Goal: Task Accomplishment & Management: Manage account settings

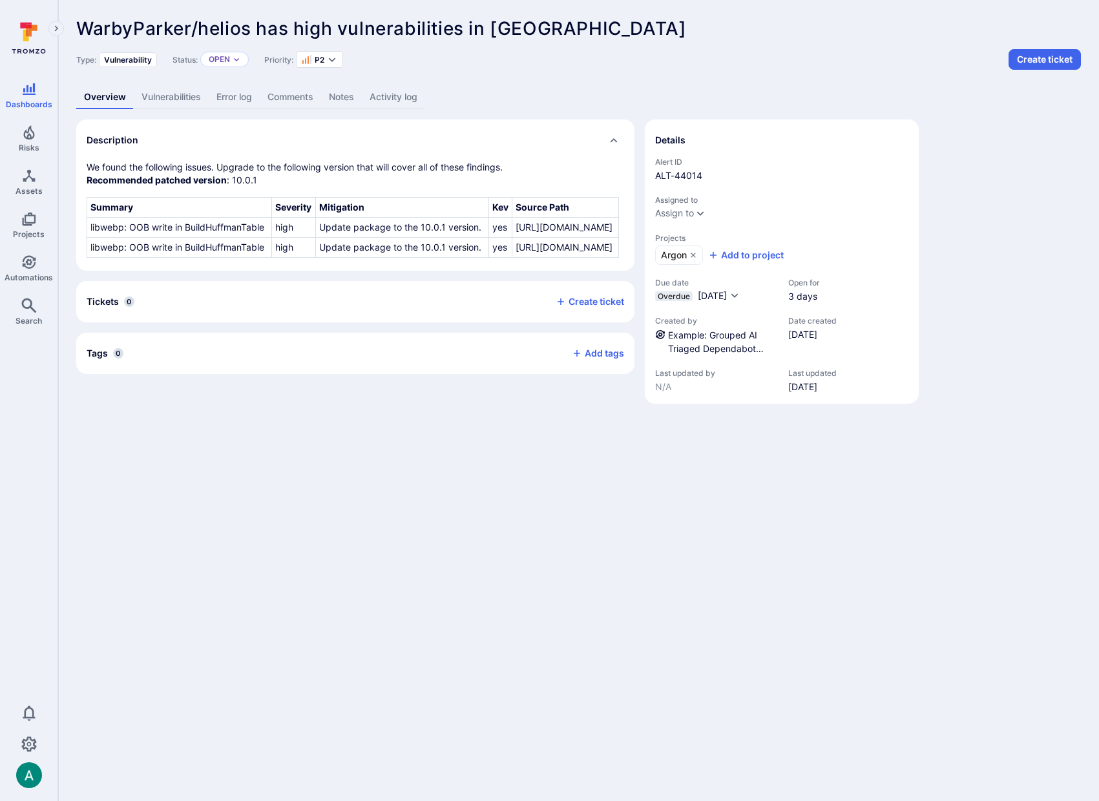
drag, startPoint x: 857, startPoint y: 51, endPoint x: 895, endPoint y: 3, distance: 61.7
click at [858, 50] on div "Type: Vulnerability Status: Open Priority: P2 Create ticket" at bounding box center [578, 59] width 1005 height 21
click at [167, 97] on link "Vulnerabilities" at bounding box center [171, 97] width 75 height 24
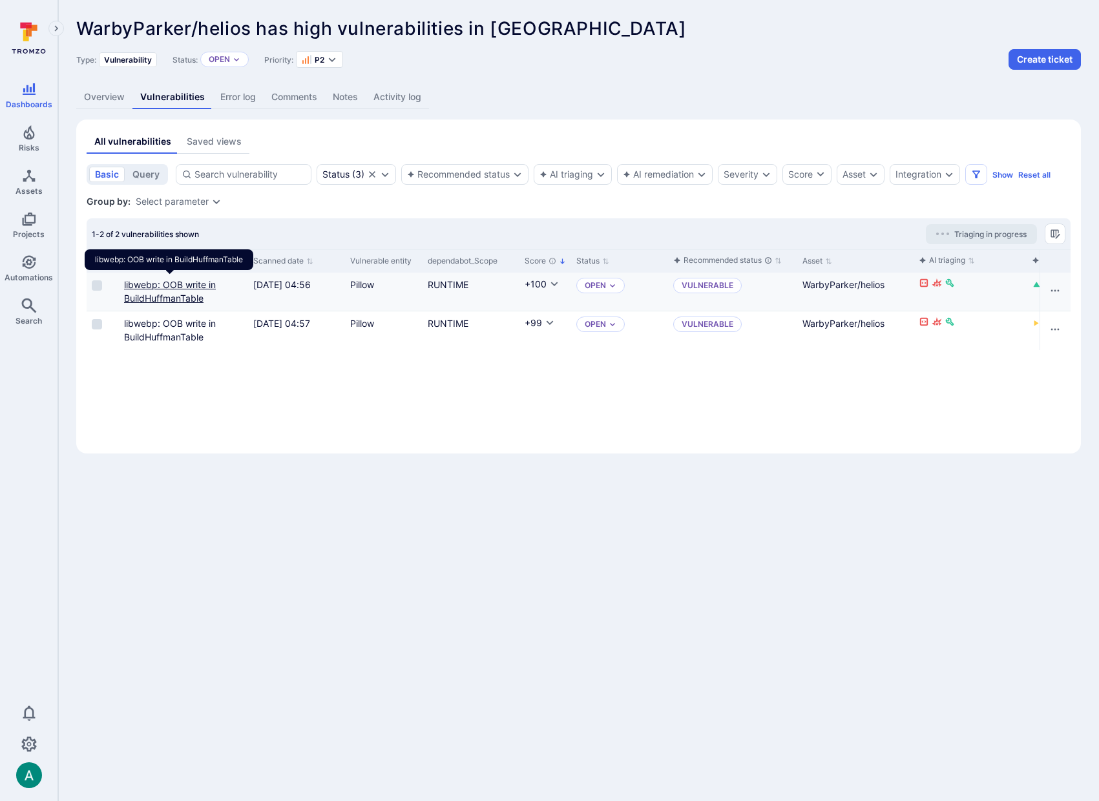
click at [171, 292] on link "libwebp: OOB write in BuildHuffmanTable" at bounding box center [170, 291] width 92 height 25
click at [17, 267] on link "Automations" at bounding box center [29, 268] width 58 height 38
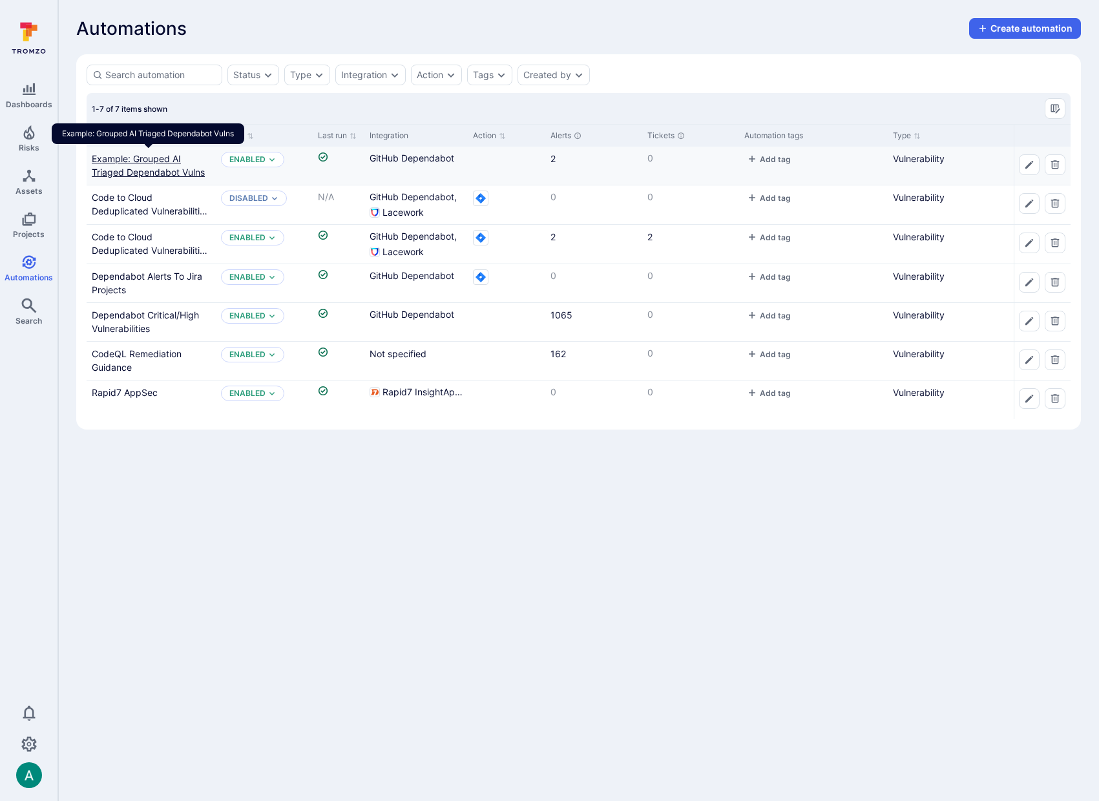
click at [158, 169] on link "Example: Grouped AI Triaged Dependabot Vulns" at bounding box center [148, 165] width 113 height 25
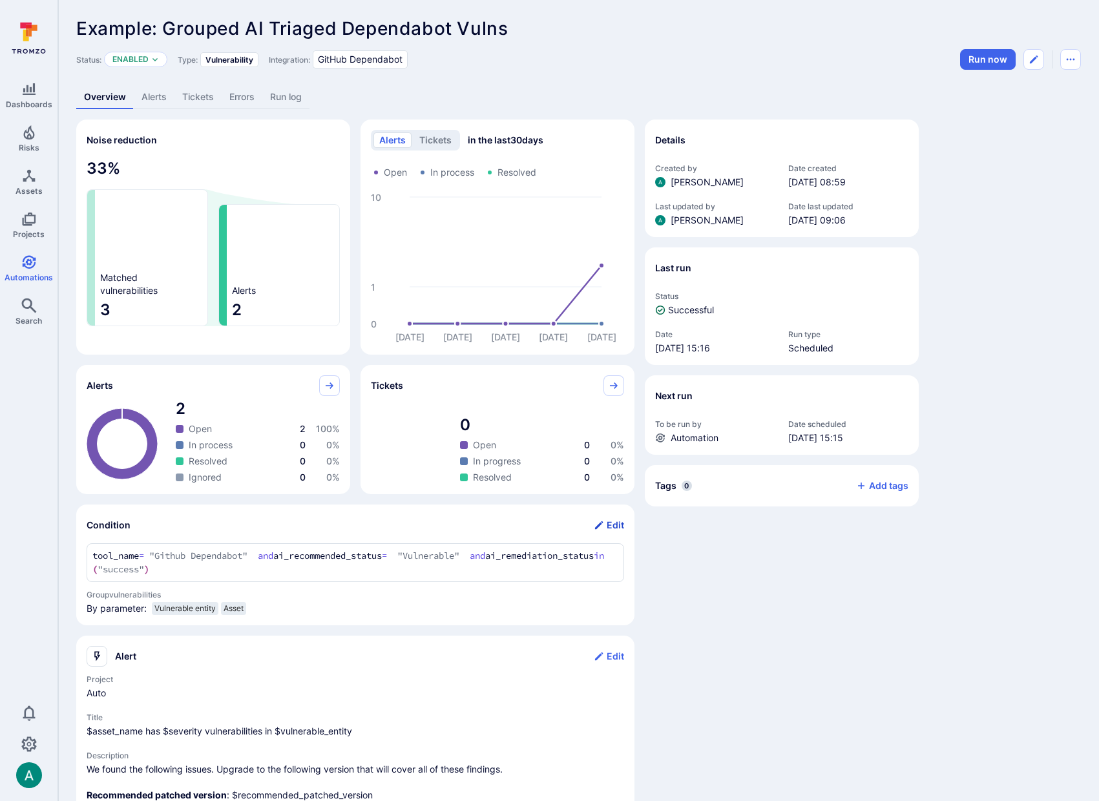
click at [613, 529] on button "Edit" at bounding box center [609, 525] width 30 height 21
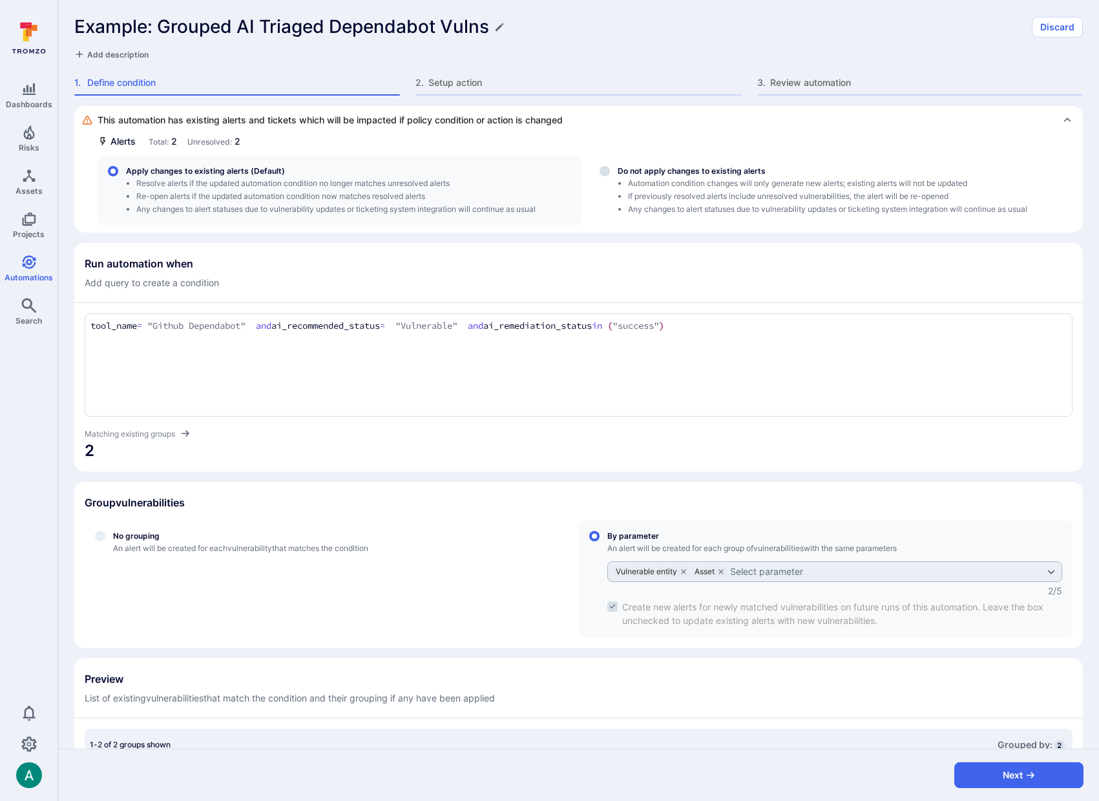
drag, startPoint x: 482, startPoint y: 326, endPoint x: 494, endPoint y: 324, distance: 12.3
click at [482, 326] on textarea "tool_name = "Github Dependabot" and ai_recommended_status = "Vulnerable" and ai…" at bounding box center [578, 326] width 977 height 14
drag, startPoint x: 505, startPoint y: 324, endPoint x: 787, endPoint y: 328, distance: 281.2
click at [787, 328] on textarea "tool_name = "Github Dependabot" and ai_recommended_status = "Vulnerable" and ai…" at bounding box center [578, 326] width 977 height 14
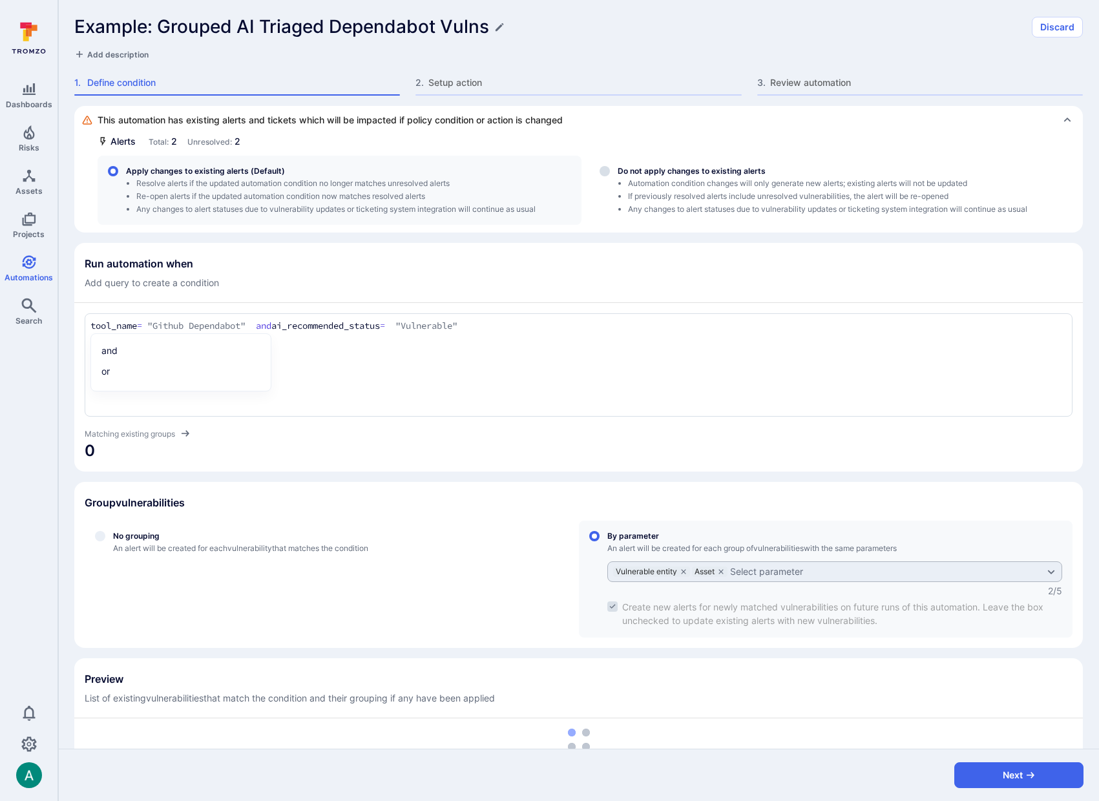
type textarea "tool_name = "Github Dependabot" and ai_recommended_status = "Vulnerable""
click at [842, 289] on div "Run automation when Add query to create a condition" at bounding box center [579, 273] width 988 height 32
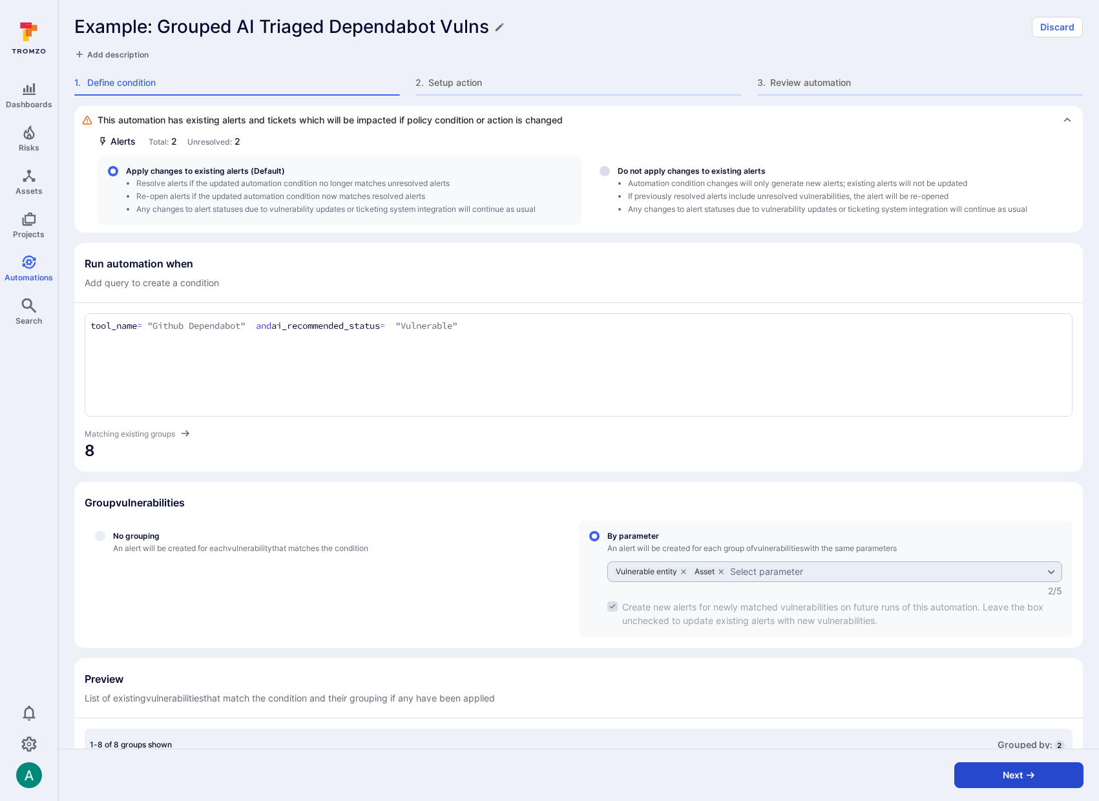
click at [1020, 777] on button "Next" at bounding box center [1019, 776] width 129 height 26
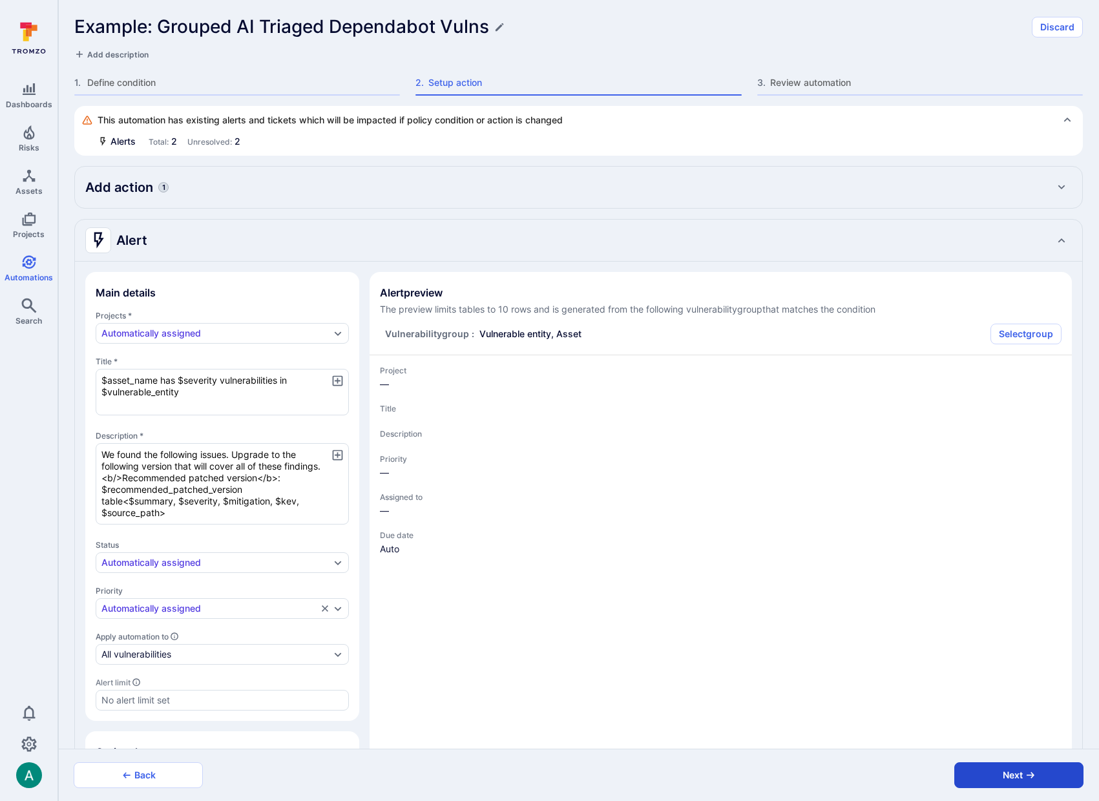
type textarea "x"
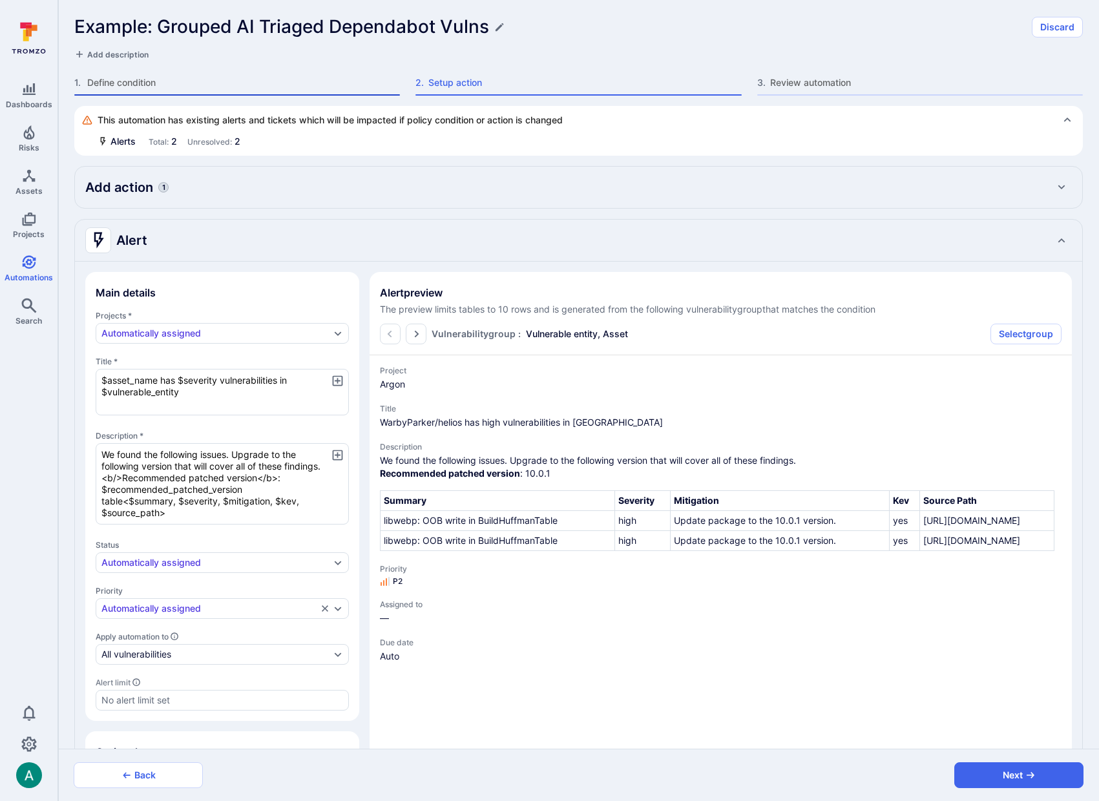
click at [151, 80] on span "Define condition" at bounding box center [243, 82] width 313 height 13
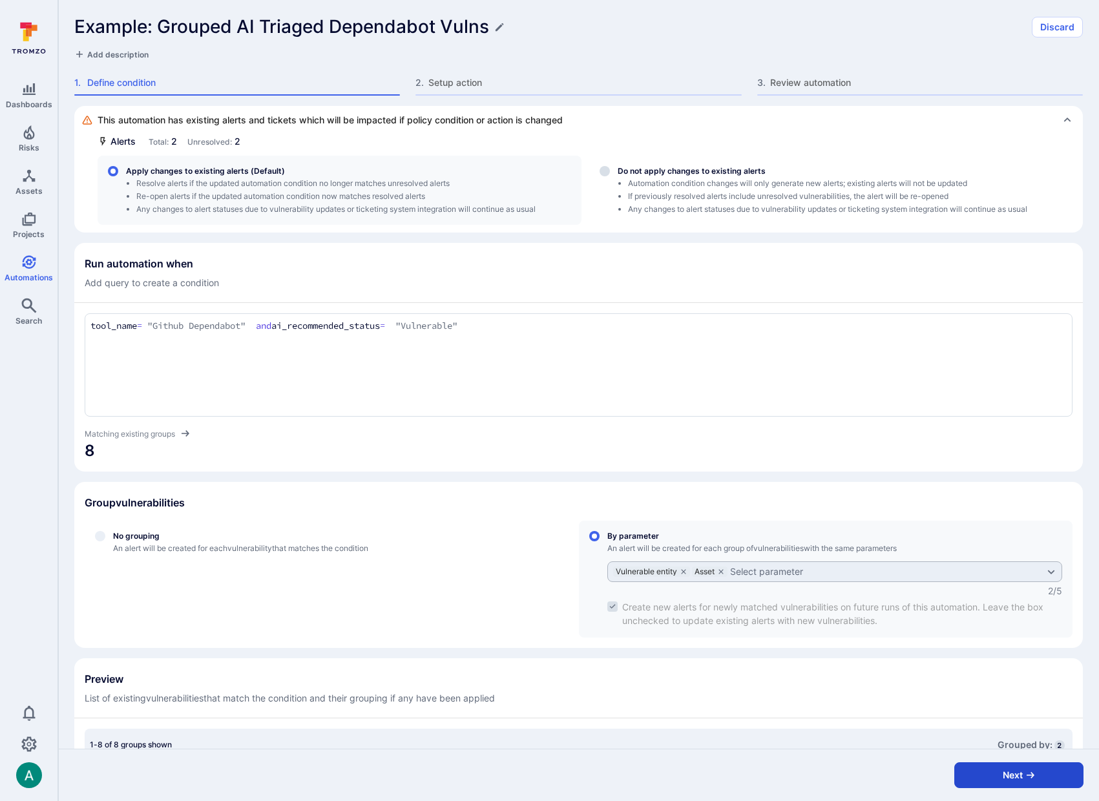
click at [1052, 776] on button "Next" at bounding box center [1019, 776] width 129 height 26
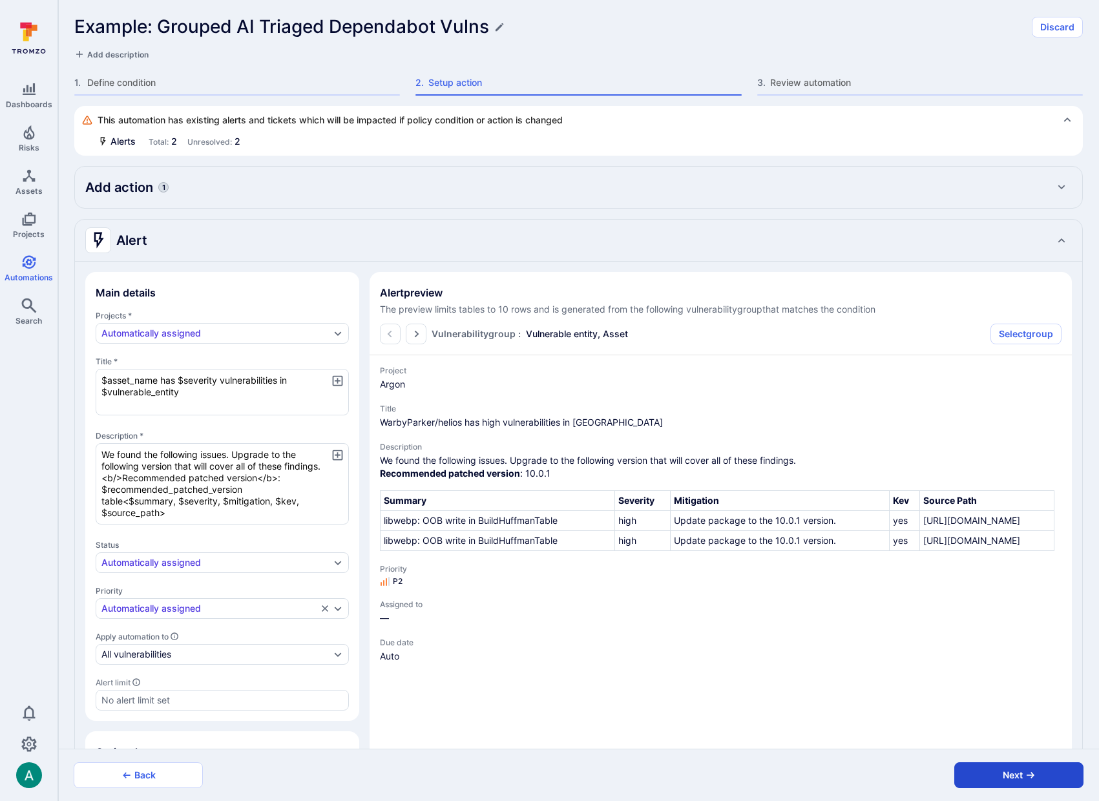
click at [1052, 776] on button "Next" at bounding box center [1019, 776] width 129 height 26
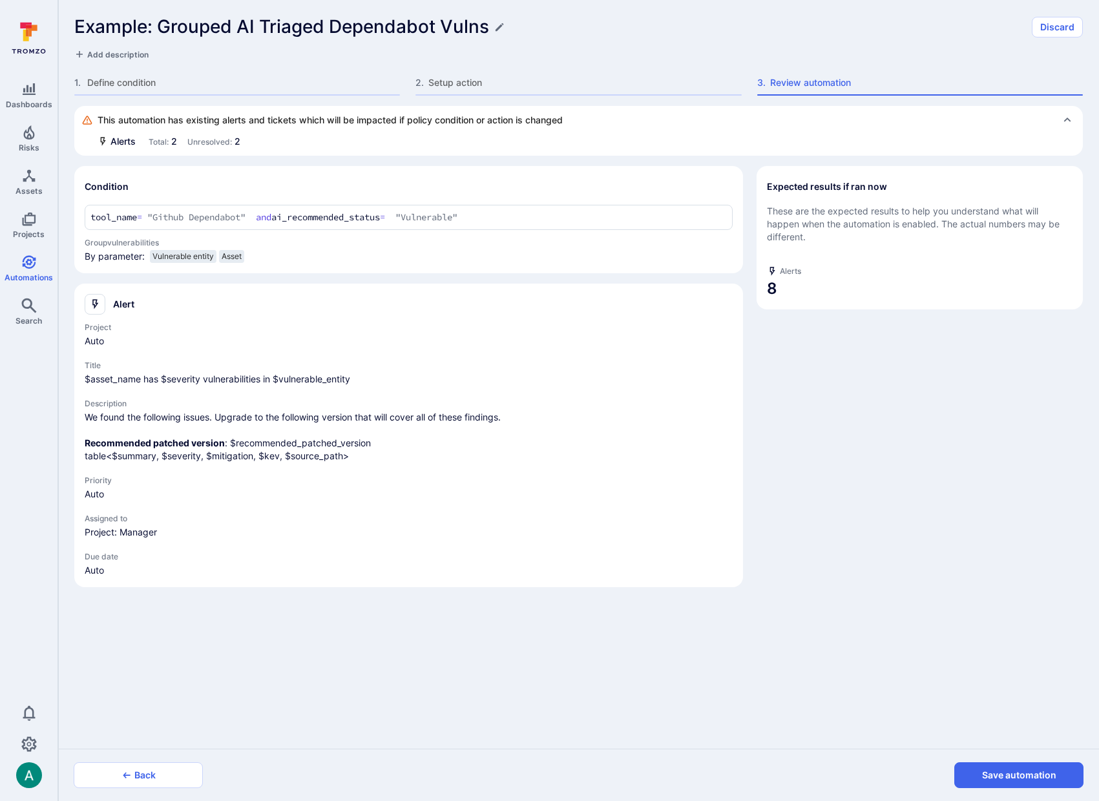
click at [1052, 776] on button "Save automation" at bounding box center [1019, 776] width 129 height 26
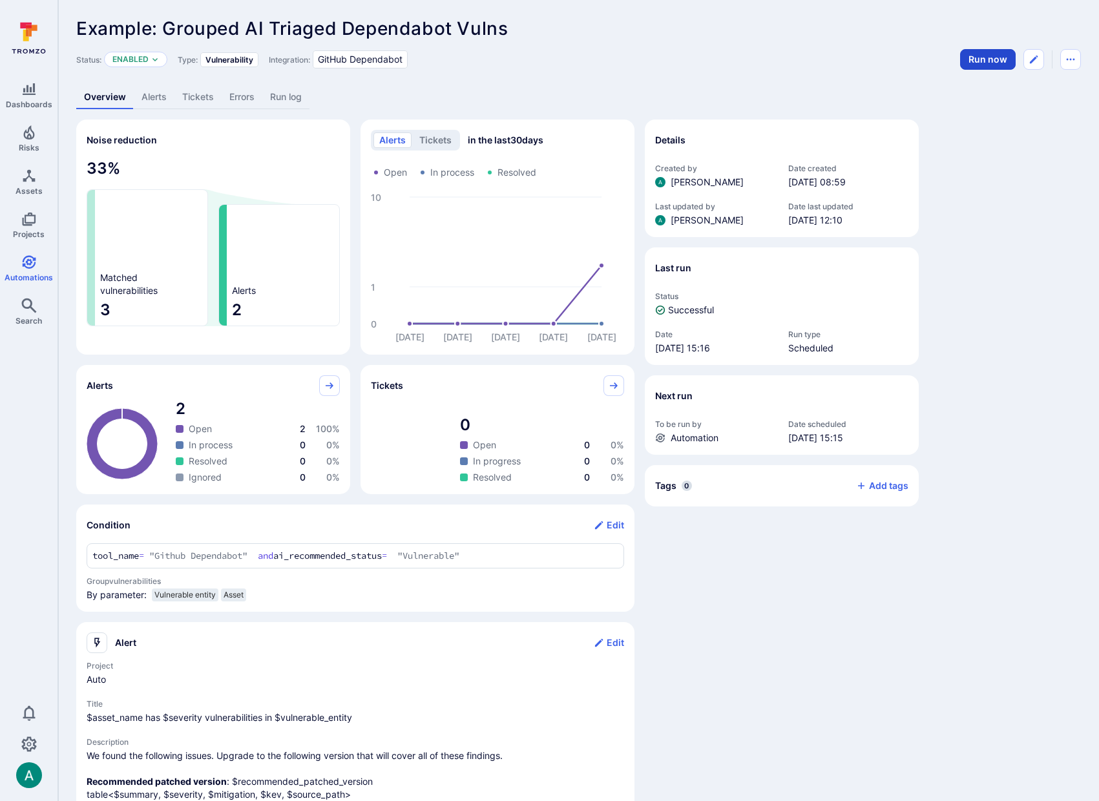
click at [984, 57] on button "Run now" at bounding box center [988, 59] width 56 height 21
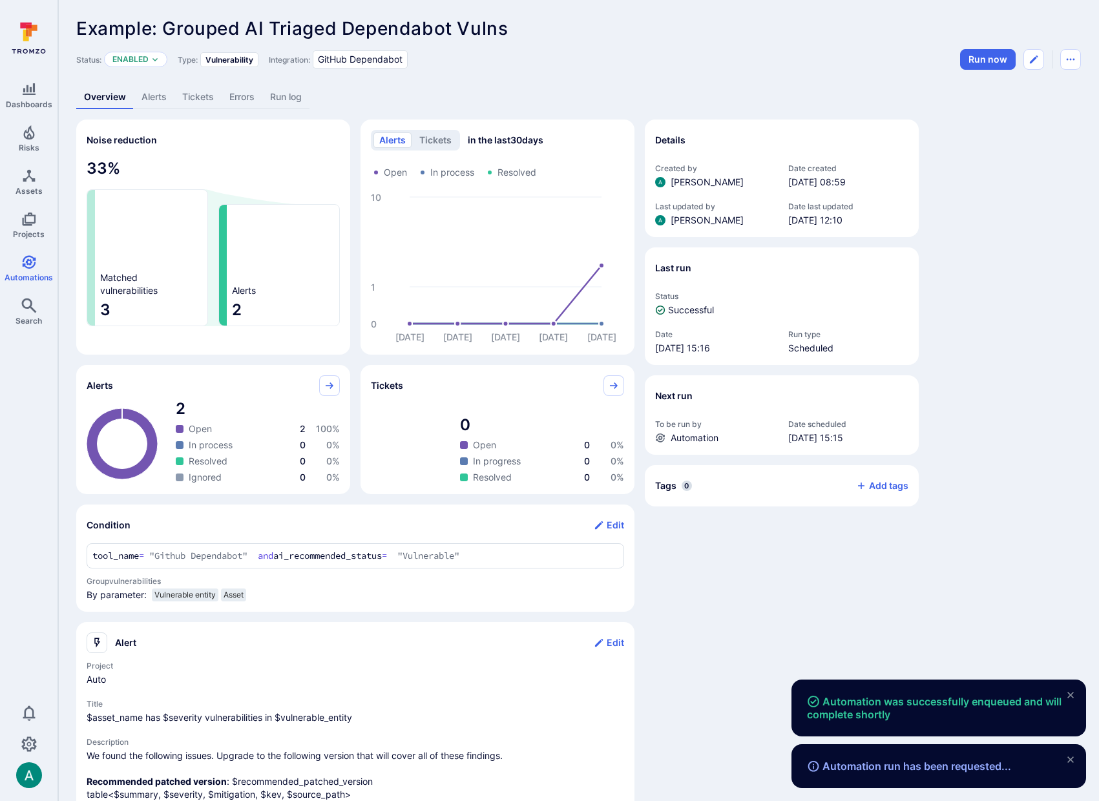
click at [156, 96] on link "Alerts" at bounding box center [154, 97] width 41 height 24
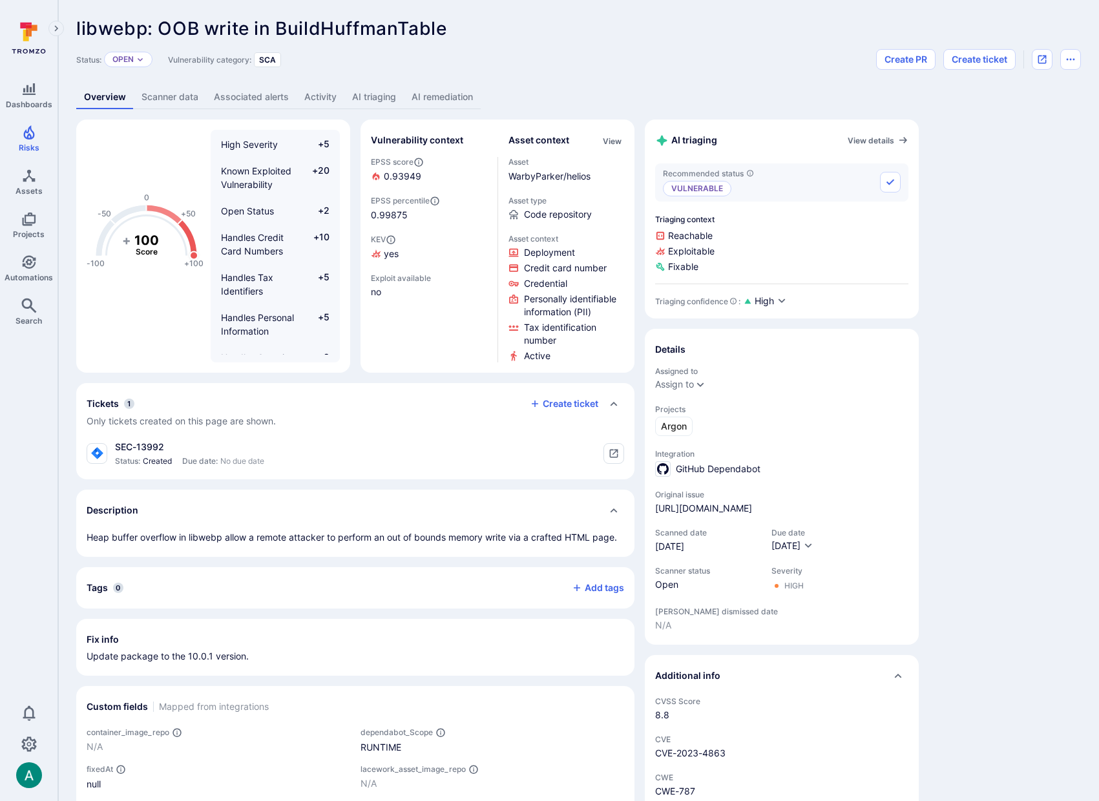
click at [463, 89] on link "AI remediation" at bounding box center [442, 97] width 77 height 24
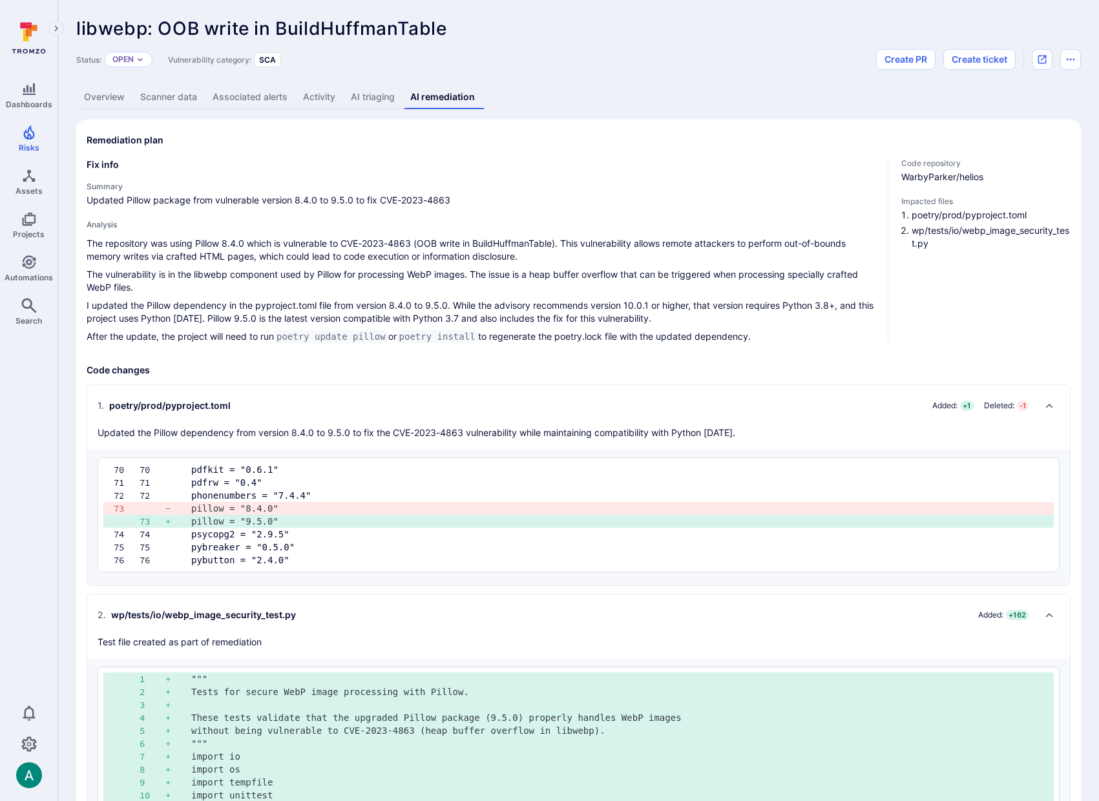
click at [106, 98] on link "Overview" at bounding box center [104, 97] width 56 height 24
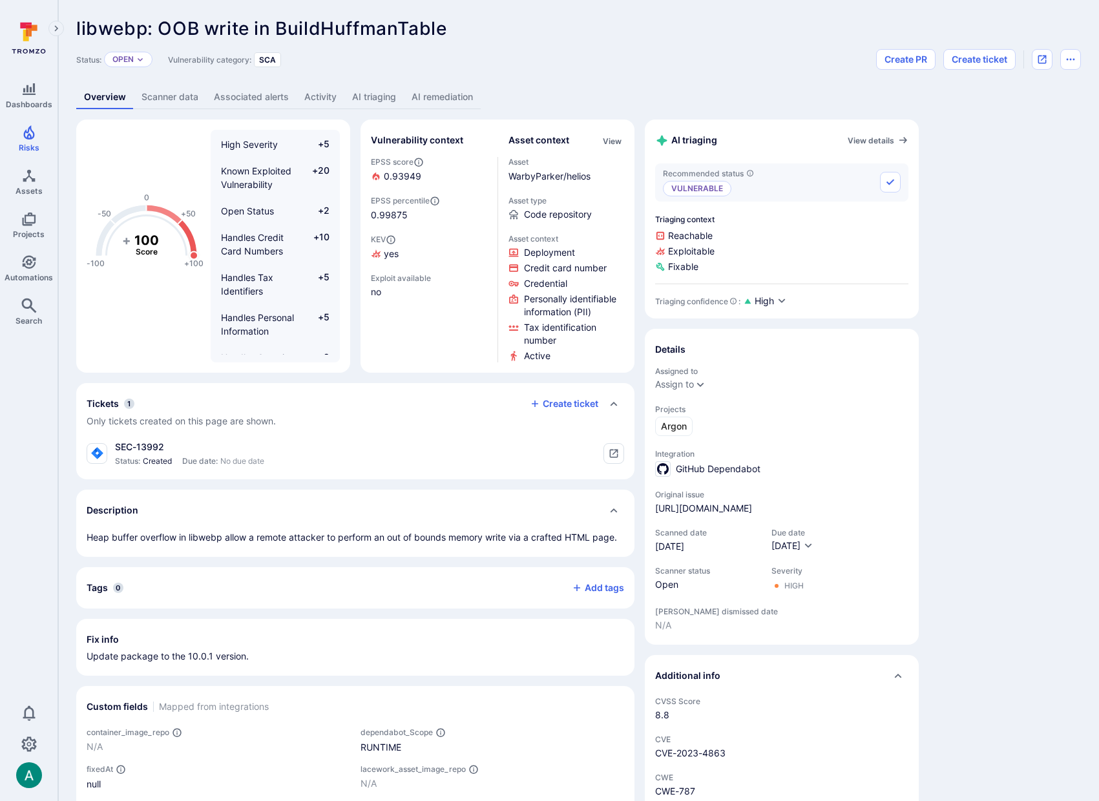
click at [445, 106] on link "AI remediation" at bounding box center [442, 97] width 77 height 24
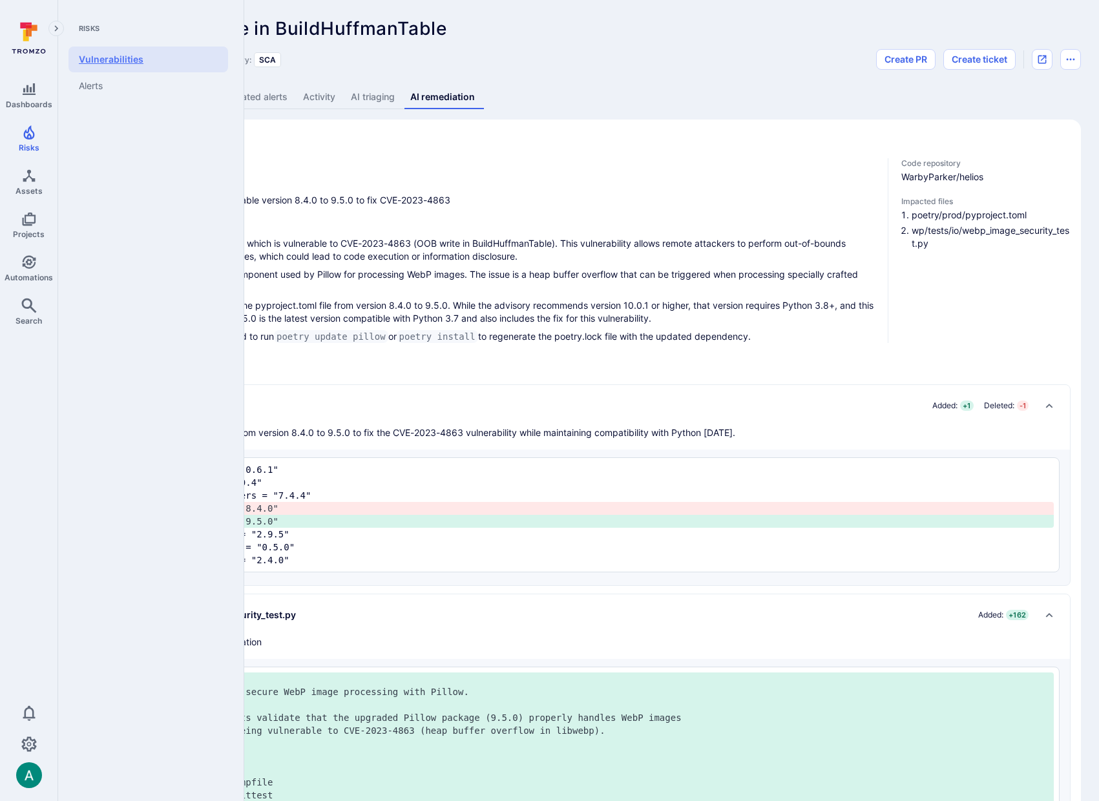
click at [91, 60] on link "Vulnerabilities" at bounding box center [149, 60] width 160 height 26
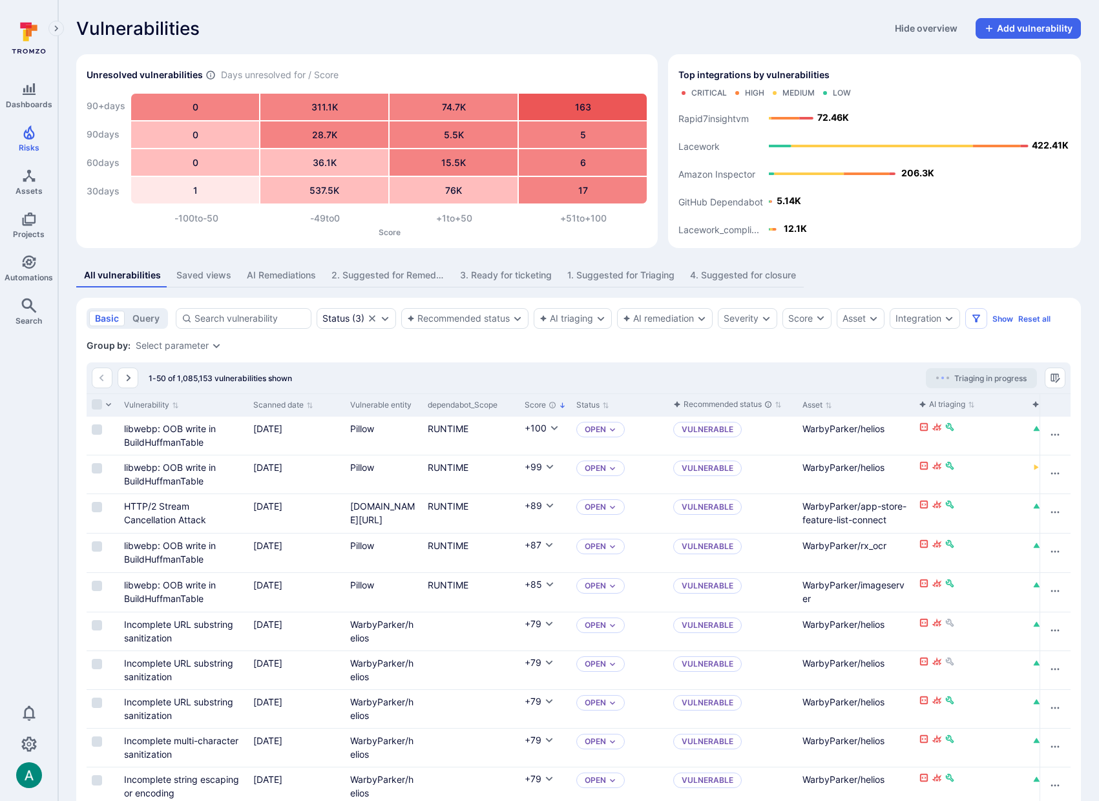
click at [609, 271] on div "1. Suggested for Triaging" at bounding box center [620, 275] width 107 height 13
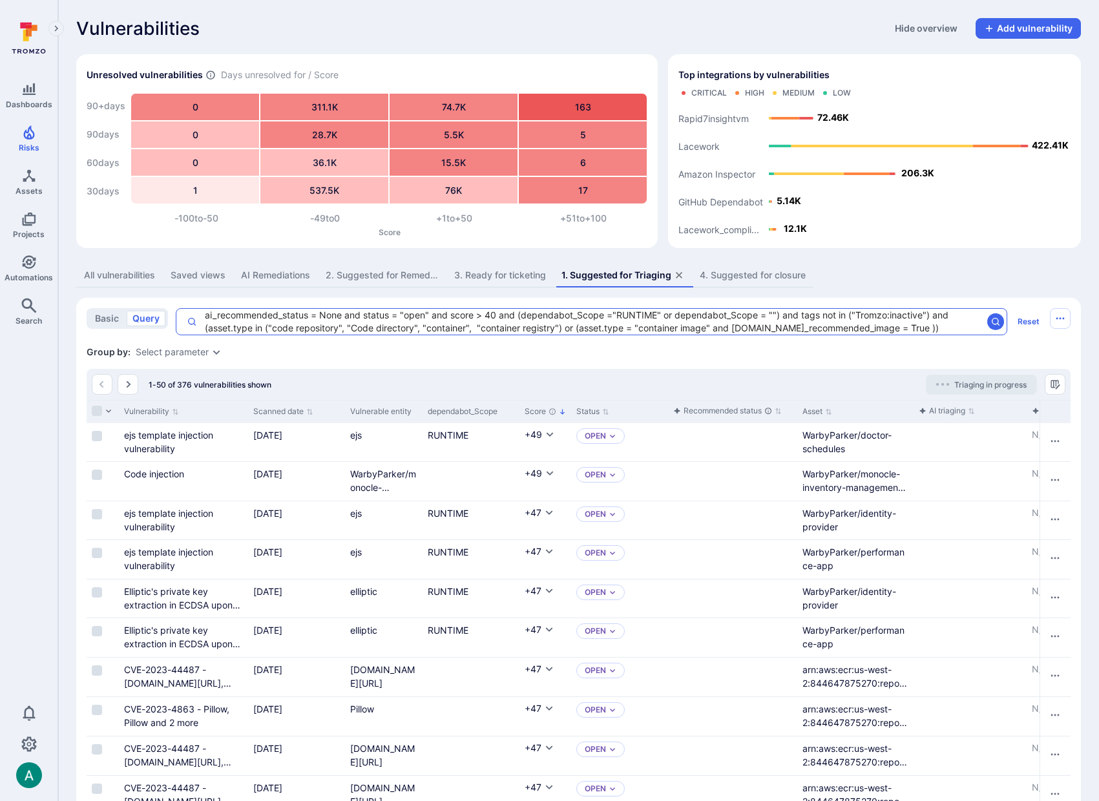
click at [204, 315] on textarea "ai_recommended_status = None and status = "open" and score > 40 and (dependabot…" at bounding box center [589, 322] width 785 height 26
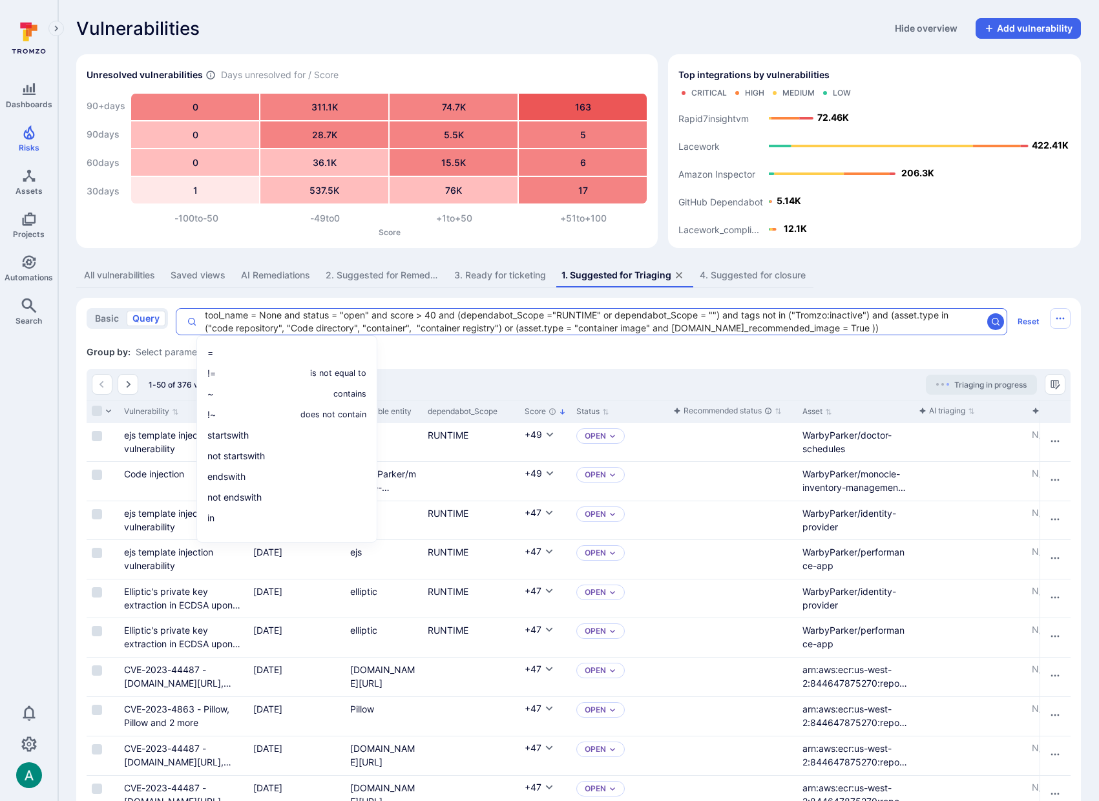
type textarea "tool_name = None and status = "open" and score > 40 and (dependabot_Scope ="RUN…"
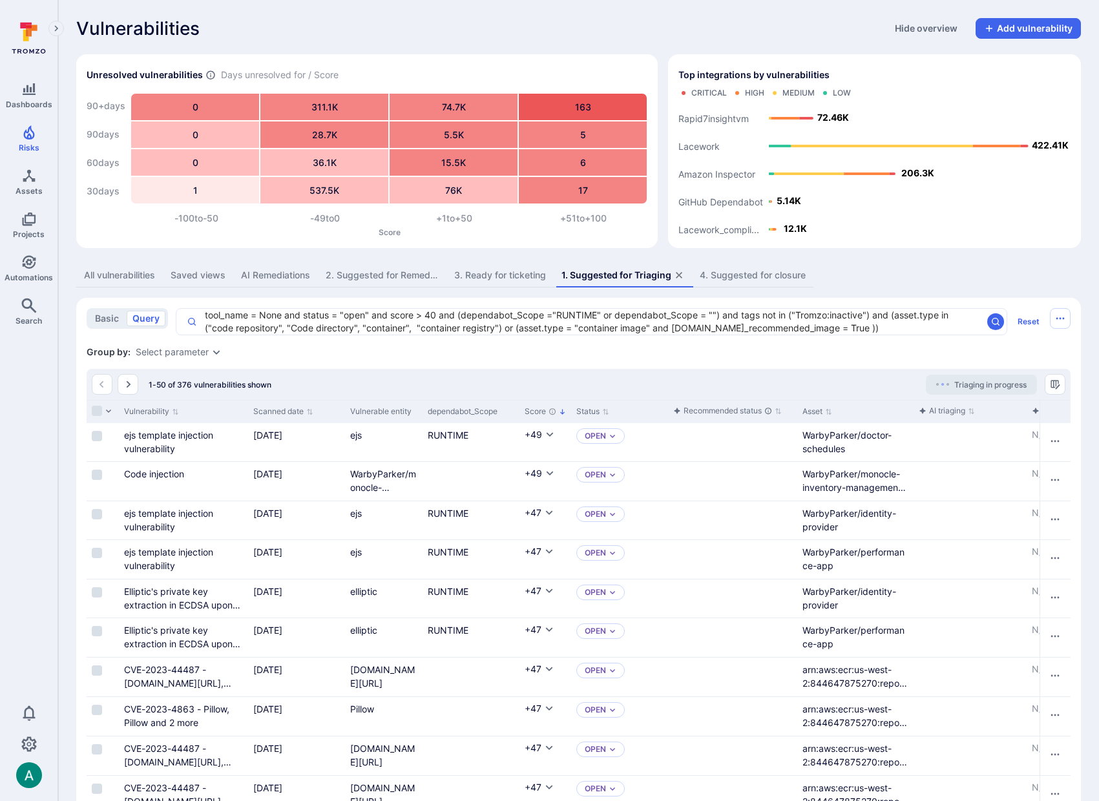
click at [113, 282] on button "All vulnerabilities" at bounding box center [119, 276] width 87 height 24
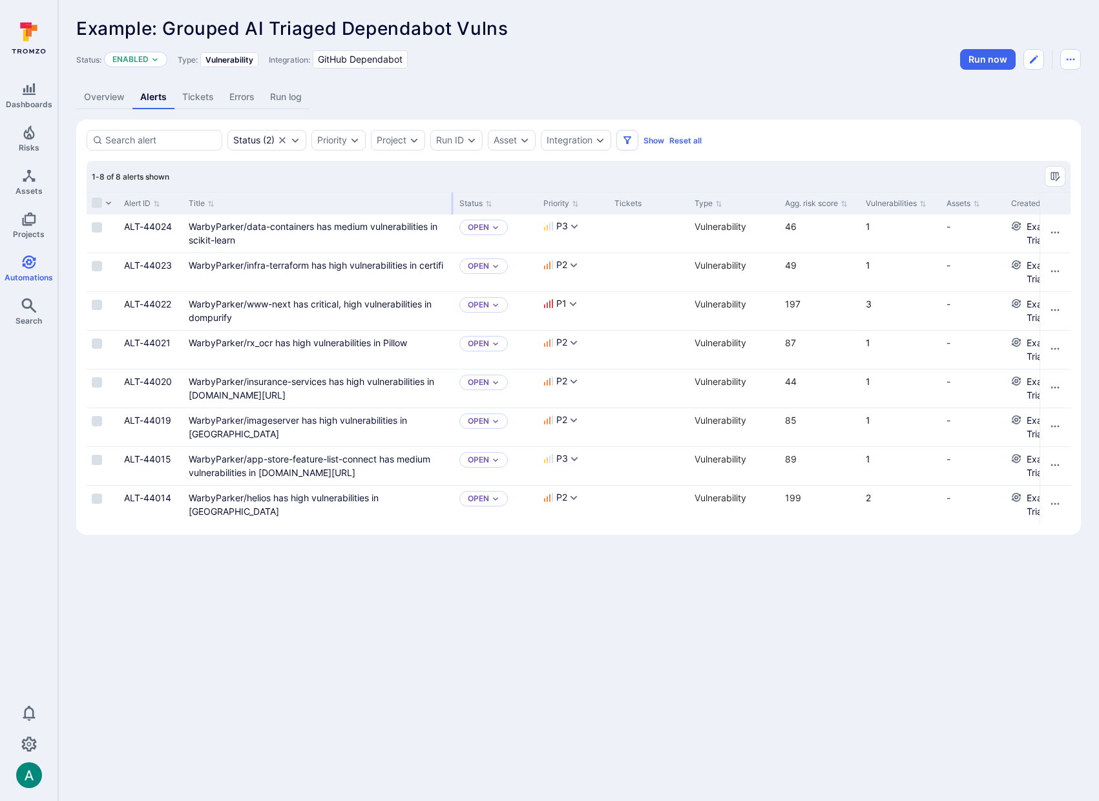
drag, startPoint x: 342, startPoint y: 200, endPoint x: 451, endPoint y: 199, distance: 109.2
click at [452, 199] on div at bounding box center [453, 204] width 2 height 22
click at [1035, 59] on icon "Edit automation" at bounding box center [1034, 59] width 10 height 10
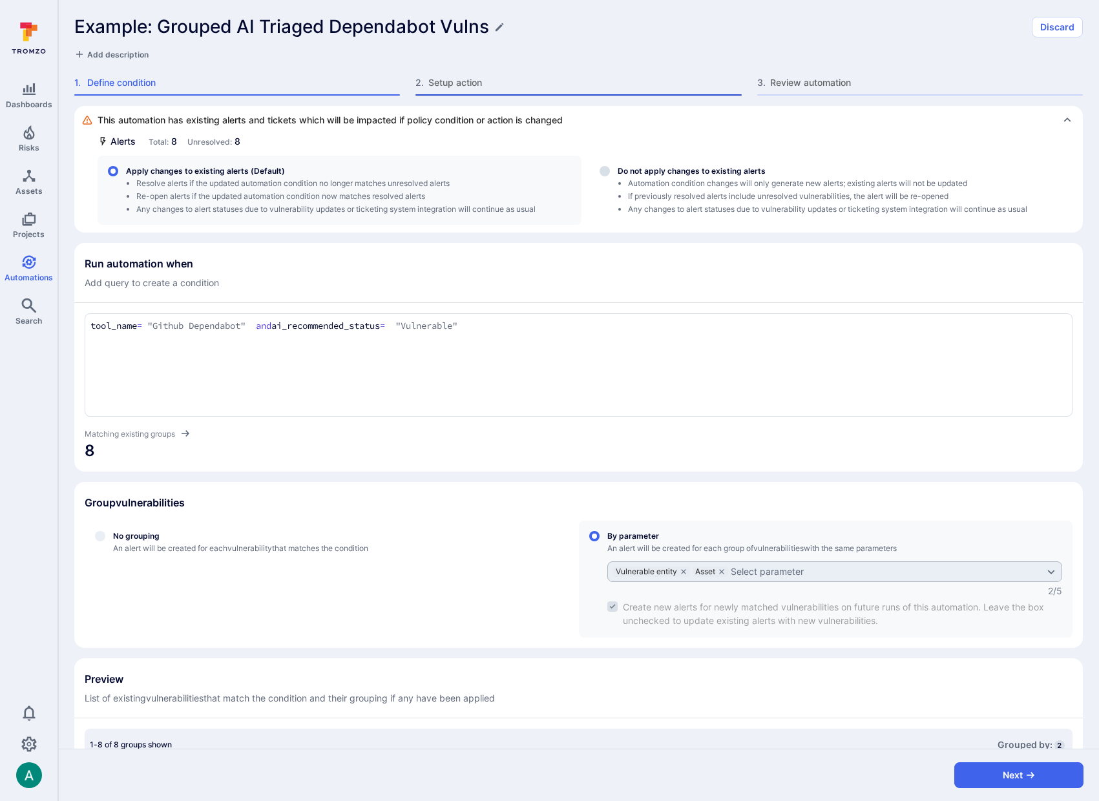
click at [461, 83] on span "Setup action" at bounding box center [585, 82] width 313 height 13
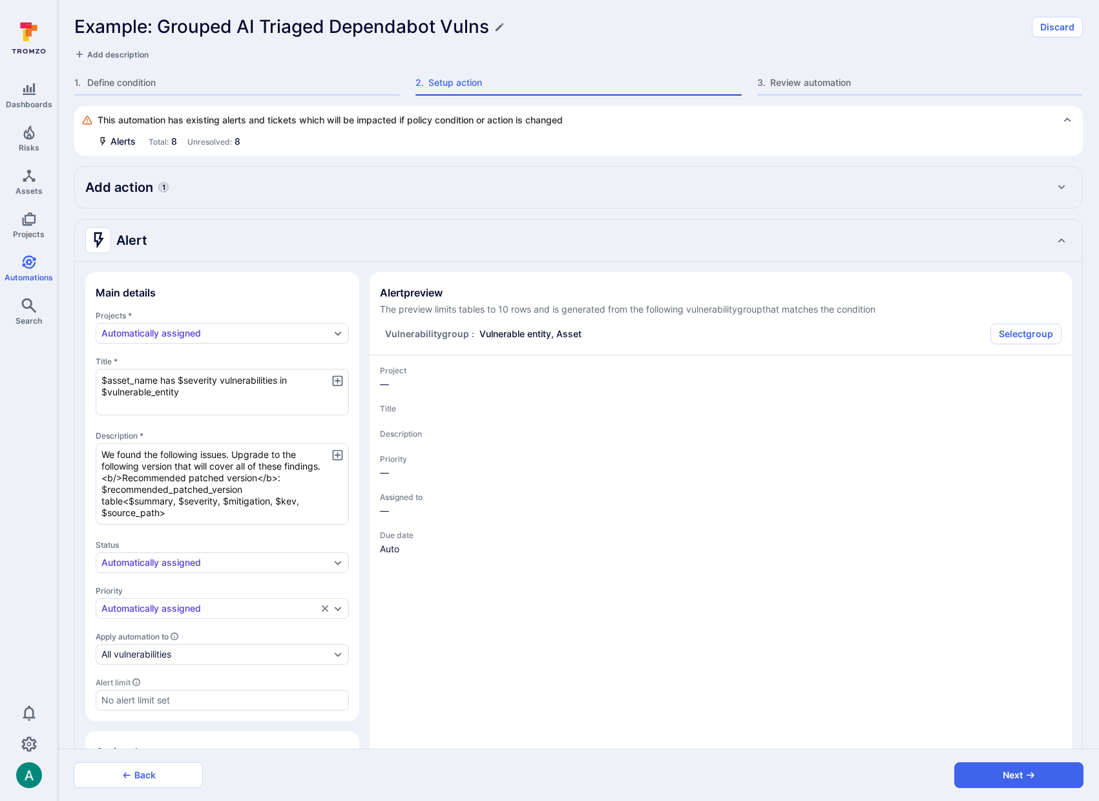
type textarea "x"
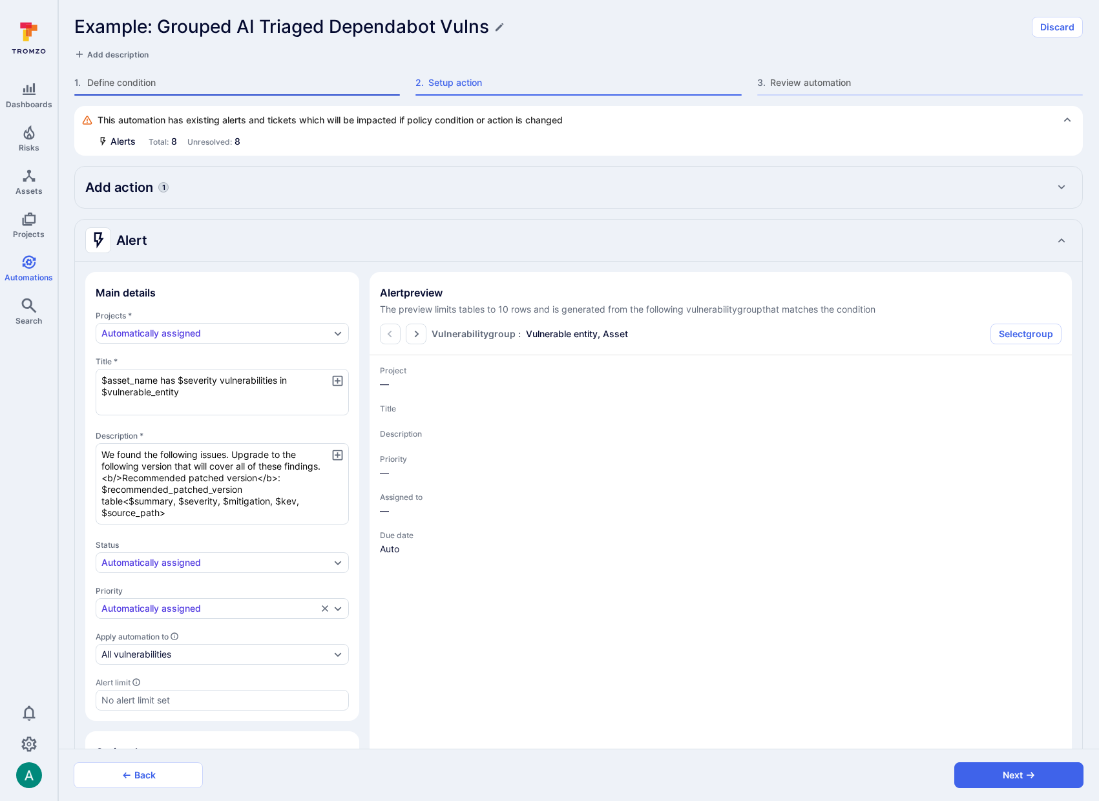
type textarea "x"
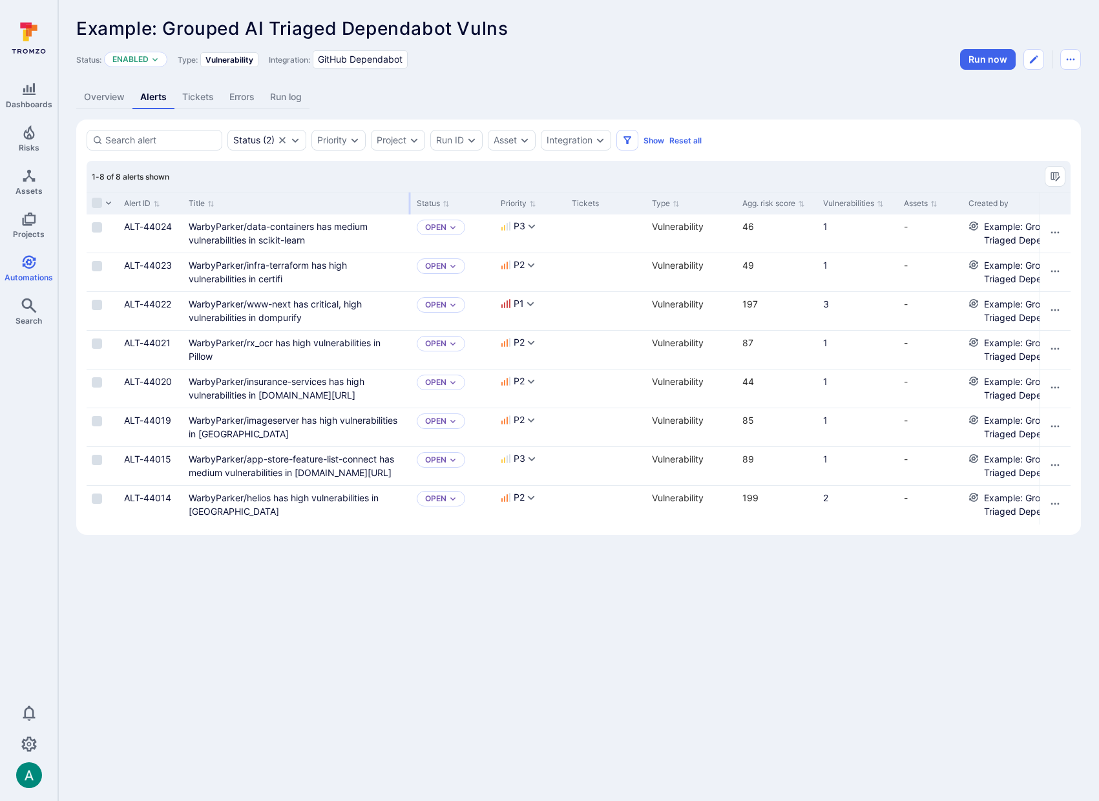
drag, startPoint x: 344, startPoint y: 198, endPoint x: 410, endPoint y: 195, distance: 66.6
click at [410, 195] on div at bounding box center [410, 204] width 2 height 22
click at [218, 308] on link "WarbyParker/www-next has critical, high vulnerabilities in dompurify" at bounding box center [275, 311] width 173 height 25
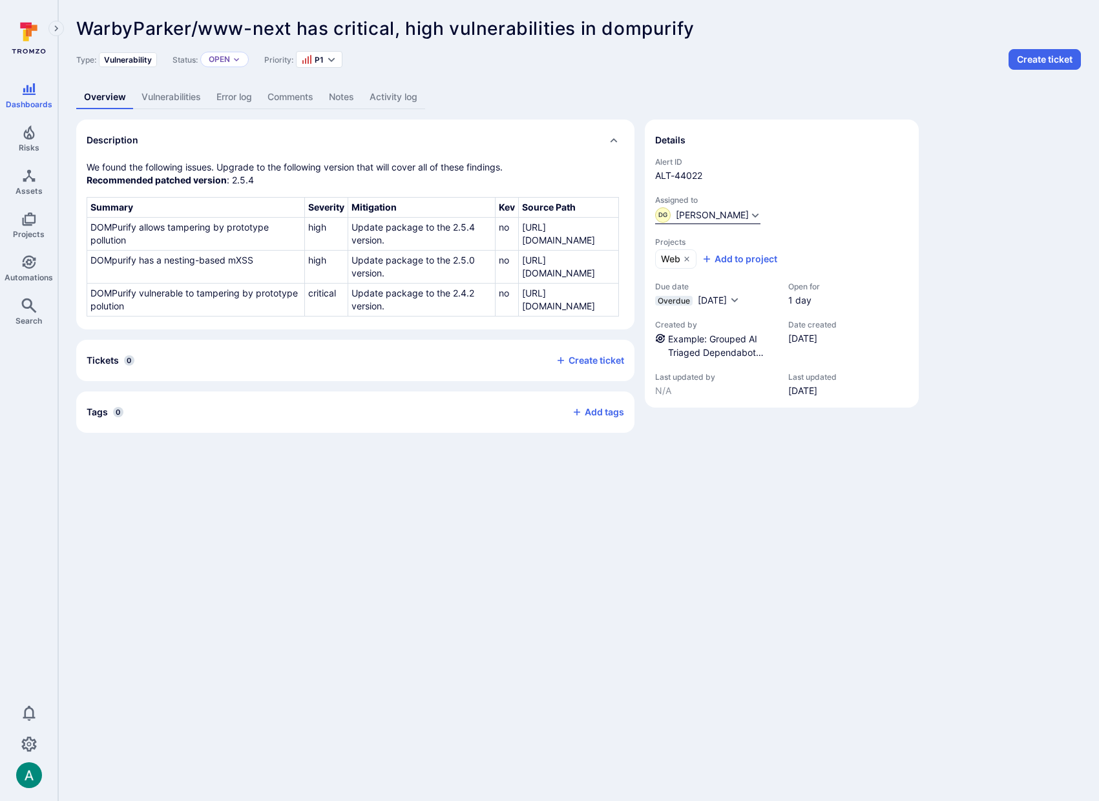
click at [731, 215] on span "[PERSON_NAME]" at bounding box center [712, 215] width 73 height 9
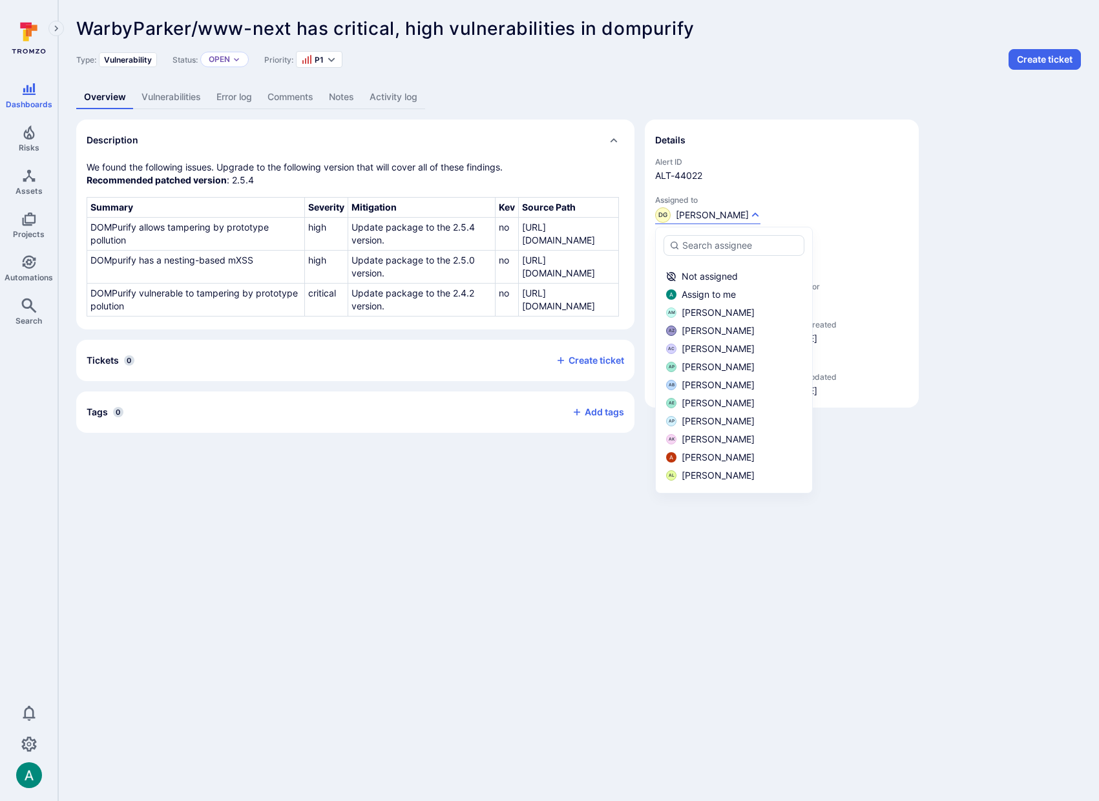
click at [1033, 231] on div "Description We found the following issues. Upgrade to the following version tha…" at bounding box center [578, 276] width 1005 height 313
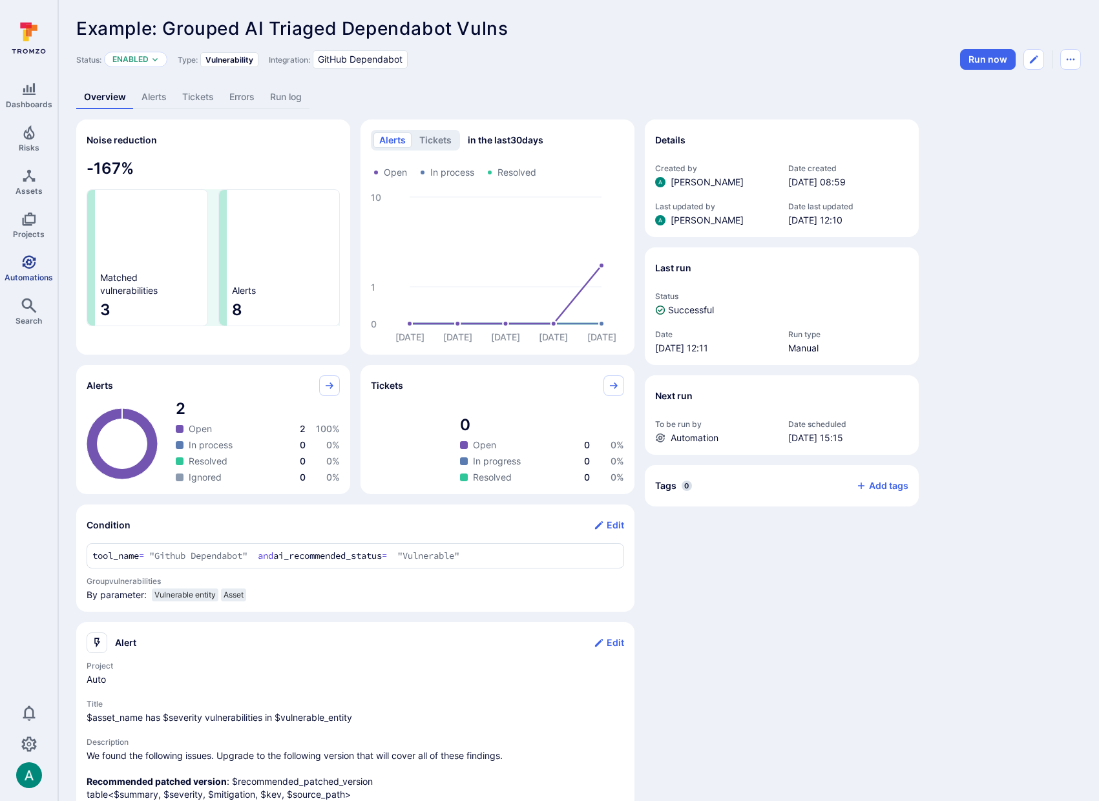
click at [25, 269] on icon "Automations" at bounding box center [29, 263] width 16 height 16
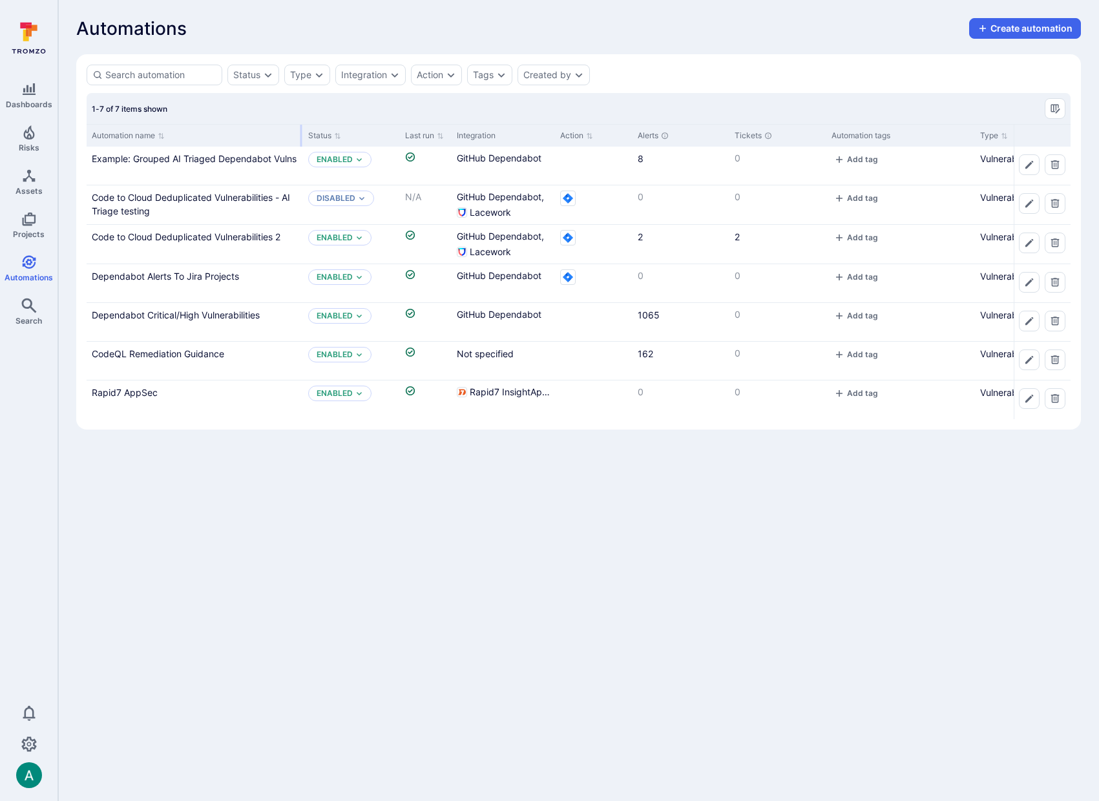
drag, startPoint x: 212, startPoint y: 136, endPoint x: 299, endPoint y: 138, distance: 87.3
click at [301, 138] on div at bounding box center [302, 136] width 2 height 22
click at [257, 240] on link "Code to Cloud Deduplicated Vulnerabilities 2" at bounding box center [186, 236] width 189 height 11
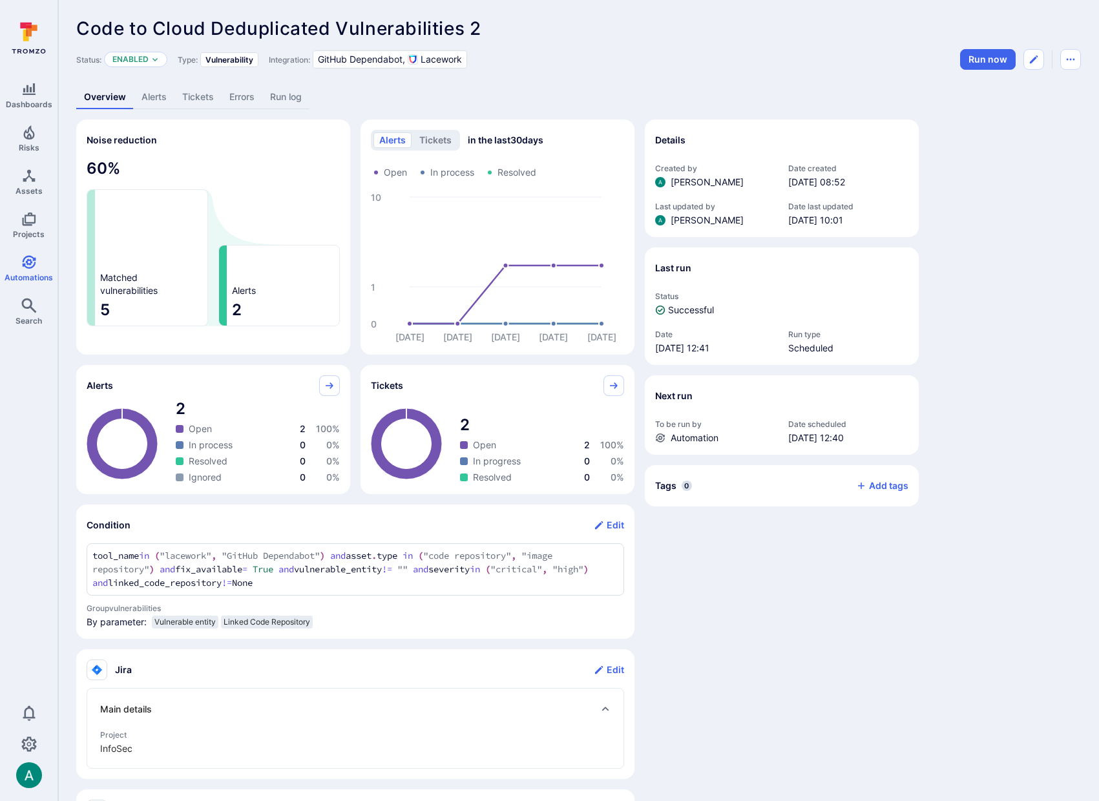
click at [196, 98] on link "Tickets" at bounding box center [198, 97] width 47 height 24
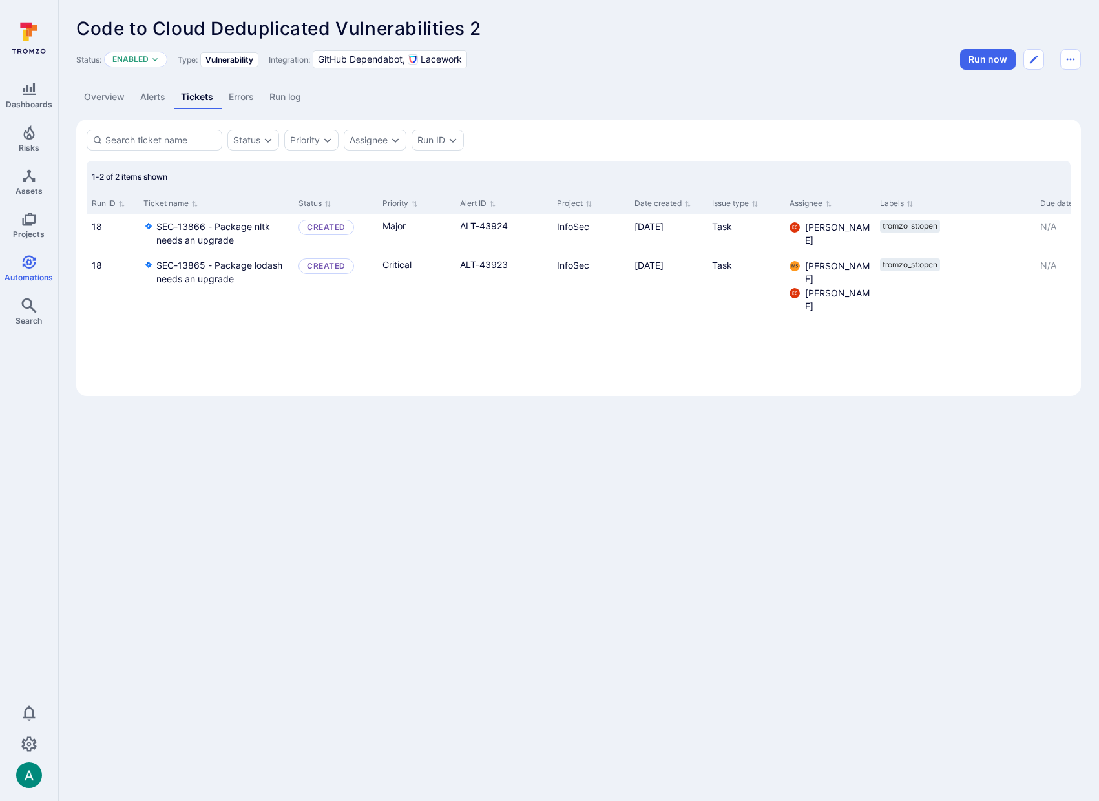
click at [145, 97] on link "Alerts" at bounding box center [152, 97] width 41 height 24
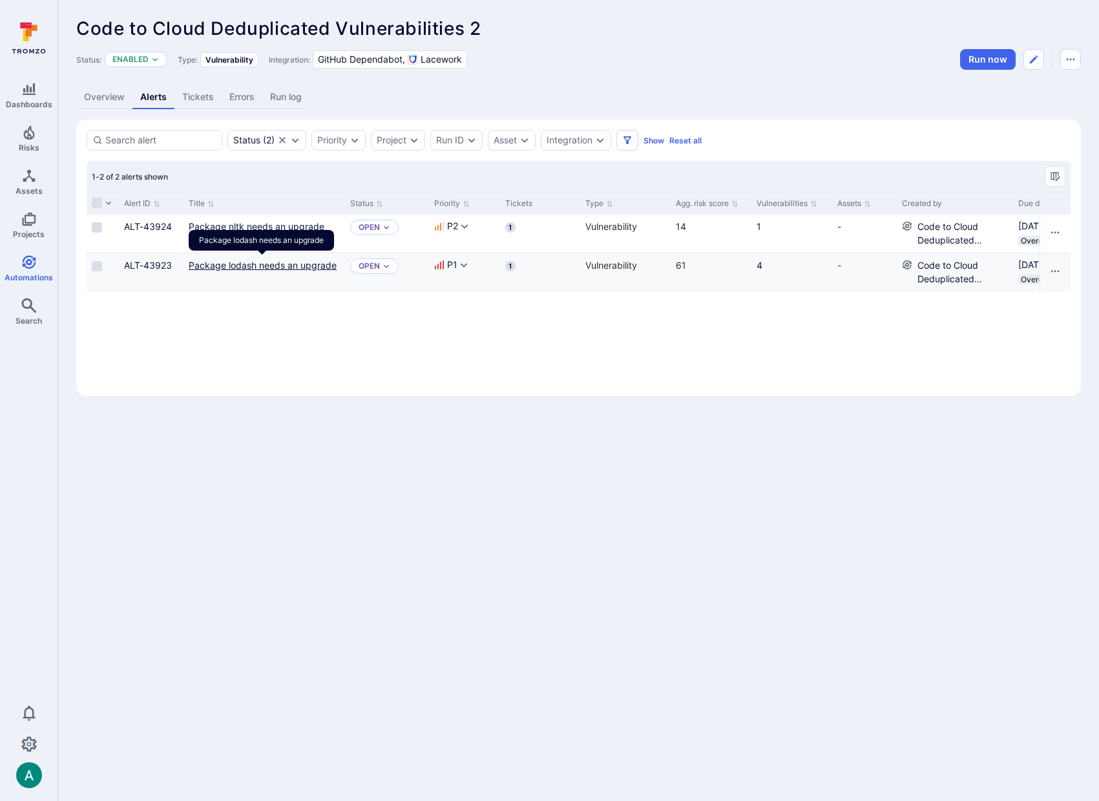
click at [240, 270] on link "Package lodash needs an upgrade" at bounding box center [263, 265] width 148 height 11
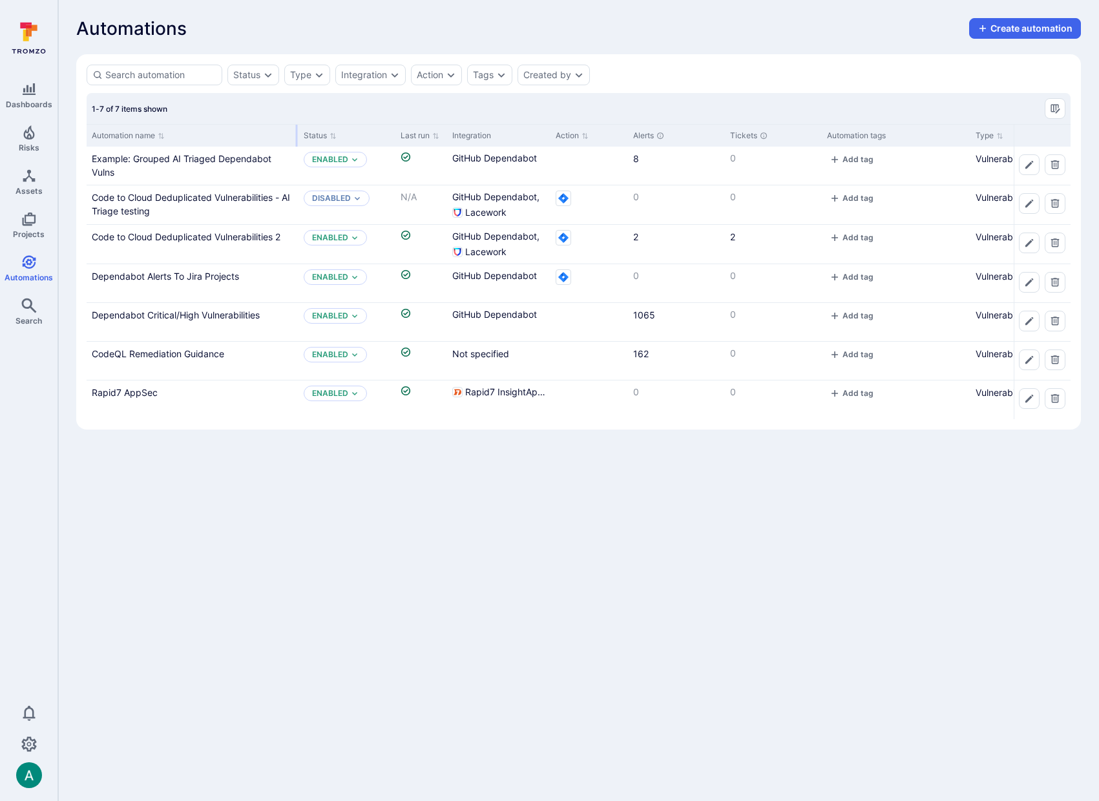
drag, startPoint x: 213, startPoint y: 134, endPoint x: 296, endPoint y: 131, distance: 82.8
click at [296, 131] on div at bounding box center [297, 136] width 2 height 22
click at [195, 350] on link "CodeQL Remediation Guidance" at bounding box center [158, 353] width 132 height 11
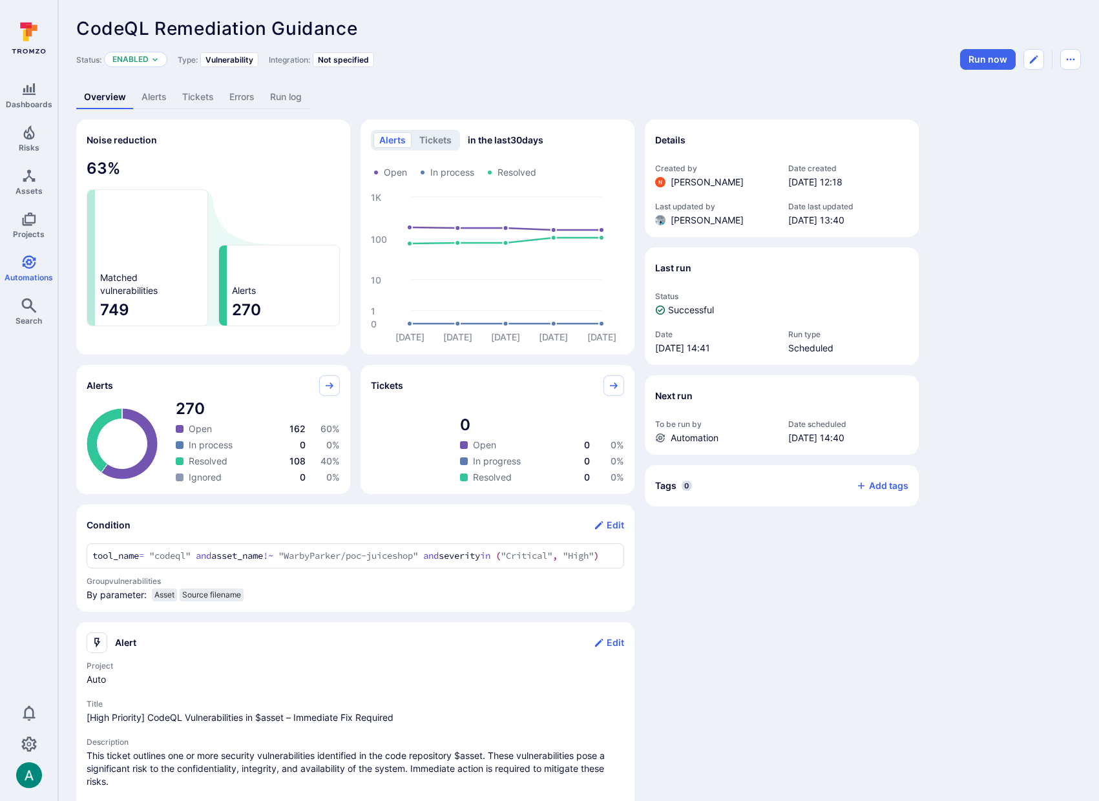
click at [155, 91] on link "Alerts" at bounding box center [154, 97] width 41 height 24
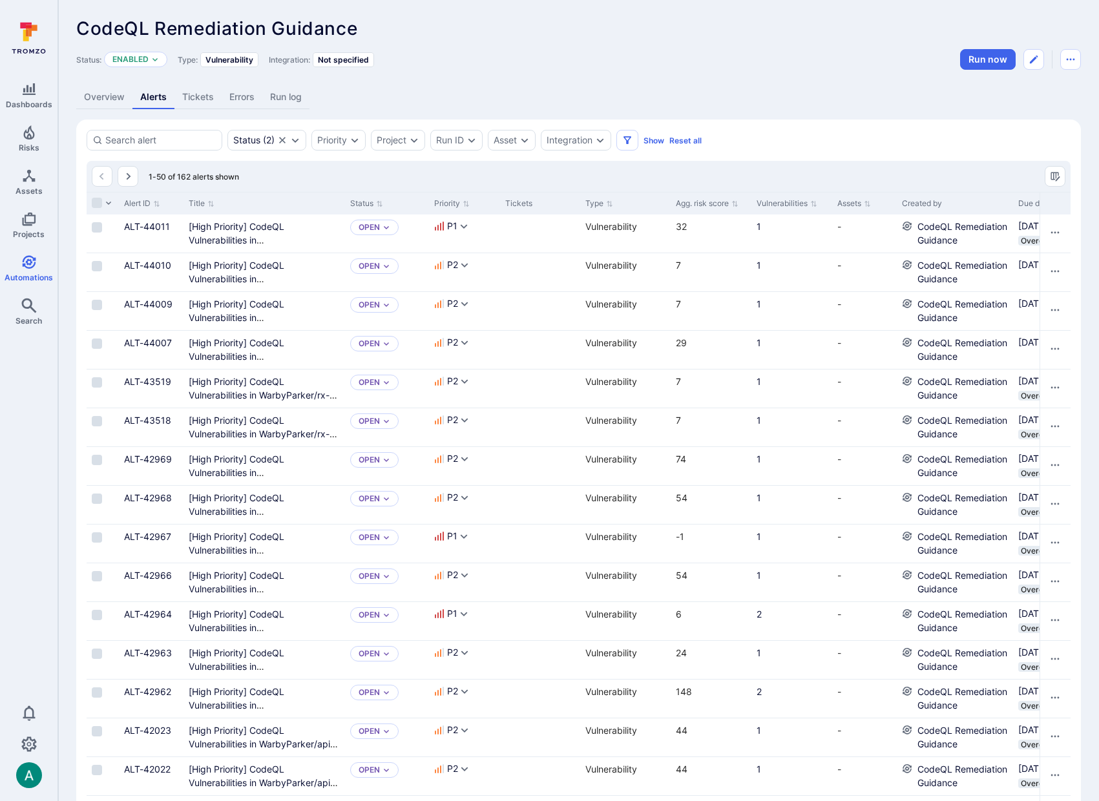
click at [118, 105] on link "Overview" at bounding box center [104, 97] width 56 height 24
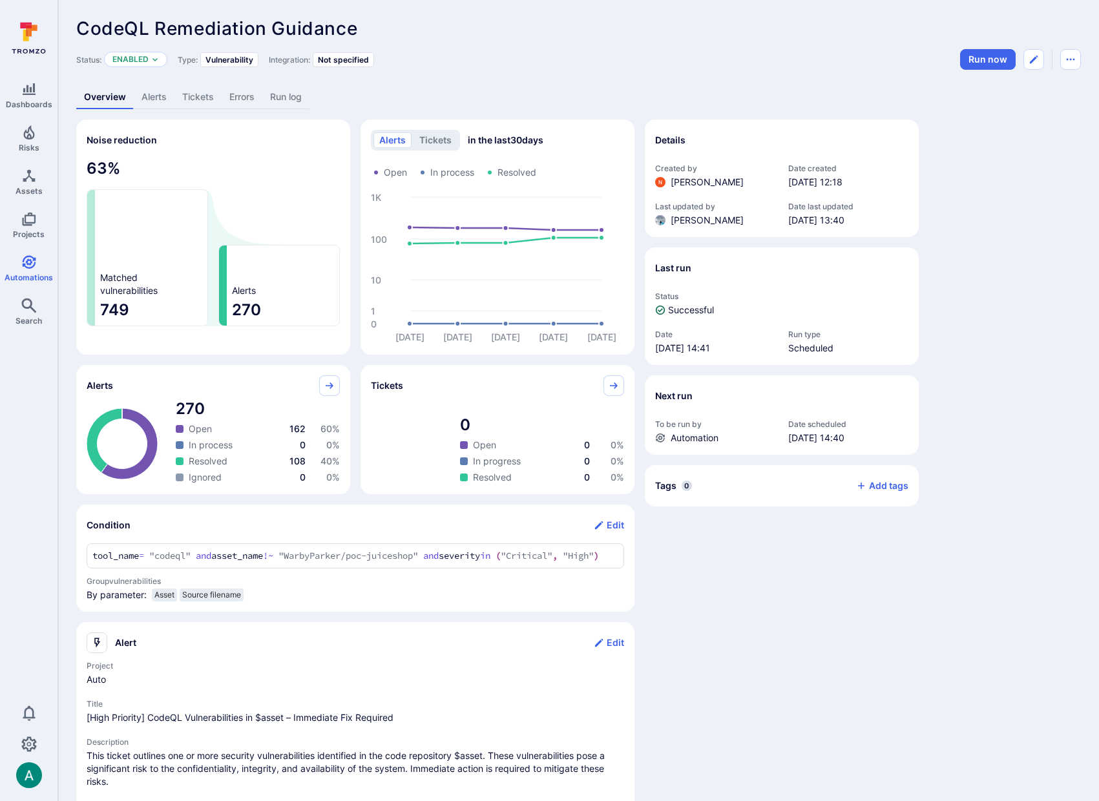
click at [153, 103] on link "Alerts" at bounding box center [154, 97] width 41 height 24
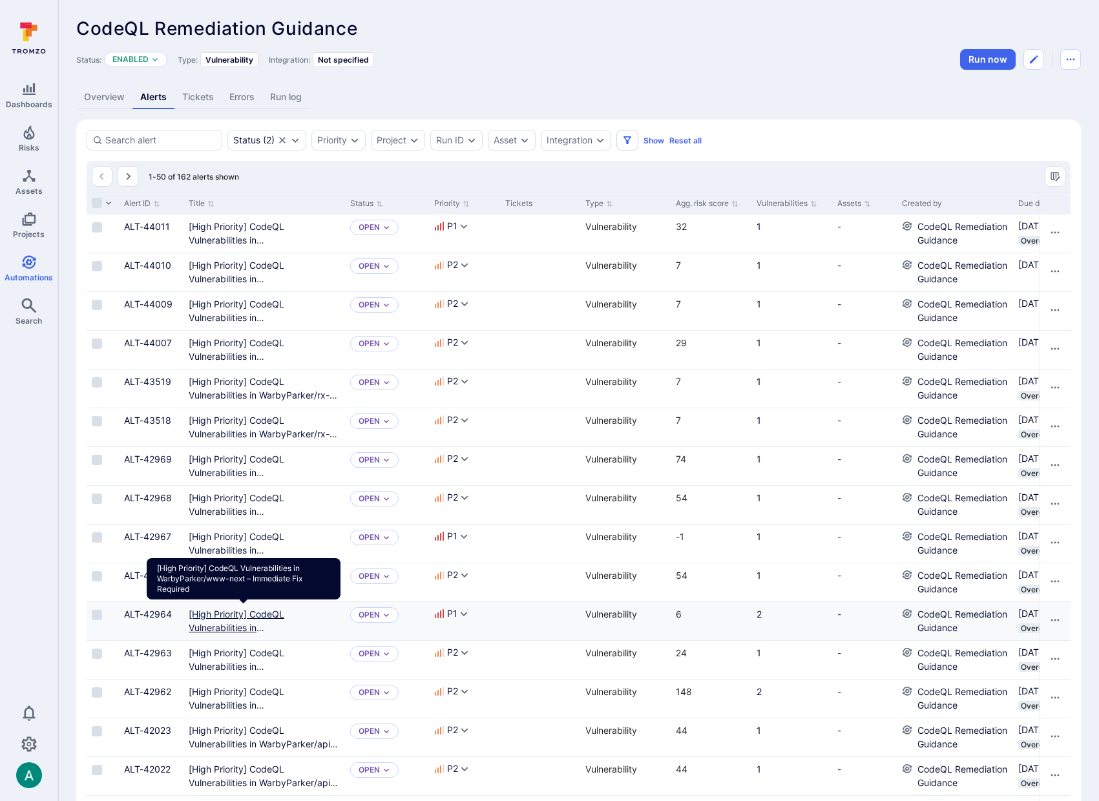
click at [224, 611] on Required"] "[High Priority] CodeQL Vulnerabilities in WarbyParker/www-next – Immediate Fix …" at bounding box center [243, 635] width 109 height 52
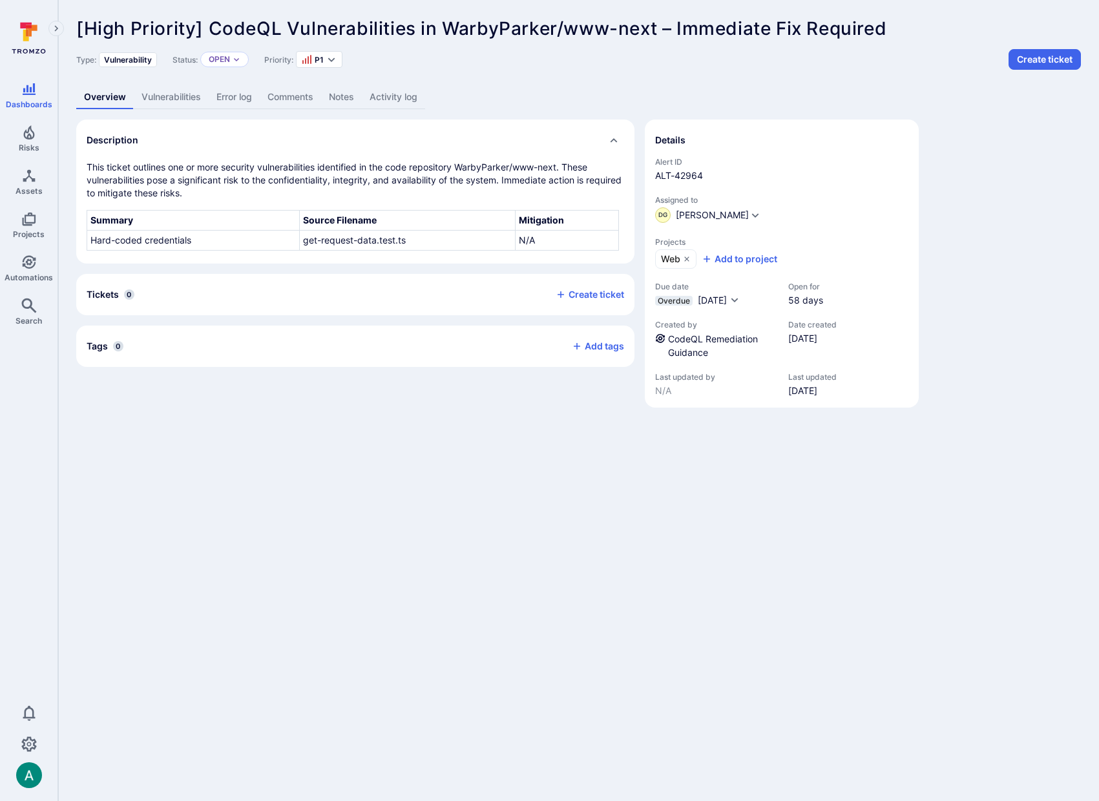
click at [174, 96] on link "Vulnerabilities" at bounding box center [171, 97] width 75 height 24
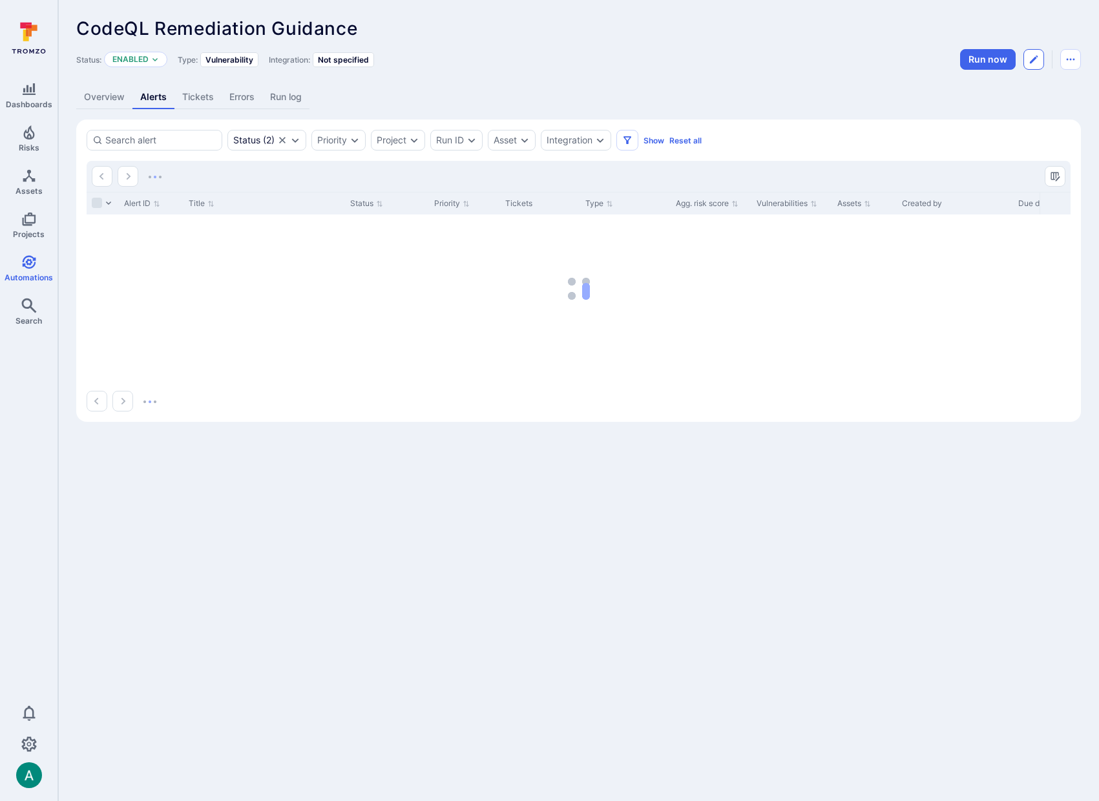
click at [1030, 54] on icon "Edit automation" at bounding box center [1034, 59] width 10 height 10
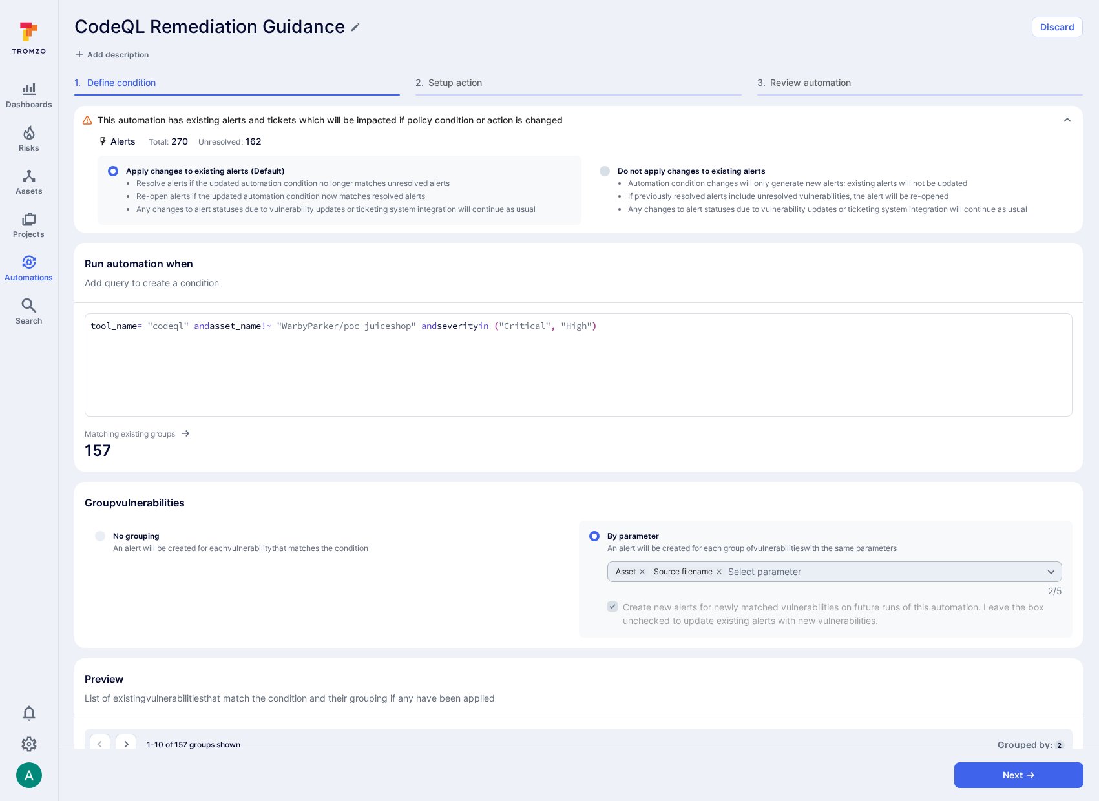
click at [677, 326] on textarea "tool_name = "codeql" and asset_name !~ "WarbyParker/poc-juiceshop" and severity…" at bounding box center [578, 326] width 977 height 14
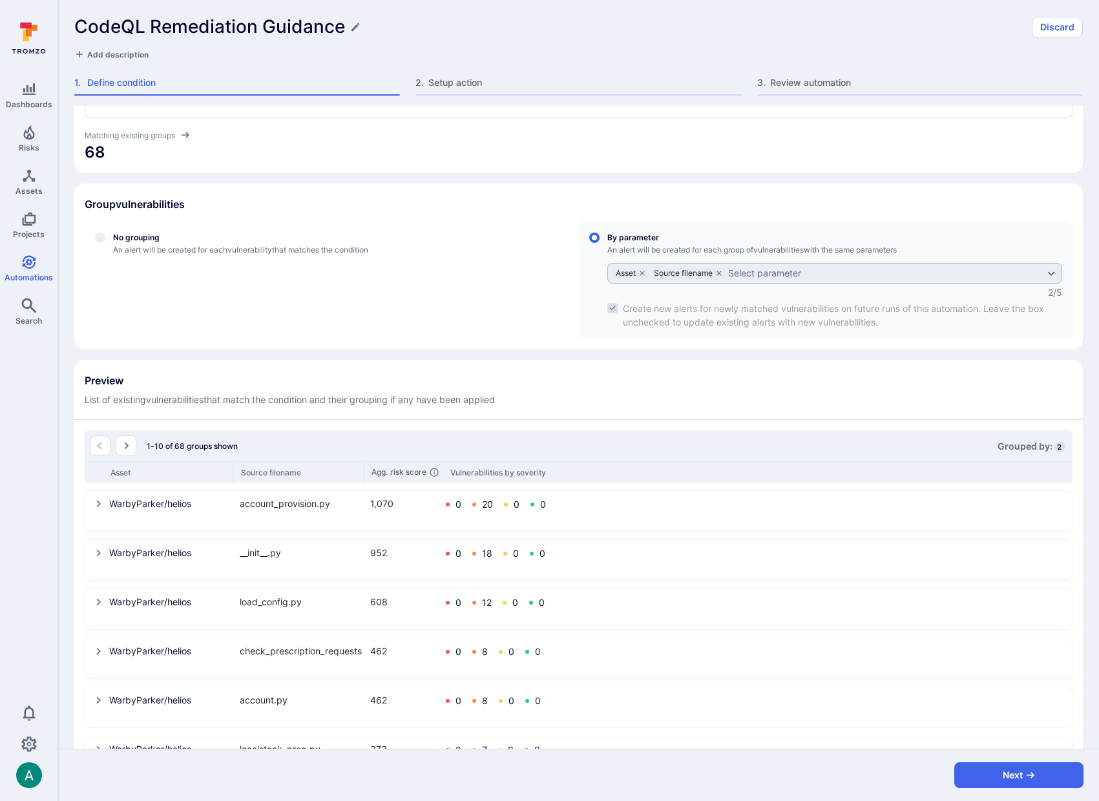
scroll to position [465, 0]
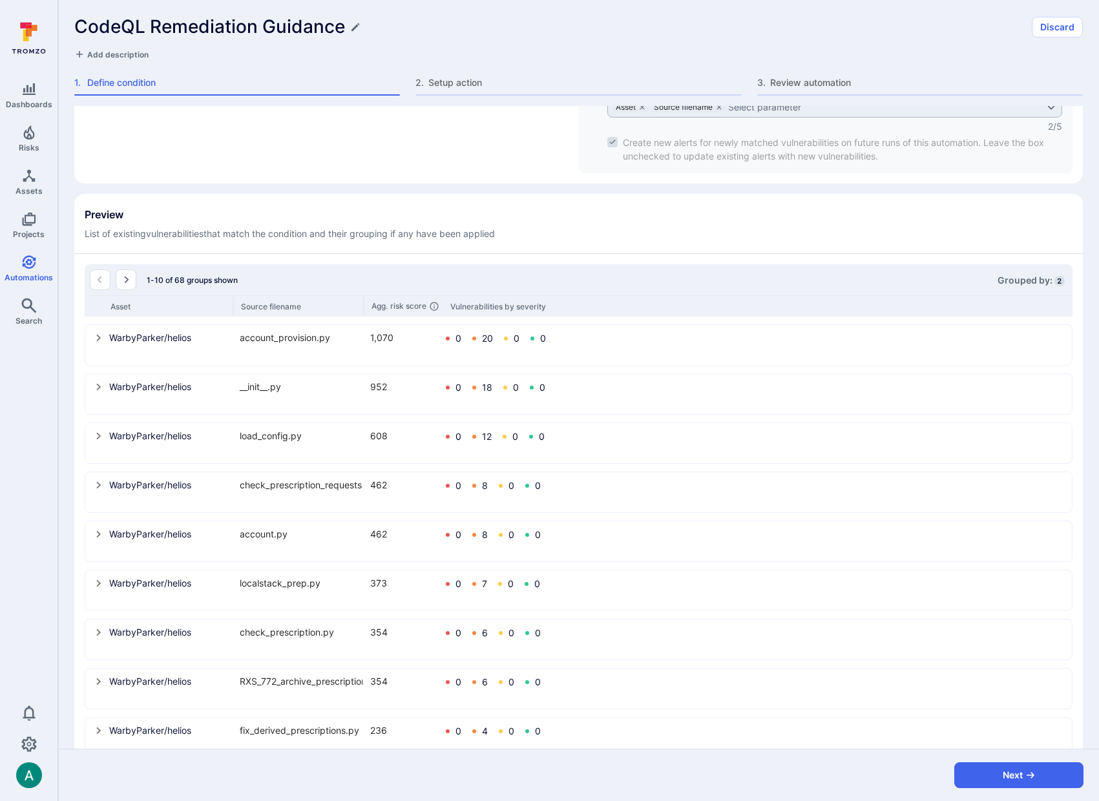
type textarea "tool_name = "codeql" and asset_name !~ "WarbyParker/poc-juiceshop" and severity…"
click at [99, 337] on icon "select group" at bounding box center [99, 338] width 5 height 7
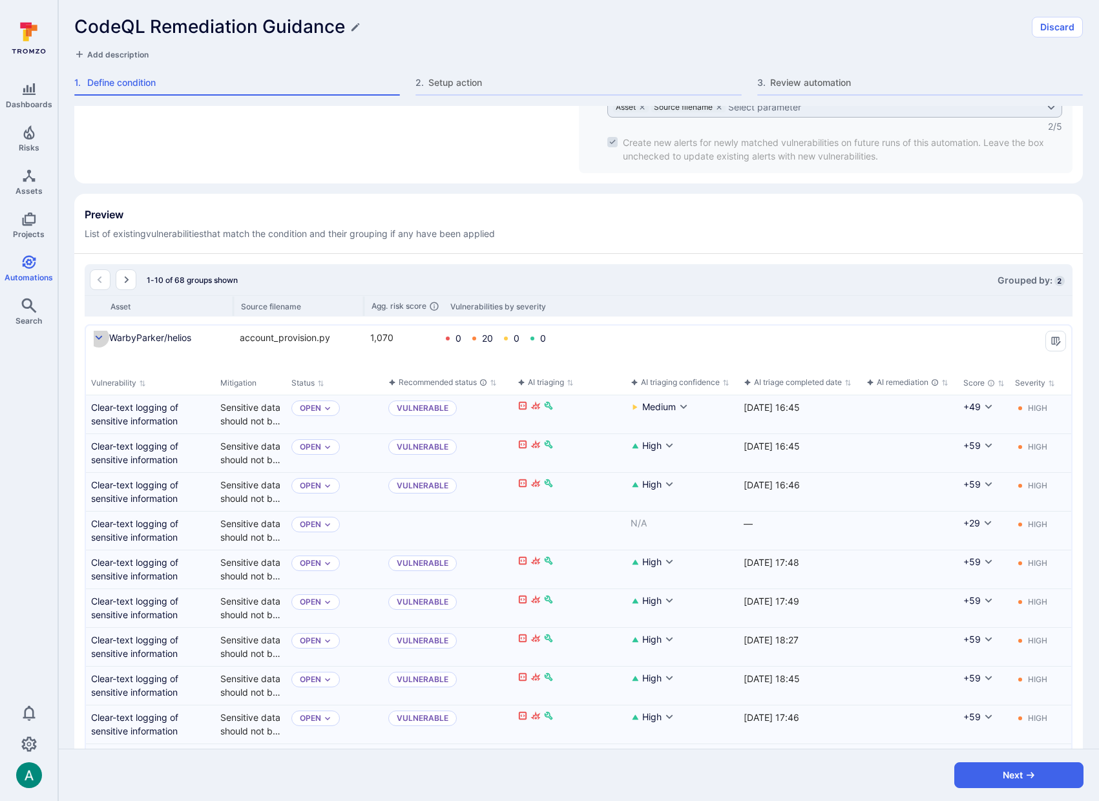
click at [99, 337] on icon "select group" at bounding box center [99, 338] width 10 height 10
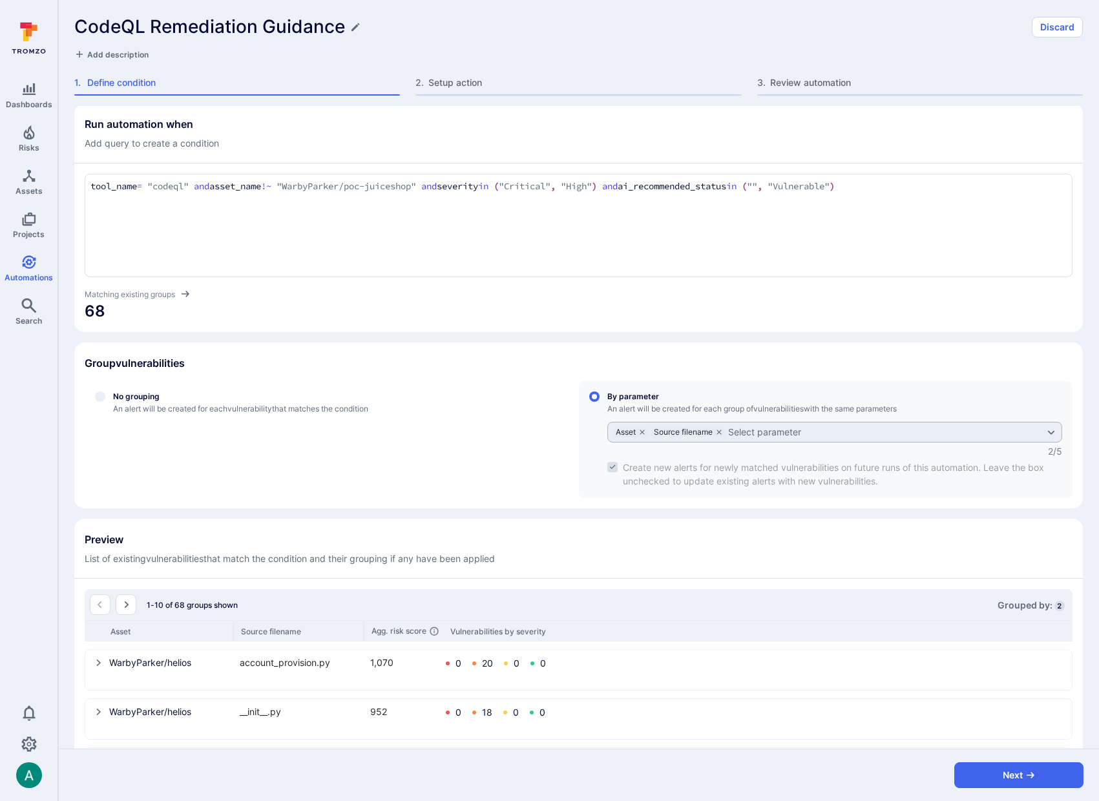
scroll to position [0, 0]
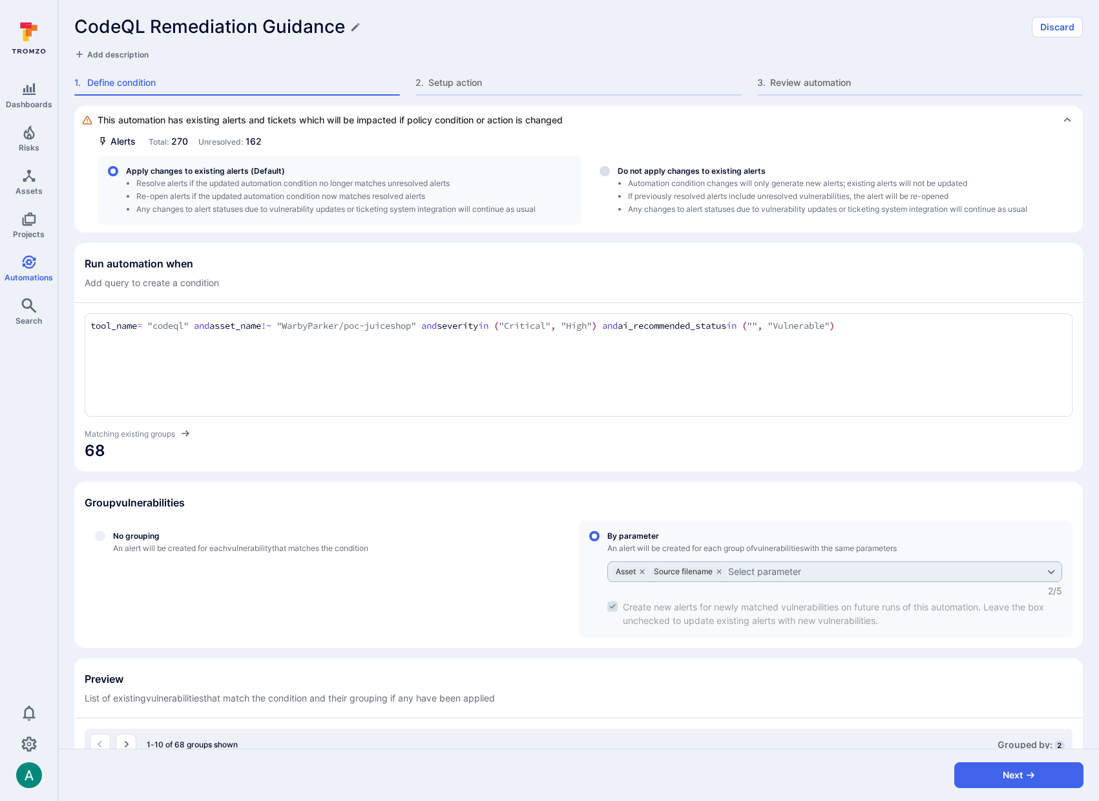
click at [118, 52] on span "Add description" at bounding box center [117, 55] width 61 height 10
click at [1002, 777] on button "Next" at bounding box center [1019, 776] width 129 height 26
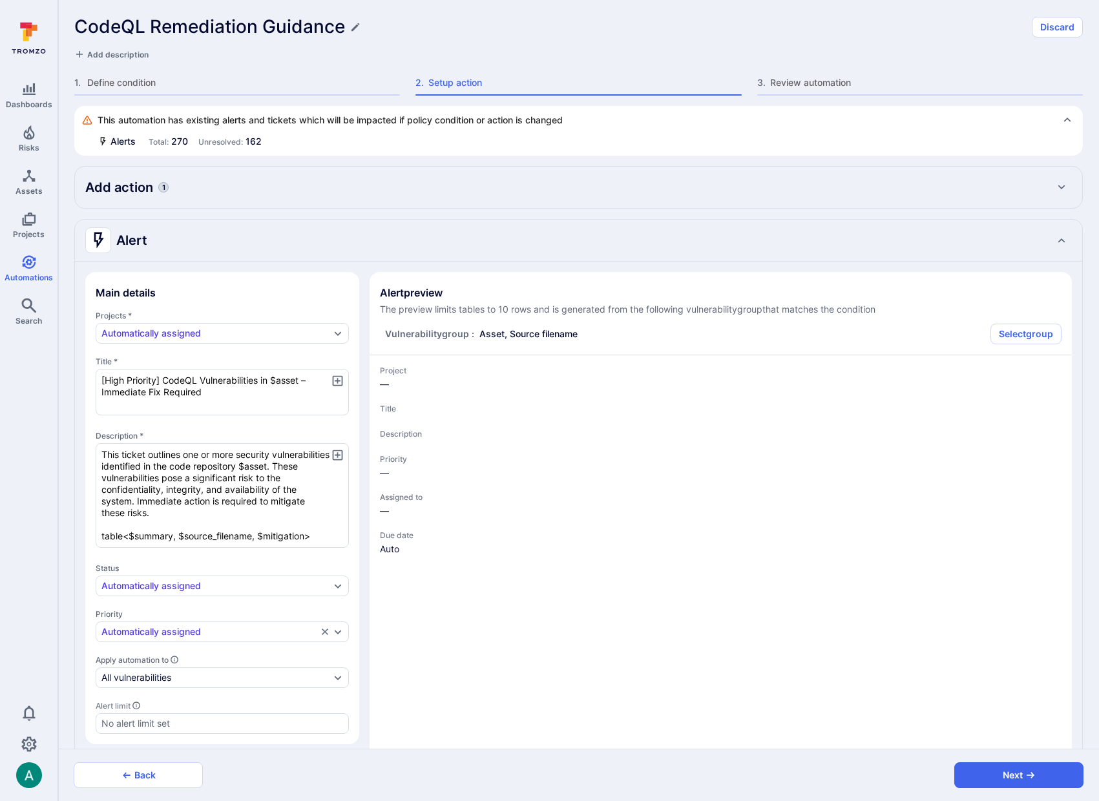
type textarea "x"
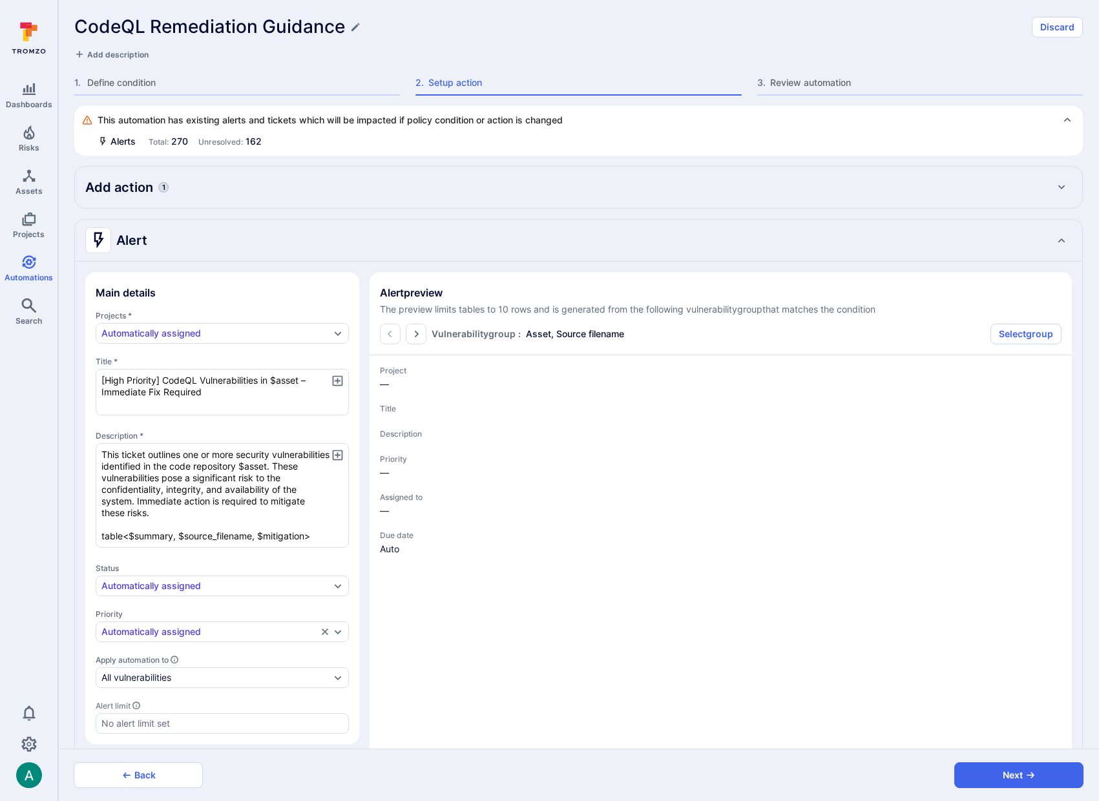
type textarea "x"
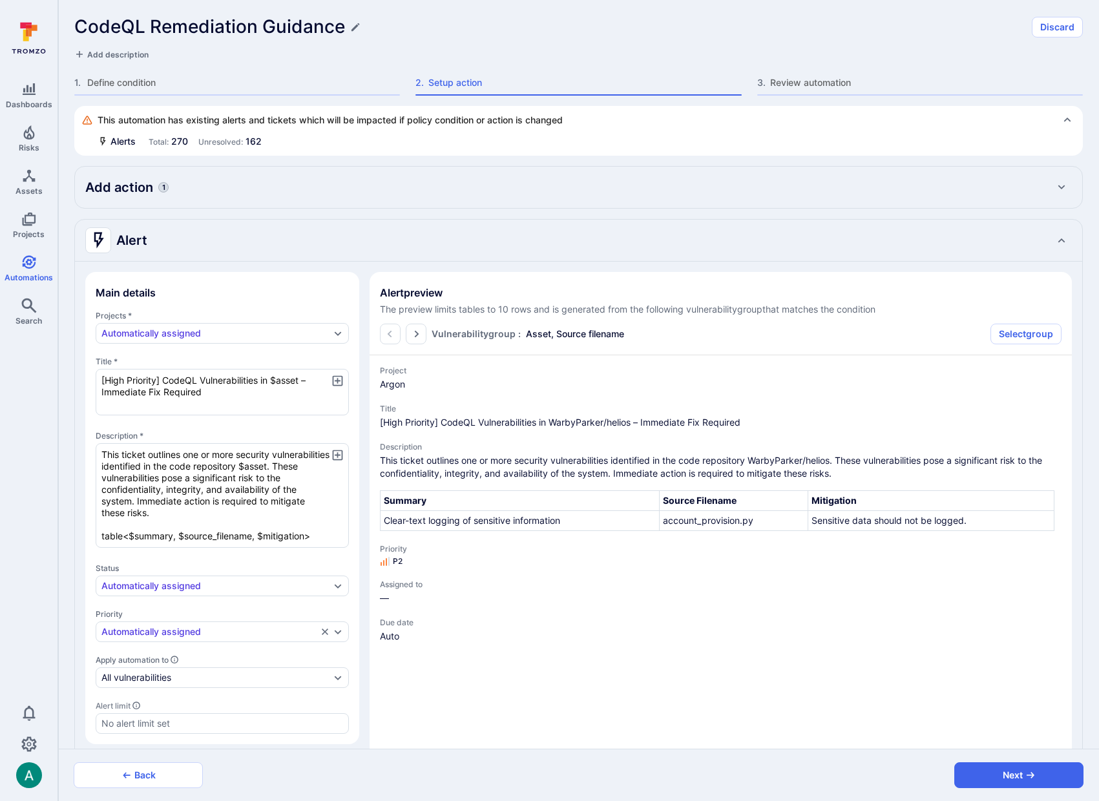
click at [139, 242] on h2 "Alert" at bounding box center [116, 241] width 62 height 26
type textarea "x"
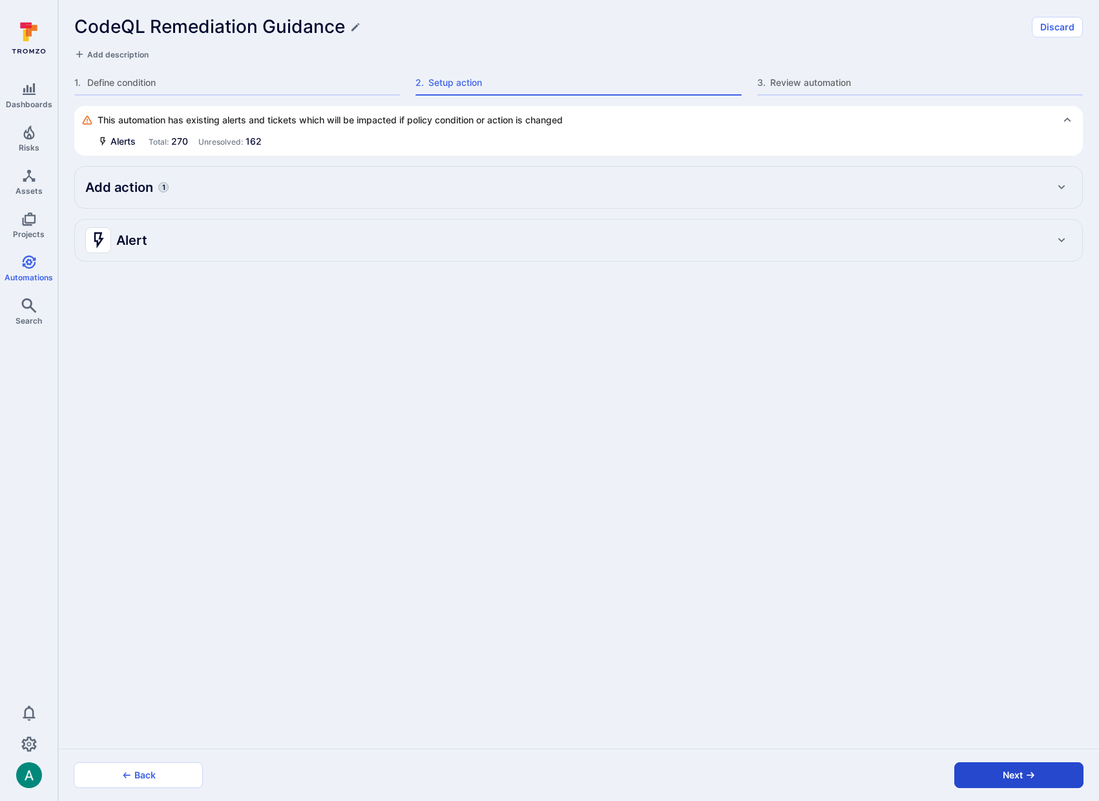
click at [1063, 781] on button "Next" at bounding box center [1019, 776] width 129 height 26
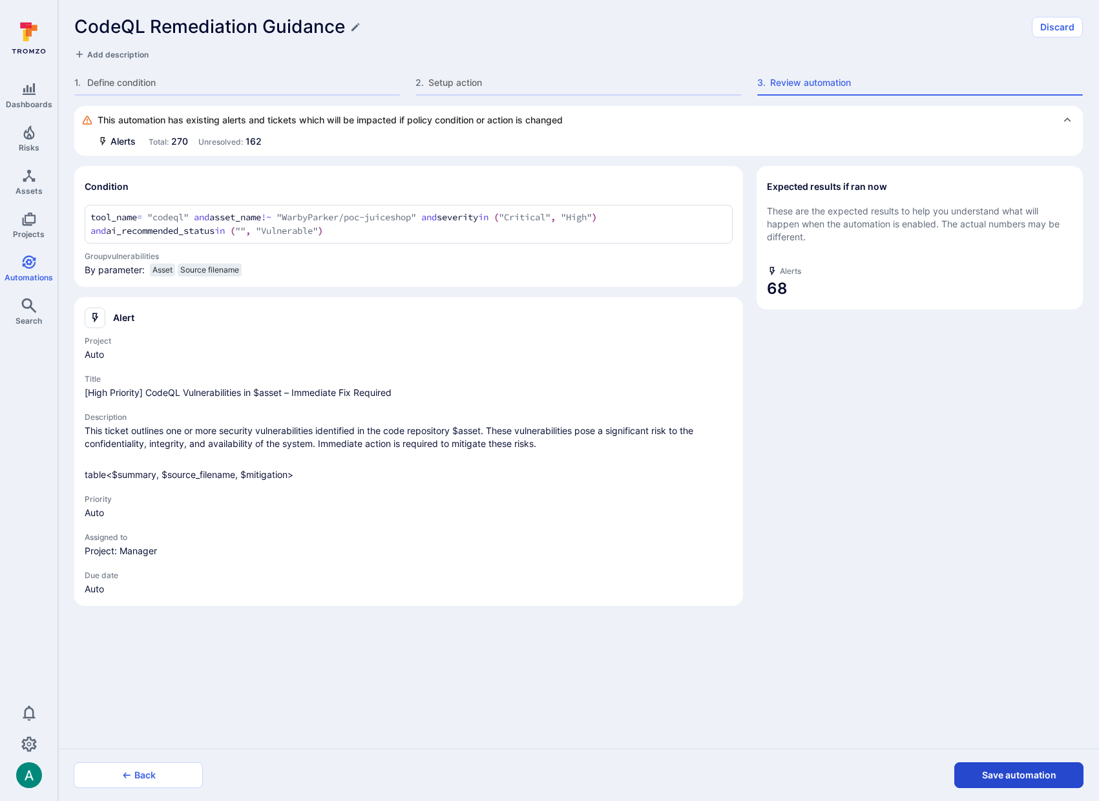
click at [1059, 779] on button "Save automation" at bounding box center [1019, 776] width 129 height 26
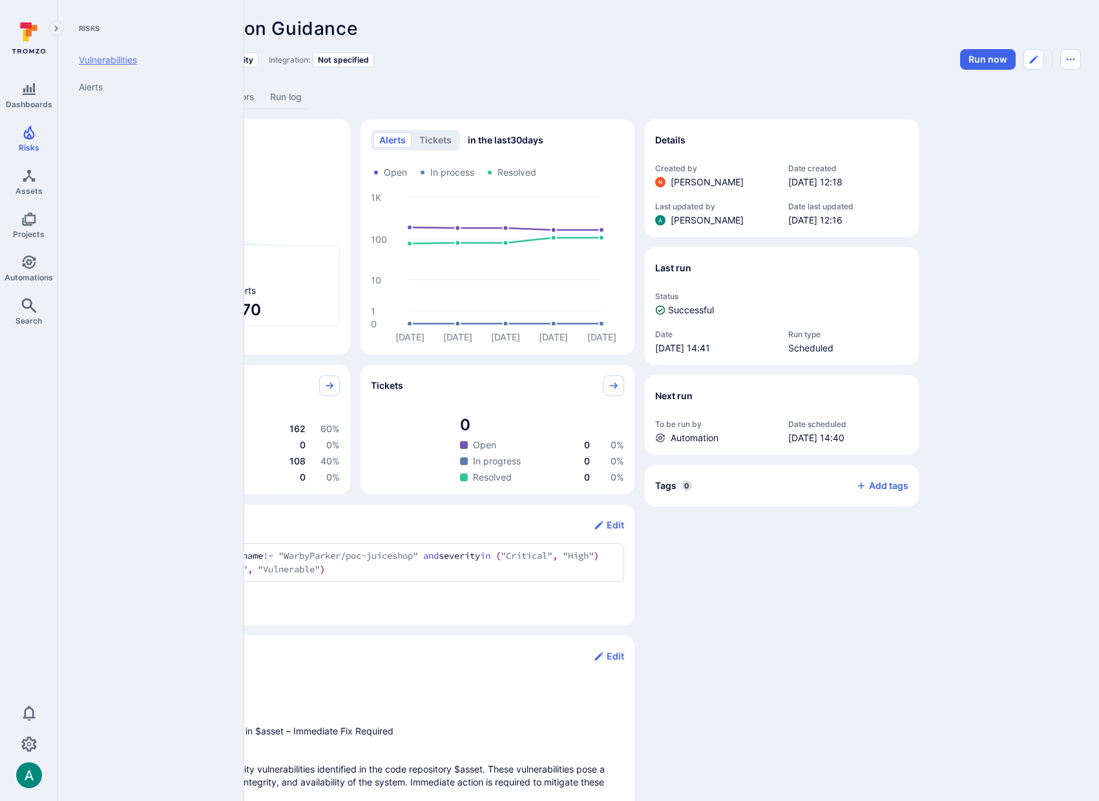
click at [86, 62] on link "Vulnerabilities" at bounding box center [149, 60] width 160 height 27
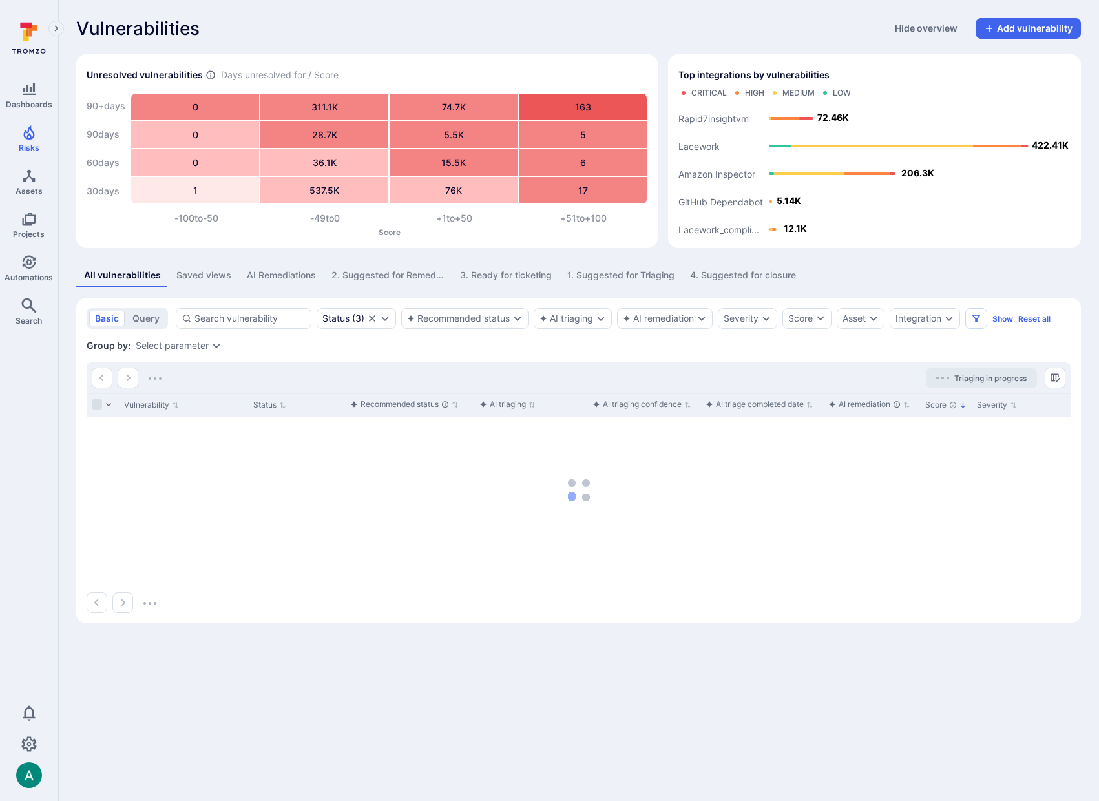
click at [624, 274] on div "1. Suggested for Triaging" at bounding box center [620, 275] width 107 height 13
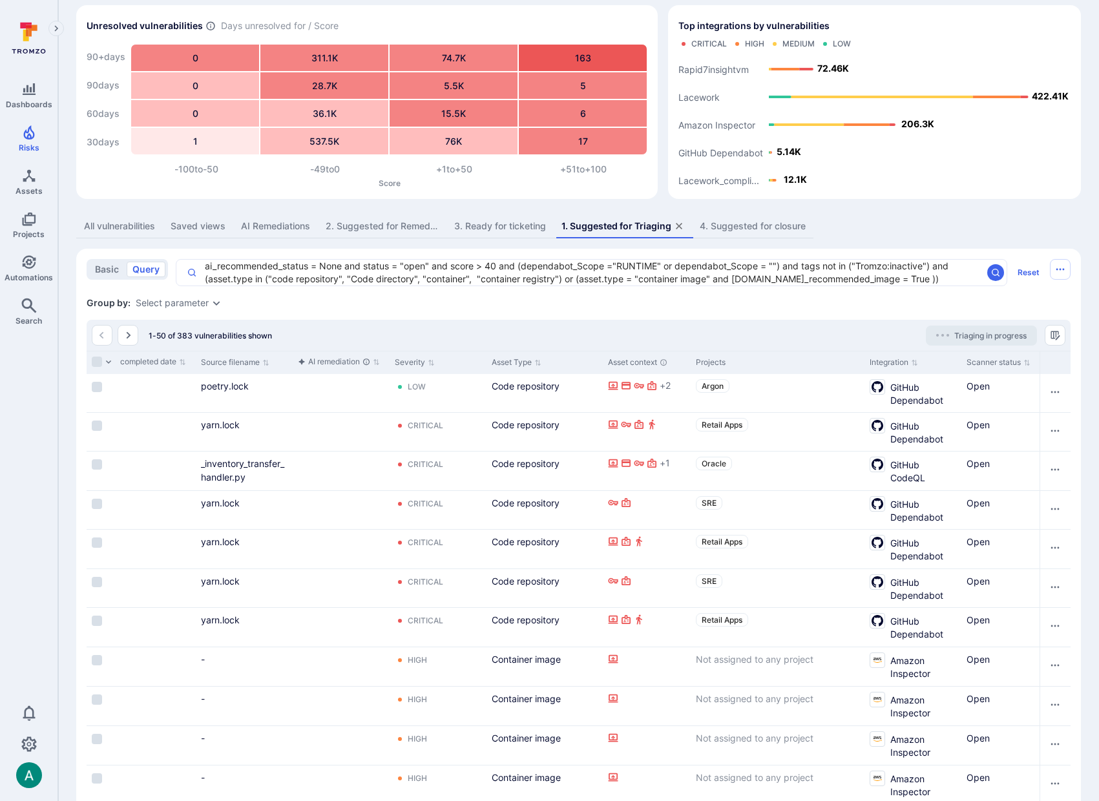
scroll to position [51, 0]
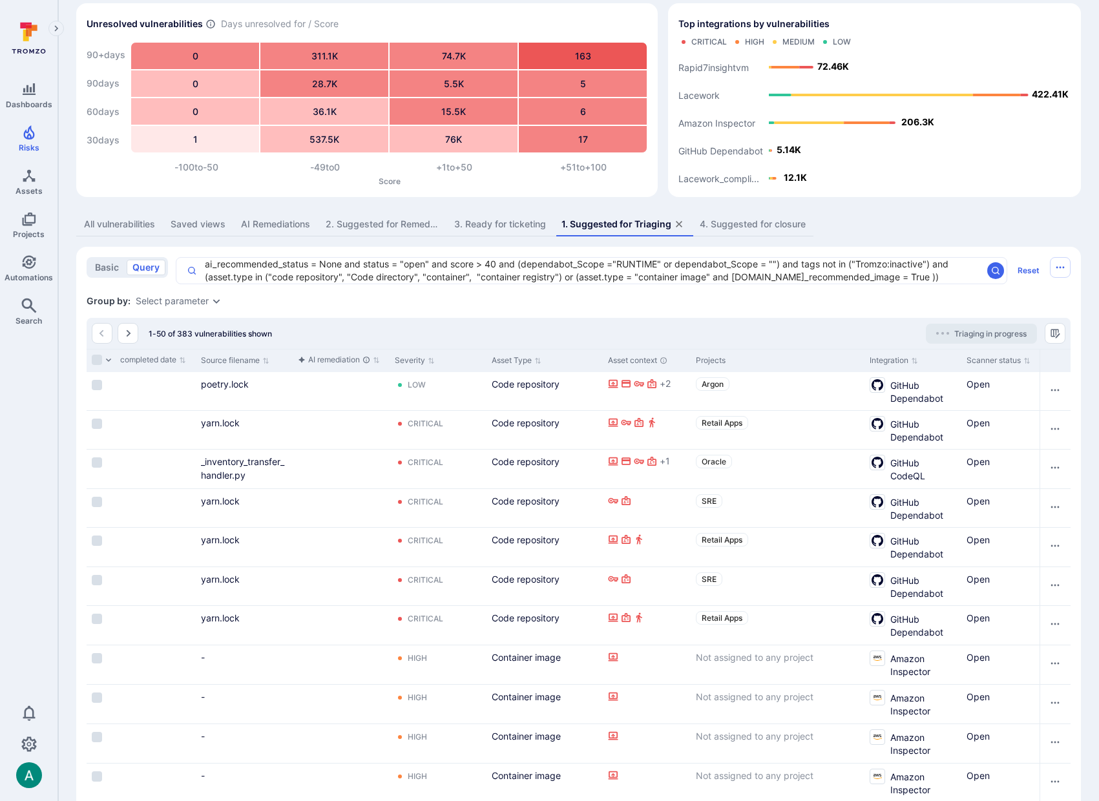
click at [915, 282] on textarea "ai_recommended_status = None and status = "open" and score > 40 and (dependabot…" at bounding box center [589, 271] width 785 height 26
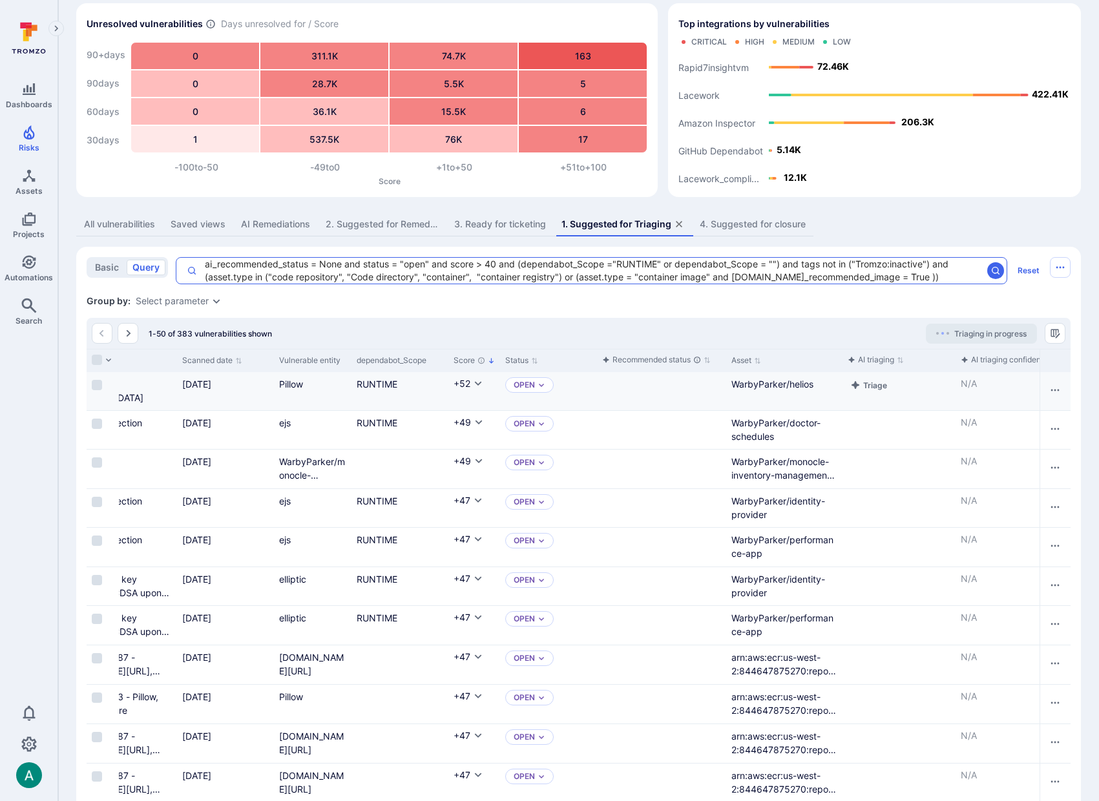
scroll to position [0, 0]
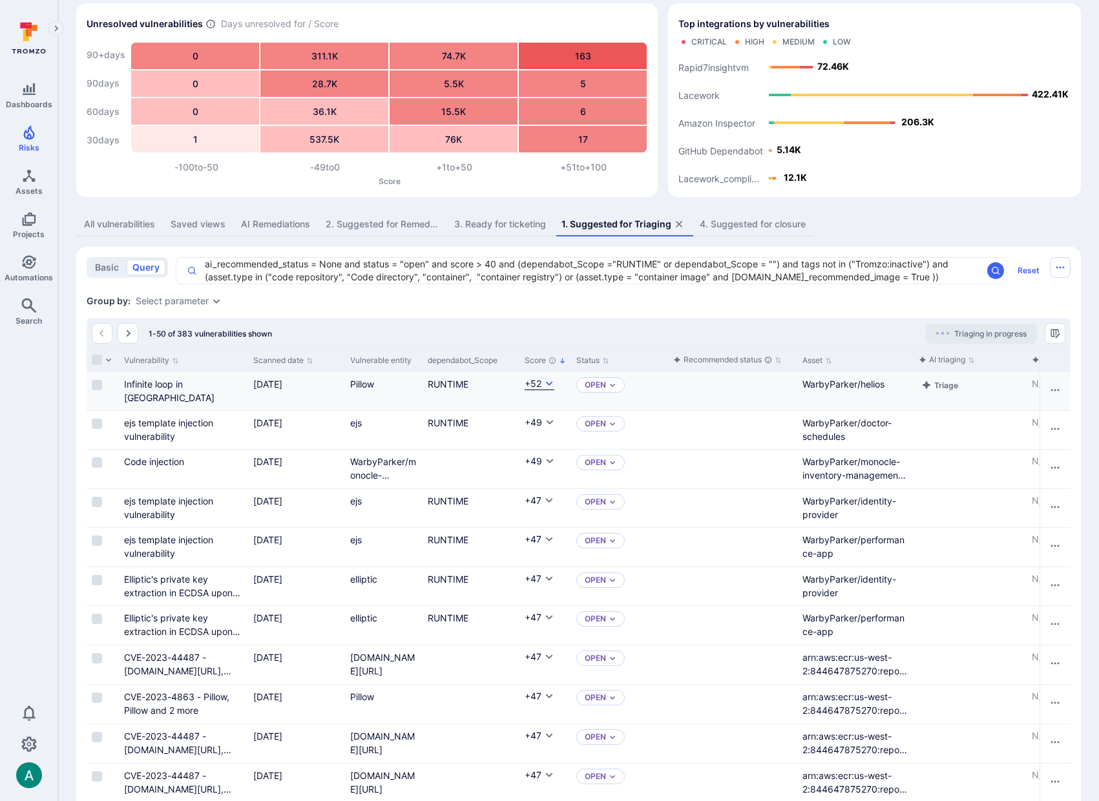
click at [544, 385] on icon "Cell for Score" at bounding box center [549, 384] width 10 height 10
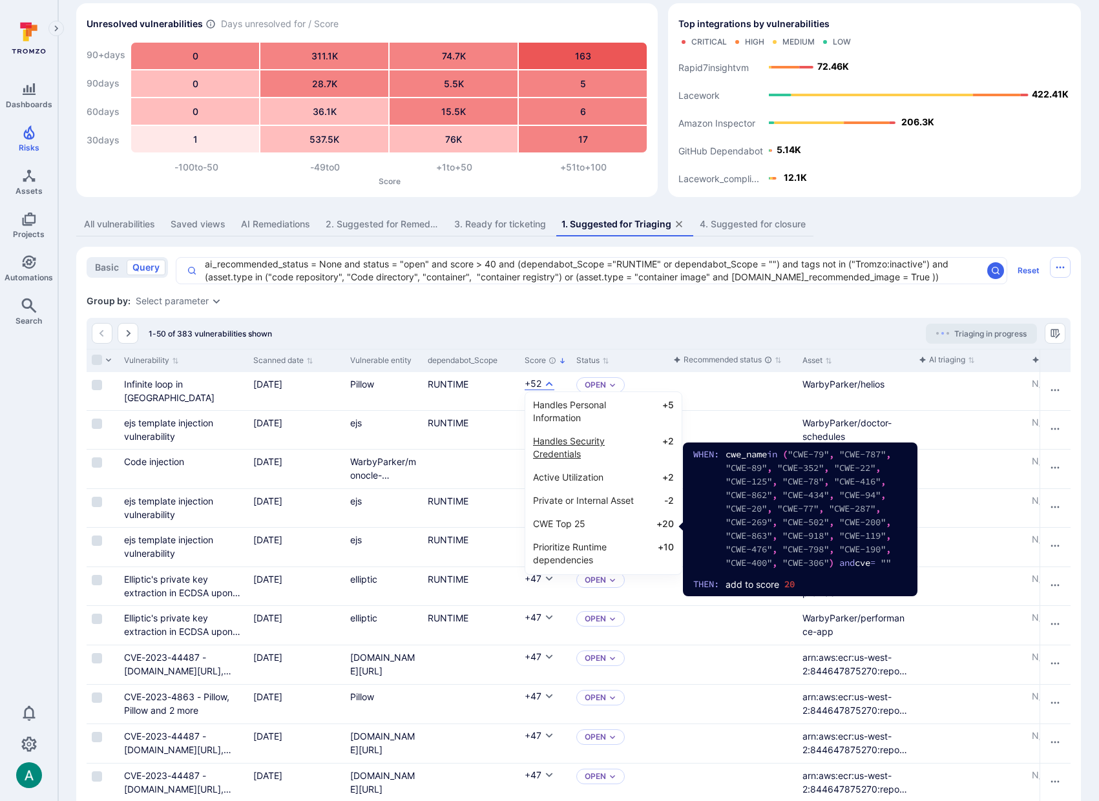
scroll to position [105, 0]
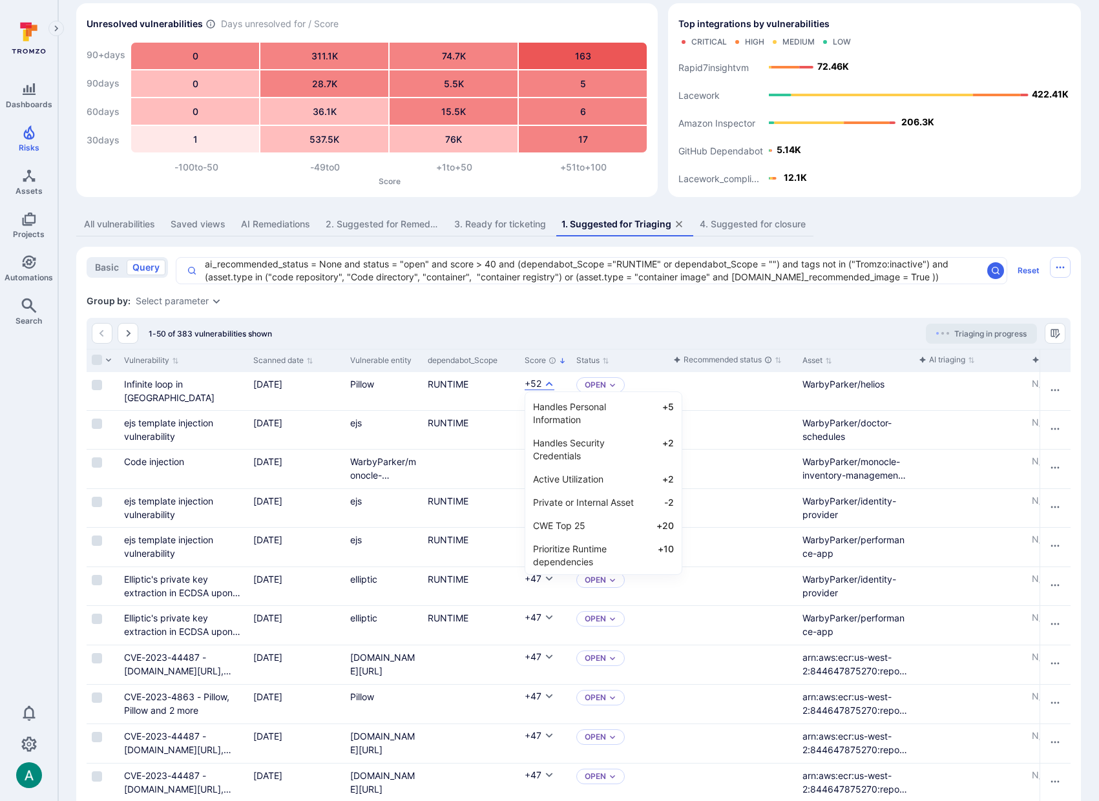
click at [681, 317] on div at bounding box center [549, 400] width 1099 height 801
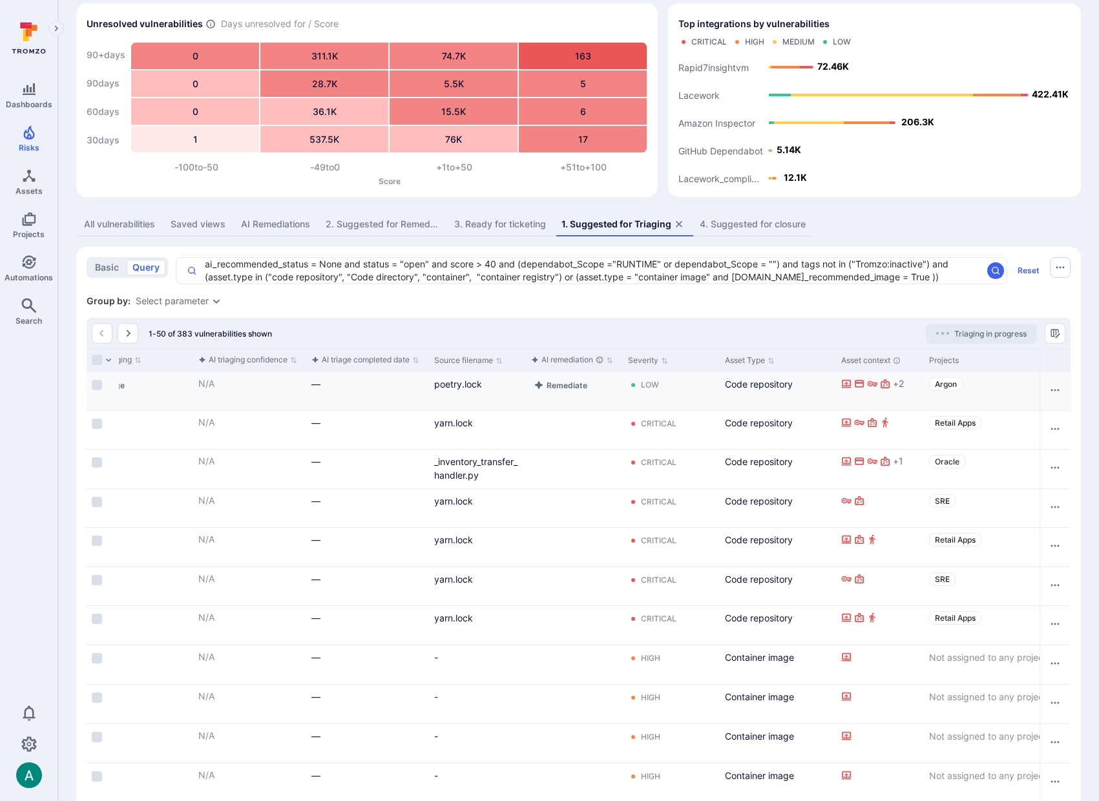
scroll to position [0, 0]
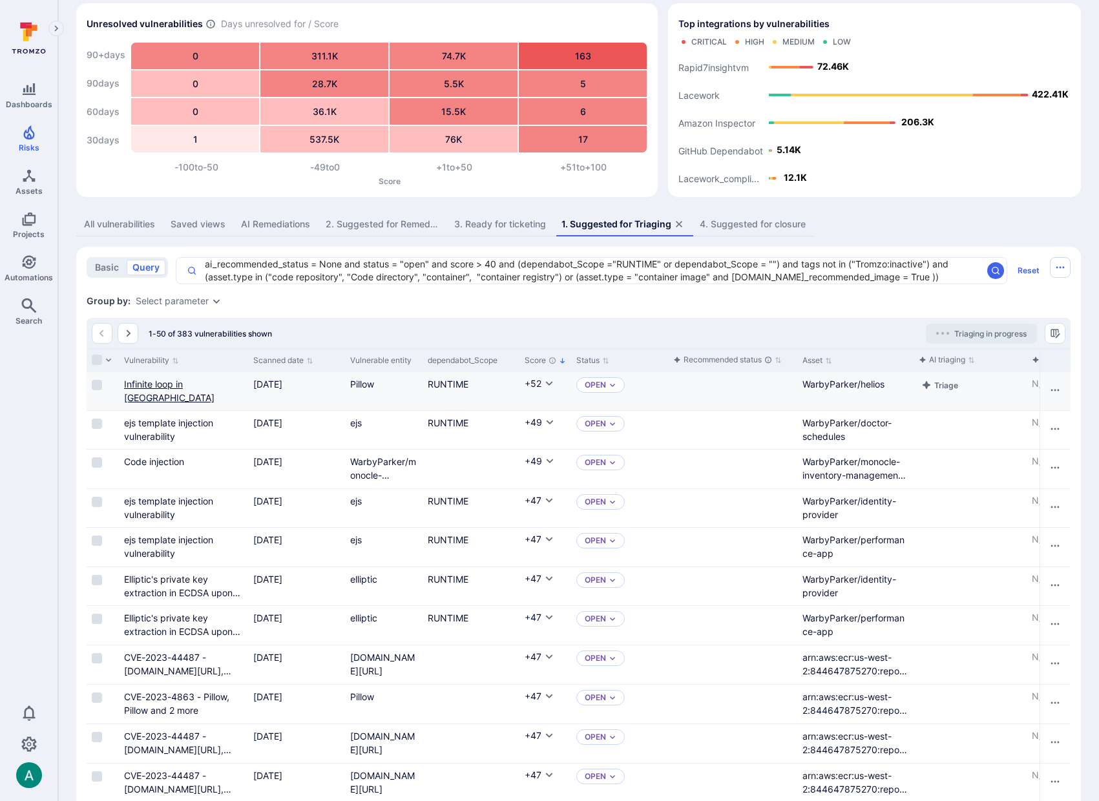
click at [176, 379] on link "Infinite loop in Pillow" at bounding box center [169, 391] width 90 height 25
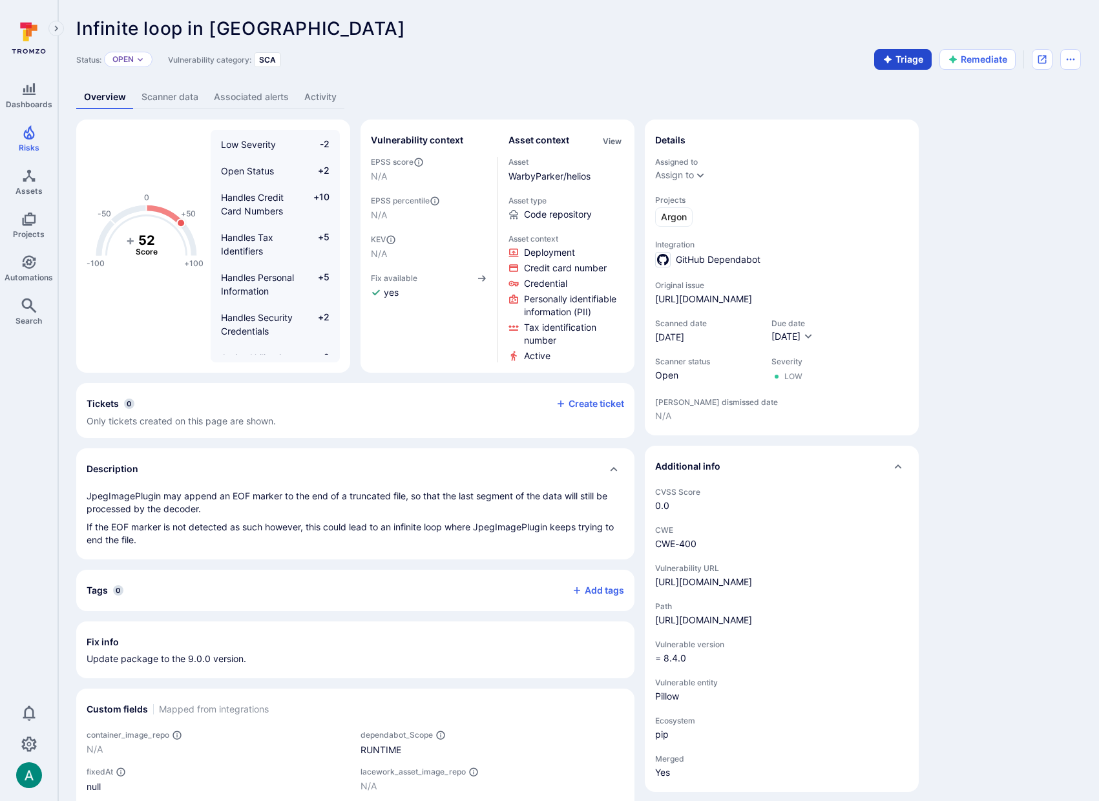
click at [892, 58] on icon "button" at bounding box center [888, 59] width 10 height 10
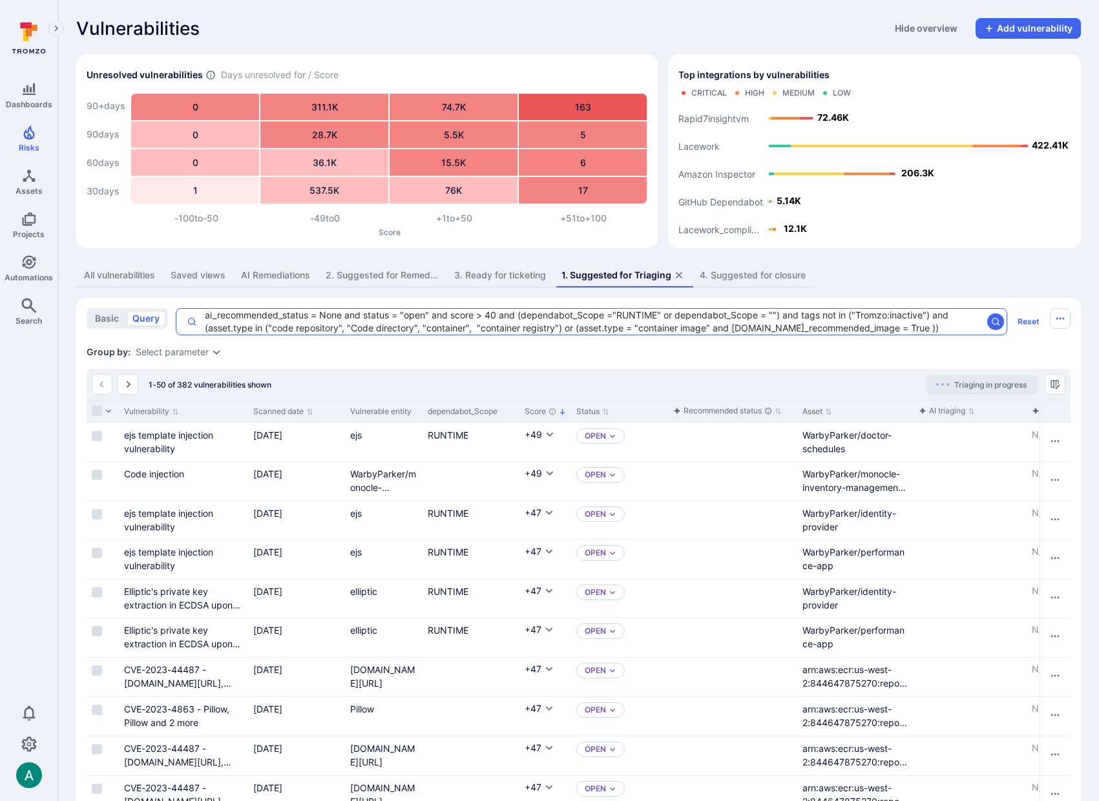
click at [922, 328] on textarea "ai_recommended_status = None and status = "open" and score > 40 and (dependabot…" at bounding box center [589, 322] width 785 height 26
click at [151, 350] on div "Select parameter" at bounding box center [172, 352] width 73 height 10
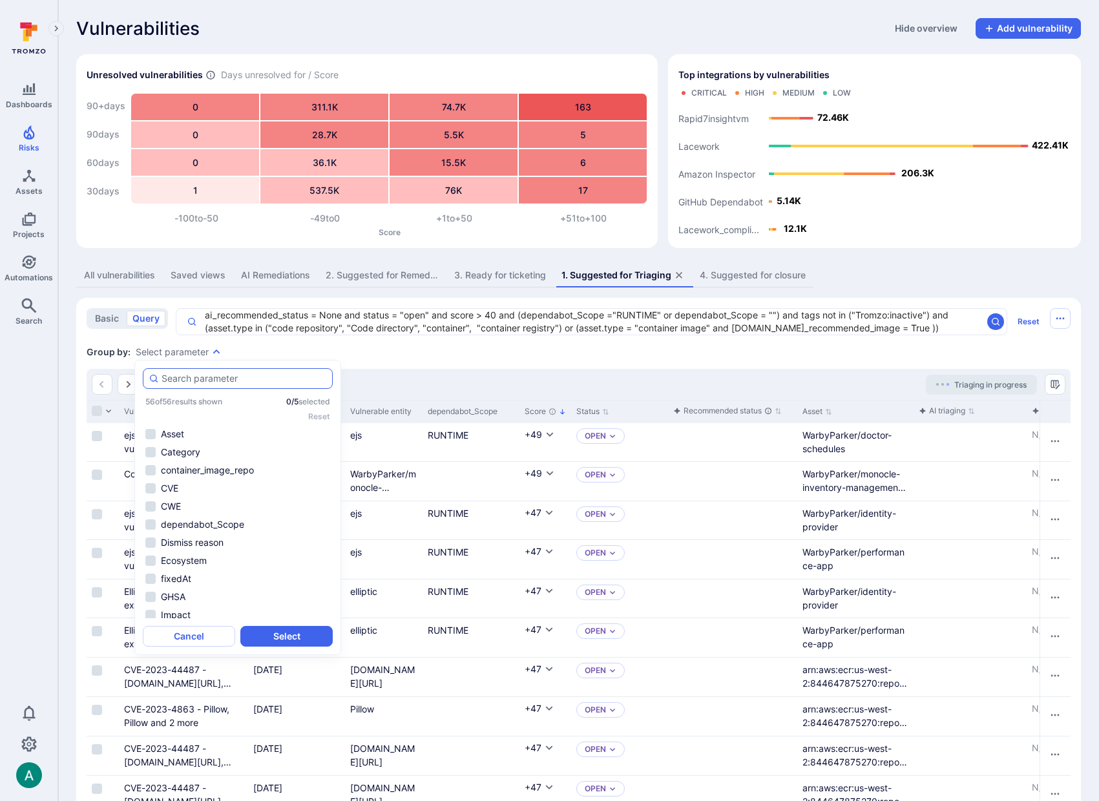
click at [174, 377] on input "autocomplete options" at bounding box center [244, 378] width 165 height 13
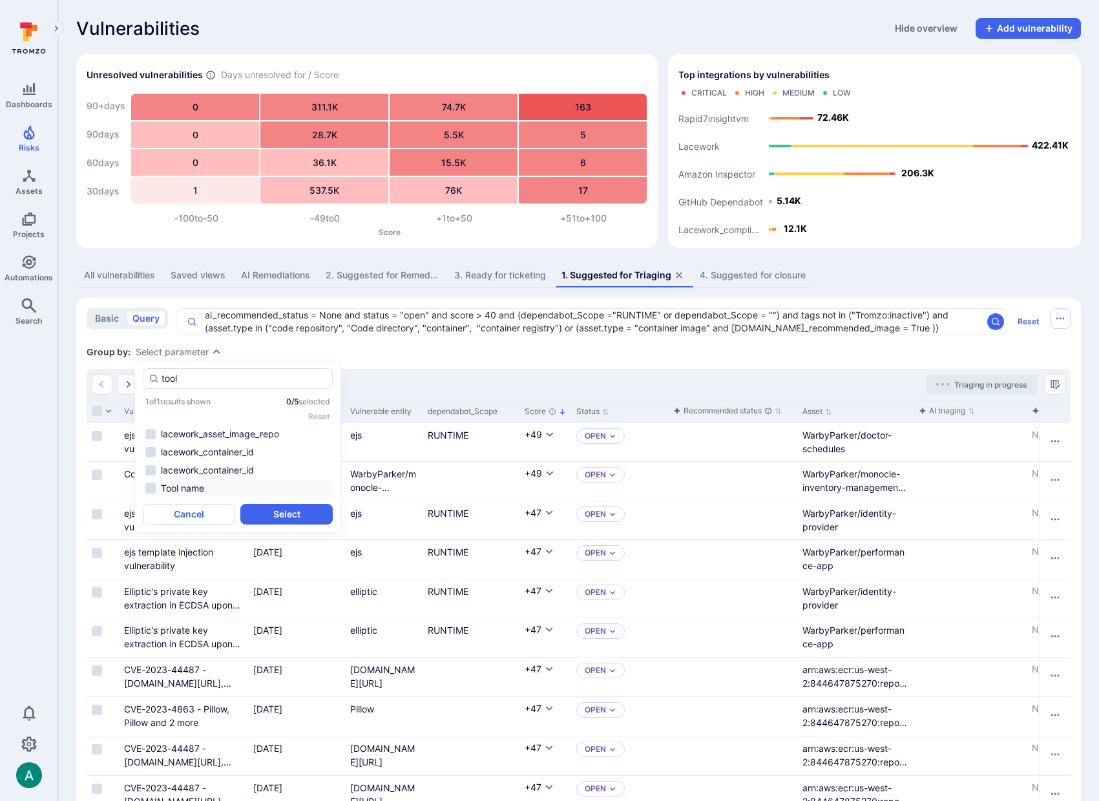
click at [191, 490] on li "Tool name" at bounding box center [238, 489] width 190 height 16
type input "tool"
click at [312, 529] on div "tool 1 of 1 results shown 1 / 5 selected Reset lacework_asset_image_repo lacewo…" at bounding box center [237, 446] width 207 height 173
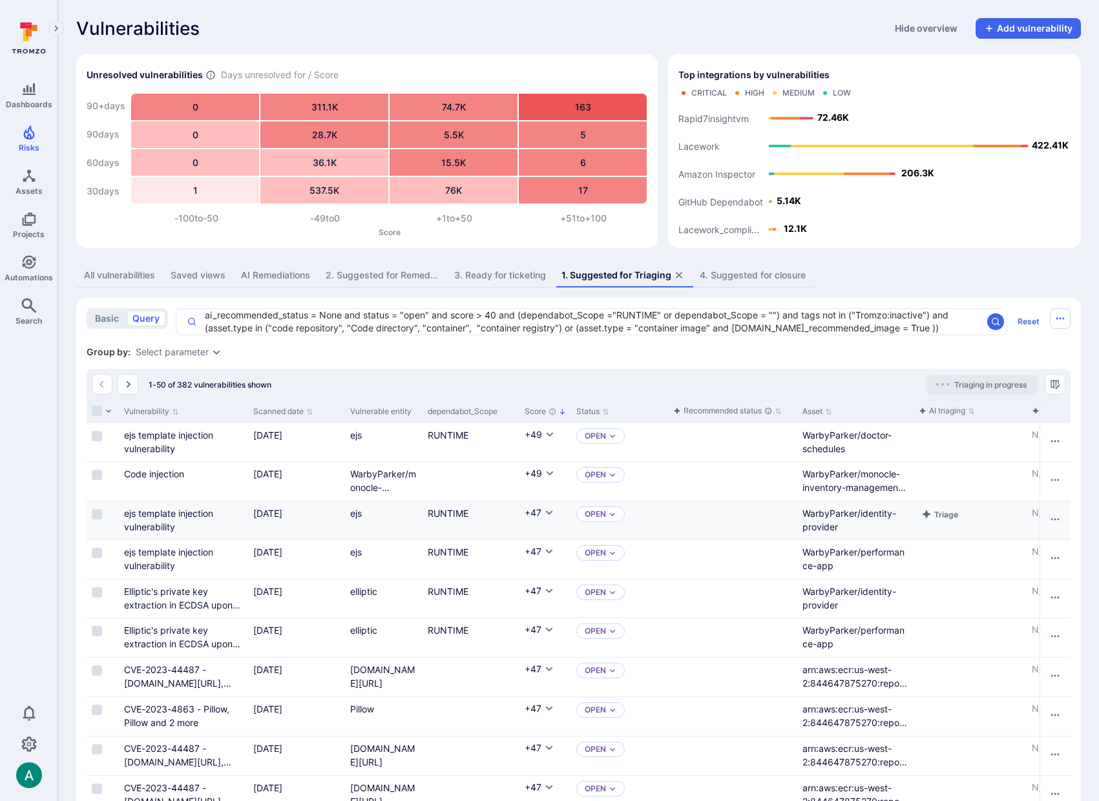
click at [309, 518] on div "[DATE]" at bounding box center [296, 514] width 87 height 14
click at [206, 353] on div "Select parameter" at bounding box center [172, 352] width 73 height 10
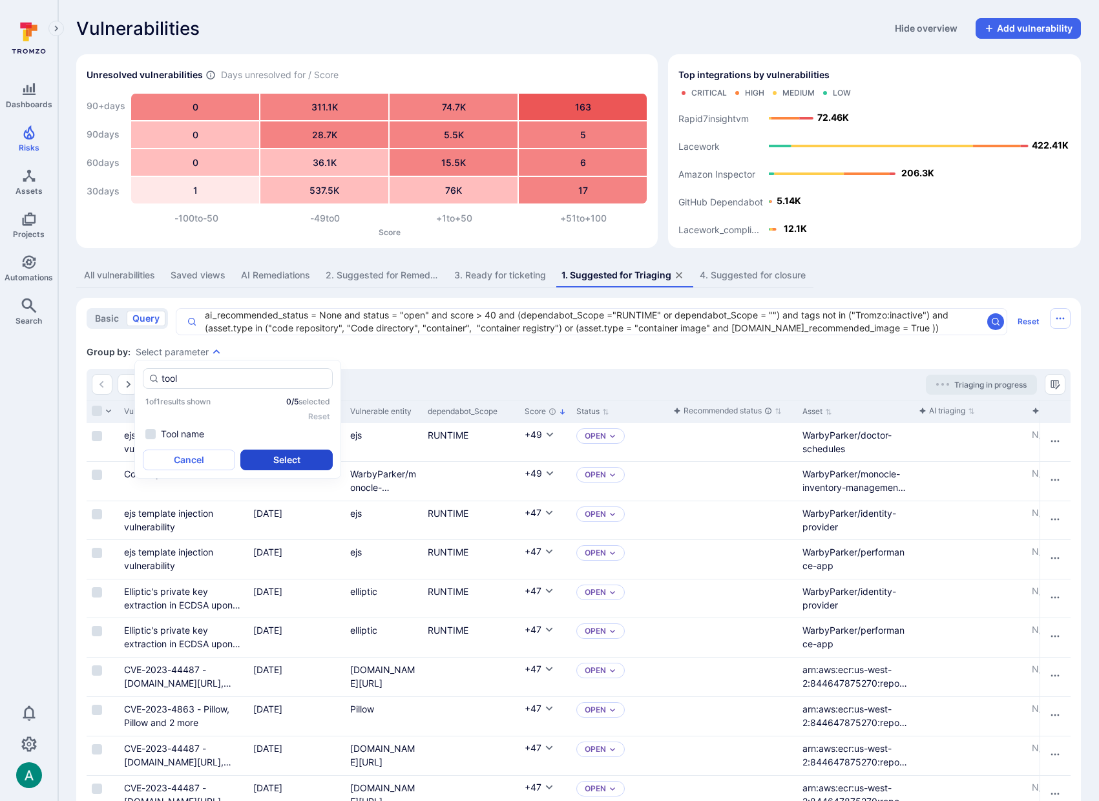
click at [191, 435] on li "Tool name" at bounding box center [238, 435] width 190 height 16
click at [307, 453] on button "Select" at bounding box center [286, 460] width 92 height 21
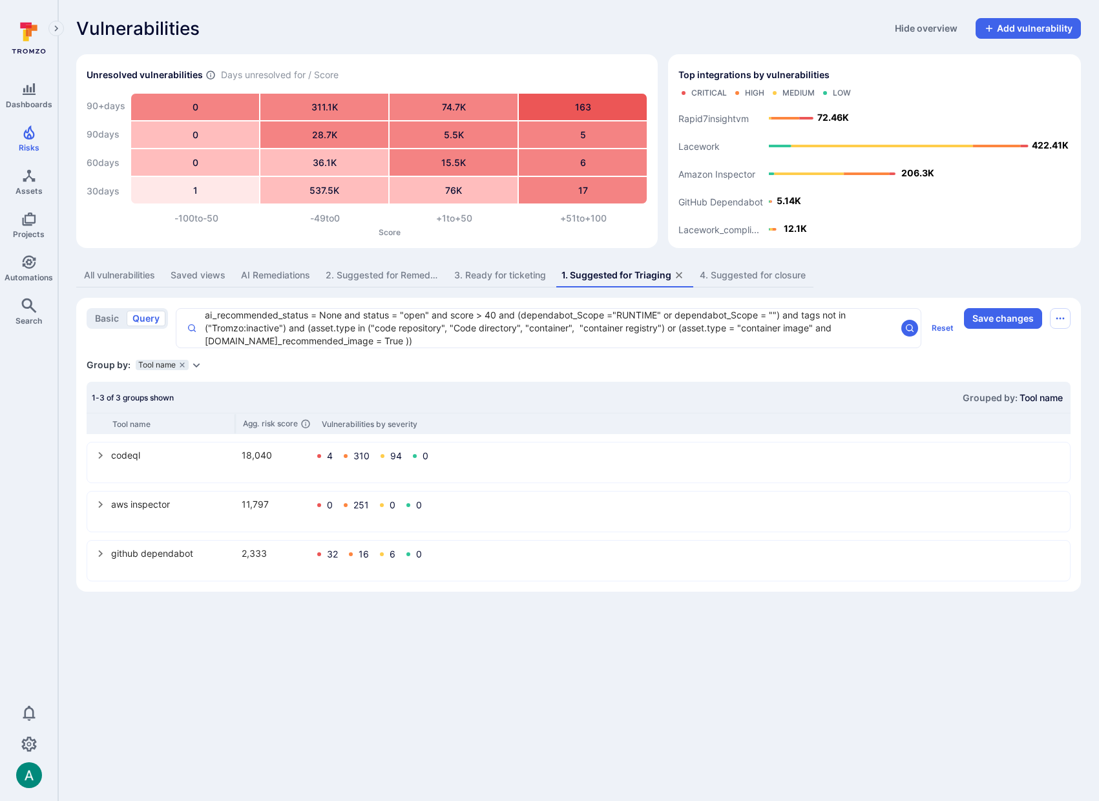
click at [98, 455] on icon "select group" at bounding box center [101, 455] width 10 height 10
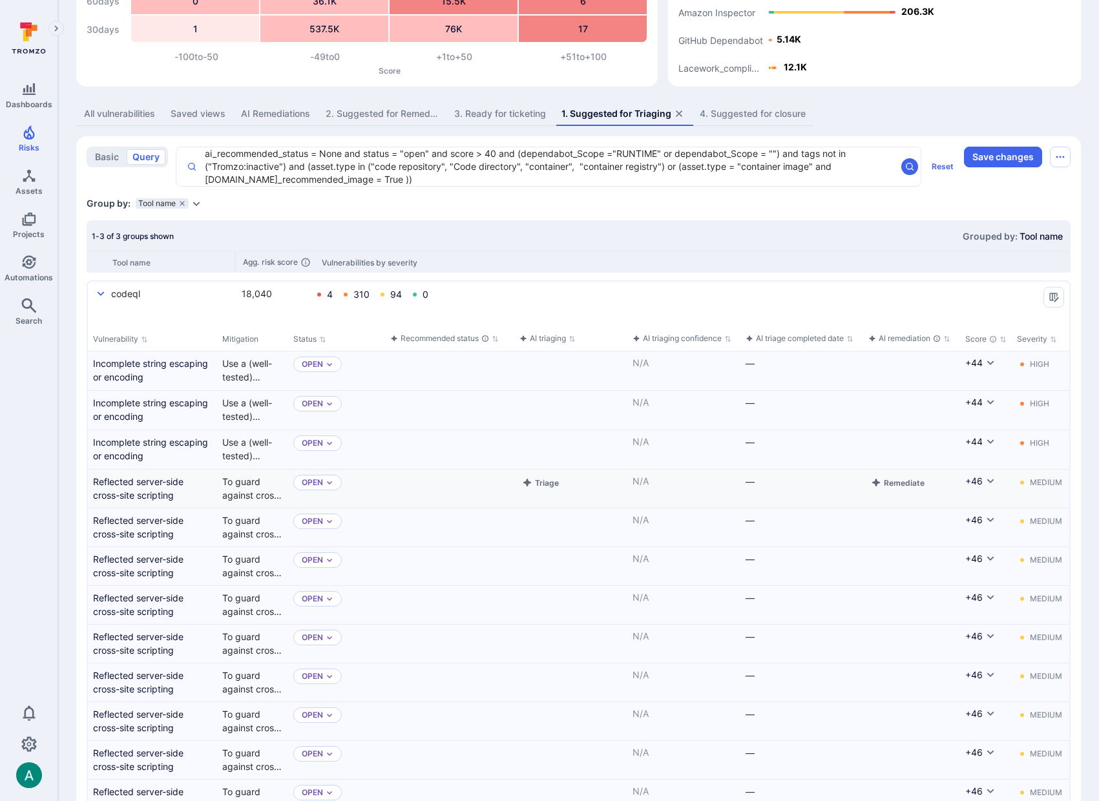
scroll to position [161, 0]
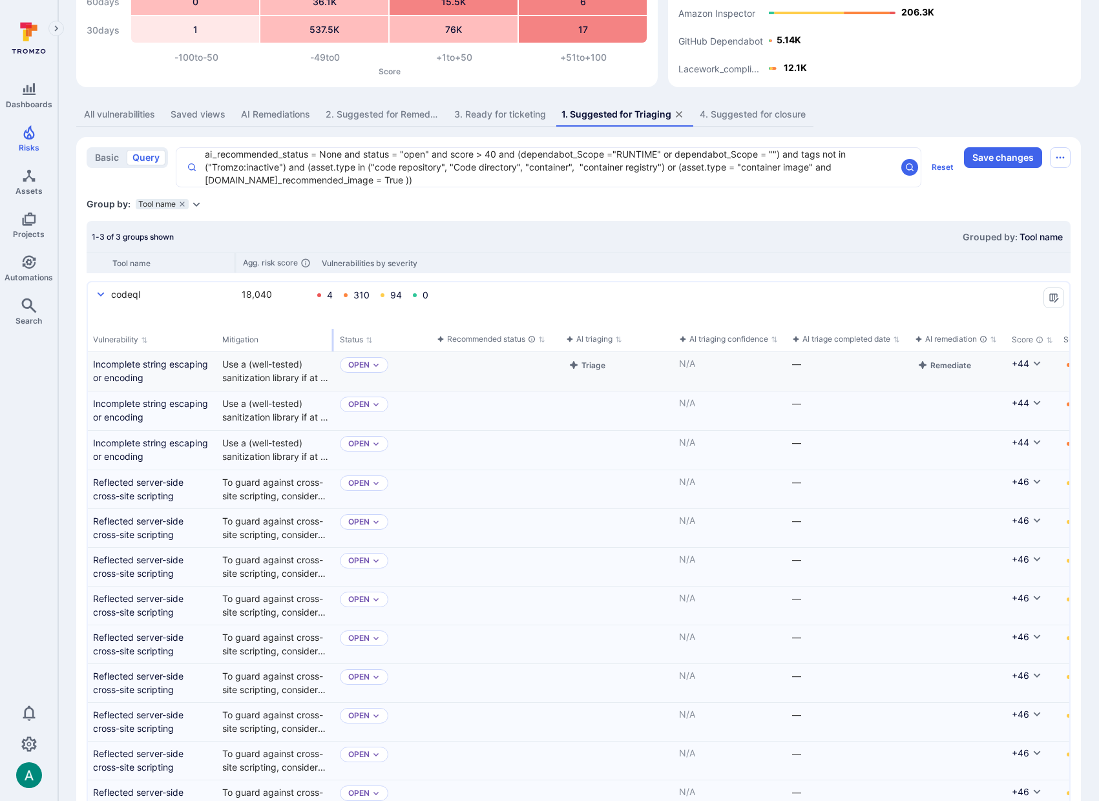
drag, startPoint x: 284, startPoint y: 337, endPoint x: 767, endPoint y: 381, distance: 484.8
click at [333, 335] on div "Mitigation" at bounding box center [276, 340] width 118 height 23
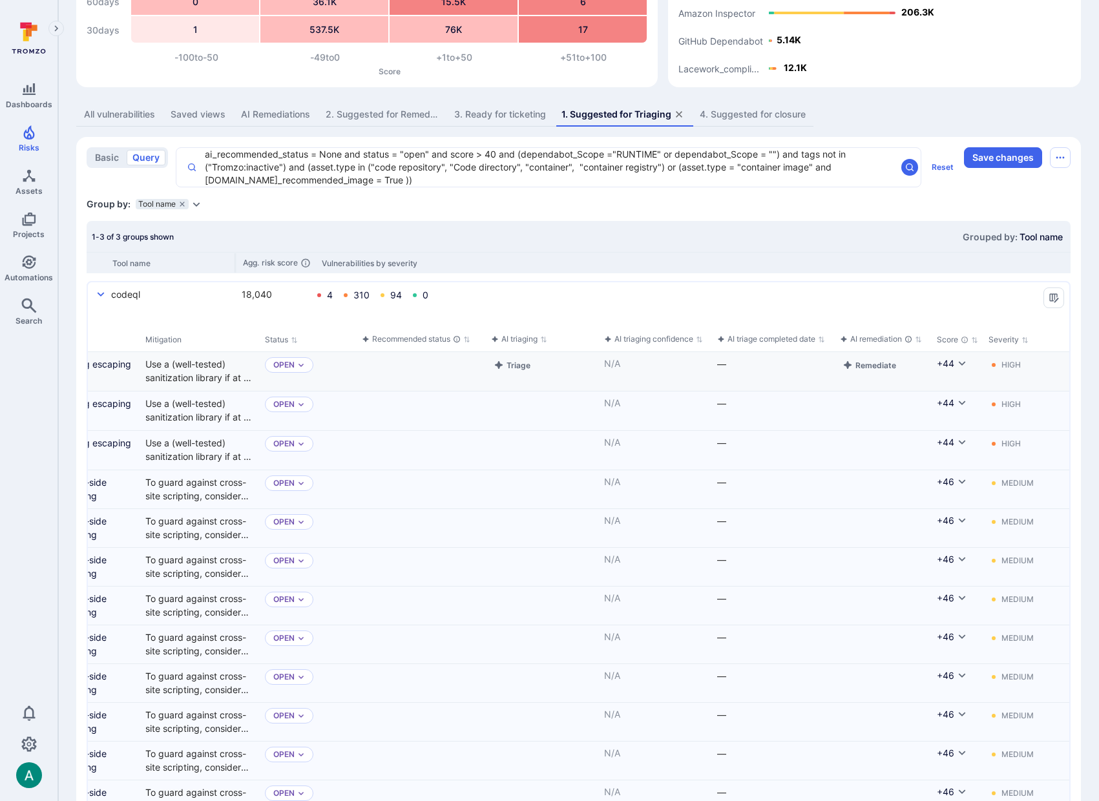
scroll to position [0, 0]
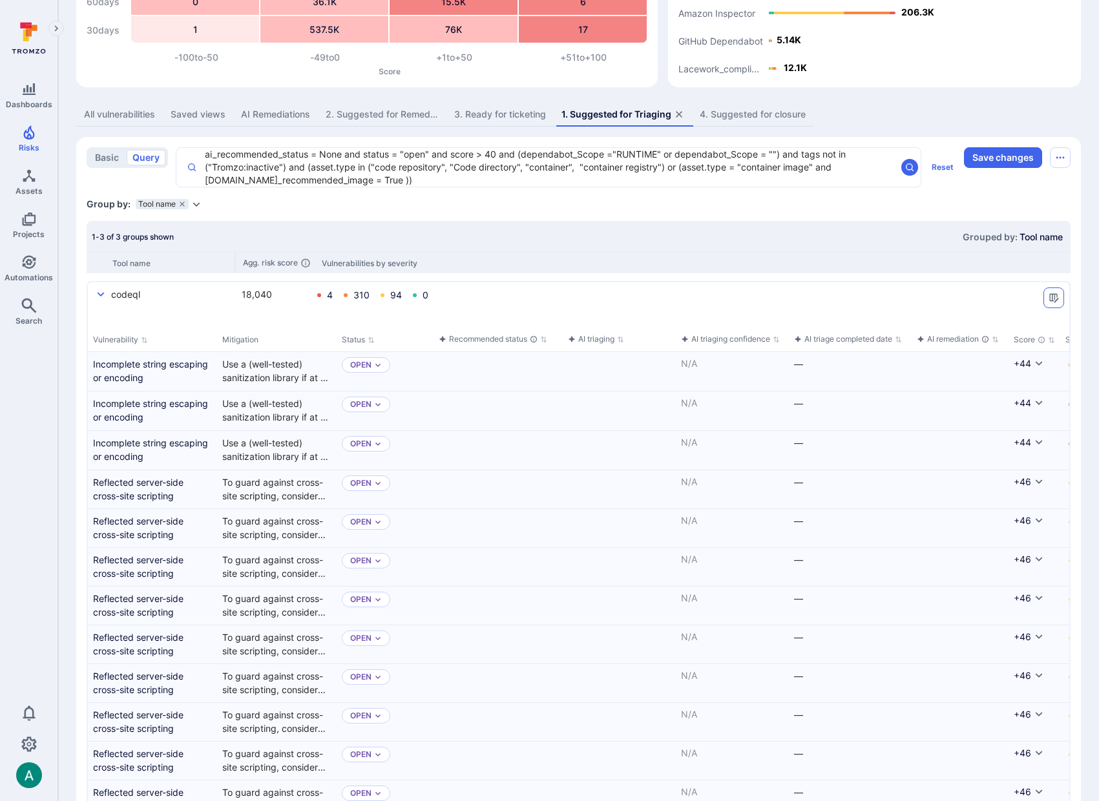
click at [1056, 297] on icon "Manage columns" at bounding box center [1054, 298] width 10 height 10
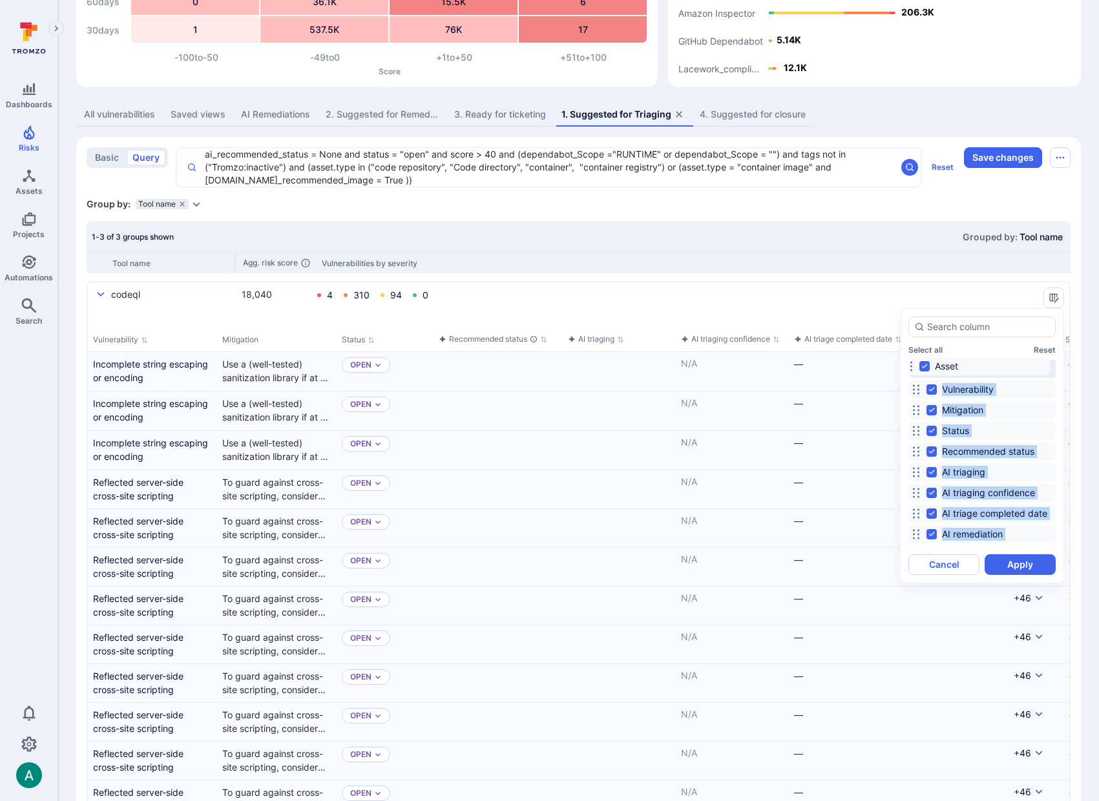
drag, startPoint x: 916, startPoint y: 518, endPoint x: 909, endPoint y: 365, distance: 154.0
click at [909, 365] on icon at bounding box center [909, 366] width 10 height 10
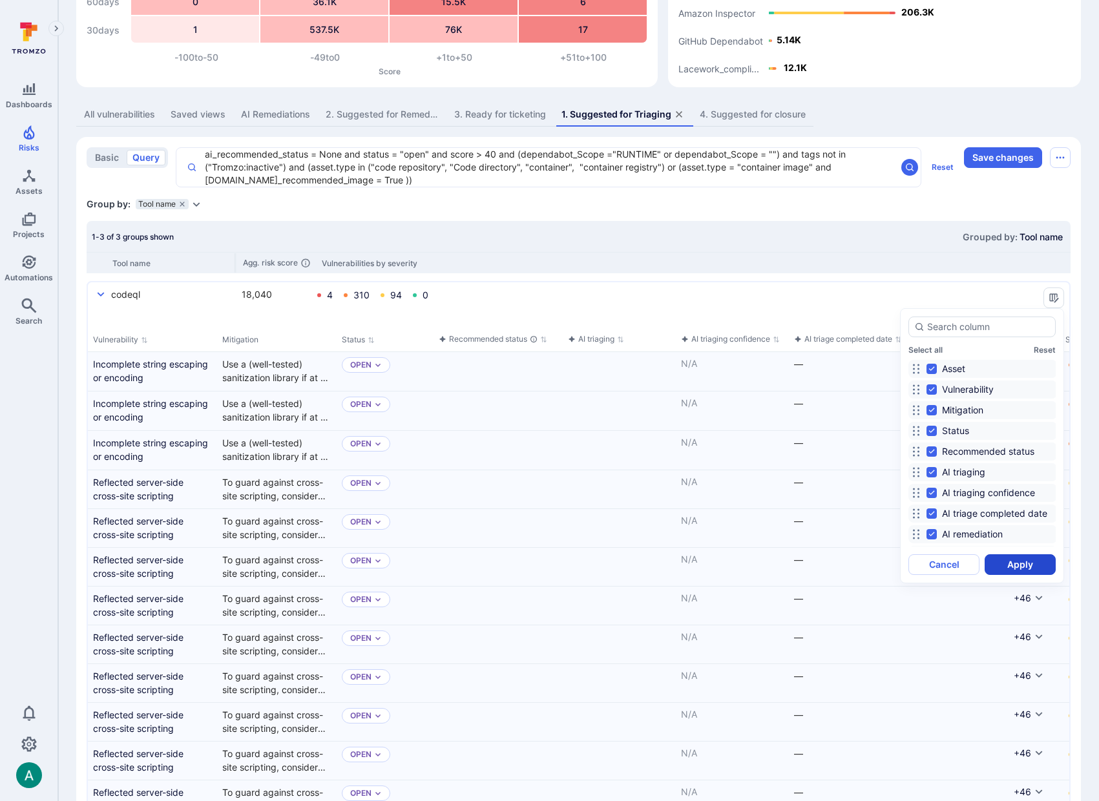
click at [1009, 560] on button "Apply" at bounding box center [1020, 565] width 71 height 21
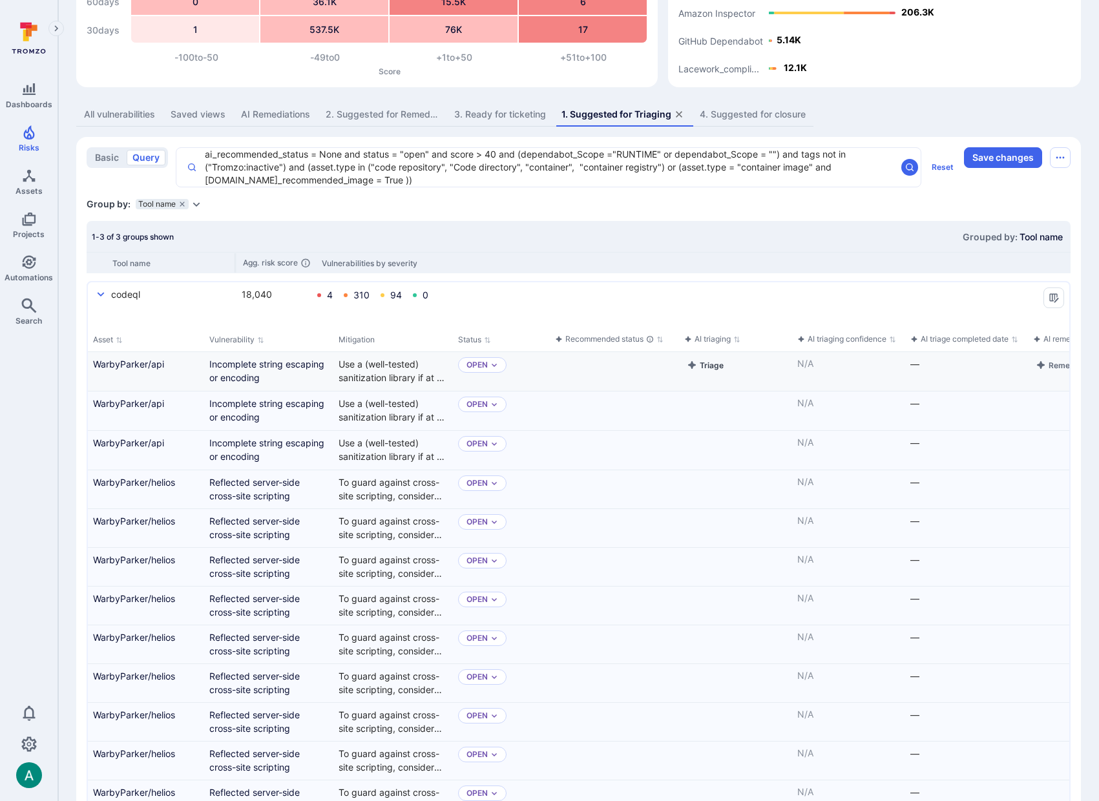
click at [711, 363] on button "Triage" at bounding box center [705, 365] width 42 height 16
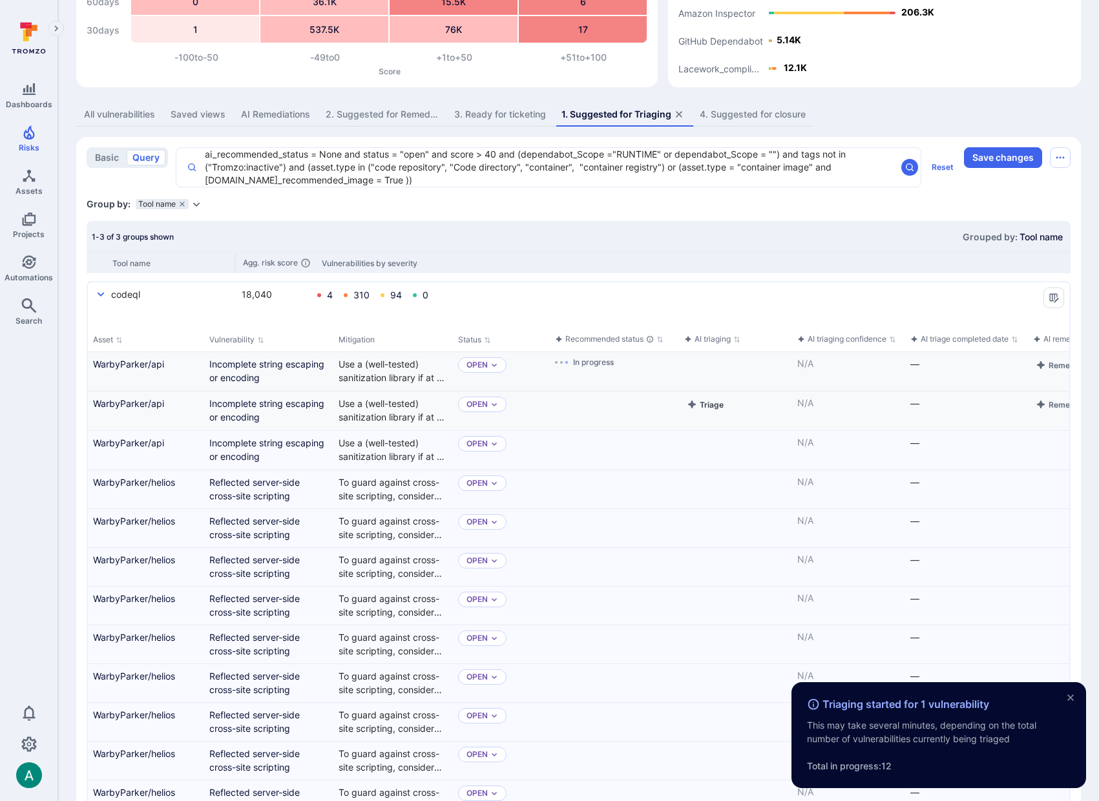
click at [712, 407] on button "Triage" at bounding box center [705, 405] width 42 height 16
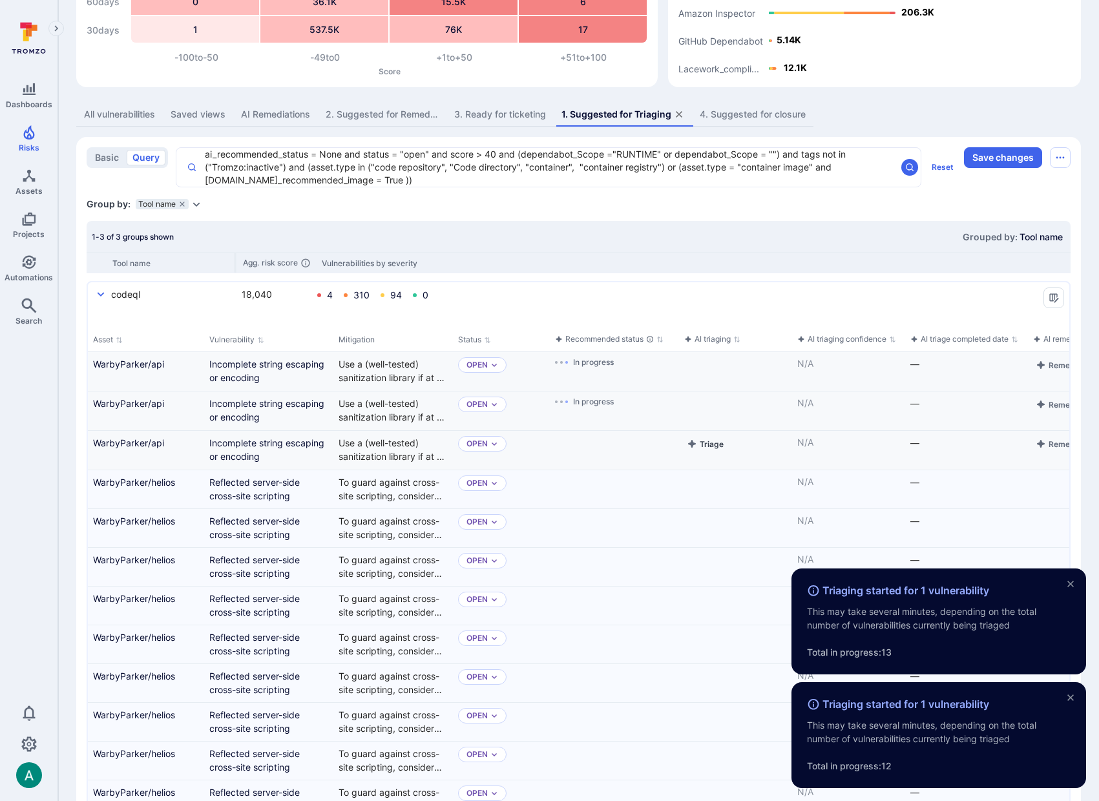
click at [717, 443] on button "Triage" at bounding box center [705, 444] width 42 height 16
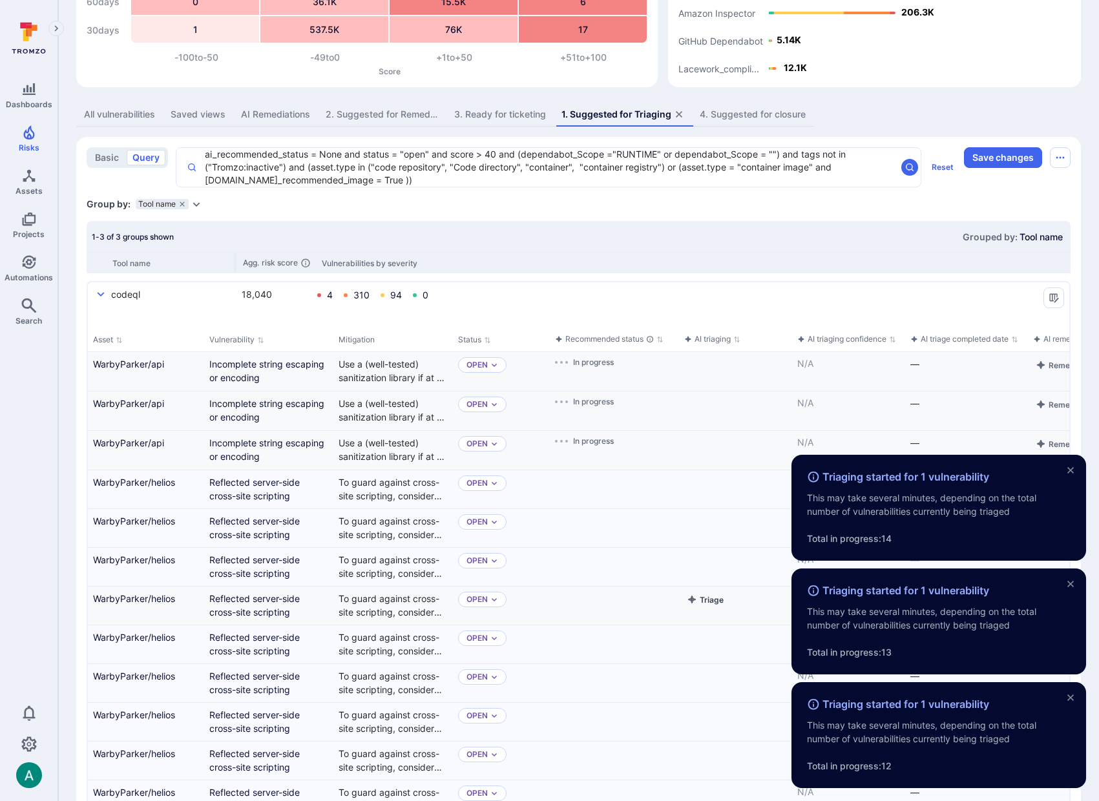
click at [715, 483] on button "Triage" at bounding box center [705, 484] width 42 height 16
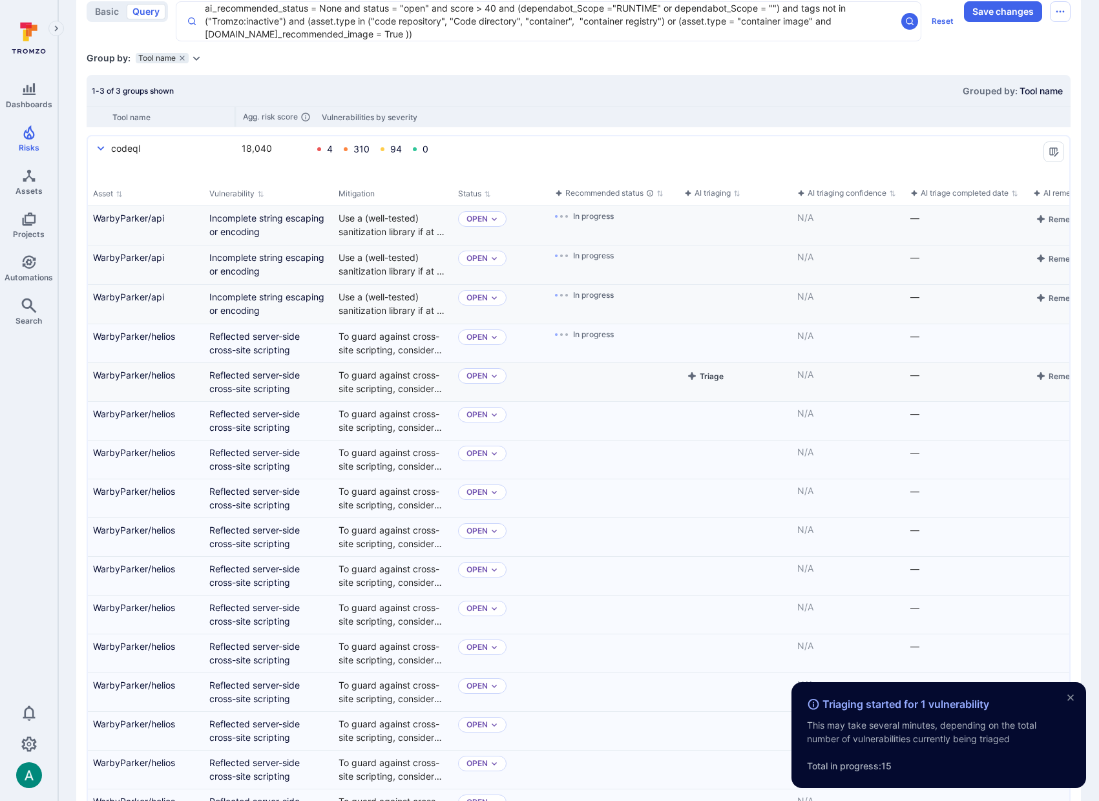
scroll to position [306, 0]
click at [710, 376] on button "Triage" at bounding box center [705, 378] width 42 height 16
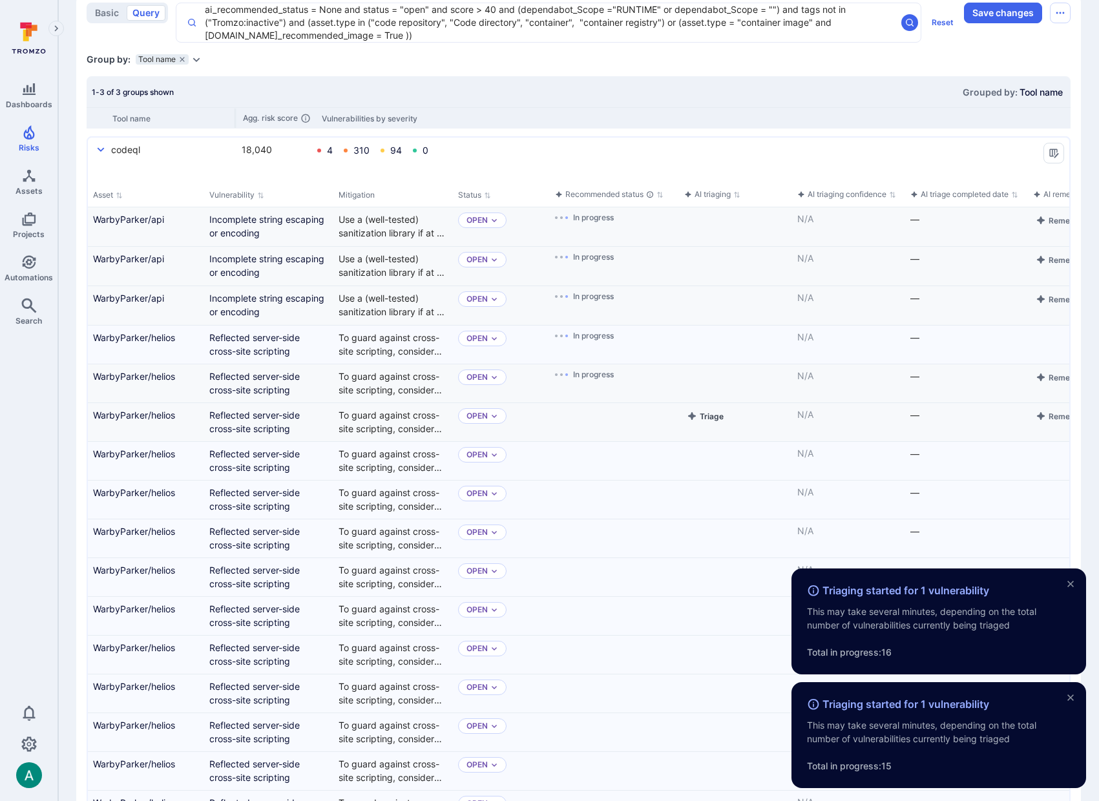
click at [711, 419] on button "Triage" at bounding box center [705, 416] width 42 height 16
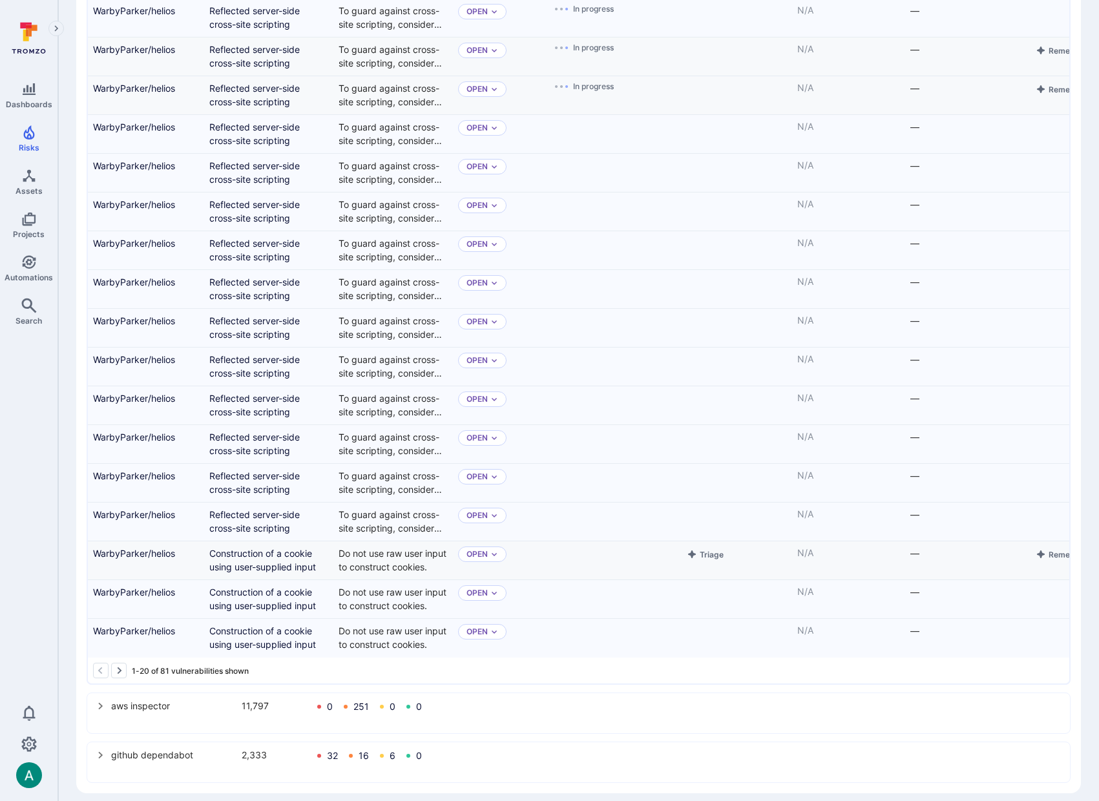
scroll to position [636, 0]
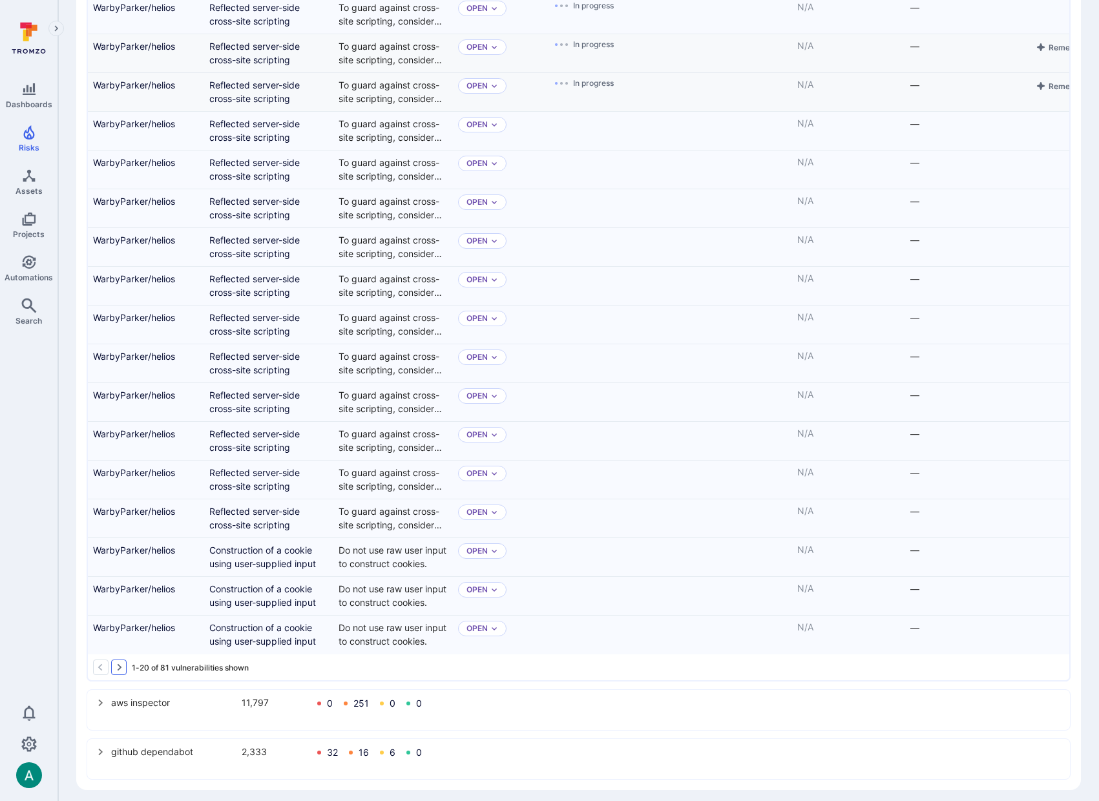
click at [115, 668] on icon "Go to the next page" at bounding box center [119, 667] width 10 height 10
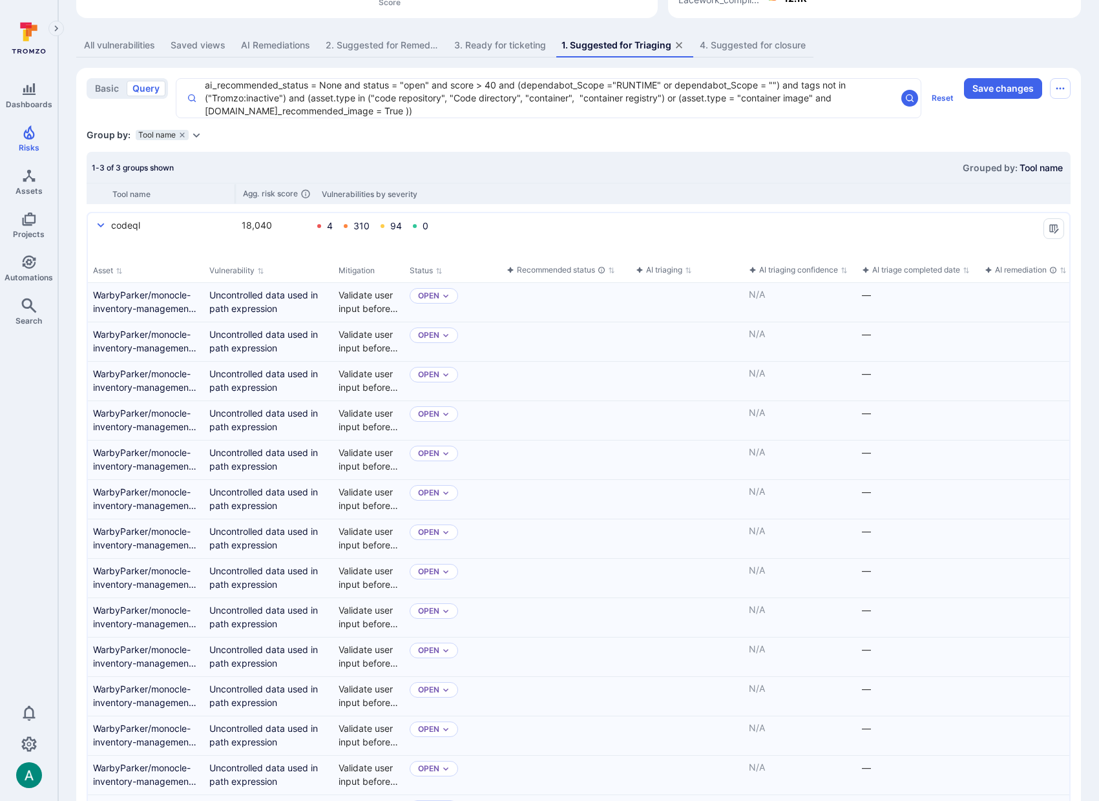
scroll to position [0, 0]
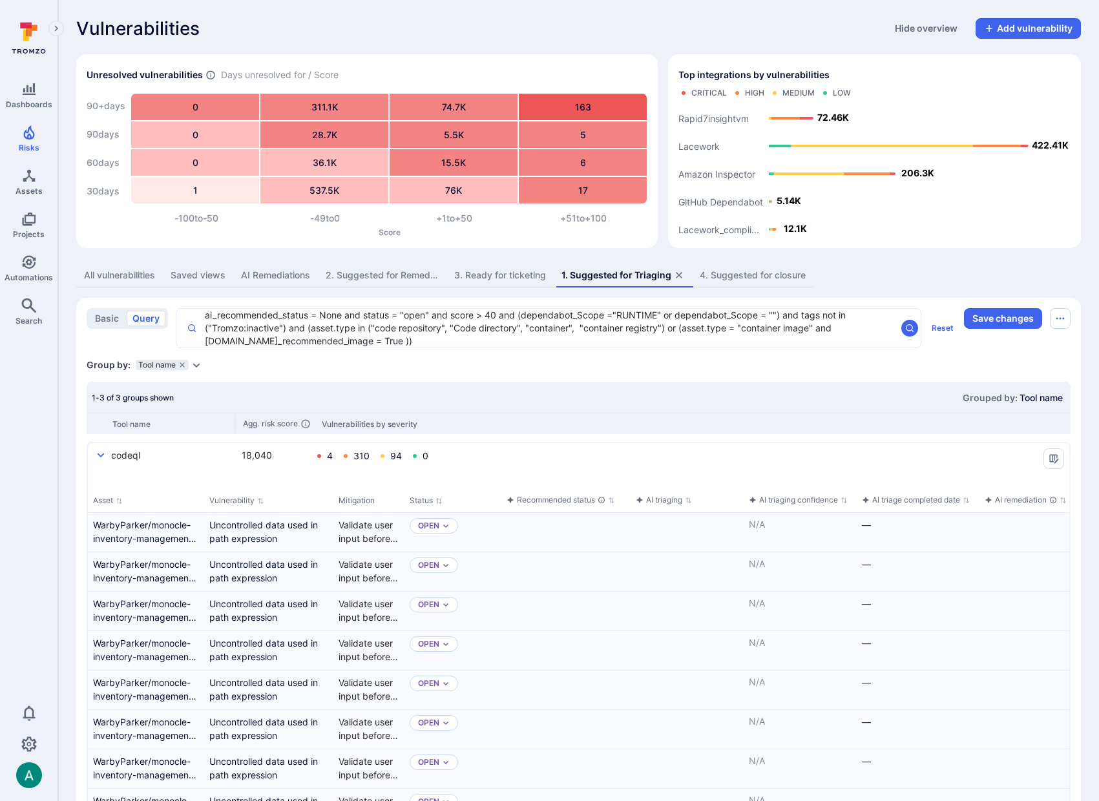
click at [389, 340] on textarea "ai_recommended_status = None and status = "open" and score > 40 and (dependabot…" at bounding box center [546, 328] width 699 height 39
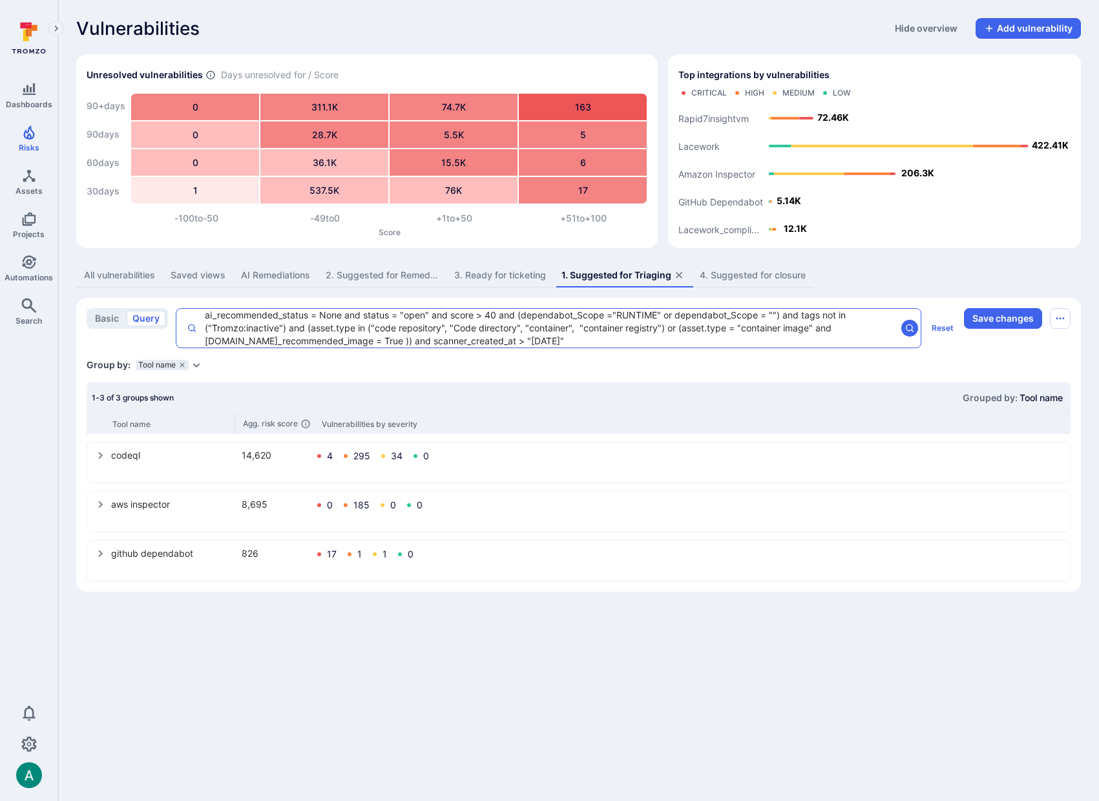
type textarea "ai_recommended_status = None and status = "open" and score > 40 and (dependabot…"
click at [103, 502] on icon "select group" at bounding box center [101, 505] width 10 height 10
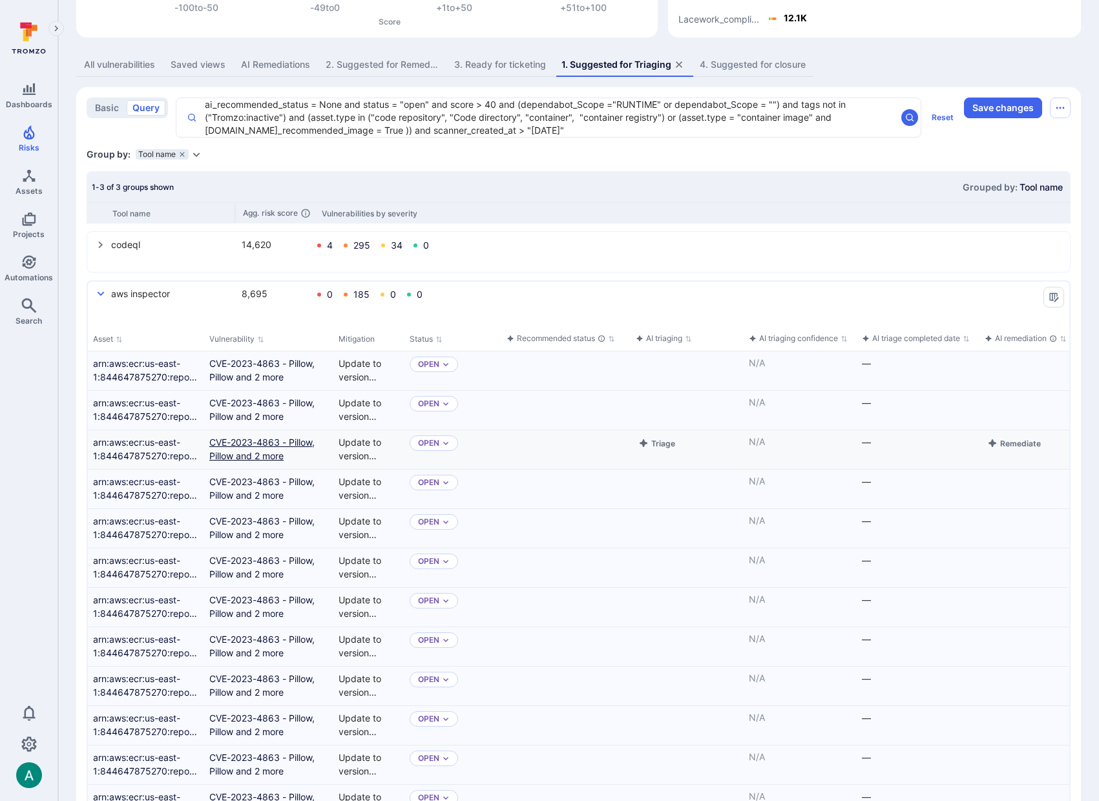
scroll to position [131, 0]
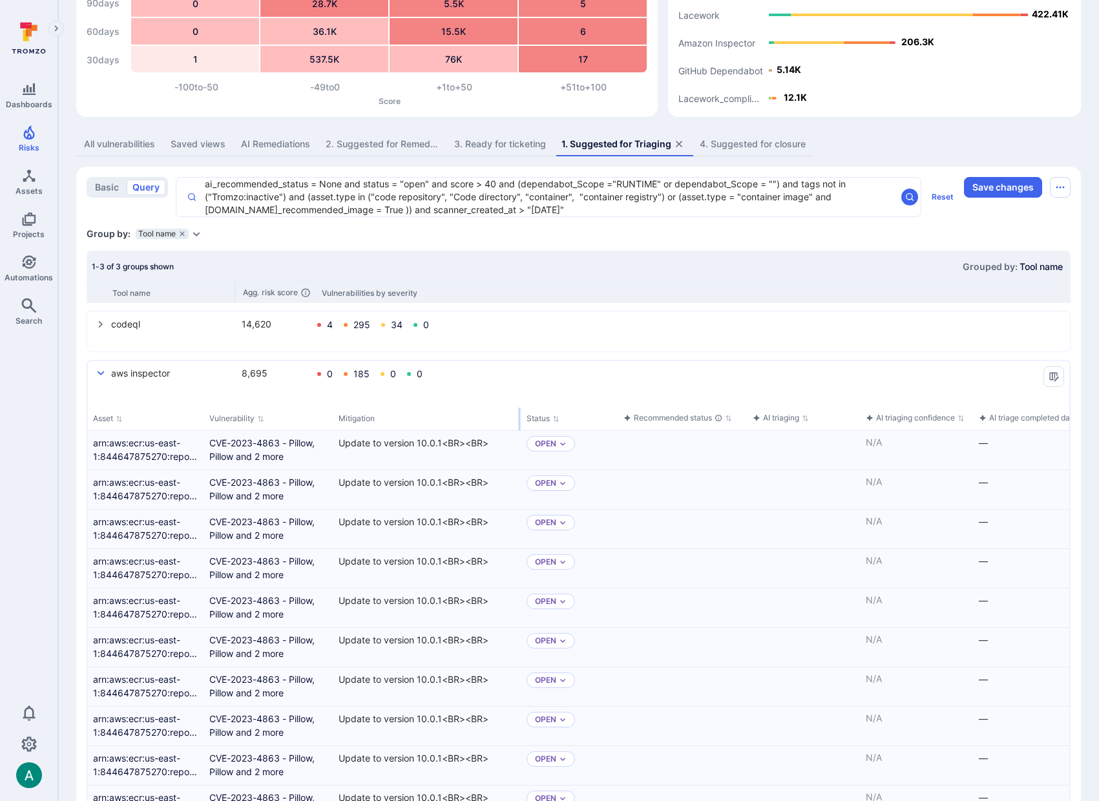
drag, startPoint x: 401, startPoint y: 418, endPoint x: 518, endPoint y: 416, distance: 117.0
click at [518, 416] on div "Mitigation" at bounding box center [427, 419] width 188 height 23
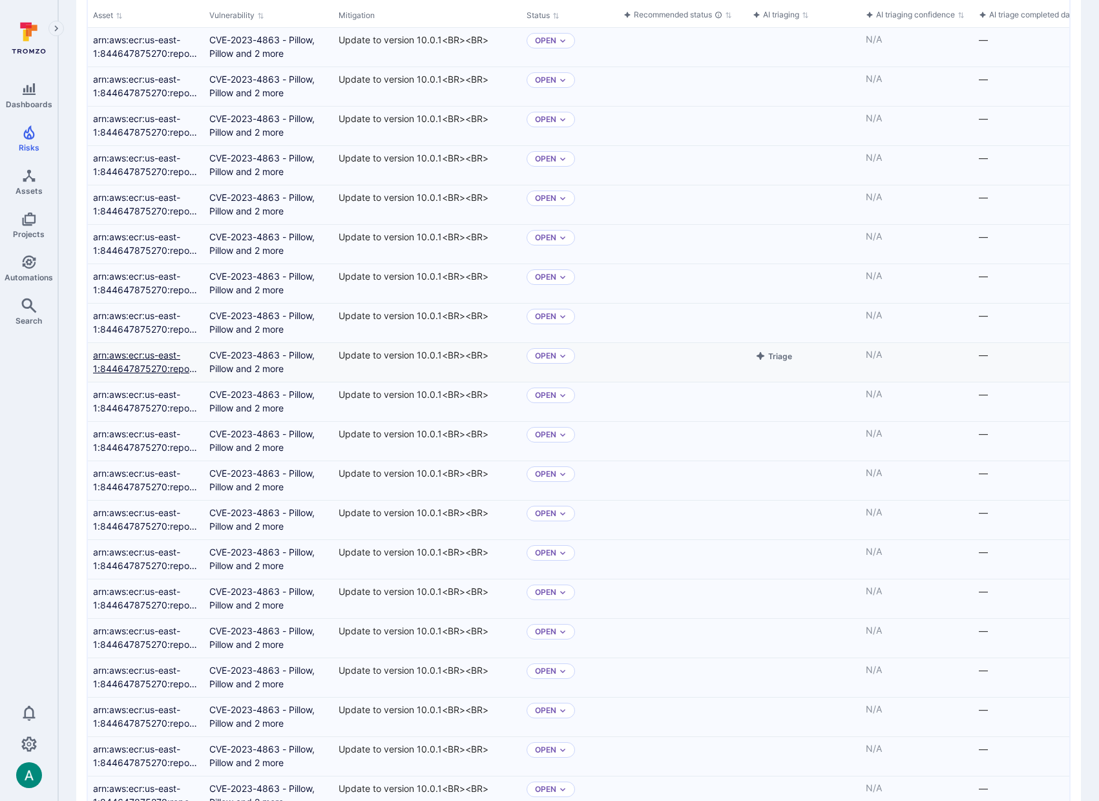
scroll to position [427, 0]
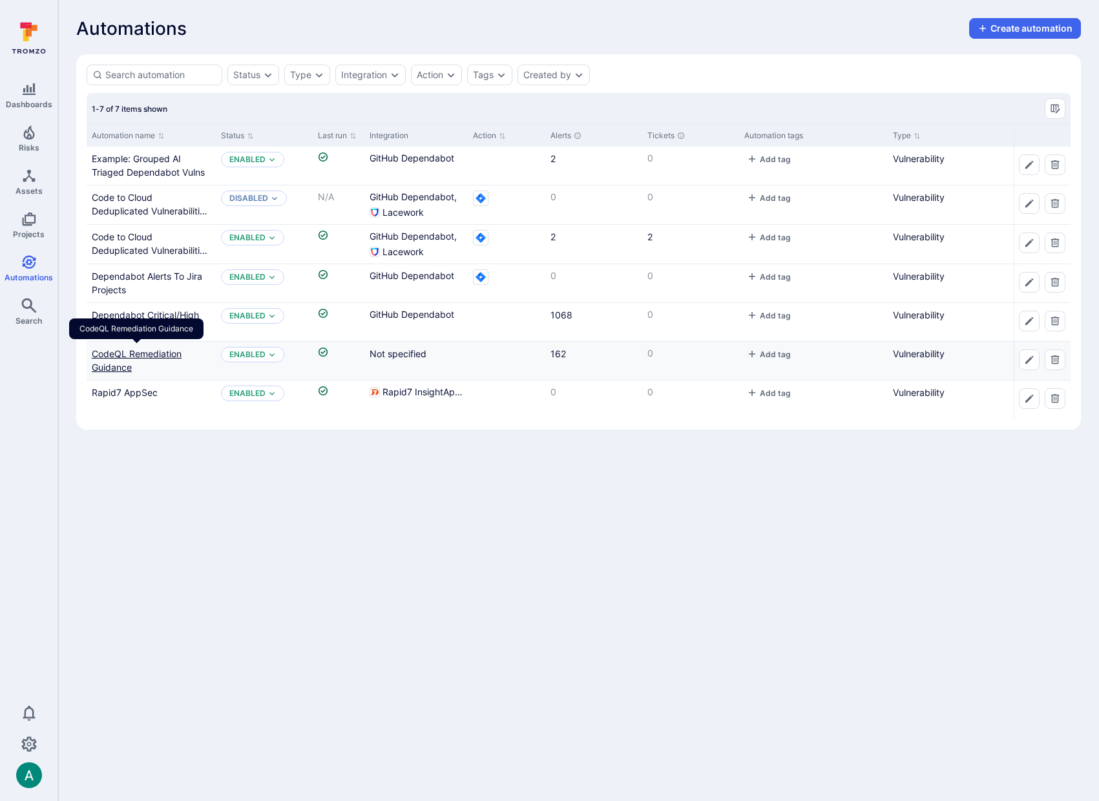
click at [138, 355] on link "CodeQL Remediation Guidance" at bounding box center [137, 360] width 90 height 25
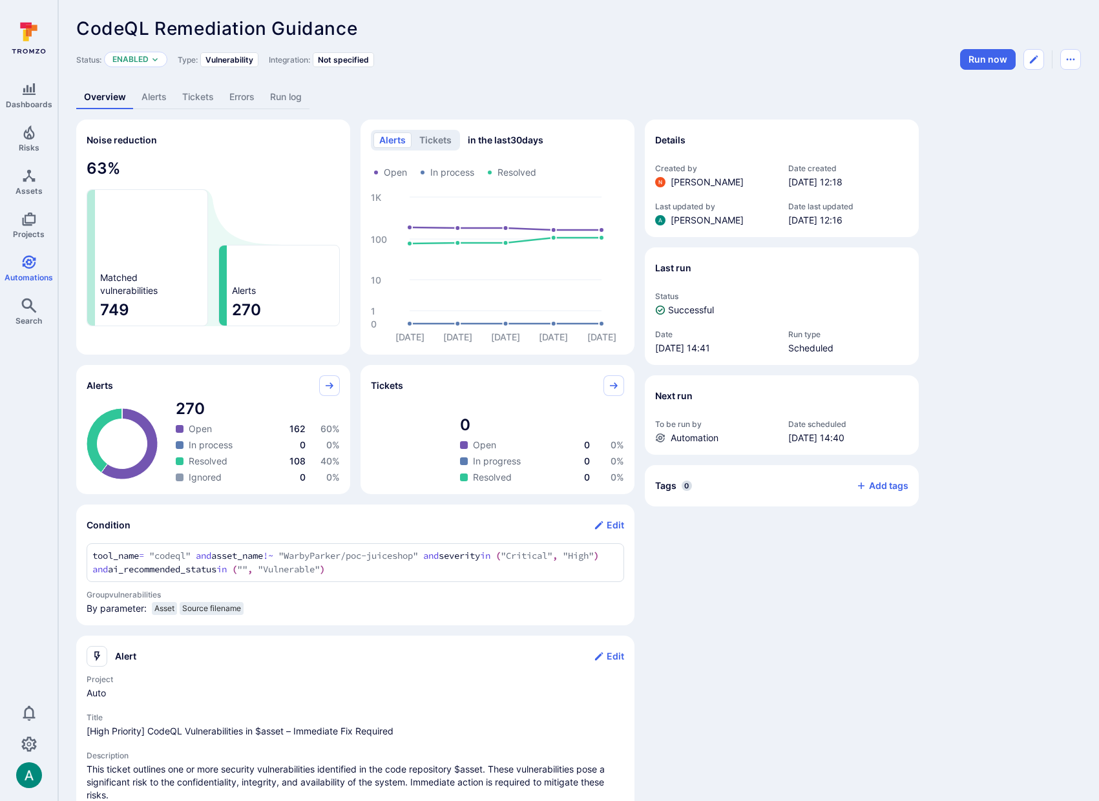
click at [147, 94] on link "Alerts" at bounding box center [154, 97] width 41 height 24
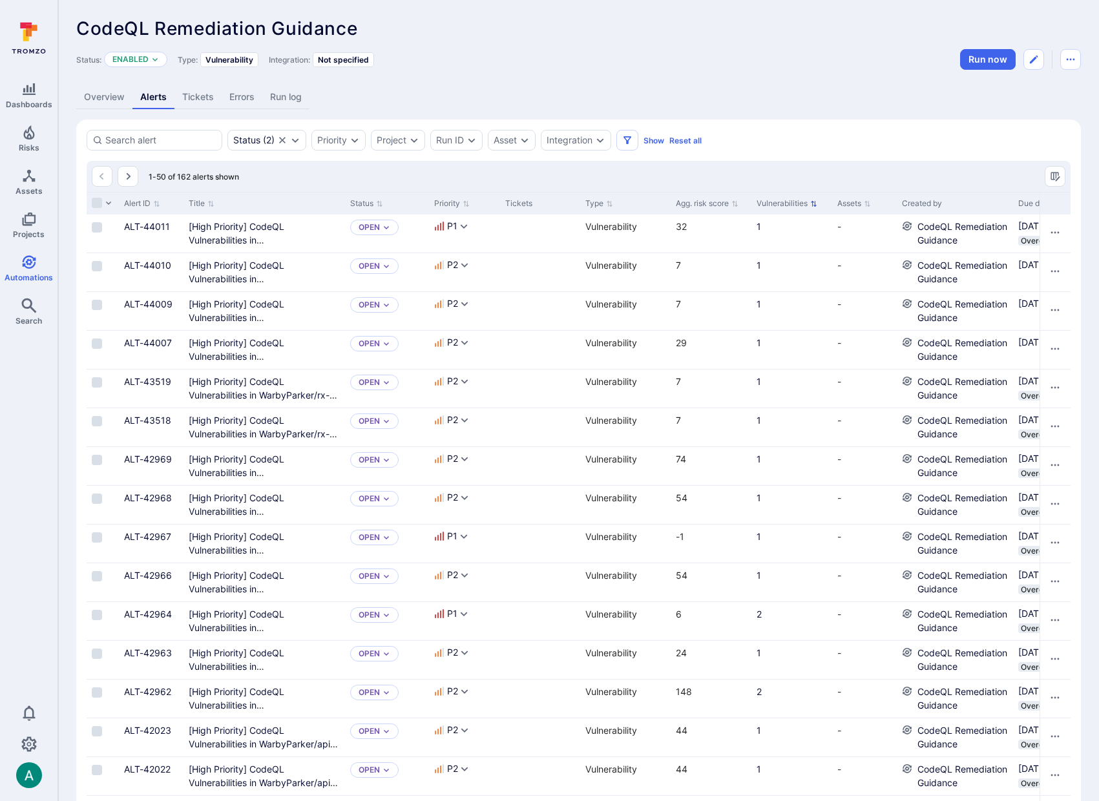
click at [780, 204] on button "Vulnerabilities" at bounding box center [787, 203] width 61 height 10
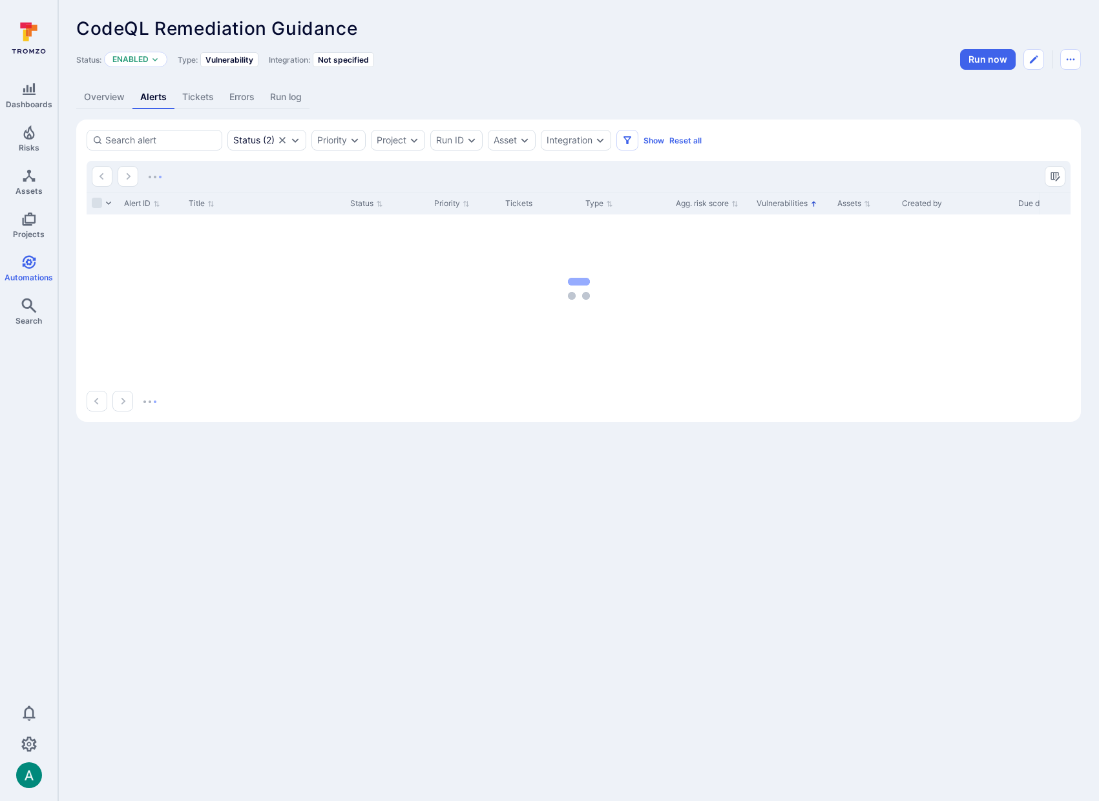
click at [780, 204] on button "Vulnerabilities" at bounding box center [787, 203] width 61 height 10
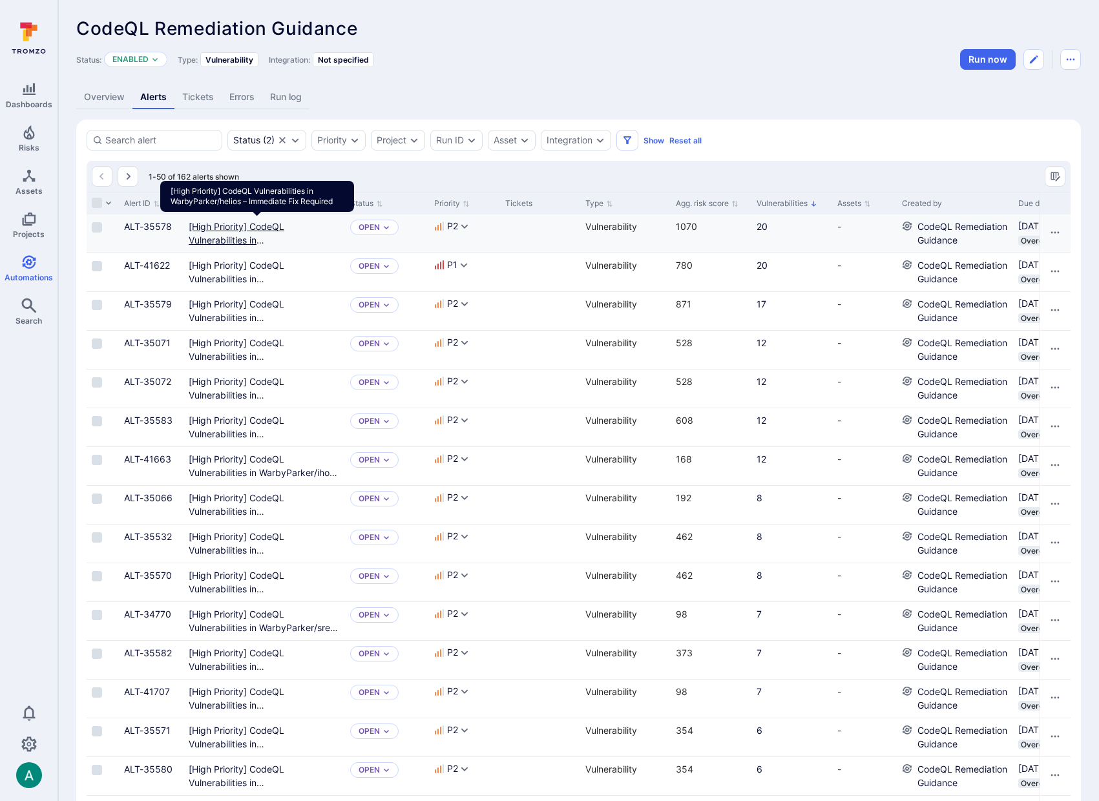
click at [239, 225] on Required"] "[High Priority] CodeQL Vulnerabilities in WarbyParker/helios – Immediate Fix Re…" at bounding box center [264, 247] width 151 height 52
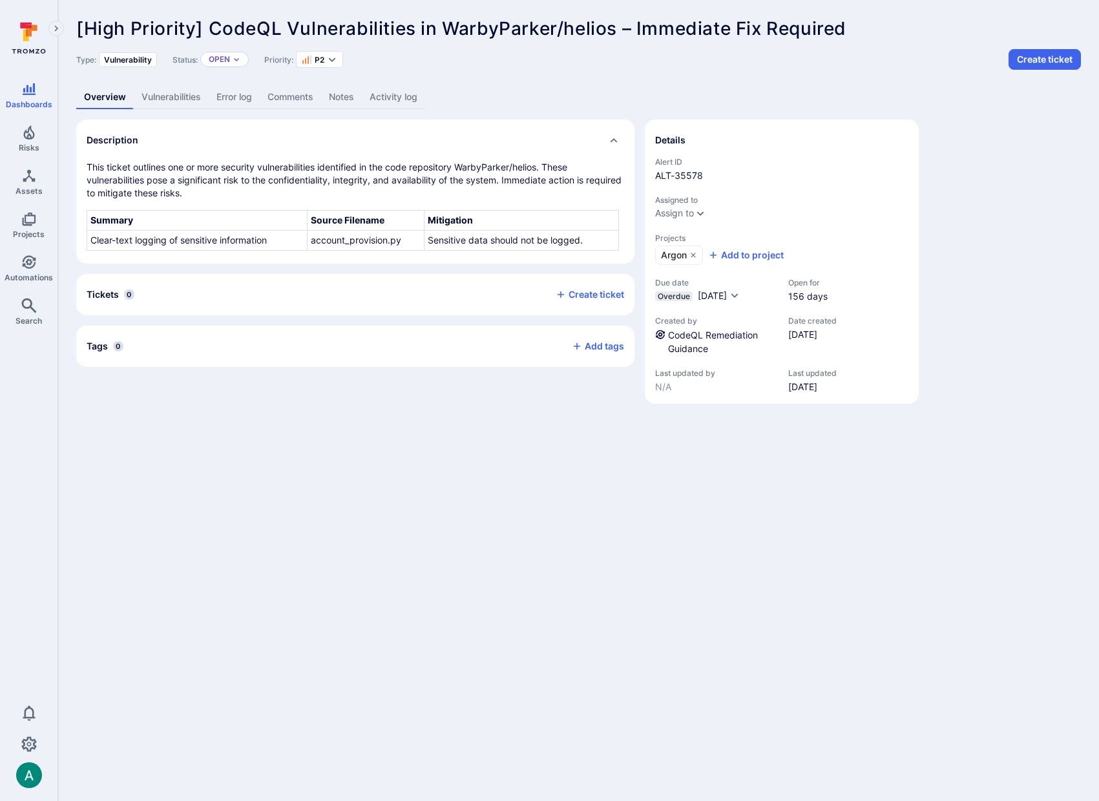
click at [173, 95] on link "Vulnerabilities" at bounding box center [171, 97] width 75 height 24
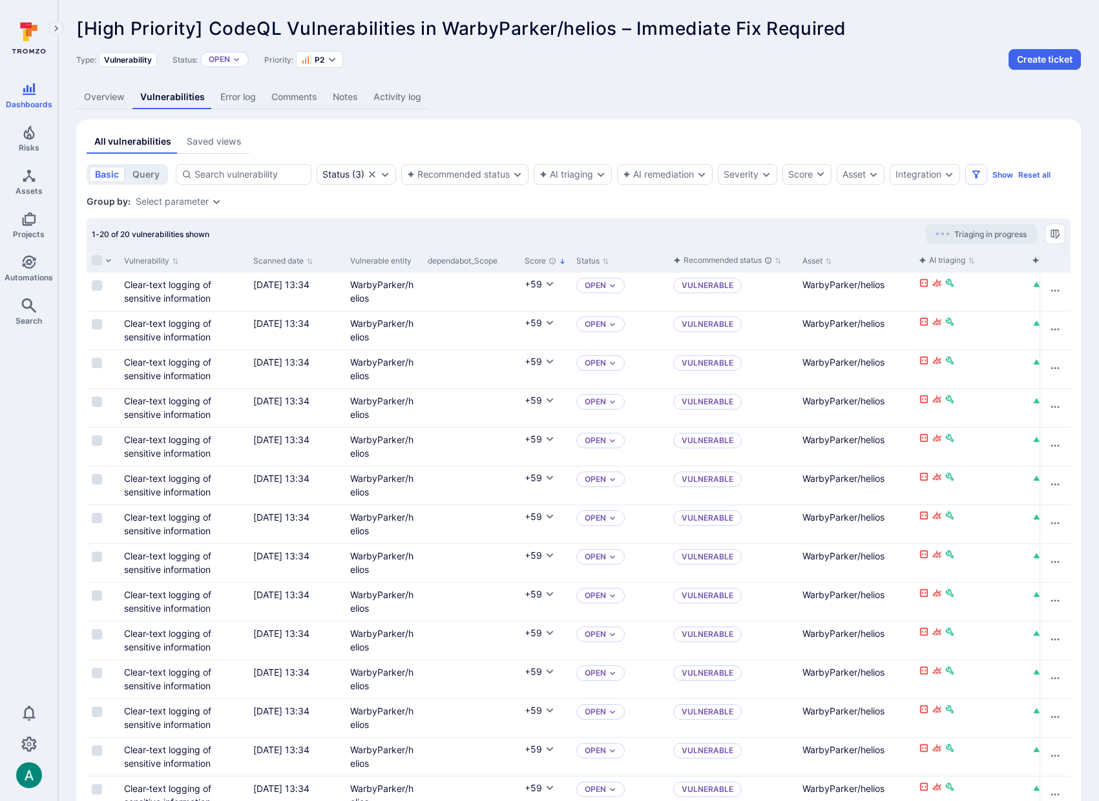
scroll to position [1, 0]
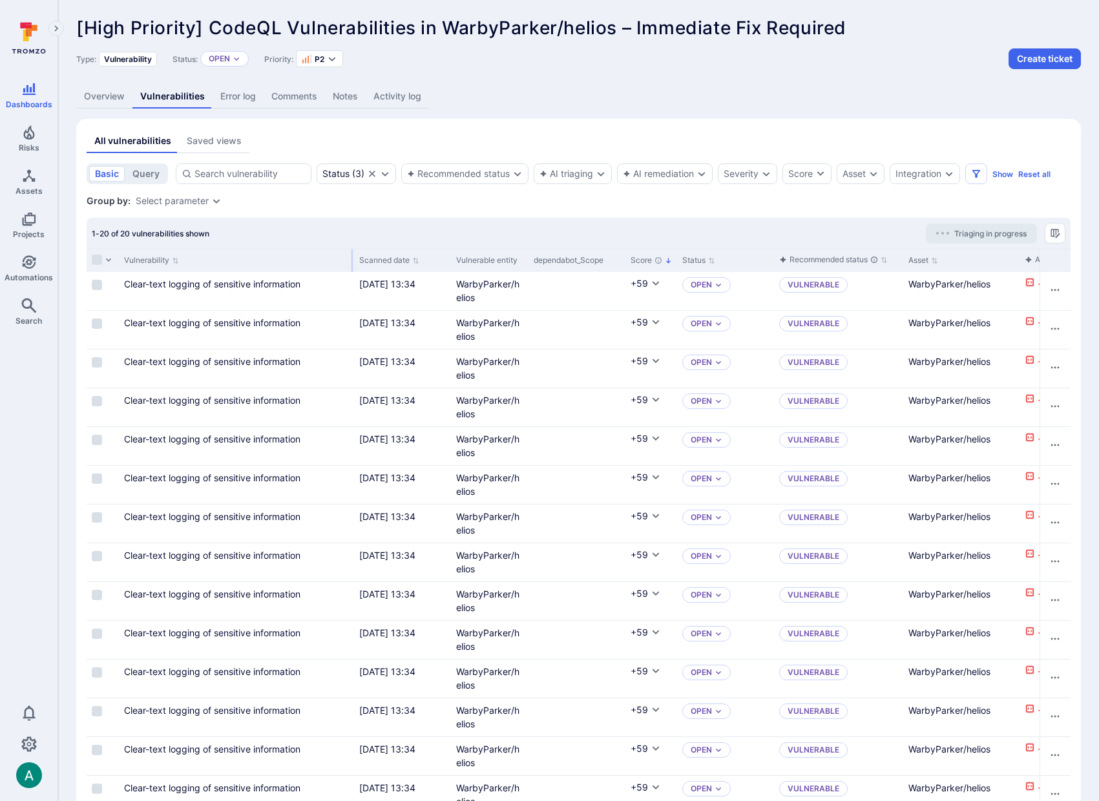
drag, startPoint x: 246, startPoint y: 256, endPoint x: 352, endPoint y: 253, distance: 106.0
click at [352, 253] on div at bounding box center [353, 260] width 2 height 23
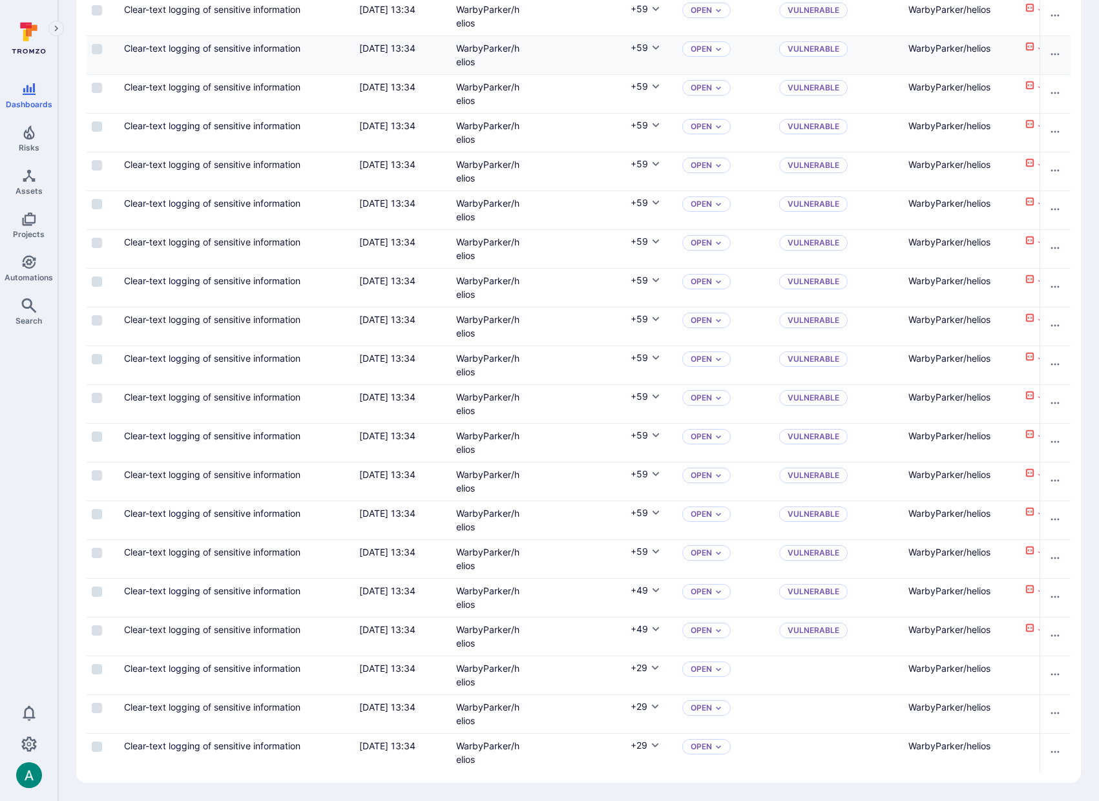
scroll to position [0, 0]
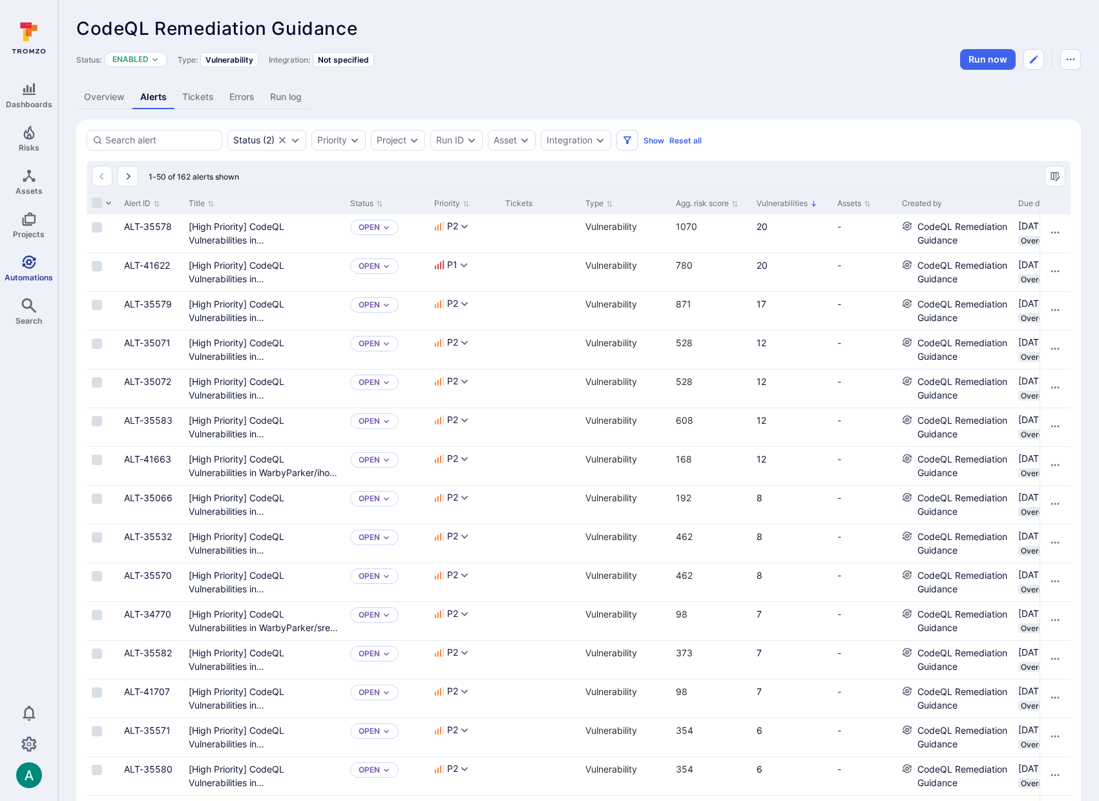
click at [34, 265] on icon "Automations" at bounding box center [29, 262] width 14 height 14
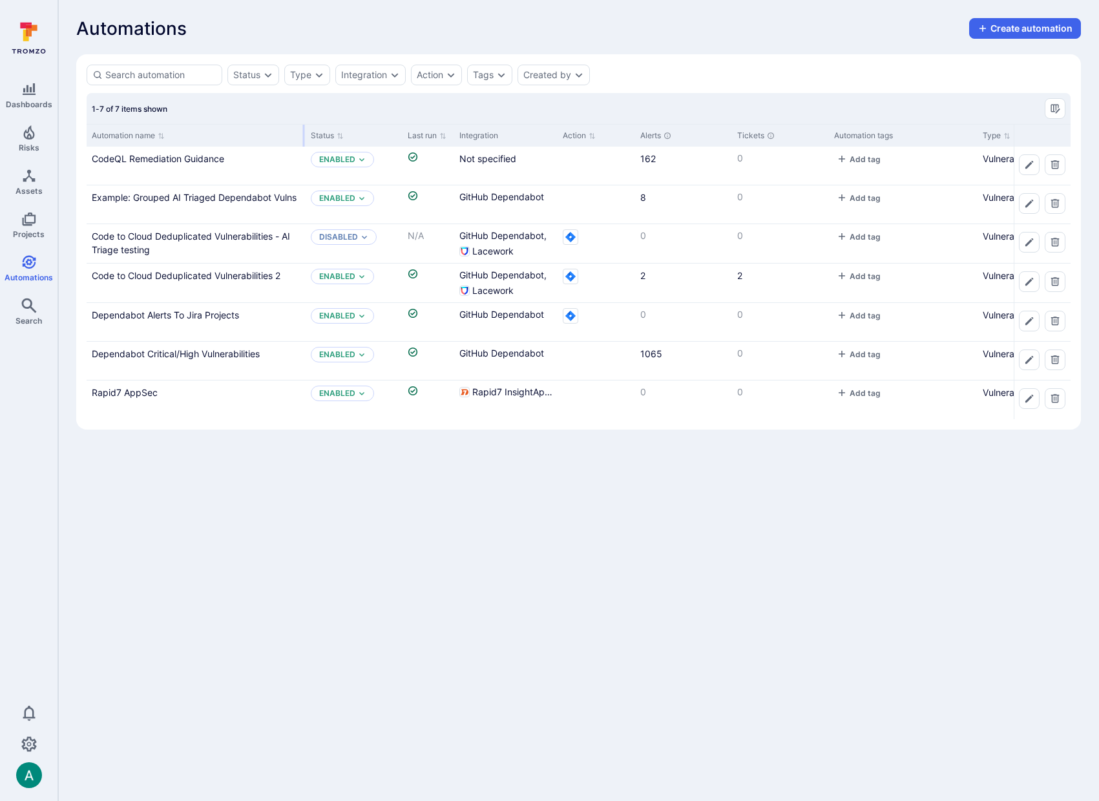
drag, startPoint x: 214, startPoint y: 133, endPoint x: 304, endPoint y: 131, distance: 89.9
click at [304, 131] on div at bounding box center [304, 136] width 2 height 22
click at [188, 356] on link "Dependabot Critical/High Vulnerabilities" at bounding box center [176, 353] width 168 height 11
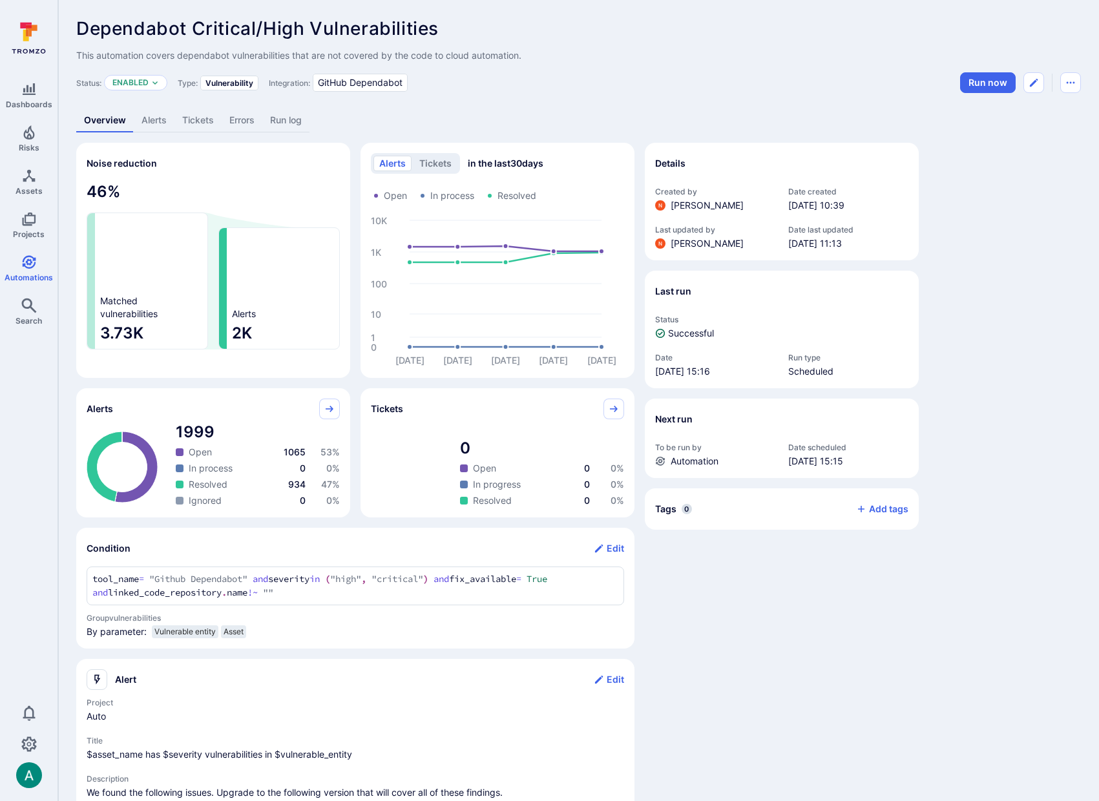
click at [154, 123] on link "Alerts" at bounding box center [154, 121] width 41 height 24
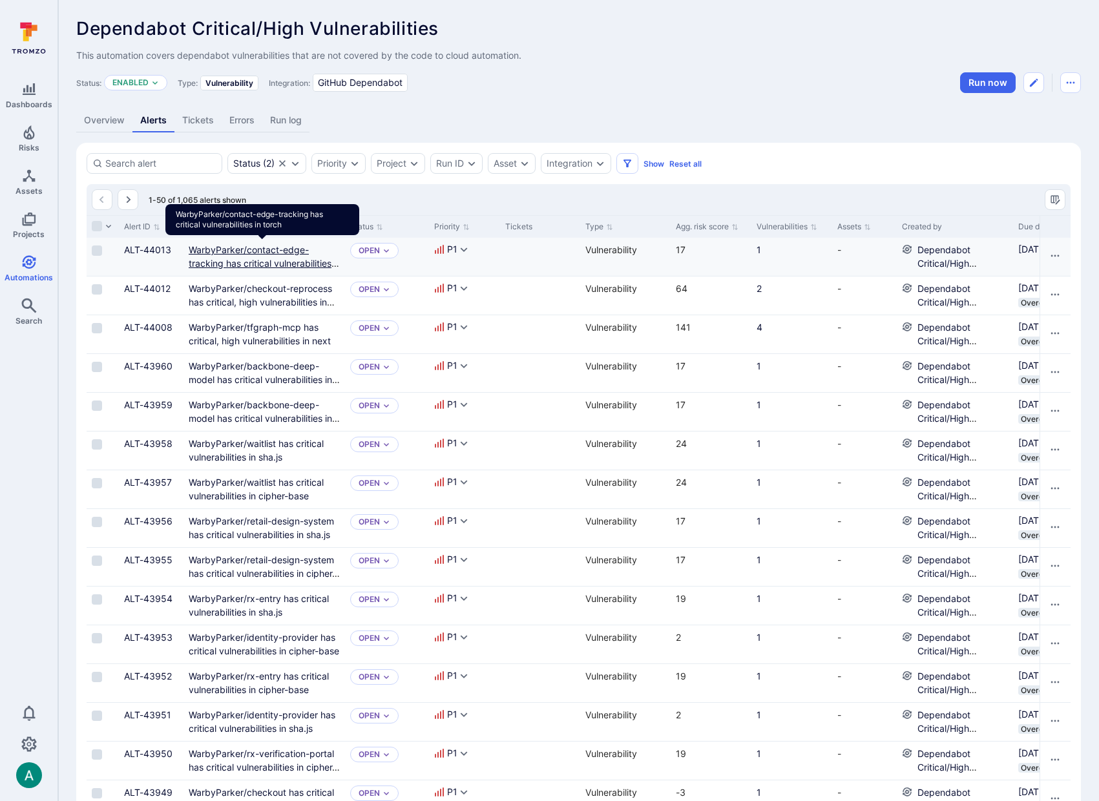
click at [248, 253] on link "WarbyParker/contact-edge-tracking has critical vulnerabilities in torch" at bounding box center [264, 263] width 151 height 38
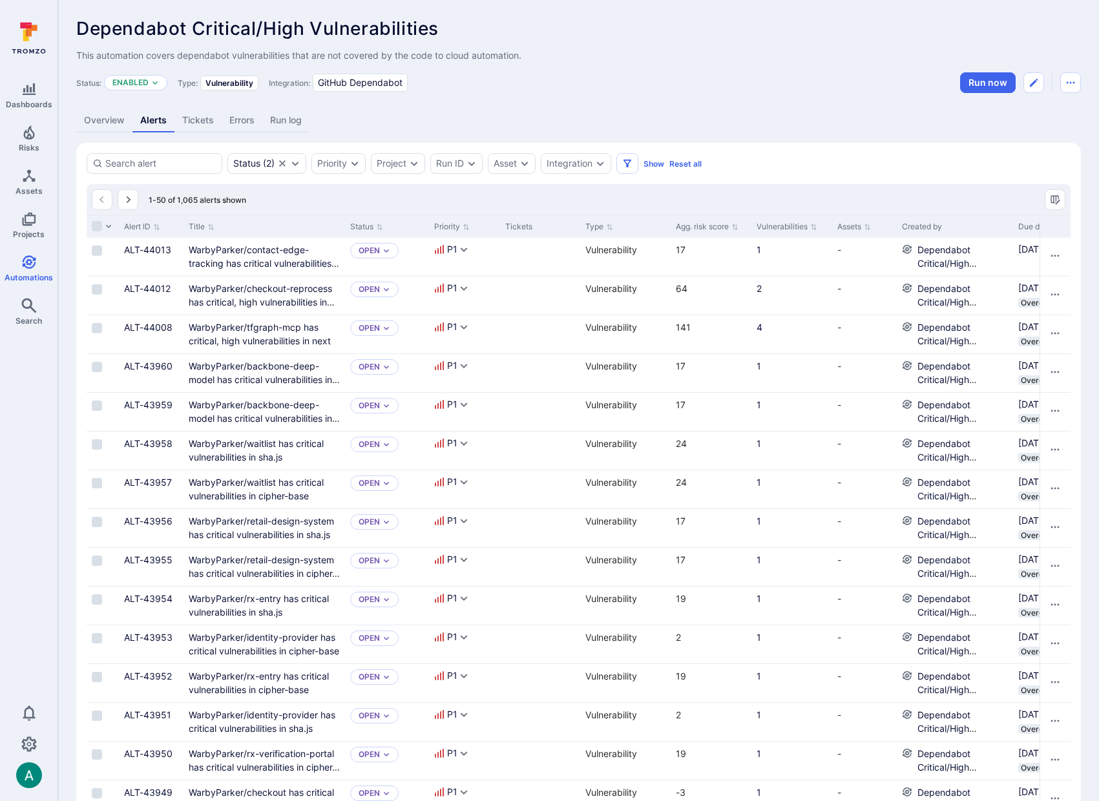
click at [111, 127] on link "Overview" at bounding box center [104, 121] width 56 height 24
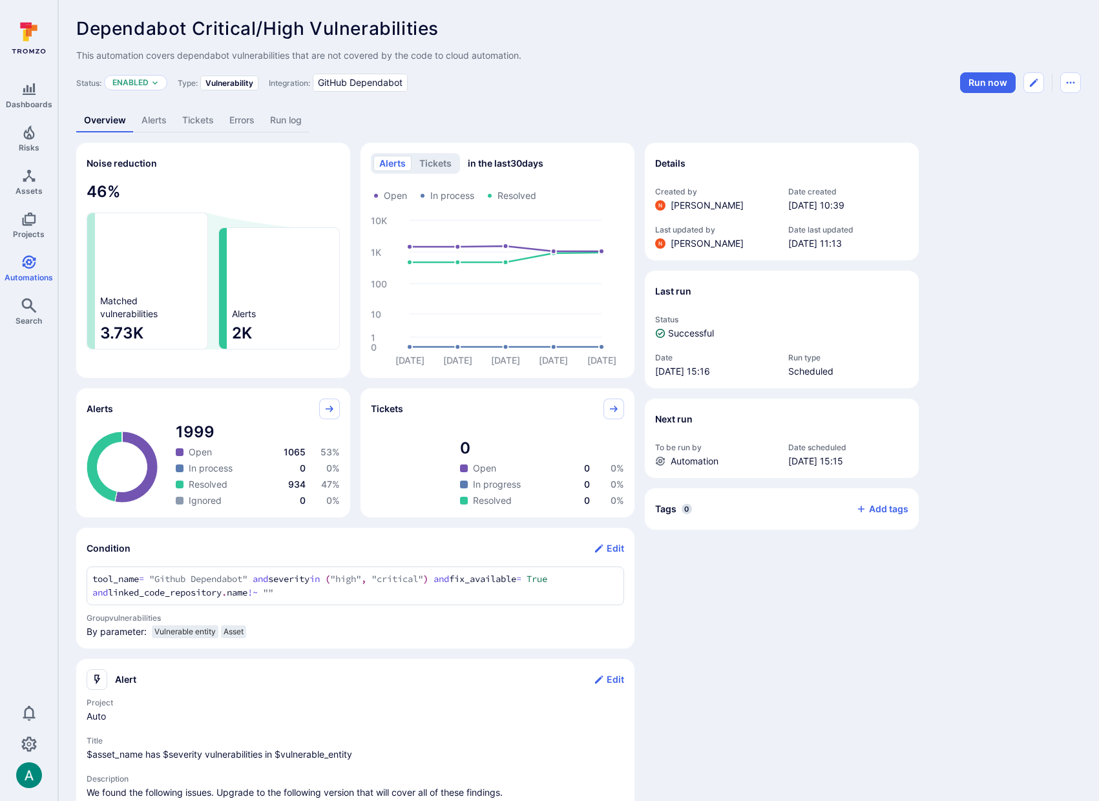
click at [142, 113] on link "Alerts" at bounding box center [154, 121] width 41 height 24
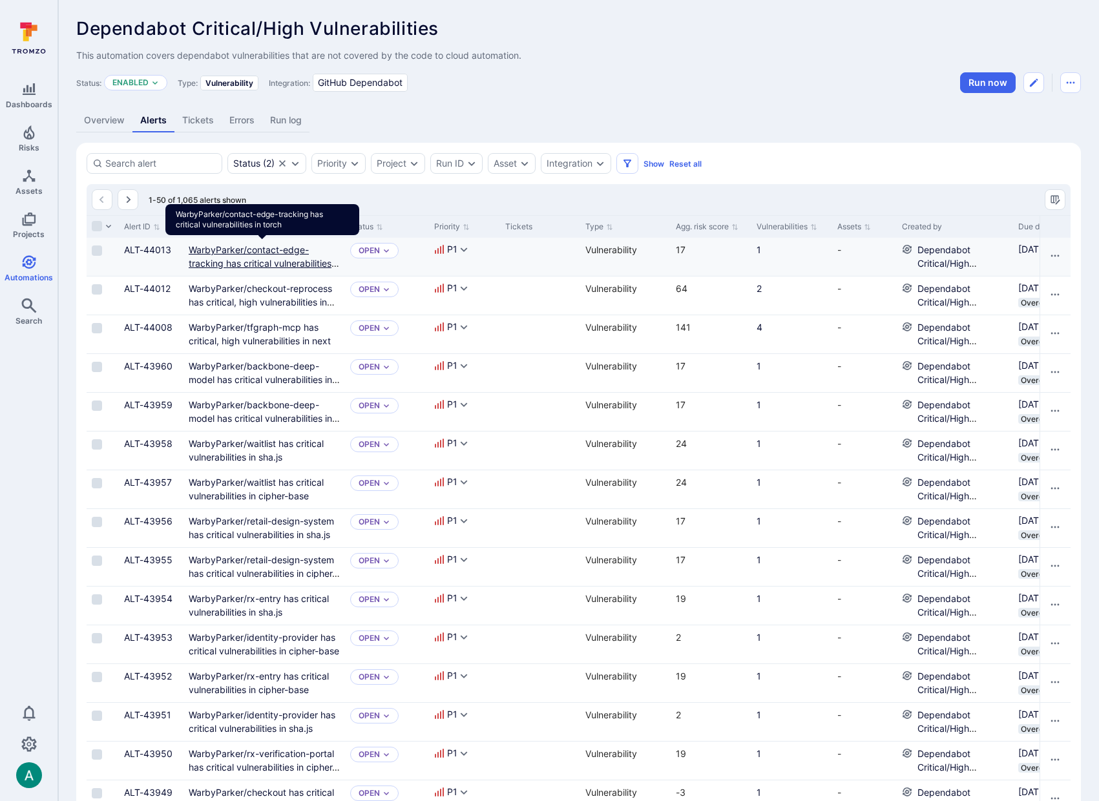
click at [209, 260] on link "WarbyParker/contact-edge-tracking has critical vulnerabilities in torch" at bounding box center [264, 263] width 151 height 38
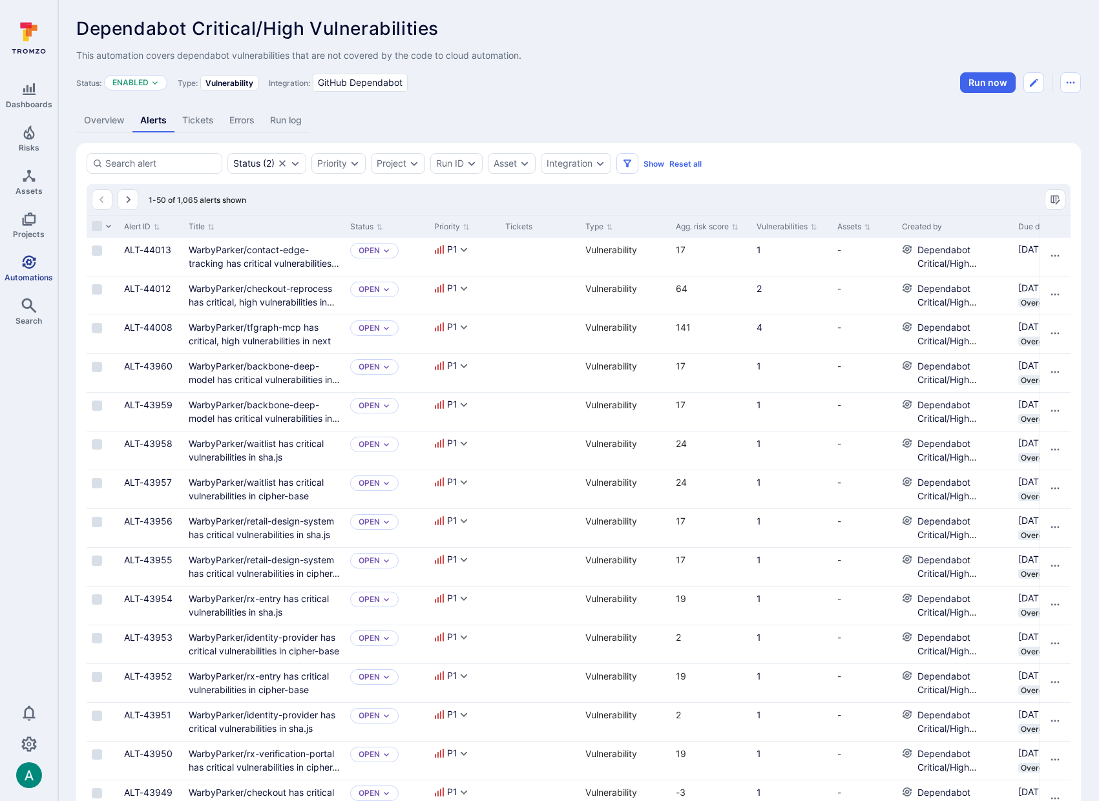
click at [27, 265] on icon "Automations" at bounding box center [29, 263] width 16 height 16
click at [269, 293] on link "WarbyParker/checkout-reprocess has critical, high vulnerabilities in next" at bounding box center [262, 302] width 146 height 38
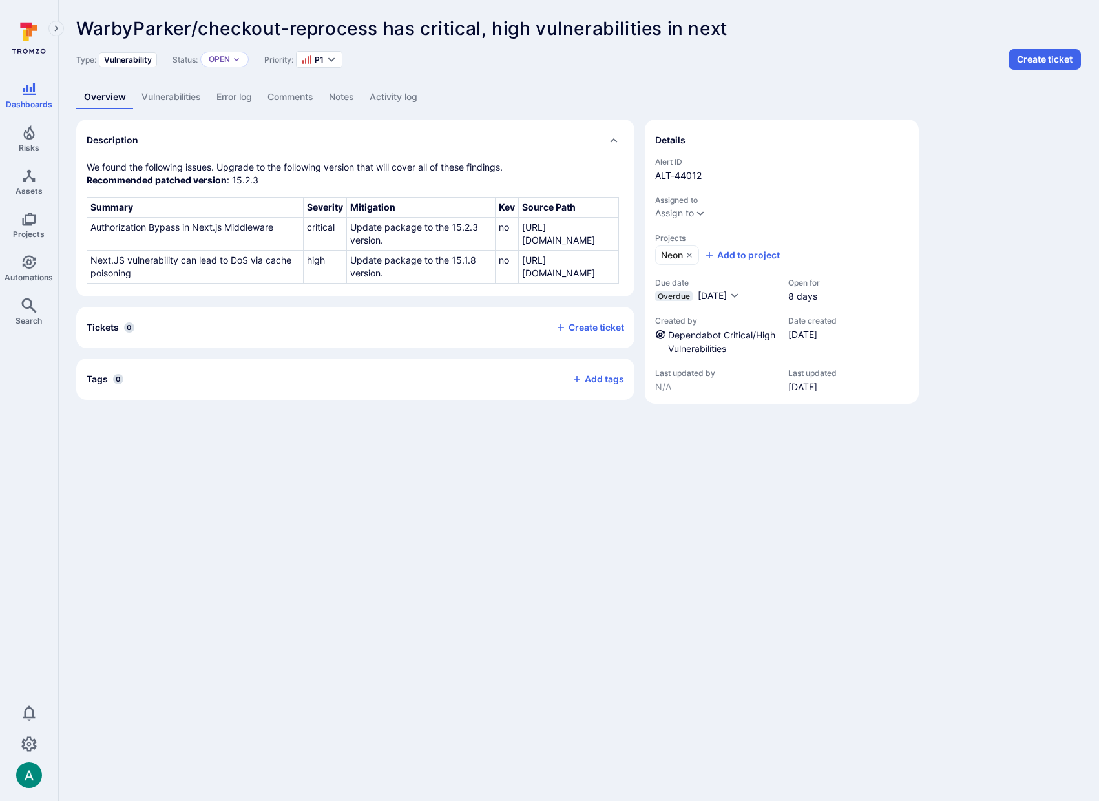
click at [184, 100] on link "Vulnerabilities" at bounding box center [171, 97] width 75 height 24
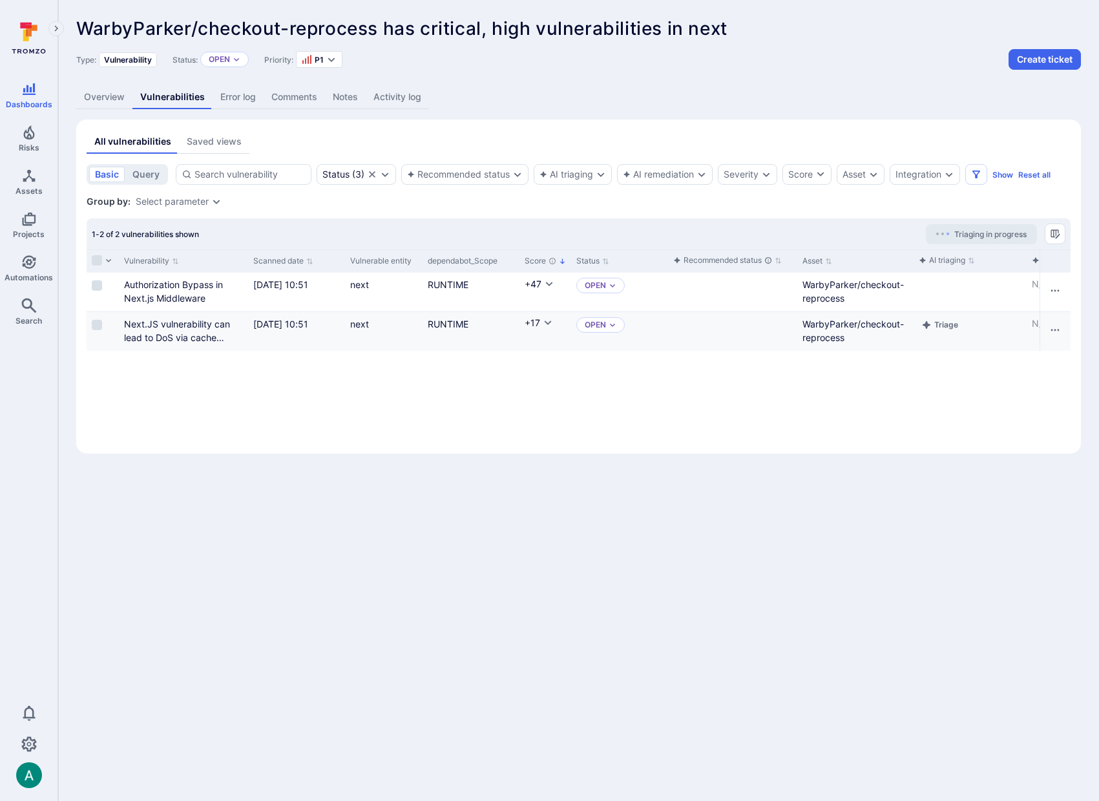
click at [553, 317] on div "+17" at bounding box center [545, 323] width 41 height 13
click at [547, 321] on icon "Cell for Score" at bounding box center [548, 323] width 10 height 10
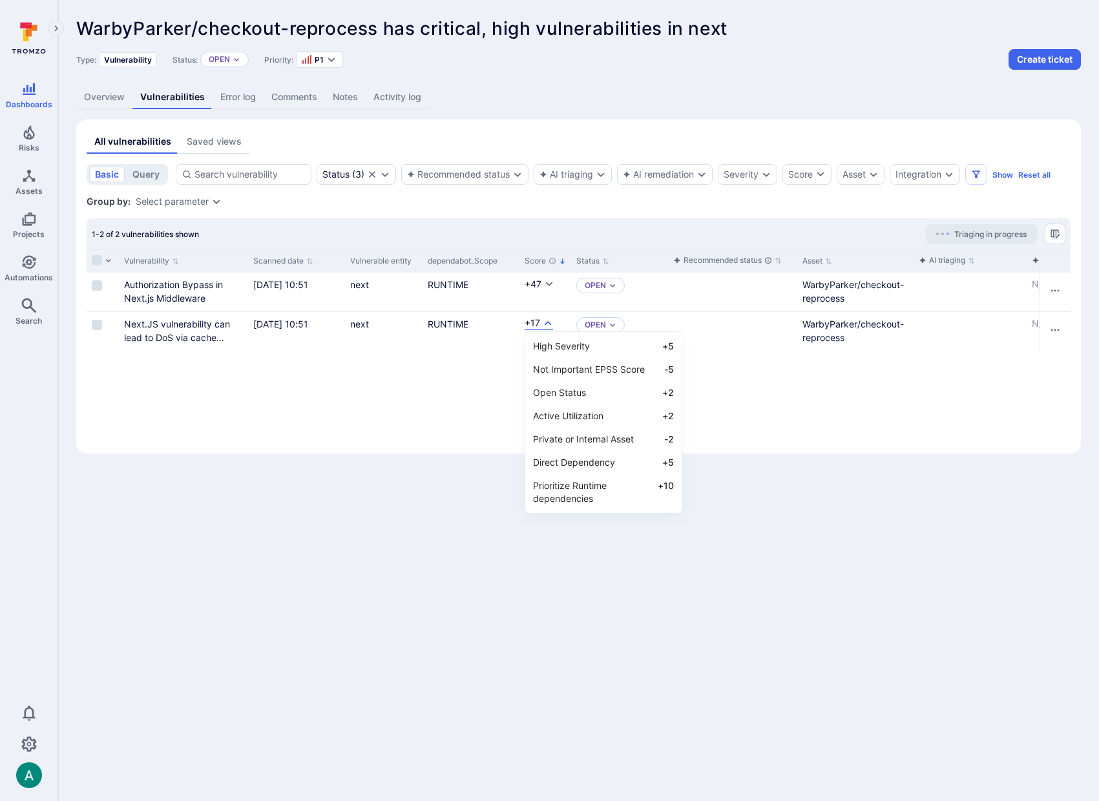
click at [487, 381] on div at bounding box center [549, 400] width 1099 height 801
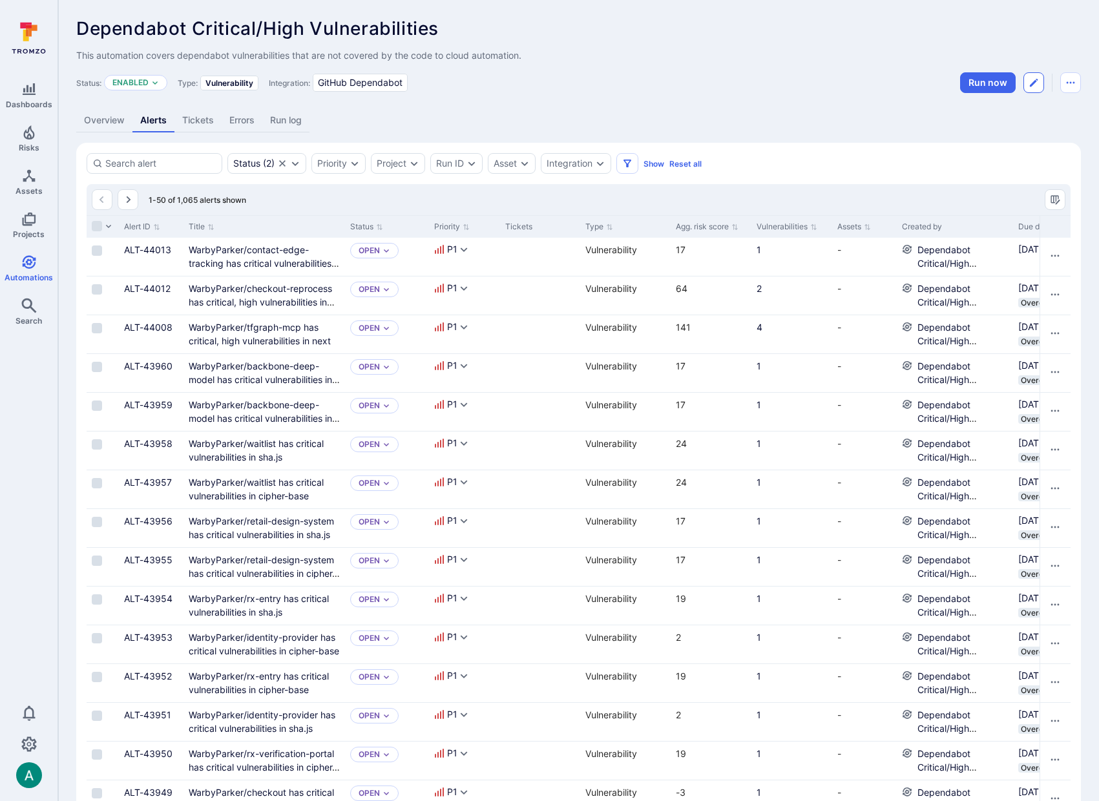
click at [1032, 83] on icon "Edit automation" at bounding box center [1034, 83] width 8 height 8
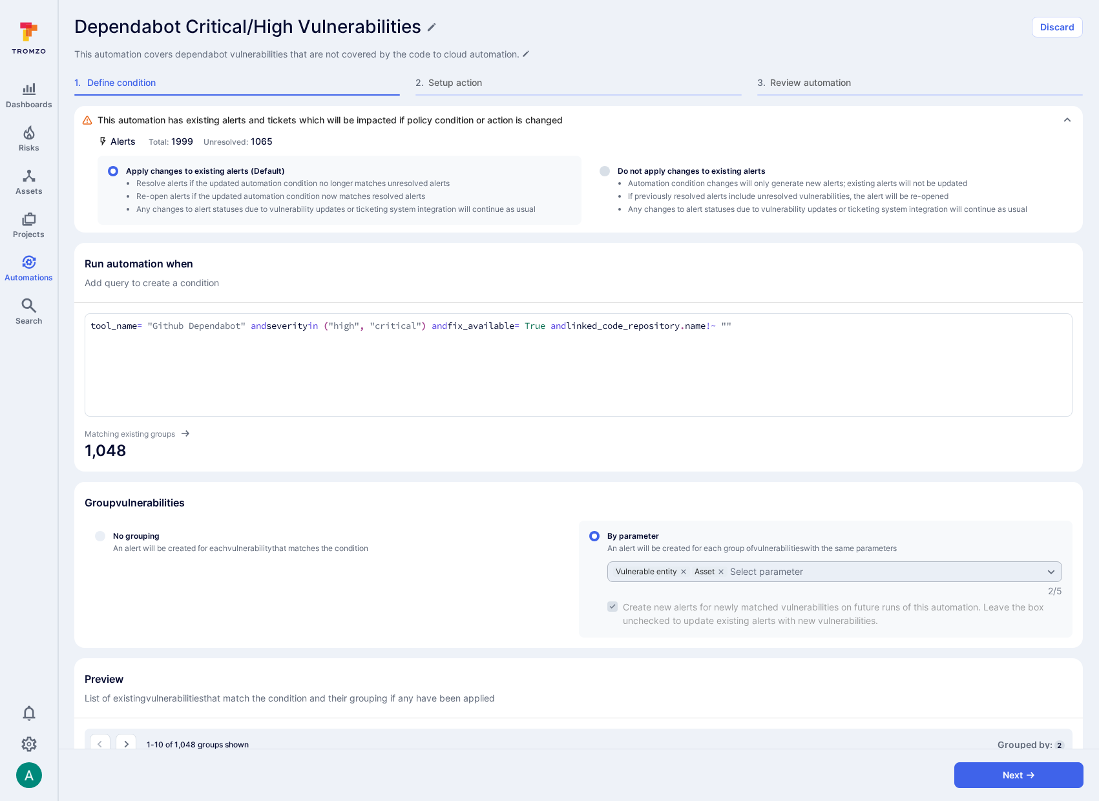
click at [816, 325] on textarea "tool_name = "Github Dependabot" and severity in ("high", "critical") and fix_av…" at bounding box center [578, 326] width 977 height 14
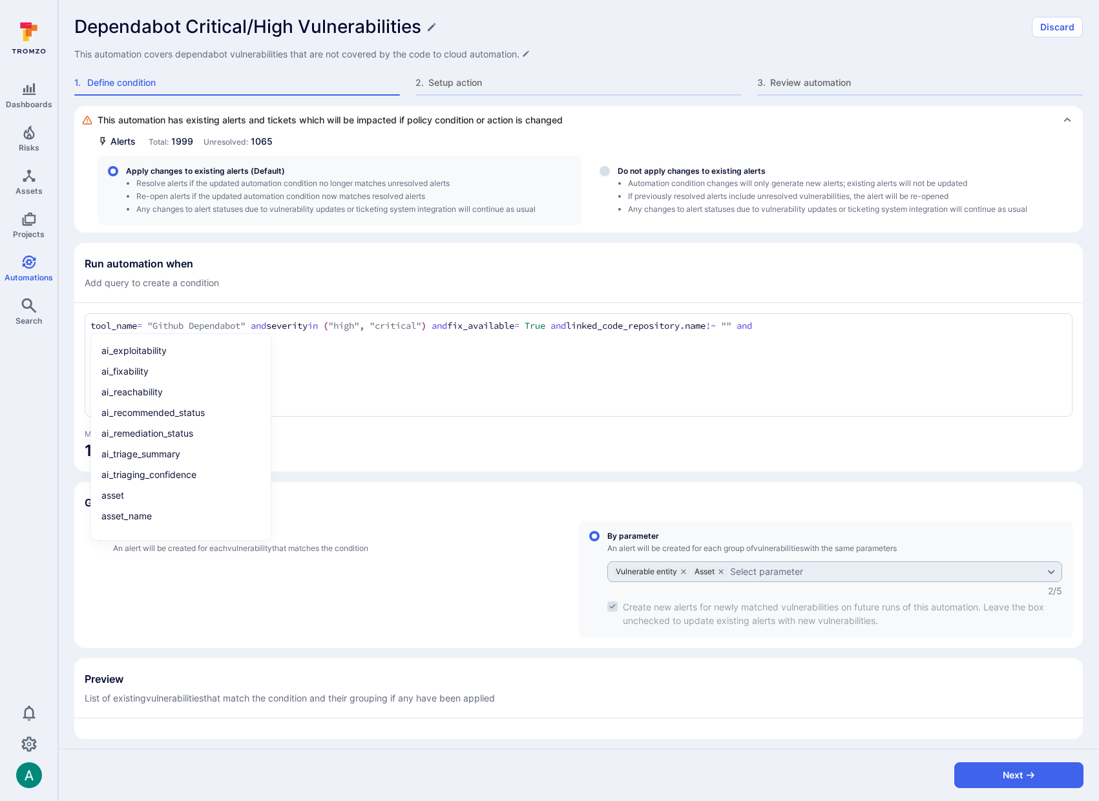
paste textarea "dependabot_Scope = "RUNTIME""
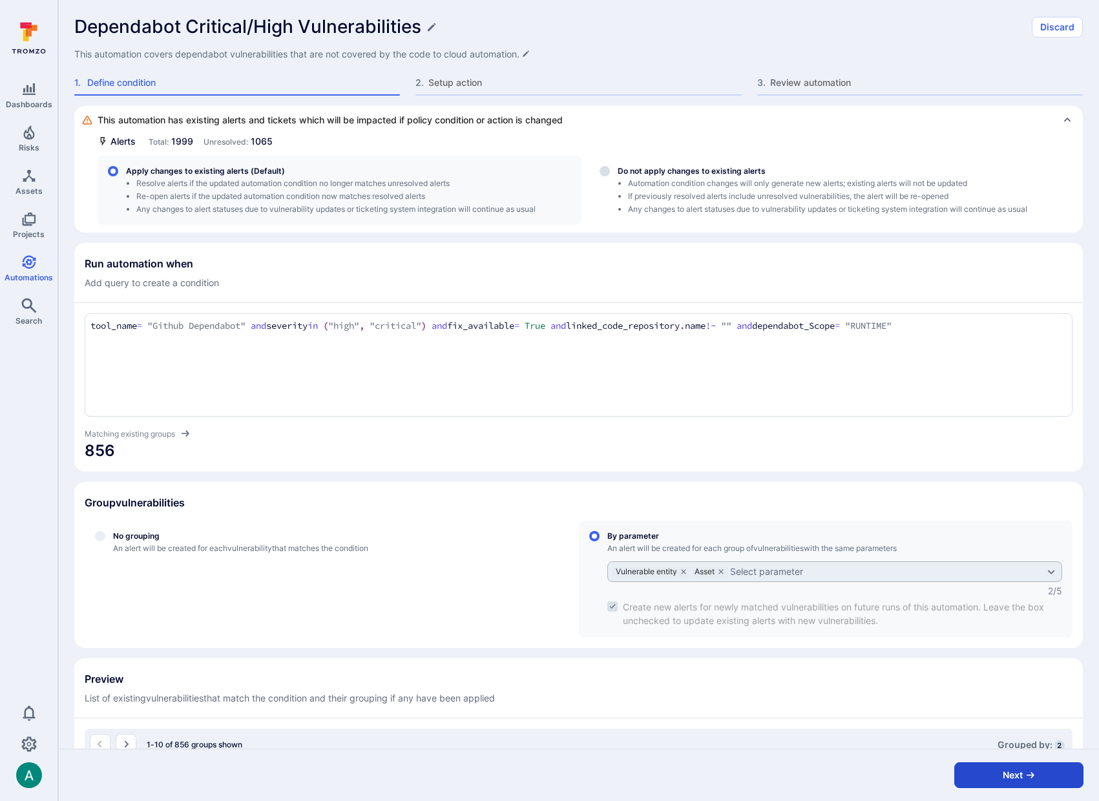
type textarea "tool_name = "Github Dependabot" and severity in ("high", "critical") and fix_av…"
click at [1011, 777] on button "Next" at bounding box center [1019, 776] width 129 height 26
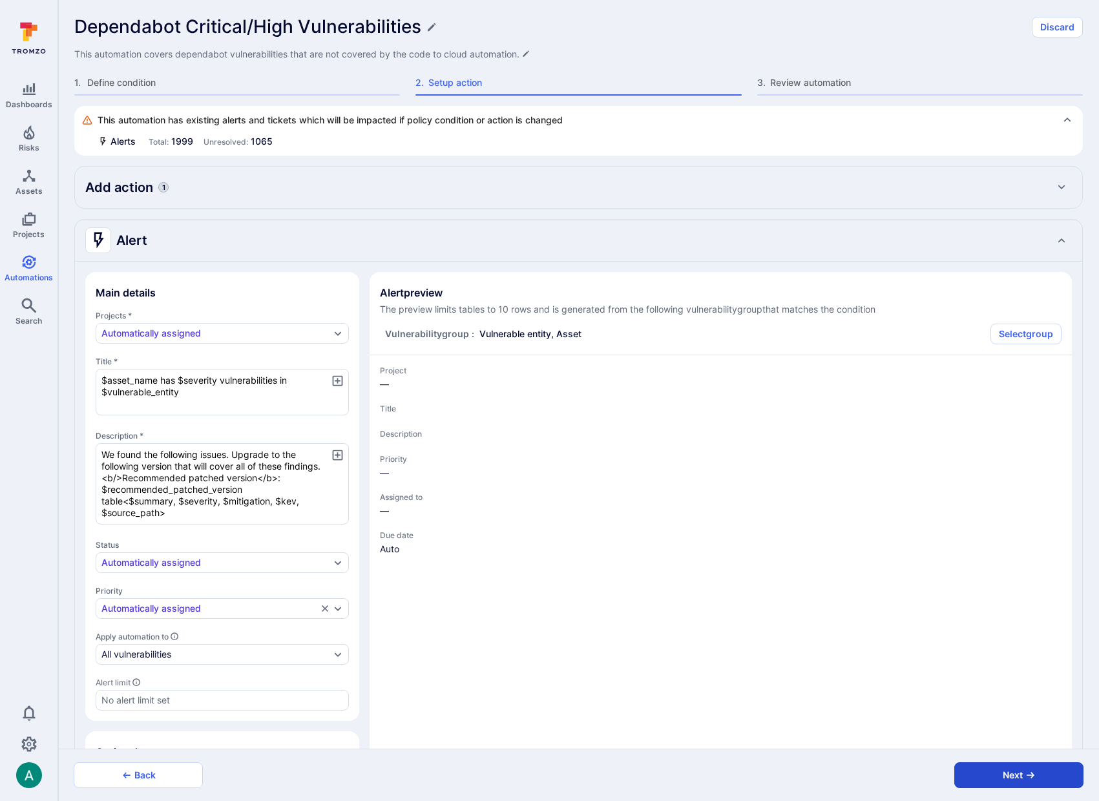
type textarea "x"
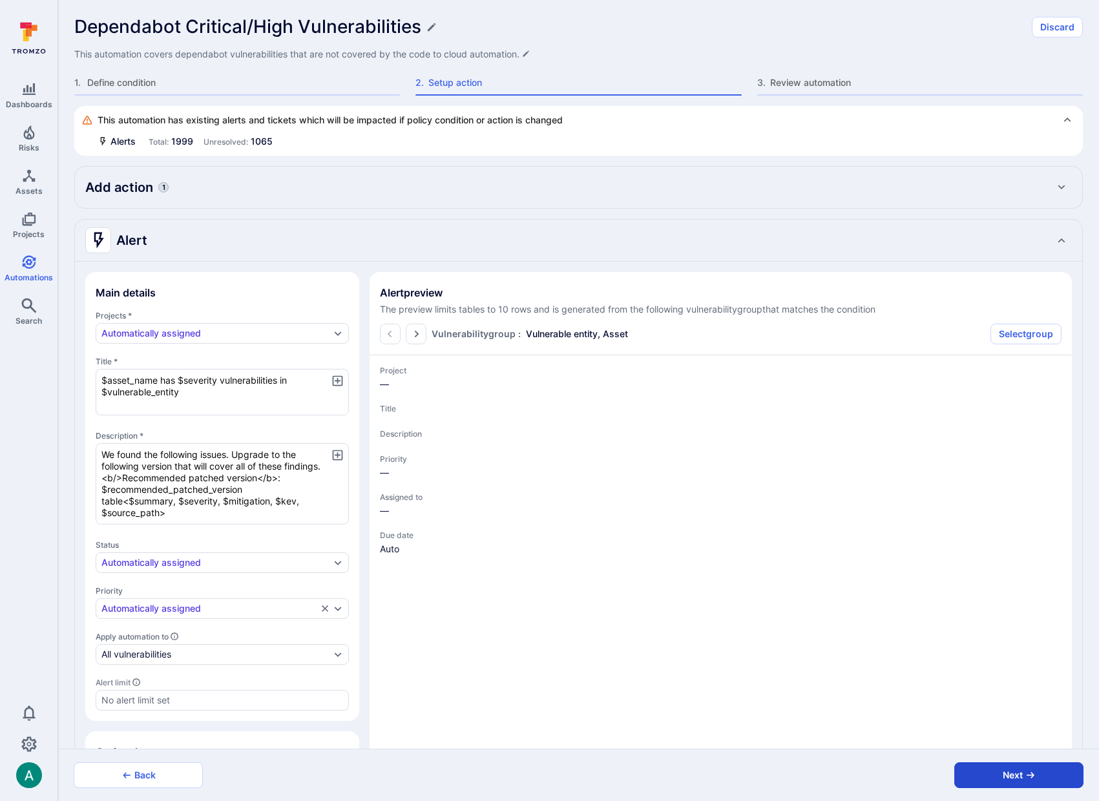
type textarea "x"
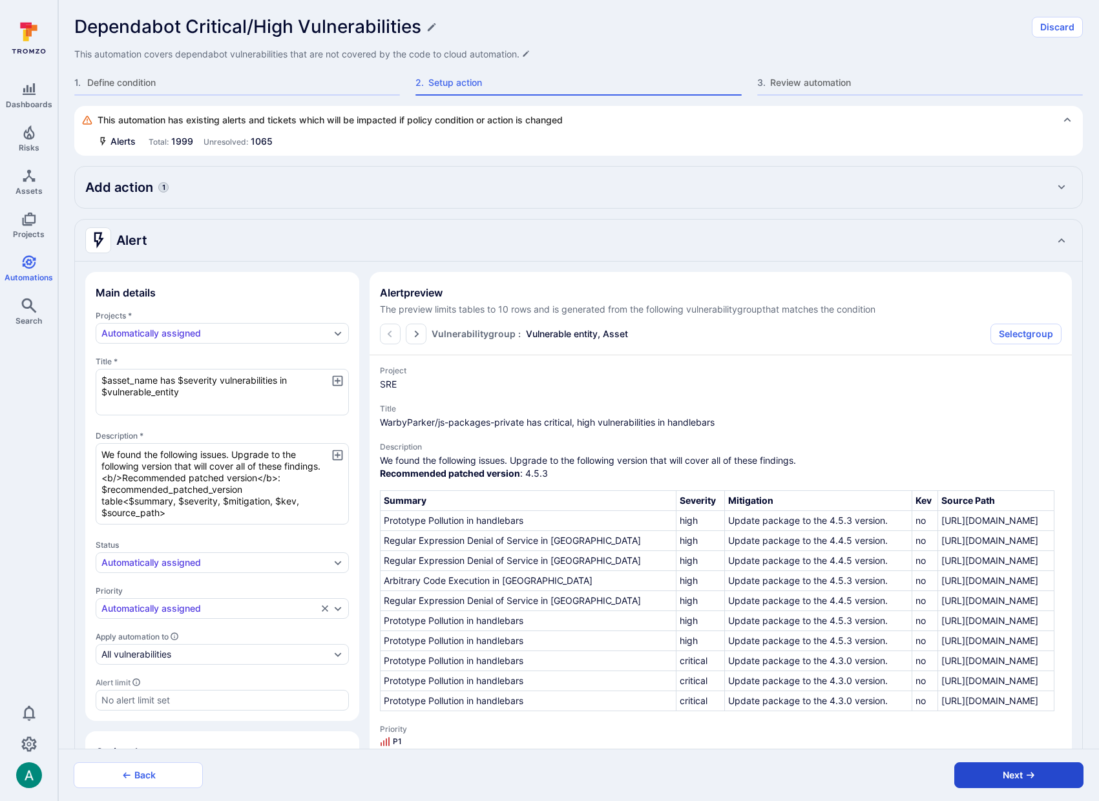
click at [1011, 777] on button "Next" at bounding box center [1019, 776] width 129 height 26
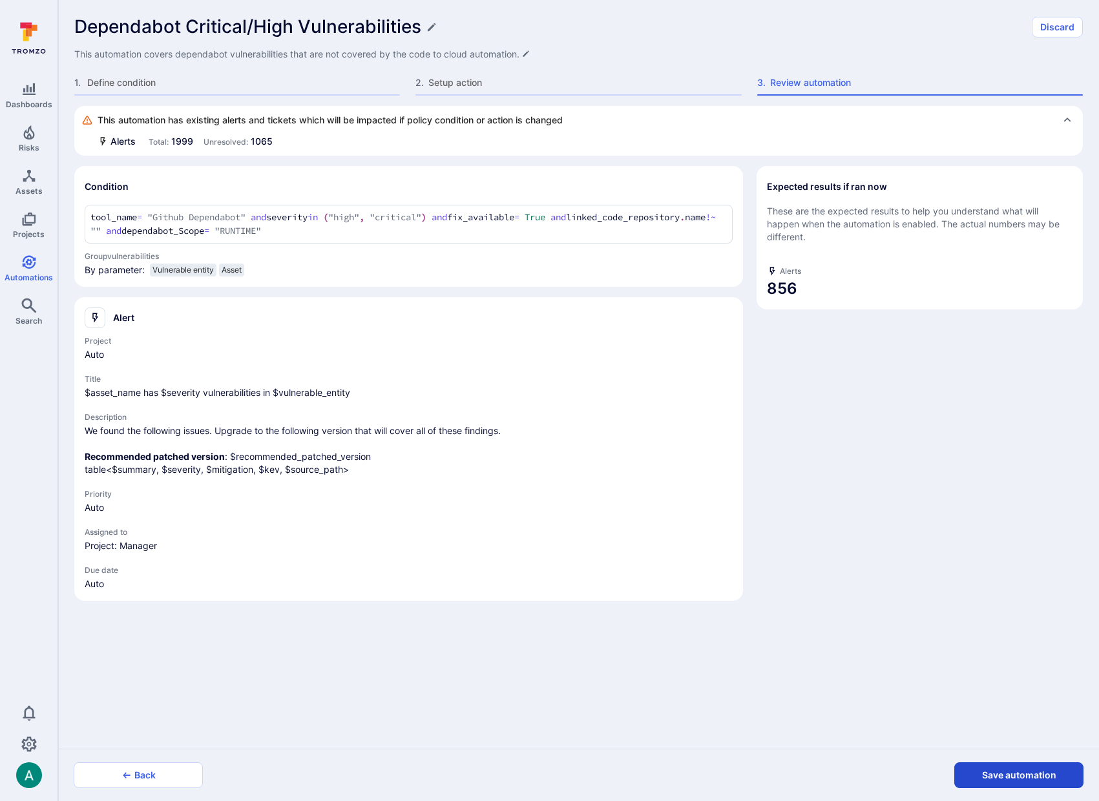
click at [1017, 774] on button "Save automation" at bounding box center [1019, 776] width 129 height 26
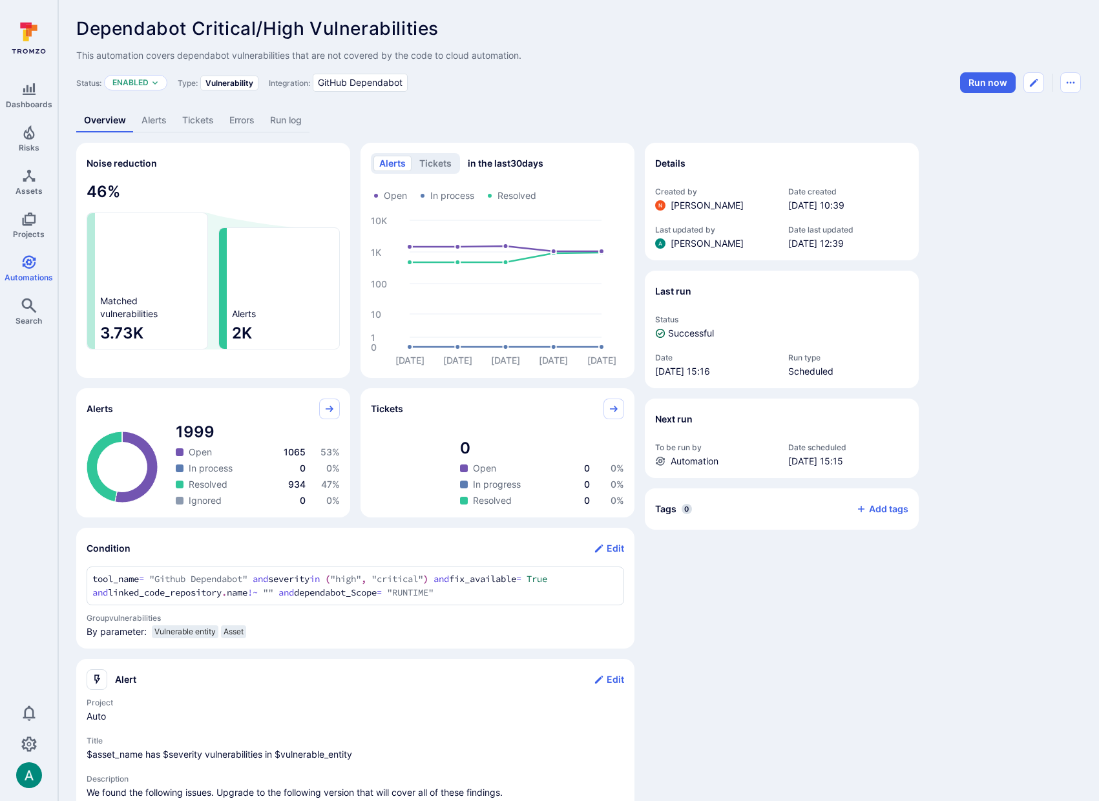
click at [294, 16] on div "Dependabot Critical/High Vulnerabilities ... Show more This automation covers d…" at bounding box center [578, 490] width 1041 height 981
click at [151, 118] on link "Alerts" at bounding box center [154, 121] width 41 height 24
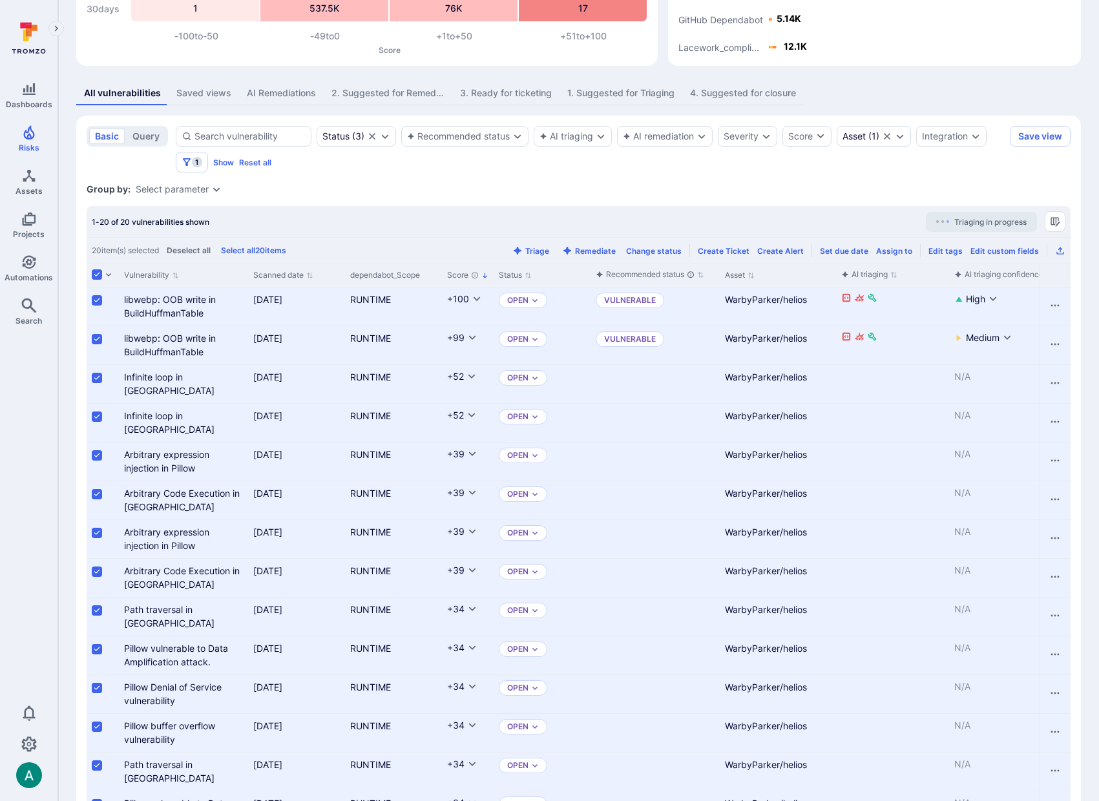
scroll to position [182, 0]
click at [960, 135] on div "Integration" at bounding box center [945, 136] width 46 height 10
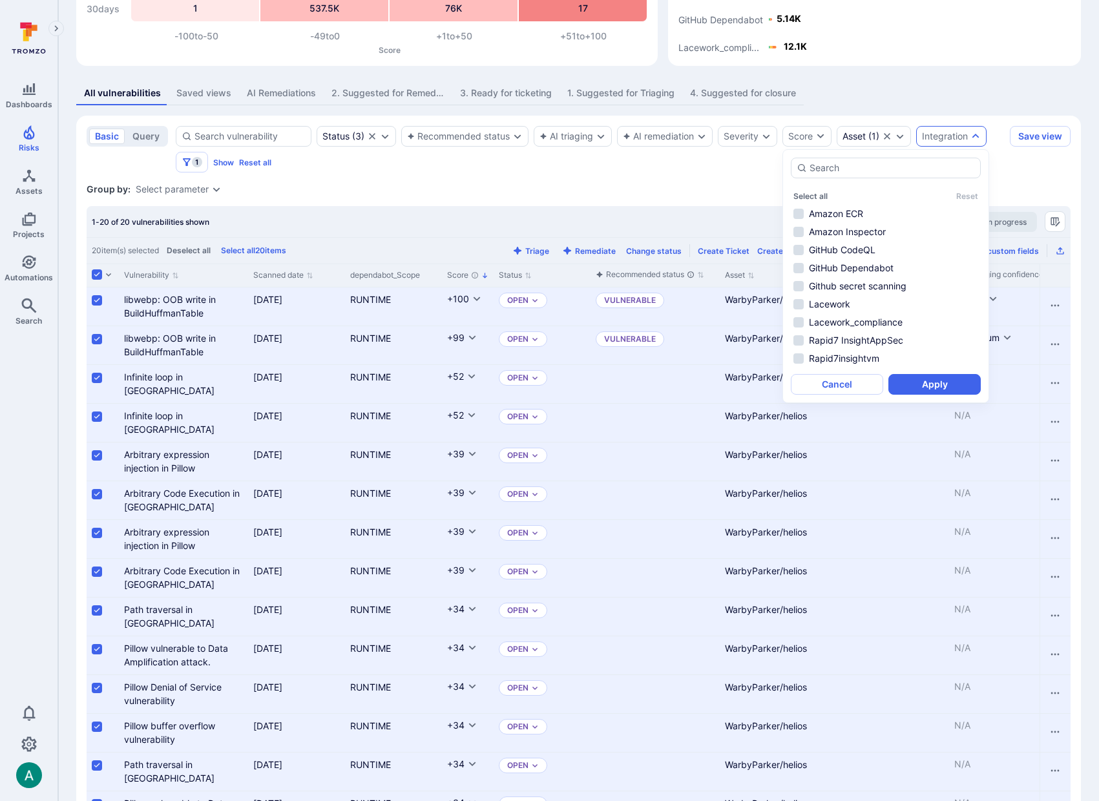
click at [1030, 88] on div "All vulnerabilities Saved views AI Remediations 2. Suggested for Remediation 3.…" at bounding box center [578, 93] width 1005 height 24
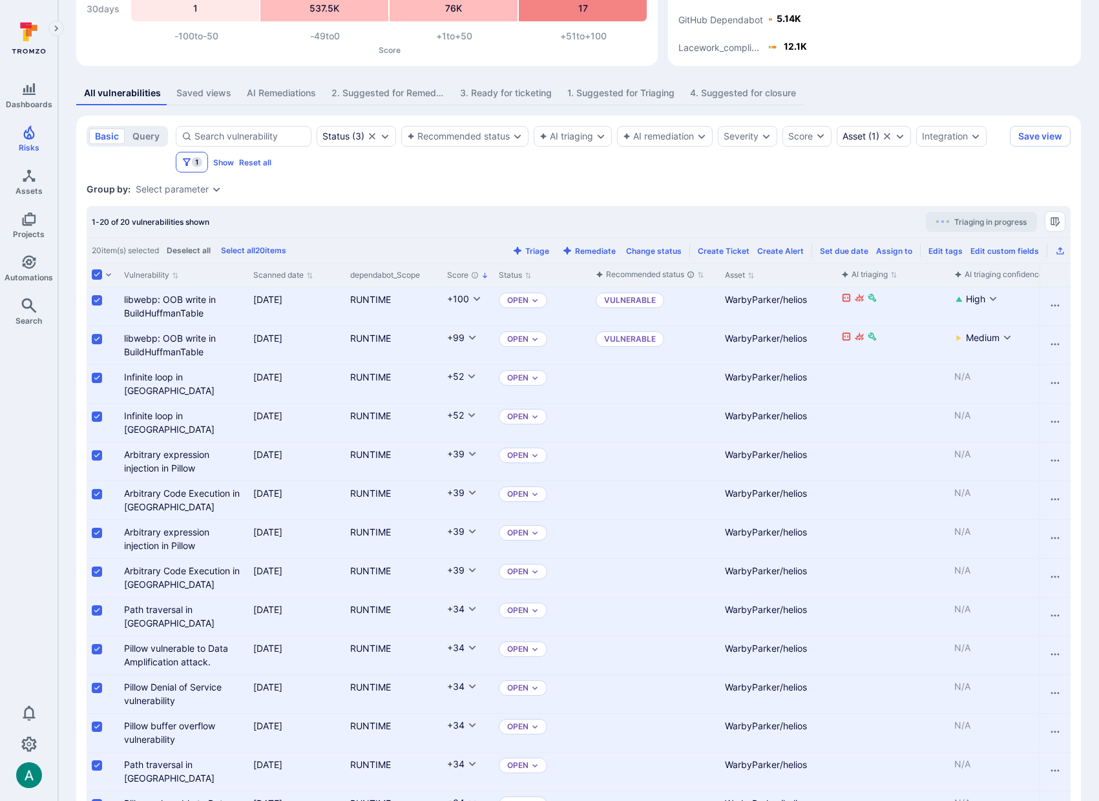
click at [189, 165] on icon "Filters" at bounding box center [187, 162] width 10 height 10
click at [220, 162] on button "Show" at bounding box center [223, 163] width 21 height 10
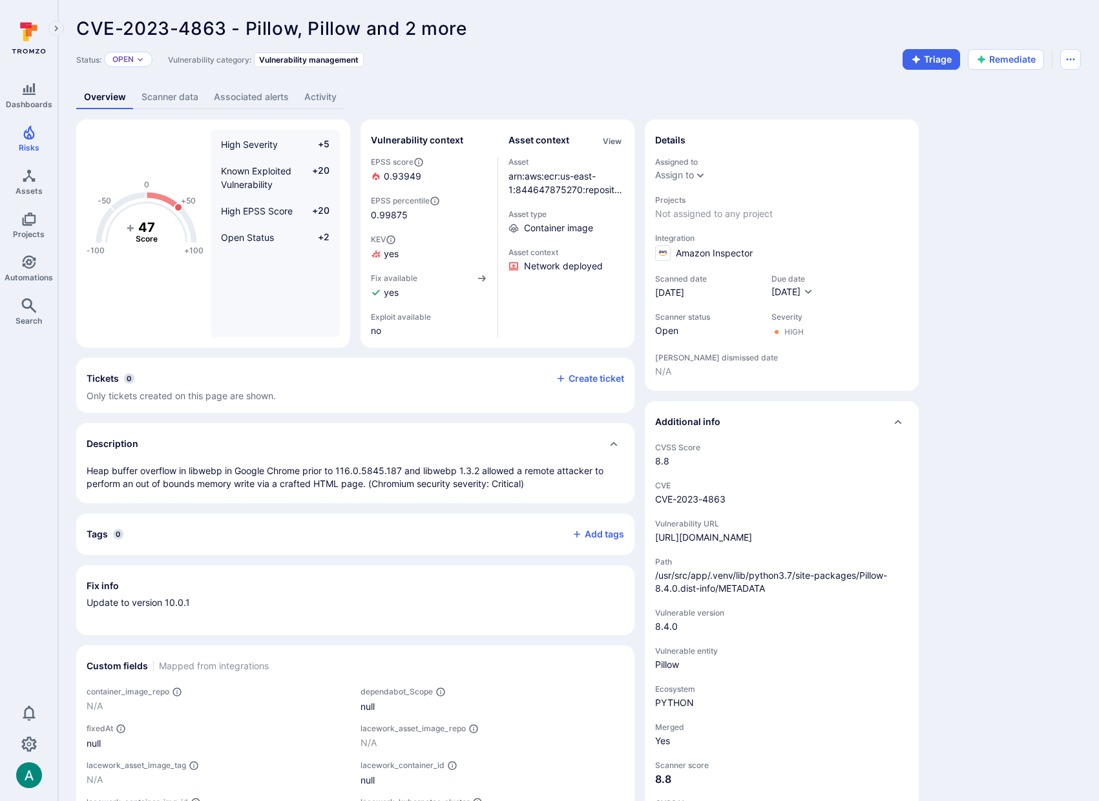
click at [173, 96] on link "Scanner data" at bounding box center [170, 97] width 72 height 24
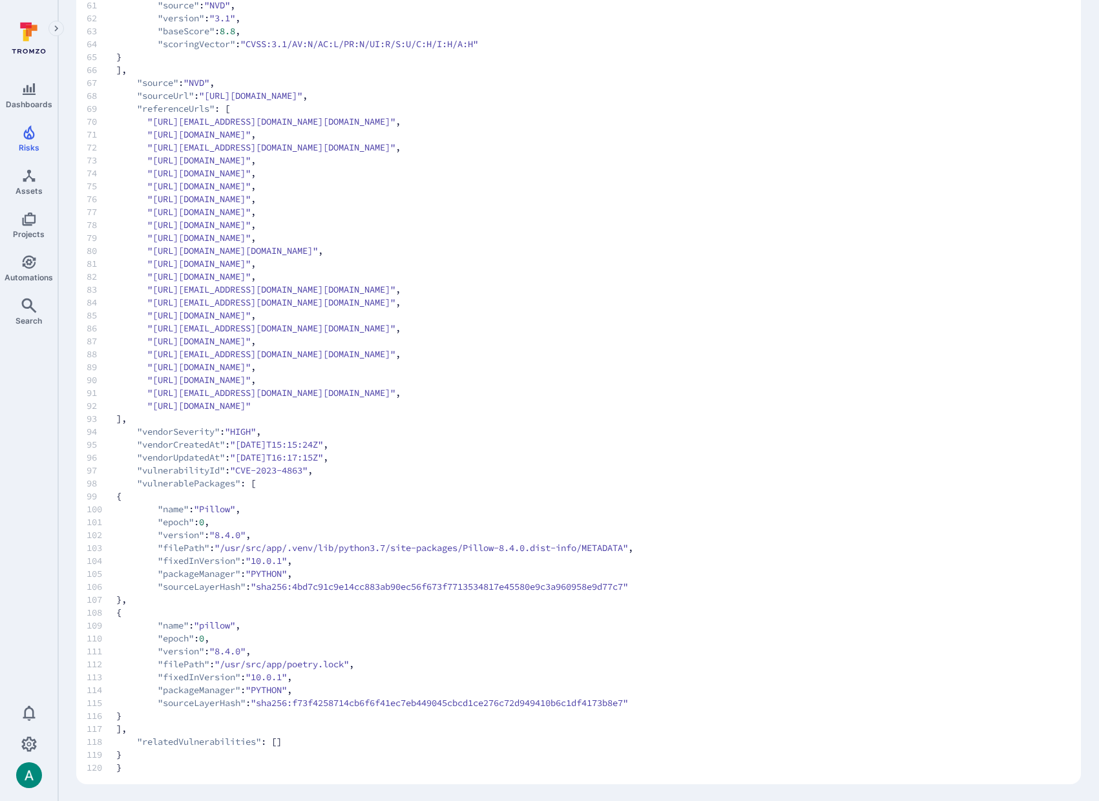
scroll to position [921, 0]
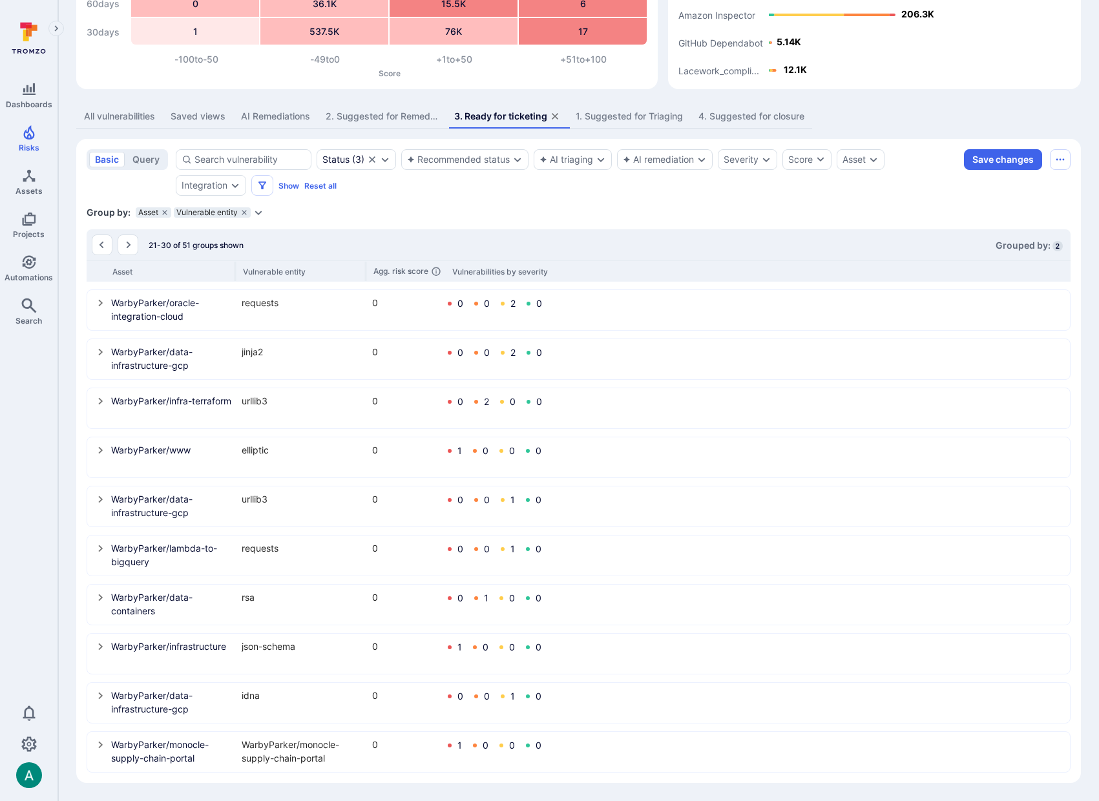
scroll to position [159, 0]
click at [25, 270] on link "Automations" at bounding box center [29, 268] width 58 height 38
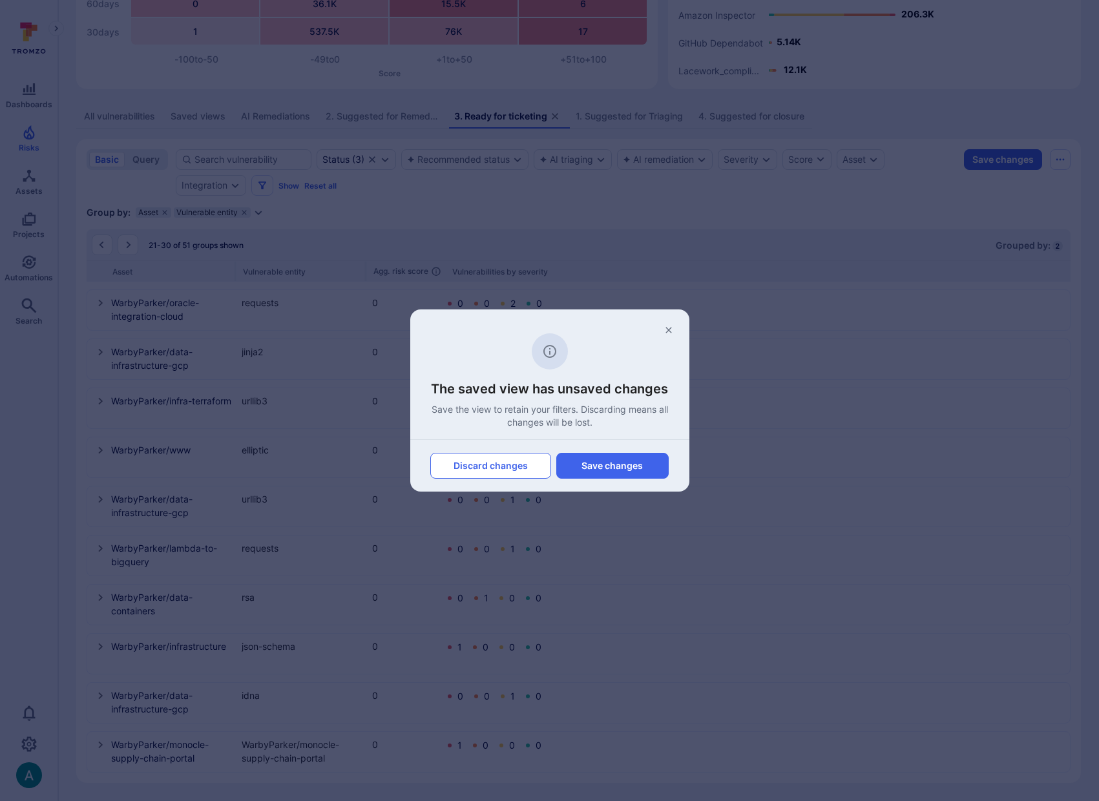
click at [497, 460] on button "Discard changes" at bounding box center [490, 466] width 120 height 26
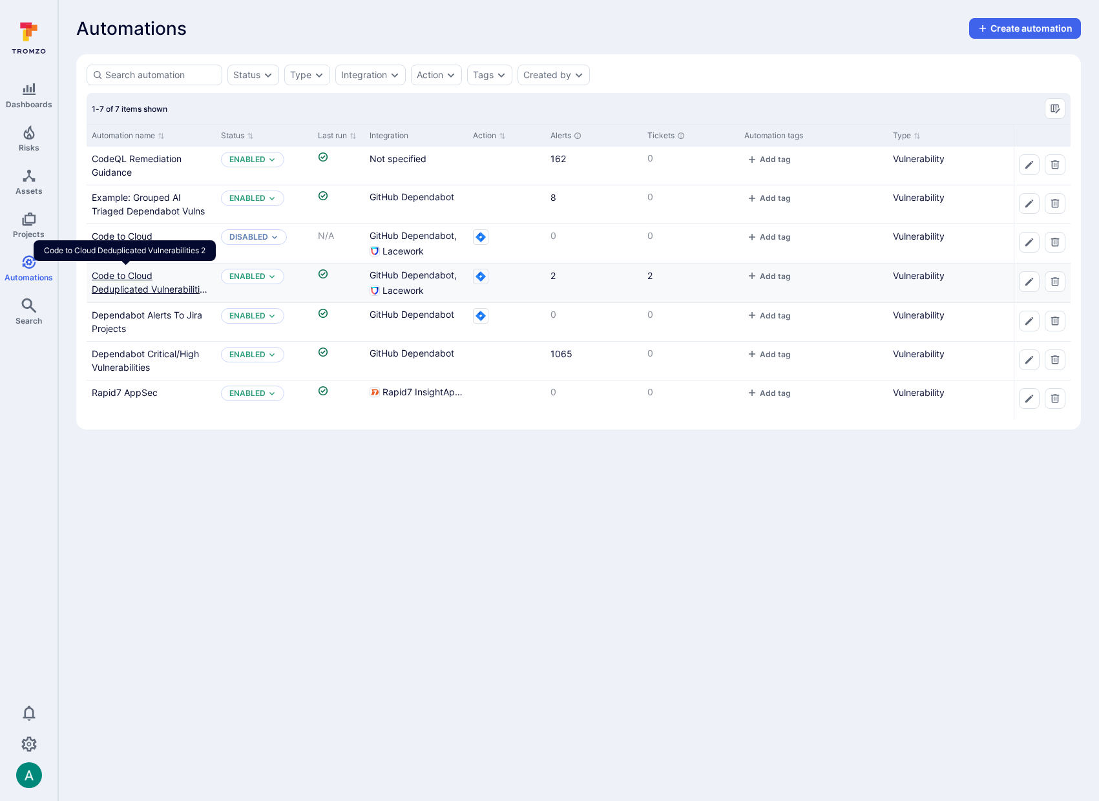
click at [132, 273] on link "Code to Cloud Deduplicated Vulnerabilities 2" at bounding box center [151, 289] width 118 height 38
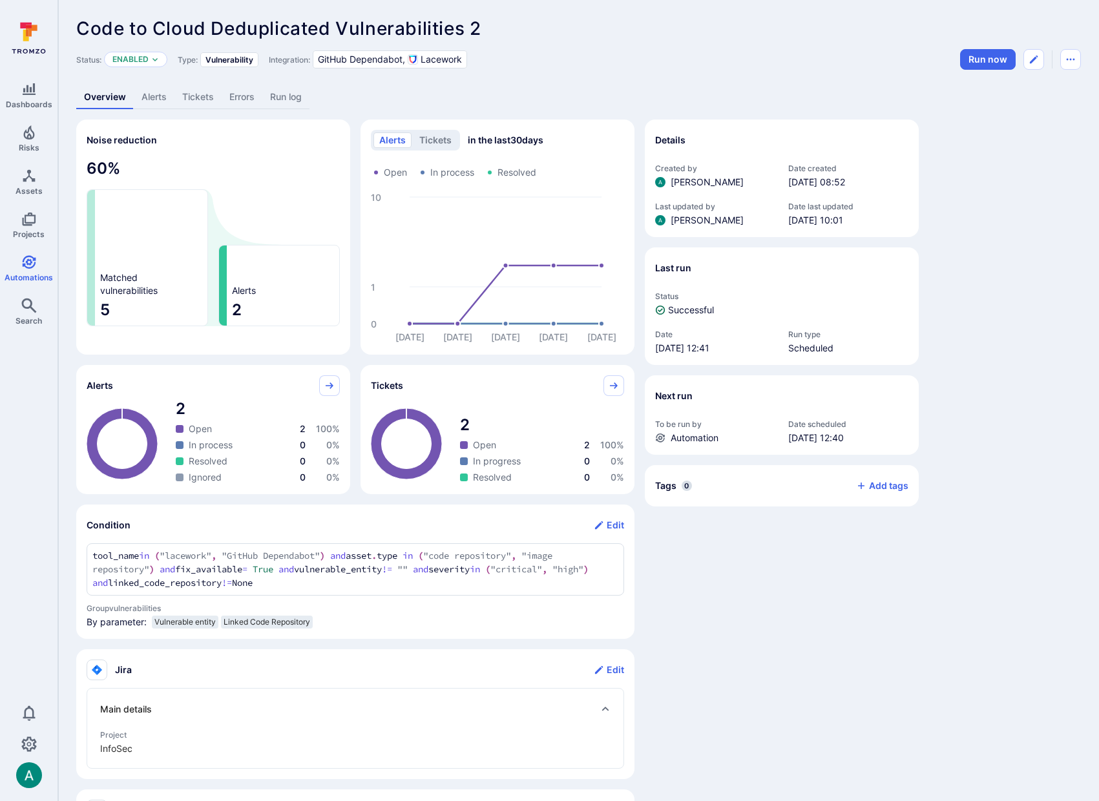
click at [147, 101] on link "Alerts" at bounding box center [154, 97] width 41 height 24
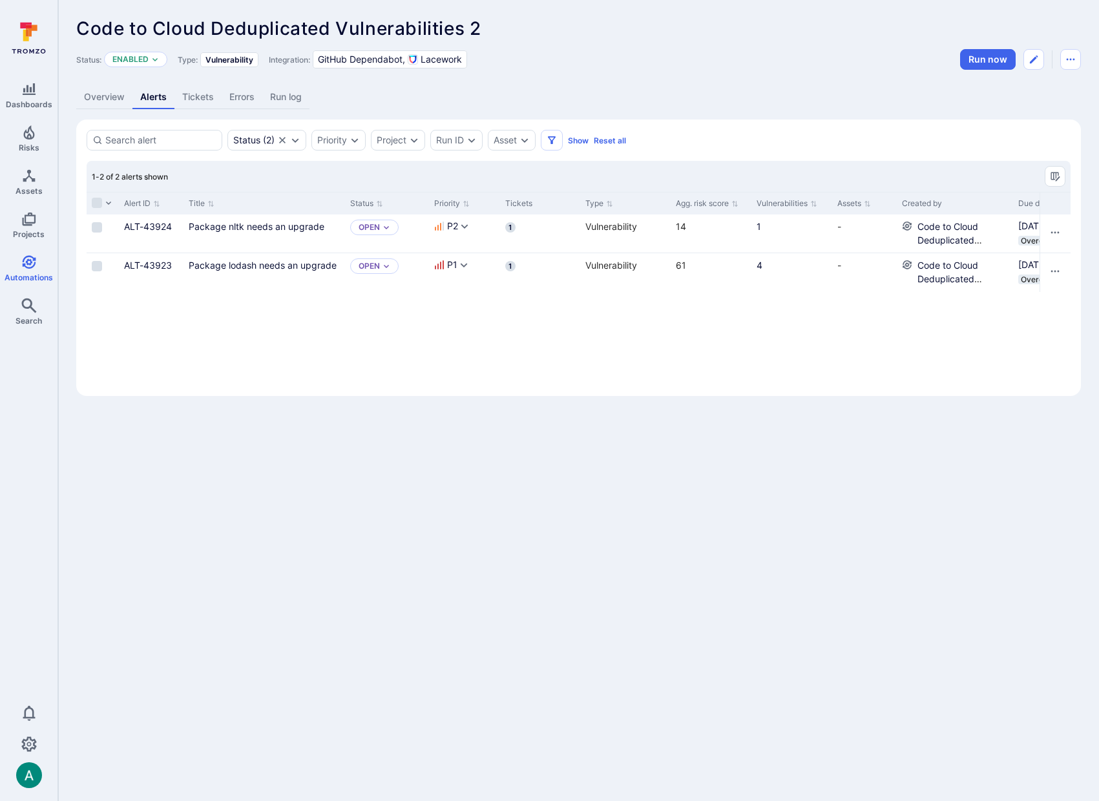
click at [95, 101] on link "Overview" at bounding box center [104, 97] width 56 height 24
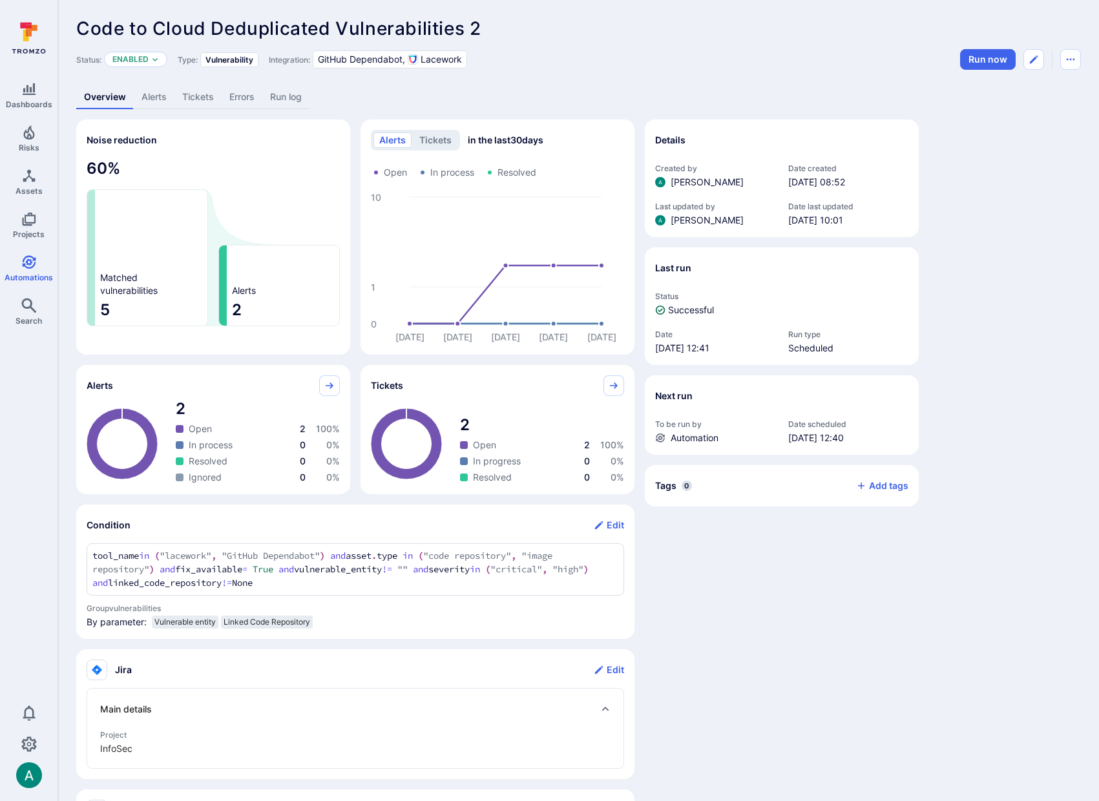
drag, startPoint x: 1037, startPoint y: 61, endPoint x: 905, endPoint y: 412, distance: 374.7
click at [920, 402] on div "Code to Cloud Deduplicated Vulnerabilities 2 ... Show more Status: Enabled Type…" at bounding box center [578, 602] width 1041 height 1205
click at [83, 551] on section "Condition Edit tool_name in ("lacework", "GitHub Dependabot") and asset.type in…" at bounding box center [355, 572] width 558 height 134
click at [28, 275] on span "Automations" at bounding box center [29, 278] width 48 height 10
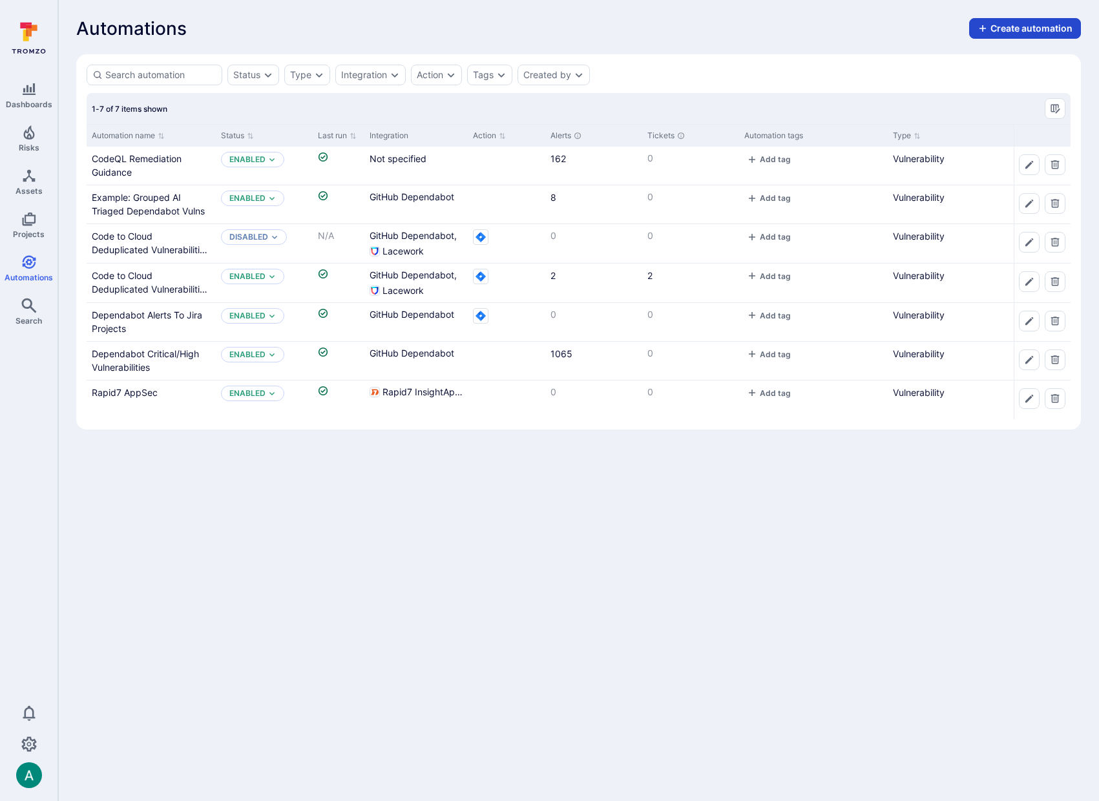
click at [1063, 23] on button "Create automation" at bounding box center [1025, 28] width 112 height 21
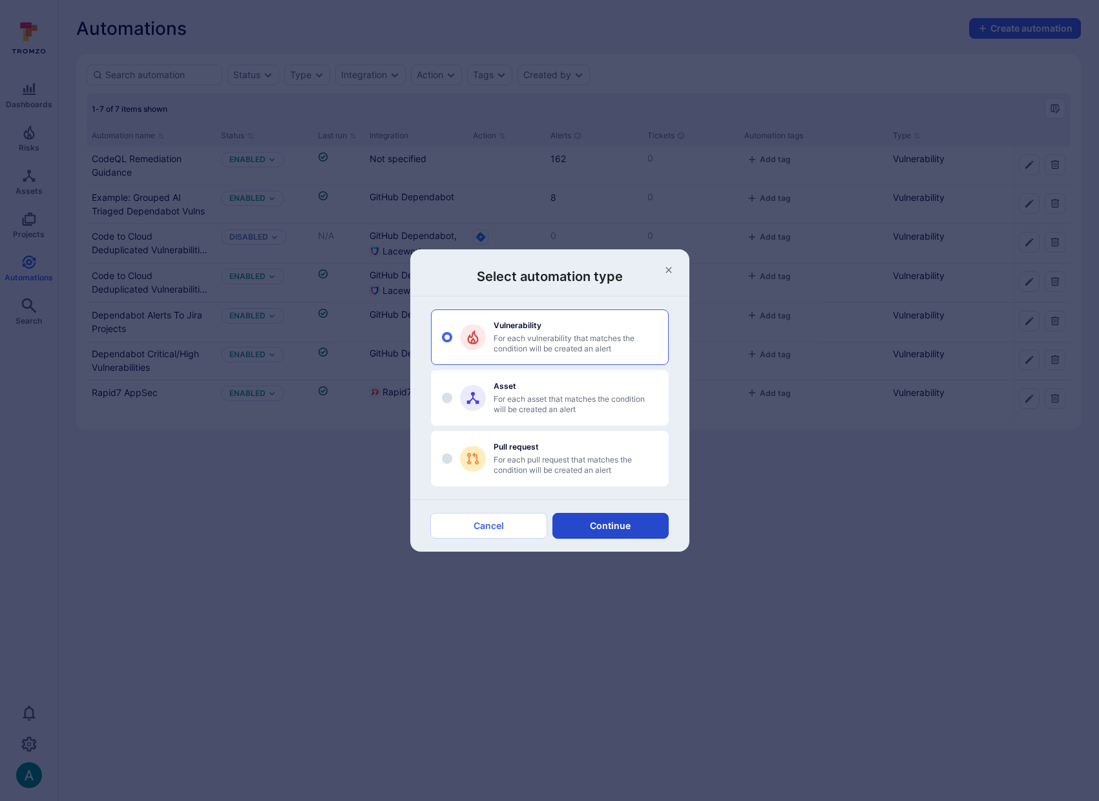
click at [624, 533] on button "Continue" at bounding box center [611, 526] width 116 height 26
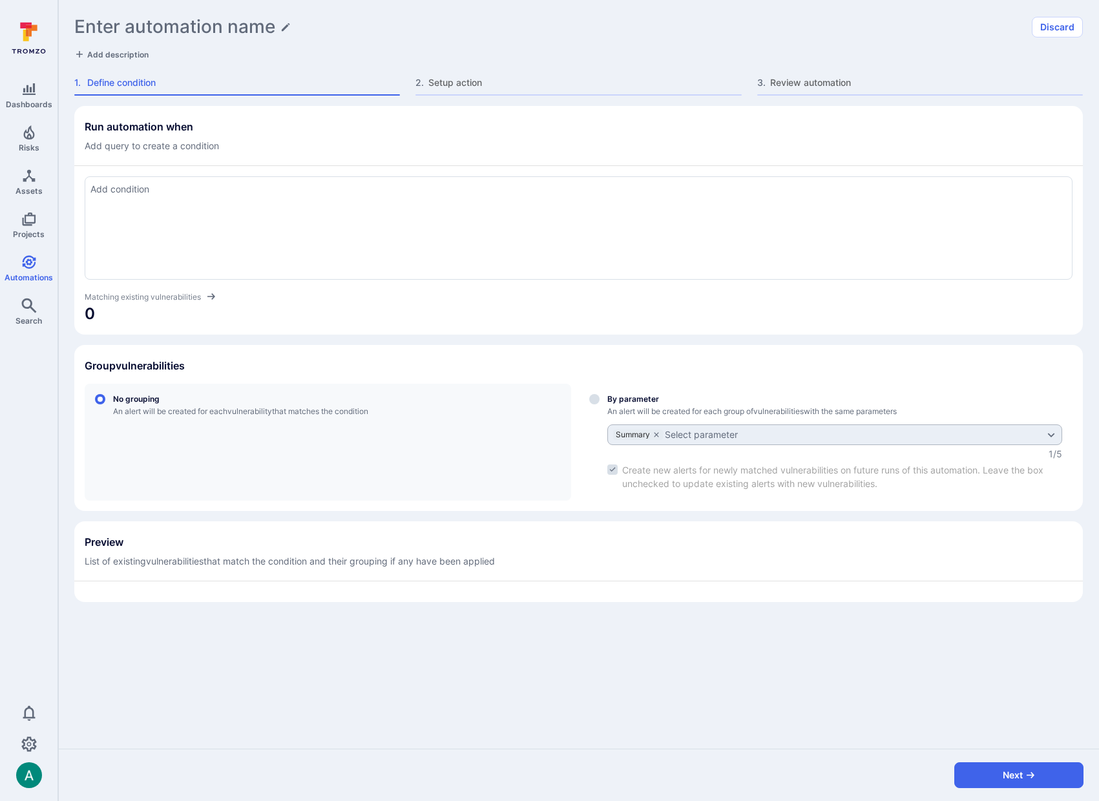
drag, startPoint x: 301, startPoint y: 223, endPoint x: 299, endPoint y: 216, distance: 7.6
click at [301, 223] on div at bounding box center [579, 227] width 988 height 103
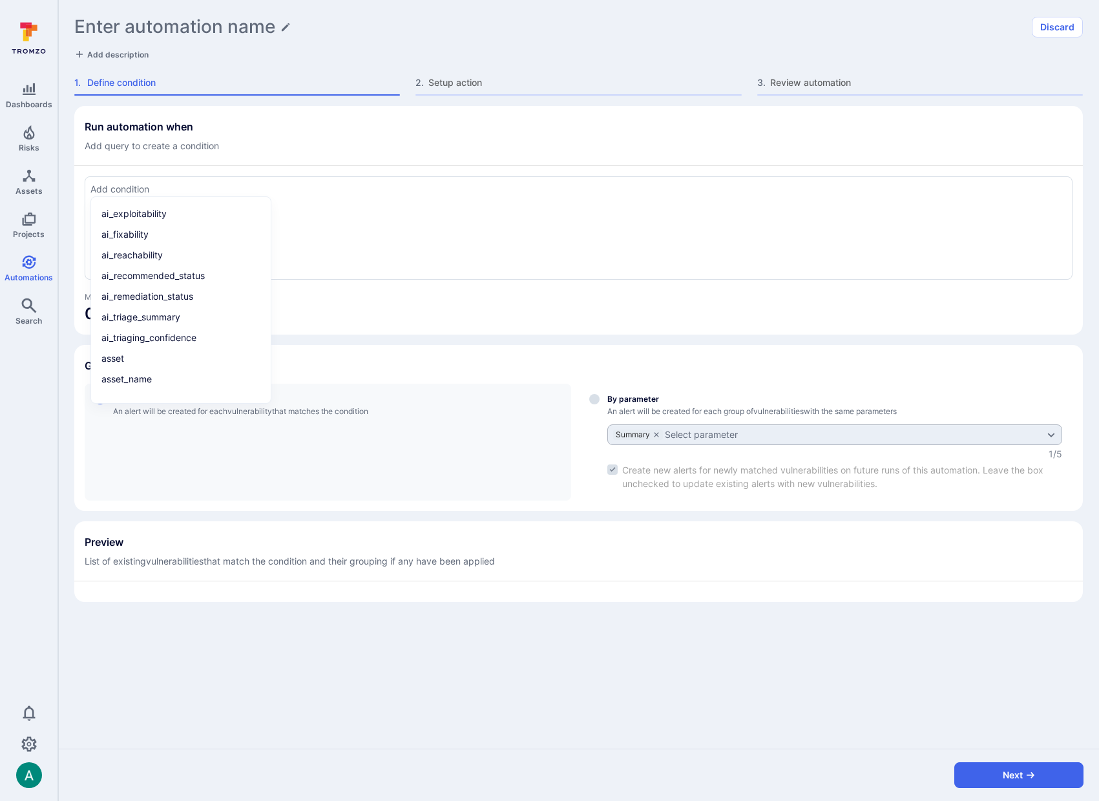
paste textarea "tool_name in ("lacework", "GitHub Dependabot") and asset.type in ("code reposit…"
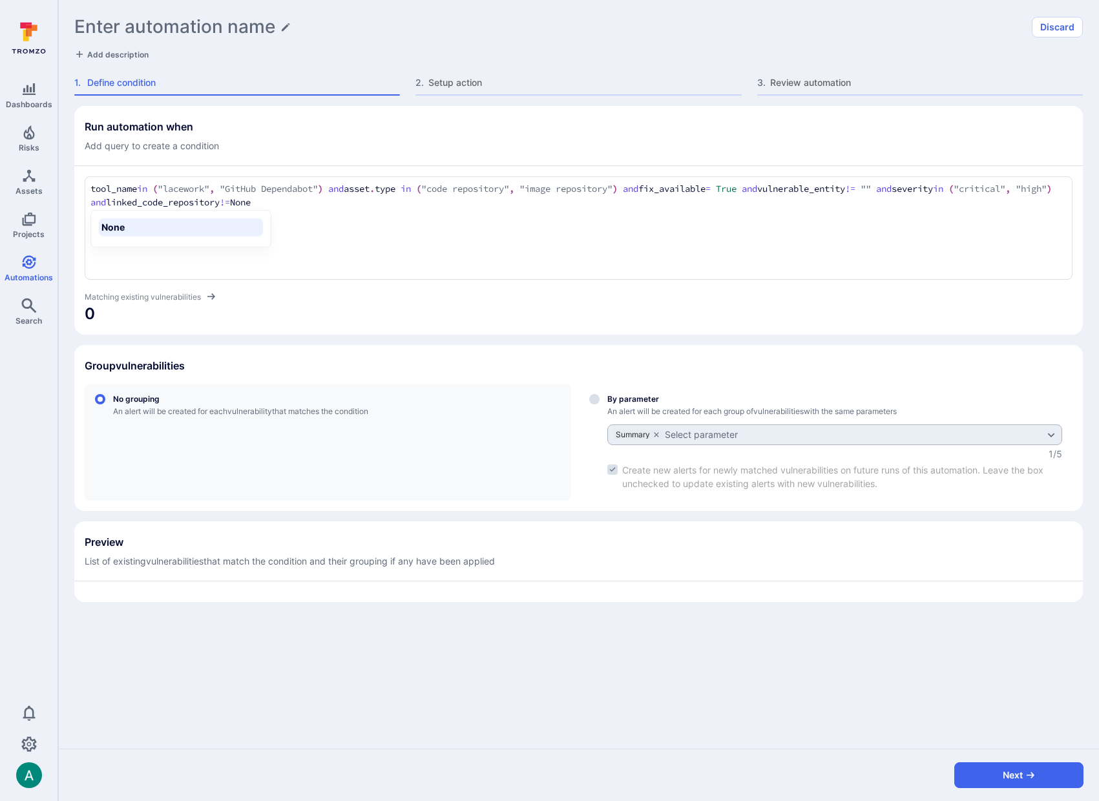
click at [335, 188] on textarea "tool_name in ("lacework", "GitHub Dependabot") and asset.type in ("code reposit…" at bounding box center [578, 196] width 977 height 28
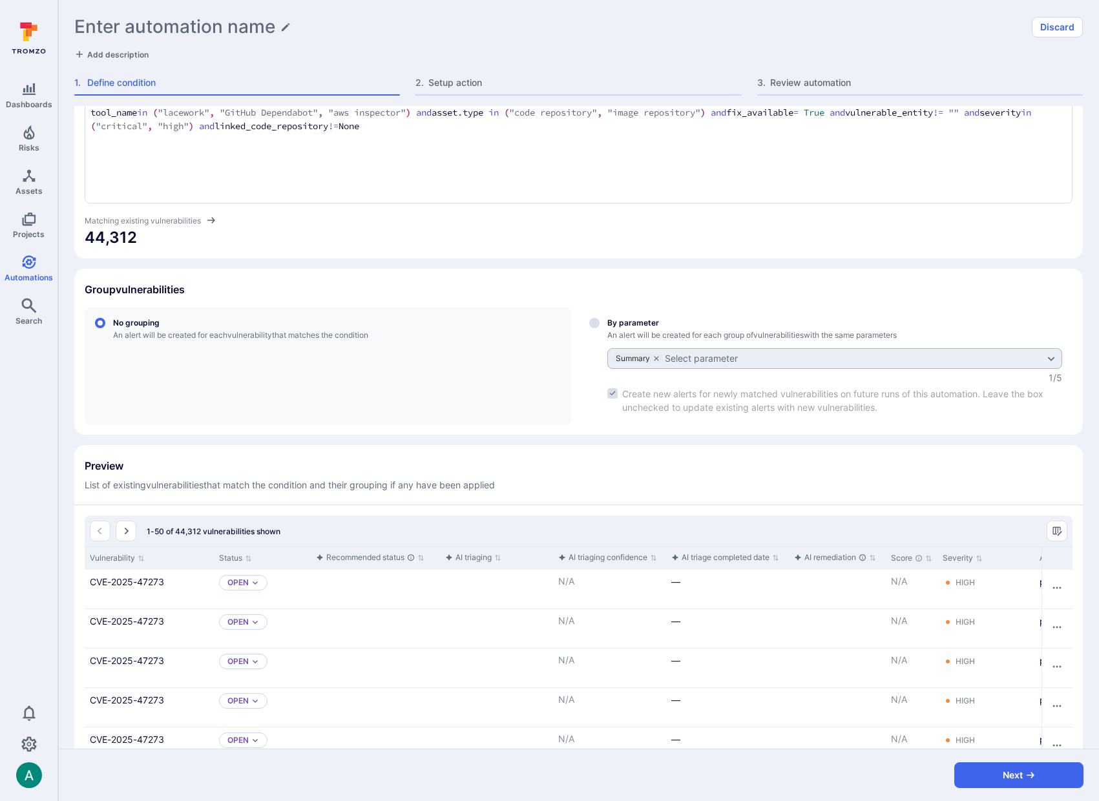
scroll to position [96, 0]
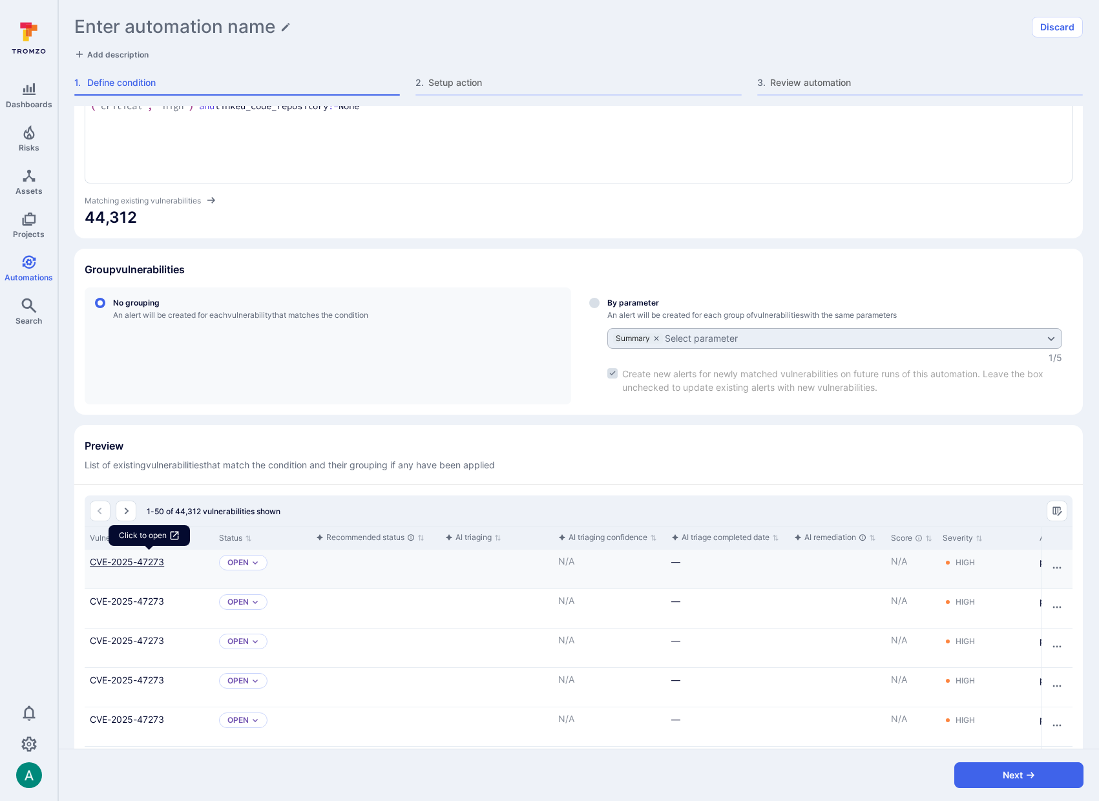
type textarea "tool_name in ("lacework", "GitHub Dependabot", "aws inspector") and asset.type …"
click at [145, 565] on link "CVE-2025-47273" at bounding box center [149, 561] width 119 height 14
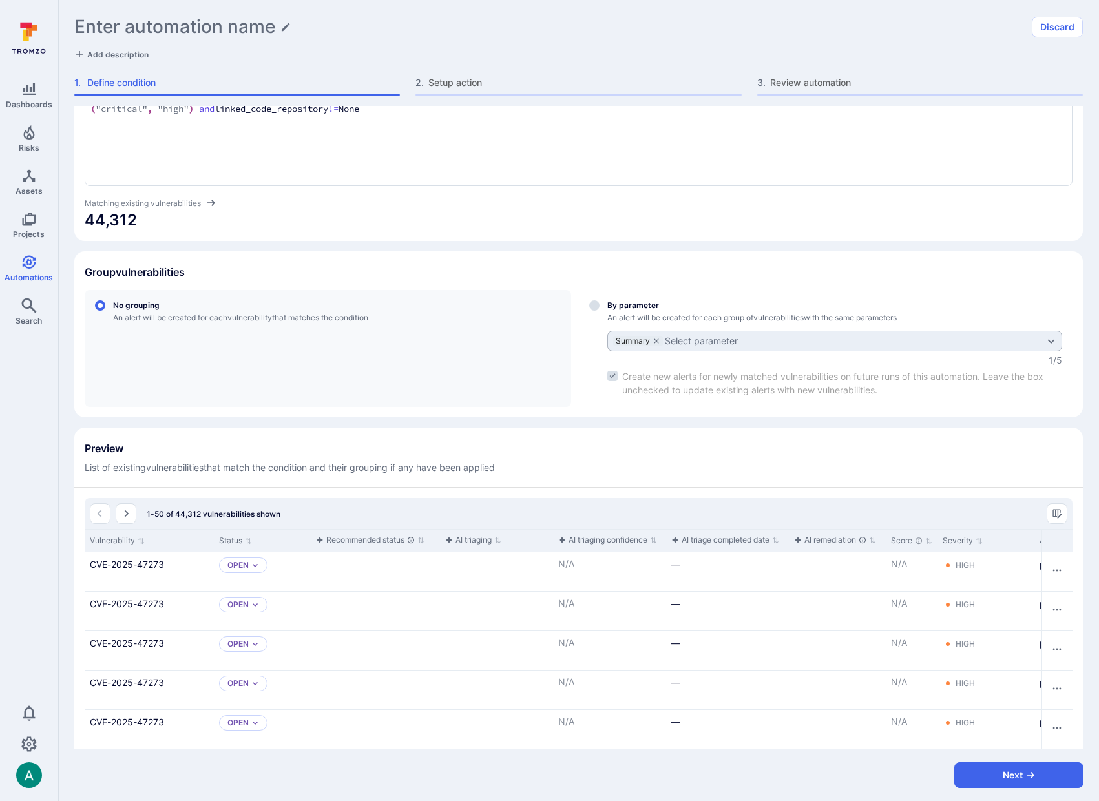
click at [637, 310] on div "Select group by parameter" at bounding box center [835, 349] width 455 height 96
click at [600, 310] on input "By parameter An alert will be created for each group of vulnerabilities with th…" at bounding box center [594, 306] width 10 height 10
radio input "true"
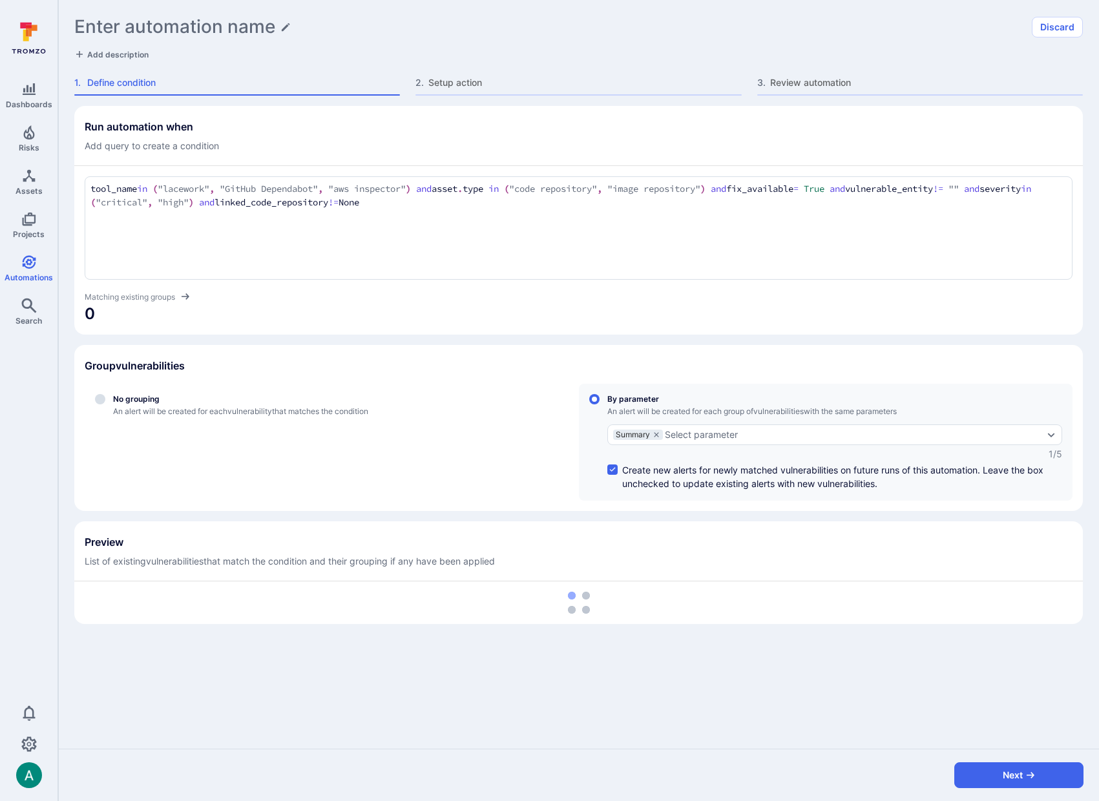
scroll to position [0, 0]
click at [658, 432] on icon "grouping parameters" at bounding box center [657, 435] width 8 height 8
click at [600, 405] on input "By parameter An alert will be created for each group of vulnerabilities with th…" at bounding box center [594, 399] width 10 height 10
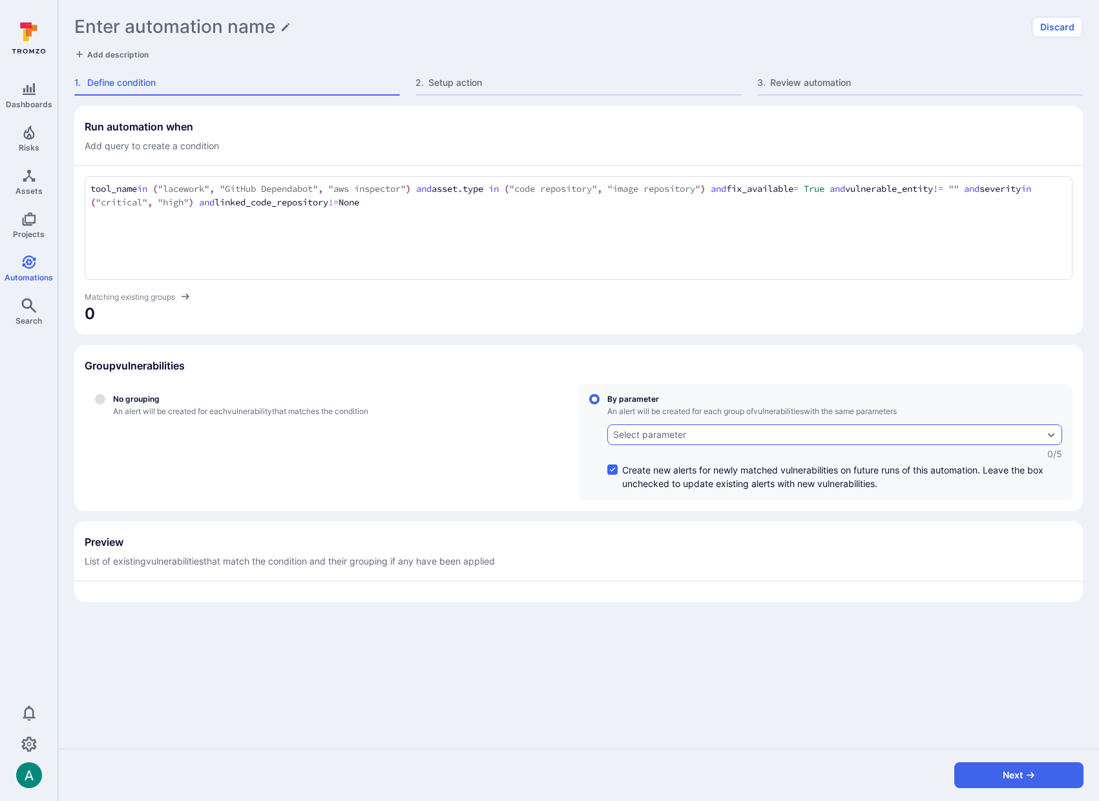
click at [668, 436] on div "Select parameter" at bounding box center [649, 435] width 73 height 10
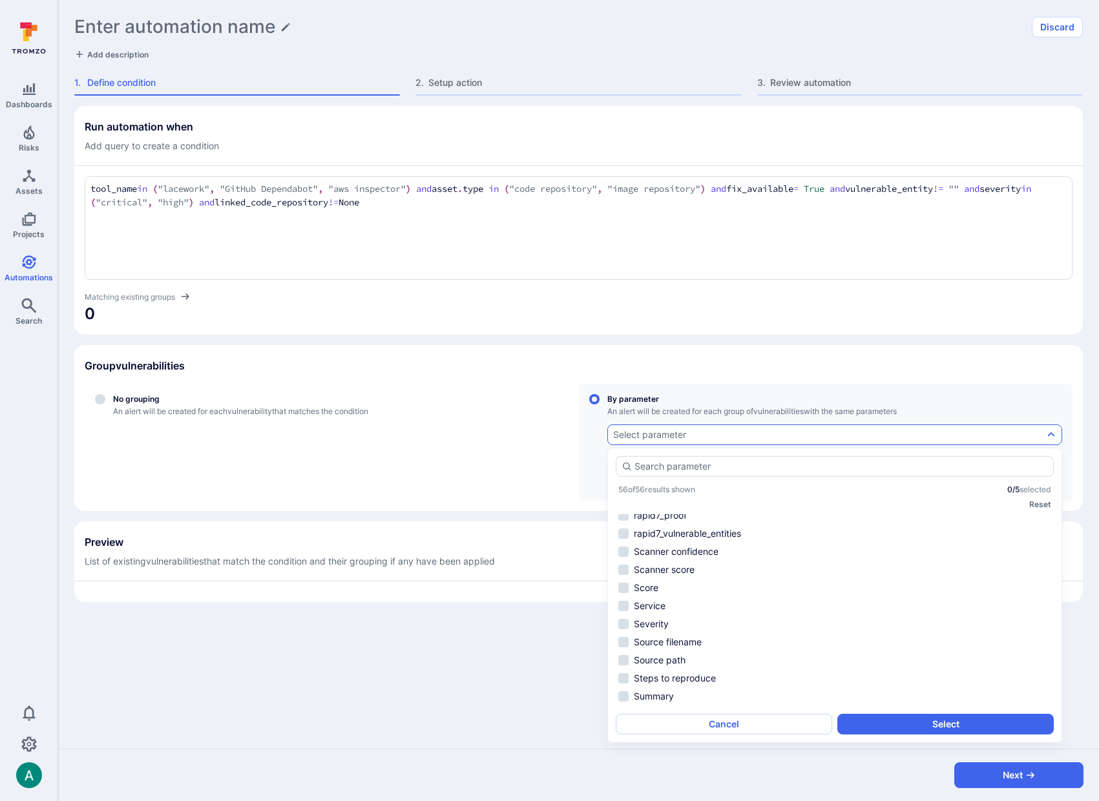
scroll to position [819, 0]
click at [652, 592] on li "Tool name" at bounding box center [835, 591] width 438 height 16
click at [935, 726] on button "Select" at bounding box center [946, 724] width 217 height 21
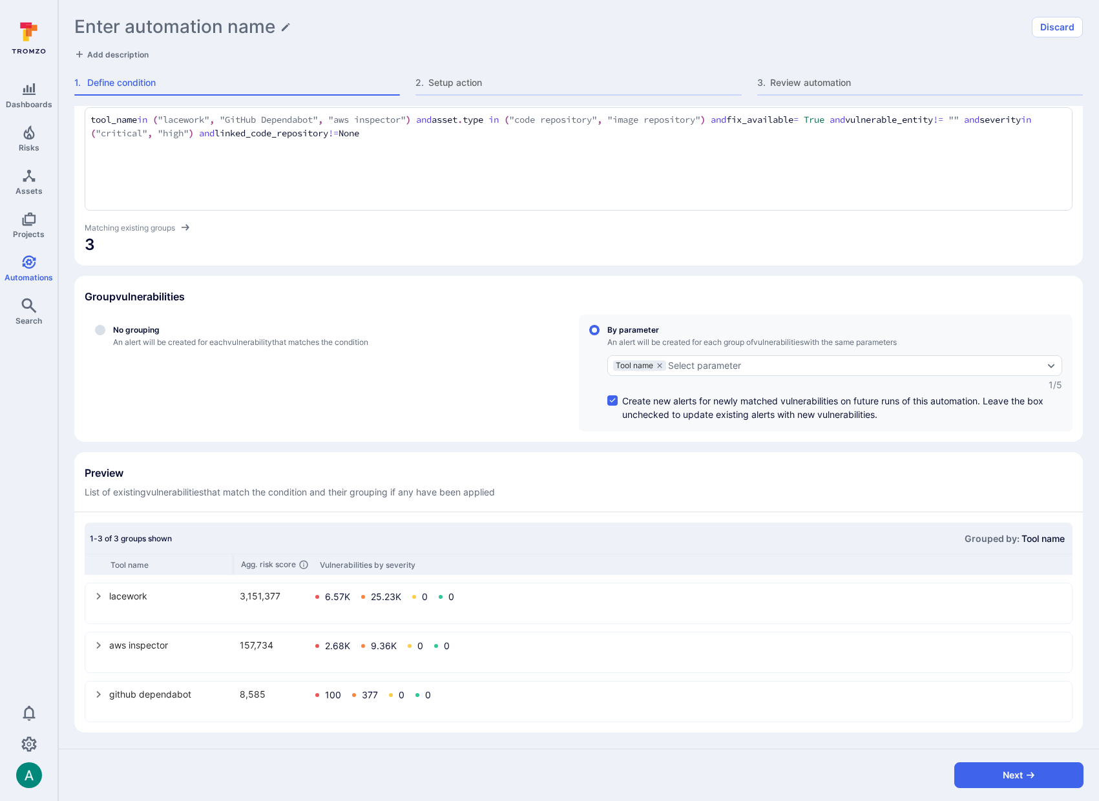
scroll to position [0, 0]
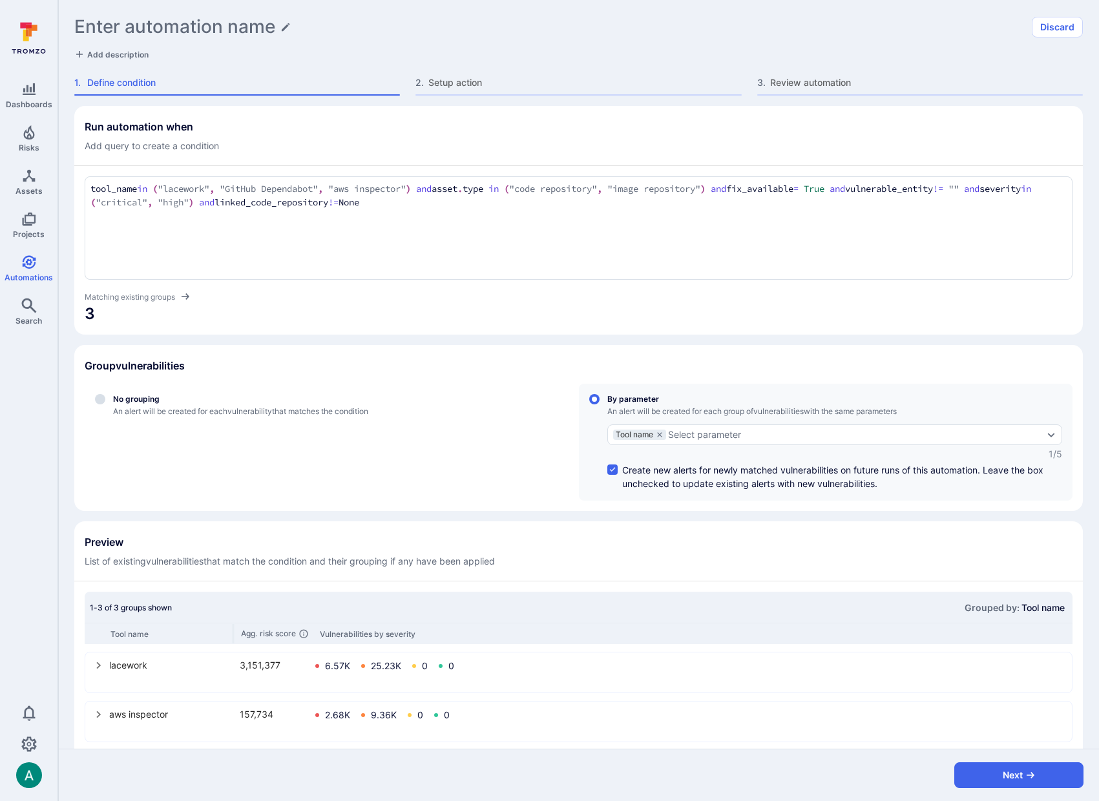
drag, startPoint x: 238, startPoint y: 204, endPoint x: 87, endPoint y: 206, distance: 150.6
click at [87, 206] on div "tool_name in ("lacework", "GitHub Dependabot", "aws inspector") and asset.type …" at bounding box center [579, 227] width 988 height 103
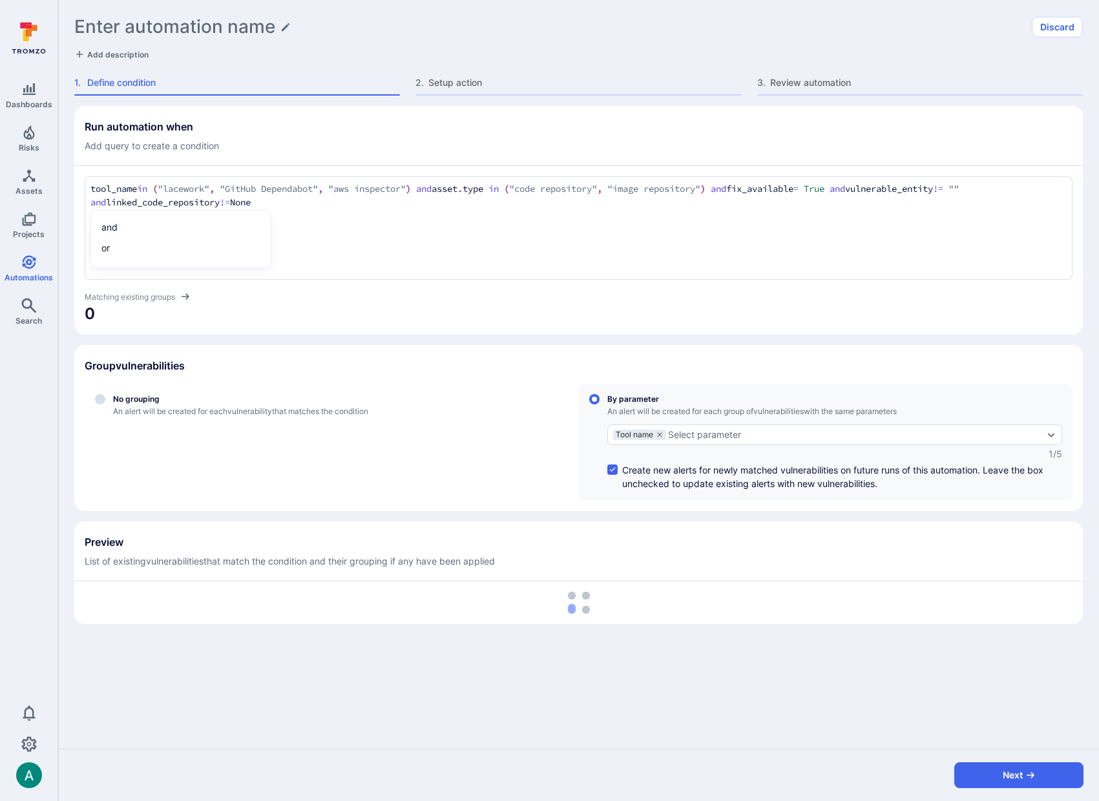
type textarea "tool_name in ("lacework", "GitHub Dependabot", "aws inspector") and asset.type …"
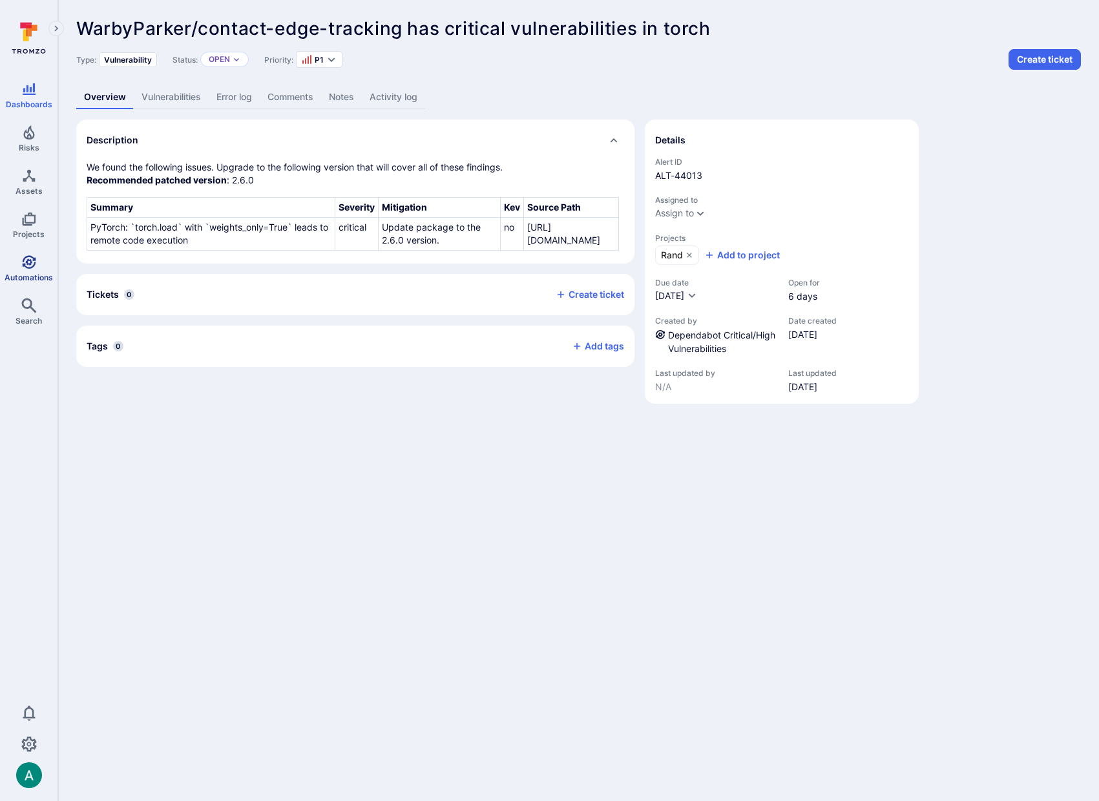
click at [37, 273] on span "Automations" at bounding box center [29, 278] width 48 height 10
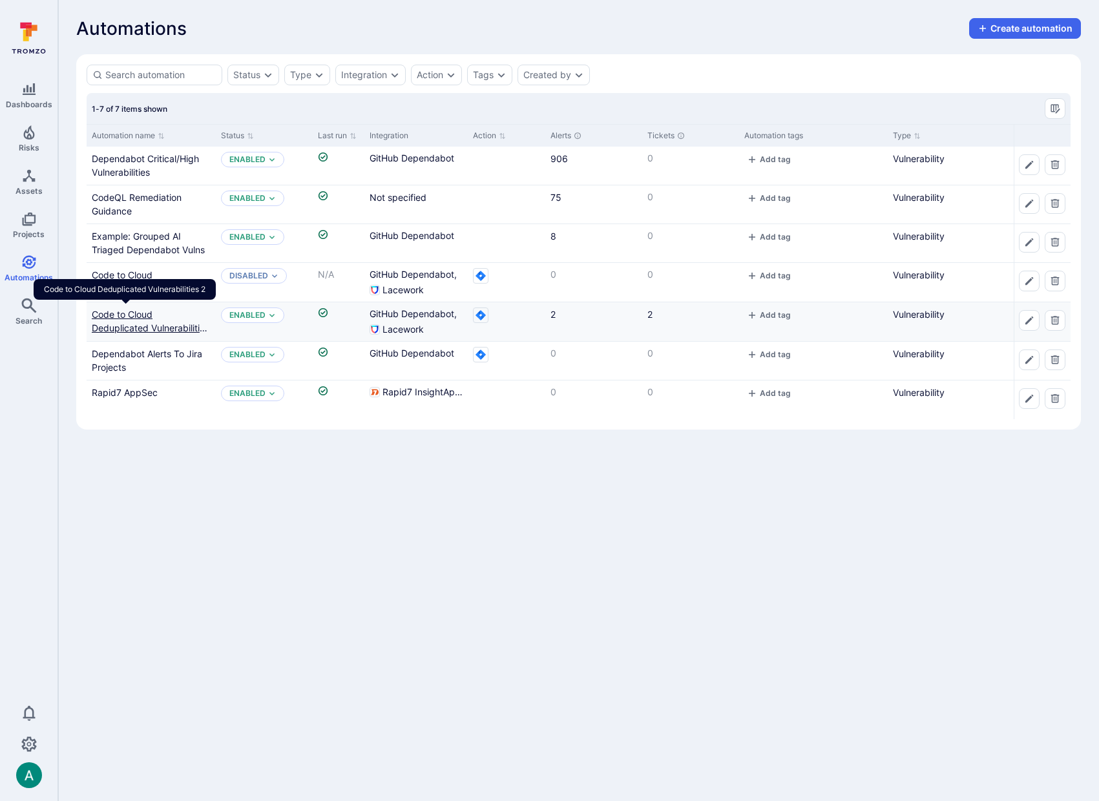
click at [123, 324] on link "Code to Cloud Deduplicated Vulnerabilities 2" at bounding box center [151, 328] width 118 height 38
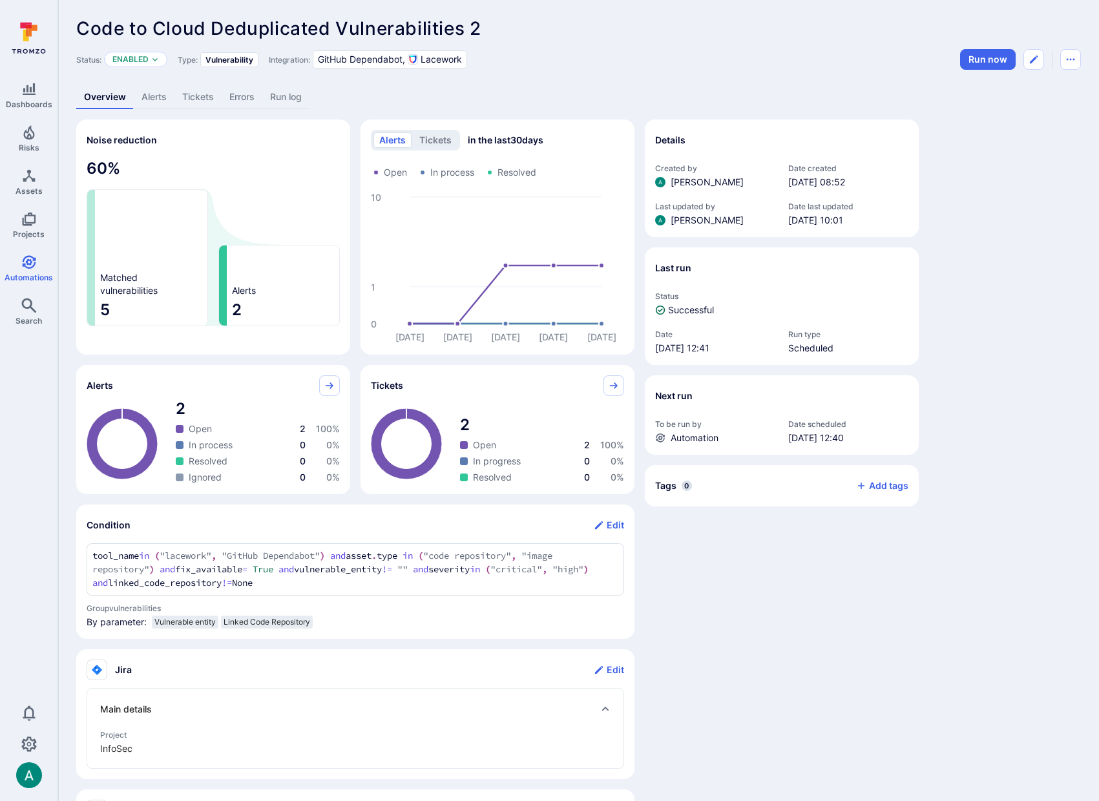
click at [536, 13] on div "Code to Cloud Deduplicated Vulnerabilities 2 ... Show more Status: Enabled Type…" at bounding box center [578, 602] width 1041 height 1205
drag, startPoint x: 549, startPoint y: 59, endPoint x: 653, endPoint y: 26, distance: 109.0
click at [653, 28] on header "Code to Cloud Deduplicated Vulnerabilities 2 ... Show more Status: Enabled Type…" at bounding box center [578, 44] width 1005 height 52
click at [653, 26] on div "Code to Cloud Deduplicated Vulnerabilities 2 ... Show more" at bounding box center [578, 28] width 1005 height 21
click at [41, 268] on link "Automations" at bounding box center [29, 268] width 58 height 38
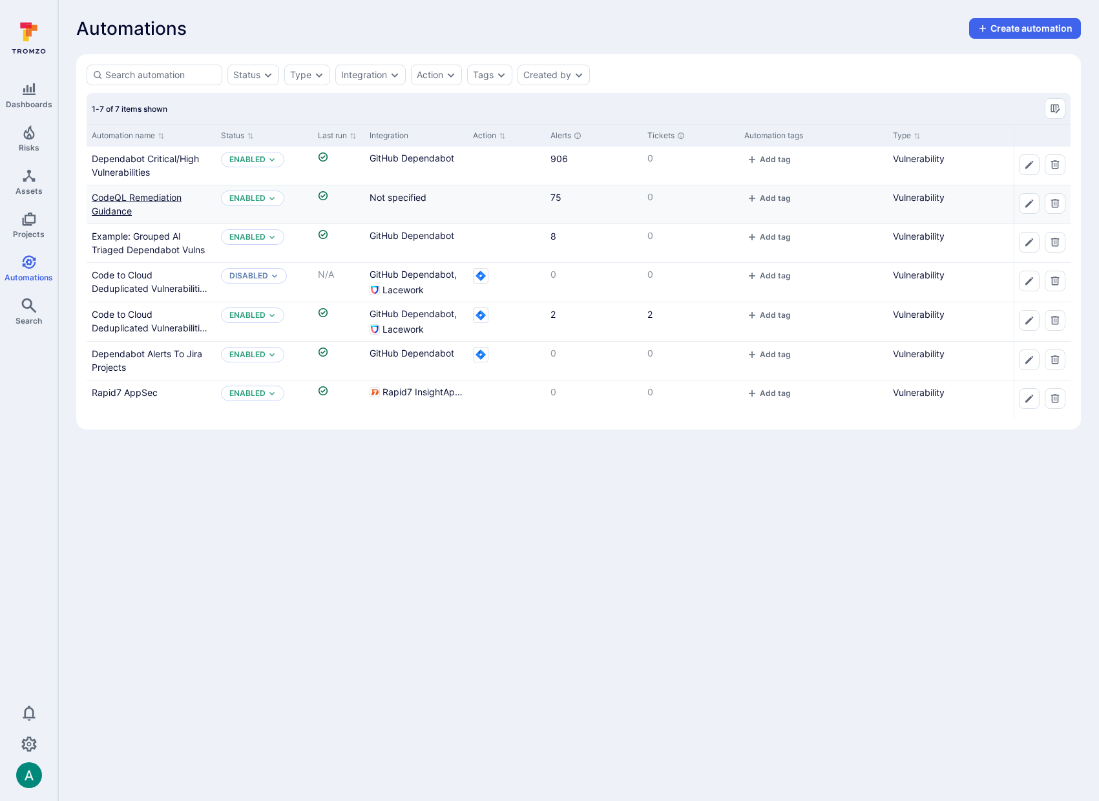
click at [127, 197] on link "CodeQL Remediation Guidance" at bounding box center [137, 204] width 90 height 25
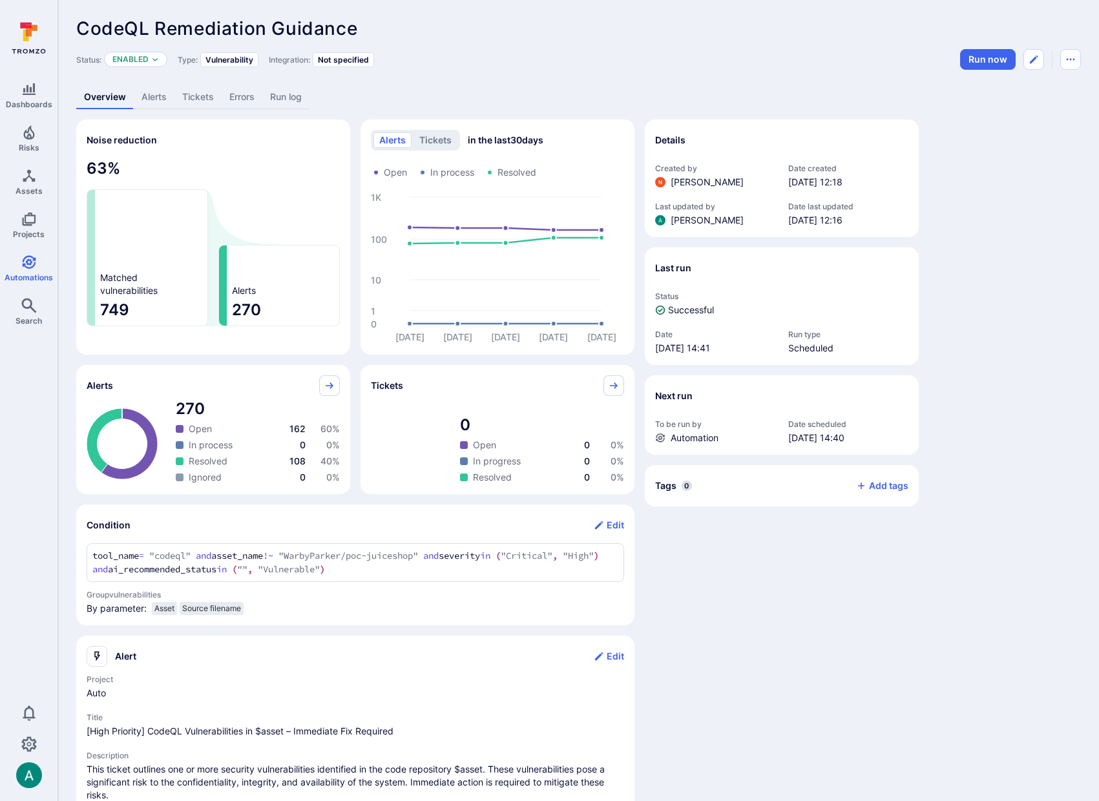
click at [878, 631] on div "Details Created by [PERSON_NAME] Date created [DATE] 12:18 Last updated by [PER…" at bounding box center [782, 539] width 274 height 838
click at [154, 103] on link "Alerts" at bounding box center [154, 97] width 41 height 24
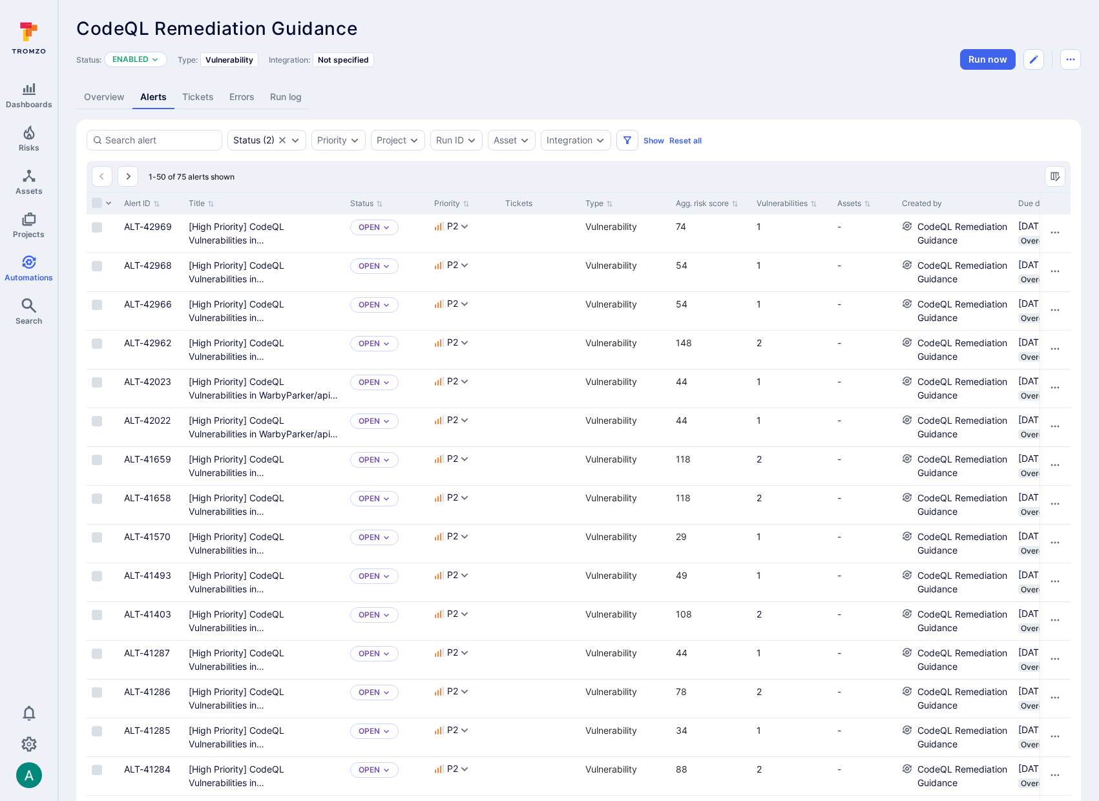
click at [101, 97] on link "Overview" at bounding box center [104, 97] width 56 height 24
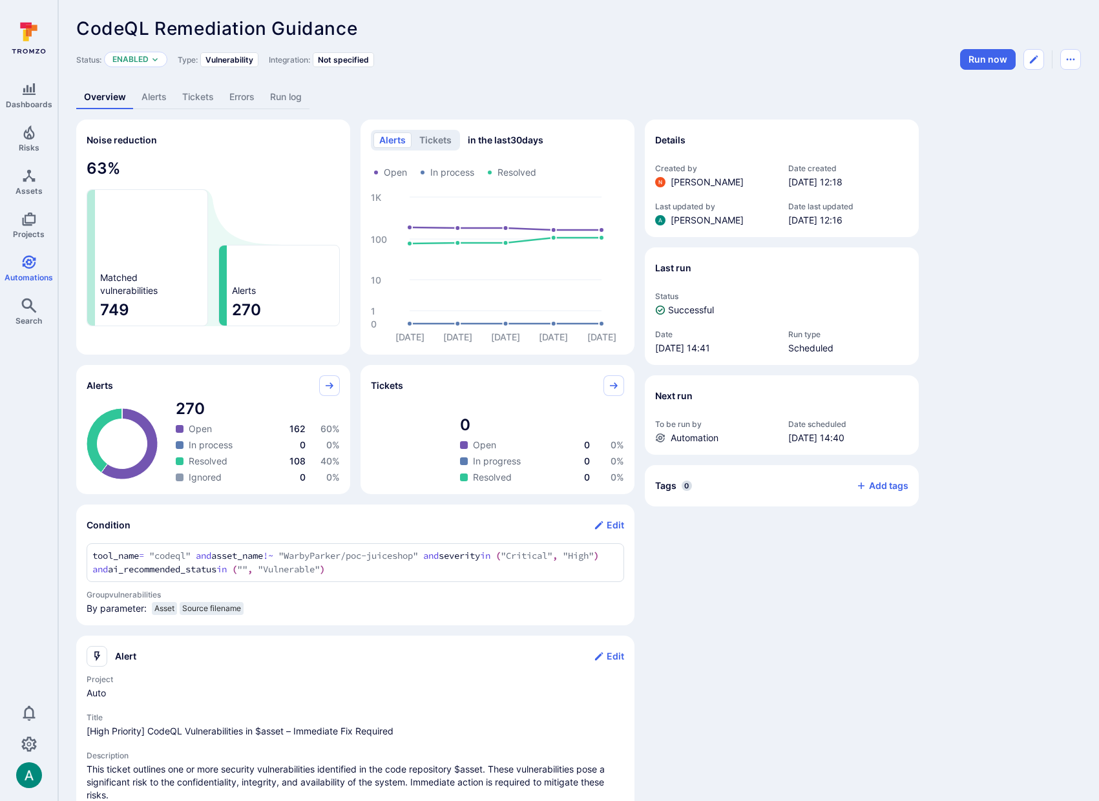
click at [147, 96] on link "Alerts" at bounding box center [154, 97] width 41 height 24
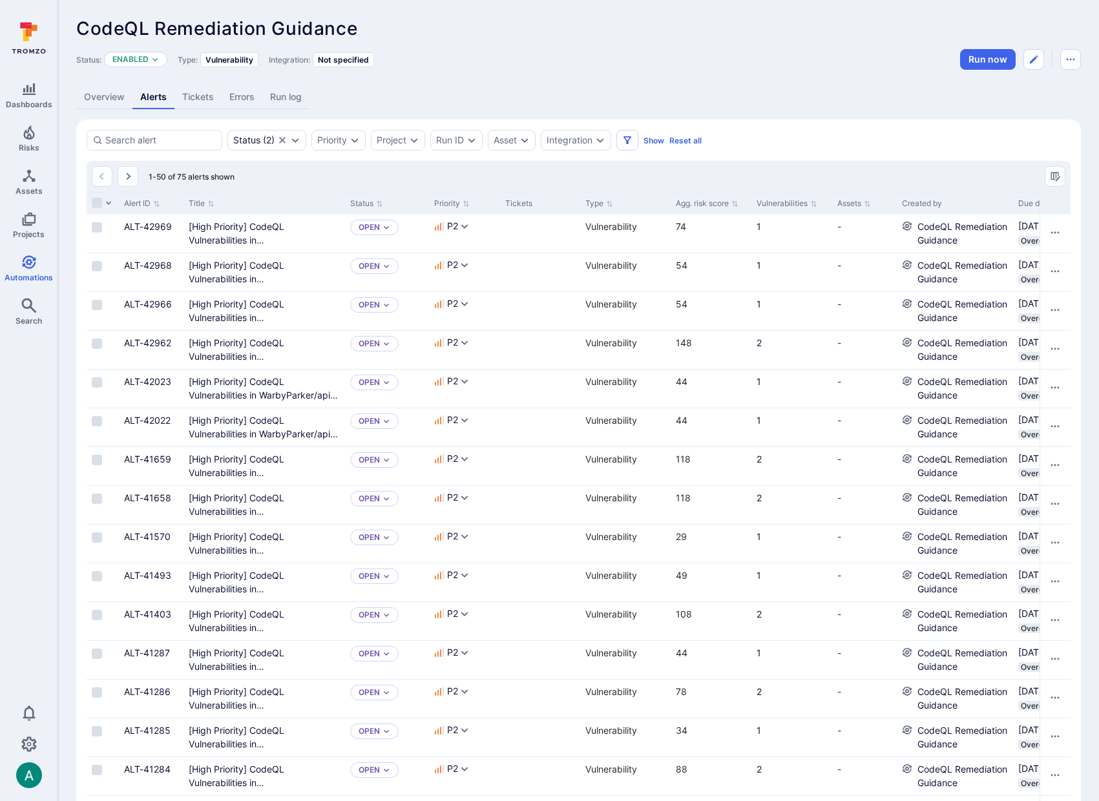
click at [98, 100] on link "Overview" at bounding box center [104, 97] width 56 height 24
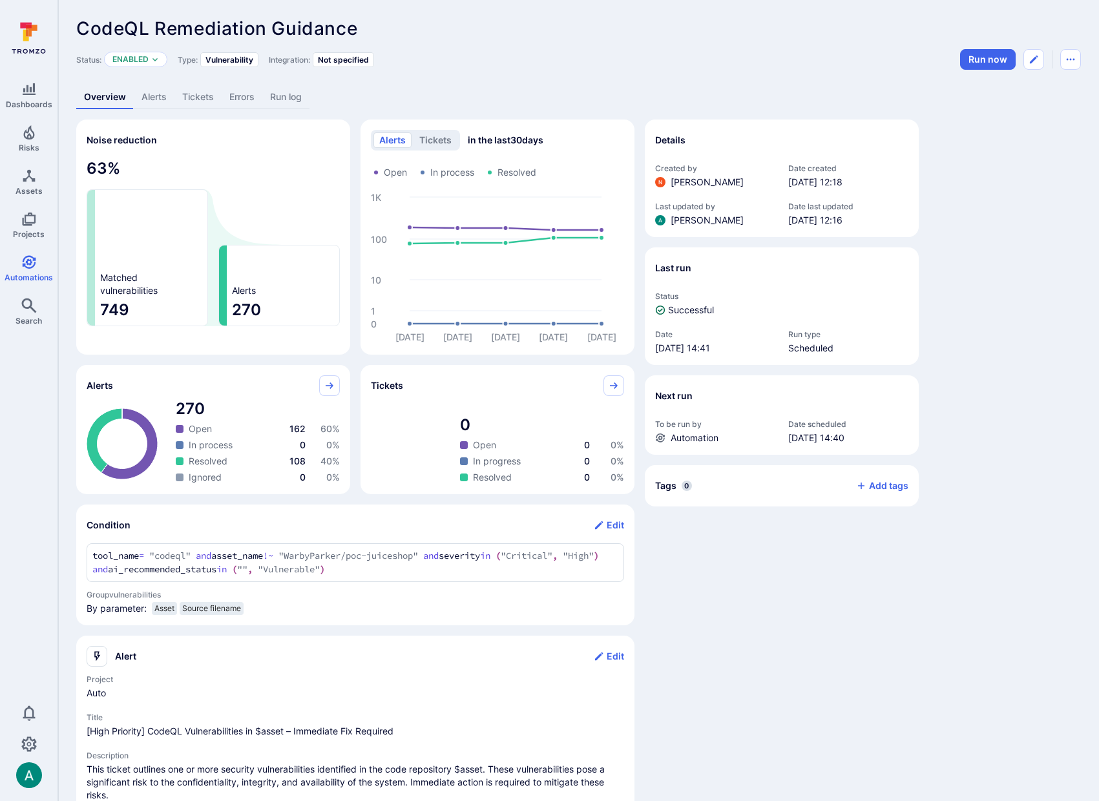
click at [156, 96] on link "Alerts" at bounding box center [154, 97] width 41 height 24
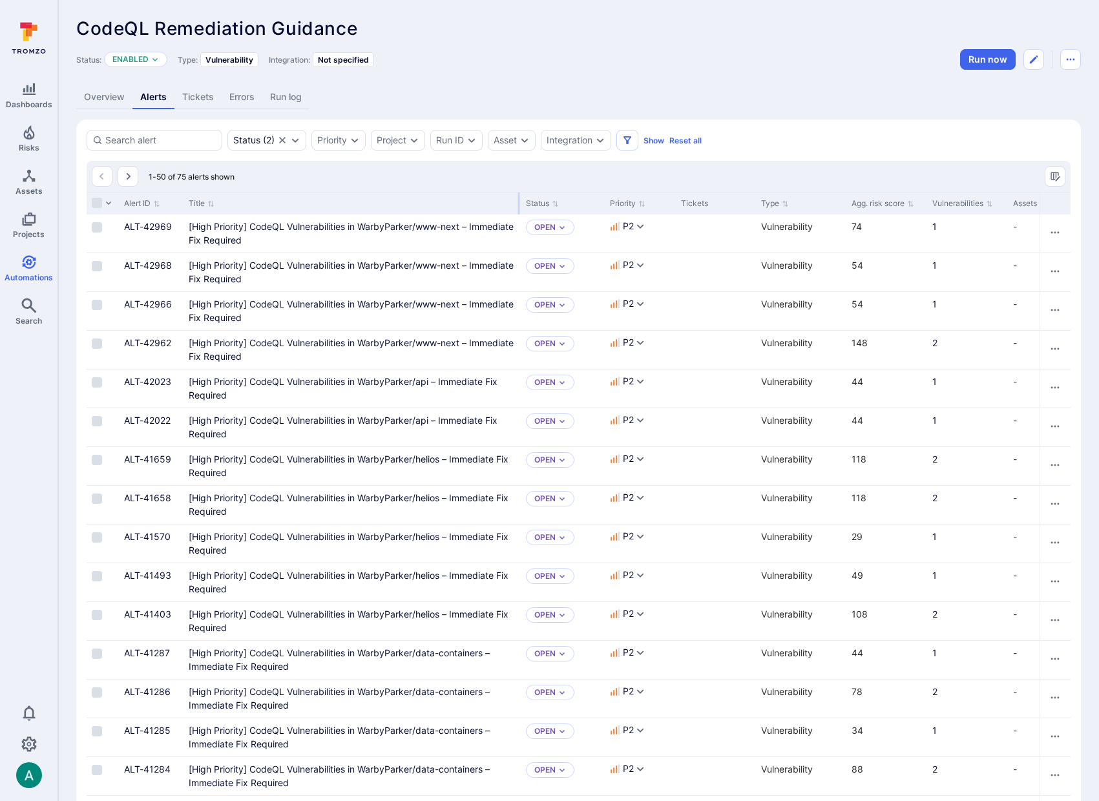
drag, startPoint x: 342, startPoint y: 202, endPoint x: 518, endPoint y: 204, distance: 175.8
click at [518, 204] on div at bounding box center [519, 204] width 2 height 22
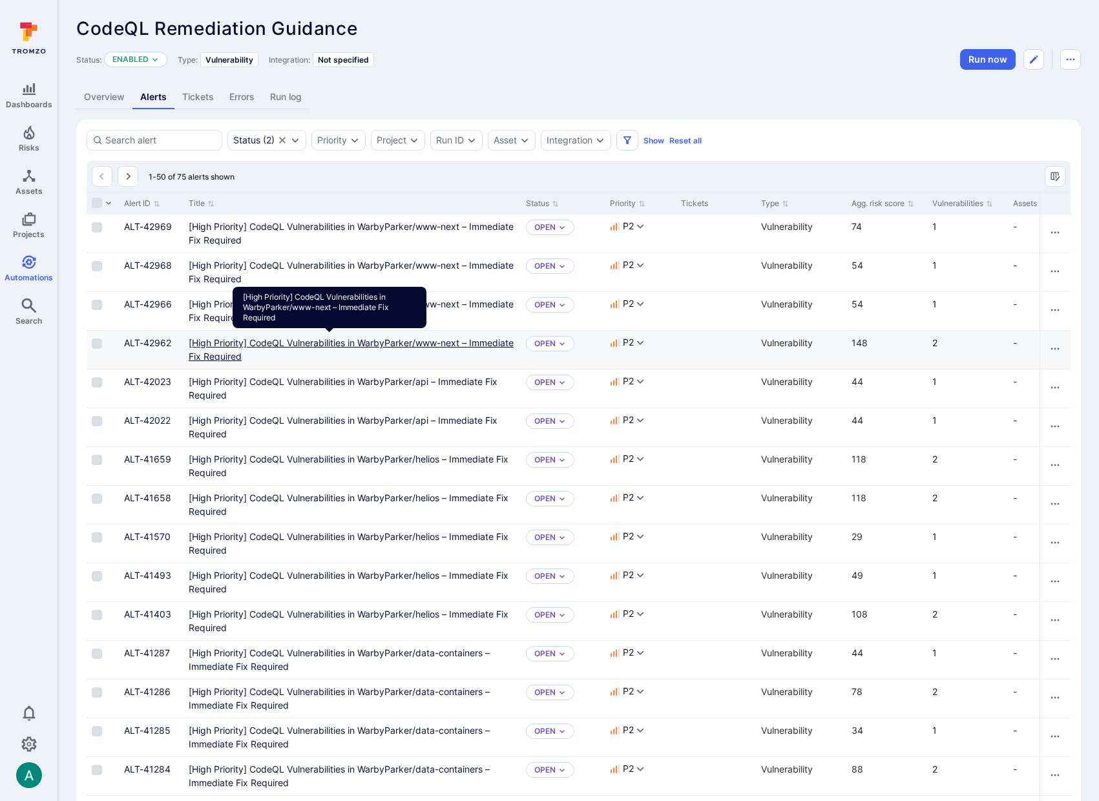
click at [377, 339] on Required"] "[High Priority] CodeQL Vulnerabilities in WarbyParker/www-next – Immediate Fix …" at bounding box center [351, 349] width 325 height 25
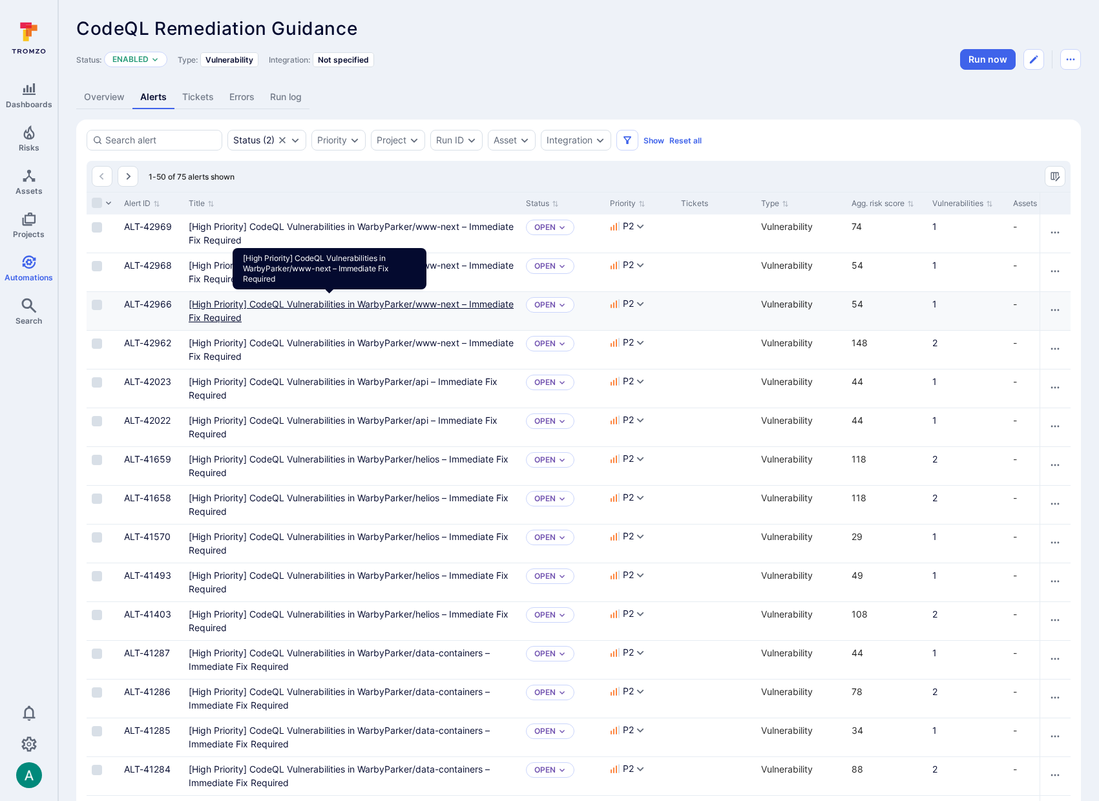
click at [446, 301] on Required"] "[High Priority] CodeQL Vulnerabilities in WarbyParker/www-next – Immediate Fix …" at bounding box center [351, 311] width 325 height 25
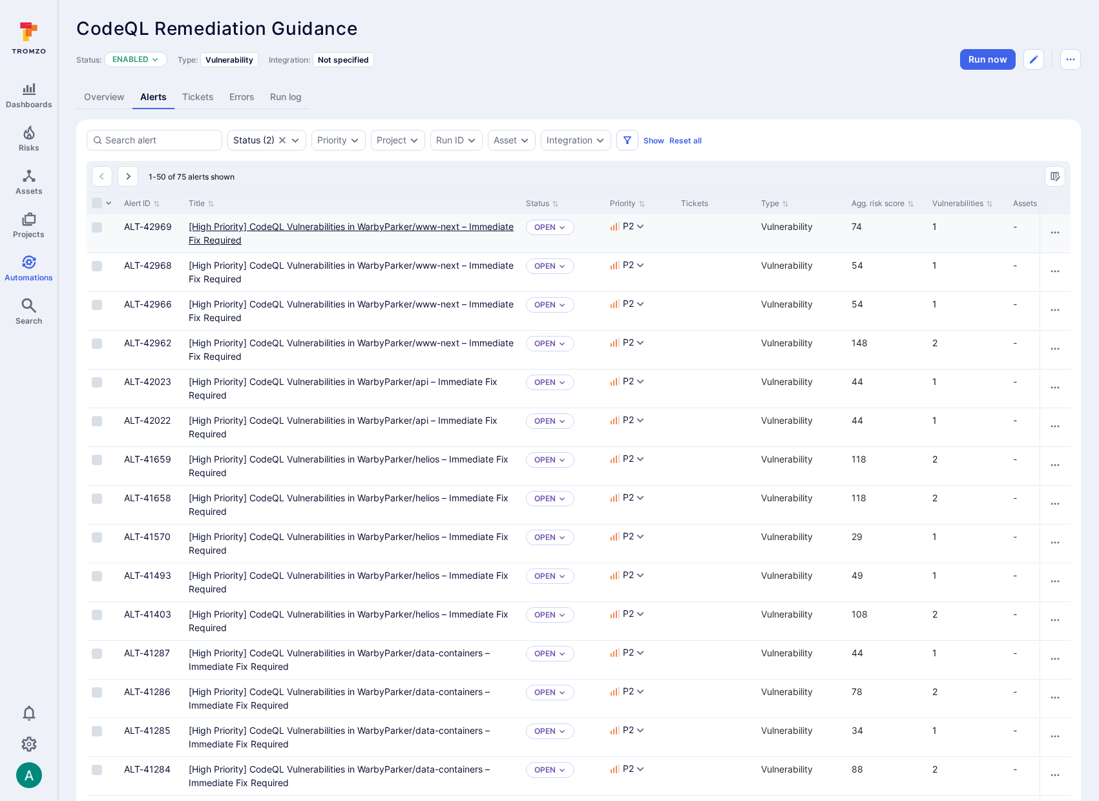
click at [428, 224] on Required"] "[High Priority] CodeQL Vulnerabilities in WarbyParker/www-next – Immediate Fix …" at bounding box center [351, 233] width 325 height 25
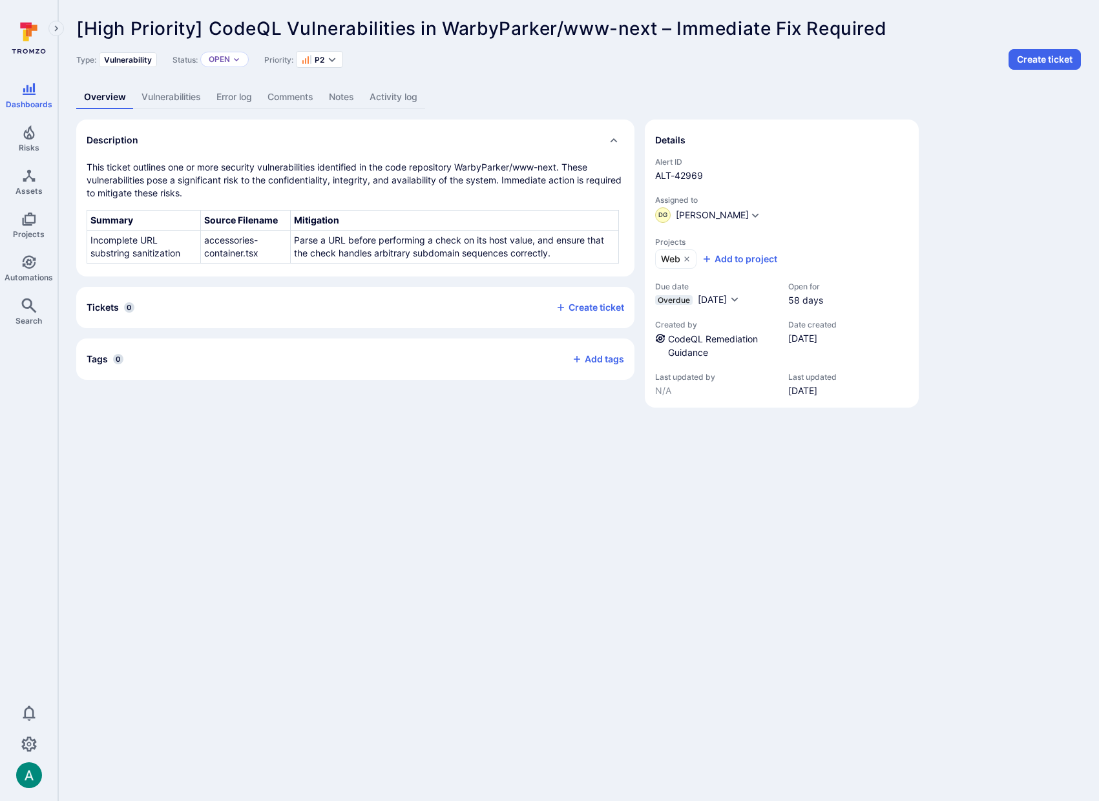
click at [182, 169] on p "This ticket outlines one or more security vulnerabilities identified in the cod…" at bounding box center [356, 180] width 538 height 39
click at [189, 96] on link "Vulnerabilities" at bounding box center [171, 97] width 75 height 24
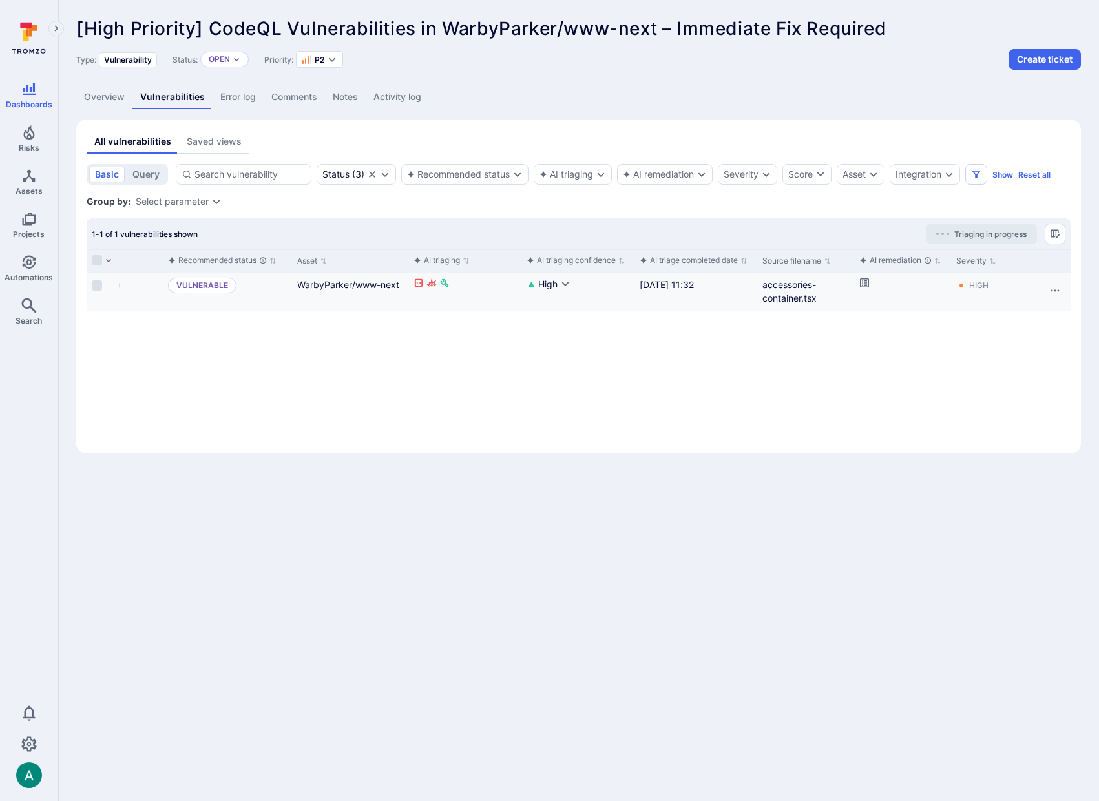
scroll to position [0, 575]
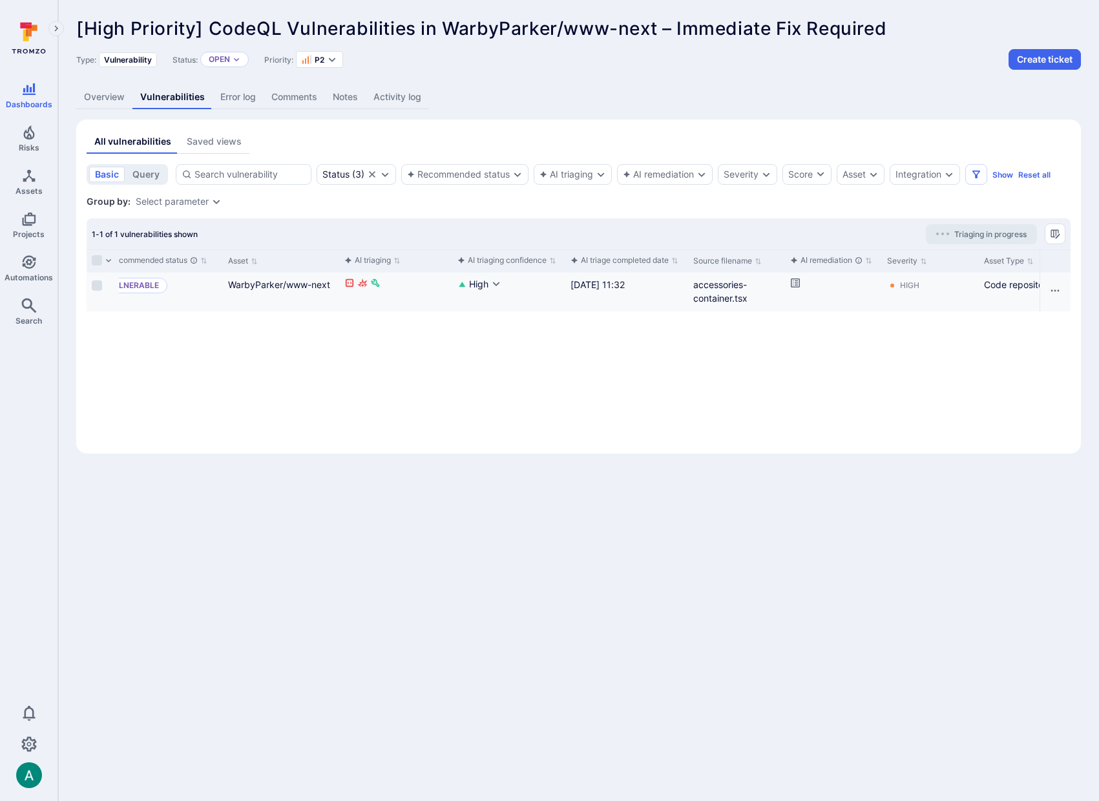
click at [796, 281] on icon "Cell for aiCtx.remediationStatus" at bounding box center [795, 283] width 10 height 10
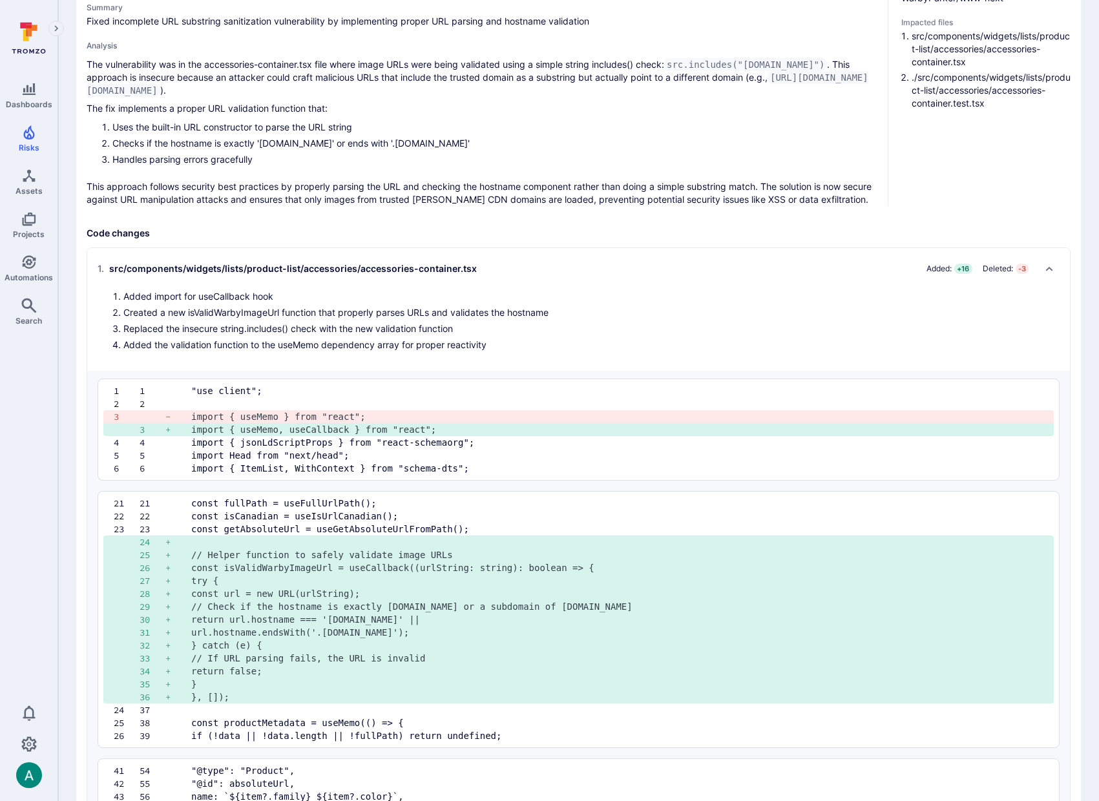
scroll to position [42, 0]
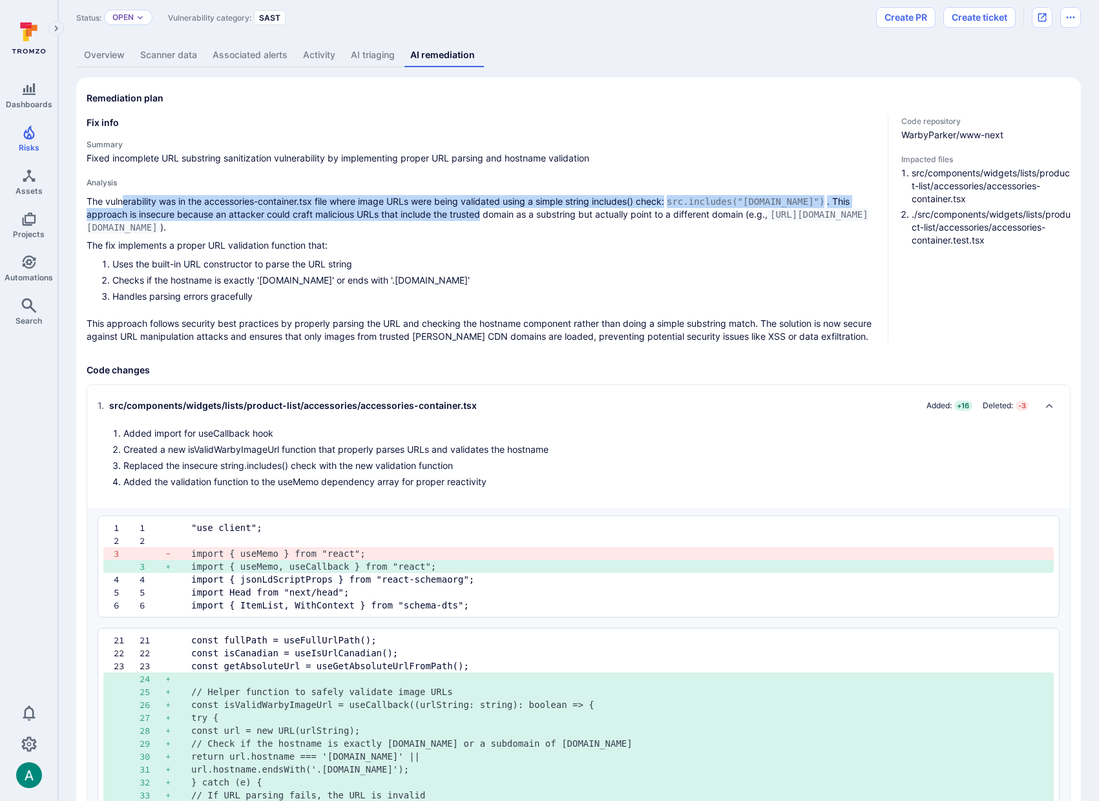
drag, startPoint x: 122, startPoint y: 201, endPoint x: 483, endPoint y: 217, distance: 361.6
click at [483, 217] on p "The vulnerability was in the accessories-container.tsx file where image URLs we…" at bounding box center [482, 214] width 791 height 39
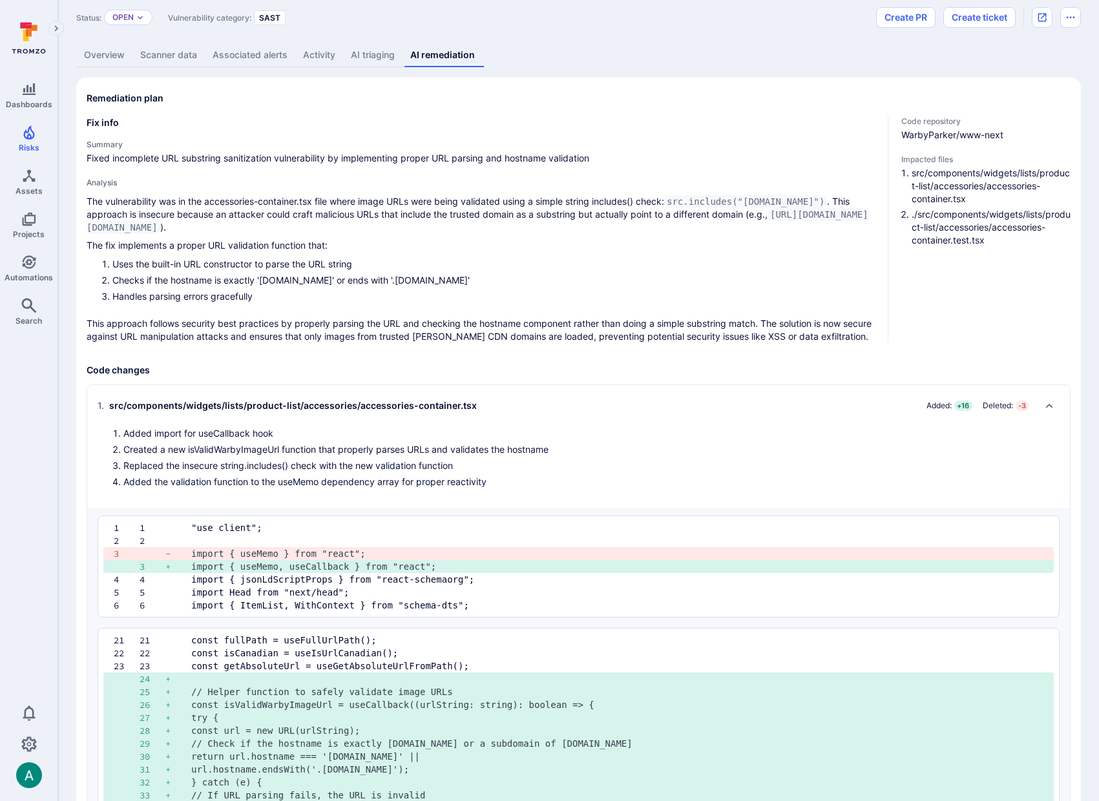
drag, startPoint x: 530, startPoint y: 113, endPoint x: 424, endPoint y: 87, distance: 109.3
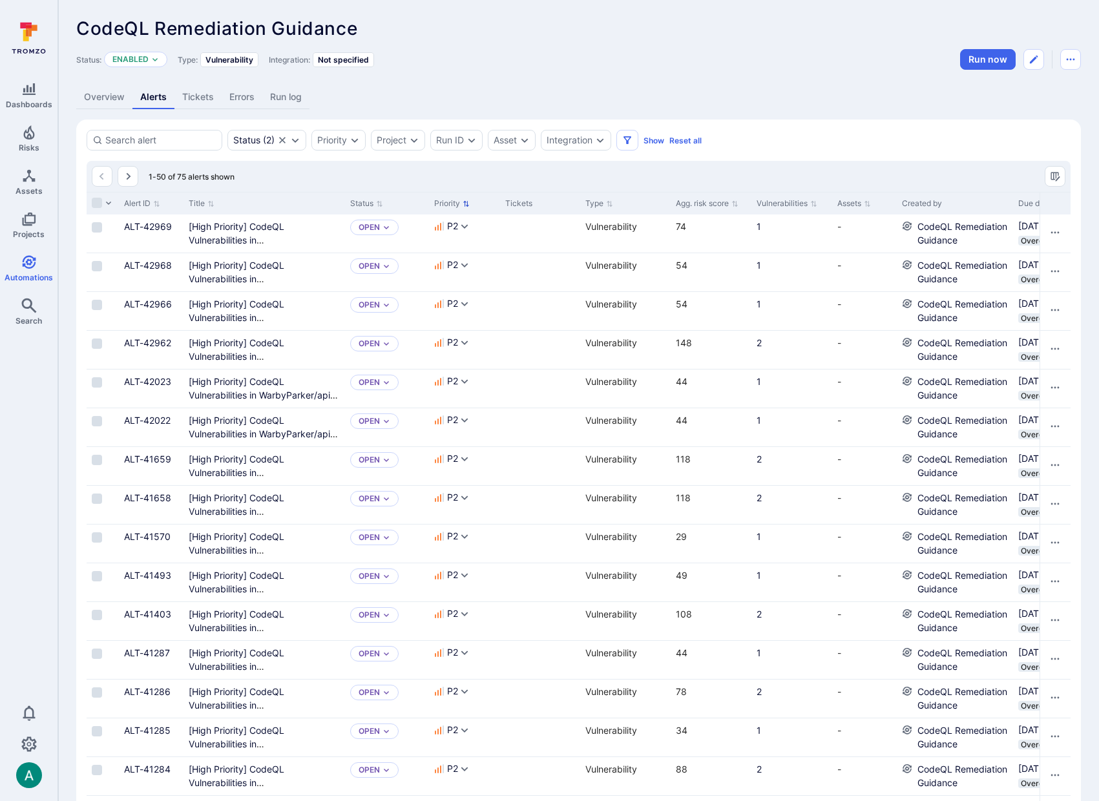
click at [463, 202] on icon "Sort by Priority" at bounding box center [466, 203] width 7 height 7
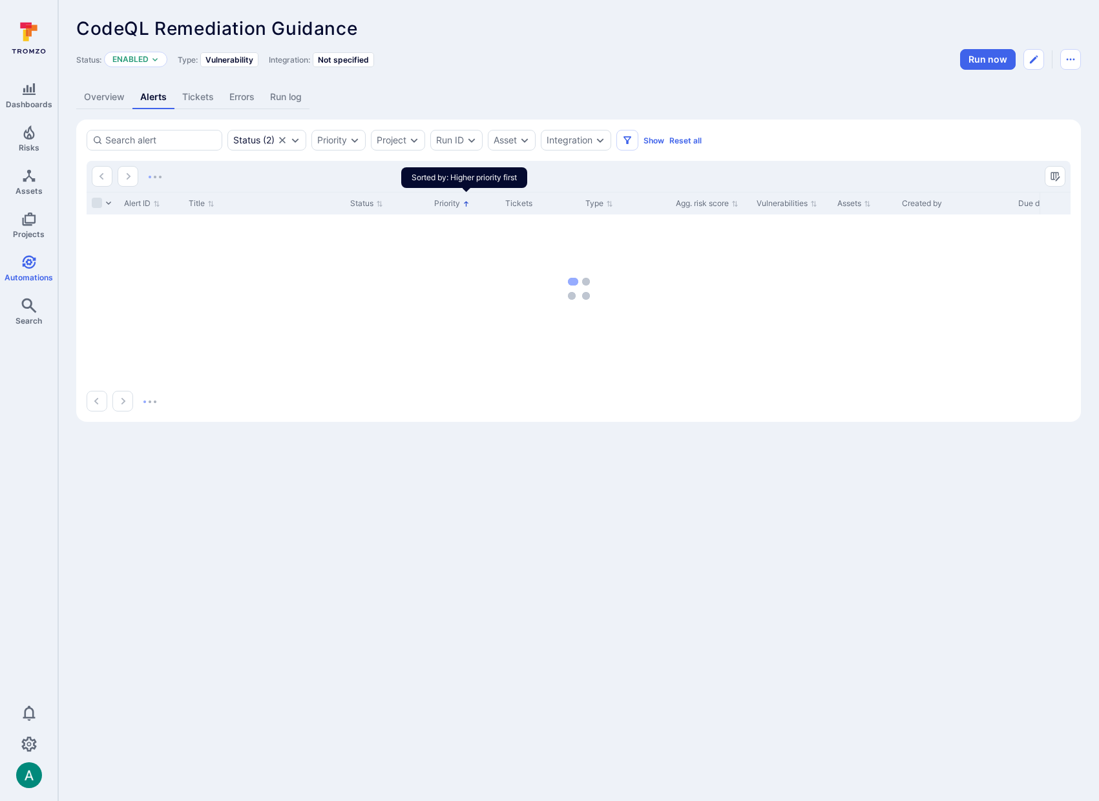
click at [463, 202] on icon "Sorted by: Higher priority first" at bounding box center [466, 203] width 7 height 7
click at [463, 202] on icon "Sorted by: Lower priority first" at bounding box center [466, 203] width 7 height 7
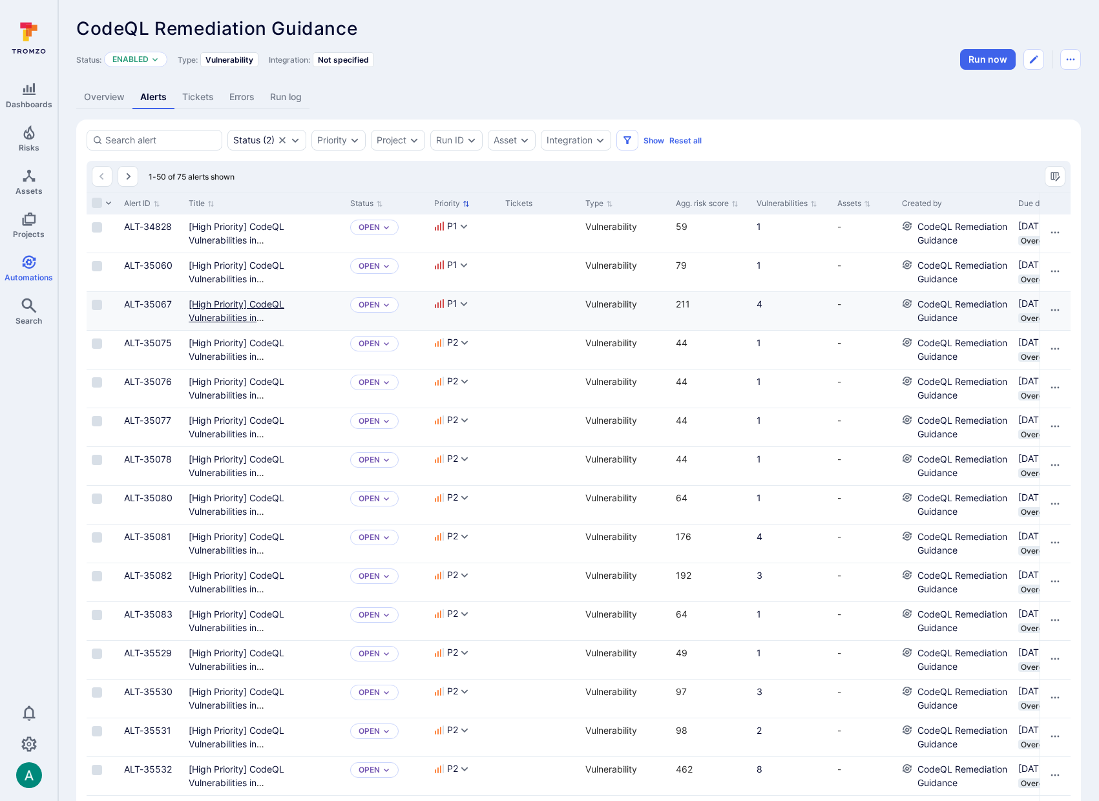
click at [251, 305] on Required"] "[High Priority] CodeQL Vulnerabilities in WarbyParker/monocle-inventory-managem…" at bounding box center [259, 331] width 141 height 65
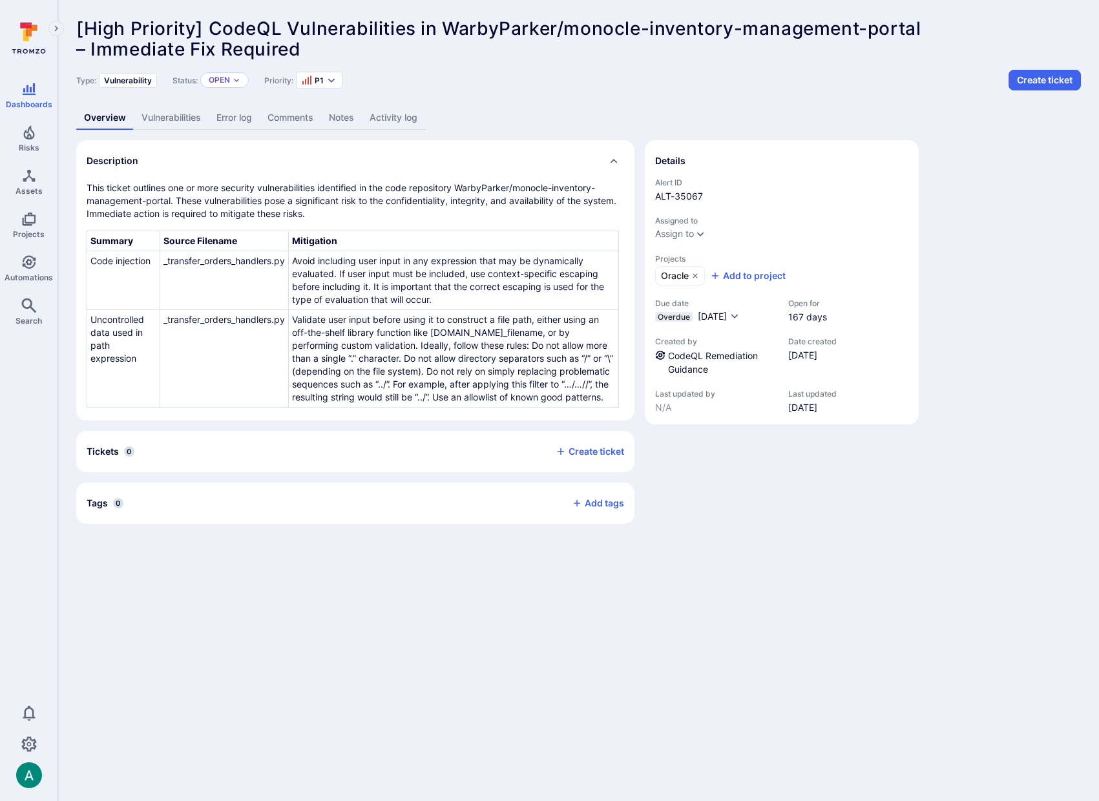
click at [184, 119] on link "Vulnerabilities" at bounding box center [171, 118] width 75 height 24
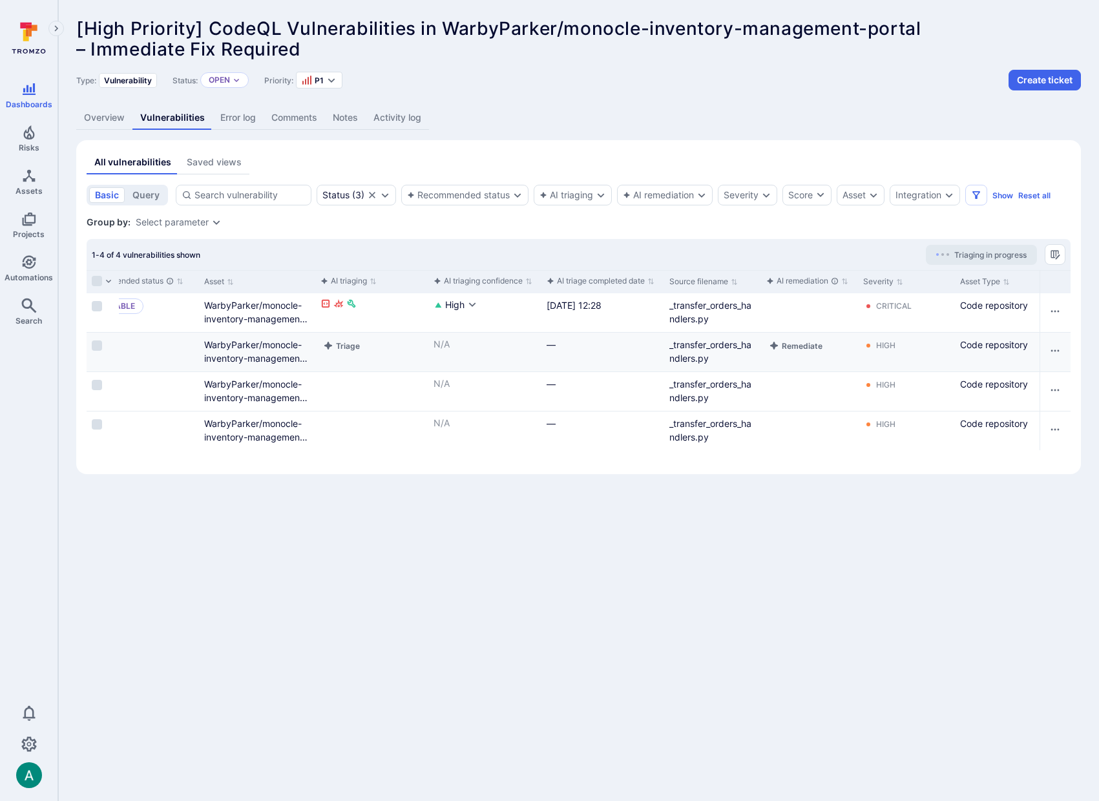
scroll to position [0, 602]
click at [790, 304] on button "Remediate" at bounding box center [792, 307] width 59 height 16
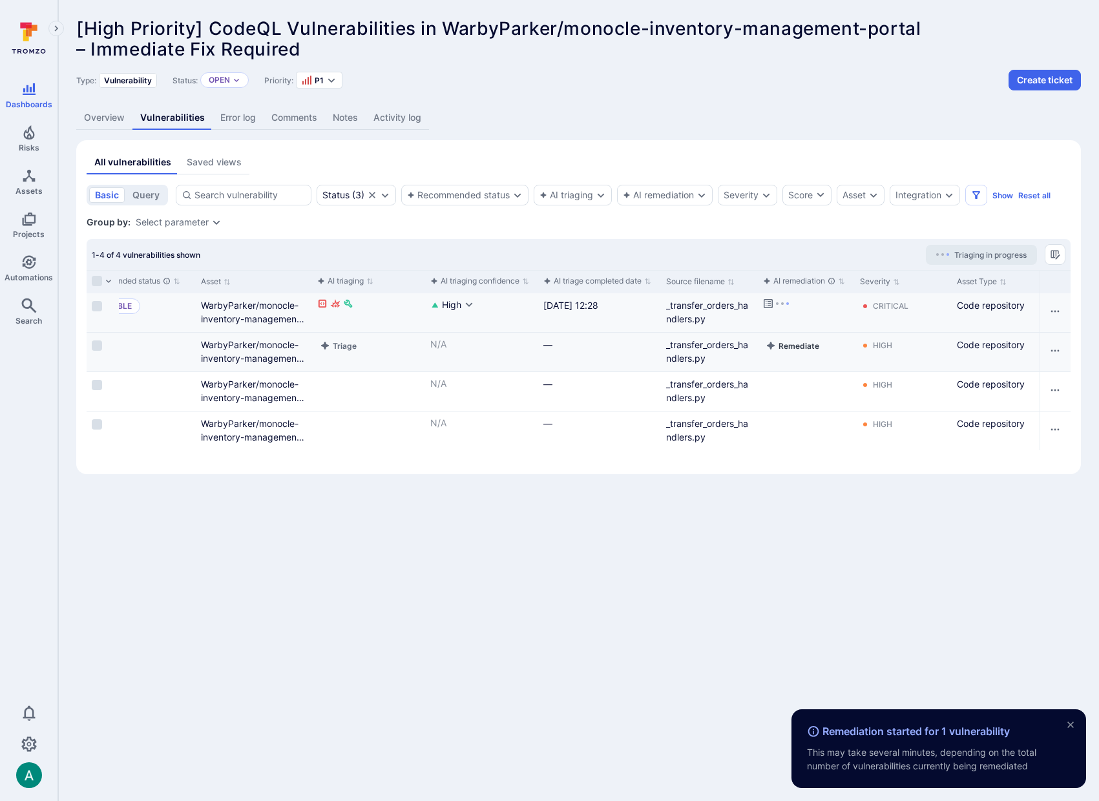
click at [796, 347] on button "Remediate" at bounding box center [792, 346] width 59 height 16
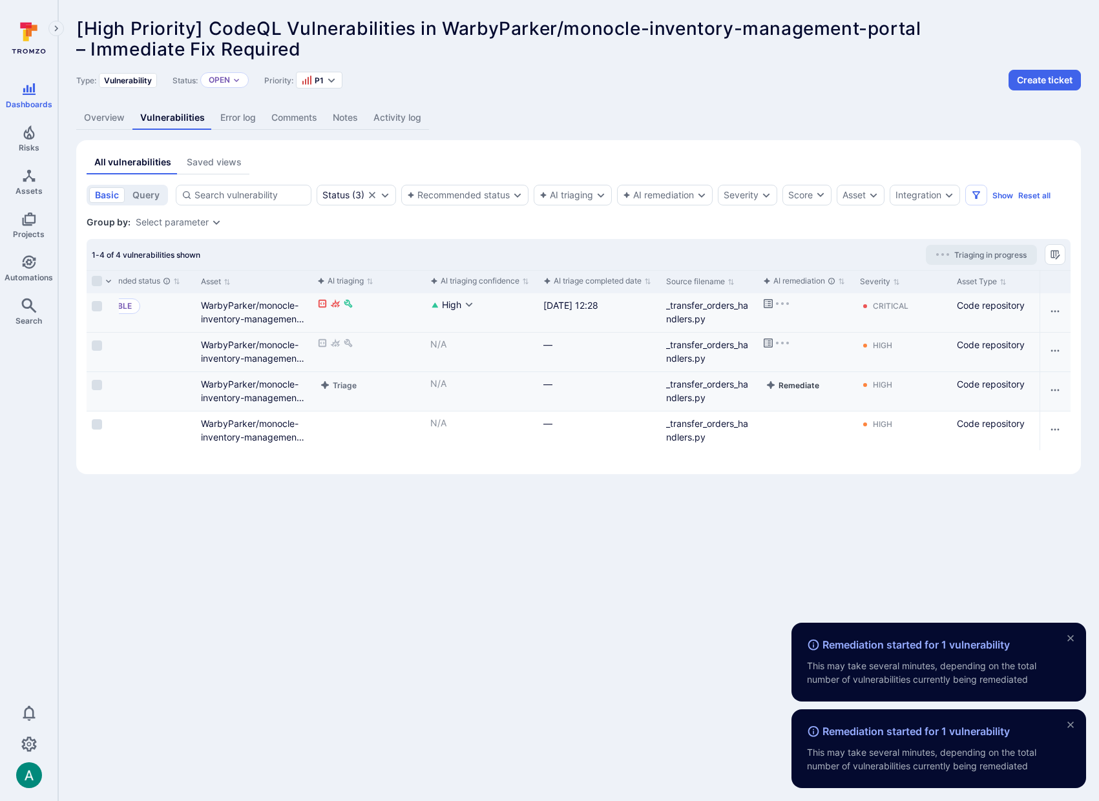
click at [795, 384] on button "Remediate" at bounding box center [792, 385] width 59 height 16
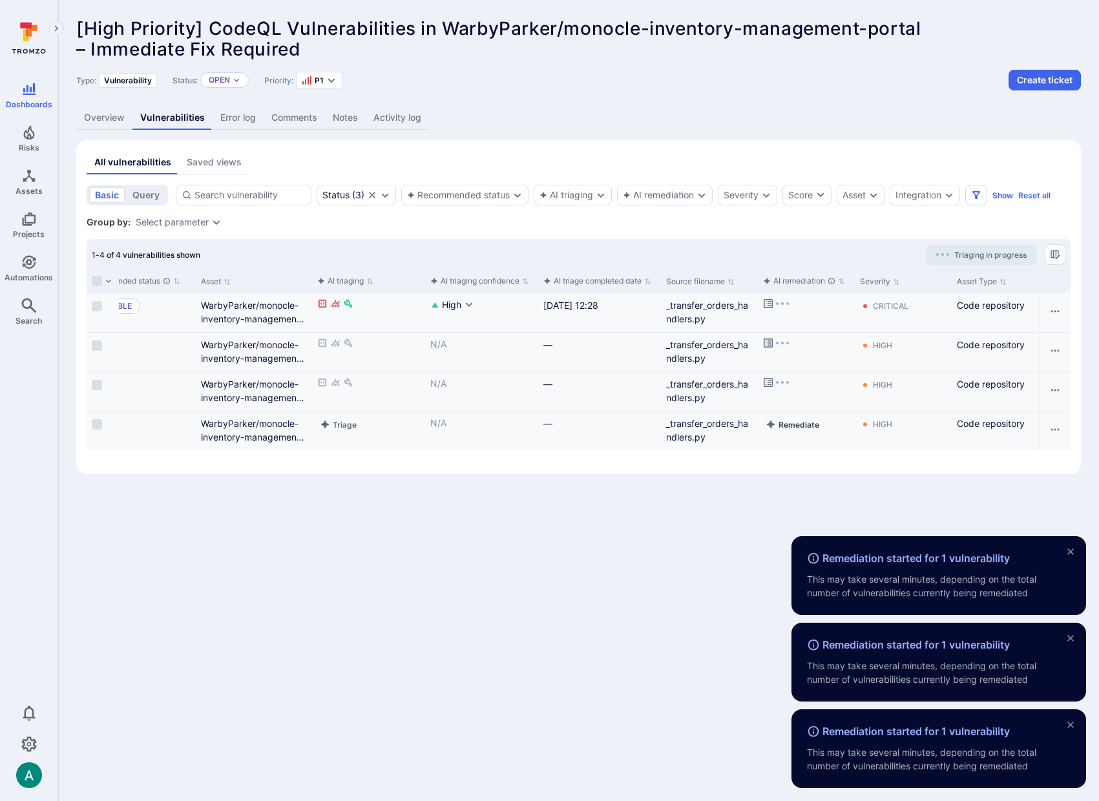
click at [795, 425] on button "Remediate" at bounding box center [792, 425] width 59 height 16
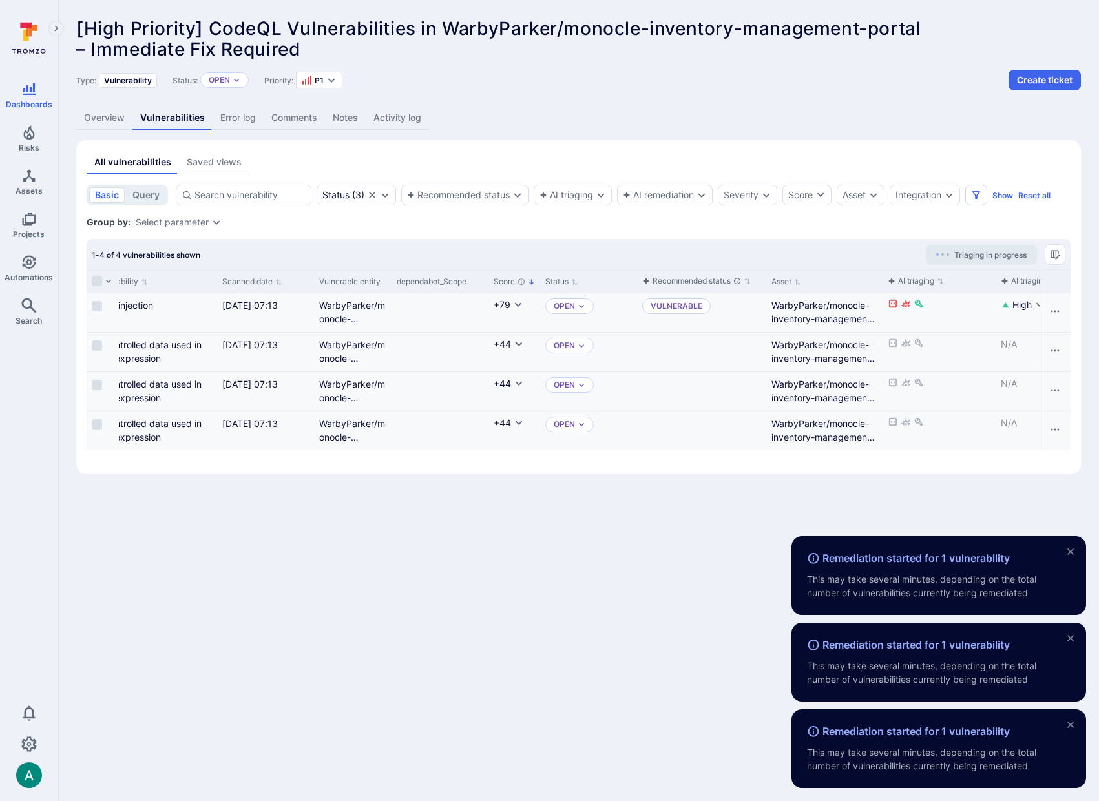
scroll to position [0, 0]
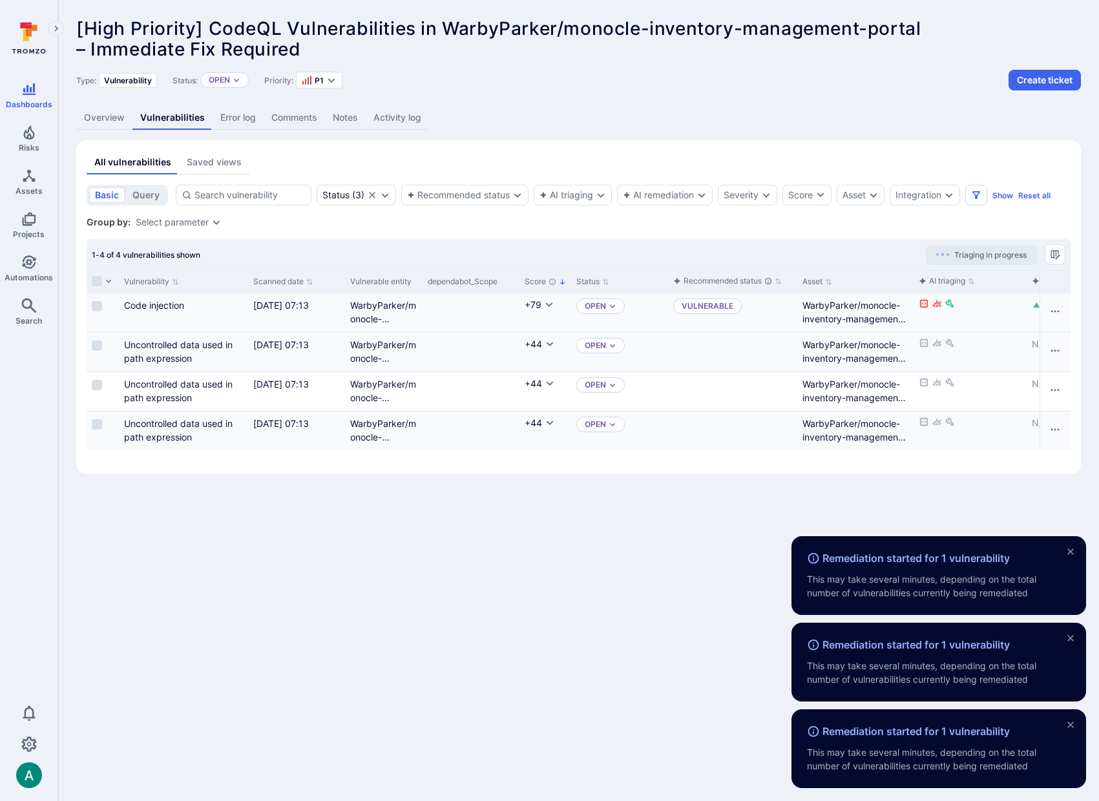
click at [503, 609] on body "Remediation started for 1 vulnerability This may take several minutes, dependin…" at bounding box center [549, 400] width 1099 height 801
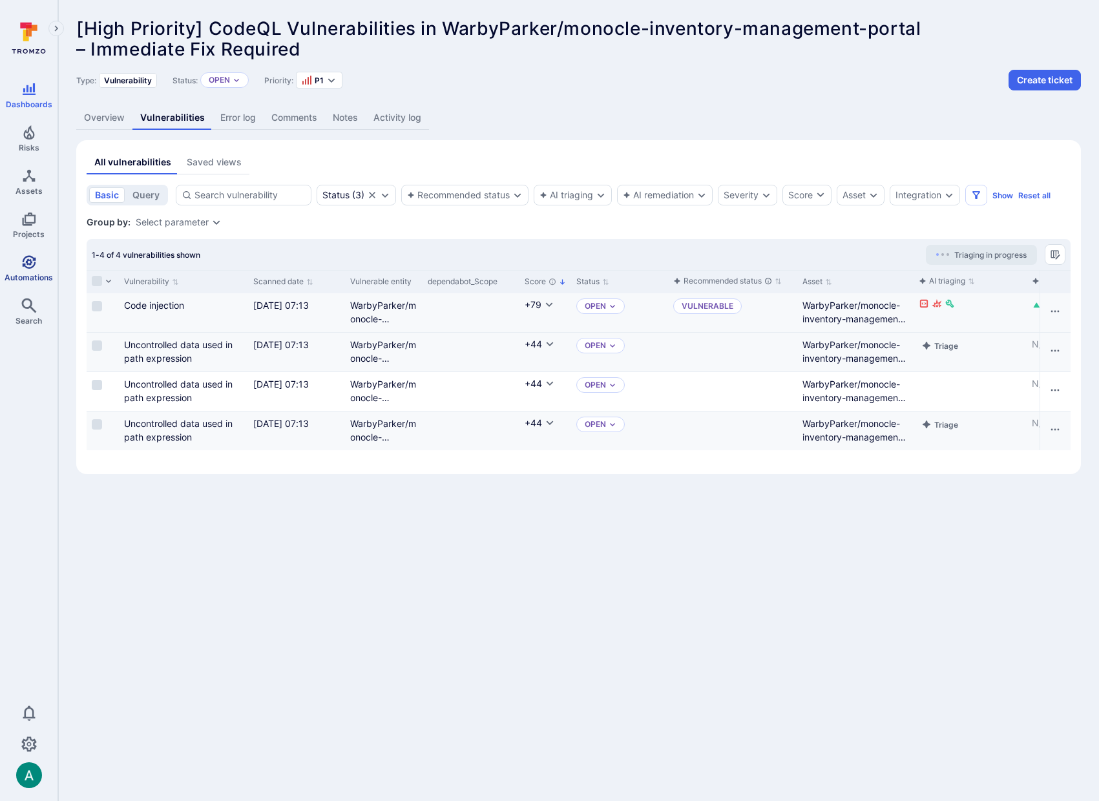
click at [28, 266] on icon "Automations" at bounding box center [29, 263] width 16 height 16
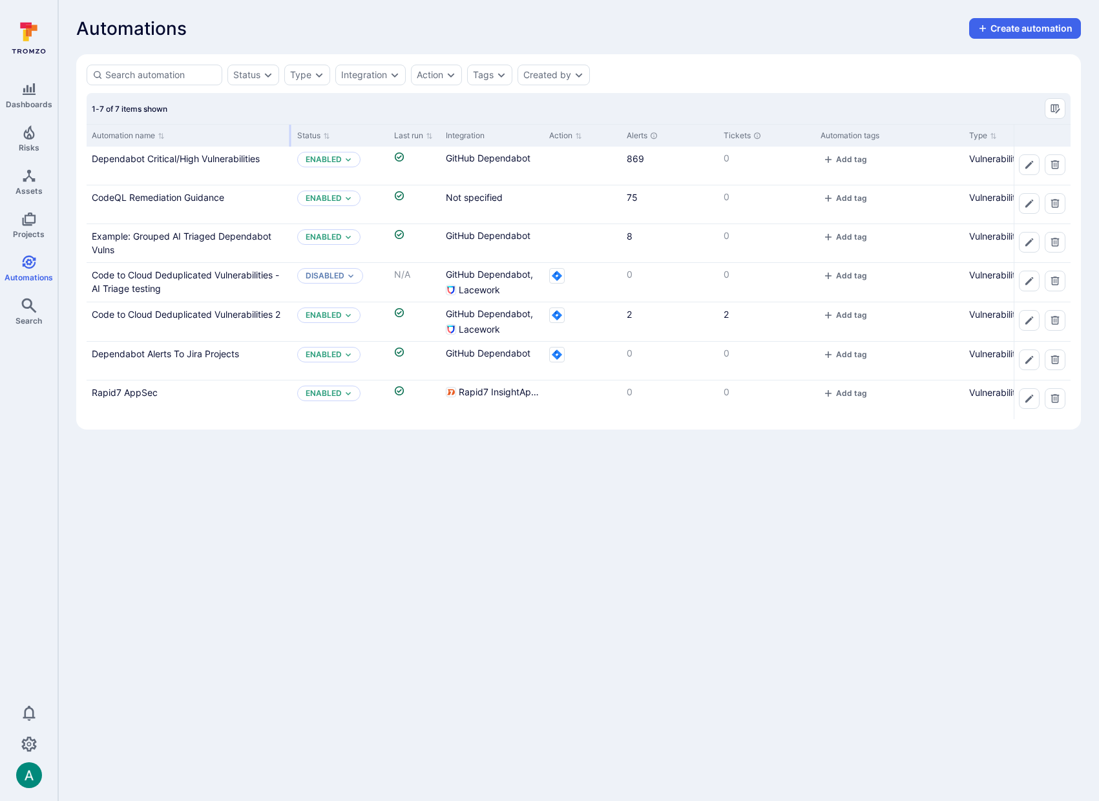
drag, startPoint x: 213, startPoint y: 136, endPoint x: 289, endPoint y: 134, distance: 76.3
click at [290, 134] on div at bounding box center [291, 136] width 2 height 22
click at [211, 200] on link "CodeQL Remediation Guidance" at bounding box center [158, 197] width 132 height 11
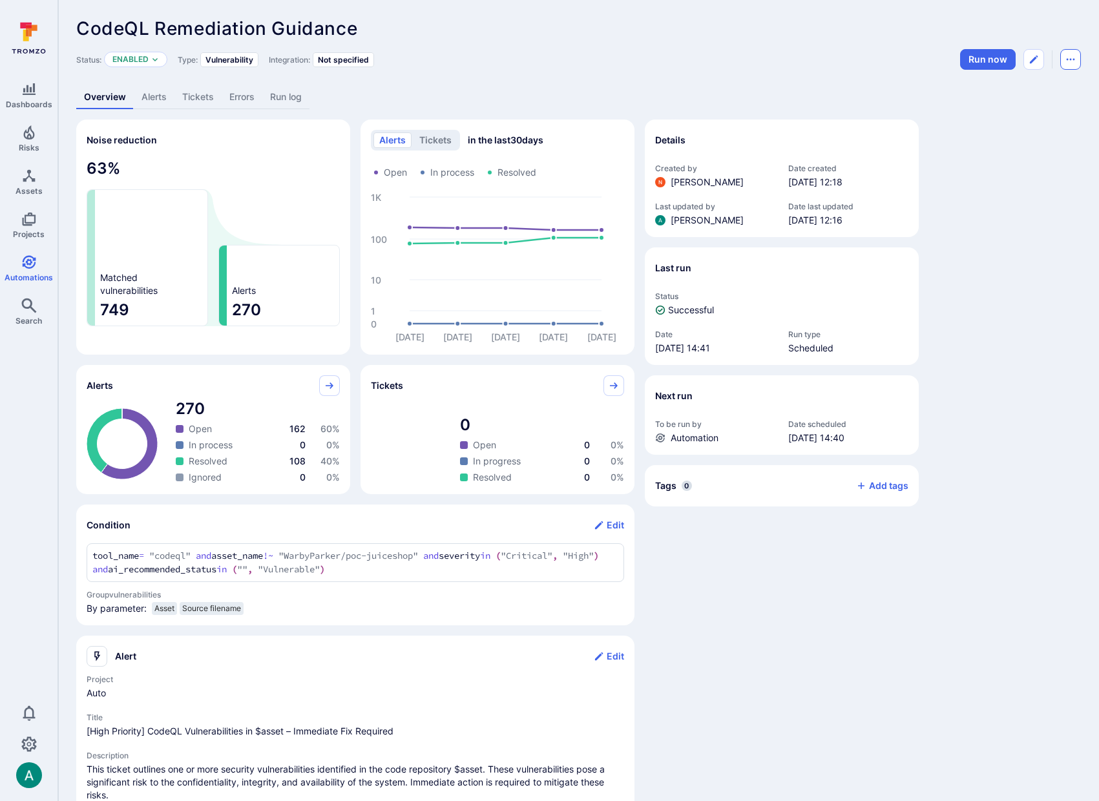
click at [1070, 58] on icon "Automation menu" at bounding box center [1071, 59] width 10 height 10
click at [1020, 87] on li "Duplicate" at bounding box center [1017, 88] width 118 height 21
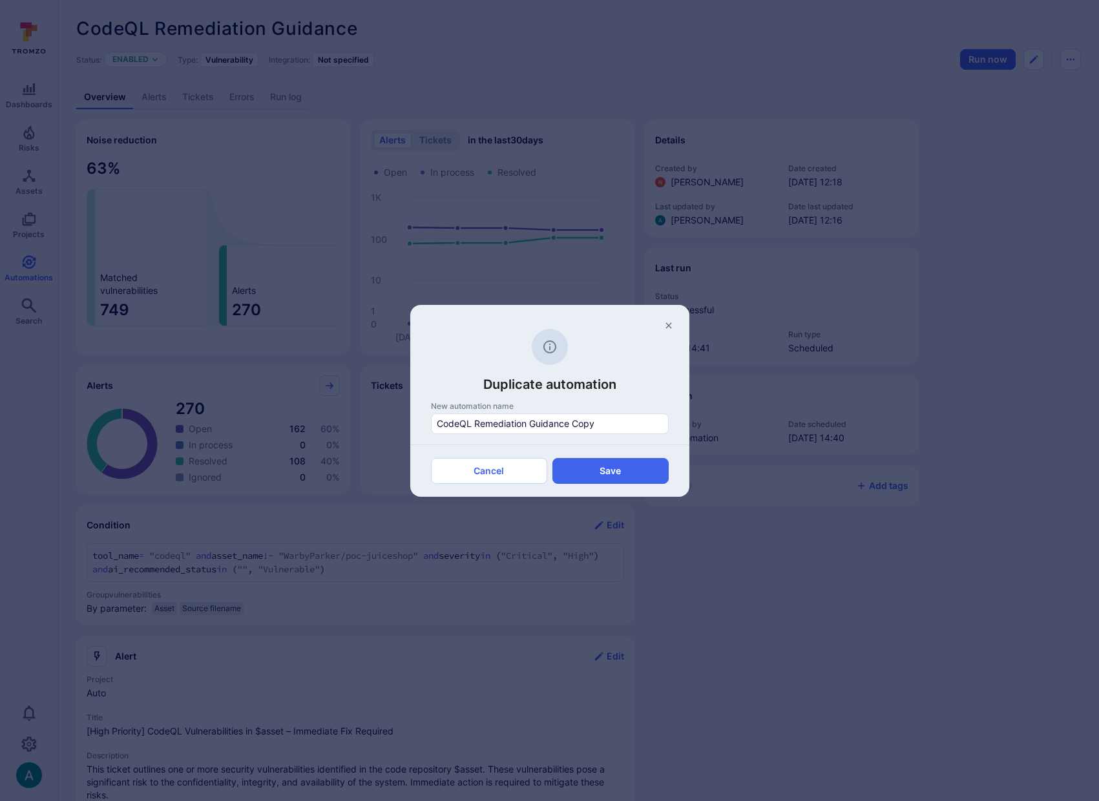
drag, startPoint x: 474, startPoint y: 425, endPoint x: 732, endPoint y: 440, distance: 257.7
click at [732, 440] on div "Duplicate automation New automation name CodeQL Remediation Guidance Copy Cance…" at bounding box center [549, 400] width 1099 height 801
type input "CodeQL Alerts for Re"
click at [503, 468] on button "Cancel" at bounding box center [489, 471] width 116 height 26
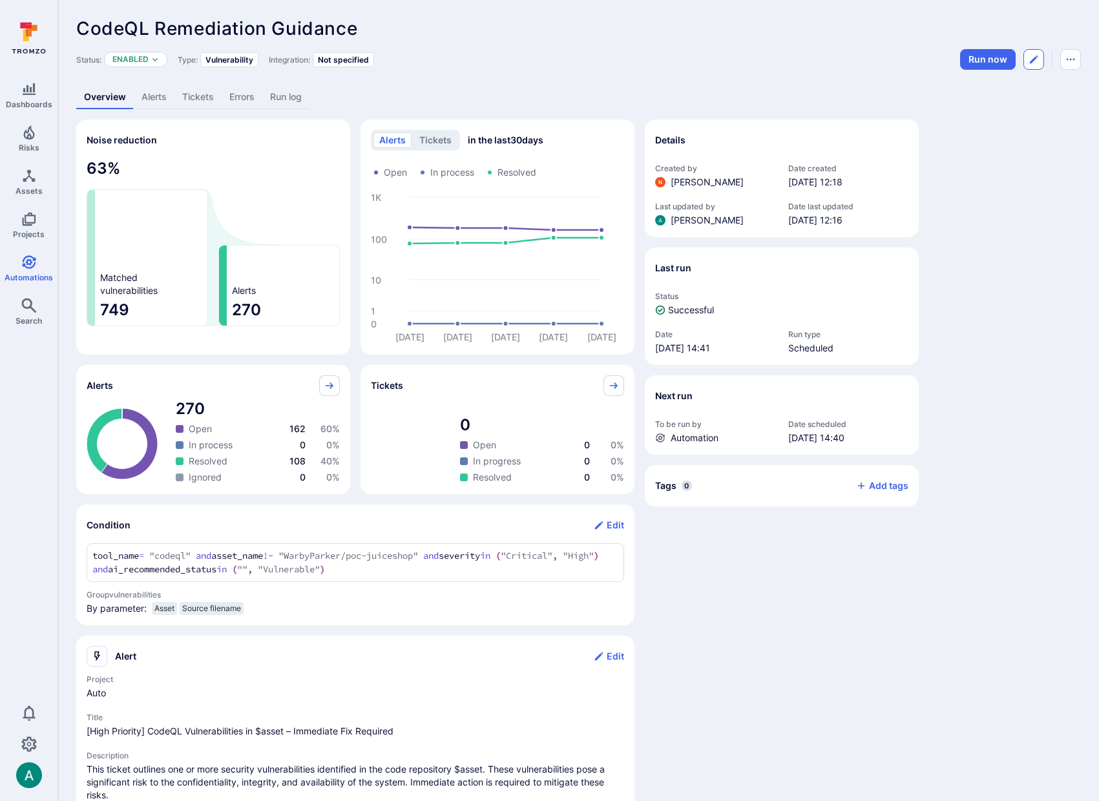
click at [1037, 59] on icon "Edit automation" at bounding box center [1034, 59] width 10 height 10
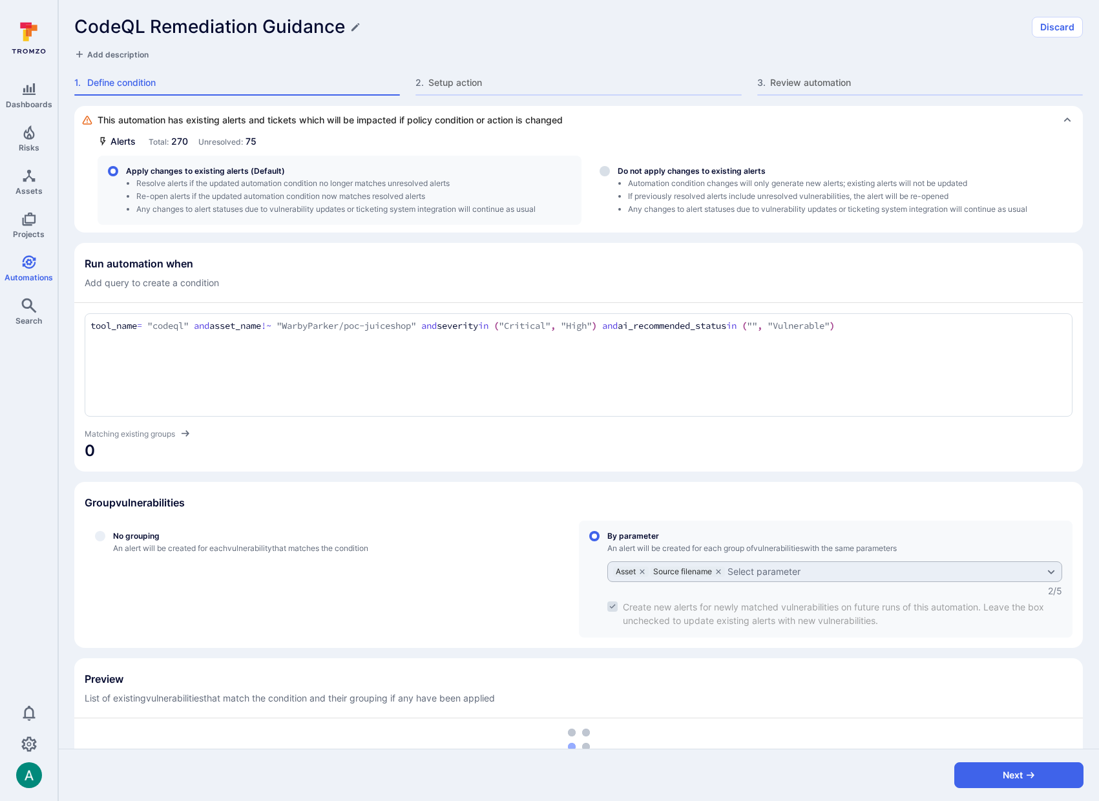
click at [189, 26] on h1 "CodeQL Remediation Guidance" at bounding box center [209, 26] width 271 height 21
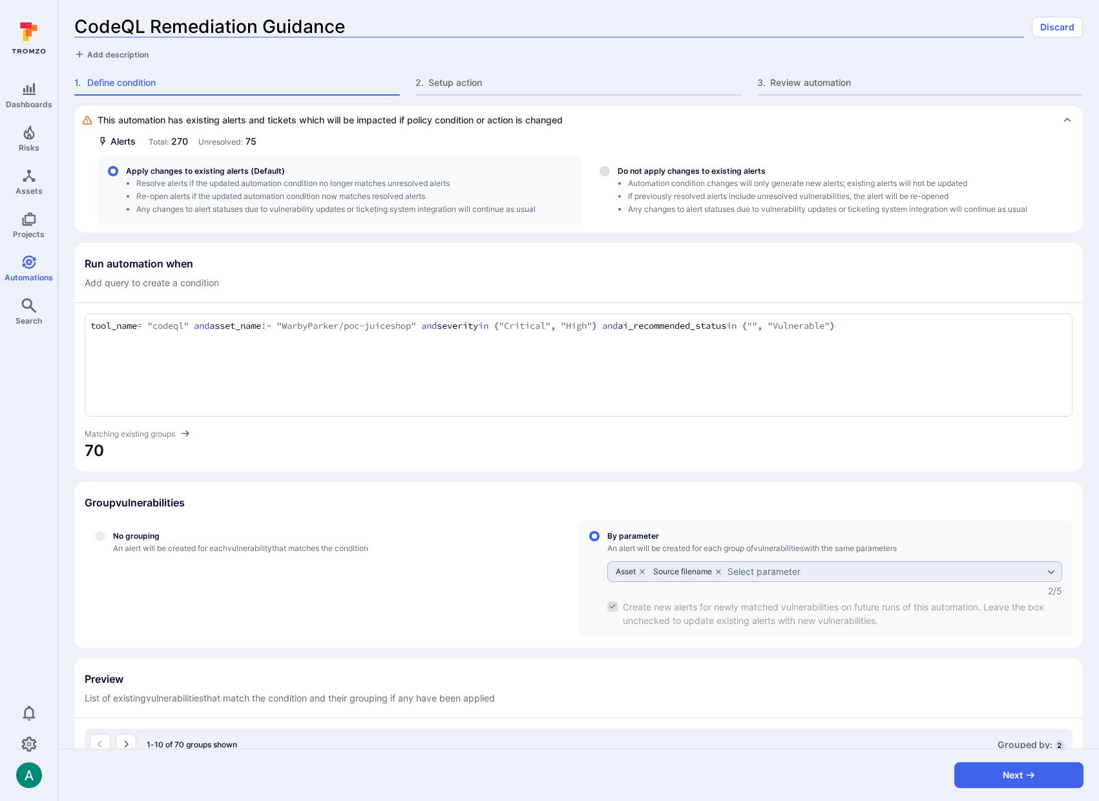
click at [206, 24] on input "CodeQL Remediation Guidance" at bounding box center [549, 26] width 950 height 21
type input "CodeQL Tickets"
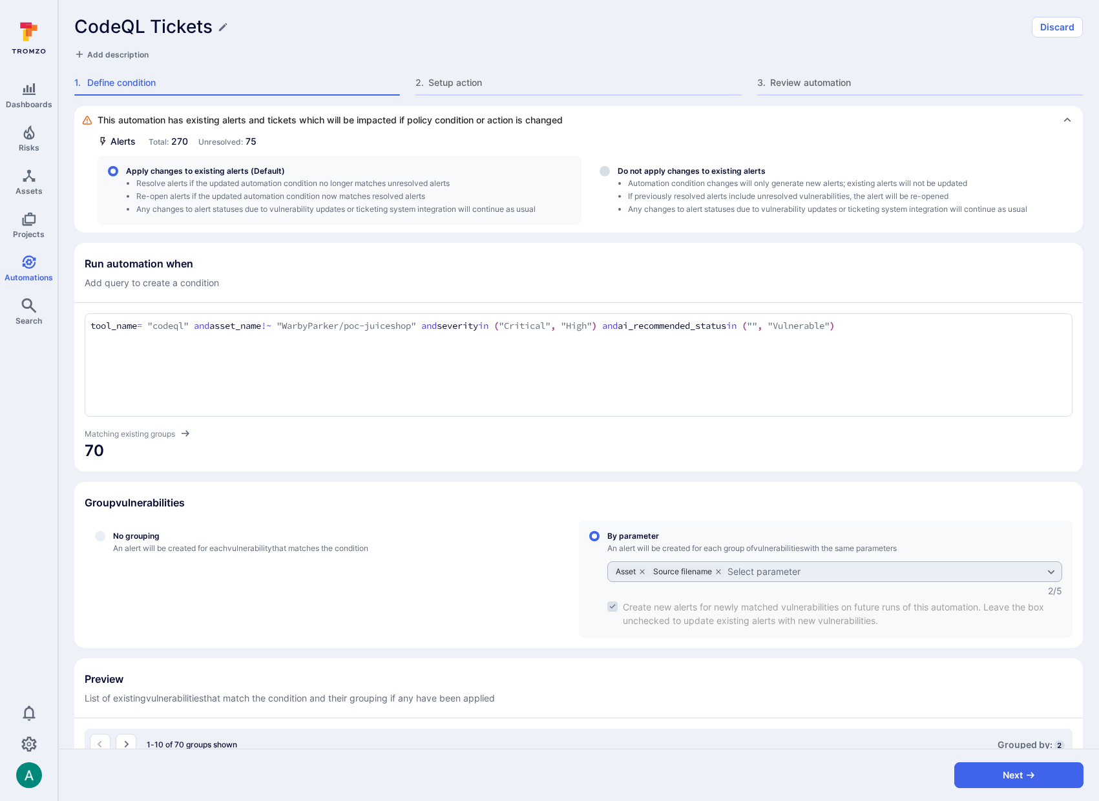
click at [120, 52] on span "Add description" at bounding box center [117, 55] width 61 height 10
drag, startPoint x: 81, startPoint y: 51, endPoint x: 92, endPoint y: 53, distance: 10.5
click at [82, 51] on textarea "Ai Triage and Remediation complete" at bounding box center [578, 54] width 1009 height 13
click at [216, 59] on textarea "AI Triage and Remediation complete" at bounding box center [578, 54] width 1009 height 13
type textarea "AI Triage and Remediation complete"
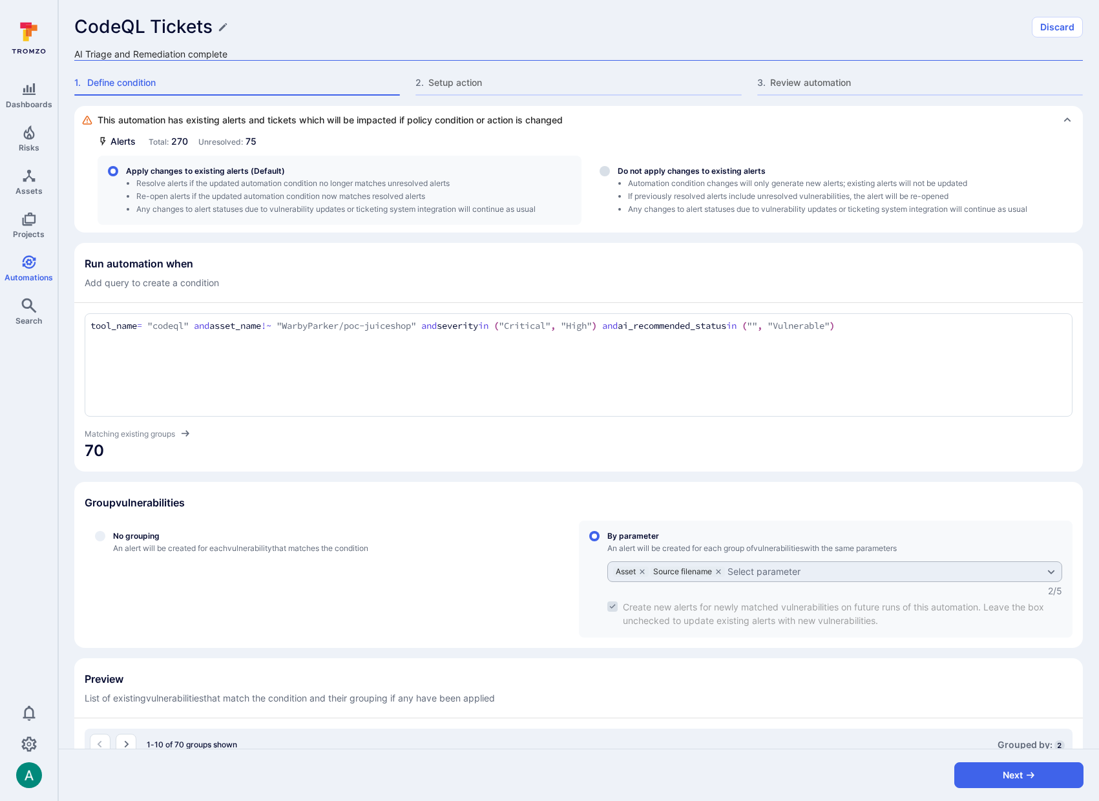
click at [407, 335] on div "tool_name = "codeql" and asset_name !~ "WarbyParker/poc-juiceshop" and severity…" at bounding box center [579, 364] width 988 height 103
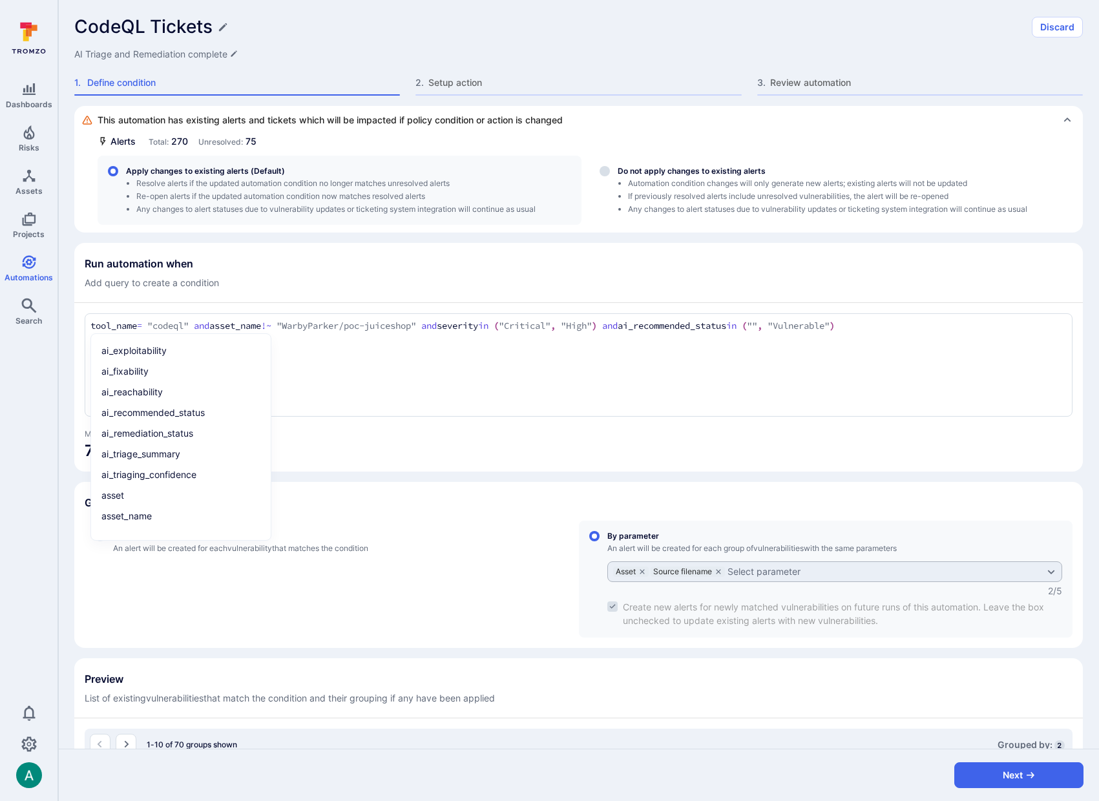
click at [518, 326] on textarea "tool_name = "codeql" and asset_name !~ "WarbyParker/poc-juiceshop" and severity…" at bounding box center [578, 326] width 977 height 14
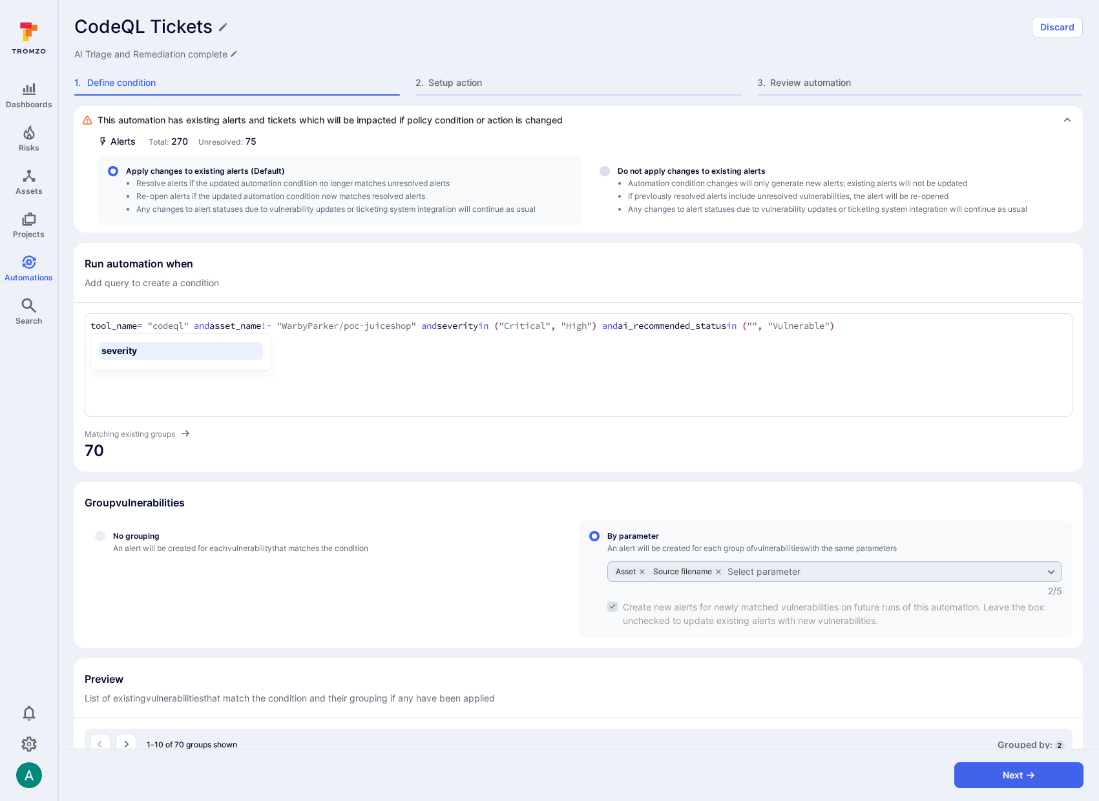
drag, startPoint x: 456, startPoint y: 326, endPoint x: 655, endPoint y: 322, distance: 199.7
click at [655, 322] on textarea "tool_name = "codeql" and asset_name !~ "WarbyParker/poc-juiceshop" and severity…" at bounding box center [578, 326] width 977 height 14
click at [525, 323] on textarea "tool_name = "codeql" and asset_name !~ "WarbyParker/poc-juiceshop" and ai_recom…" at bounding box center [578, 326] width 977 height 14
click at [601, 322] on textarea "tool_name = "codeql" and asset_name !~ "WarbyParker/poc-juiceshop" and ai_recom…" at bounding box center [578, 326] width 977 height 14
click at [618, 326] on textarea "tool_name = "codeql" and asset_name !~ "WarbyParker/poc-juiceshop" and ai_recom…" at bounding box center [578, 326] width 977 height 14
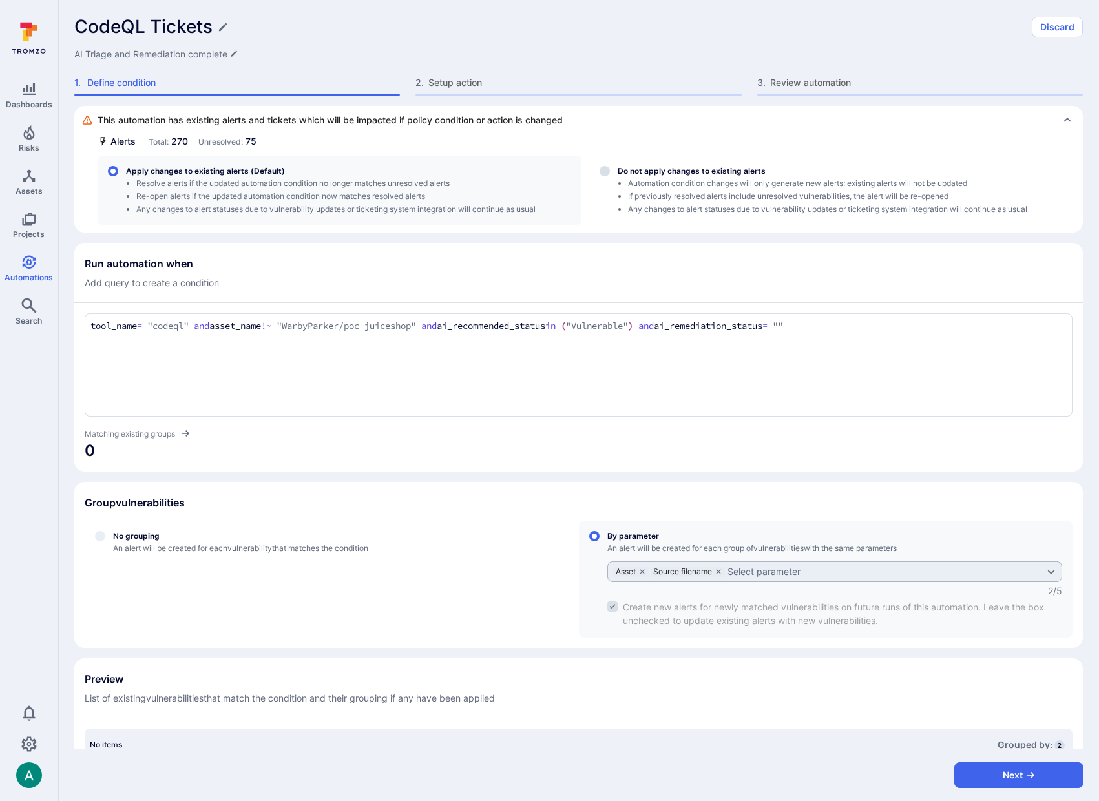
click at [926, 32] on div "CodeQL Tickets" at bounding box center [549, 26] width 950 height 21
click at [637, 335] on div "tool_name = "codeql" and asset_name !~ "WarbyParker/poc-juiceshop" and ai_recom…" at bounding box center [579, 364] width 988 height 103
drag, startPoint x: 476, startPoint y: 326, endPoint x: 880, endPoint y: 322, distance: 404.0
click at [880, 322] on textarea "tool_name = "codeql" and asset_name !~ "WarbyParker/poc-juiceshop" and ai_recom…" at bounding box center [578, 326] width 977 height 14
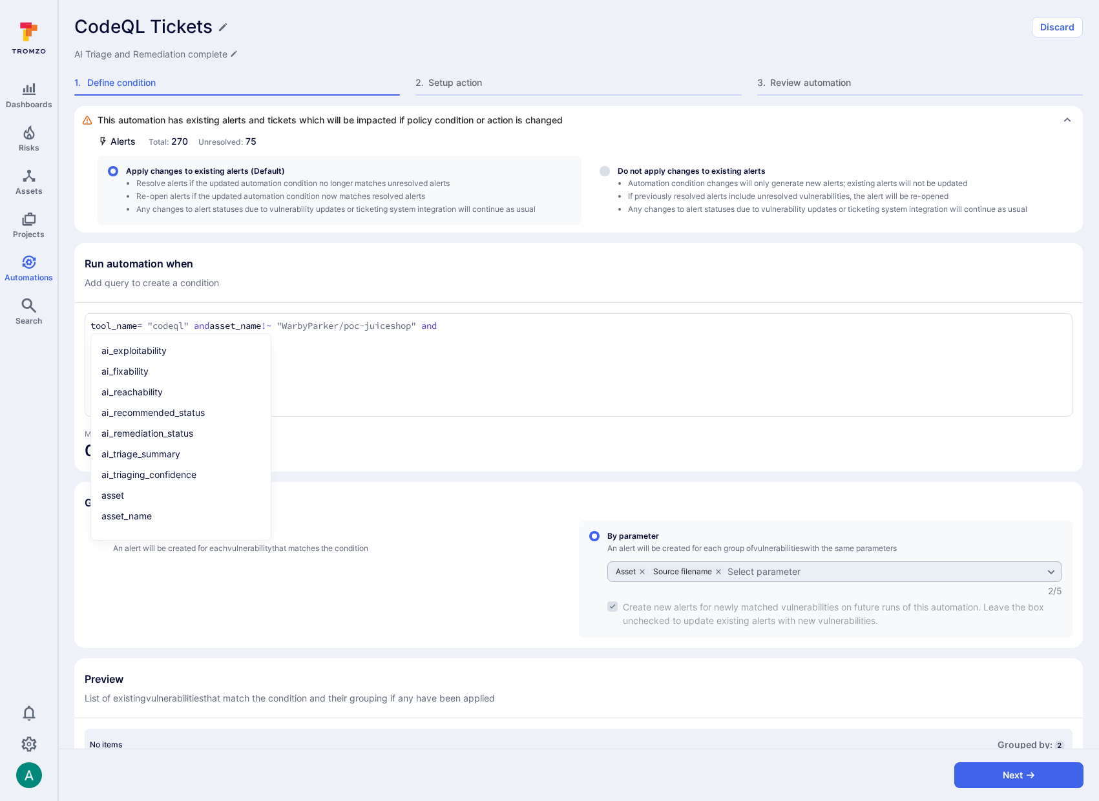
paste textarea "ai_remediation_status in ("success", "pr created", "ready for pr")"
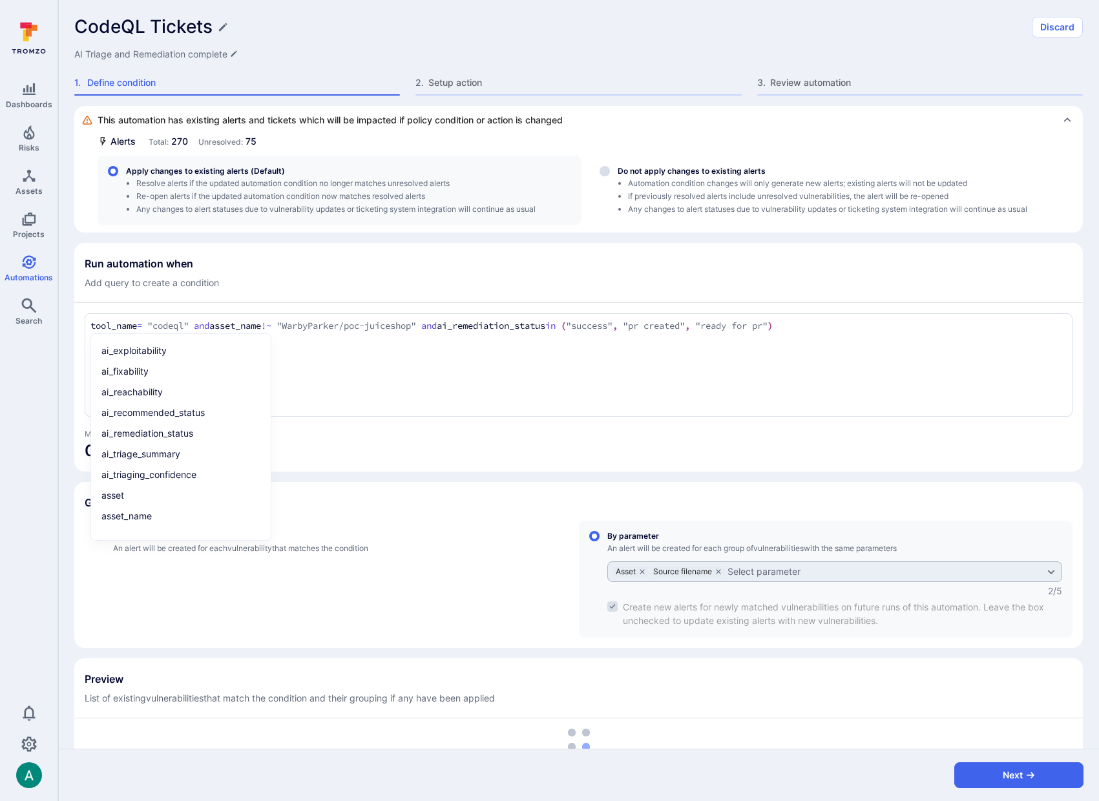
type textarea "tool_name = "codeql" and asset_name !~ "WarbyParker/poc-juiceshop" and ai_remed…"
click at [876, 500] on div "Group vulnerabilities" at bounding box center [579, 502] width 988 height 21
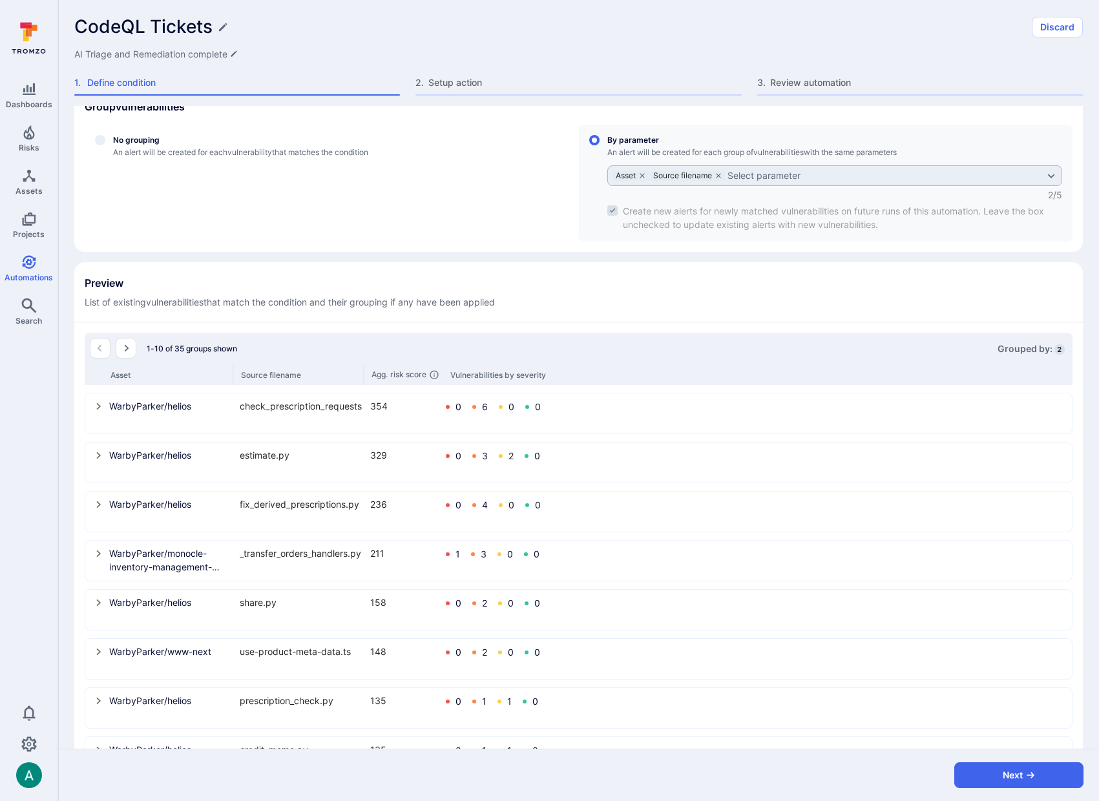
scroll to position [550, 0]
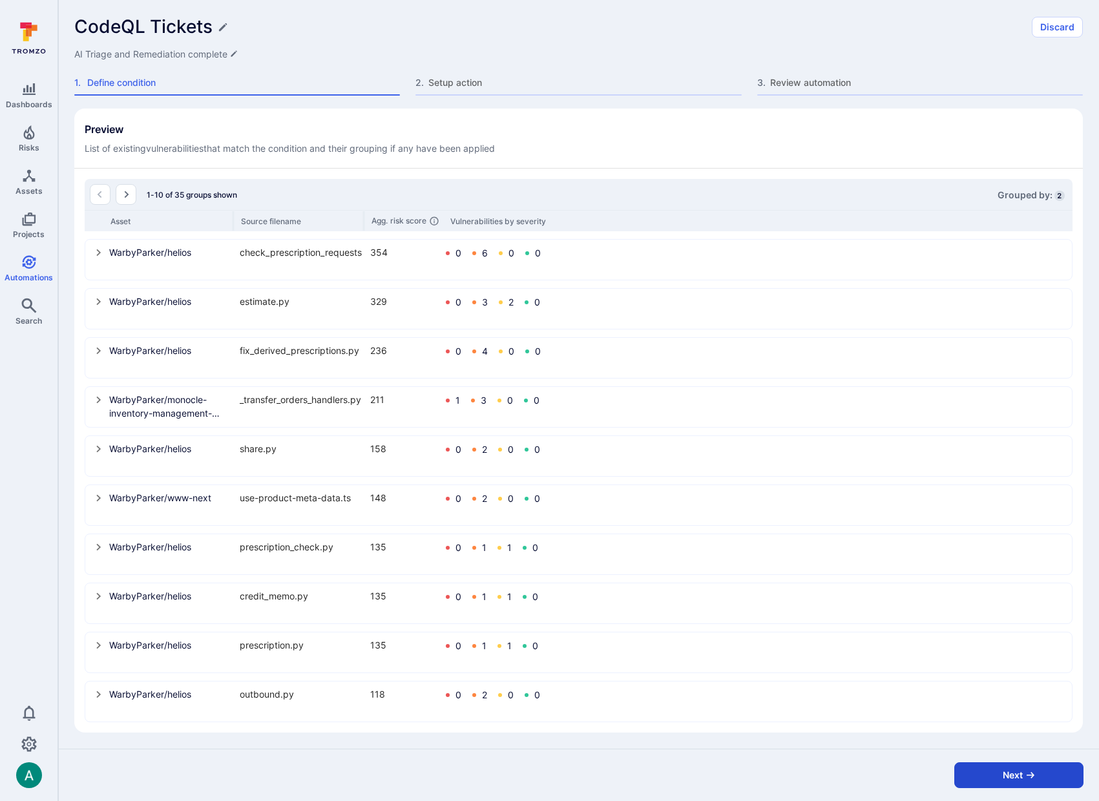
click at [1004, 775] on button "Next" at bounding box center [1019, 776] width 129 height 26
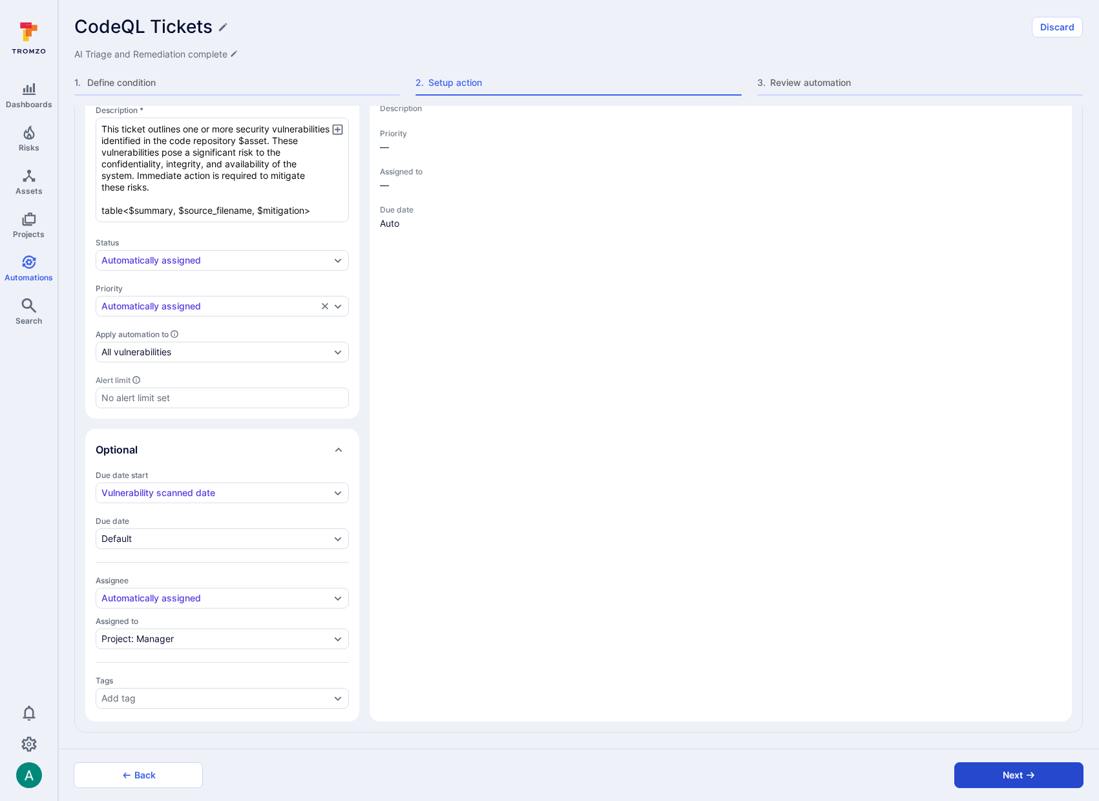
scroll to position [326, 0]
type textarea "x"
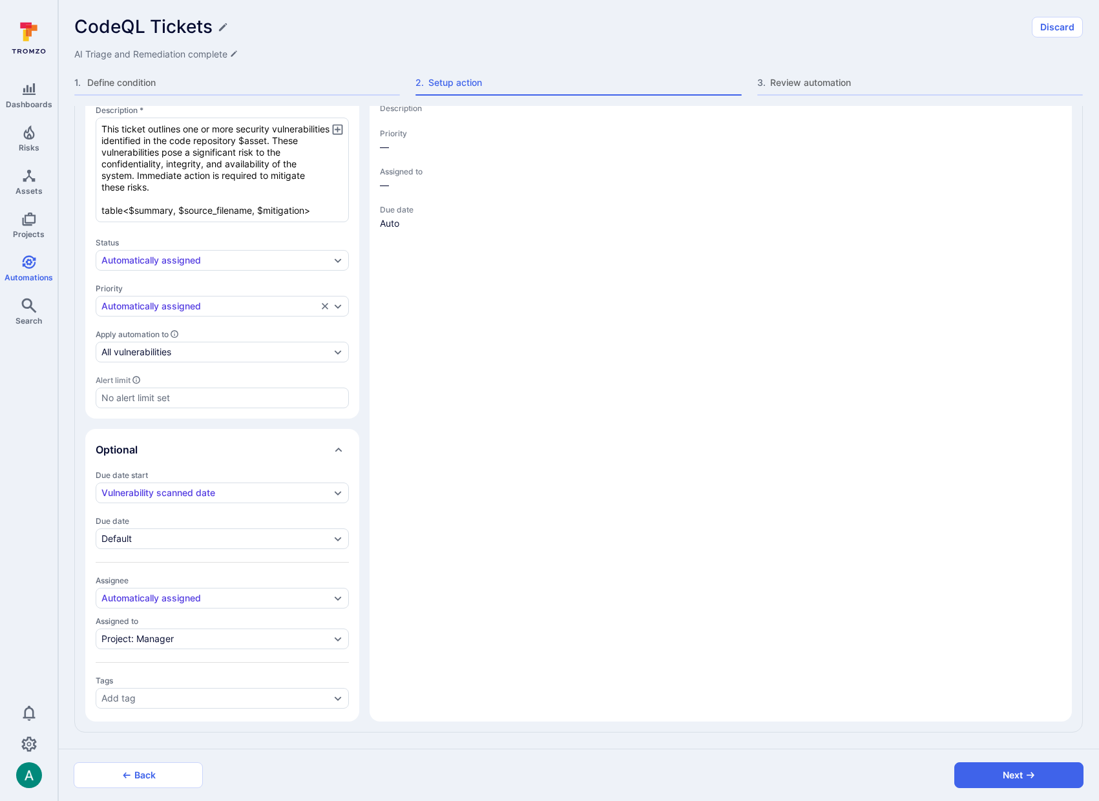
type textarea "x"
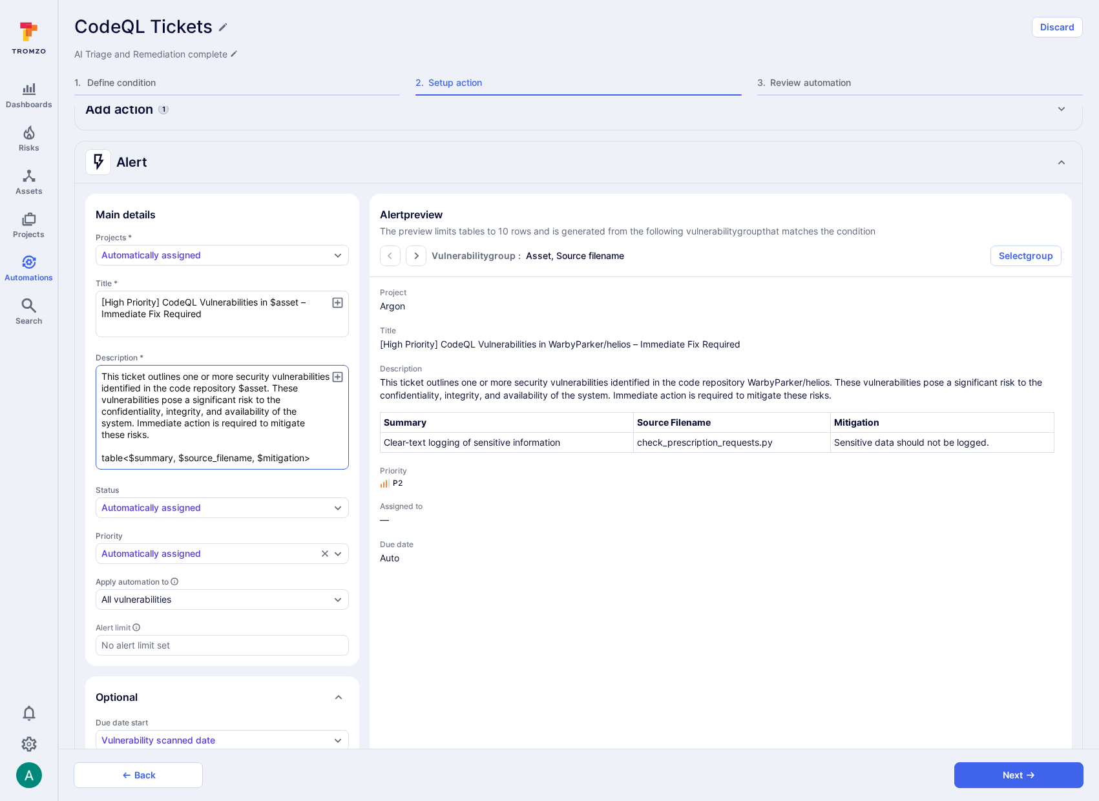
scroll to position [76, 0]
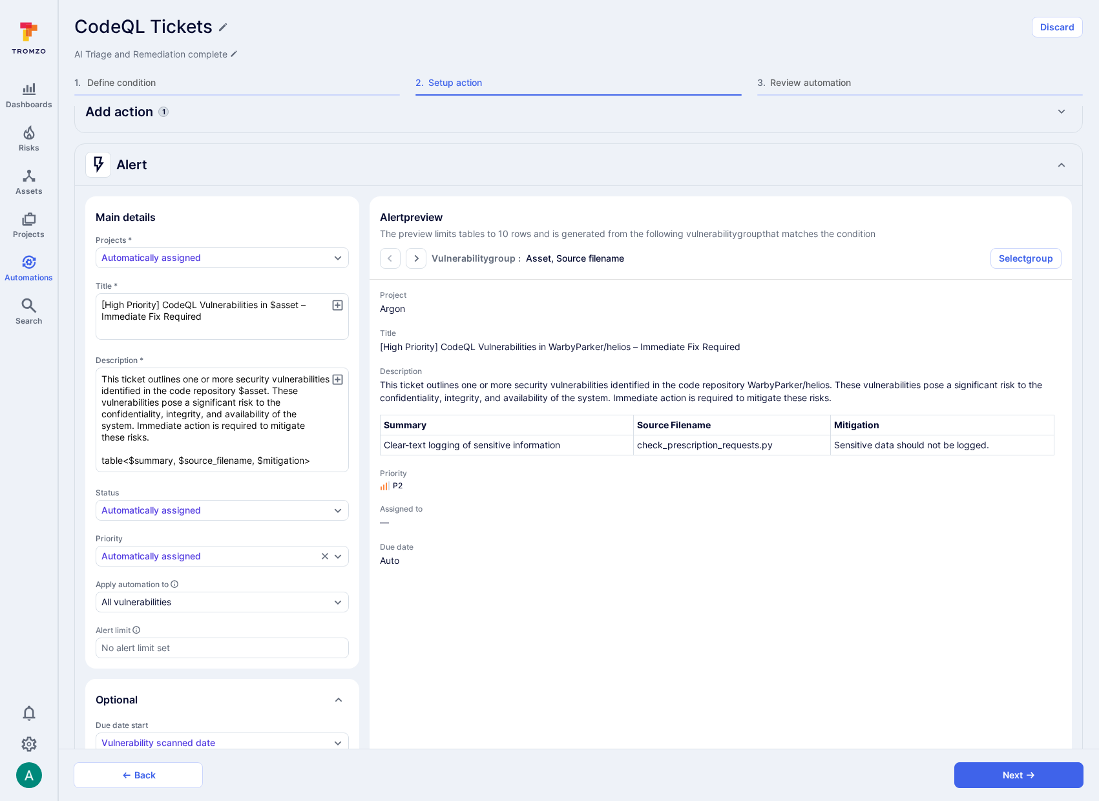
drag, startPoint x: 163, startPoint y: 302, endPoint x: 82, endPoint y: 301, distance: 80.8
click at [82, 301] on div "Main details Projects * Automatically assigned Title * [High Priority] CodeQL V…" at bounding box center [579, 584] width 1008 height 796
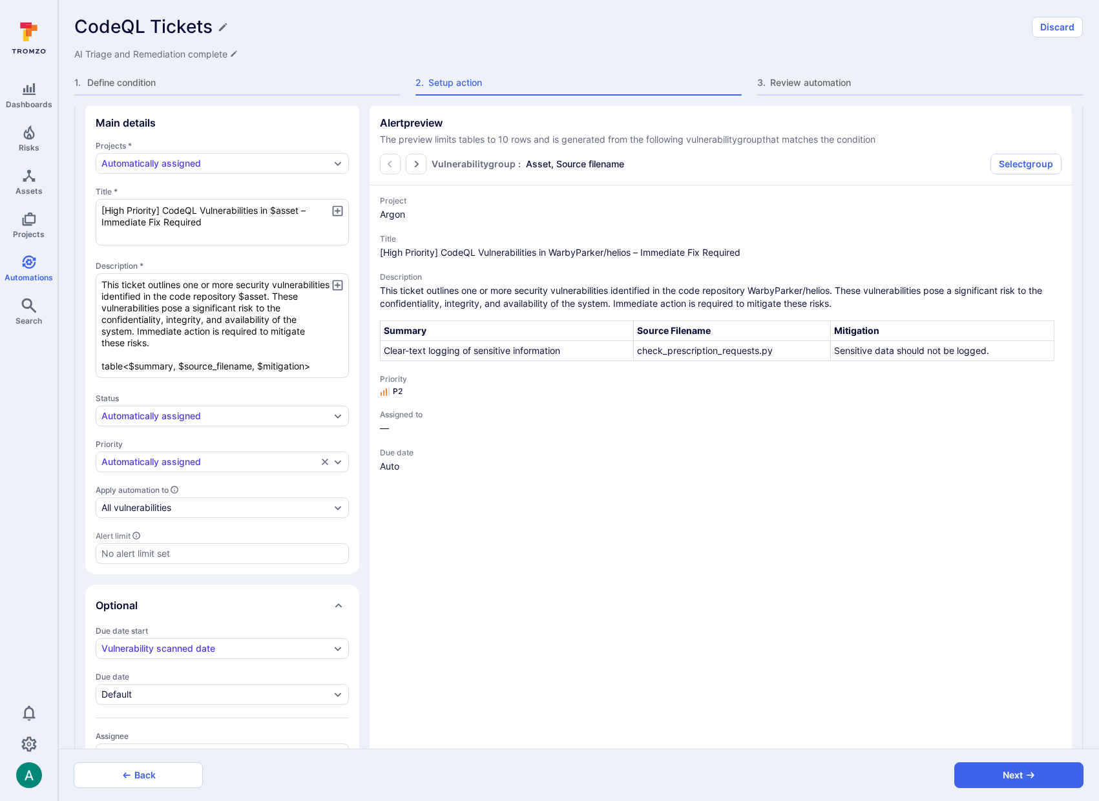
scroll to position [161, 0]
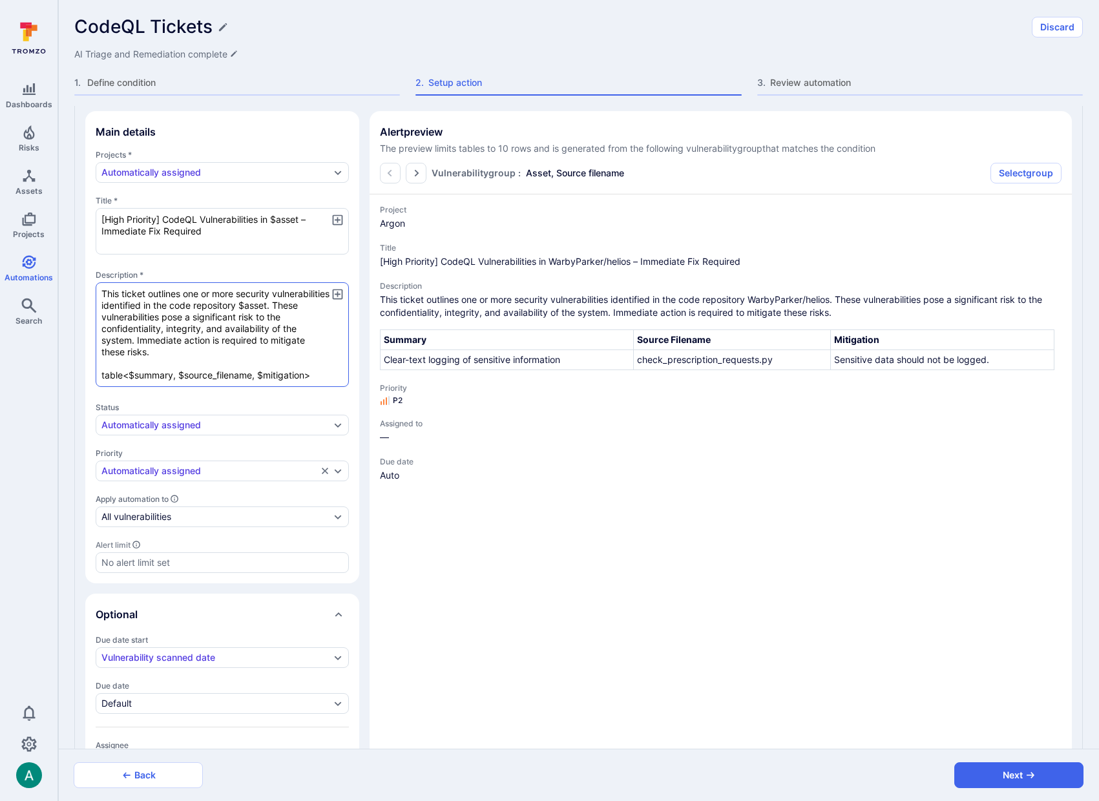
click at [162, 290] on textarea "This ticket outlines one or more security vulnerabilities identified in the cod…" at bounding box center [222, 334] width 253 height 105
type textarea "x"
type textarea "This ticket outlines one or more security vulnerabilities identified in the cod…"
type textarea "x"
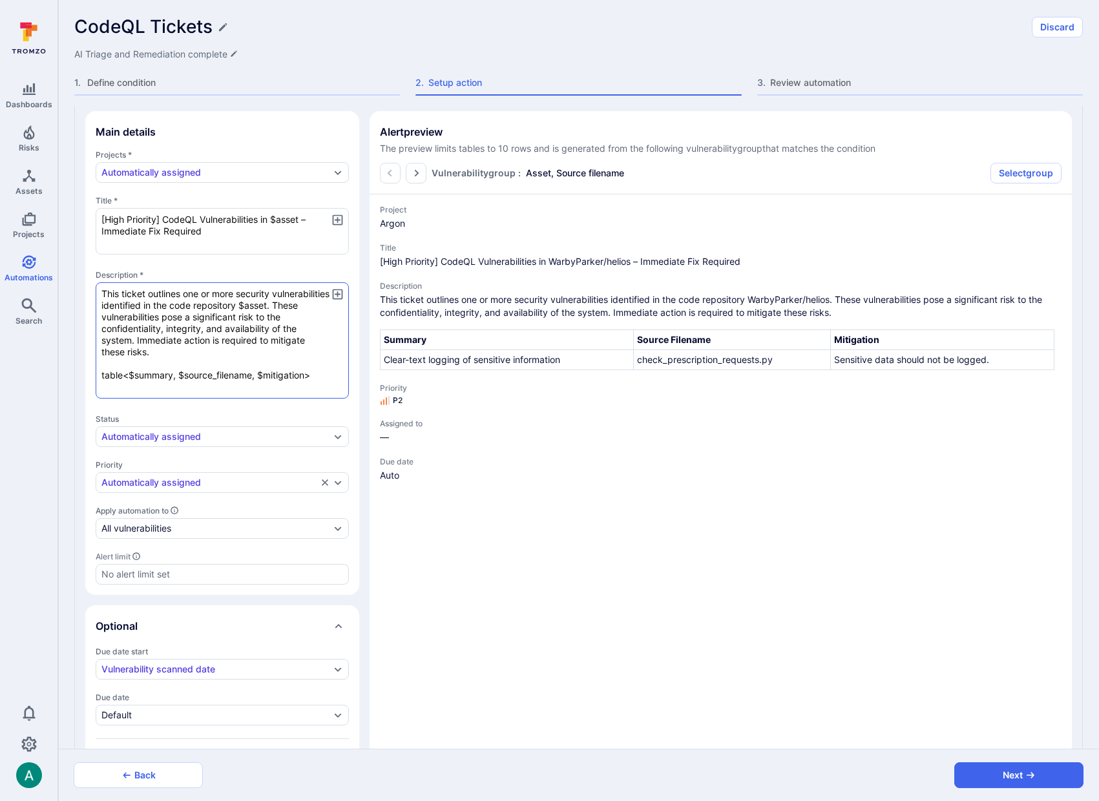
paste textarea "<b>What:</b> $summary. <b>Source Path</b> $source_path <b>Why:</b> $ai_triage_s…"
type textarea "x"
type textarea "<b>What:</b> $summary. <b>Source Path</b> $source_path <b>Why:</b> $ai_triage_s…"
type textarea "x"
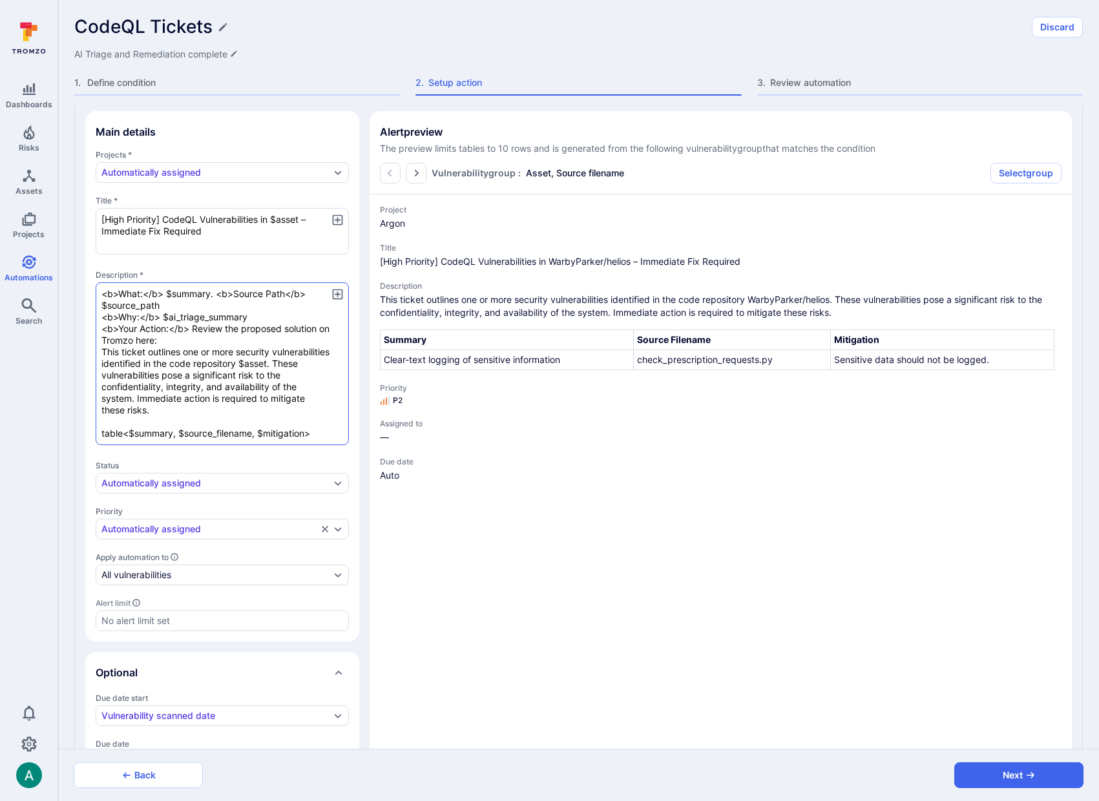
type textarea "x"
type textarea "<b>What:</b> $summary. <b>Source Path</b> $source_path <b>Why:</b> $ai_triage_s…"
type textarea "x"
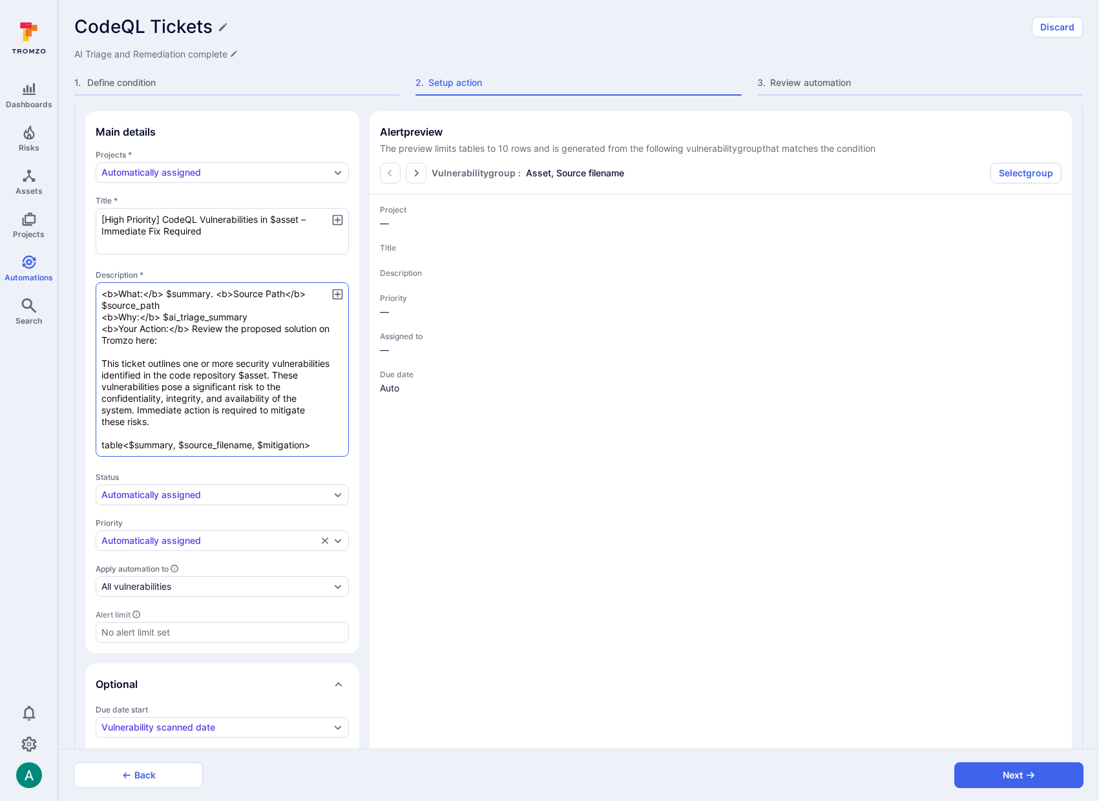
type textarea "x"
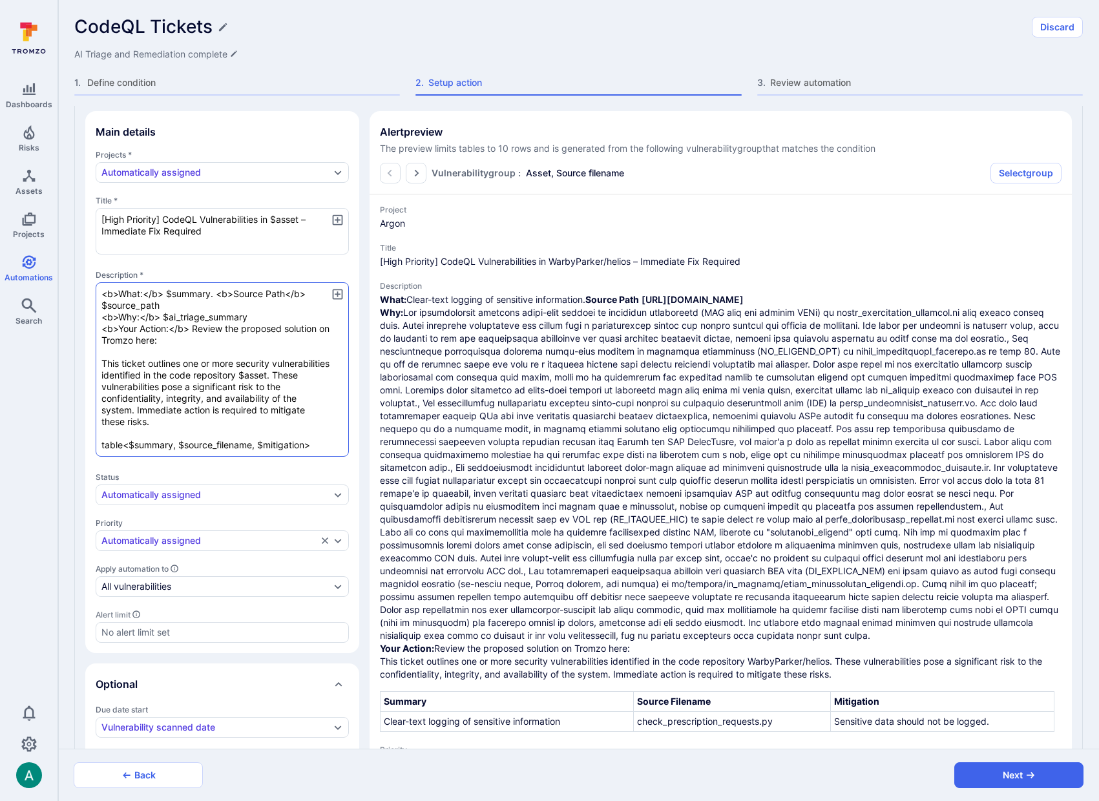
type textarea "x"
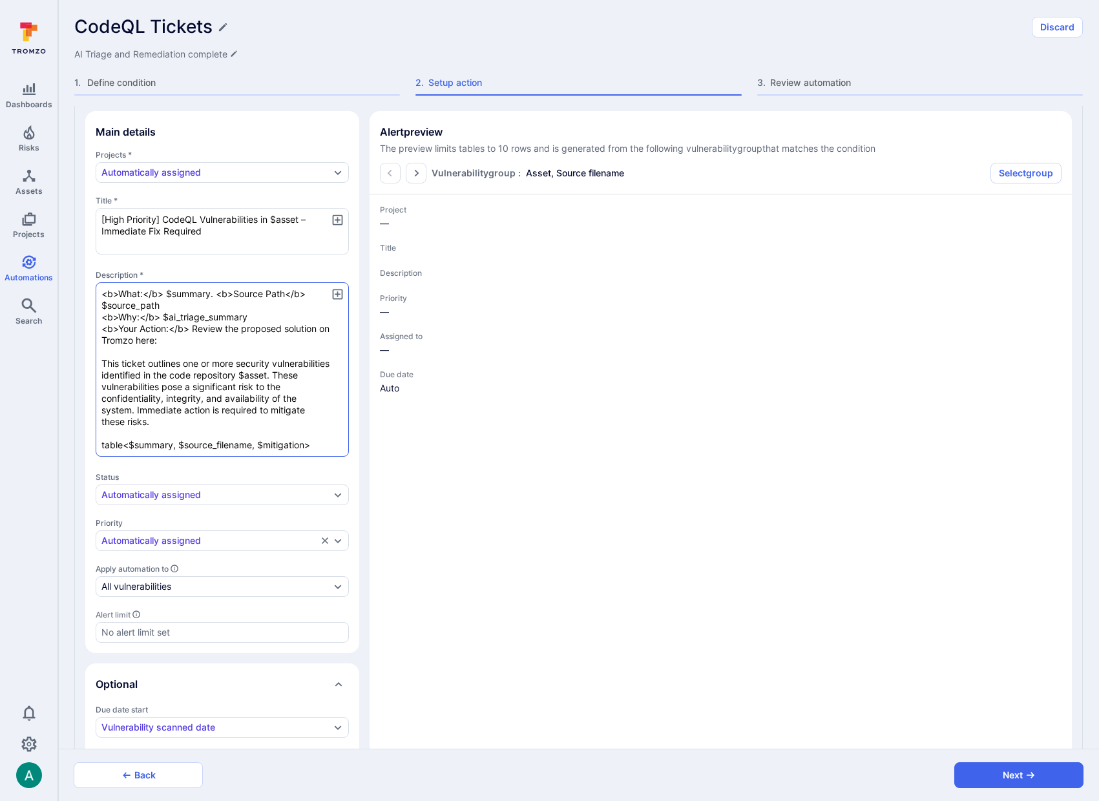
type textarea "x"
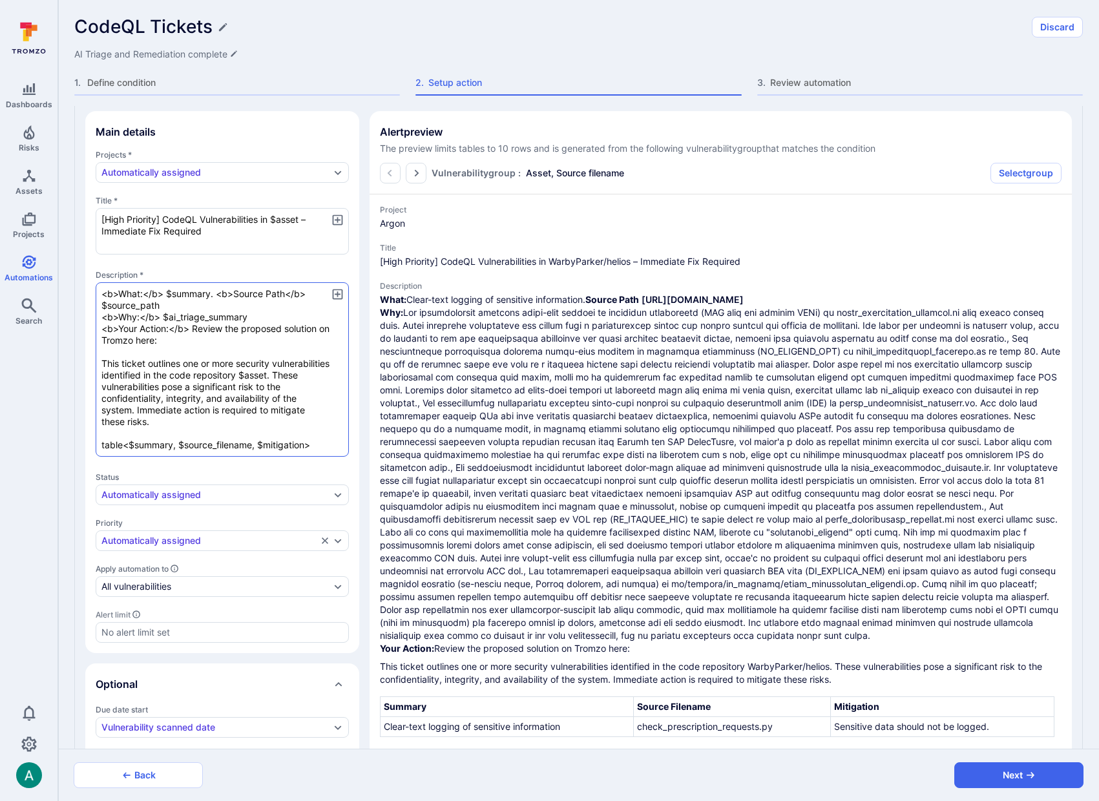
type textarea "x"
type textarea "<b>What:</b> $summary. <b>Source Path</b> $source_path <b>Why:</b> $ai_triage_s…"
type textarea "x"
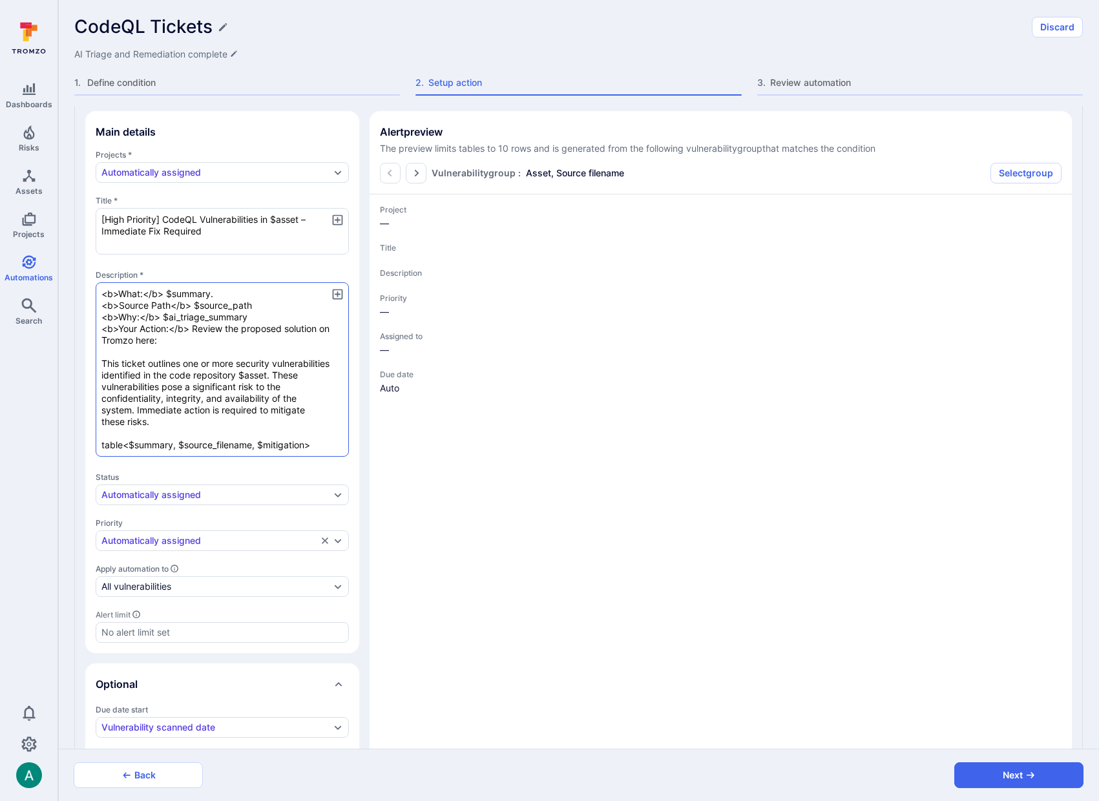
type textarea "x"
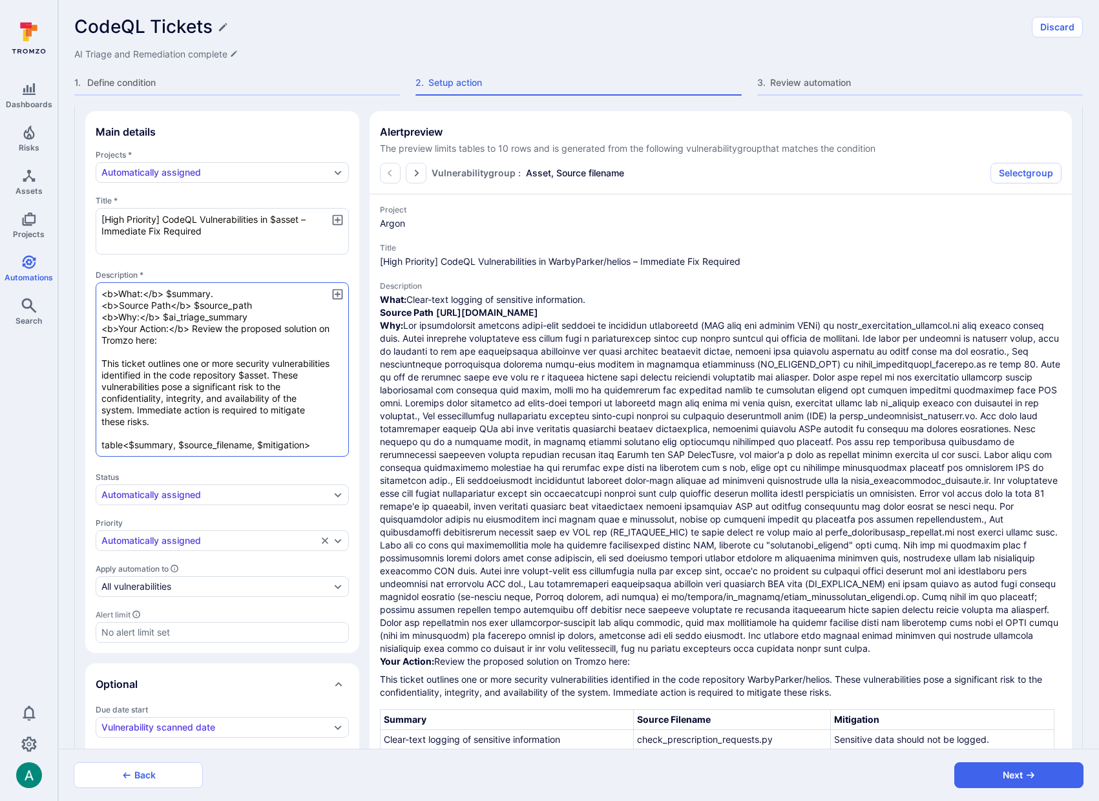
type textarea "x"
type textarea "<b>What:</b> $summary. <b>Source Path</b> $source_path <b>Why:</b> $ai_triage_s…"
type textarea "x"
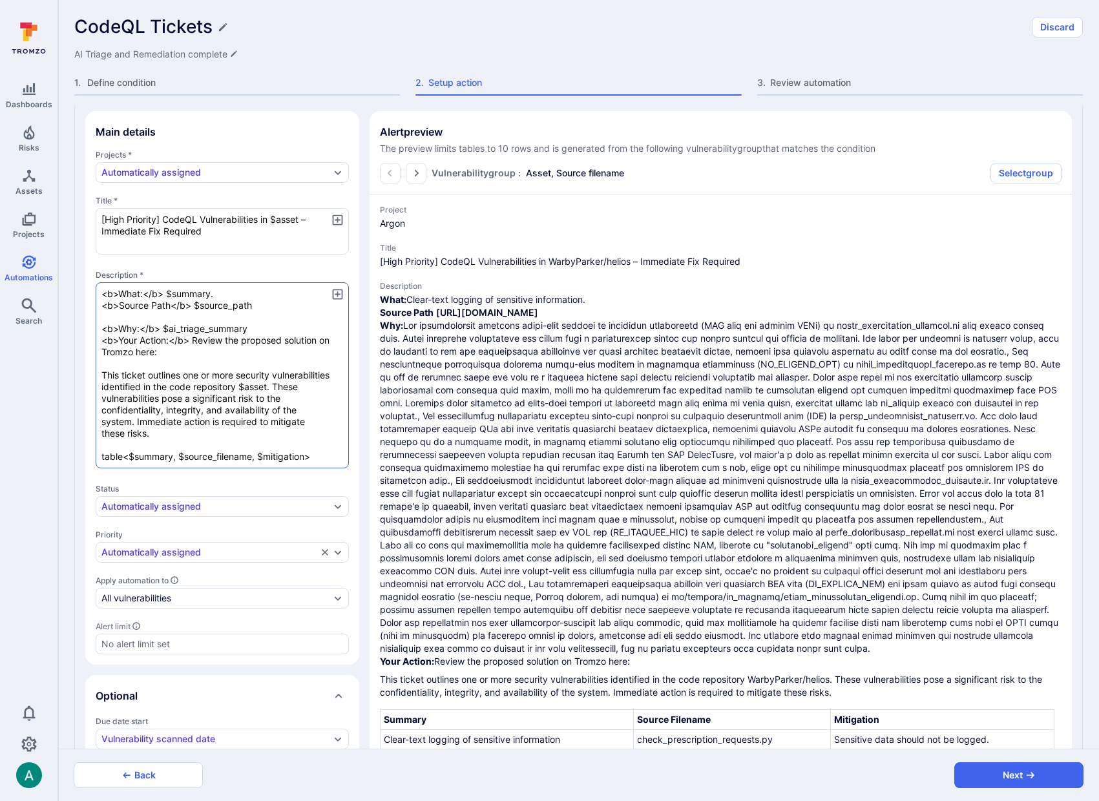
type textarea "x"
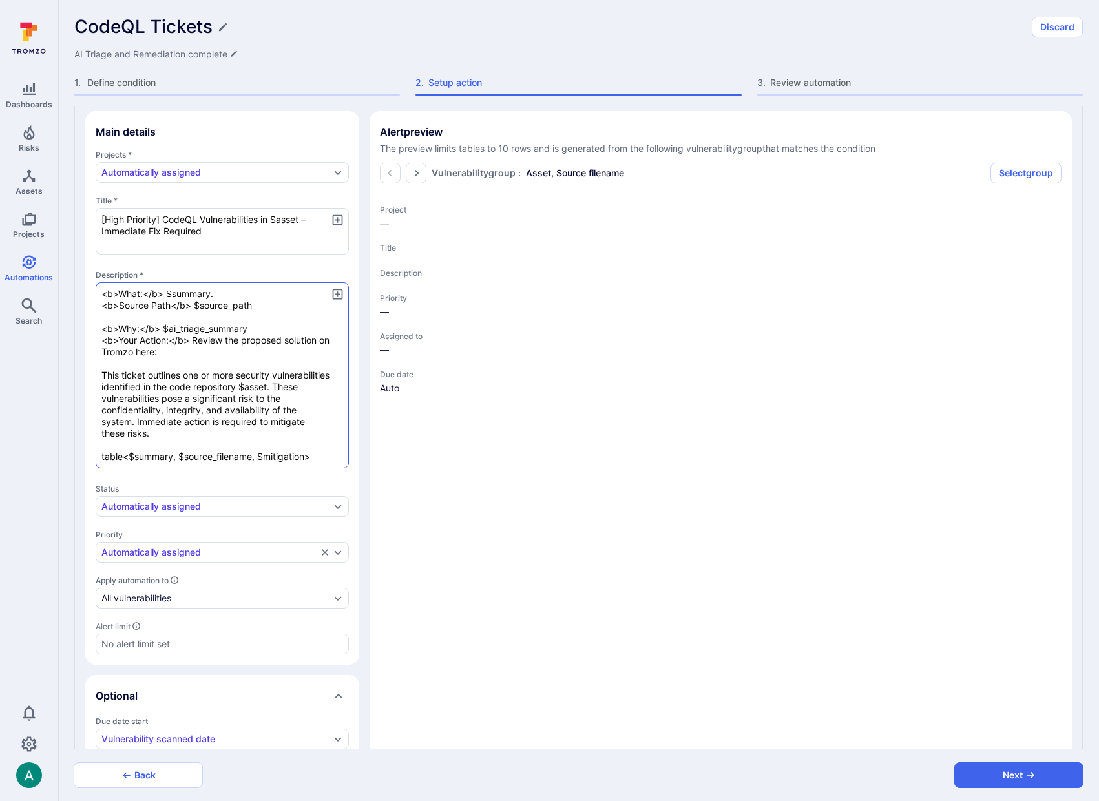
type textarea "x"
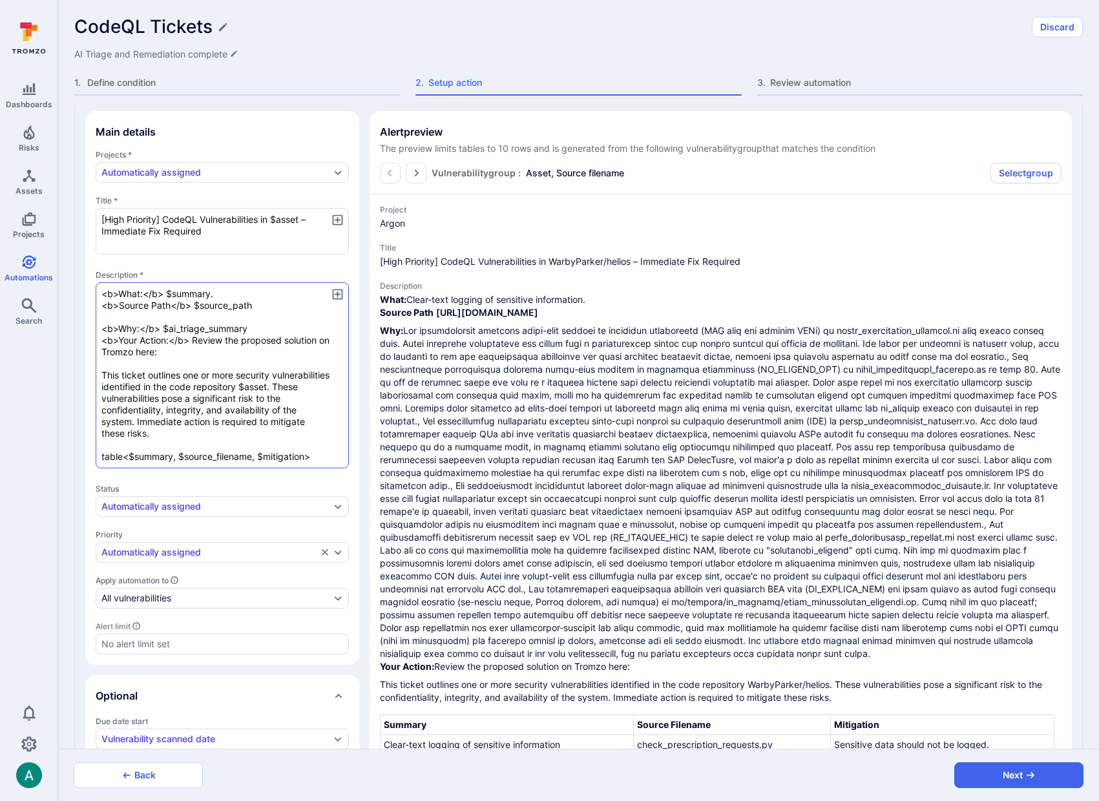
type textarea "x"
type textarea "<b>What:</b> $summary. <b>Source Path</b> $source_path <b>Why:</b> $ai_triage_s…"
type textarea "x"
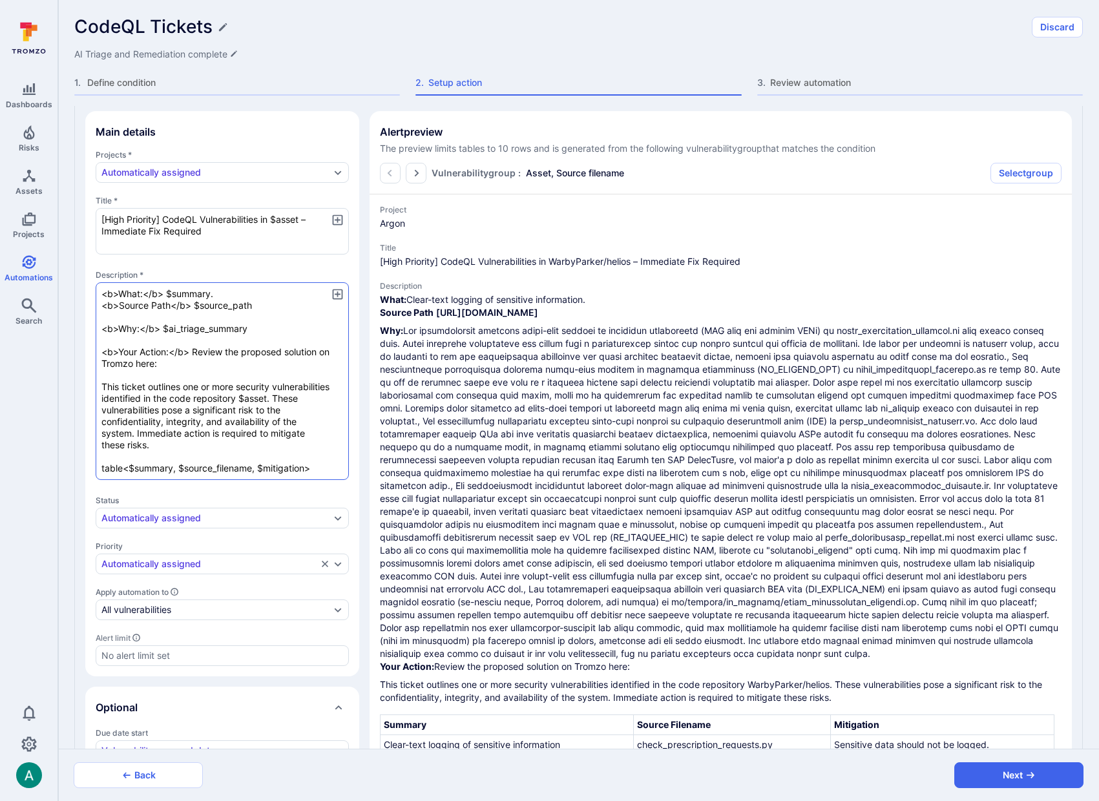
type textarea "x"
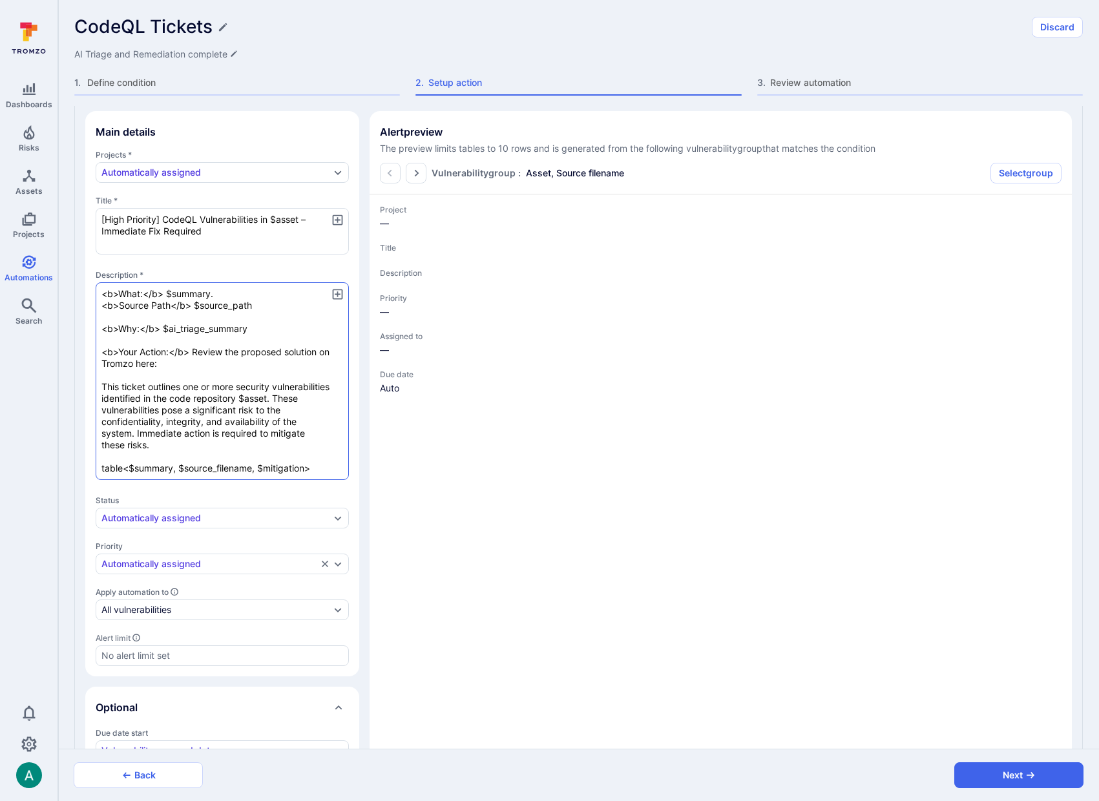
type textarea "x"
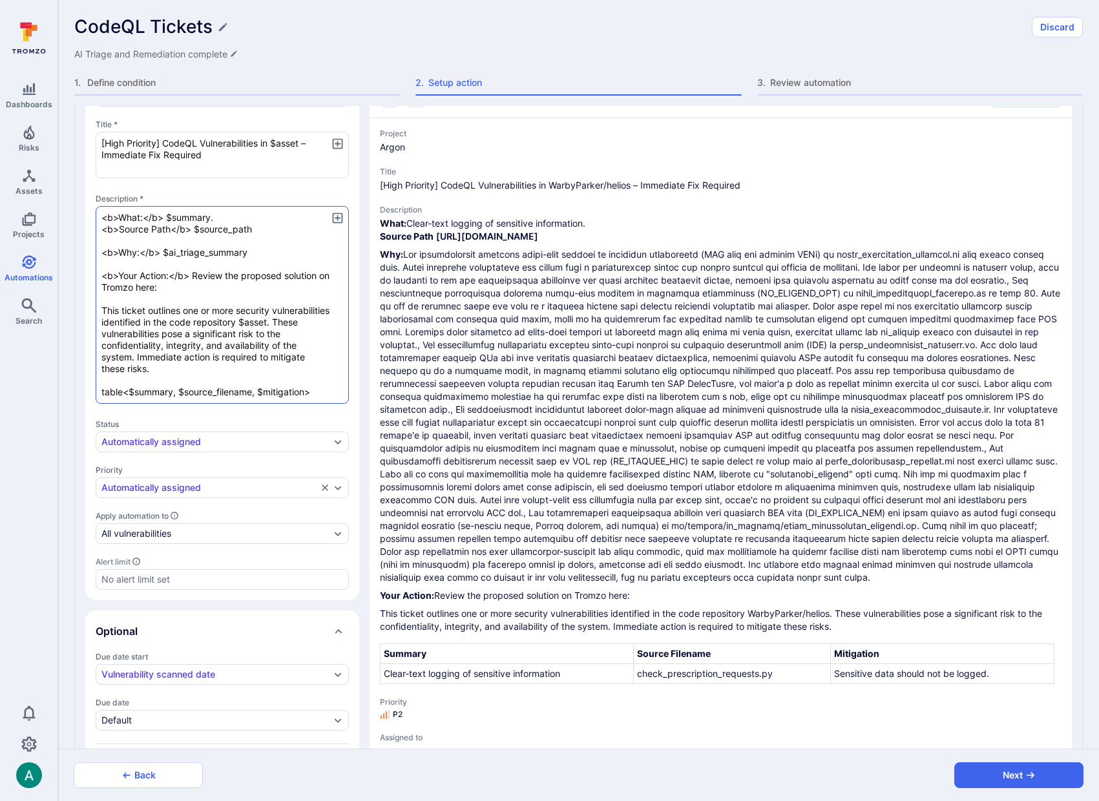
scroll to position [242, 0]
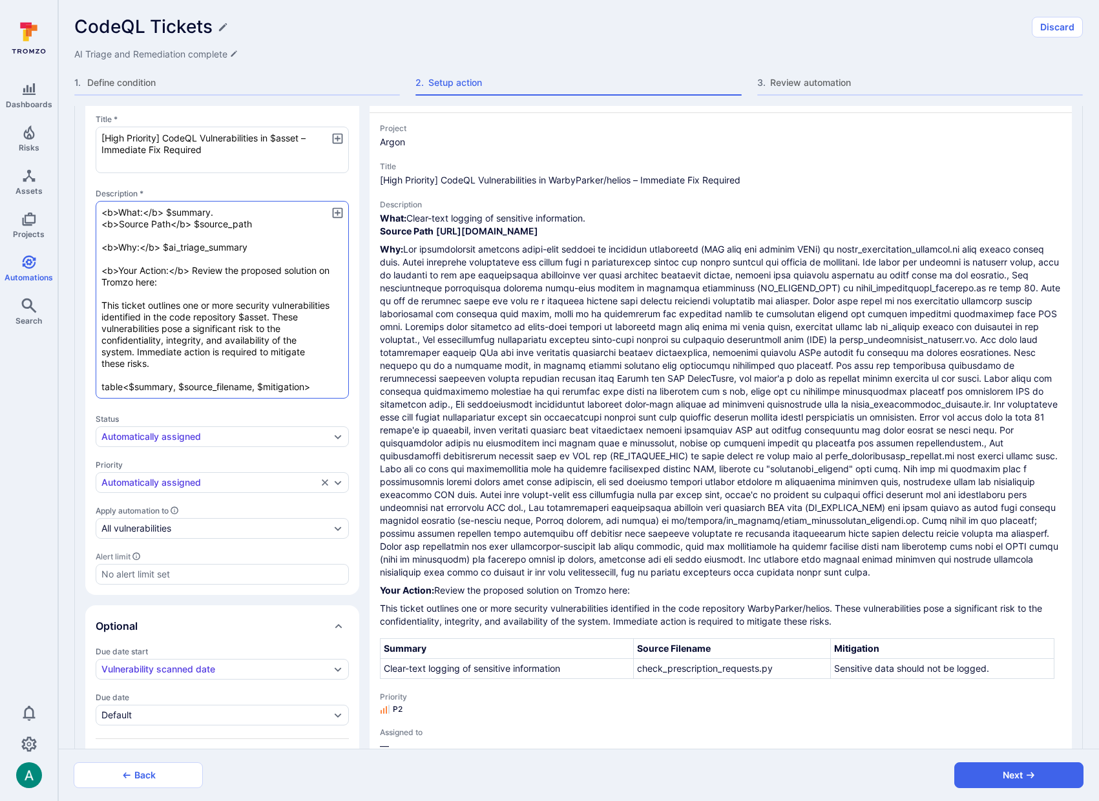
click at [116, 299] on textarea "<b>What:</b> $summary. <b>Source Path</b> $source_path <b>Why:</b> $ai_triage_s…" at bounding box center [222, 300] width 253 height 198
click at [142, 319] on textarea "<b>What:</b> $summary. <b>Source Path</b> $source_path <b>Why:</b> $ai_triage_s…" at bounding box center [222, 300] width 253 height 198
drag, startPoint x: 100, startPoint y: 302, endPoint x: 165, endPoint y: 365, distance: 90.1
click at [165, 365] on textarea "<b>What:</b> $summary. <b>Source Path</b> $source_path <b>Why:</b> $ai_triage_s…" at bounding box center [222, 300] width 253 height 198
type textarea "x"
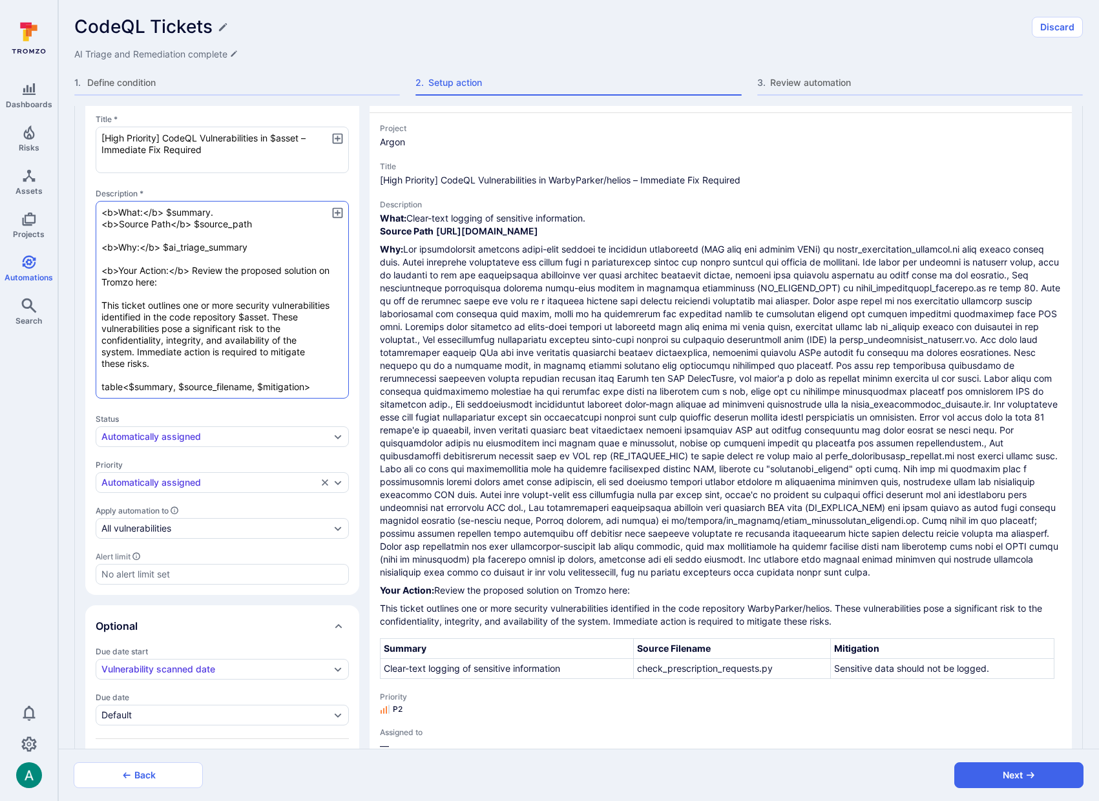
type textarea "<b>What:</b> $summary. <b>Source Path</b> $source_path <b>Why:</b> $ai_triage_s…"
type textarea "x"
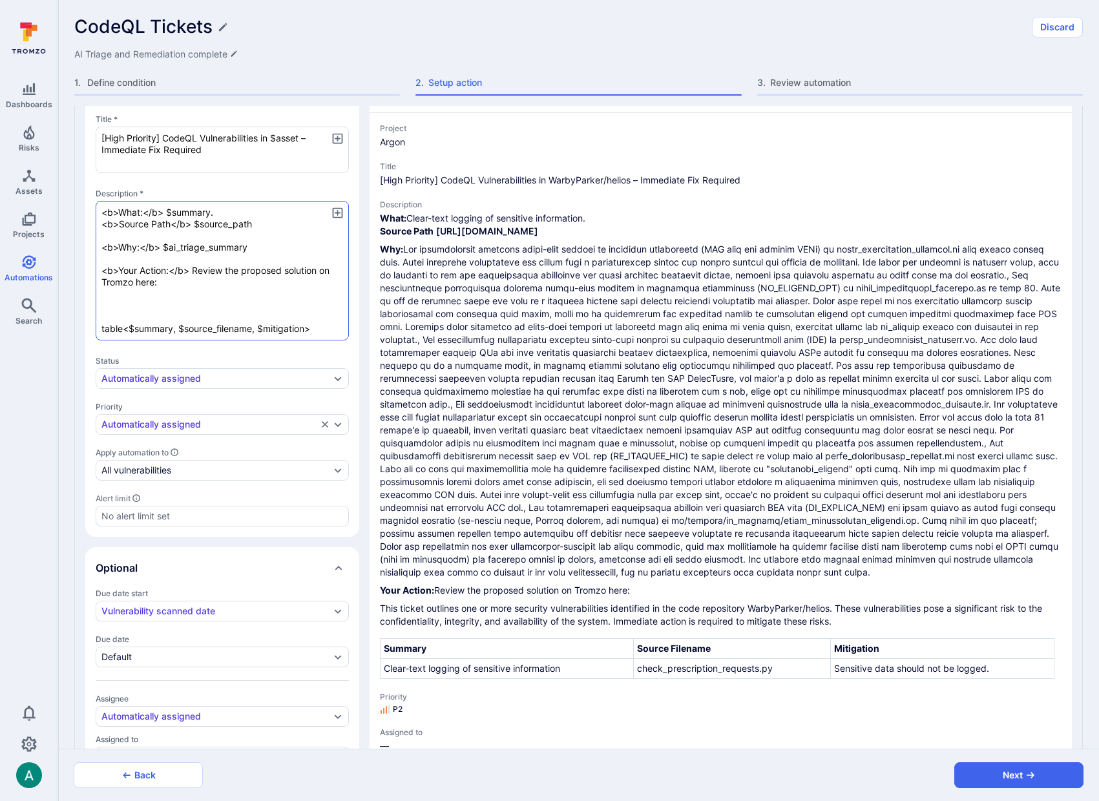
type textarea "x"
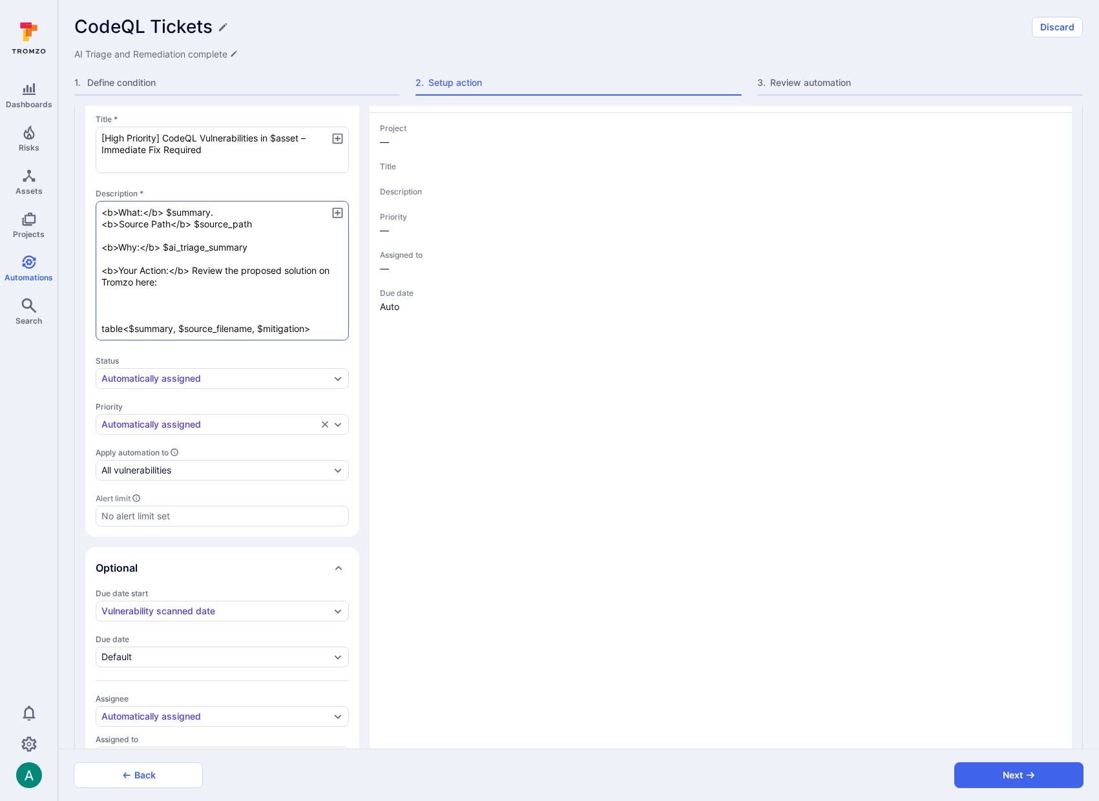
type textarea "x"
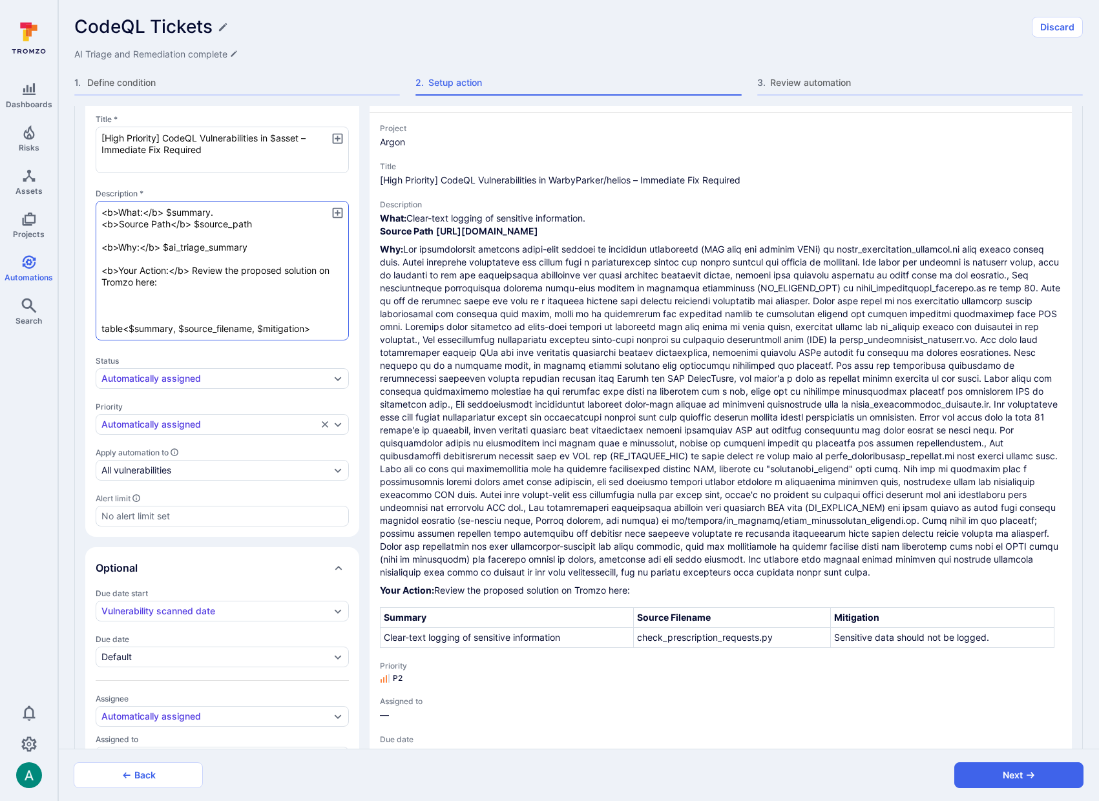
click at [108, 315] on textarea "<b>What:</b> $summary. <b>Source Path</b> $source_path <b>Why:</b> $ai_triage_s…" at bounding box center [222, 271] width 253 height 140
type textarea "x"
type textarea "<b>What:</b> $summary. <b>Source Path</b> $source_path <b>Why:</b> $ai_triage_s…"
type textarea "x"
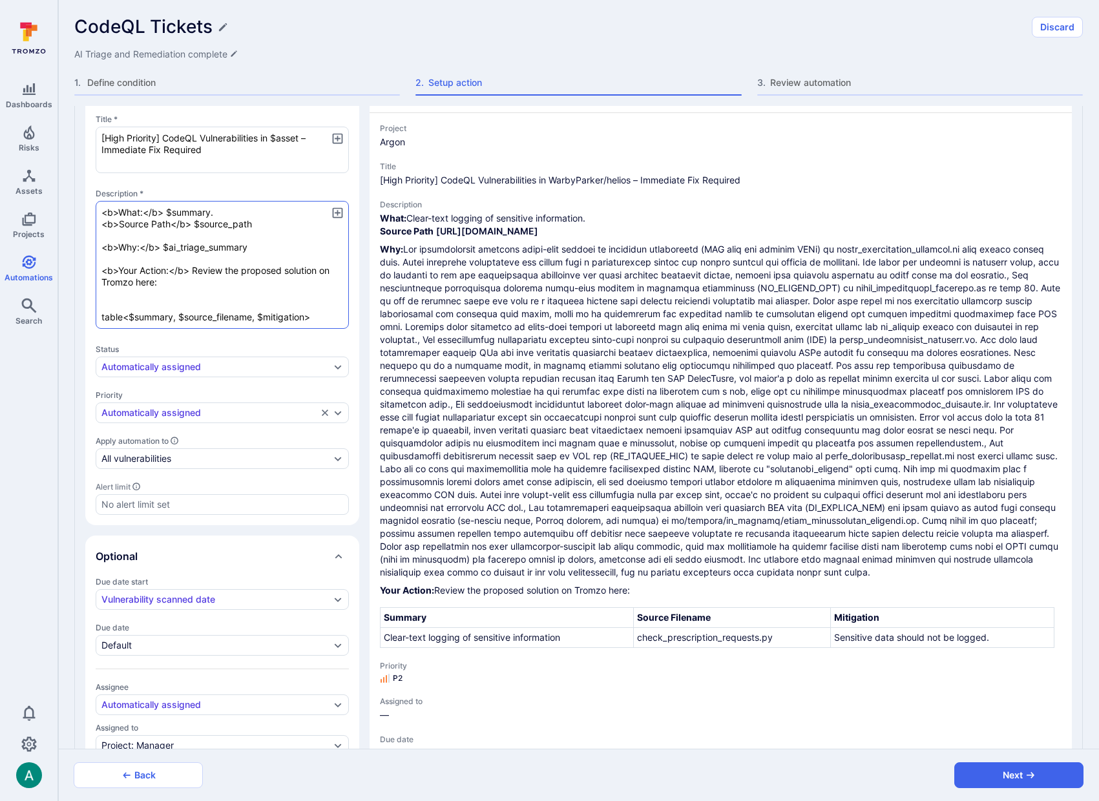
type textarea "x"
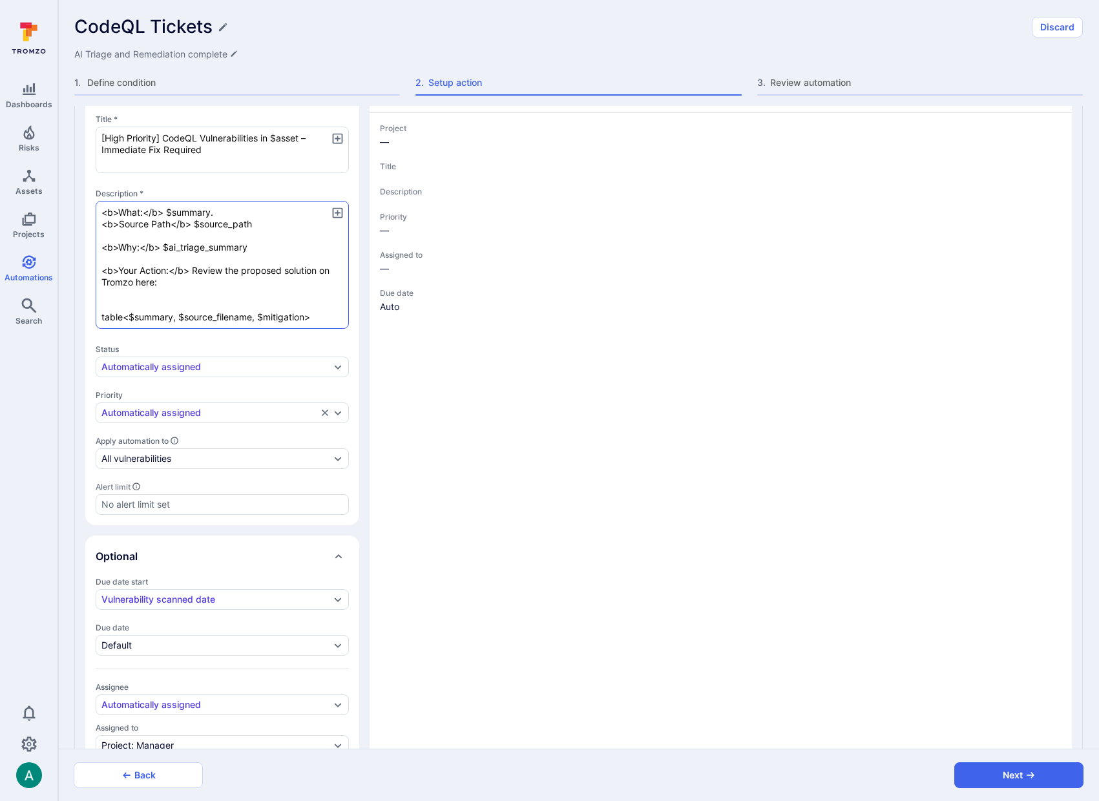
type textarea "x"
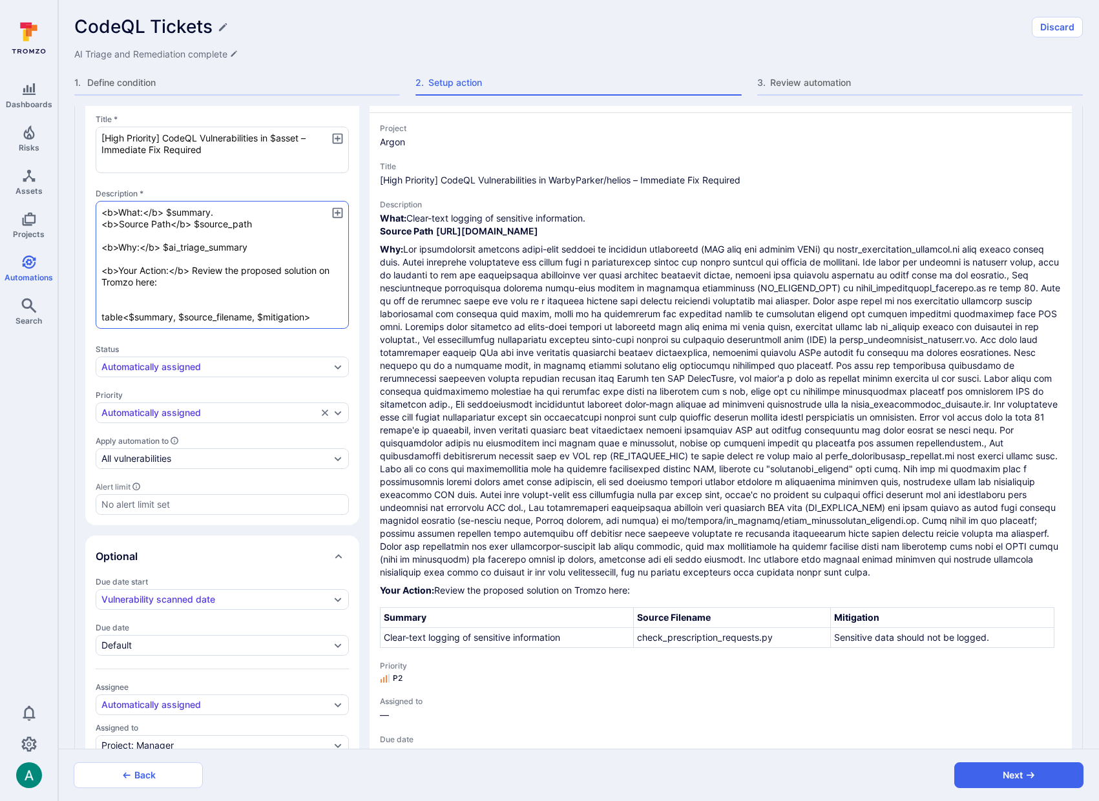
type textarea "x"
type textarea "<b>What:</b> $summary. <b>Source Path</b> $source_path <b>Why:</b> $ai_triage_s…"
type textarea "x"
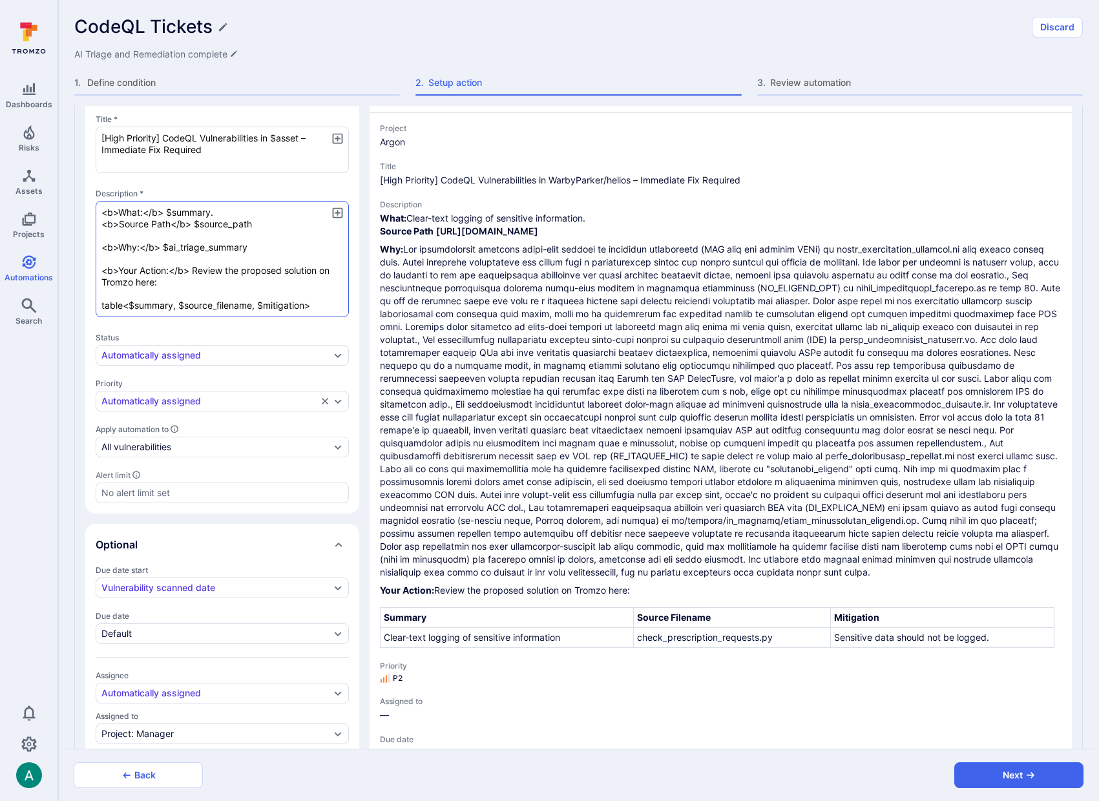
type textarea "x"
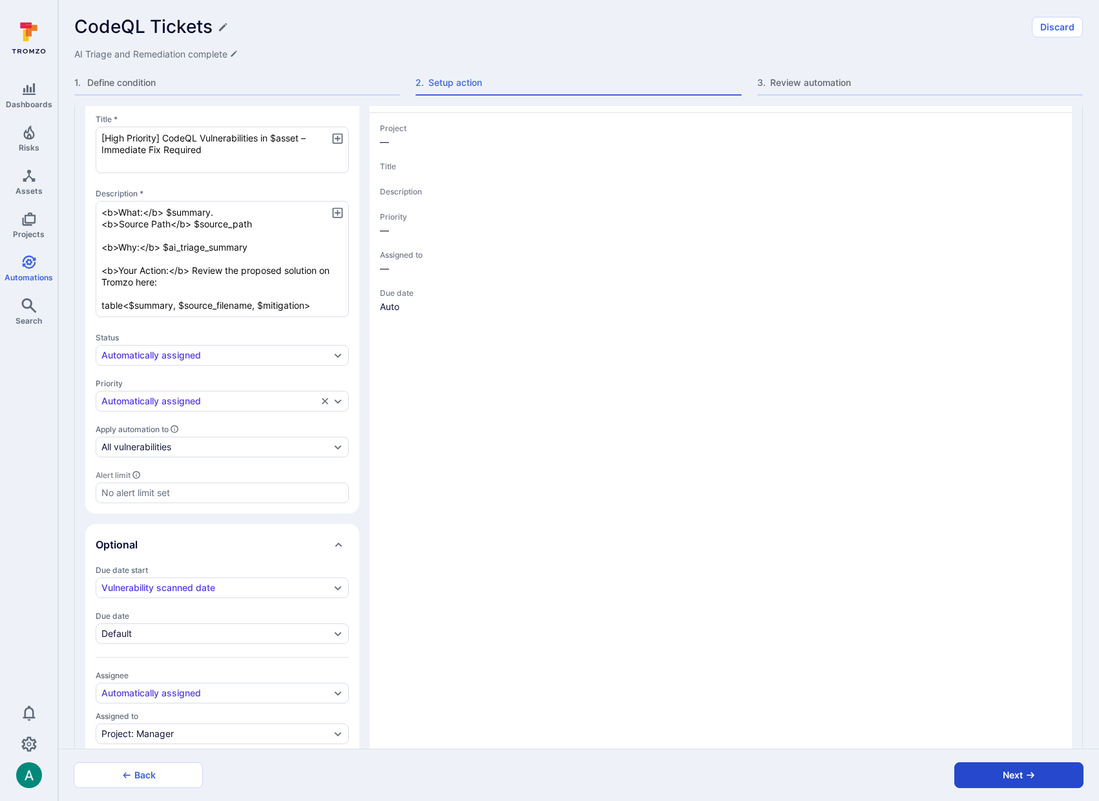
type textarea "x"
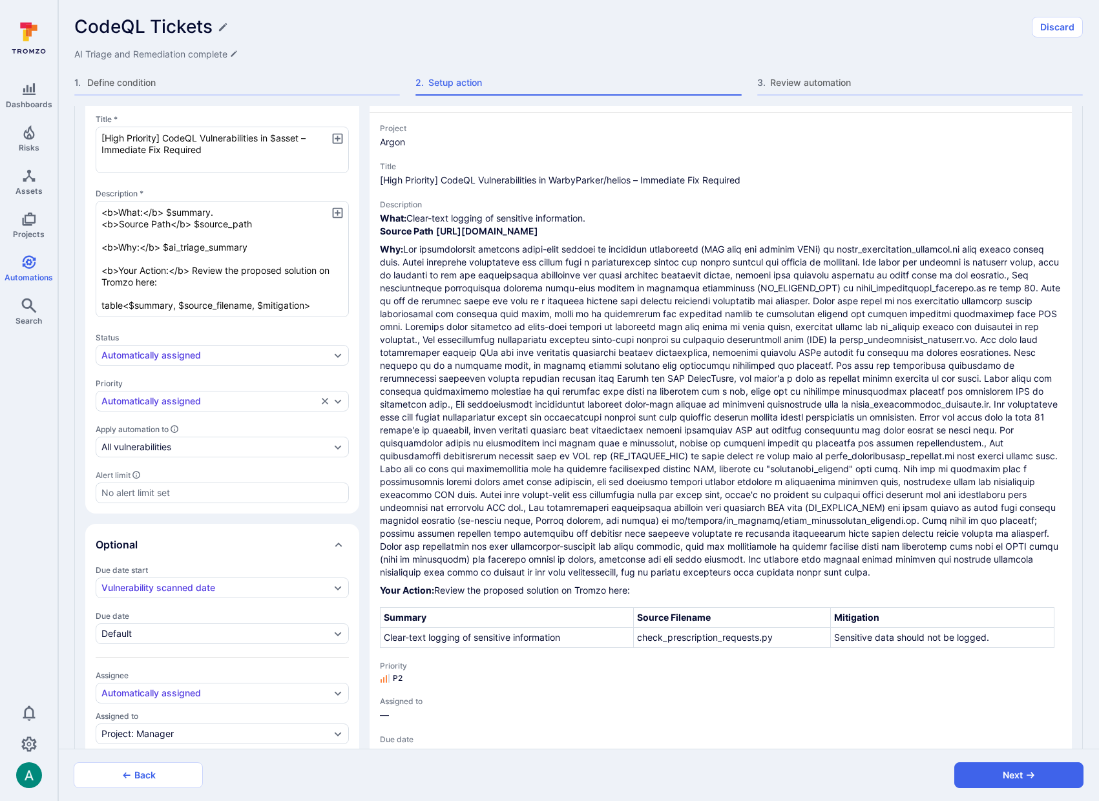
scroll to position [337, 0]
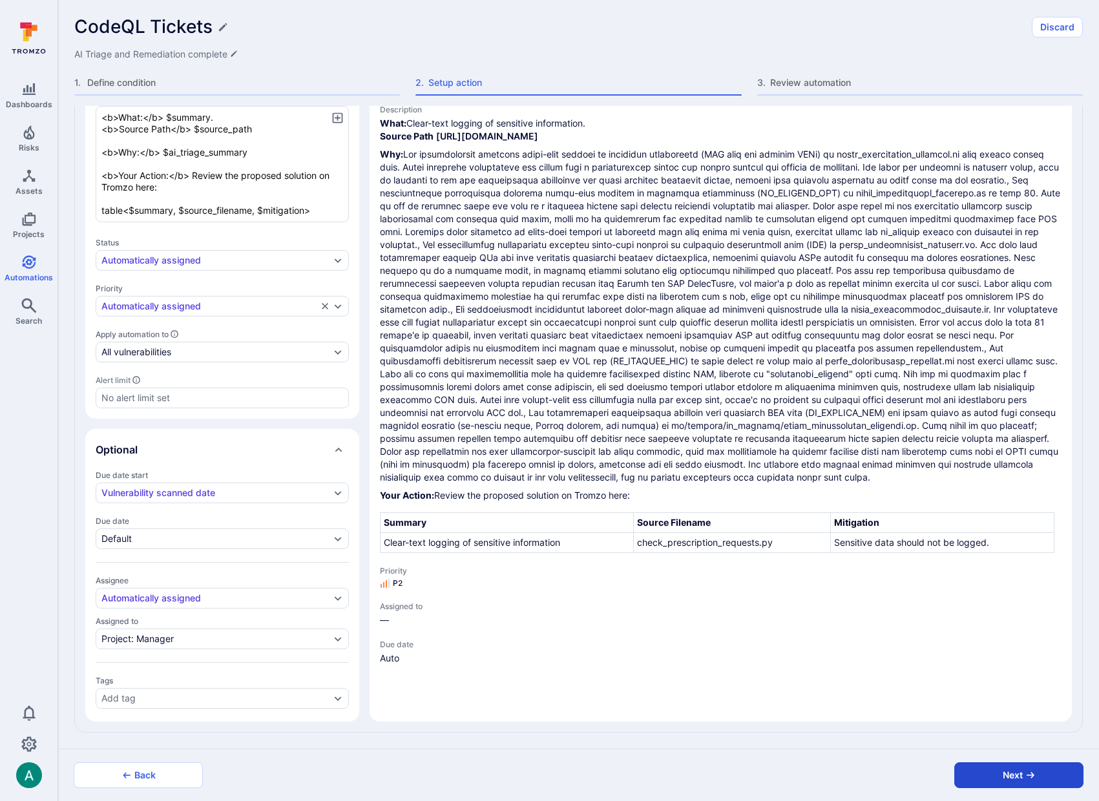
type textarea "<b>What:</b> $summary. <b>Source Path</b> $source_path <b>Why:</b> $ai_triage_s…"
click at [1039, 781] on button "Next" at bounding box center [1019, 776] width 129 height 26
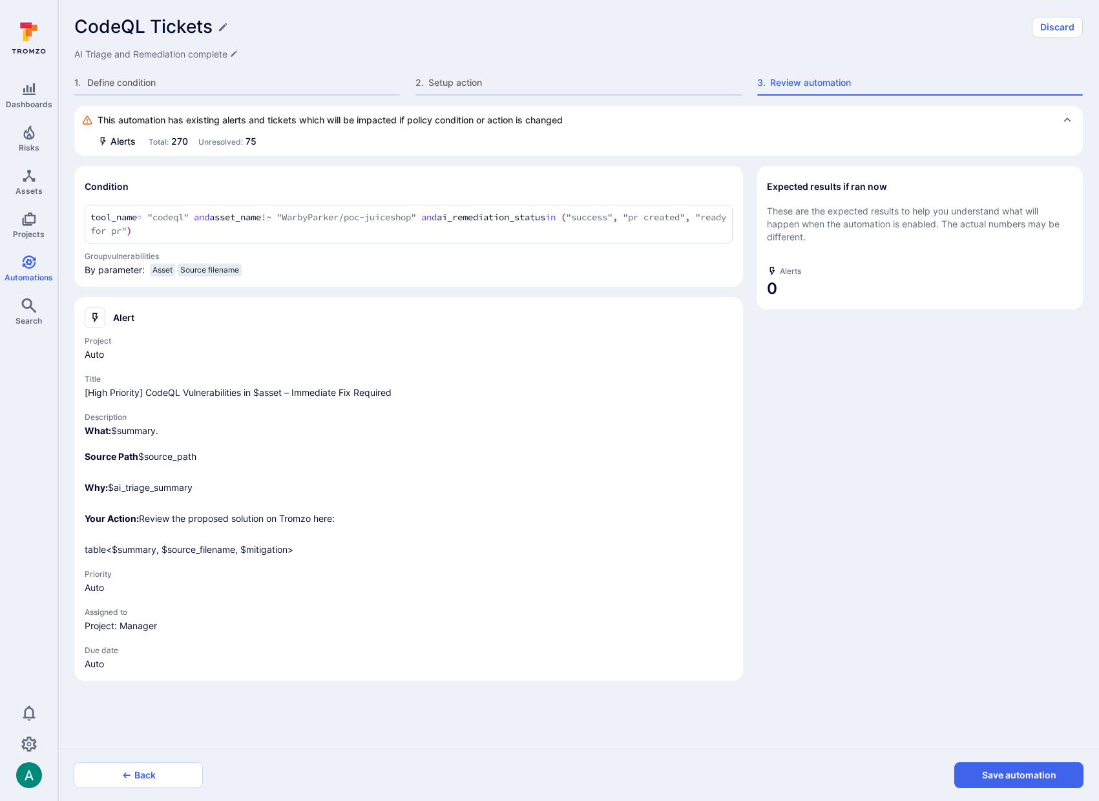
scroll to position [0, 0]
click at [116, 781] on button "Back" at bounding box center [138, 776] width 129 height 26
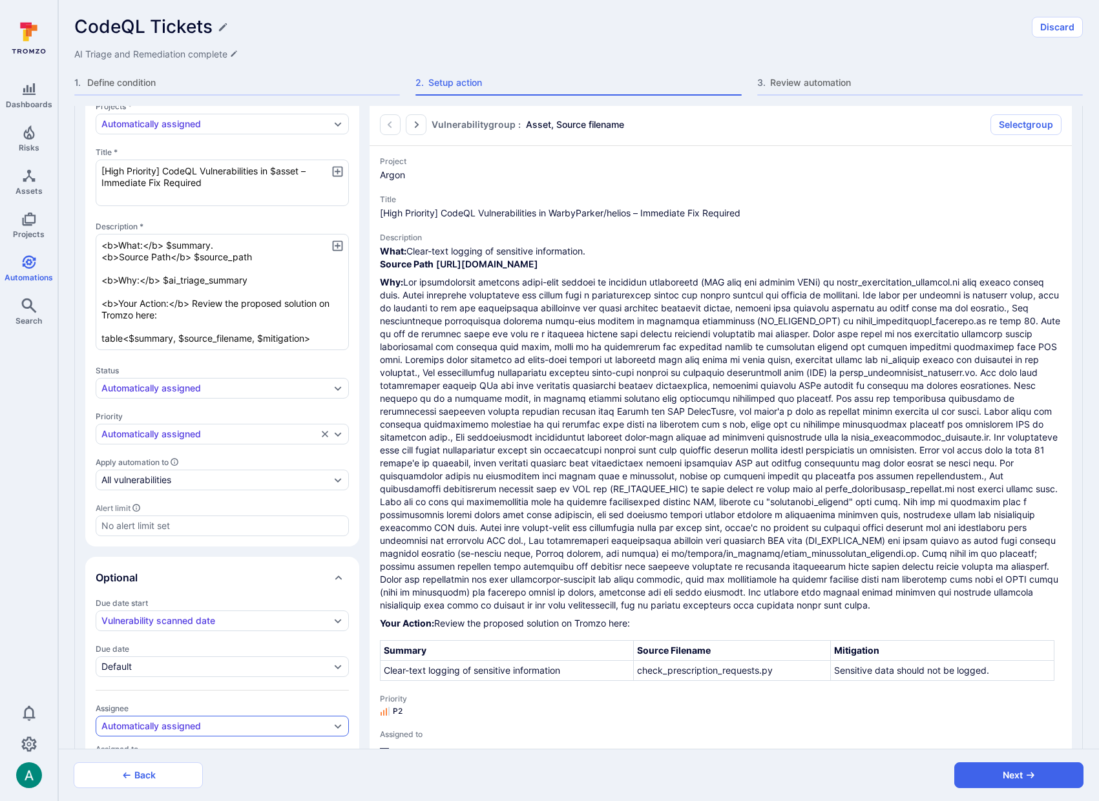
scroll to position [337, 0]
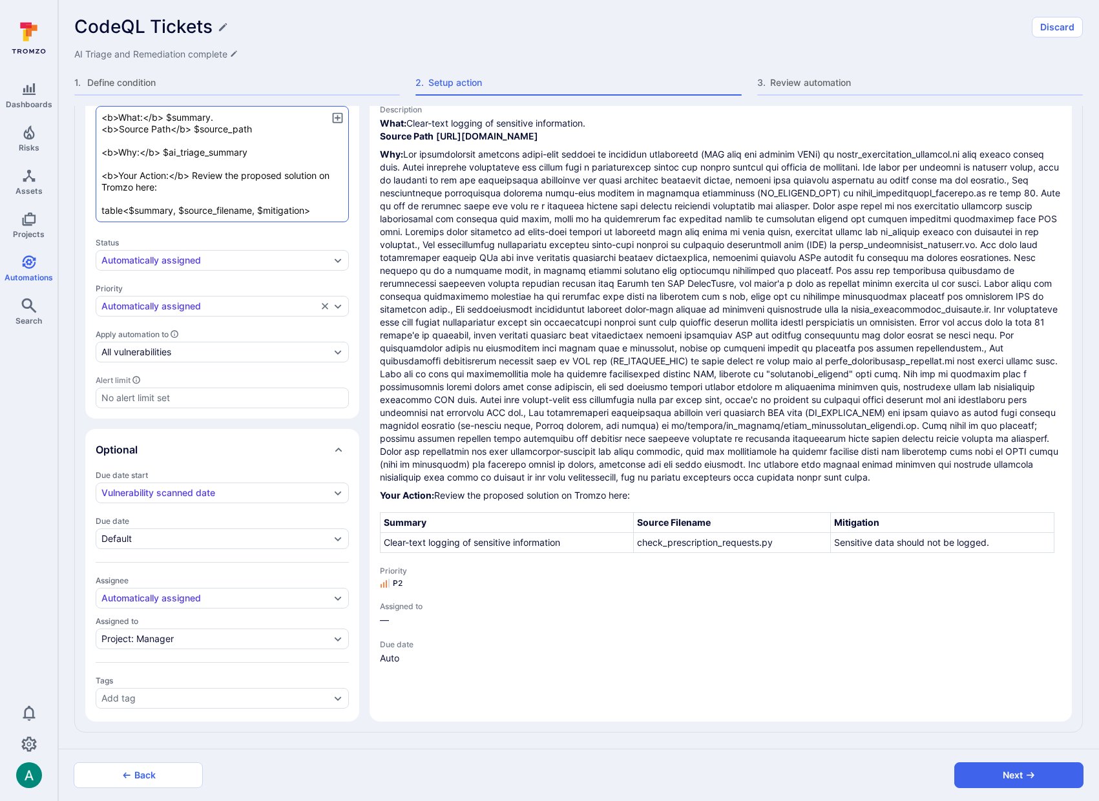
click at [193, 188] on textarea "<b>What:</b> $summary. <b>Source Path</b> $source_path <b>Why:</b> $ai_triage_s…" at bounding box center [222, 164] width 253 height 116
click at [178, 189] on textarea "<b>What:</b> $summary. <b>Source Path</b> $source_path <b>Why:</b> $ai_triage_s…" at bounding box center [222, 164] width 253 height 116
paste textarea "https://warbyparker.tromzo.com/vulnerabilities/fin_oUvX6fvbiiqp5VCe/overview/"
type textarea "x"
type textarea "<b>What:</b> $summary. <b>Source Path</b> $source_path <b>Why:</b> $ai_triage_s…"
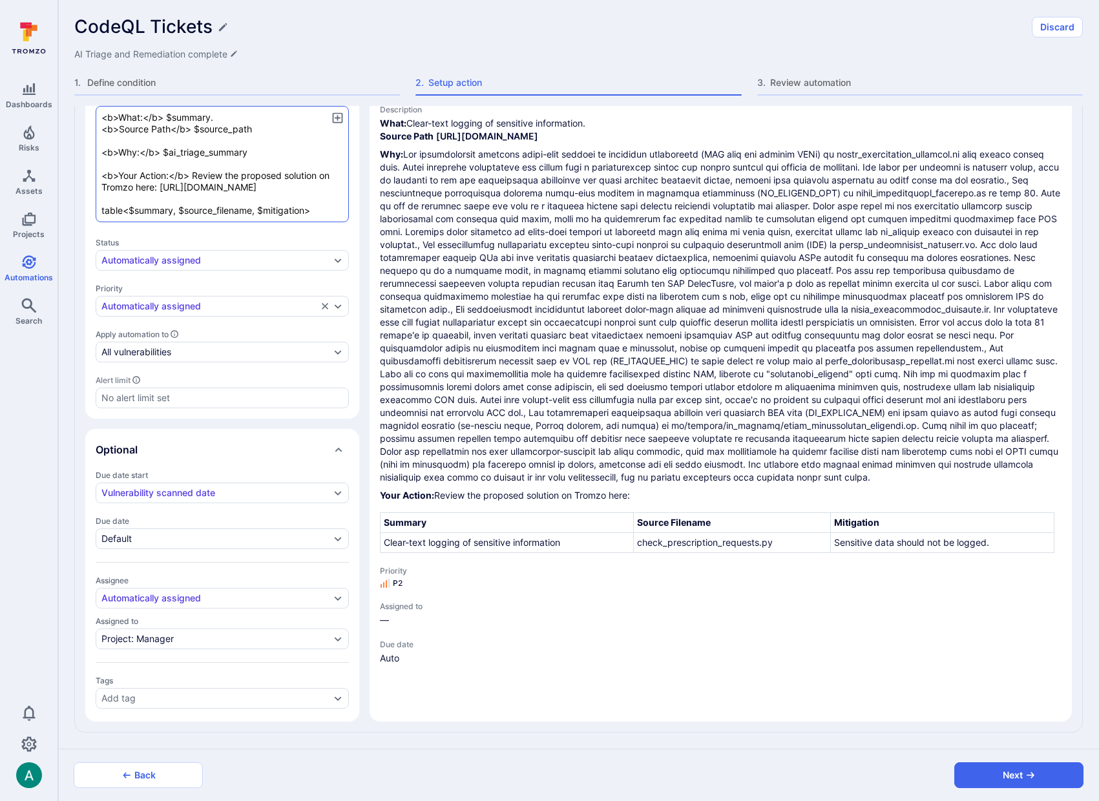
type textarea "x"
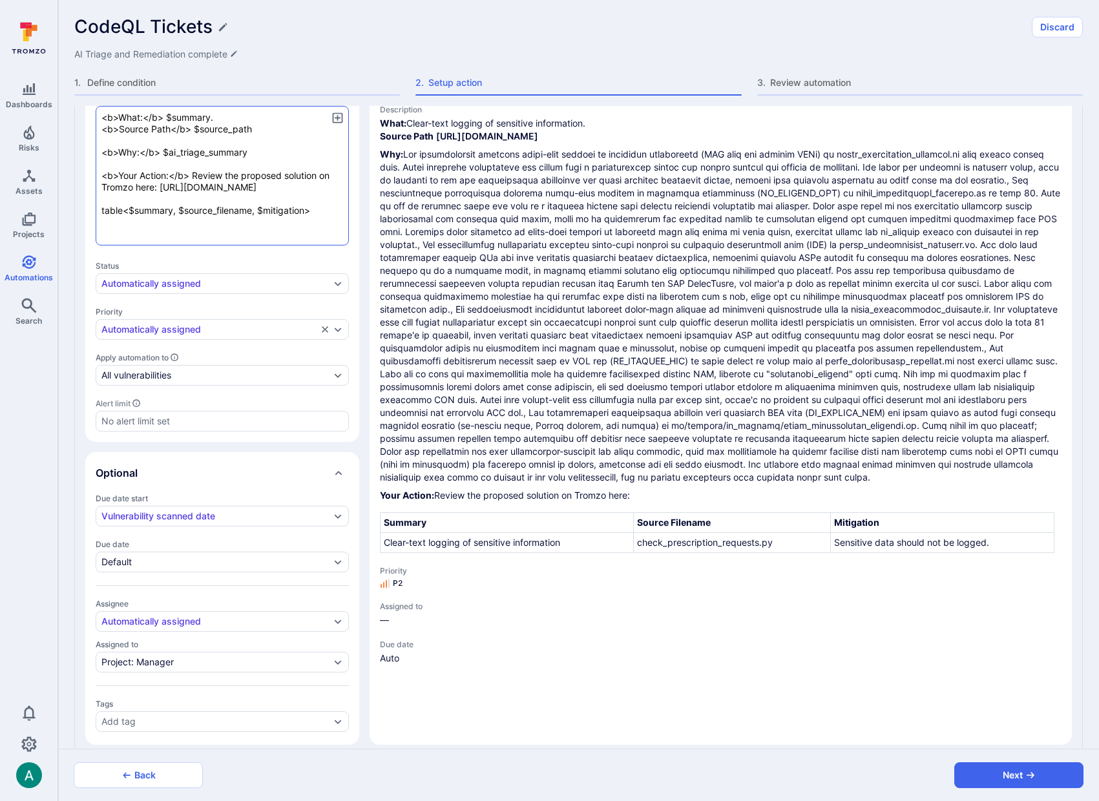
type textarea "x"
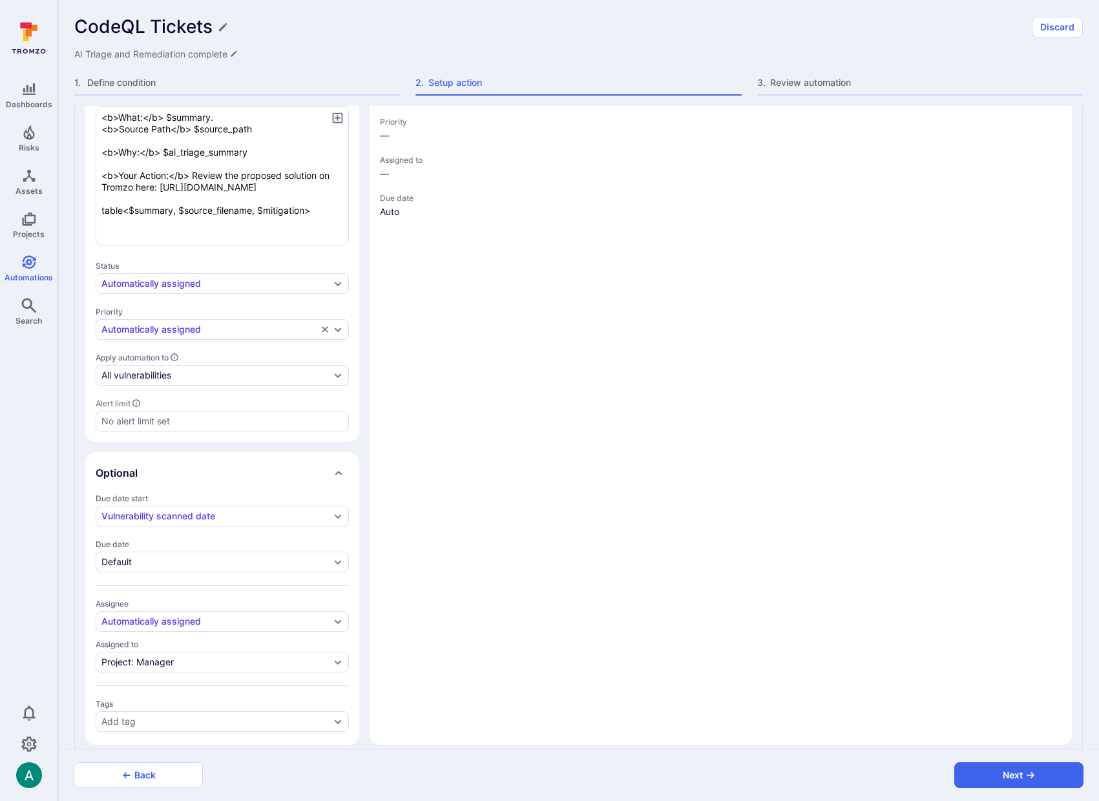
type textarea "<b>What:</b> $summary. <b>Source Path</b> $source_path <b>Why:</b> $ai_triage_s…"
click at [339, 115] on icon "button" at bounding box center [338, 118] width 14 height 14
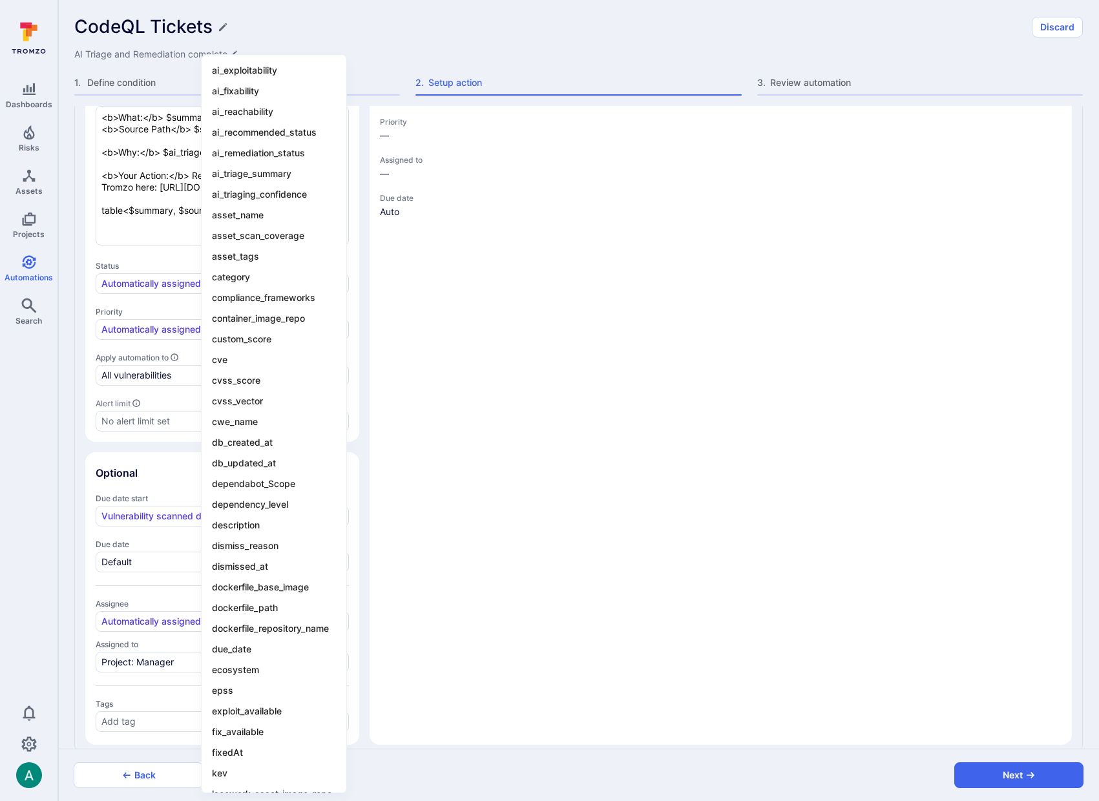
type textarea "x"
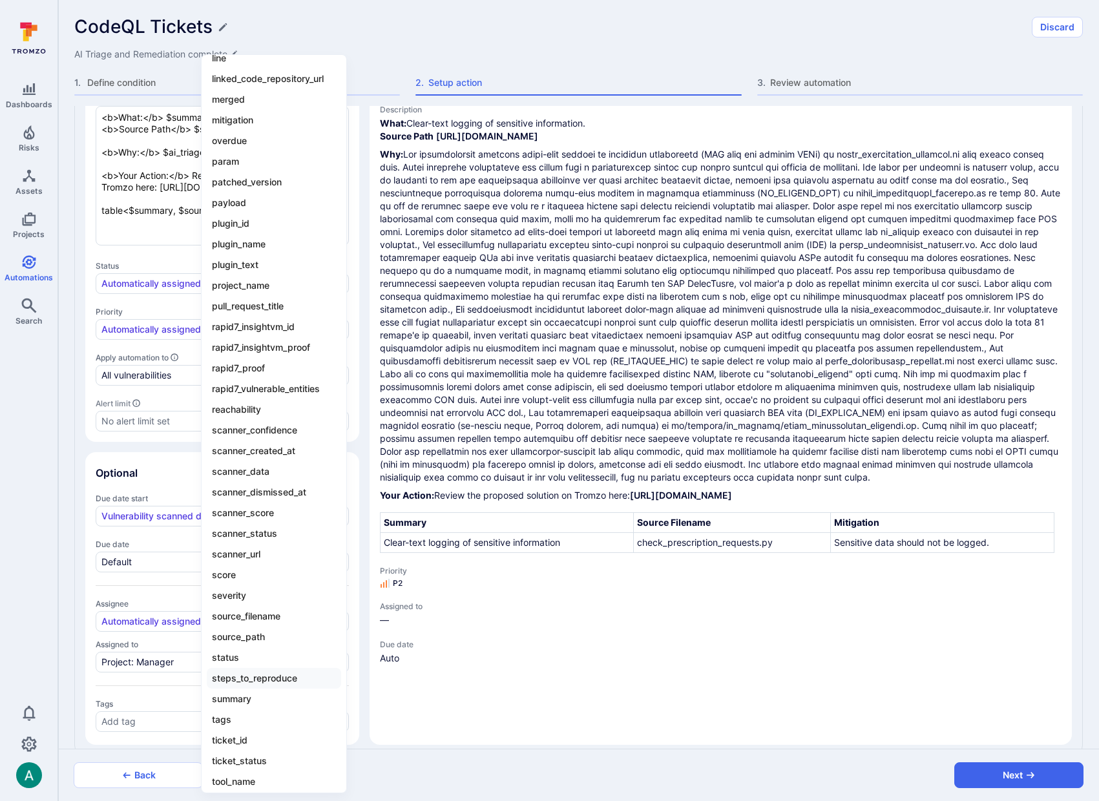
scroll to position [947, 0]
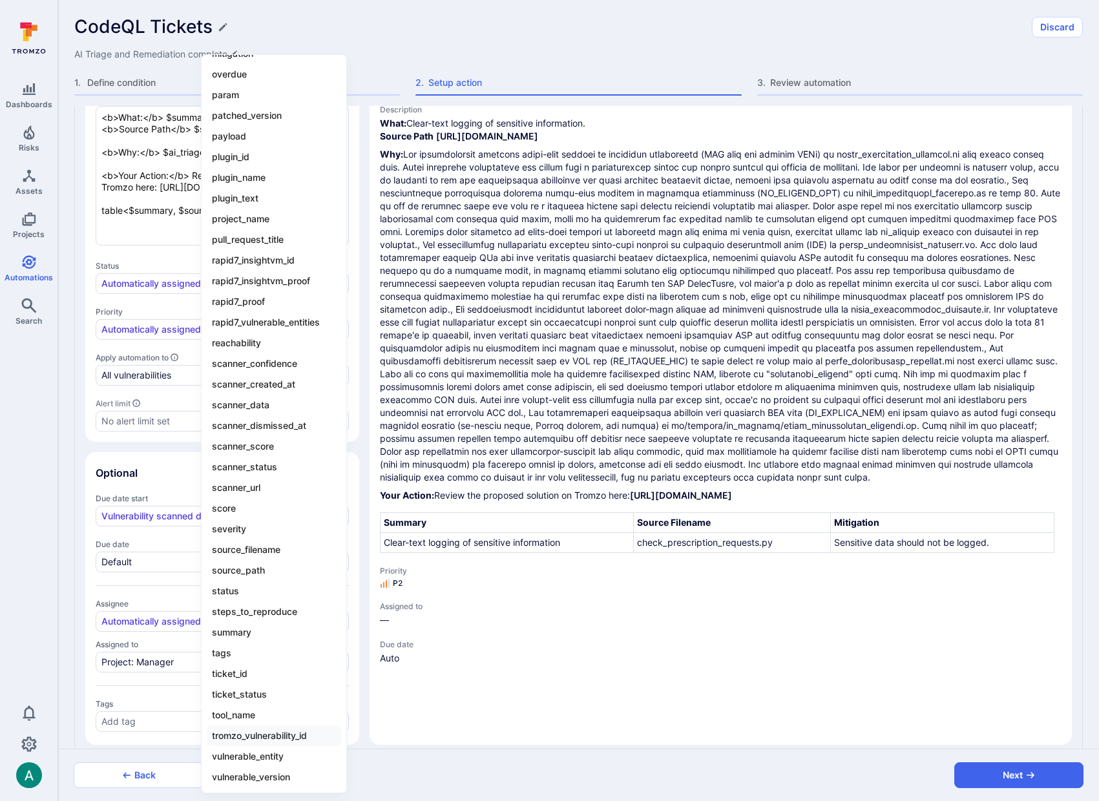
click at [286, 734] on li "tromzo_vulnerability_id" at bounding box center [274, 736] width 134 height 21
type textarea "x"
type textarea "<b>What:</b> $summary. <b>Source Path</b> $source_path <b>Why:</b> $ai_triage_s…"
type textarea "x"
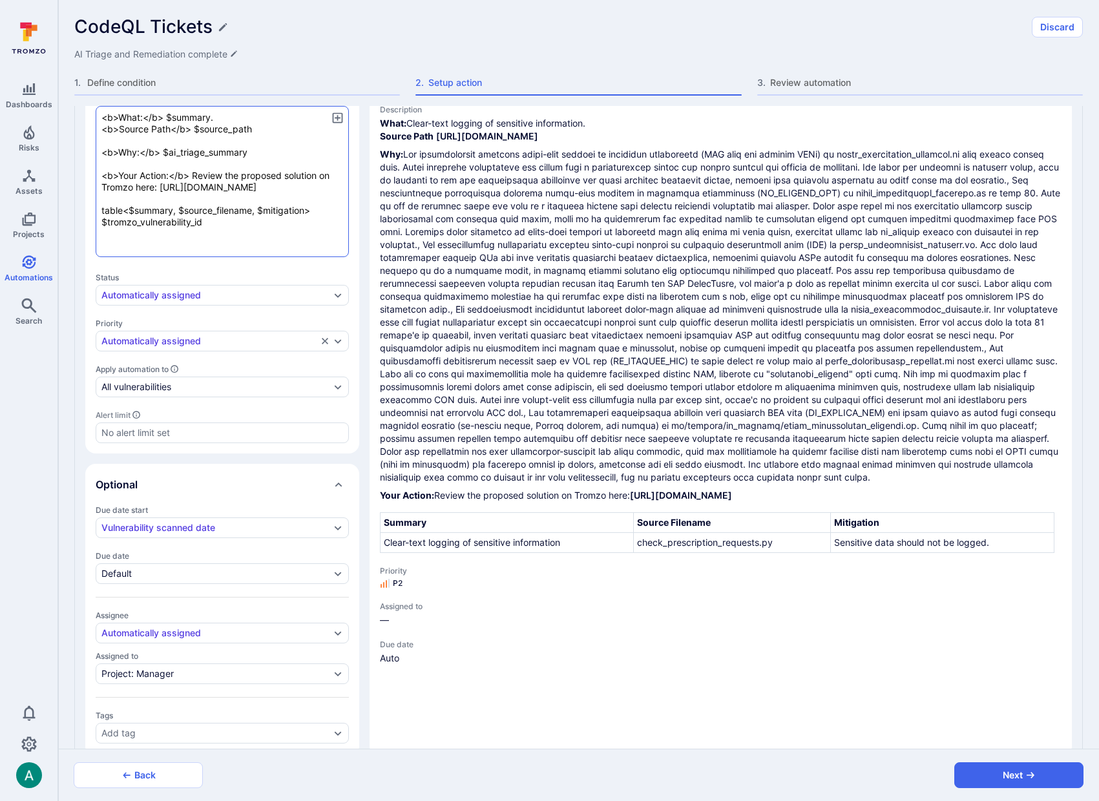
type textarea "x"
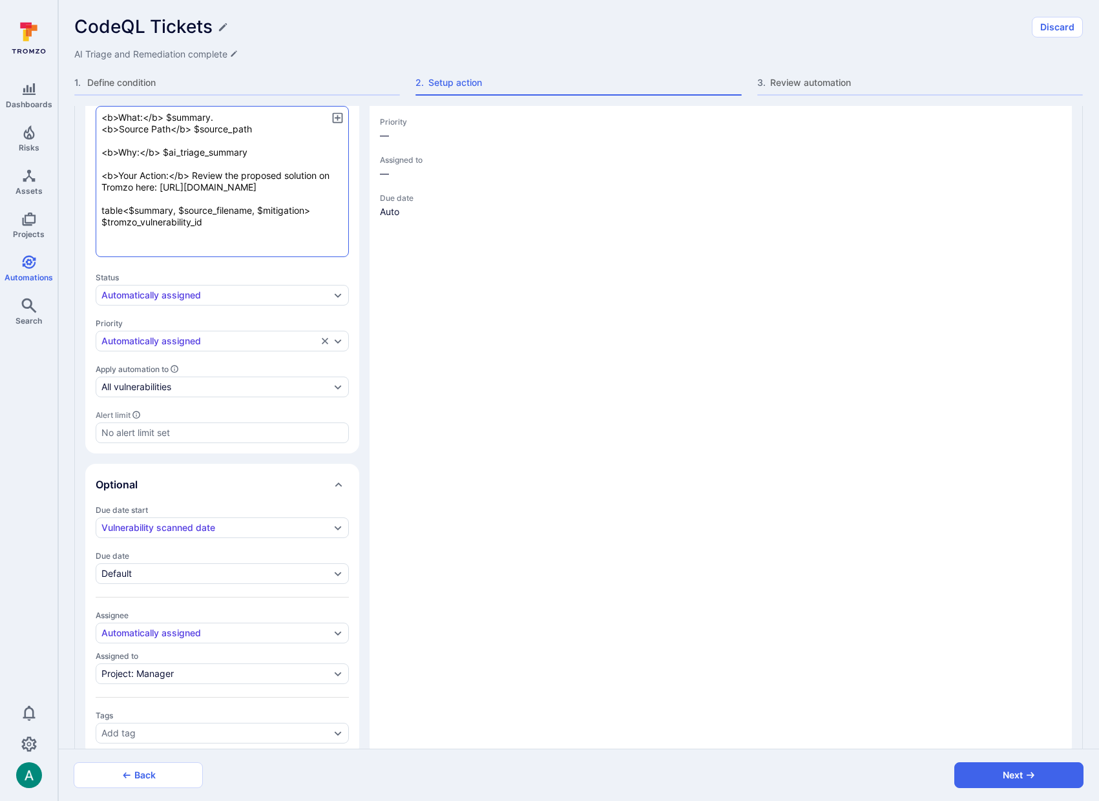
click at [216, 246] on textarea "<b>What:</b> $summary. <b>Source Path</b> $source_path <b>Why:</b> $ai_triage_s…" at bounding box center [222, 181] width 253 height 151
type textarea "x"
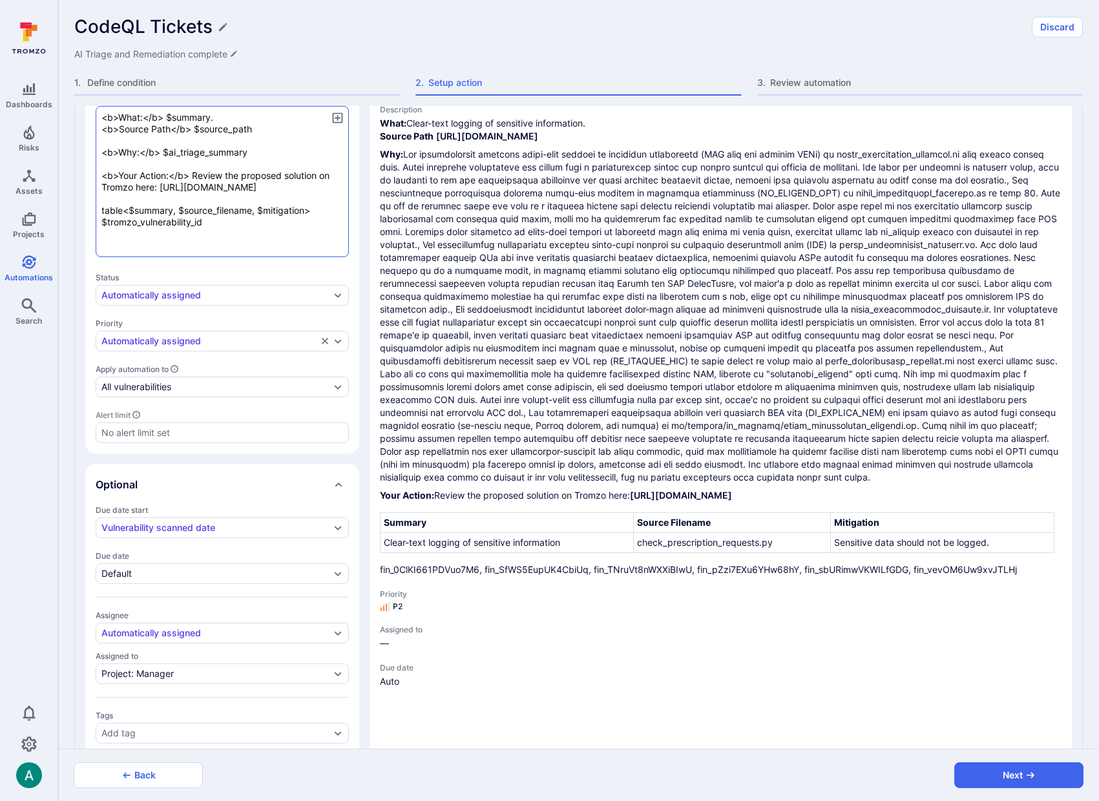
type textarea "x"
type textarea "<b>What:</b> $summary. <b>Source Path</b> $source_path <b>Why:</b> $ai_triage_s…"
type textarea "x"
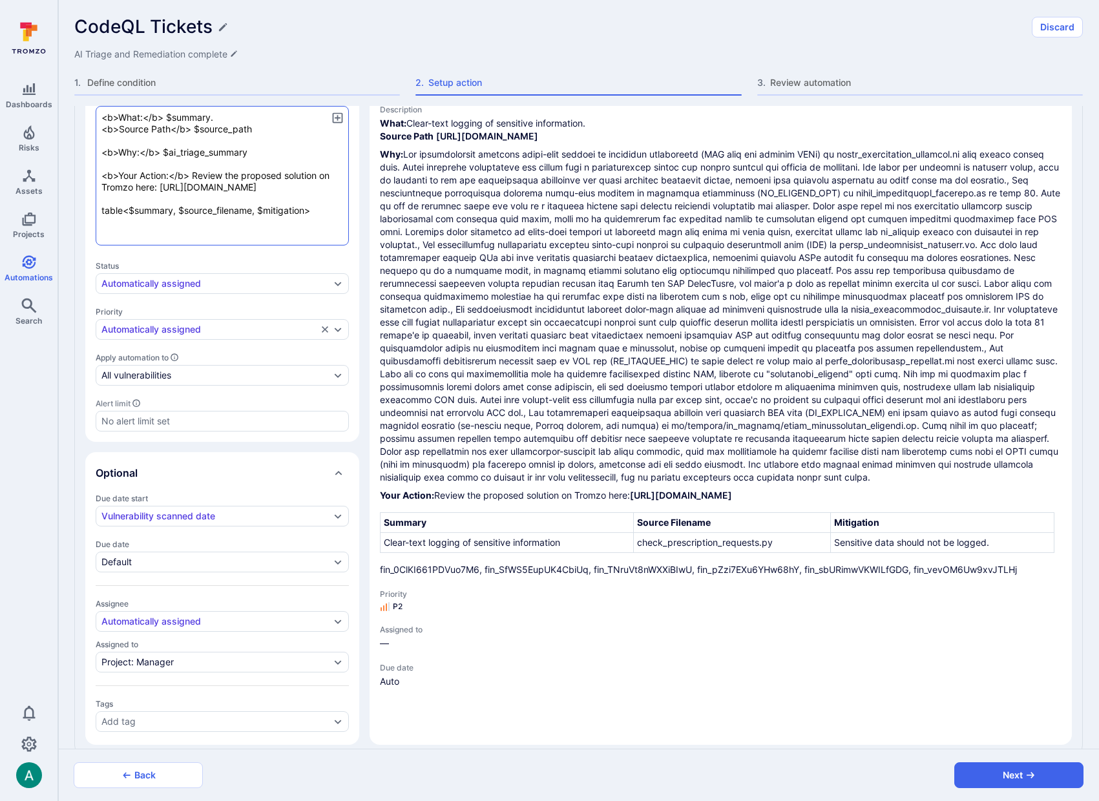
type textarea "x"
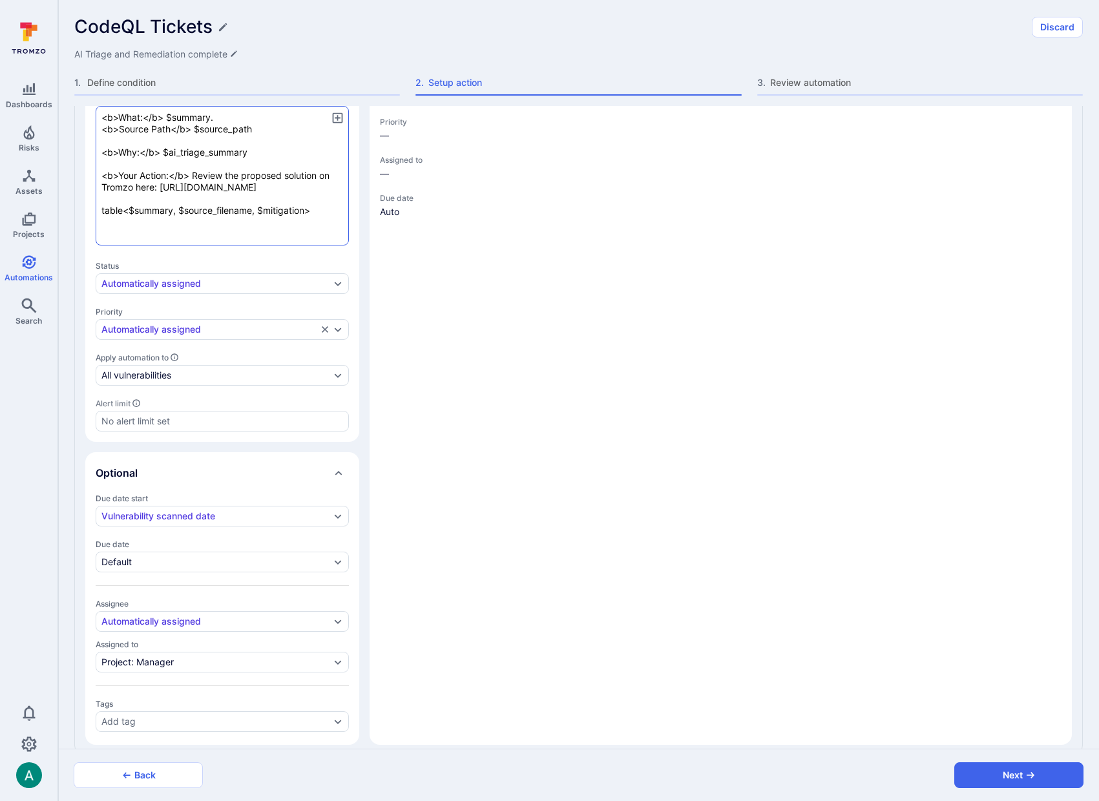
type textarea "x"
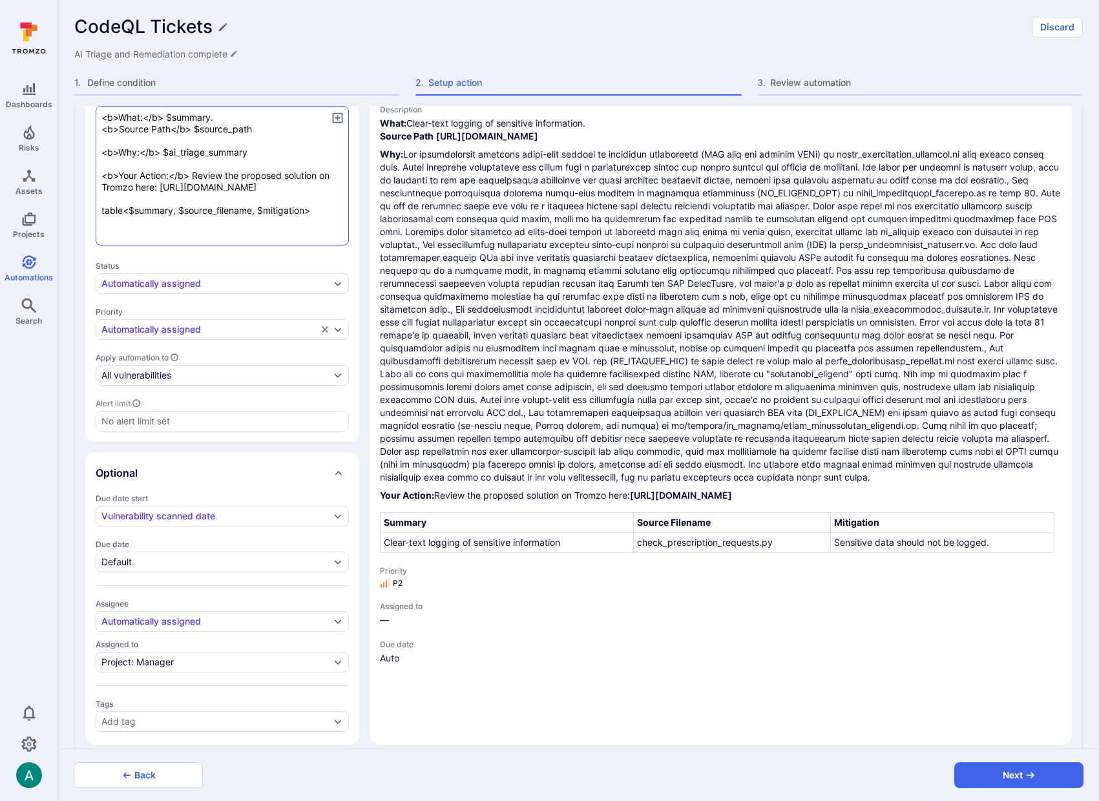
drag, startPoint x: 180, startPoint y: 234, endPoint x: 257, endPoint y: 233, distance: 77.6
click at [257, 233] on textarea "<b>What:</b> $summary. <b>Source Path</b> $source_path <b>Why:</b> $ai_triage_s…" at bounding box center [222, 176] width 253 height 140
type textarea "x"
type textarea "<b>What:</b> $summary. <b>Source Path</b> $source_path <b>Why:</b> $ai_triage_s…"
type textarea "x"
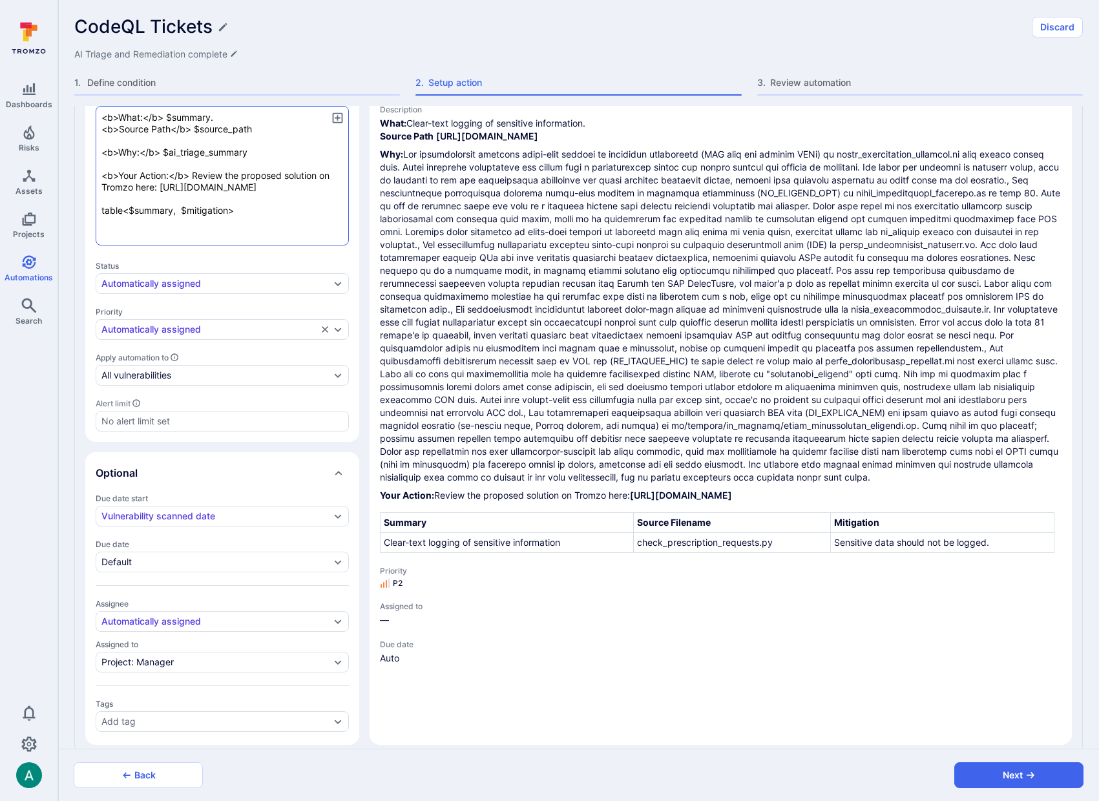
type textarea "x"
type textarea "<b>What:</b> $summary. <b>Source Path</b> $source_path <b>Why:</b> $ai_triage_s…"
type textarea "x"
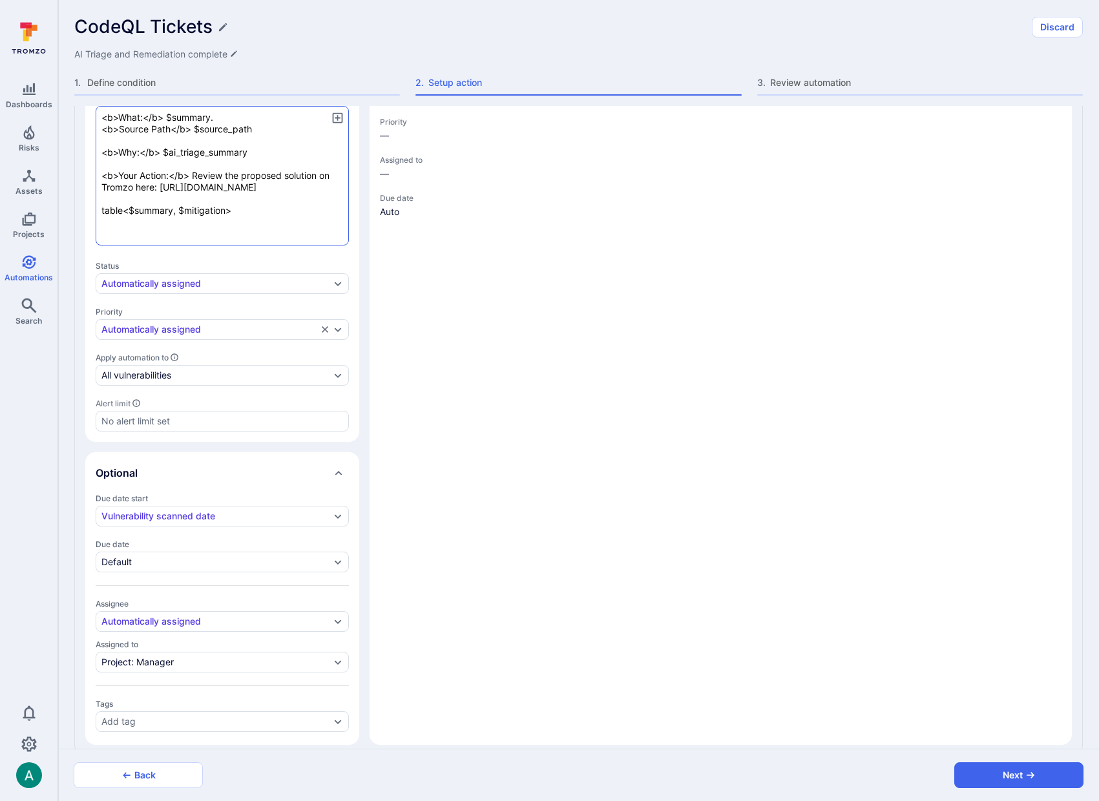
type textarea "x"
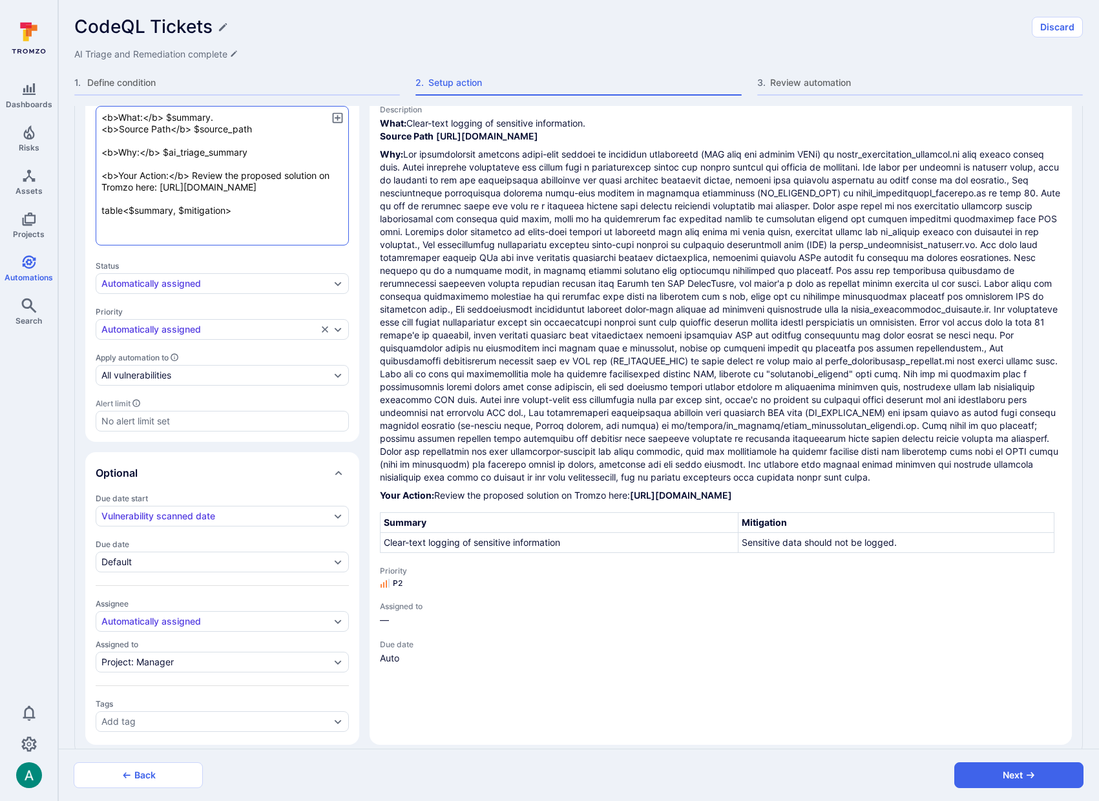
type textarea "x"
type textarea "<b>What:</b> $summary. <b>Source Path</b> $source_path <b>Why:</b> $ai_triage_s…"
type textarea "x"
type textarea "<b>What:</b> $summary. <b>Source Path</b> $source_path <b>Why:</b> $ai_triage_s…"
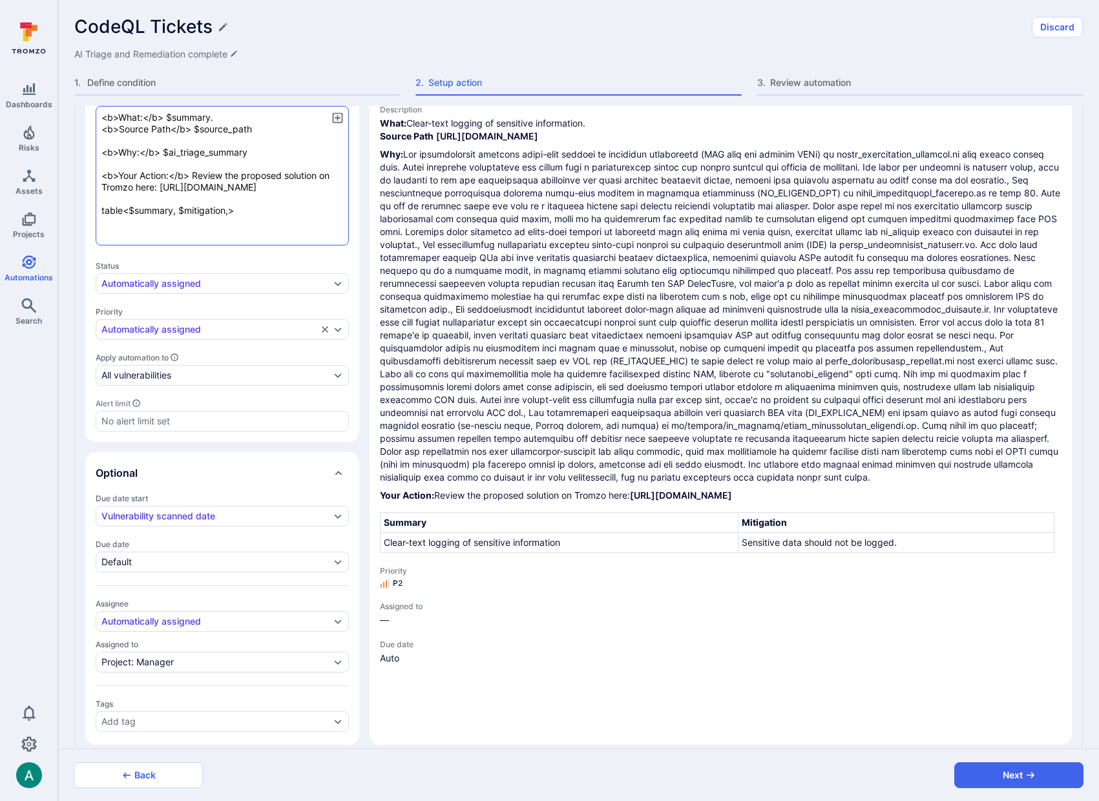
type textarea "x"
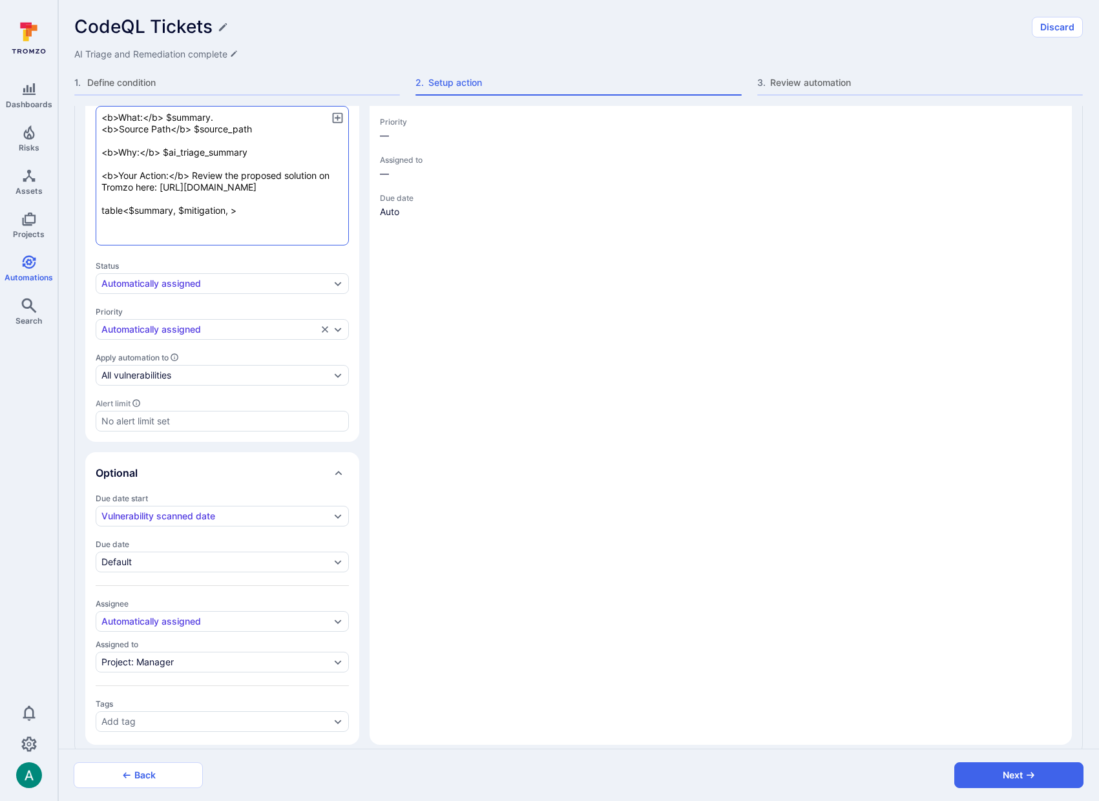
type textarea "x"
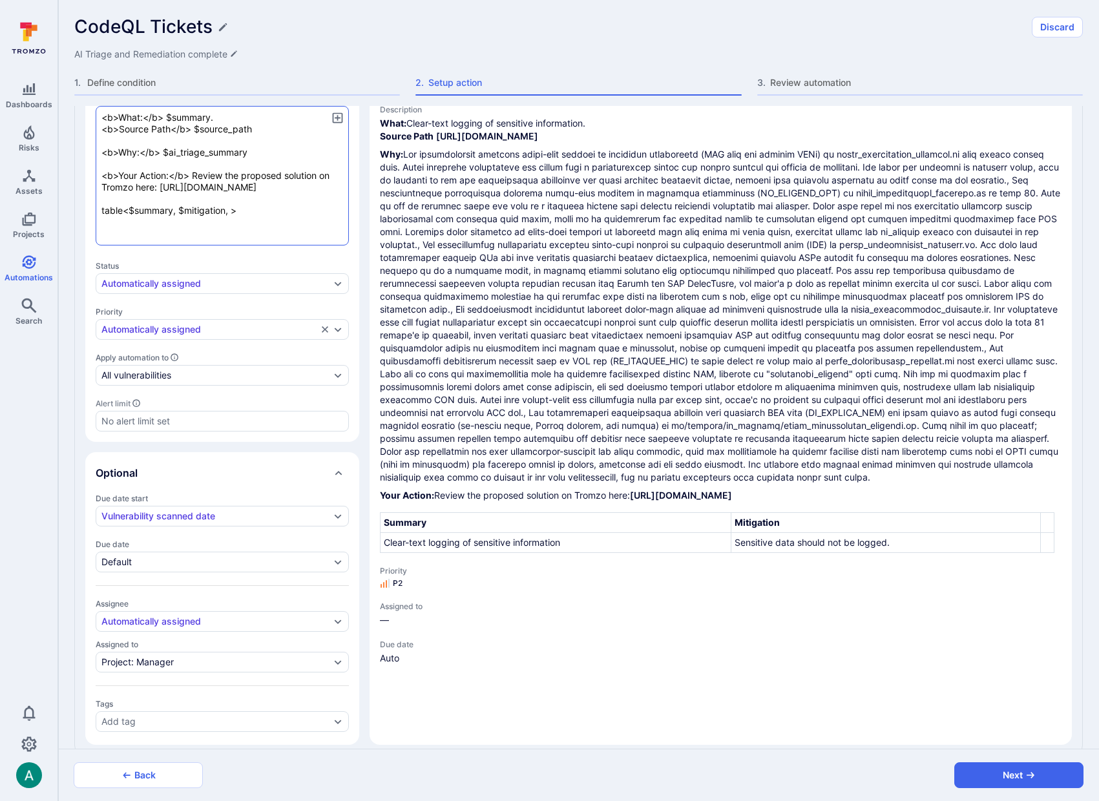
paste textarea "$tromzo_vulnerability_id"
type textarea "x"
type textarea "<b>What:</b> $summary. <b>Source Path</b> $source_path <b>Why:</b> $ai_triage_s…"
type textarea "x"
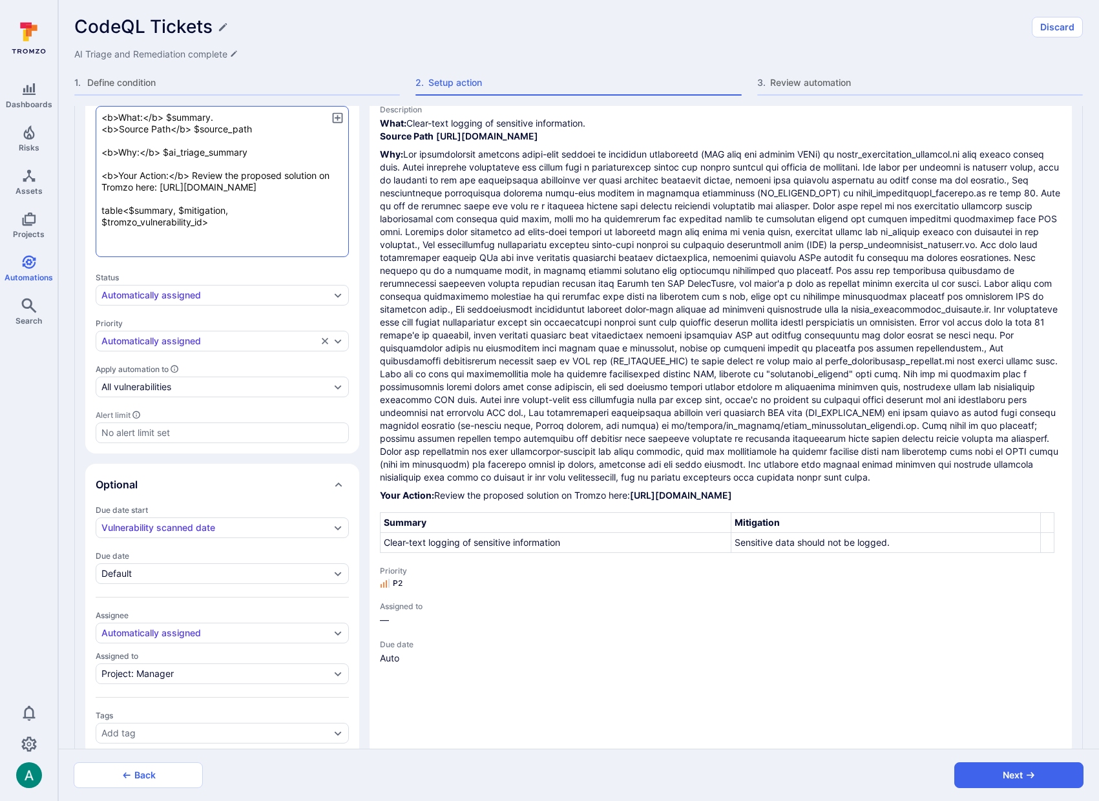
type textarea "x"
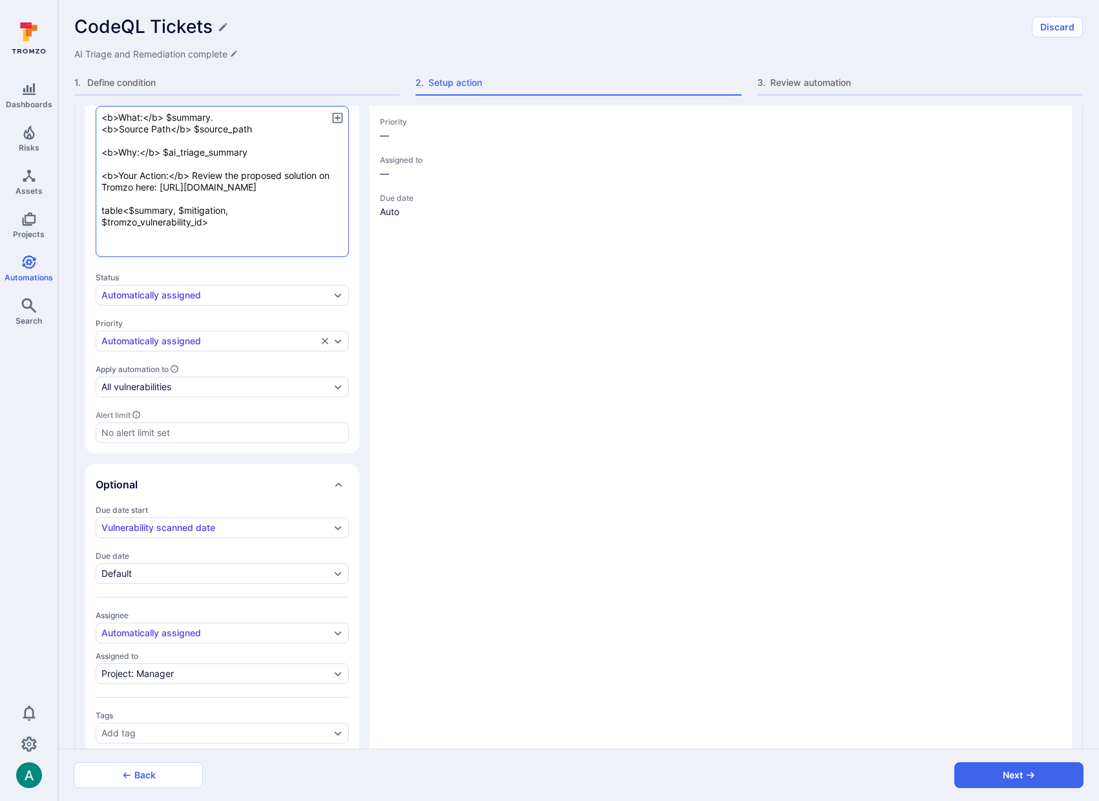
type textarea "x"
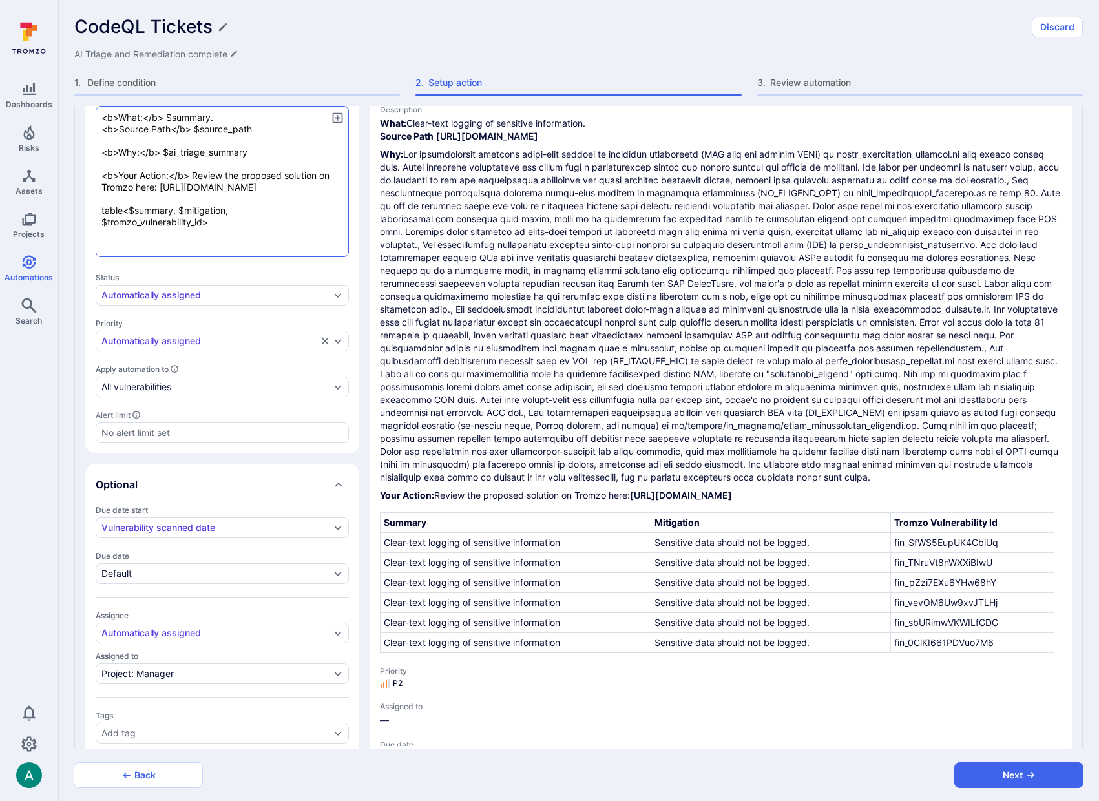
type textarea "x"
type textarea "<b>What:</b> $summary. <b>Source Path</b> $source_path <b>Why:</b> $ai_triage_s…"
type textarea "x"
type textarea "<b>What:</b> $summary. <b>Source Path</b> $source_path <b>Why:</b> $ai_triage_s…"
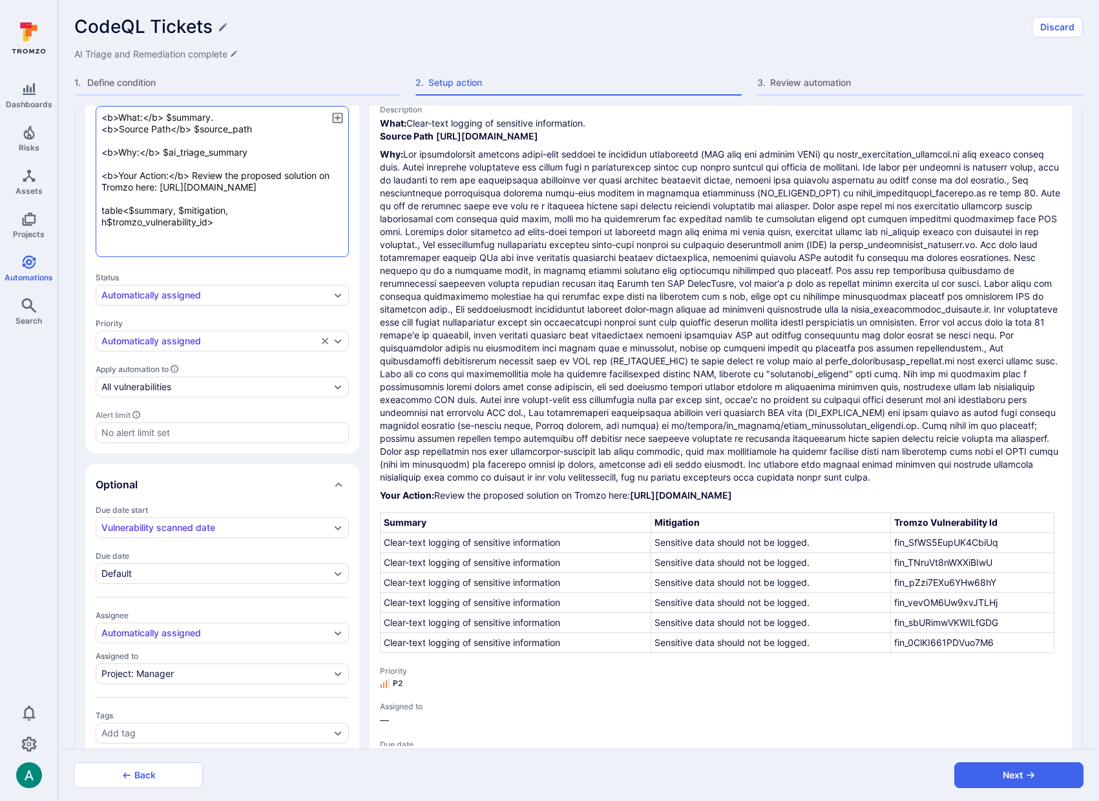
type textarea "x"
type textarea "<b>What:</b> $summary. <b>Source Path</b> $source_path <b>Why:</b> $ai_triage_s…"
type textarea "x"
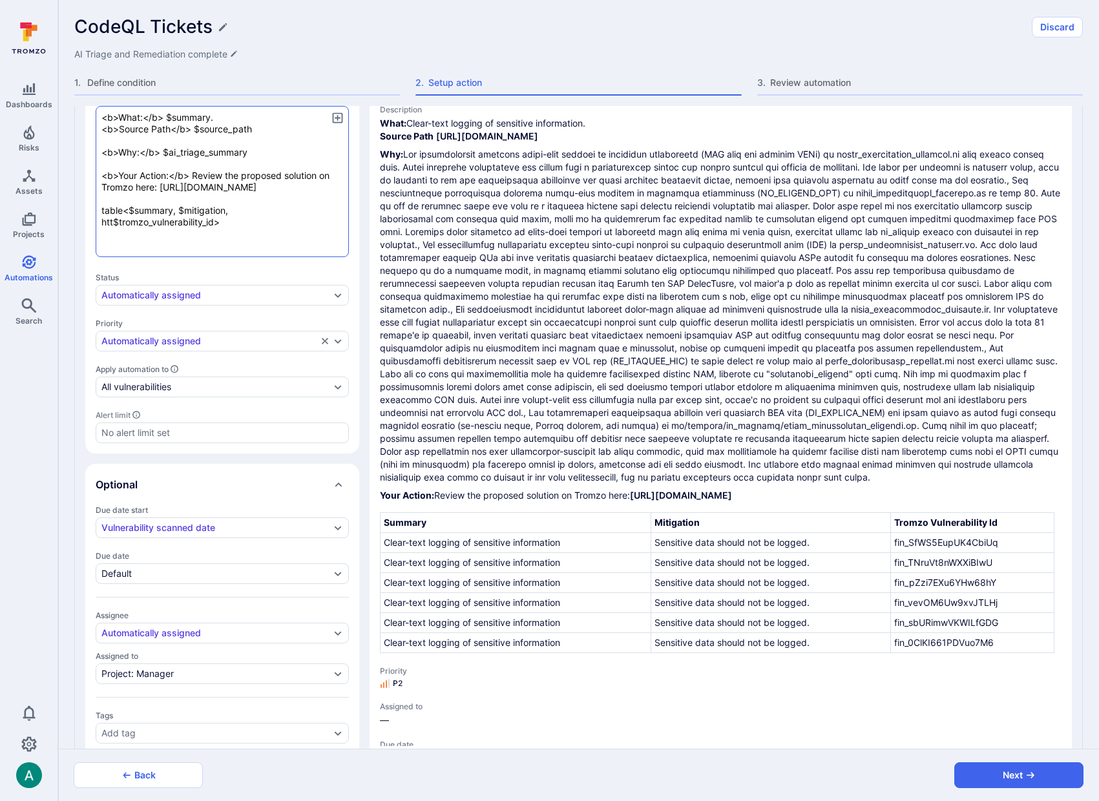
type textarea "<b>What:</b> $summary. <b>Source Path</b> $source_path <b>Why:</b> $ai_triage_s…"
type textarea "x"
type textarea "<b>What:</b> $summary. <b>Source Path</b> $source_path <b>Why:</b> $ai_triage_s…"
type textarea "x"
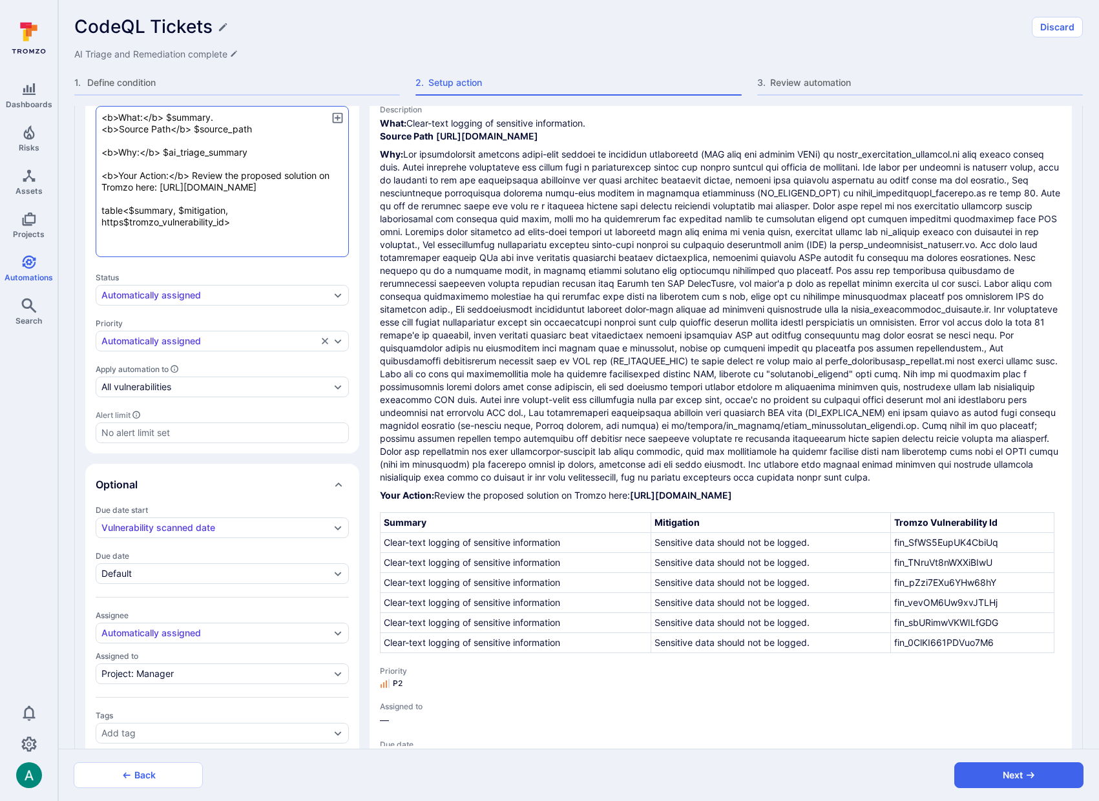
type textarea "x"
type textarea "<b>What:</b> $summary. <b>Source Path</b> $source_path <b>Why:</b> $ai_triage_s…"
type textarea "x"
type textarea "<b>What:</b> $summary. <b>Source Path</b> $source_path <b>Why:</b> $ai_triage_s…"
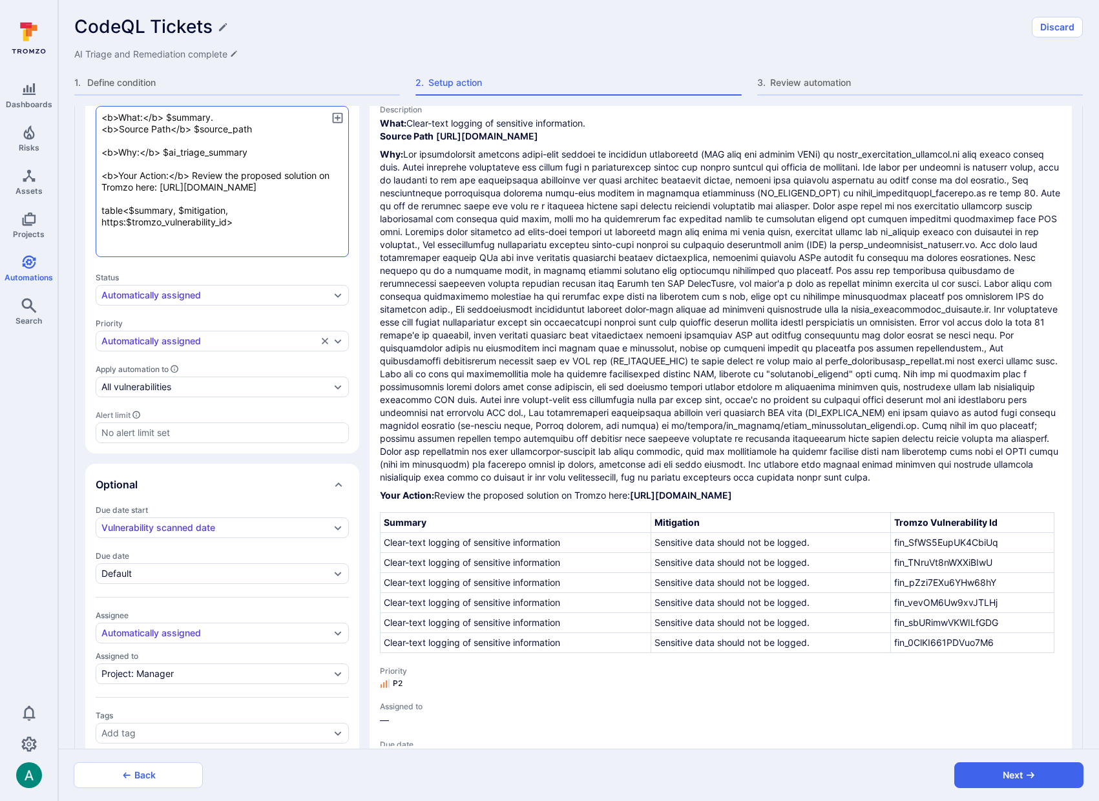
type textarea "x"
type textarea "<b>What:</b> $summary. <b>Source Path</b> $source_path <b>Why:</b> $ai_triage_s…"
type textarea "x"
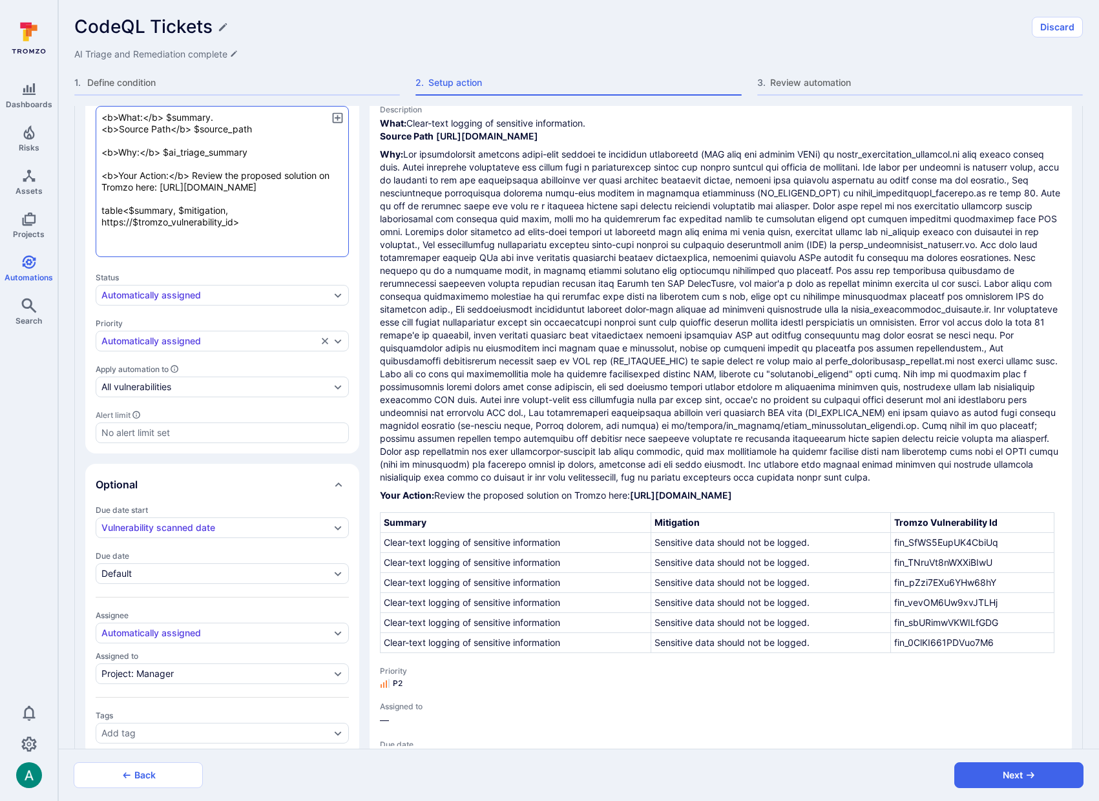
type textarea "x"
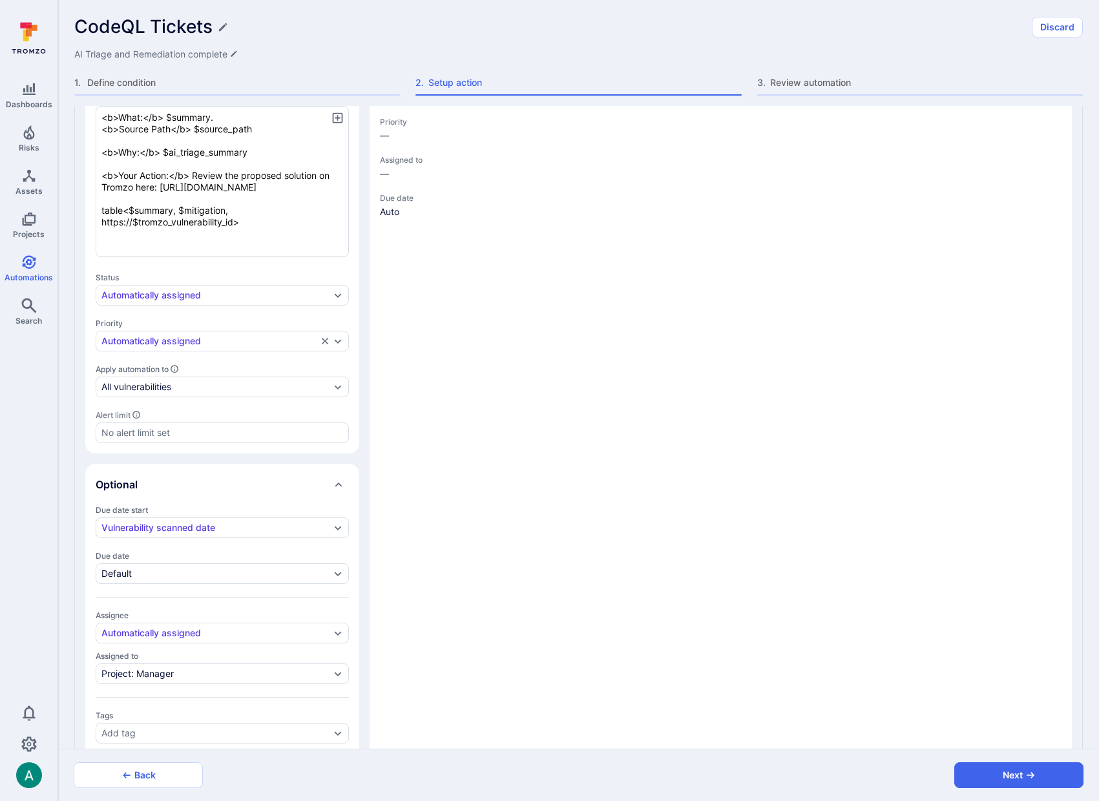
type textarea "x"
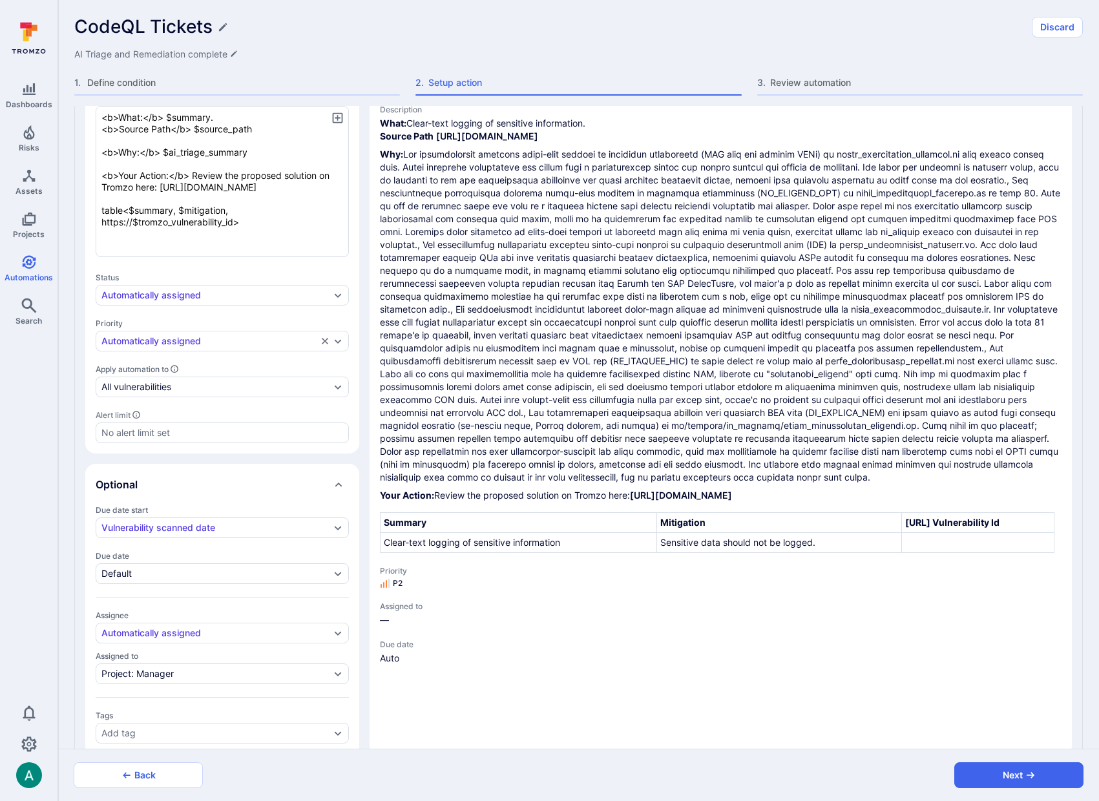
scroll to position [346, 0]
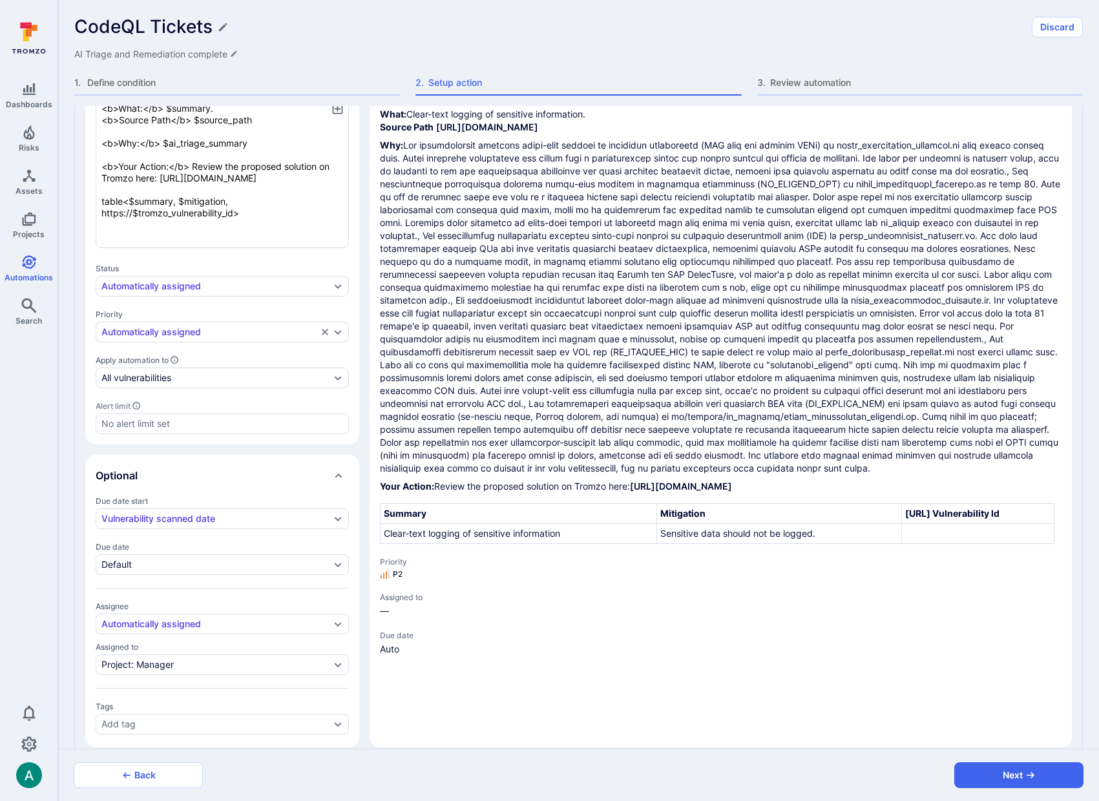
type textarea "x"
type textarea "<b>What:</b> $summary. <b>Source Path</b> $source_path <b>Why:</b> $ai_triage_s…"
type textarea "x"
type textarea "<b>What:</b> $summary. <b>Source Path</b> $source_path <b>Why:</b> $ai_triage_s…"
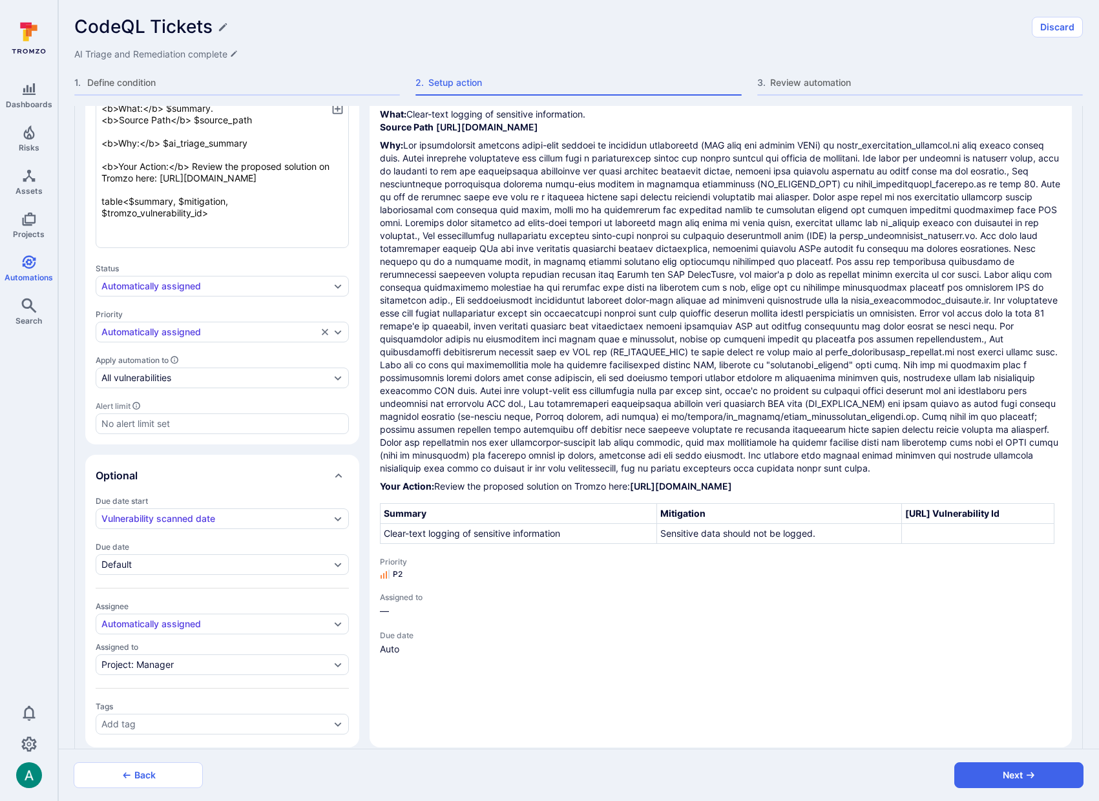
type textarea "x"
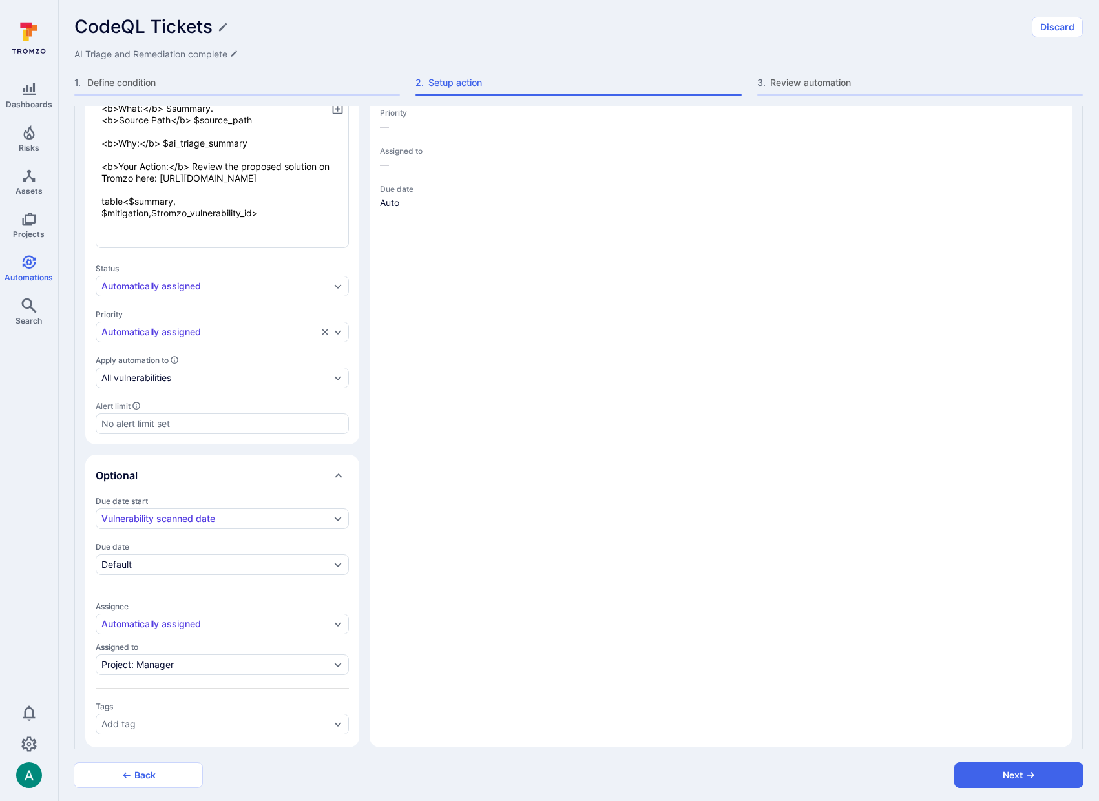
type textarea "x"
type textarea "<b>What:</b> $summary. <b>Source Path</b> $source_path <b>Why:</b> $ai_triage_s…"
type textarea "x"
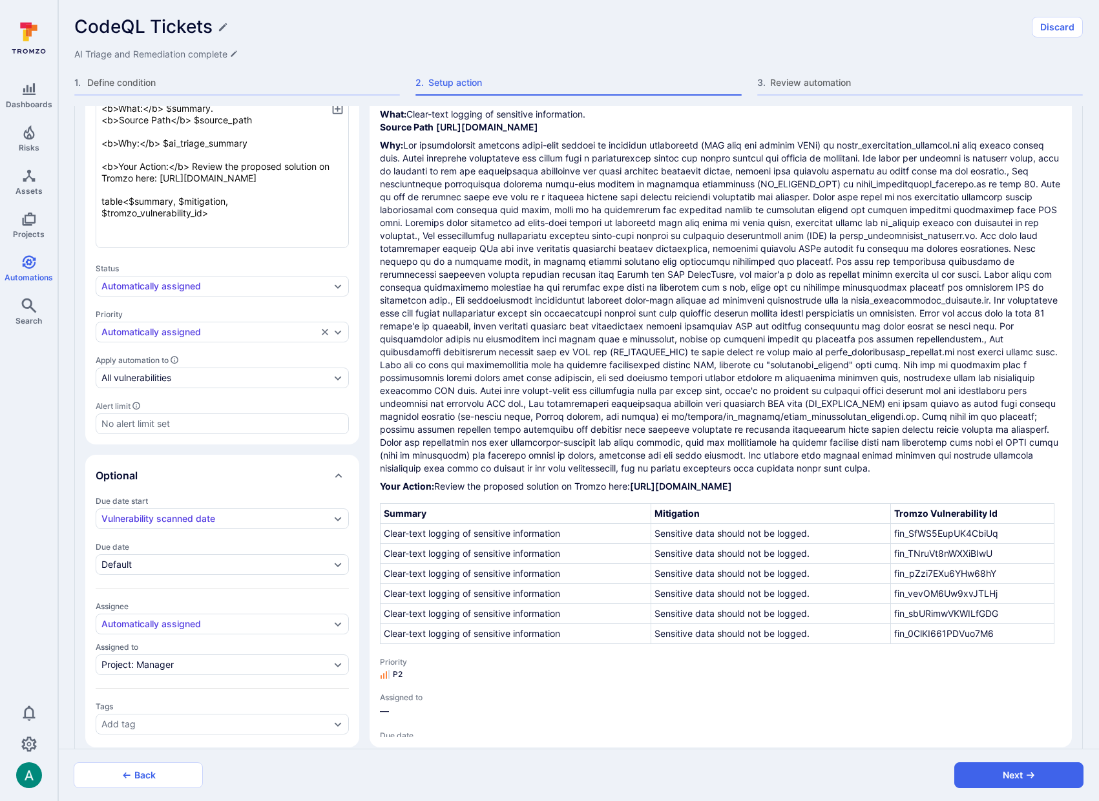
type textarea "x"
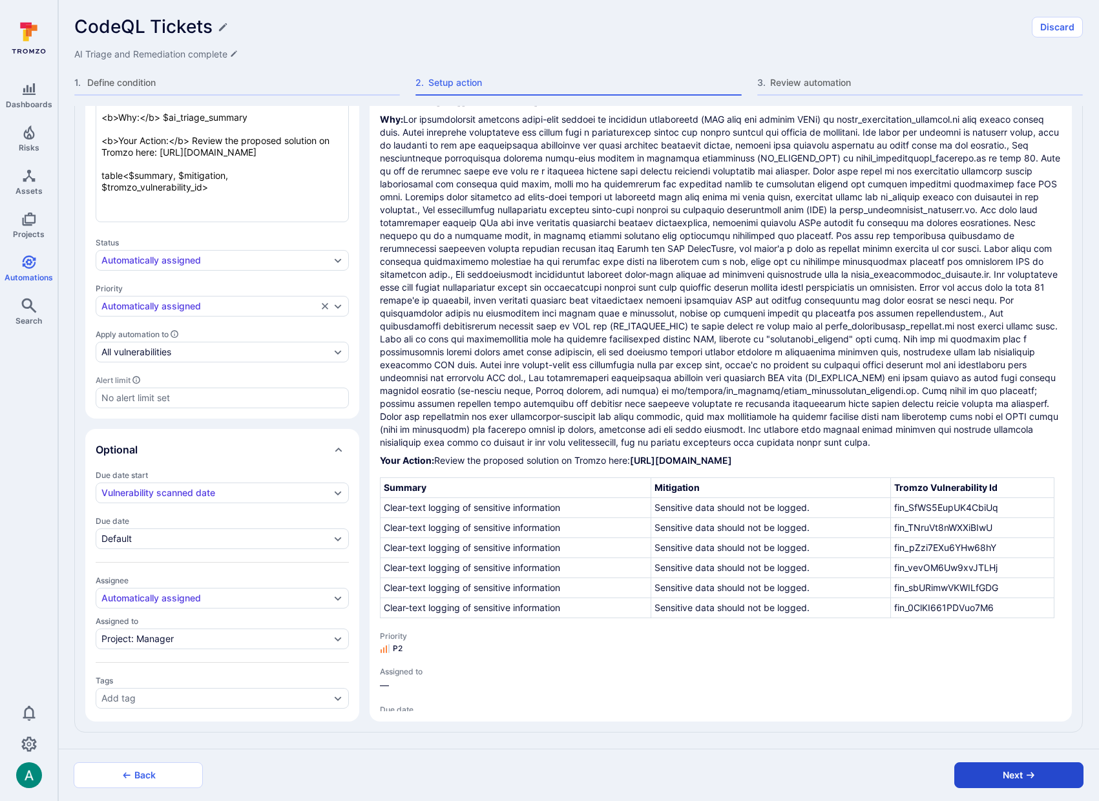
type textarea "<b>What:</b> $summary. <b>Source Path</b> $source_path <b>Why:</b> $ai_triage_s…"
click at [1027, 786] on button "Next" at bounding box center [1019, 776] width 129 height 26
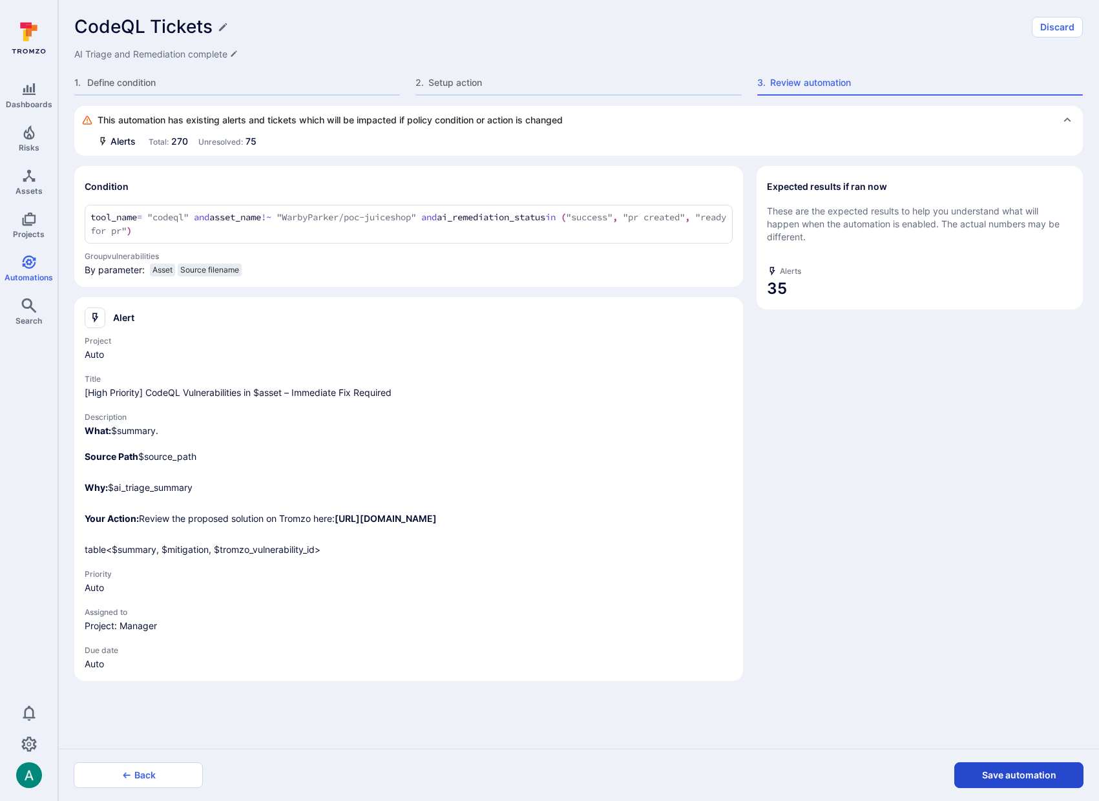
click at [1031, 779] on button "Save automation" at bounding box center [1019, 776] width 129 height 26
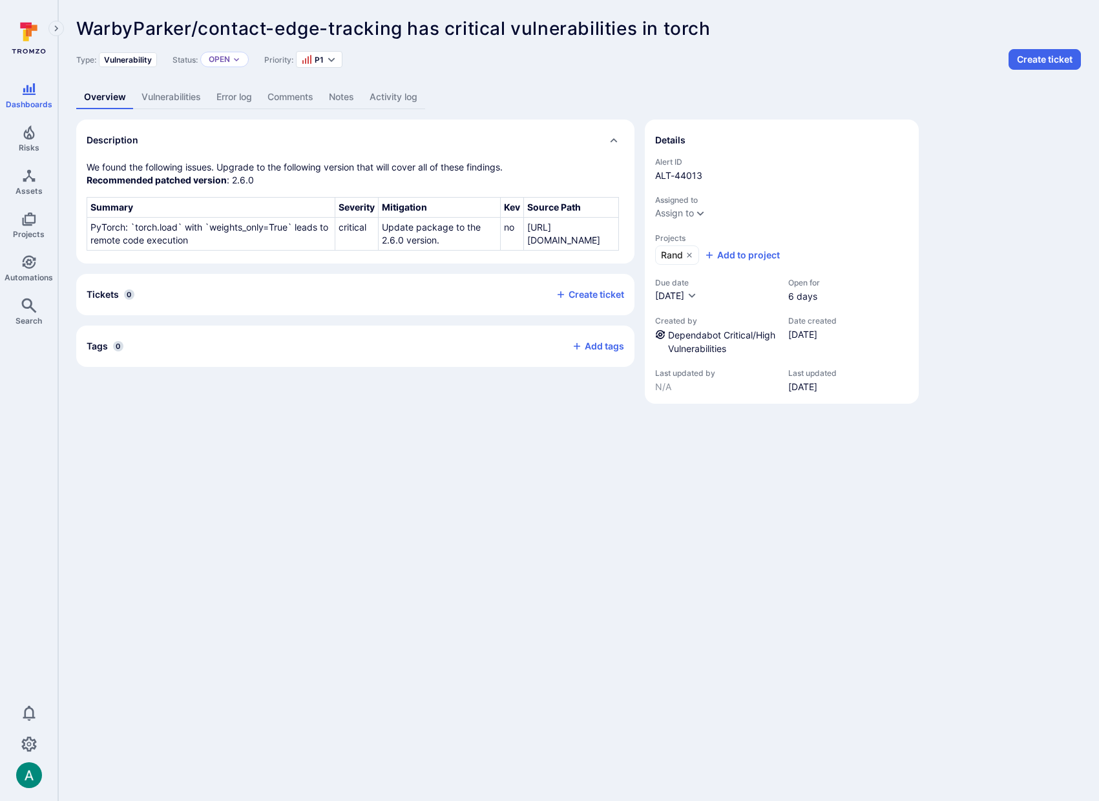
click at [171, 98] on link "Vulnerabilities" at bounding box center [171, 97] width 75 height 24
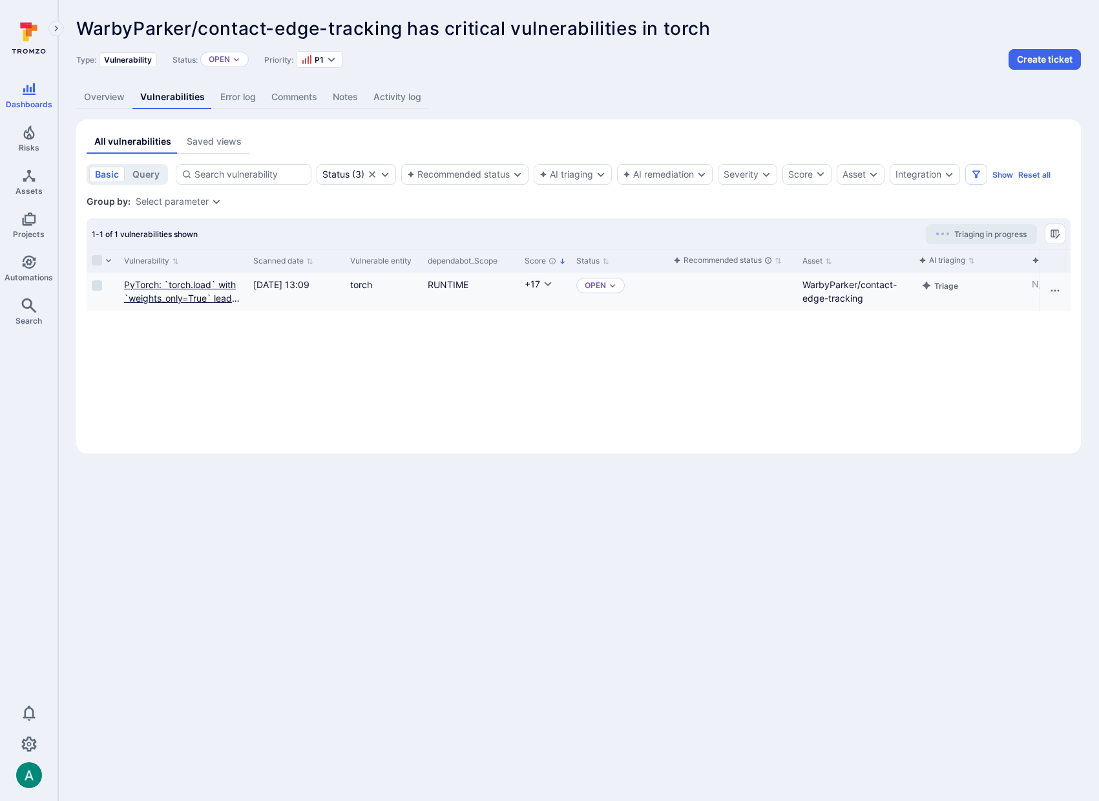
click at [185, 295] on link "PyTorch: `torch.load` with `weights_only=True` leads to remote code execution" at bounding box center [182, 298] width 116 height 38
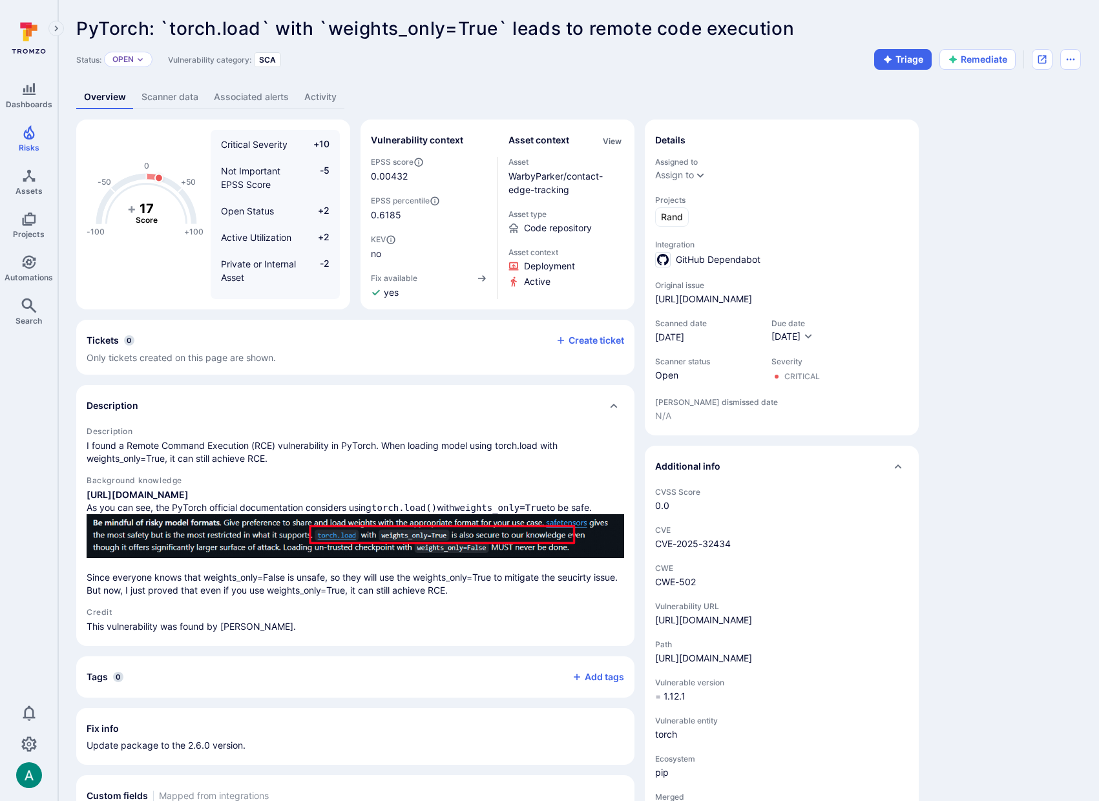
click at [243, 538] on img at bounding box center [356, 536] width 538 height 44
click at [160, 97] on link "Scanner data" at bounding box center [170, 97] width 72 height 24
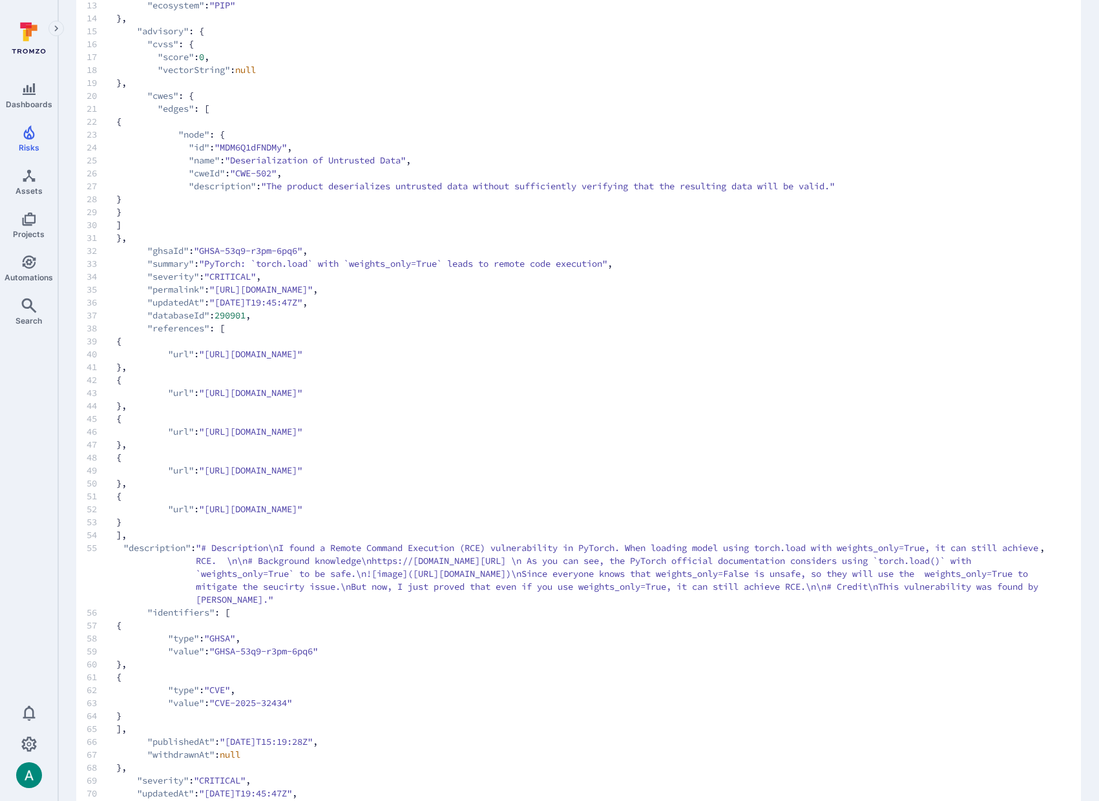
scroll to position [443, 0]
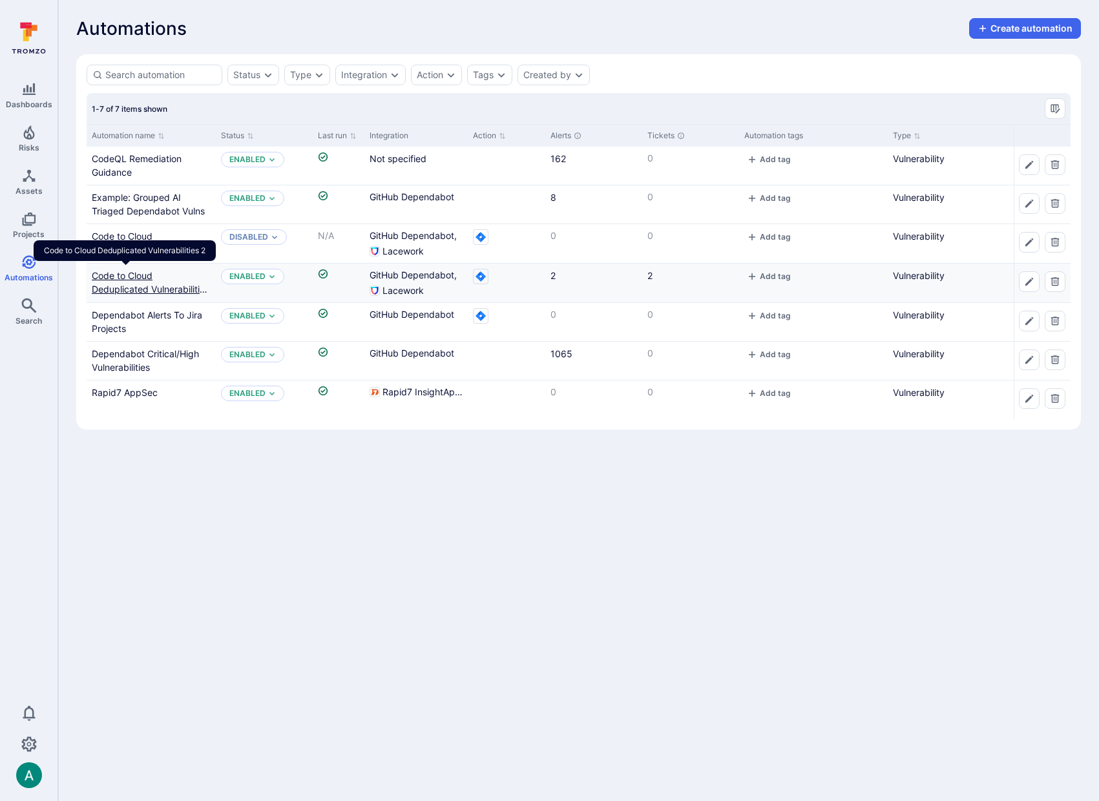
click at [119, 276] on link "Code to Cloud Deduplicated Vulnerabilities 2" at bounding box center [151, 289] width 118 height 38
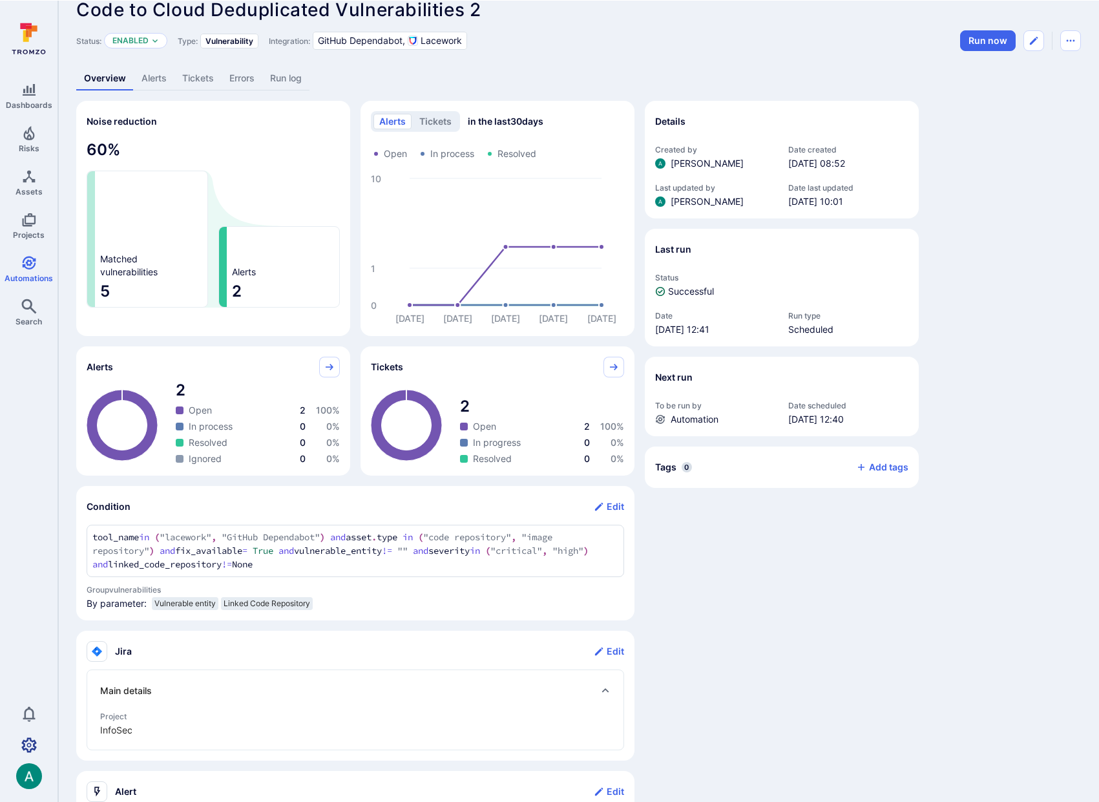
scroll to position [17, 0]
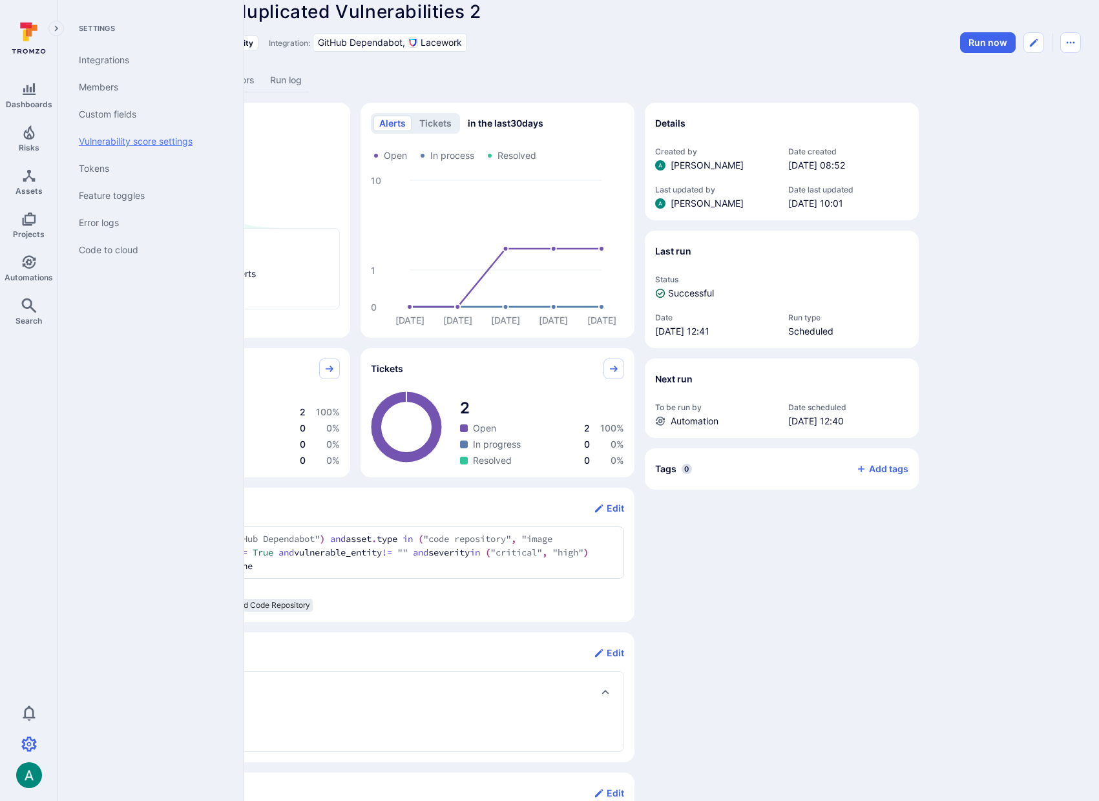
click at [161, 145] on link "Vulnerability score settings" at bounding box center [149, 141] width 160 height 27
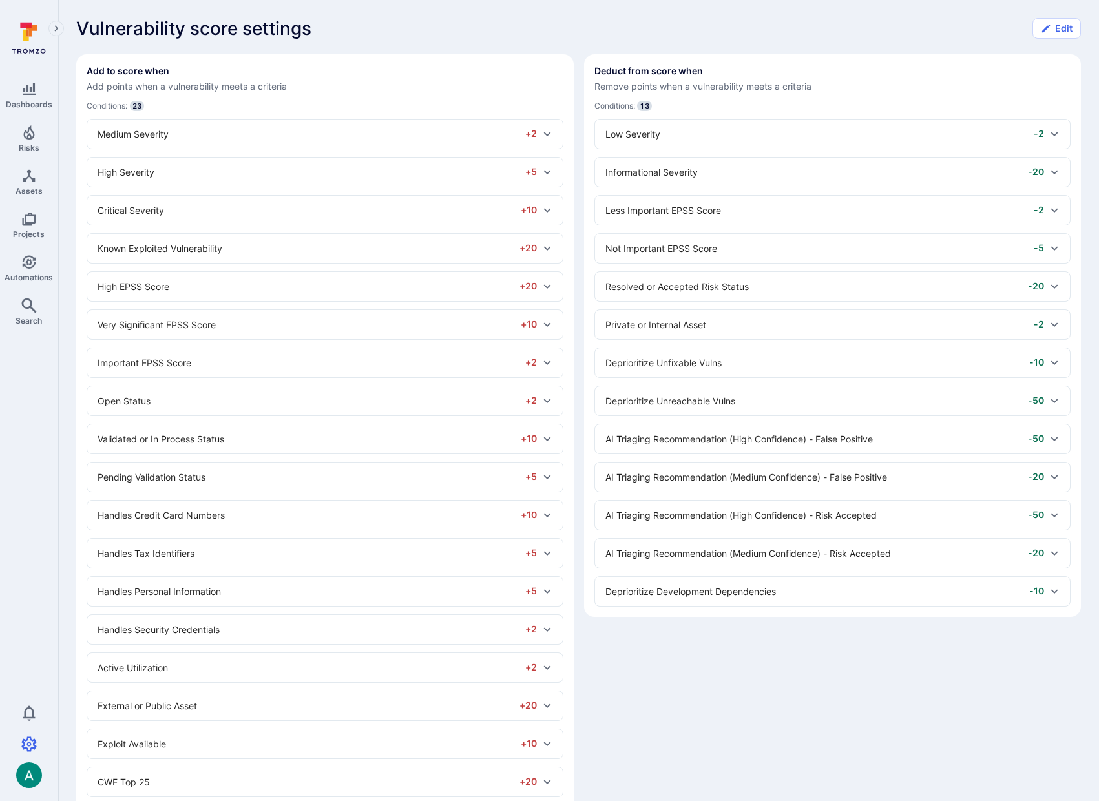
scroll to position [215, 0]
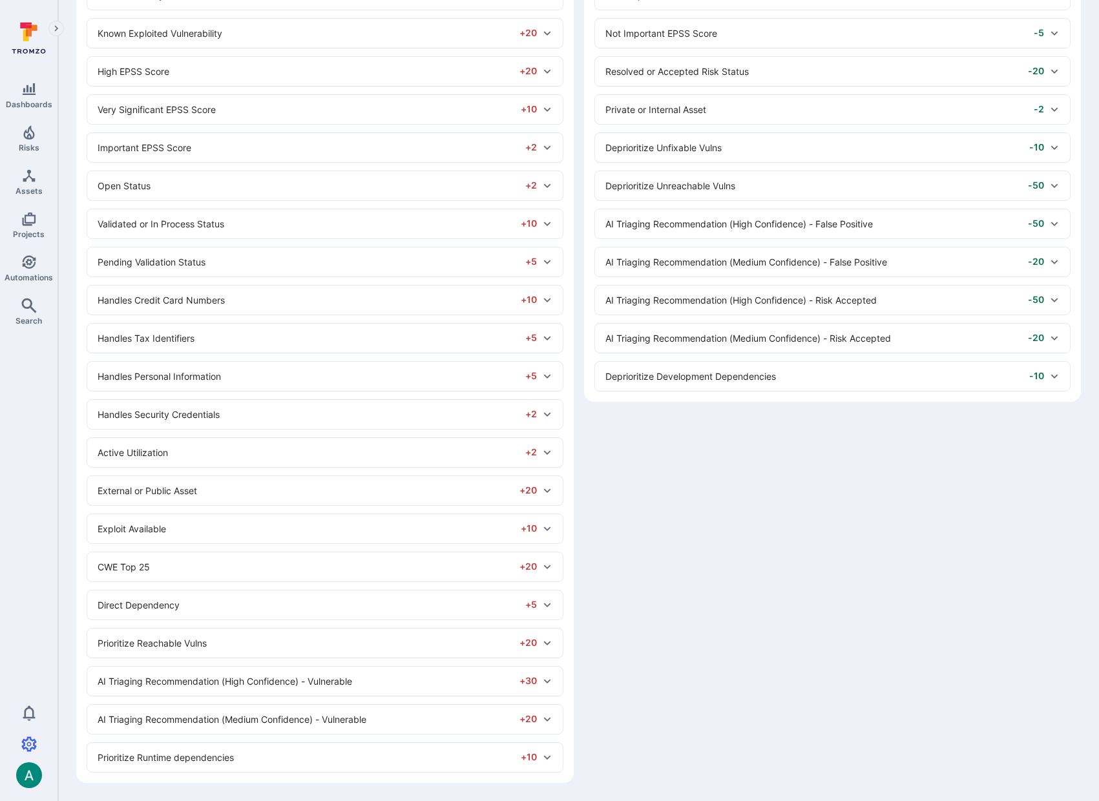
click at [305, 752] on div "Prioritize Runtime dependencies +10" at bounding box center [317, 758] width 439 height 14
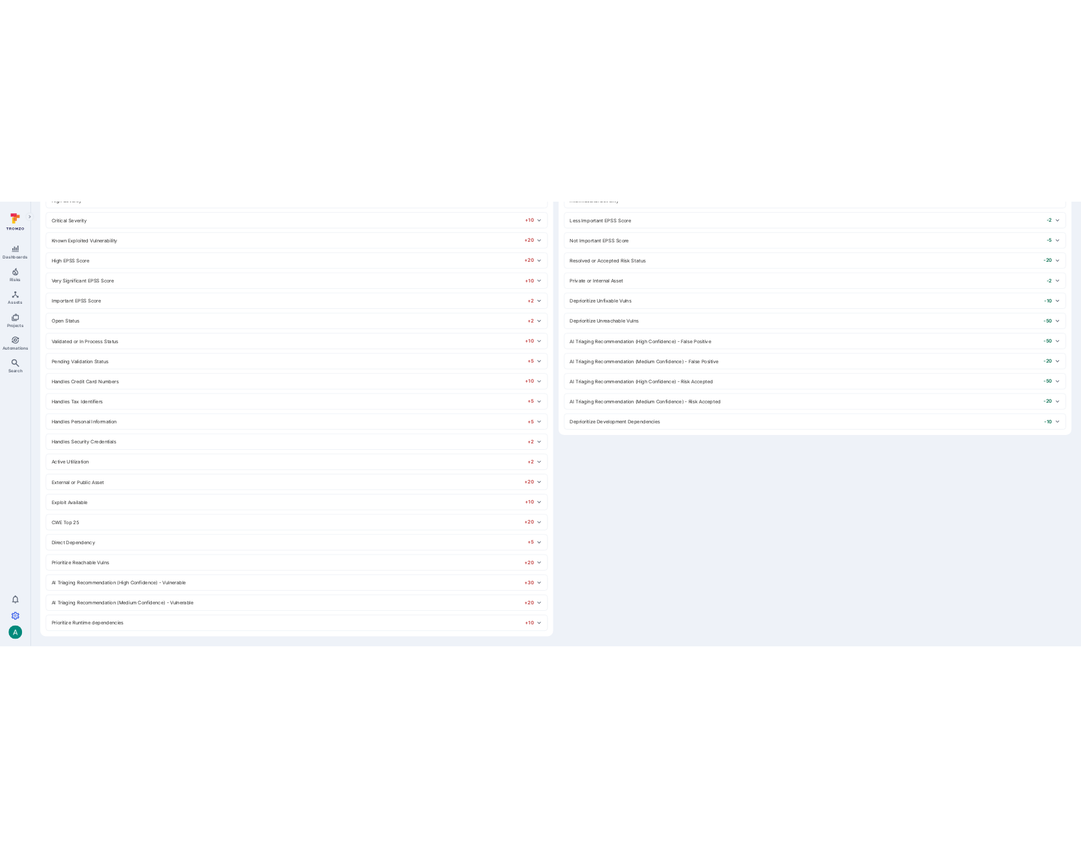
scroll to position [169, 0]
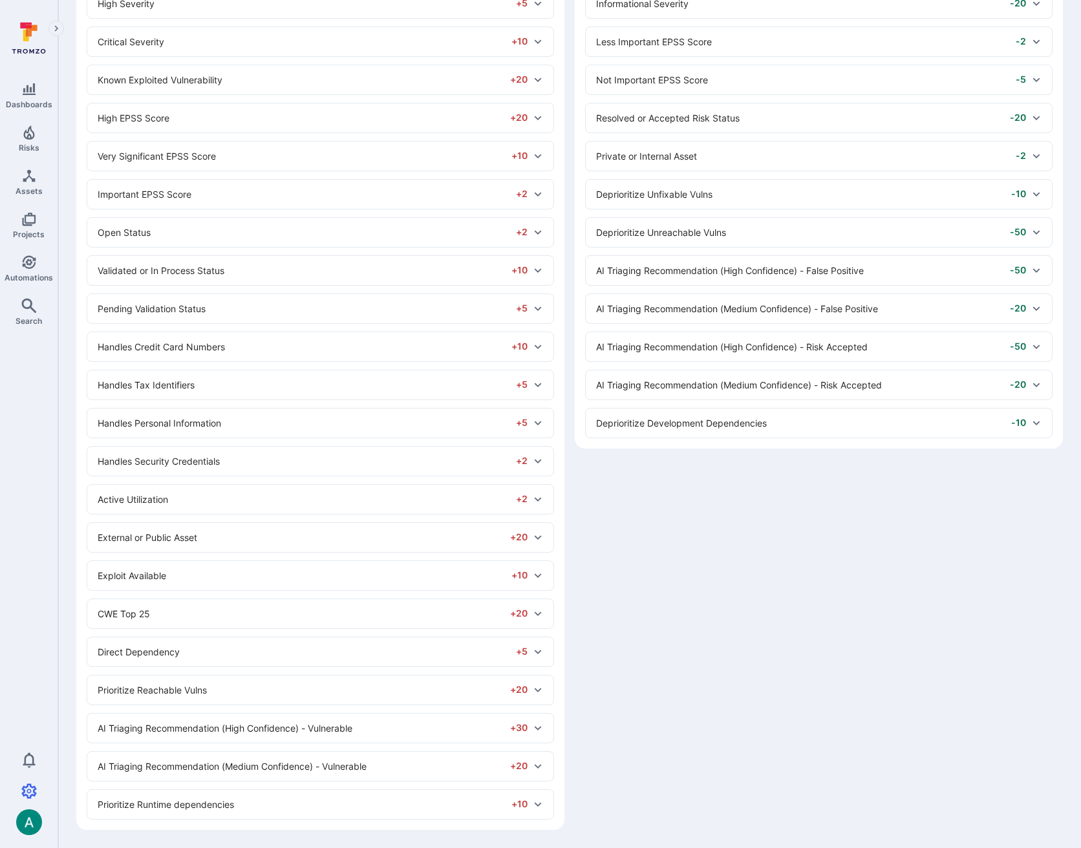
click at [220, 801] on div "Prioritize Runtime dependencies +10" at bounding box center [313, 805] width 430 height 14
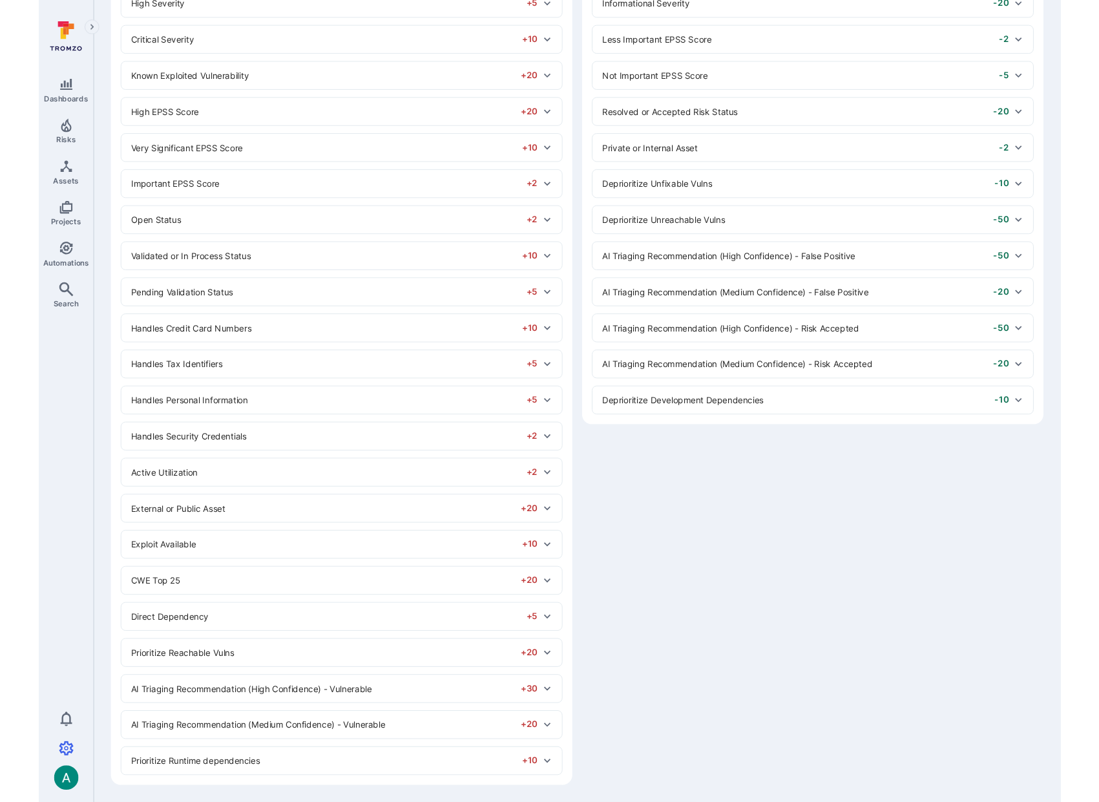
scroll to position [215, 0]
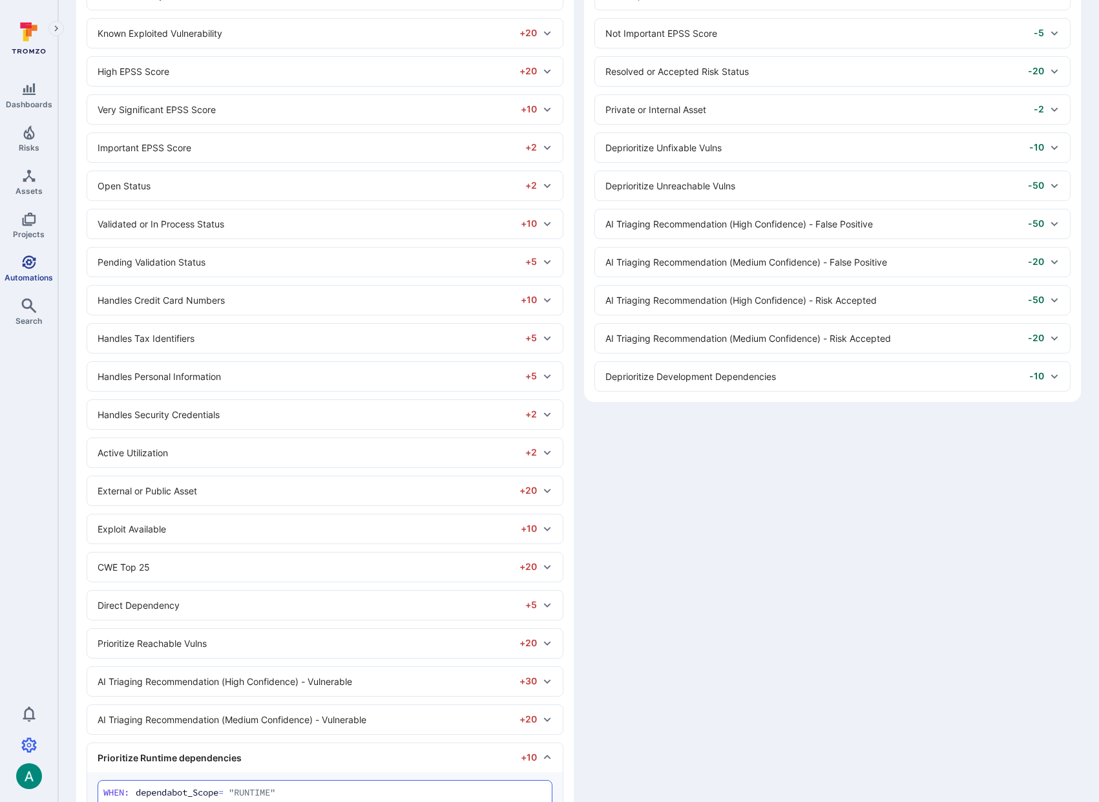
click at [29, 264] on icon "Automations" at bounding box center [29, 262] width 14 height 14
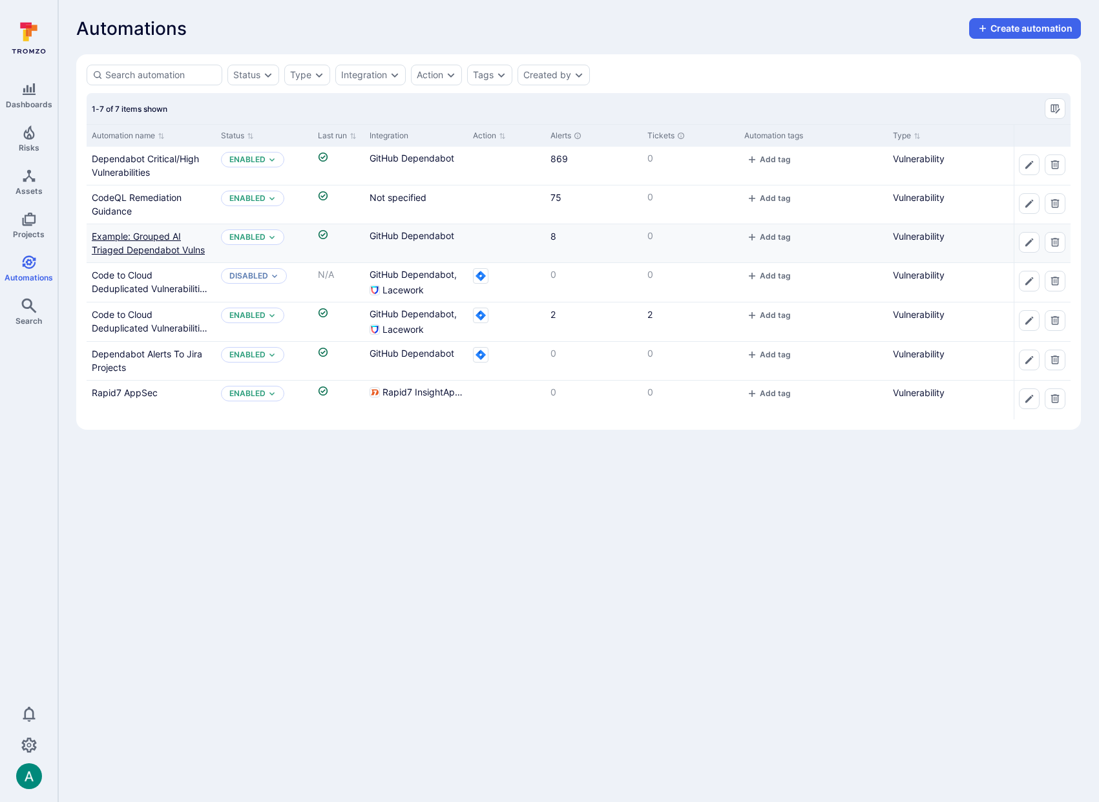
click at [125, 246] on link "Example: Grouped AI Triaged Dependabot Vulns" at bounding box center [148, 243] width 113 height 25
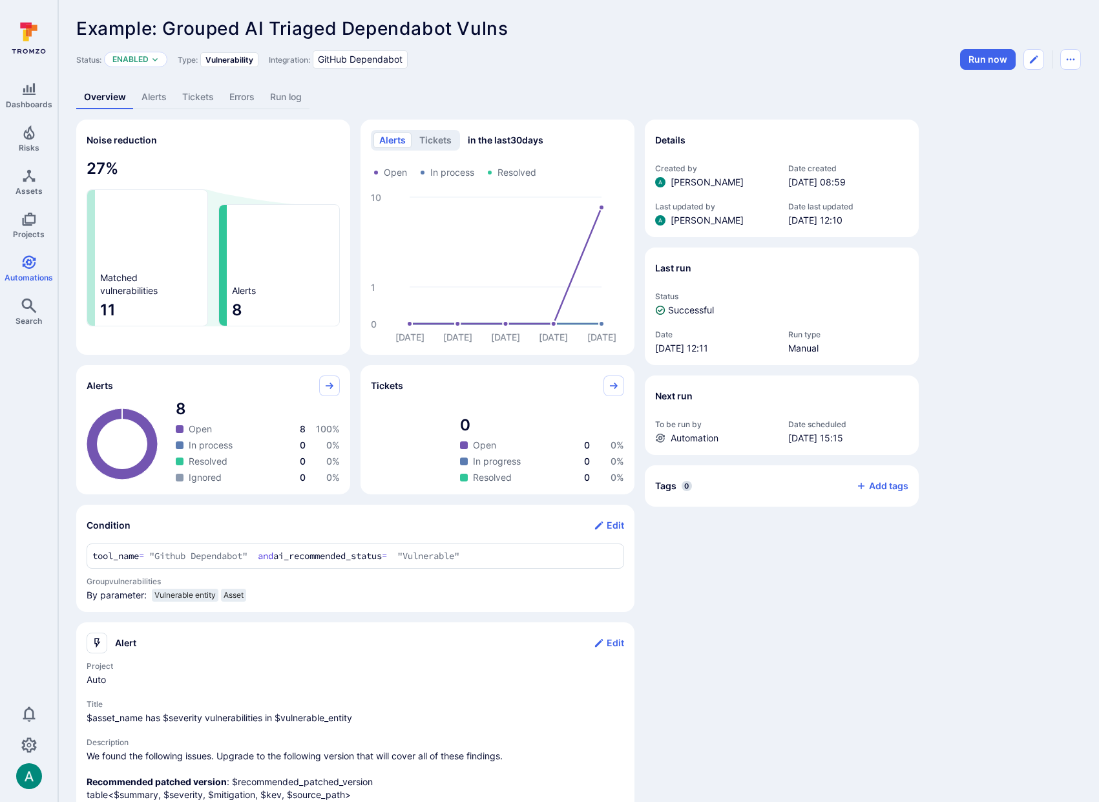
click at [197, 96] on link "Tickets" at bounding box center [198, 97] width 47 height 24
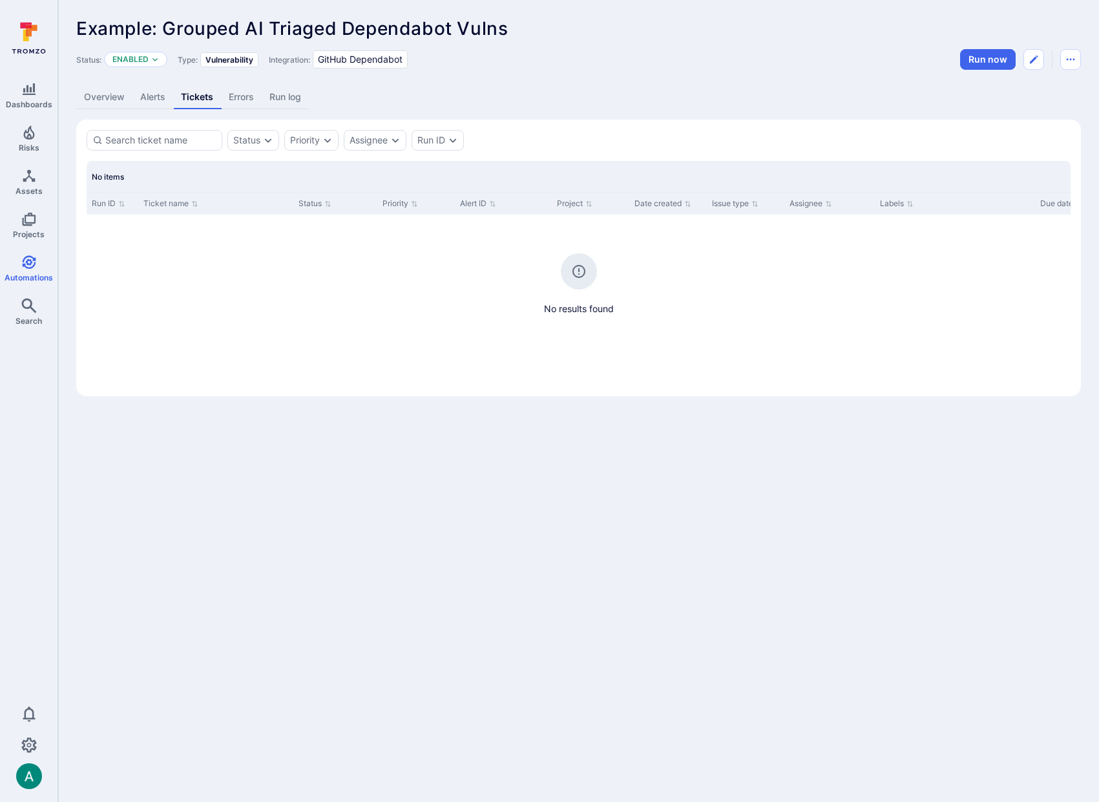
click at [87, 98] on link "Overview" at bounding box center [104, 97] width 56 height 24
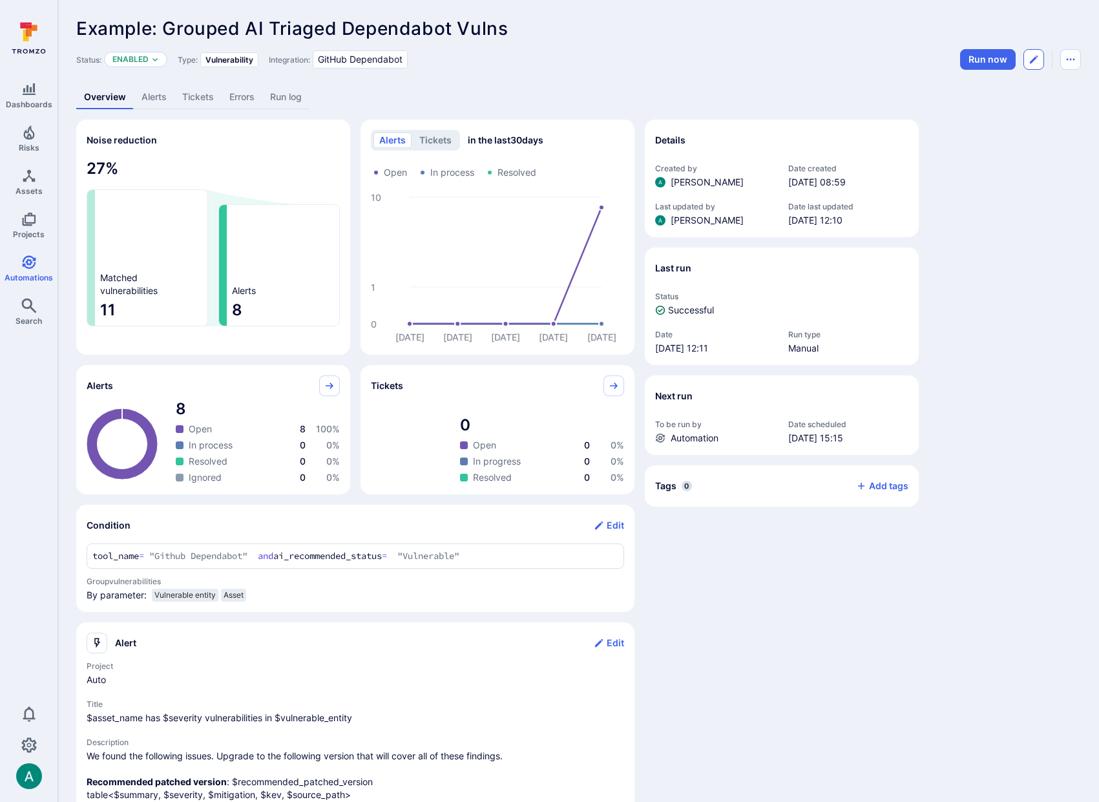
click at [1032, 60] on icon "Edit automation" at bounding box center [1034, 59] width 10 height 10
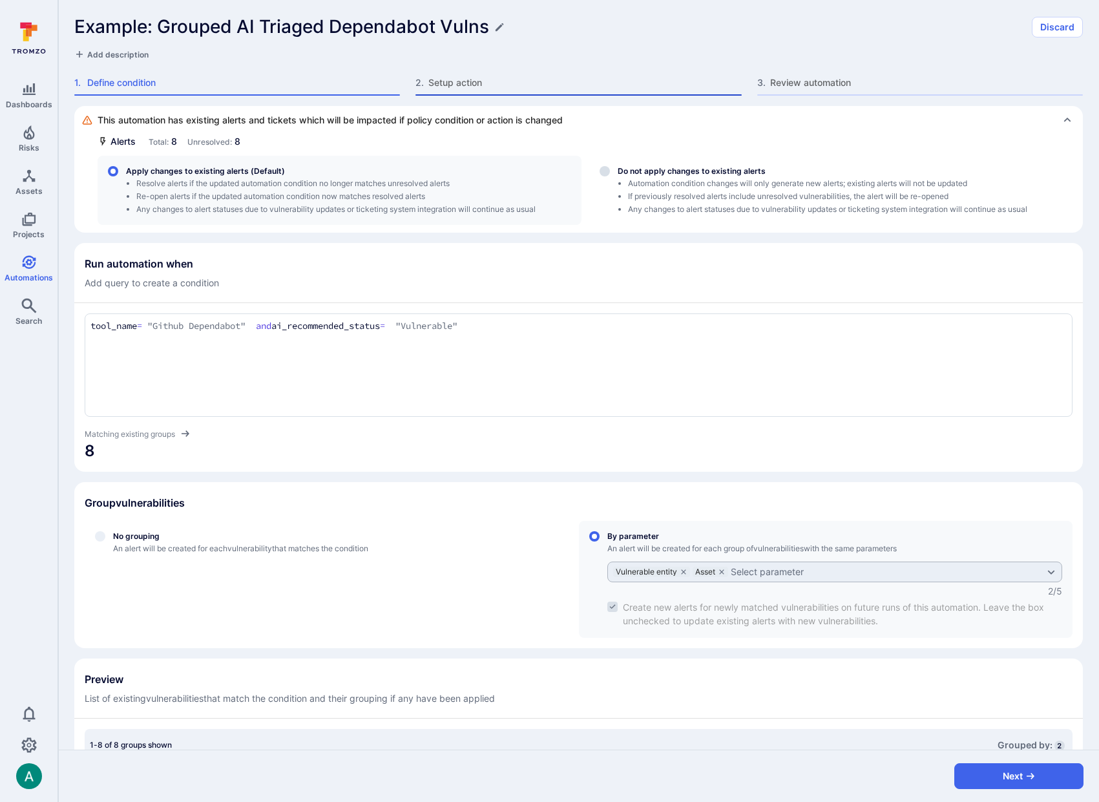
click at [461, 77] on span "Setup action" at bounding box center [585, 82] width 313 height 13
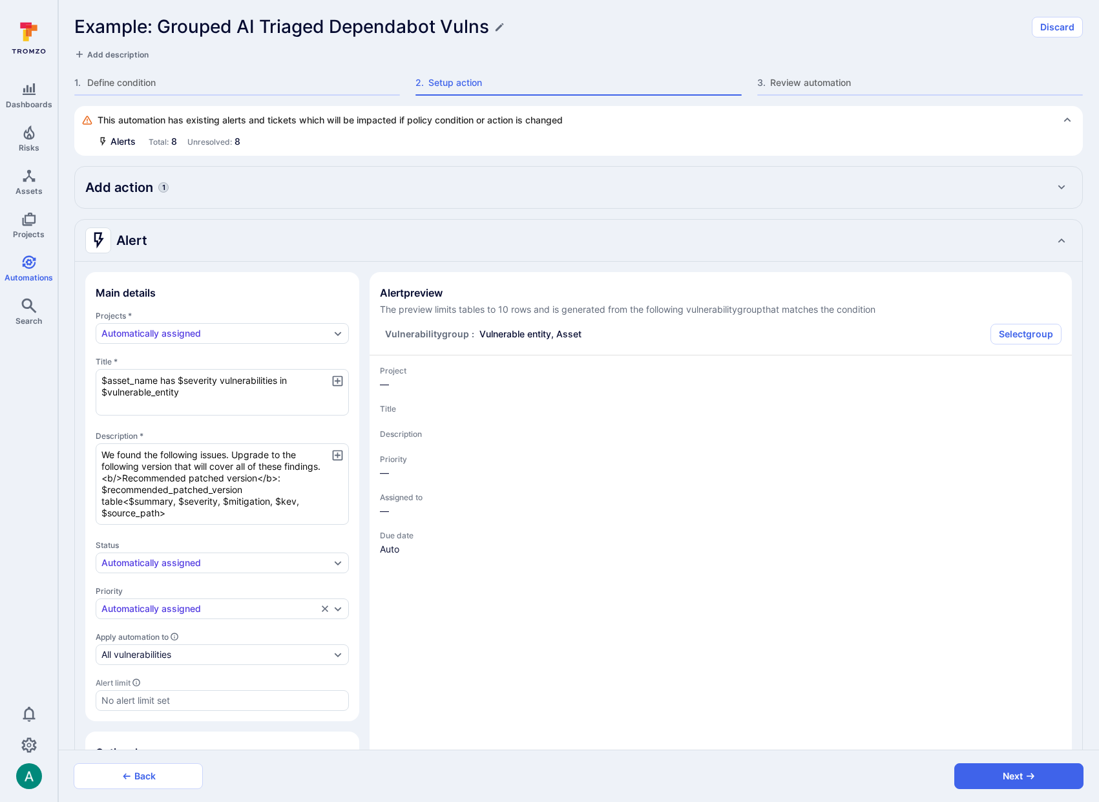
type textarea "x"
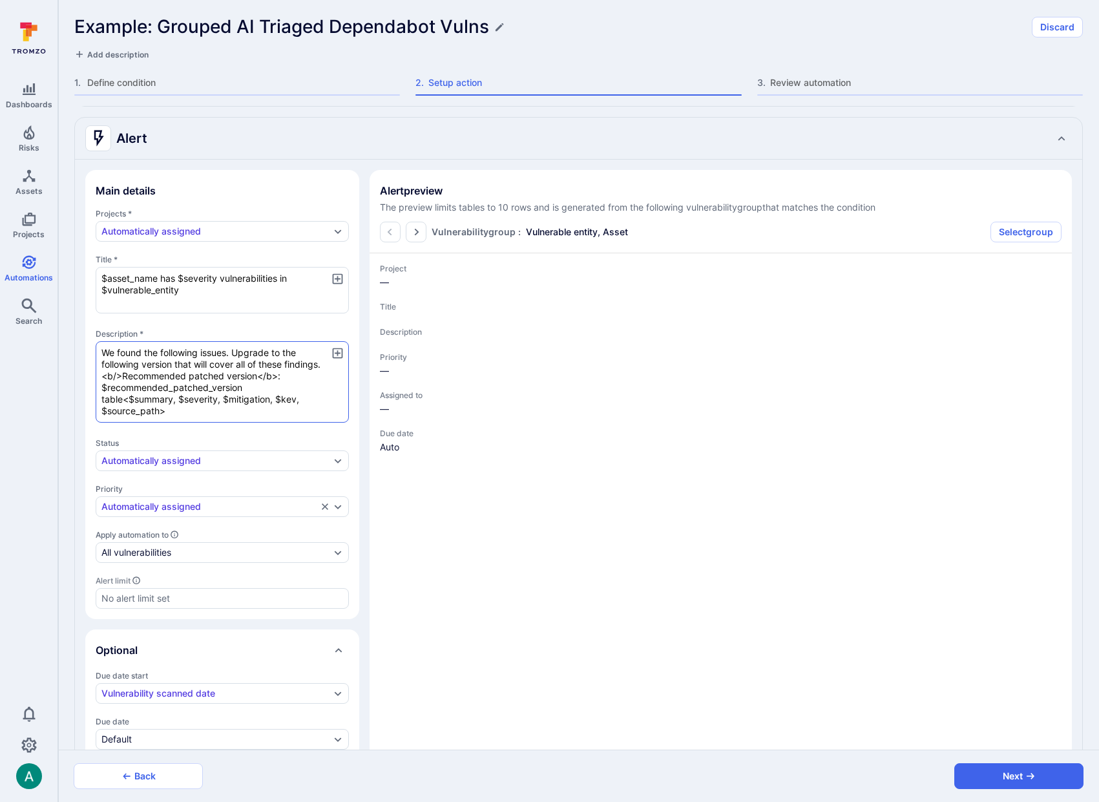
scroll to position [103, 0]
type textarea "x"
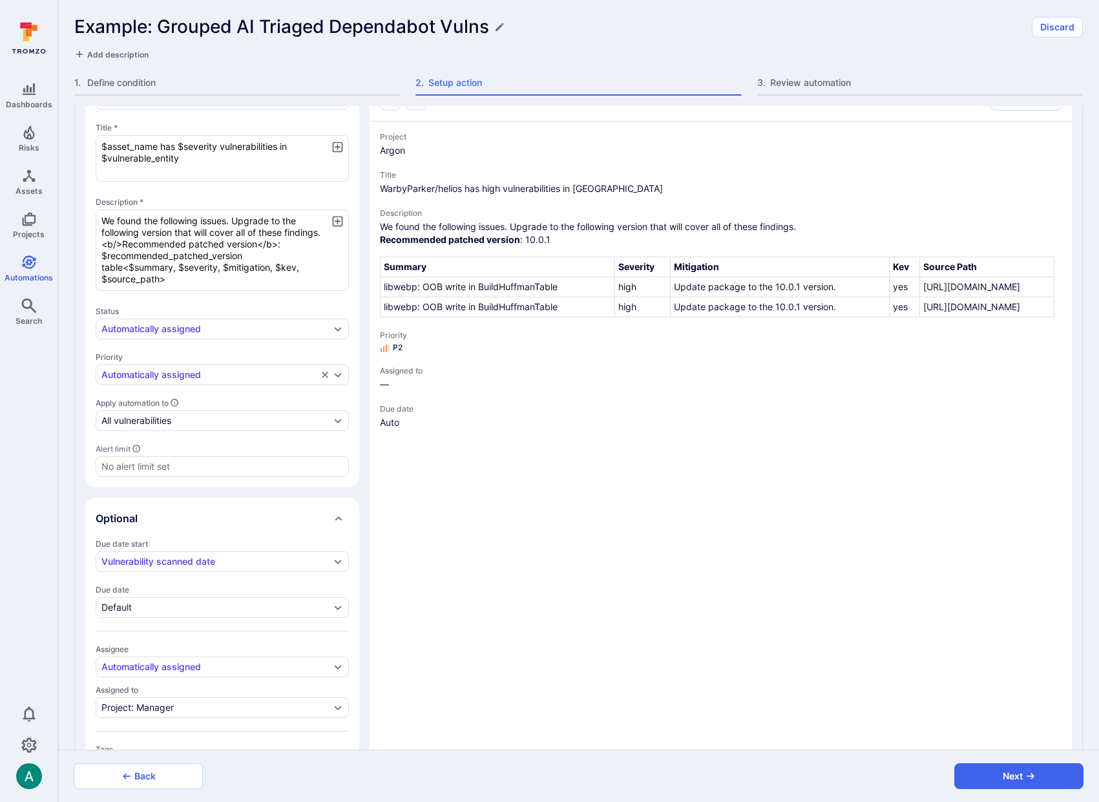
scroll to position [240, 0]
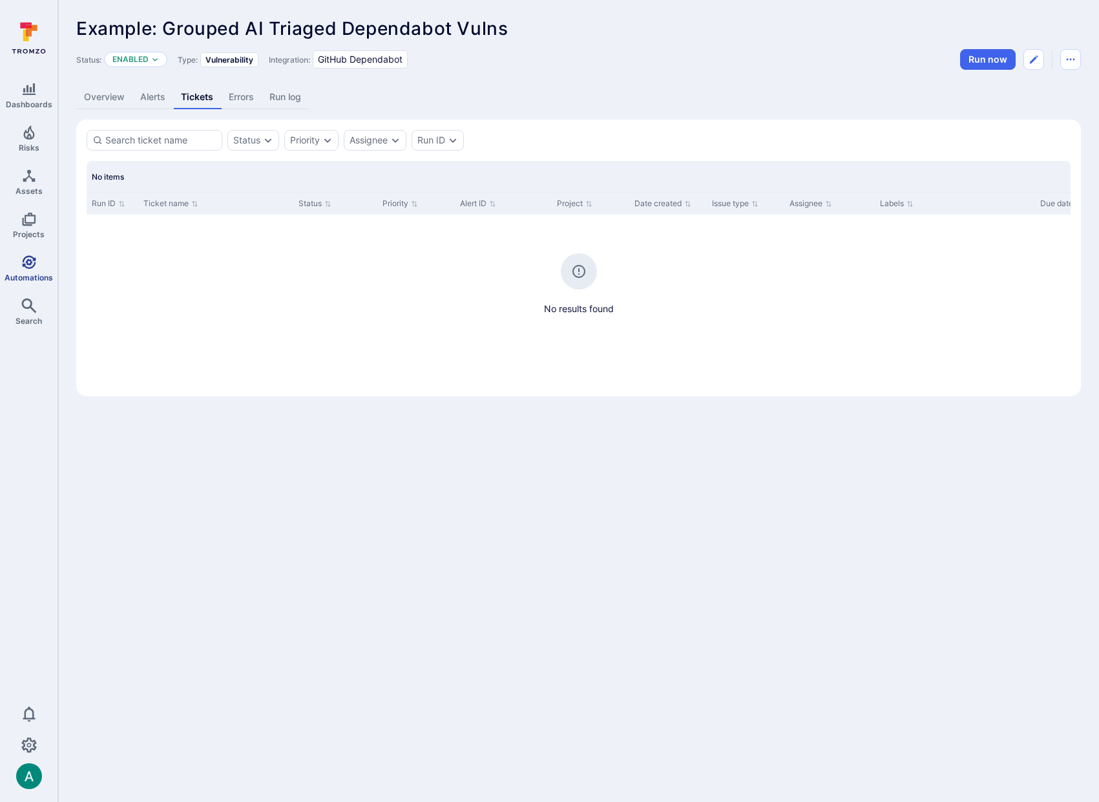
click at [19, 273] on span "Automations" at bounding box center [29, 278] width 48 height 10
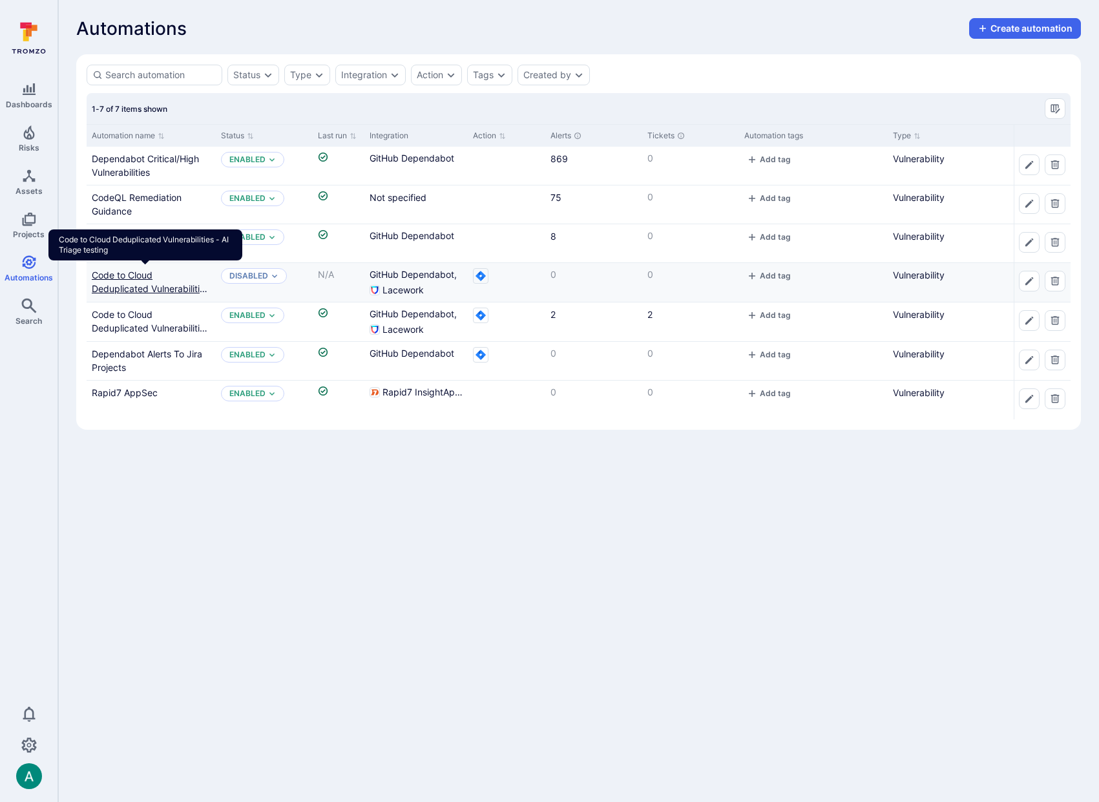
click at [139, 269] on div "Code to Cloud Deduplicated Vulnerabilities - AI Triage testing" at bounding box center [145, 249] width 194 height 40
click at [139, 275] on link "Code to Cloud Deduplicated Vulnerabilities - AI Triage testing" at bounding box center [151, 289] width 118 height 38
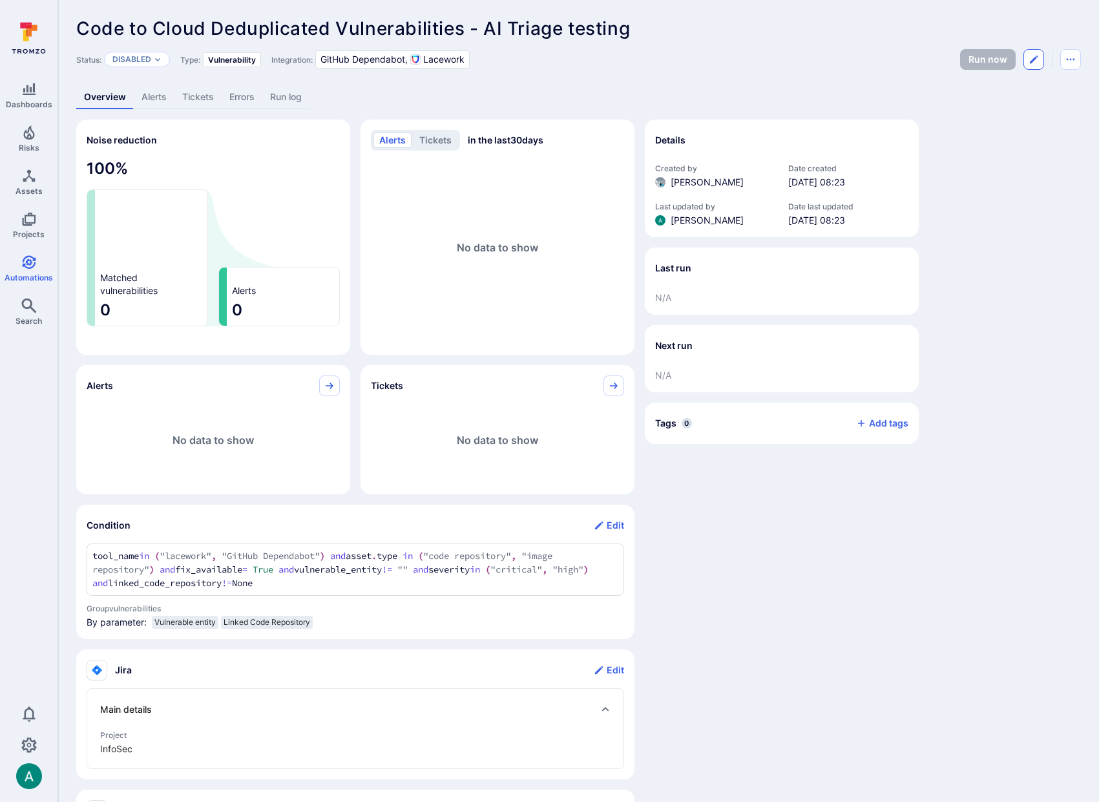
click at [1037, 54] on icon "Edit automation" at bounding box center [1034, 59] width 10 height 10
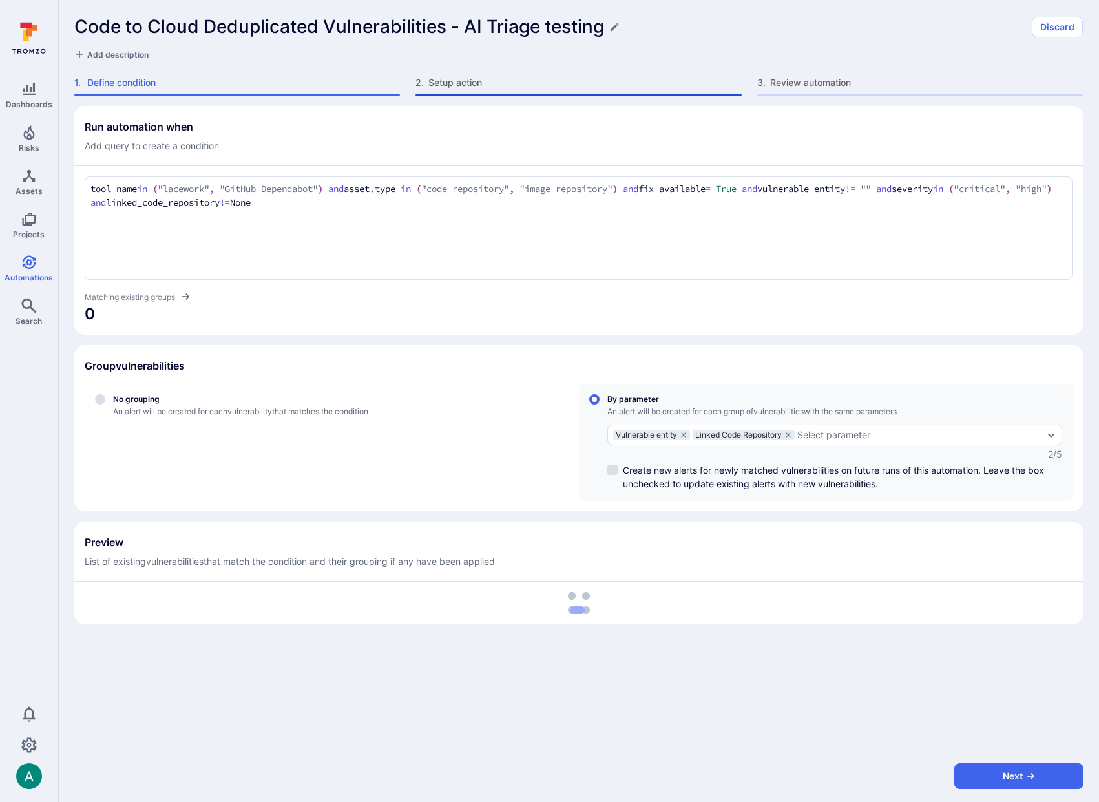
click at [489, 82] on span "Setup action" at bounding box center [585, 82] width 313 height 13
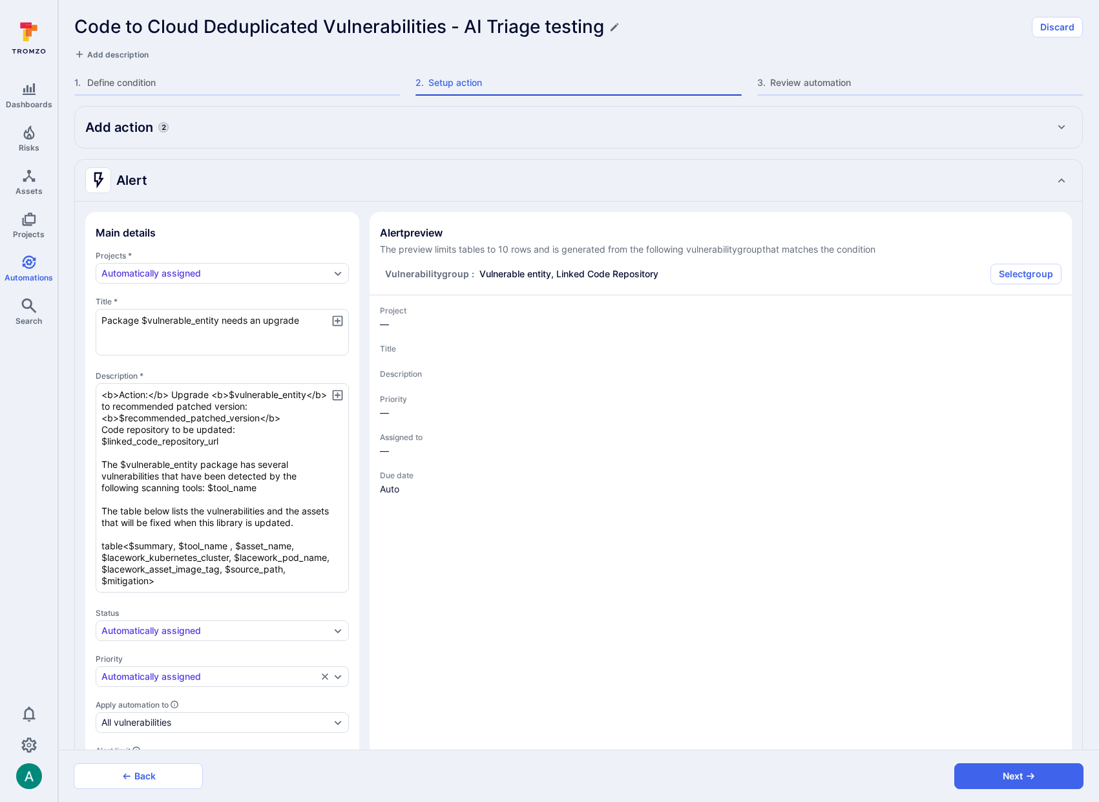
type textarea "x"
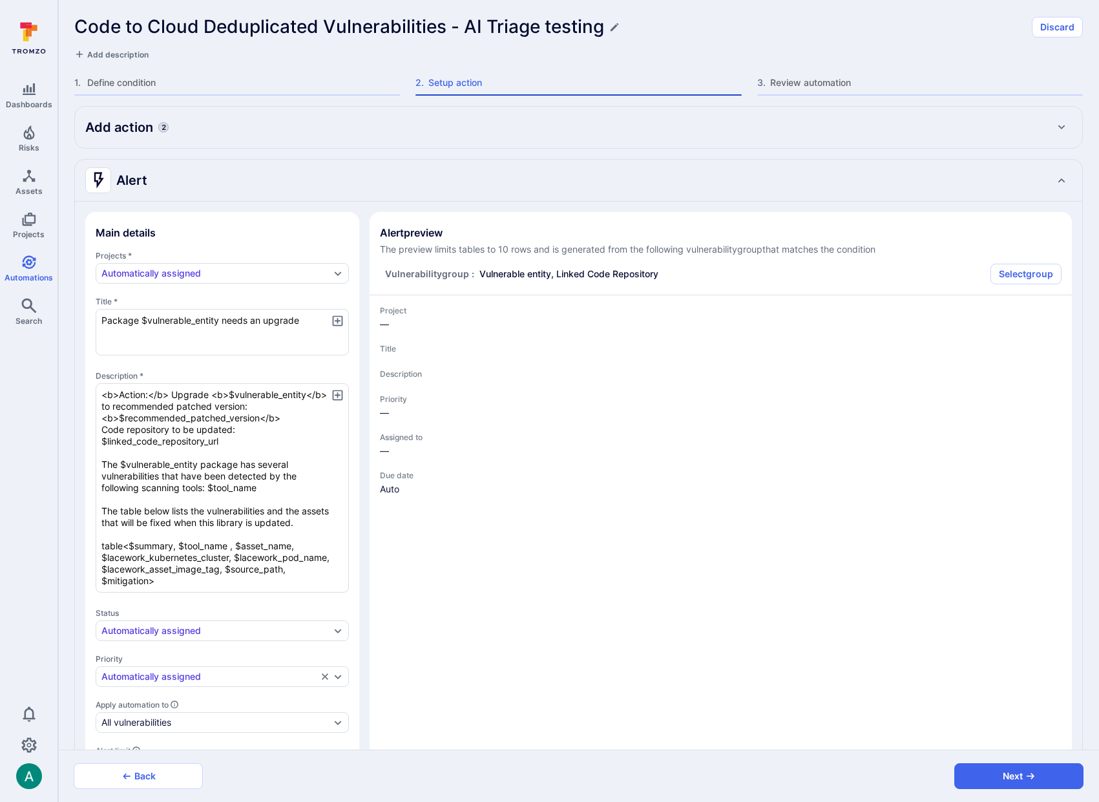
type textarea "x"
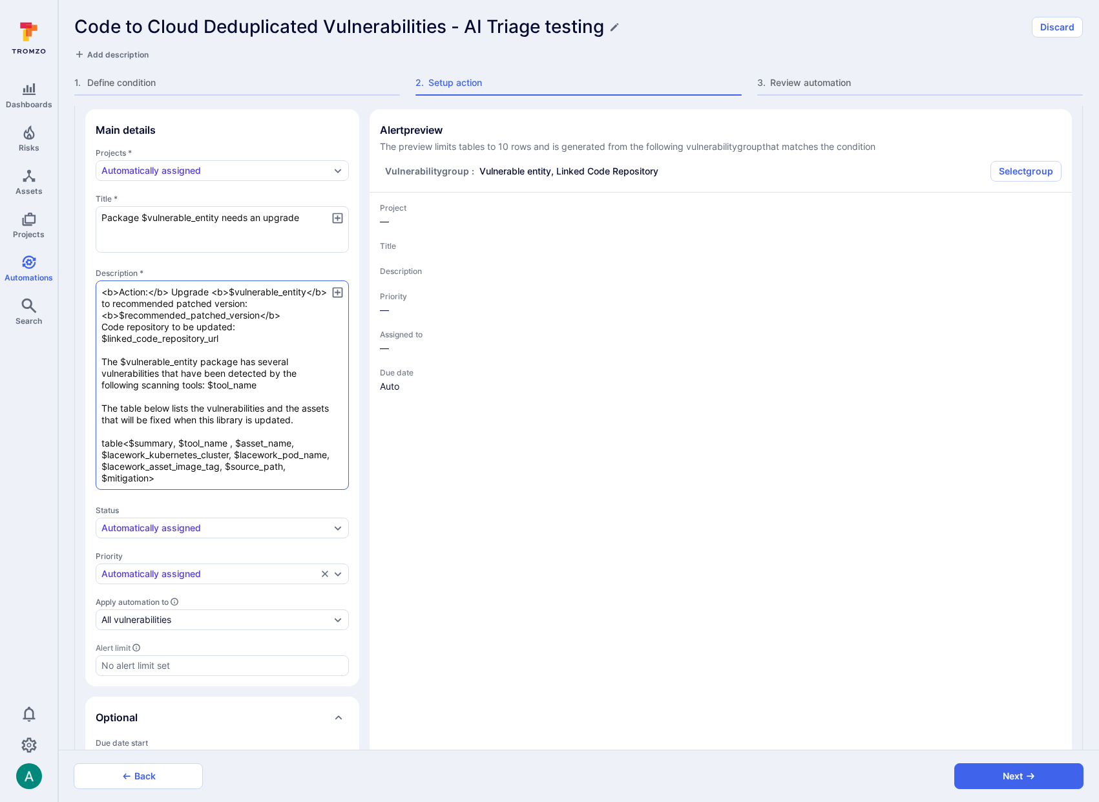
type textarea "x"
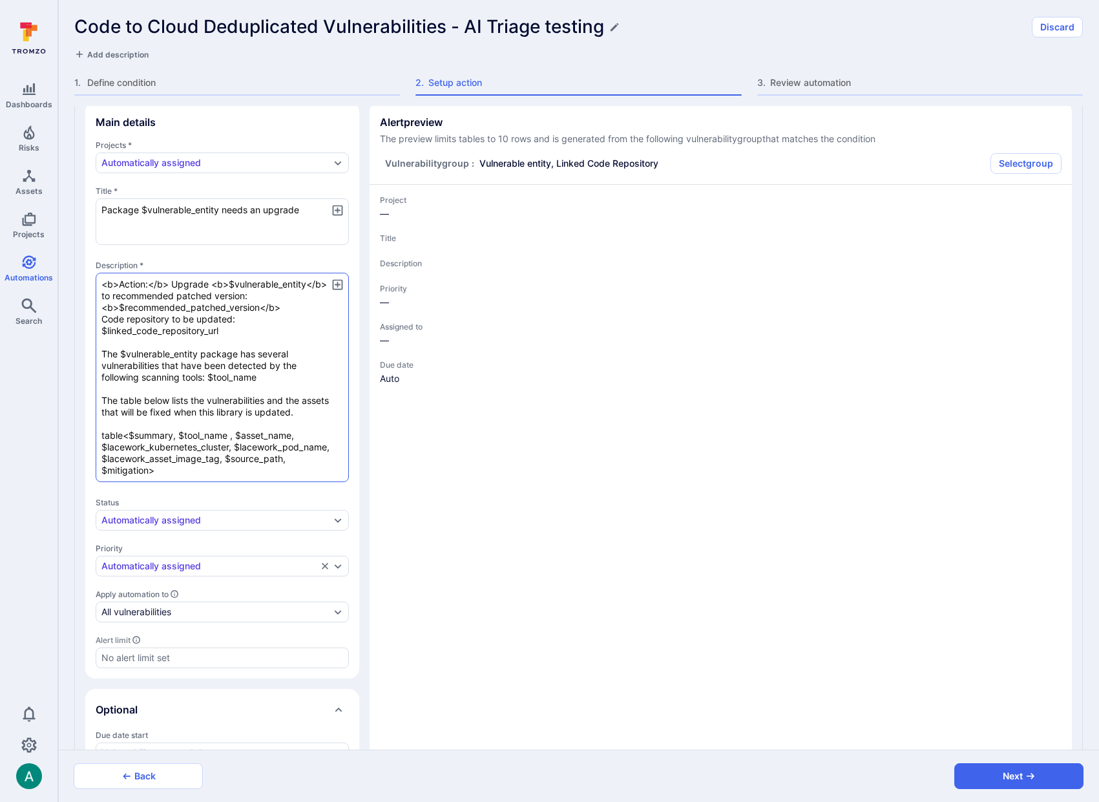
type textarea "x"
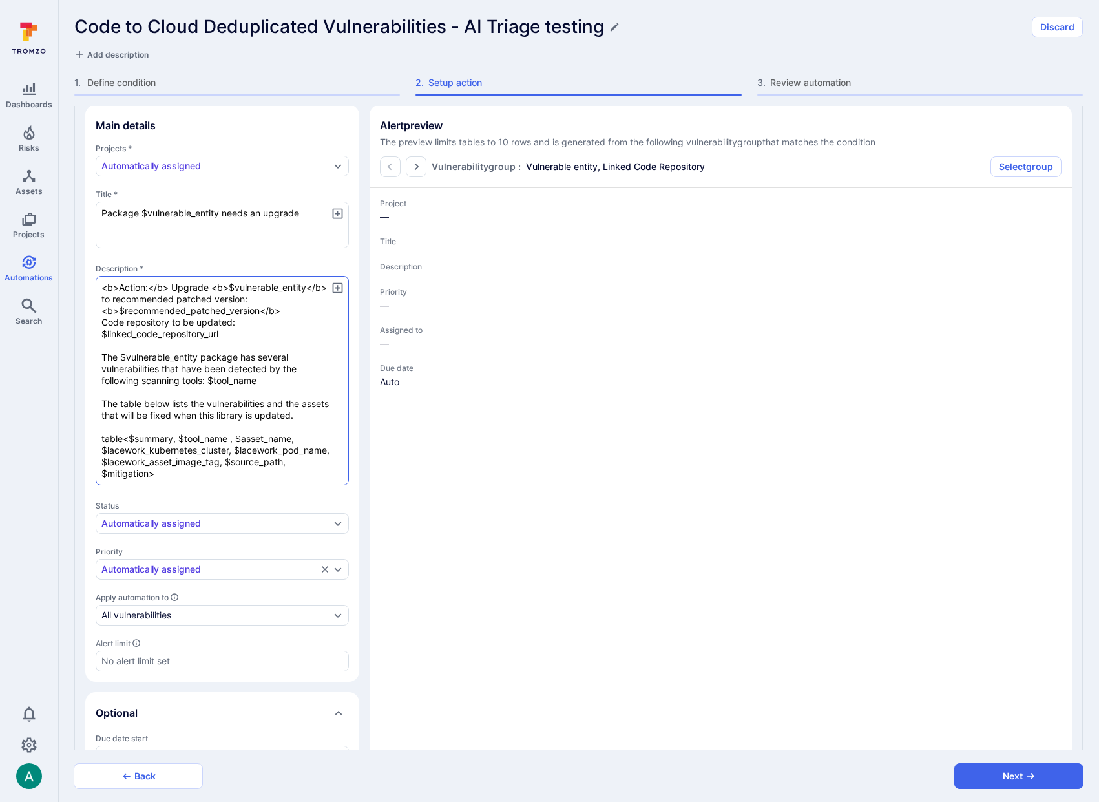
type textarea "x"
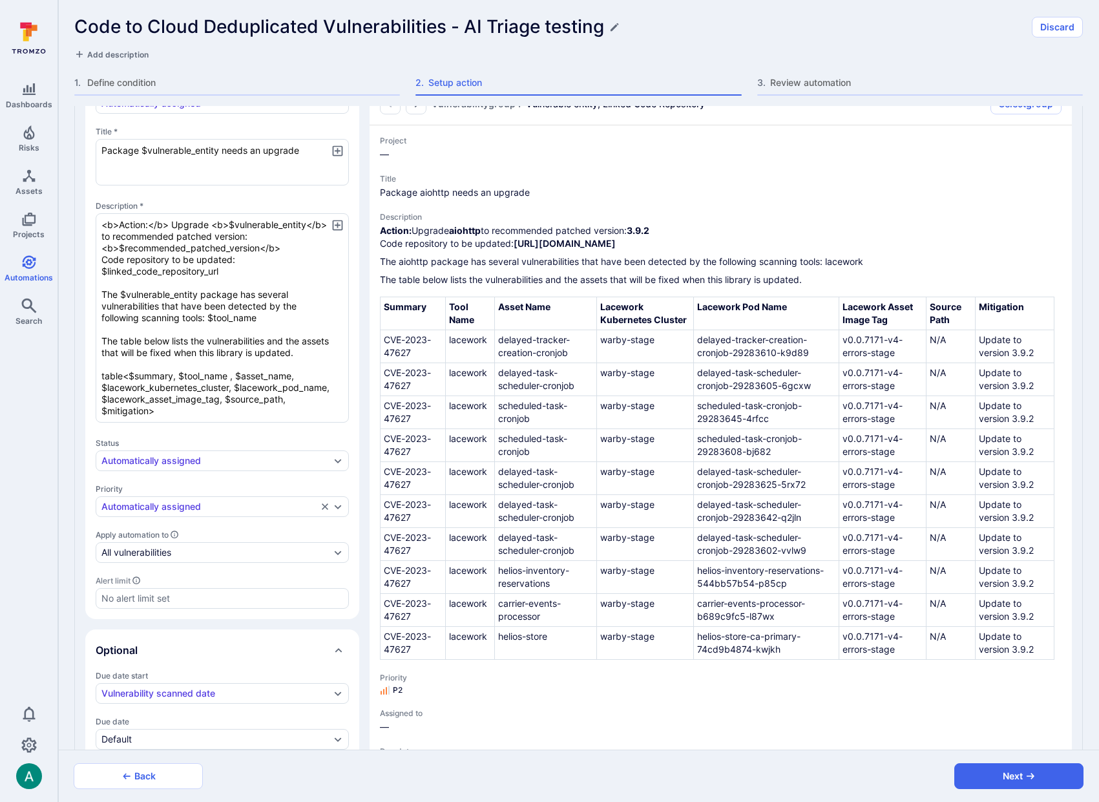
scroll to position [169, 0]
click at [333, 223] on icon "button" at bounding box center [338, 226] width 14 height 14
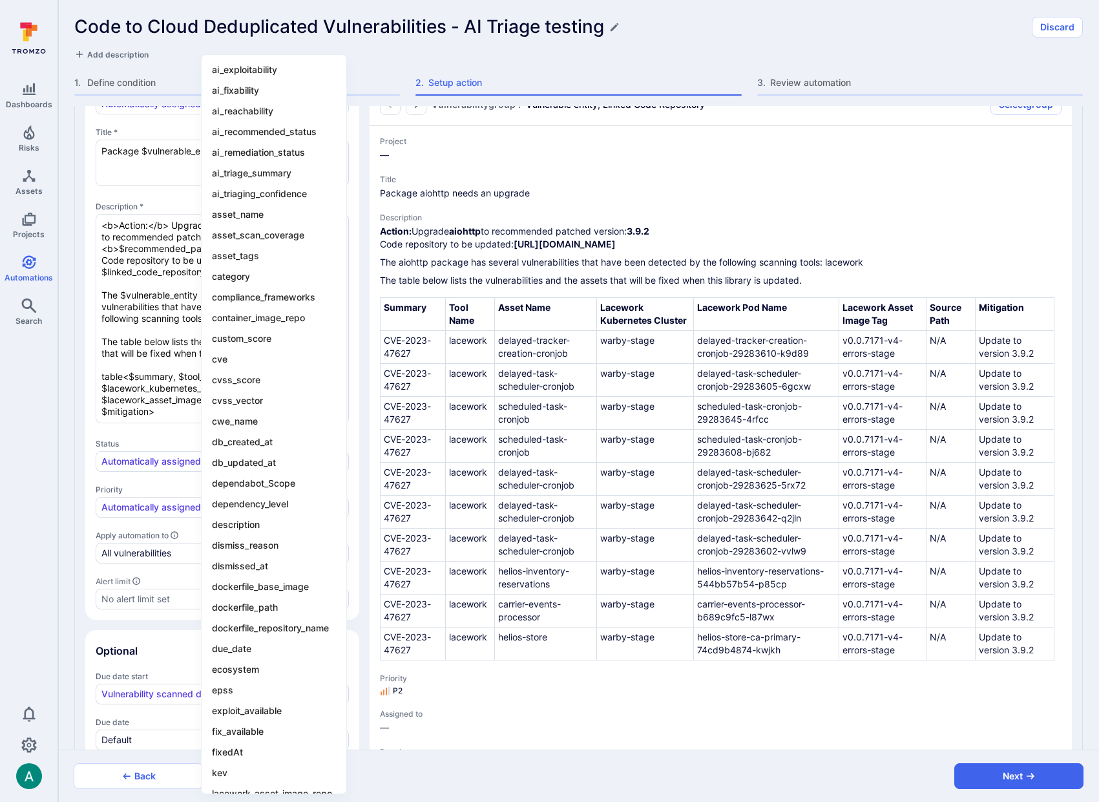
scroll to position [0, 0]
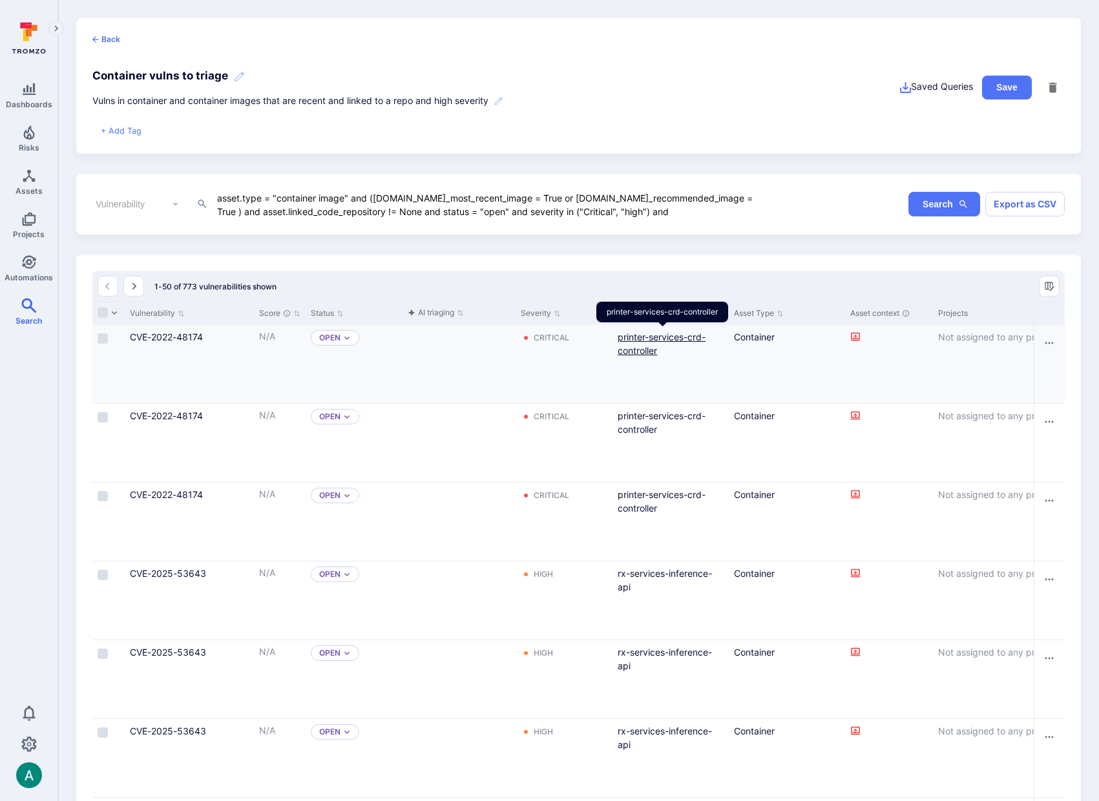
click at [647, 337] on link "printer-services-crd-controller" at bounding box center [662, 344] width 88 height 25
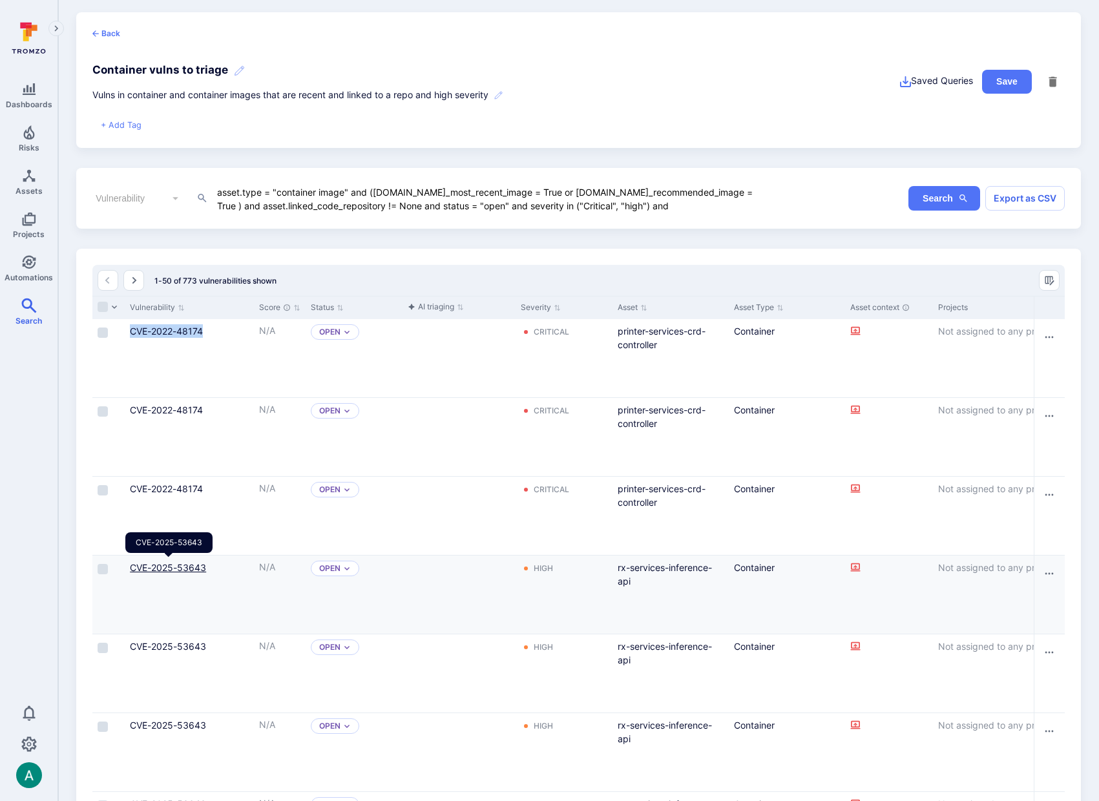
scroll to position [8, 0]
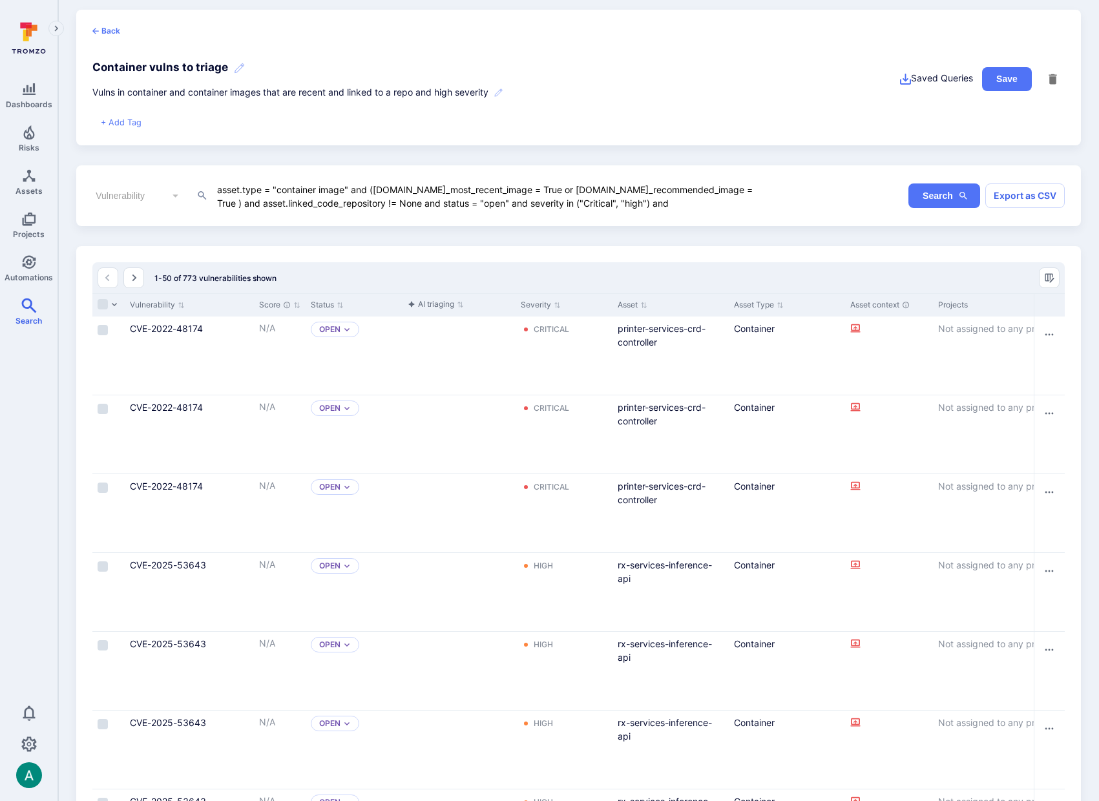
click at [293, 191] on textarea "asset.type = "container image" and ([DOMAIN_NAME]_most_recent_image = True or […" at bounding box center [494, 196] width 557 height 28
click at [247, 192] on textarea "asset.type = "container image" and ([DOMAIN_NAME]_most_recent_image = True or […" at bounding box center [494, 196] width 557 height 28
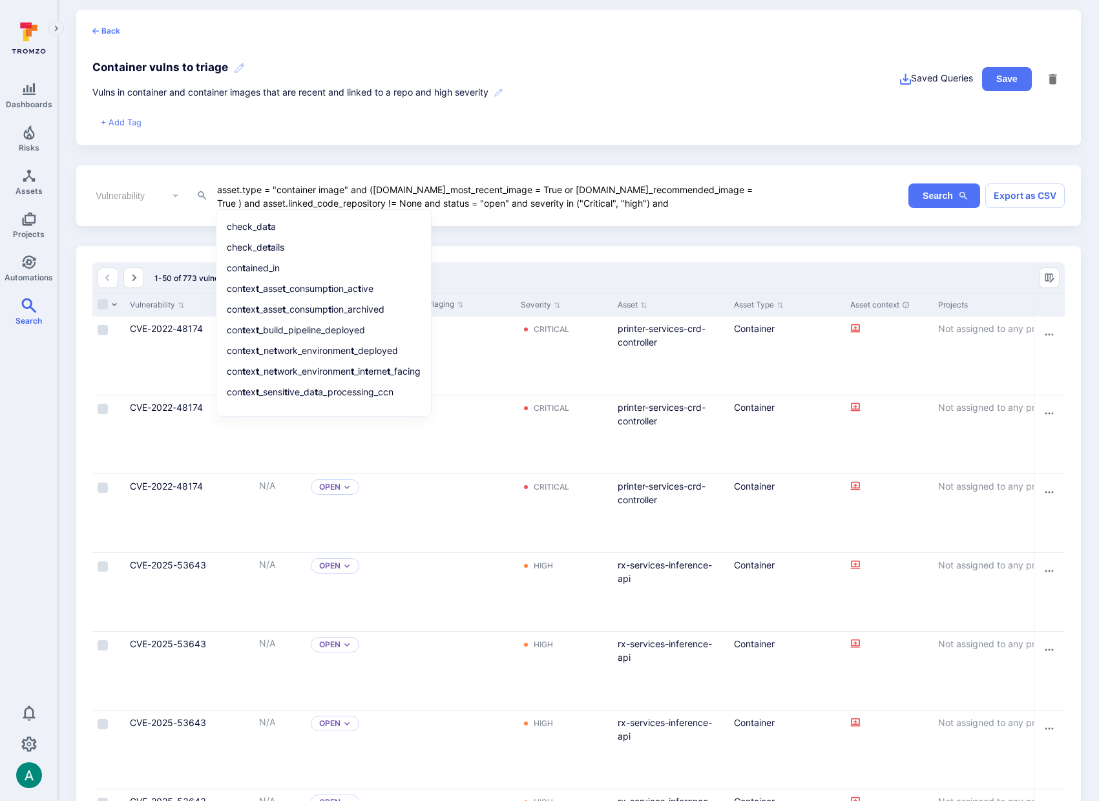
click at [310, 189] on textarea "asset.type = "container image" and ([DOMAIN_NAME]_most_recent_image = True or […" at bounding box center [494, 196] width 557 height 28
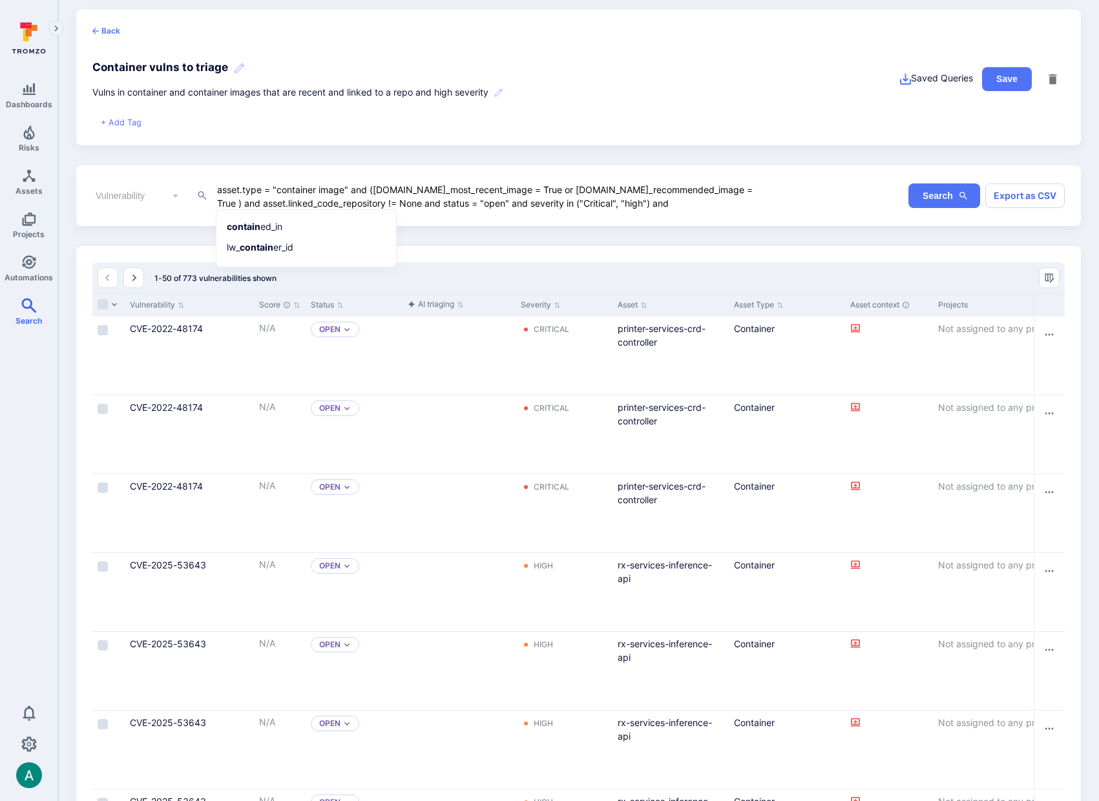
click at [331, 197] on textarea "asset.type = "container image" and ([DOMAIN_NAME]_most_recent_image = True or […" at bounding box center [494, 196] width 557 height 28
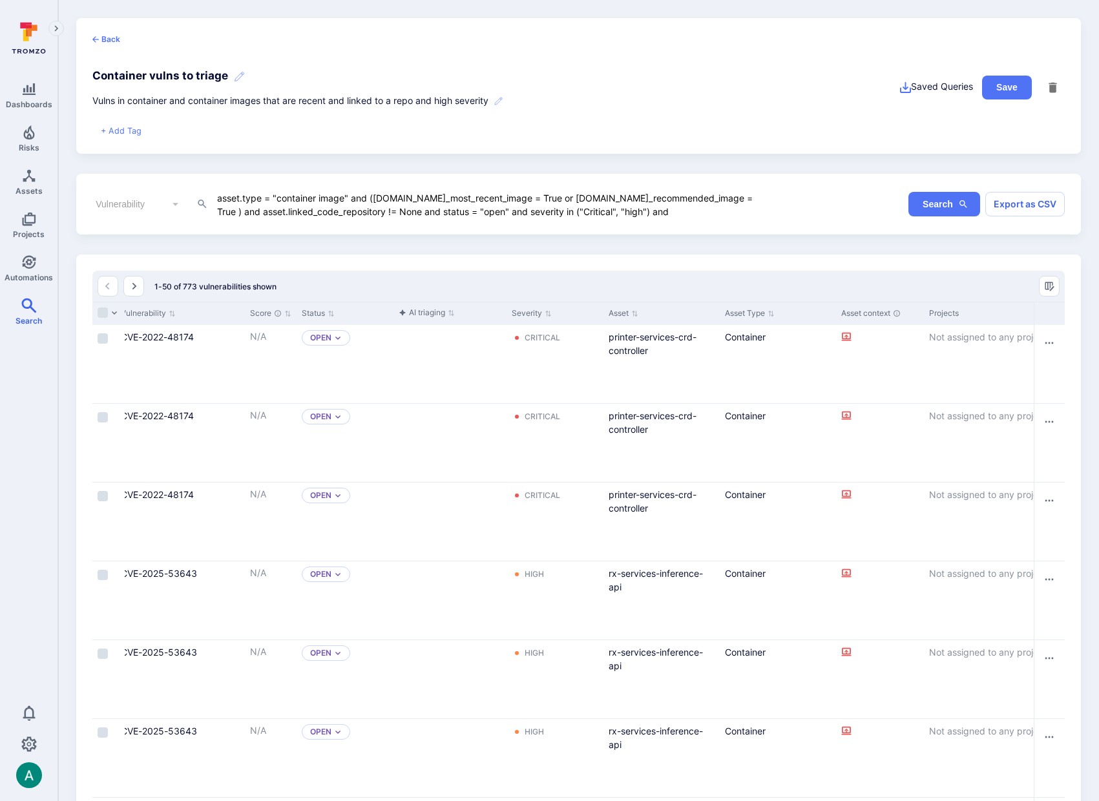
scroll to position [0, 9]
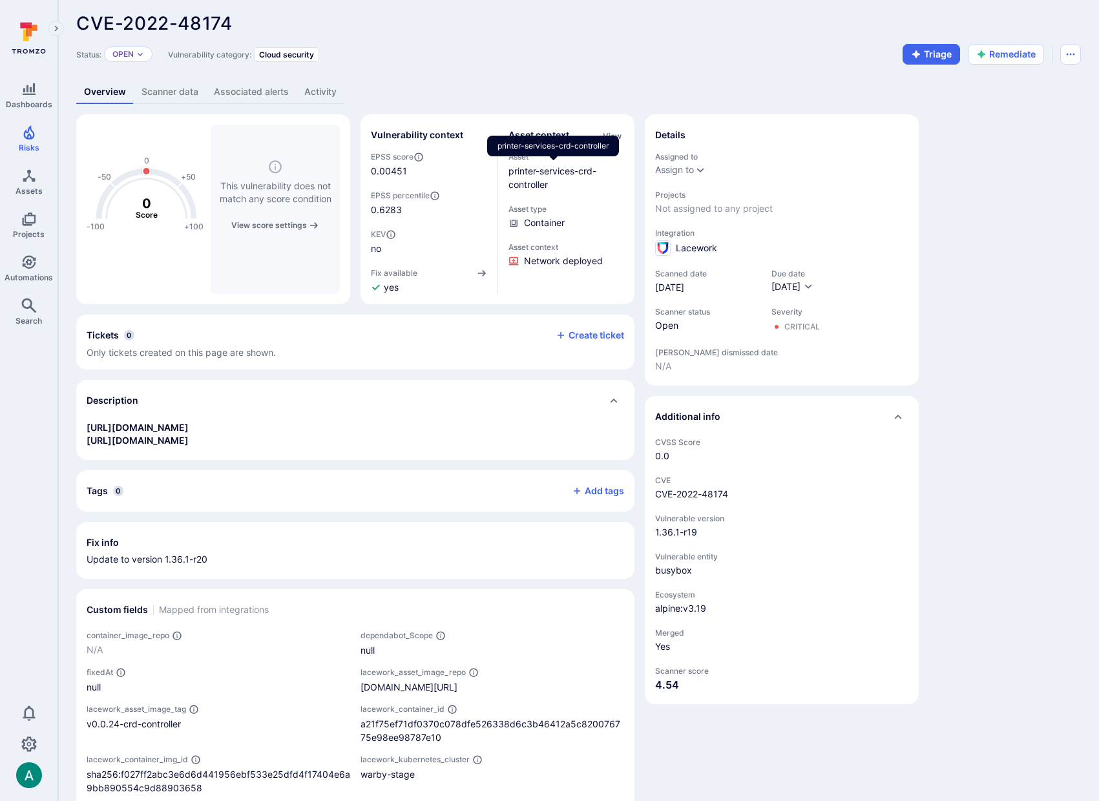
scroll to position [6, 0]
drag, startPoint x: 548, startPoint y: 175, endPoint x: 510, endPoint y: 165, distance: 39.5
click at [519, 171] on link "printer-services-crd-controller" at bounding box center [553, 176] width 88 height 25
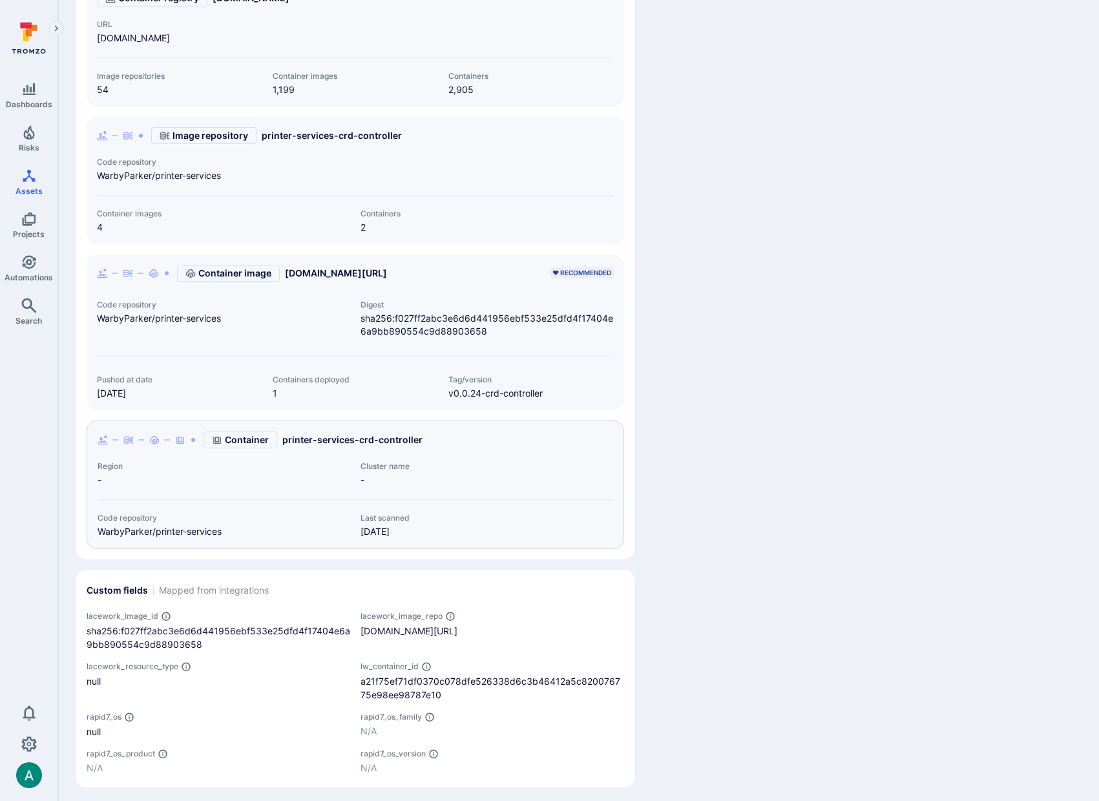
scroll to position [480, 0]
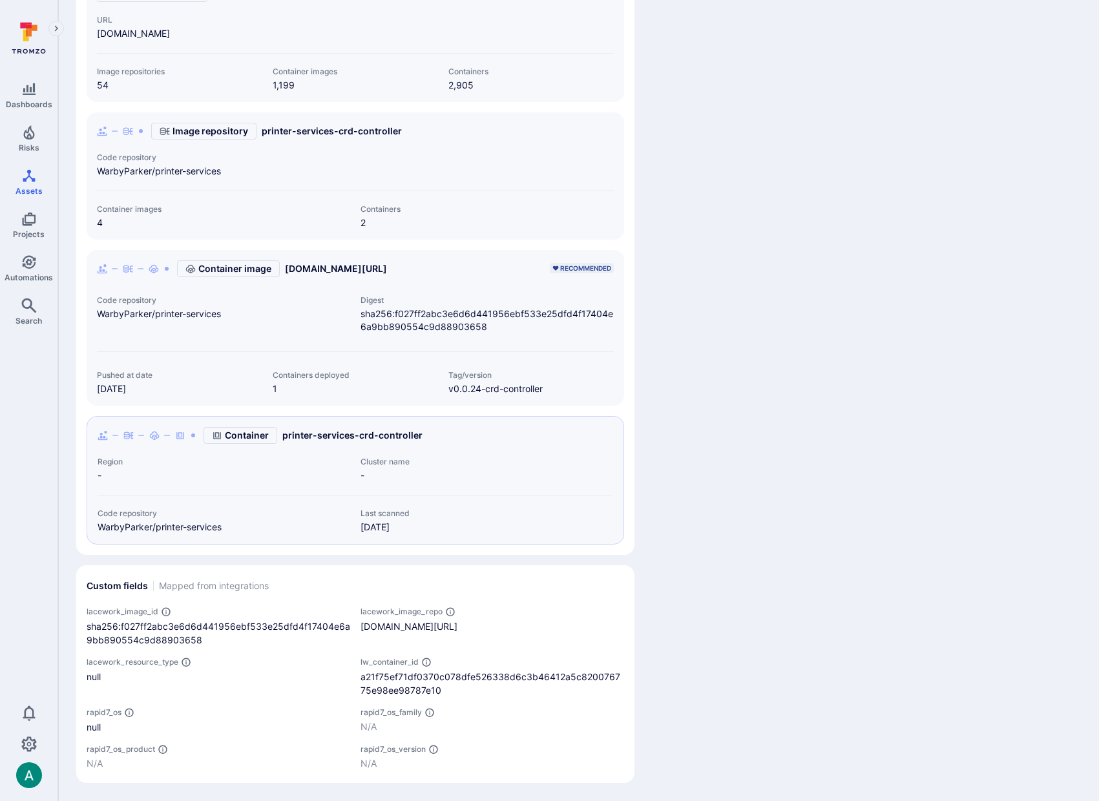
drag, startPoint x: 761, startPoint y: 189, endPoint x: 774, endPoint y: 174, distance: 19.7
click at [767, 184] on div "Details Projects Add to project Asset source Lacework Scan coverage Beta N/A La…" at bounding box center [782, 209] width 274 height 1148
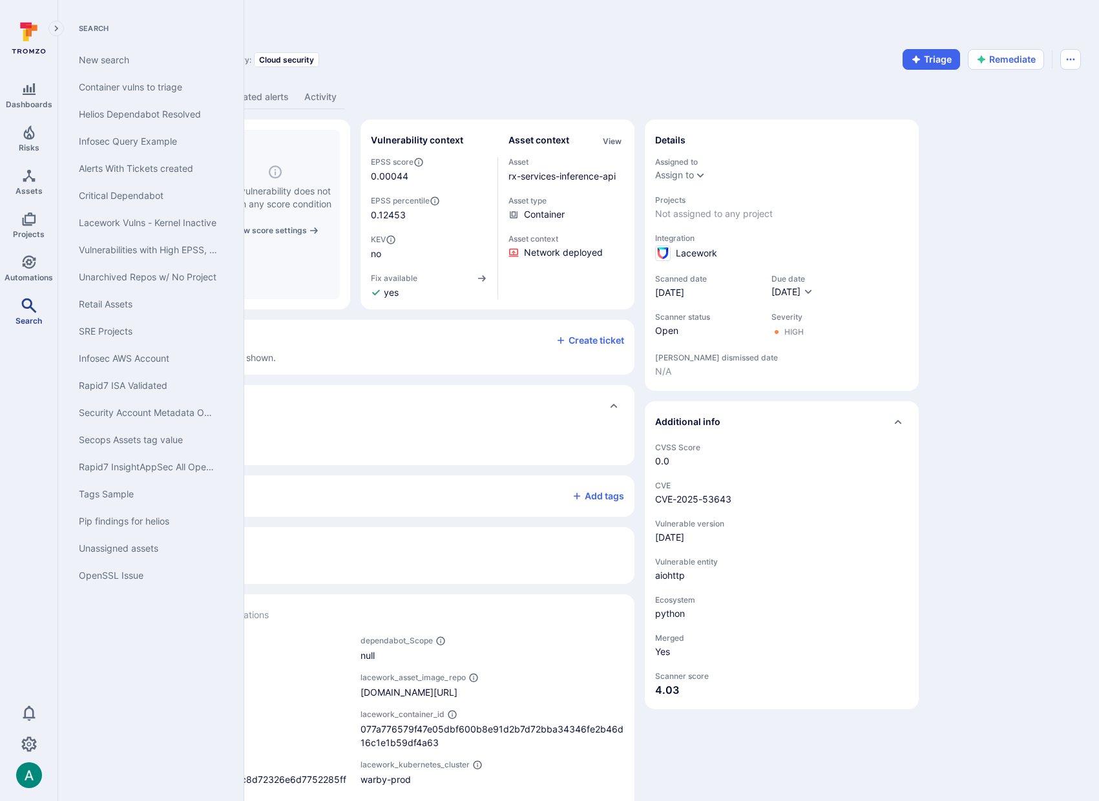
click at [15, 313] on link "Search" at bounding box center [29, 312] width 58 height 38
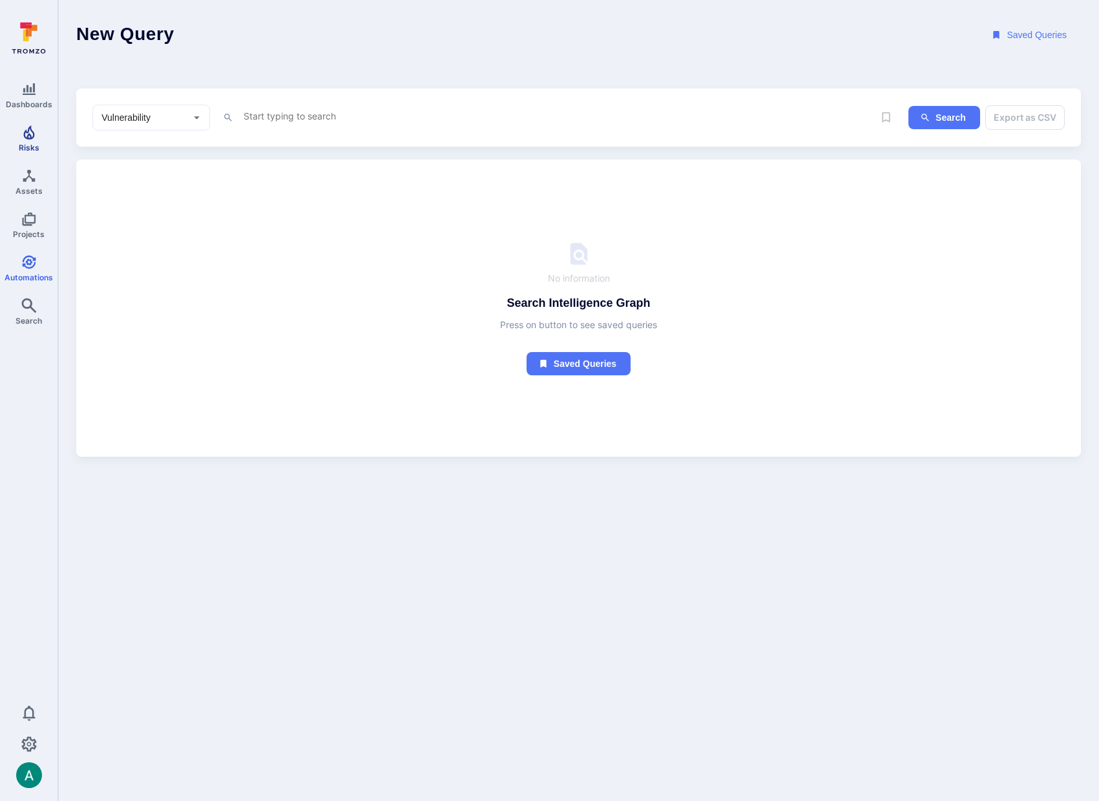
click at [32, 130] on icon "Risks" at bounding box center [29, 133] width 16 height 16
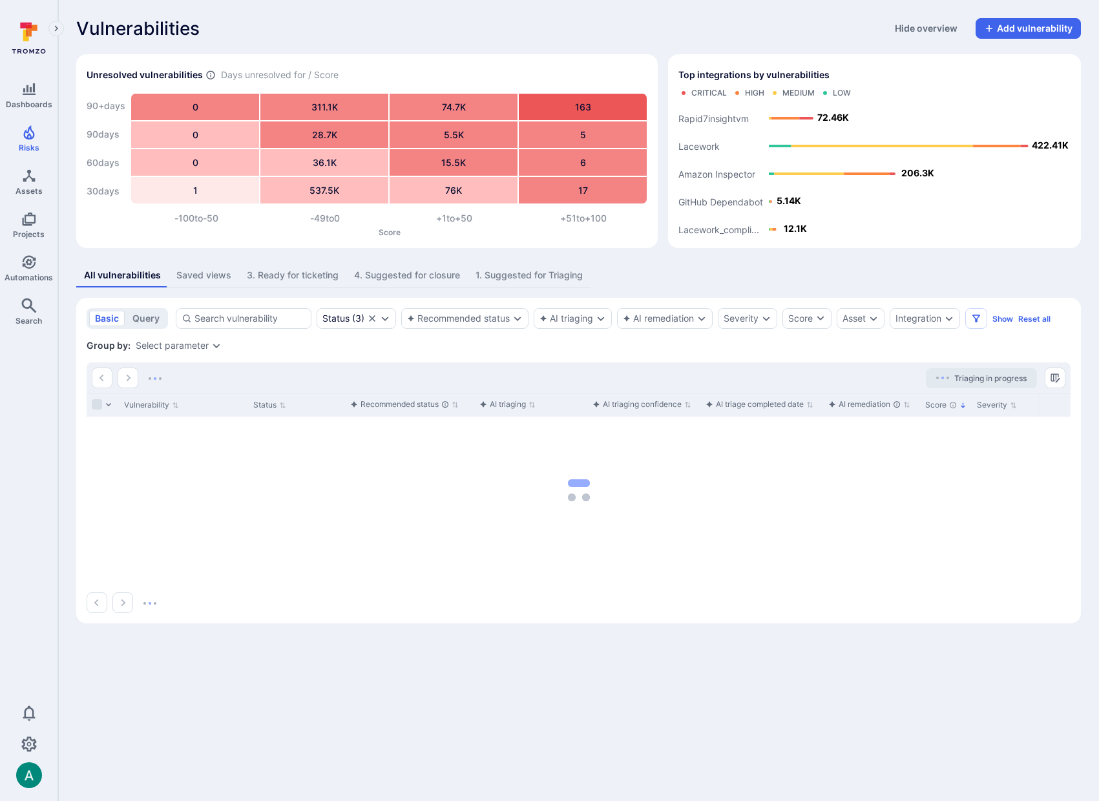
click at [255, 277] on div "3. Ready for ticketing" at bounding box center [293, 275] width 92 height 13
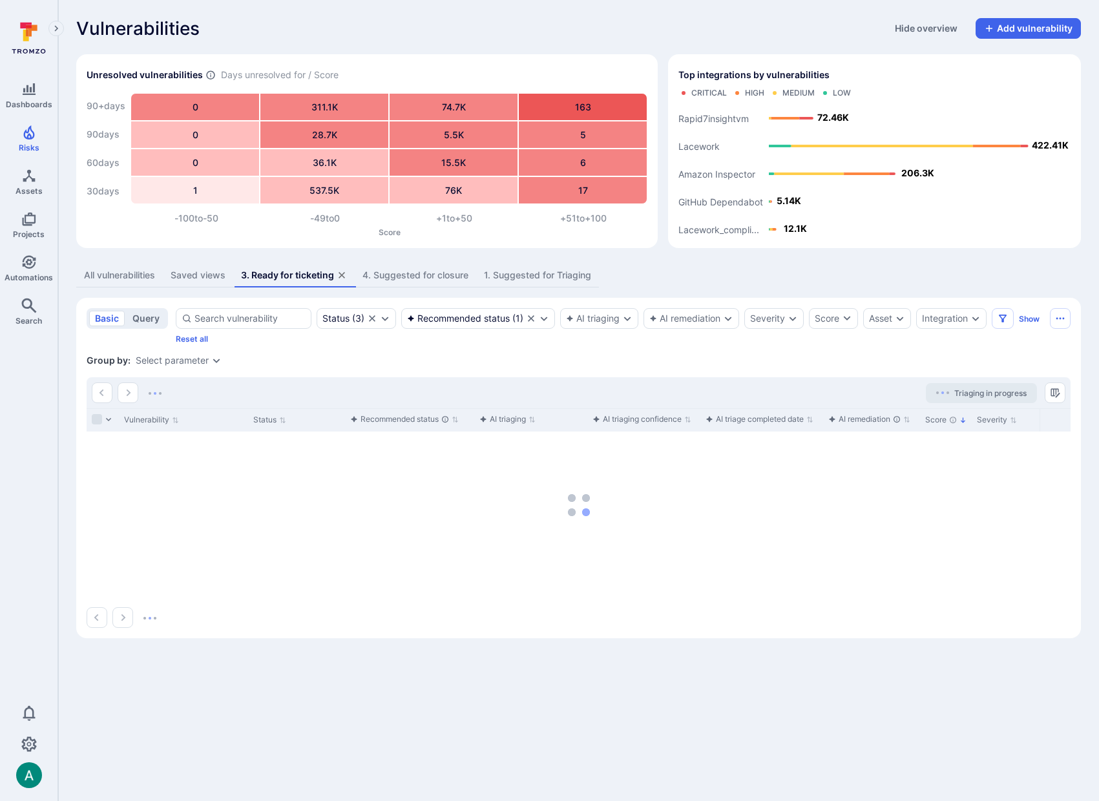
click at [140, 319] on button "query" at bounding box center [146, 319] width 39 height 16
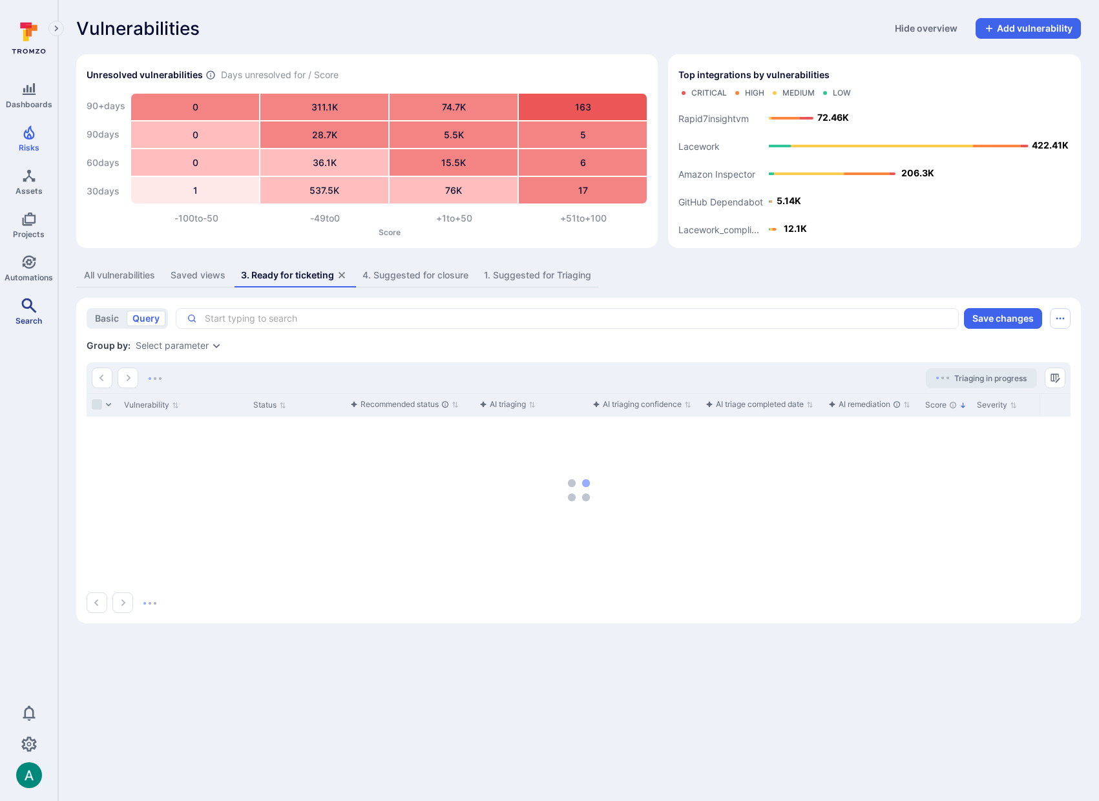
click at [19, 317] on span "Search" at bounding box center [29, 321] width 26 height 10
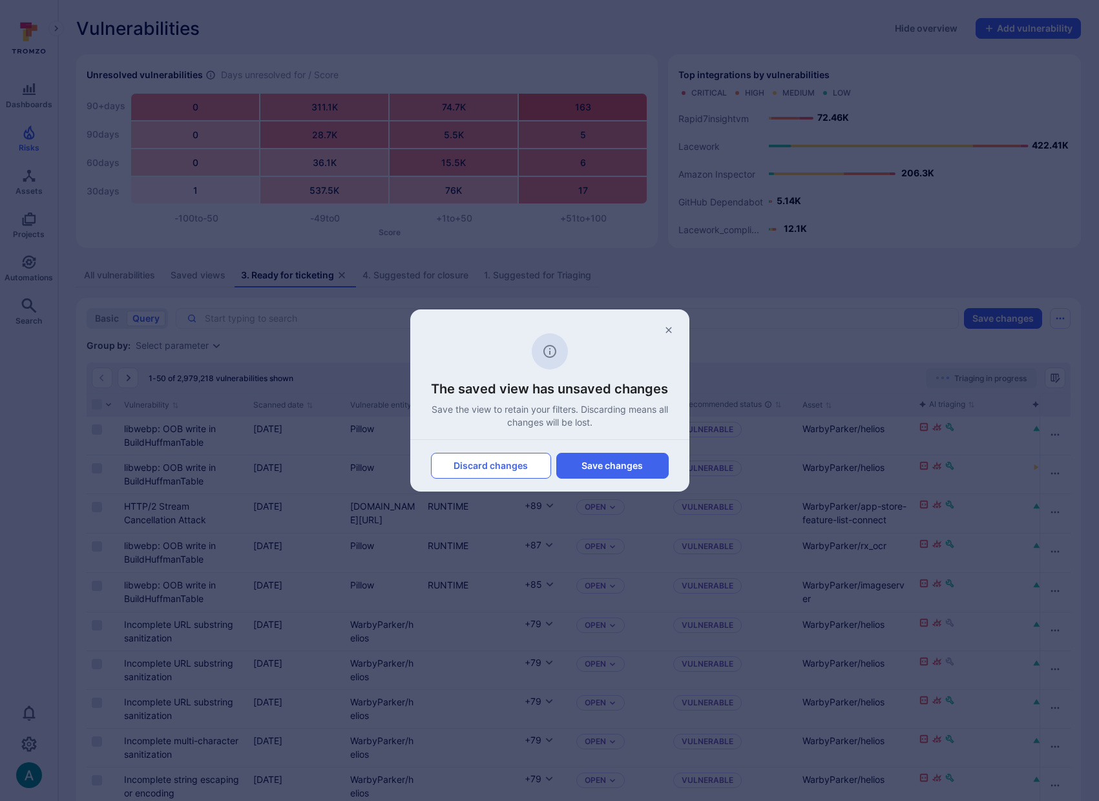
click at [518, 468] on button "Discard changes" at bounding box center [491, 466] width 120 height 26
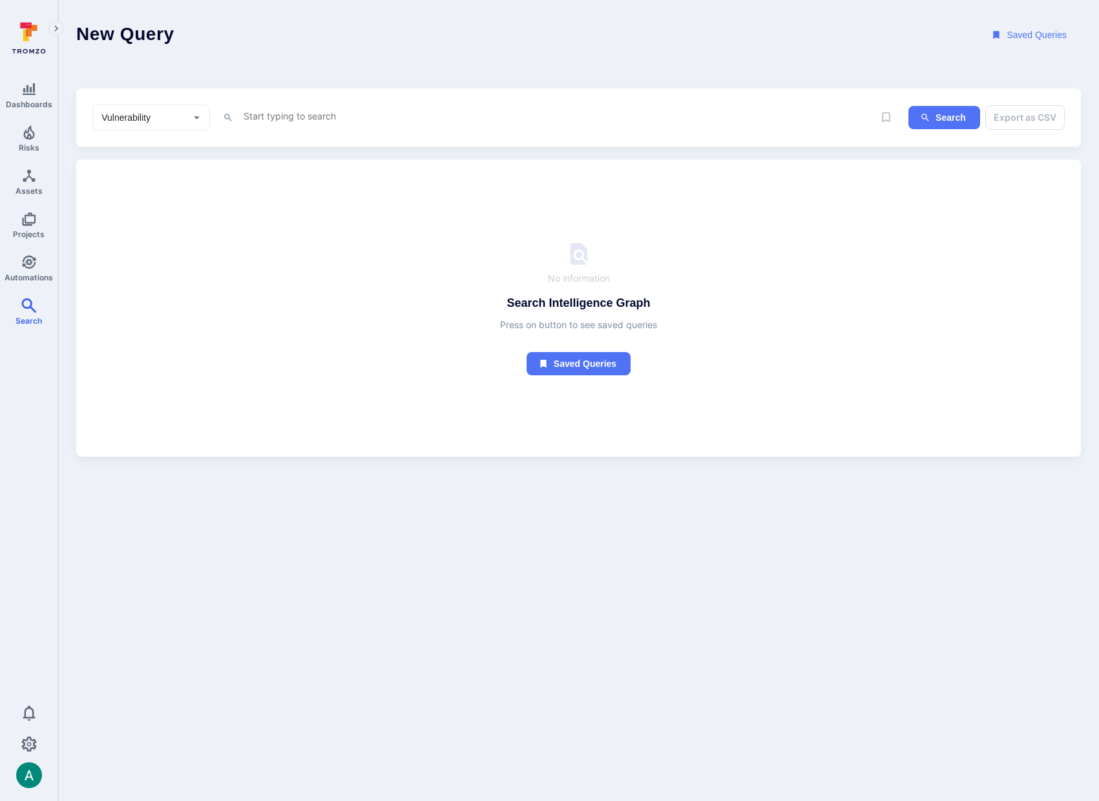
drag, startPoint x: 259, startPoint y: 123, endPoint x: 275, endPoint y: 118, distance: 17.0
click at [275, 118] on textarea "Intelligence Graph search area" at bounding box center [556, 116] width 628 height 16
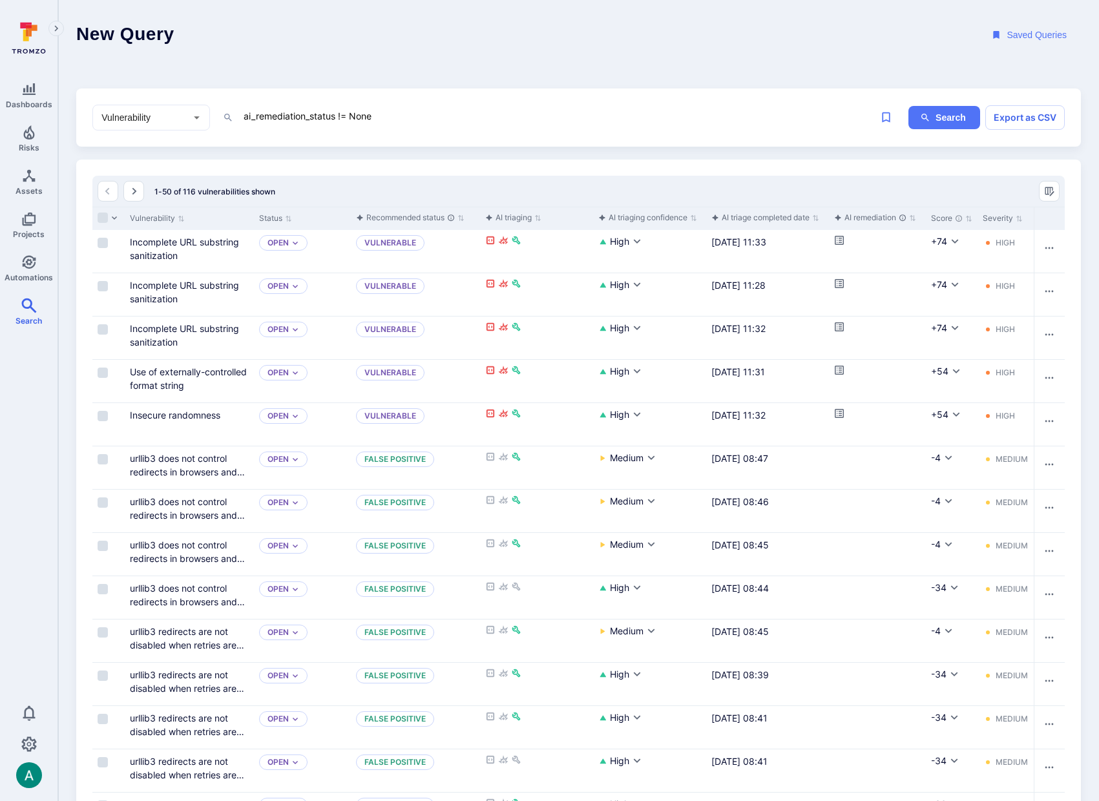
click at [430, 122] on textarea "ai_remediation_status != None" at bounding box center [556, 116] width 628 height 16
click at [262, 114] on textarea "ai_remediation_status != None" at bounding box center [556, 116] width 628 height 16
click at [346, 117] on textarea "ai_remediation_status != None" at bounding box center [556, 116] width 628 height 16
drag, startPoint x: 337, startPoint y: 116, endPoint x: 452, endPoint y: 114, distance: 115.1
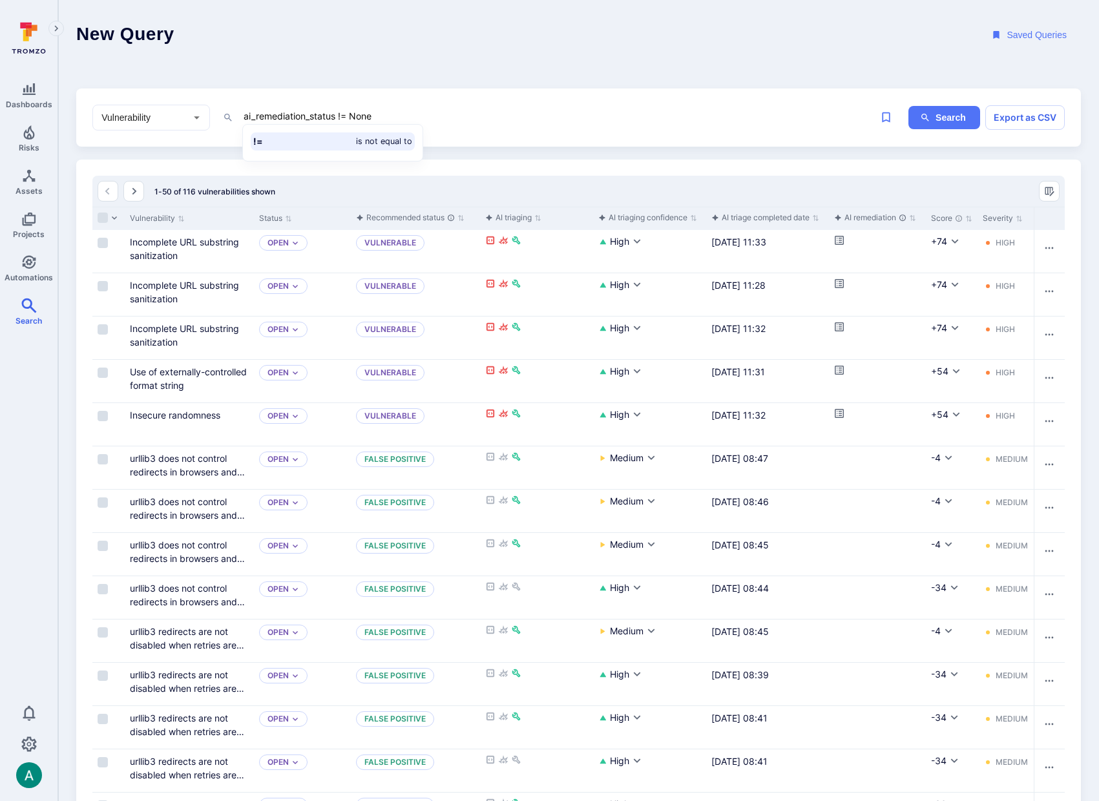
click at [447, 114] on textarea "ai_remediation_status != None" at bounding box center [556, 116] width 628 height 16
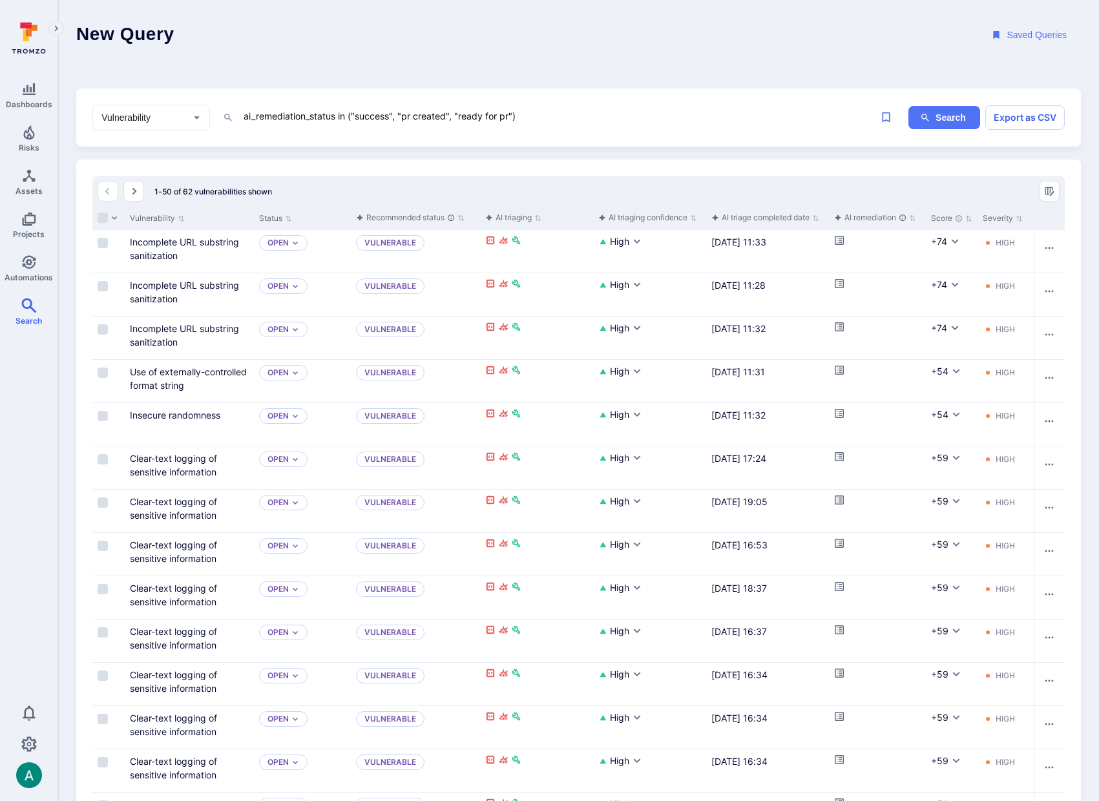
type textarea "ai_remediation_status in ("success", "pr created", "ready for pr")"
click at [715, 125] on div "ai_remediation_status in ("success", "pr created", "ready for pr") x" at bounding box center [556, 117] width 628 height 19
click at [890, 116] on icon "Save query" at bounding box center [886, 117] width 8 height 10
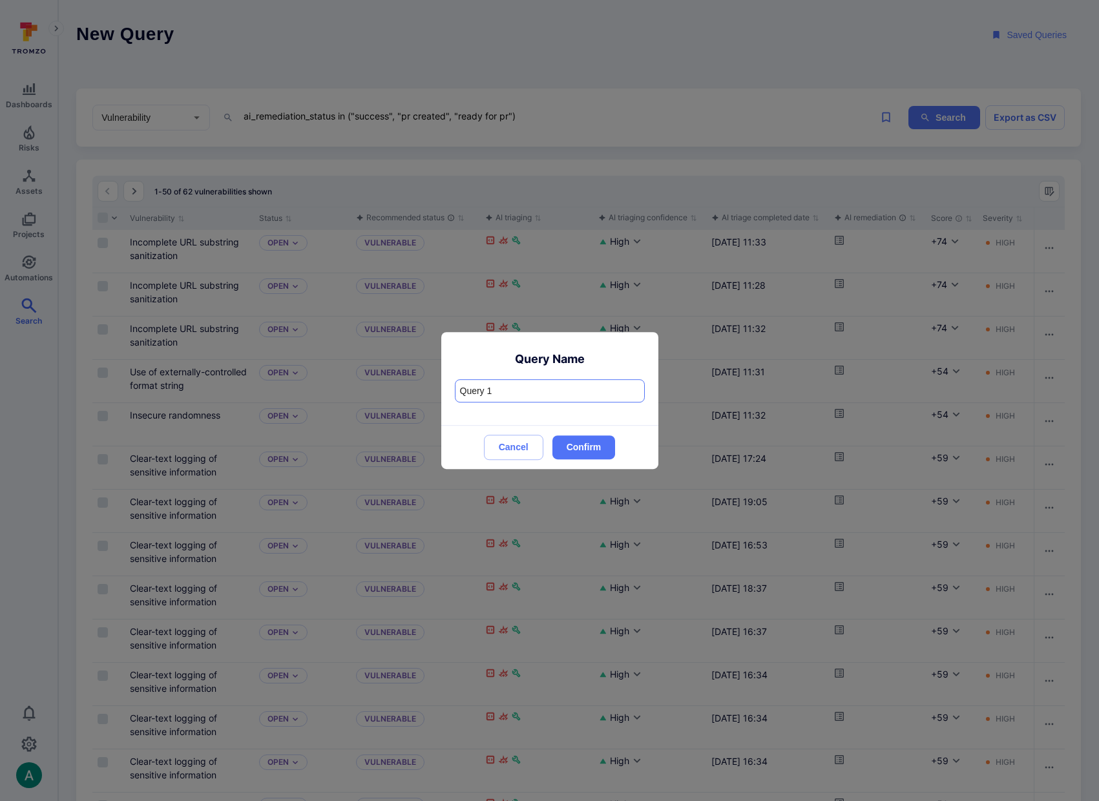
drag, startPoint x: 507, startPoint y: 392, endPoint x: 330, endPoint y: 370, distance: 178.4
click at [330, 370] on div "Query Name Query 1 ​ Cancel Confirm" at bounding box center [549, 400] width 1099 height 801
type input "AI Remediations"
click at [606, 454] on button "Confirm" at bounding box center [584, 448] width 63 height 24
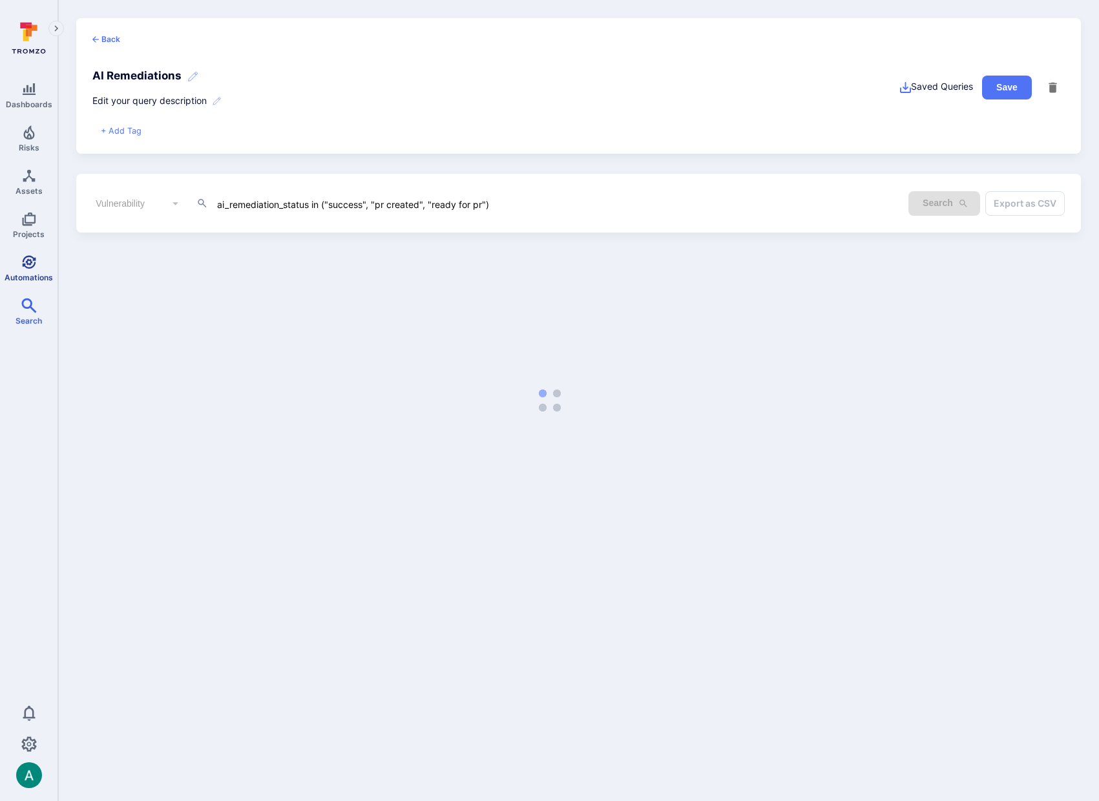
click at [36, 262] on icon "Automations" at bounding box center [29, 263] width 16 height 16
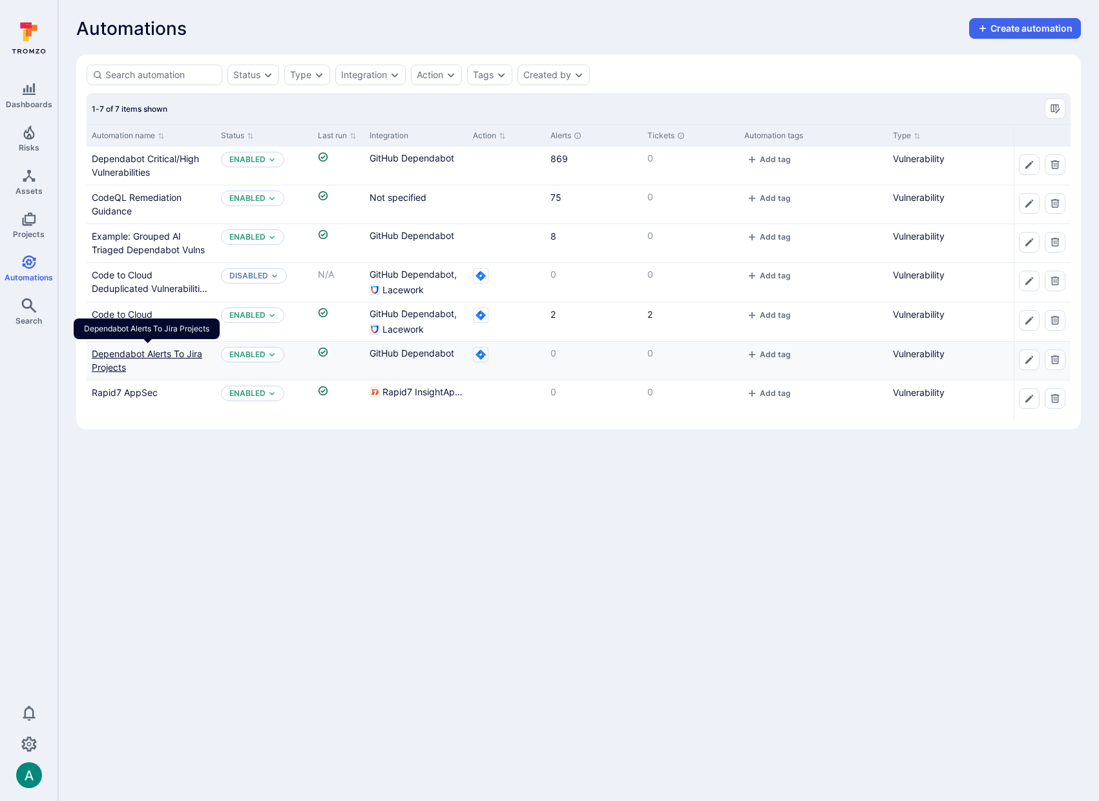
click at [128, 357] on link "Dependabot Alerts To Jira Projects" at bounding box center [147, 360] width 111 height 25
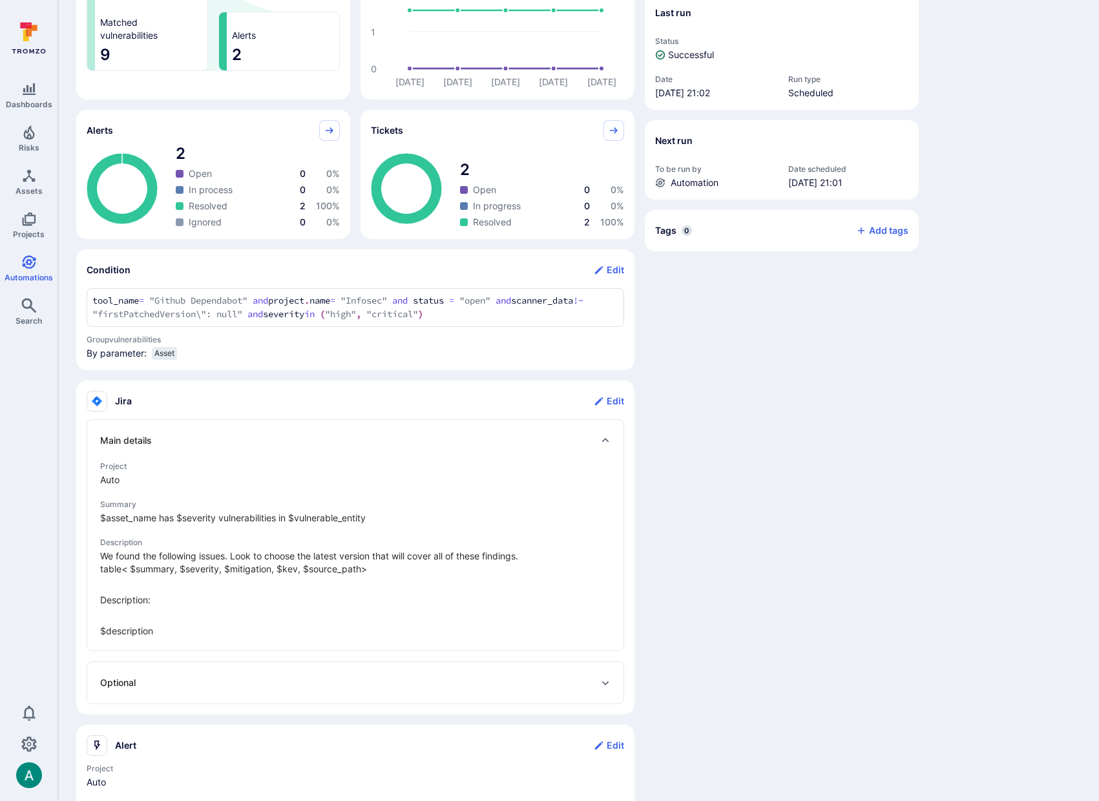
scroll to position [259, 0]
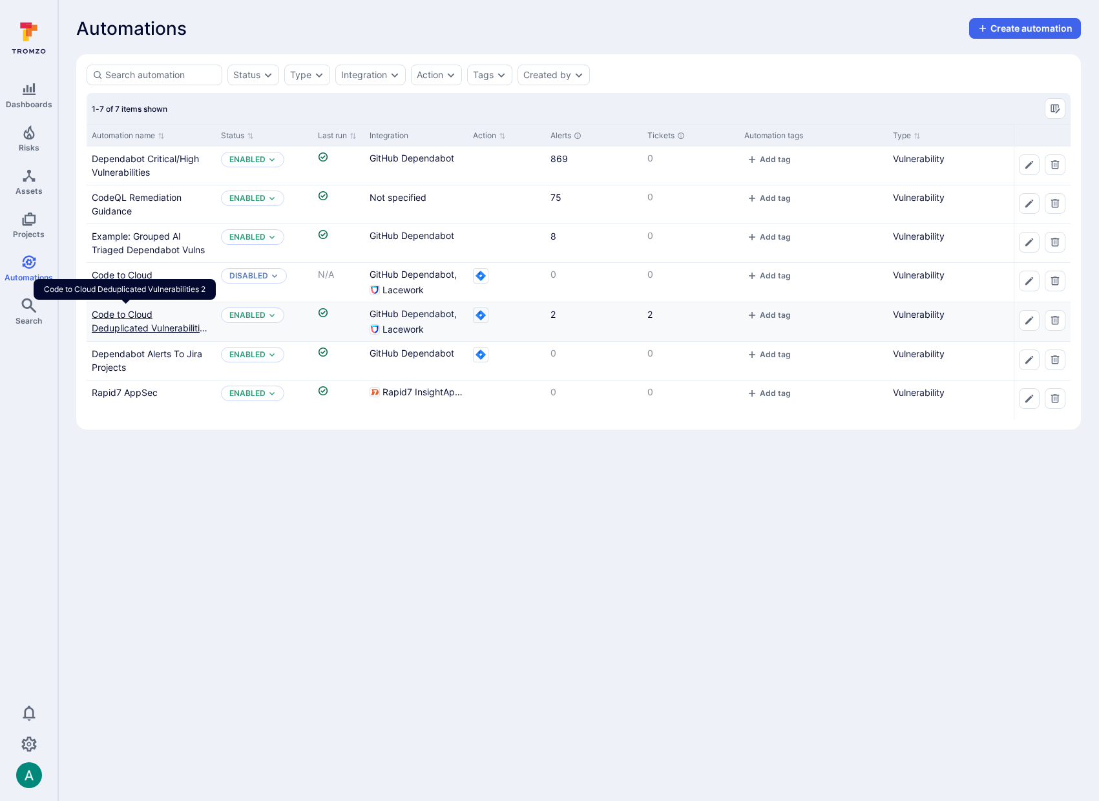
click at [124, 309] on link "Code to Cloud Deduplicated Vulnerabilities 2" at bounding box center [151, 328] width 118 height 38
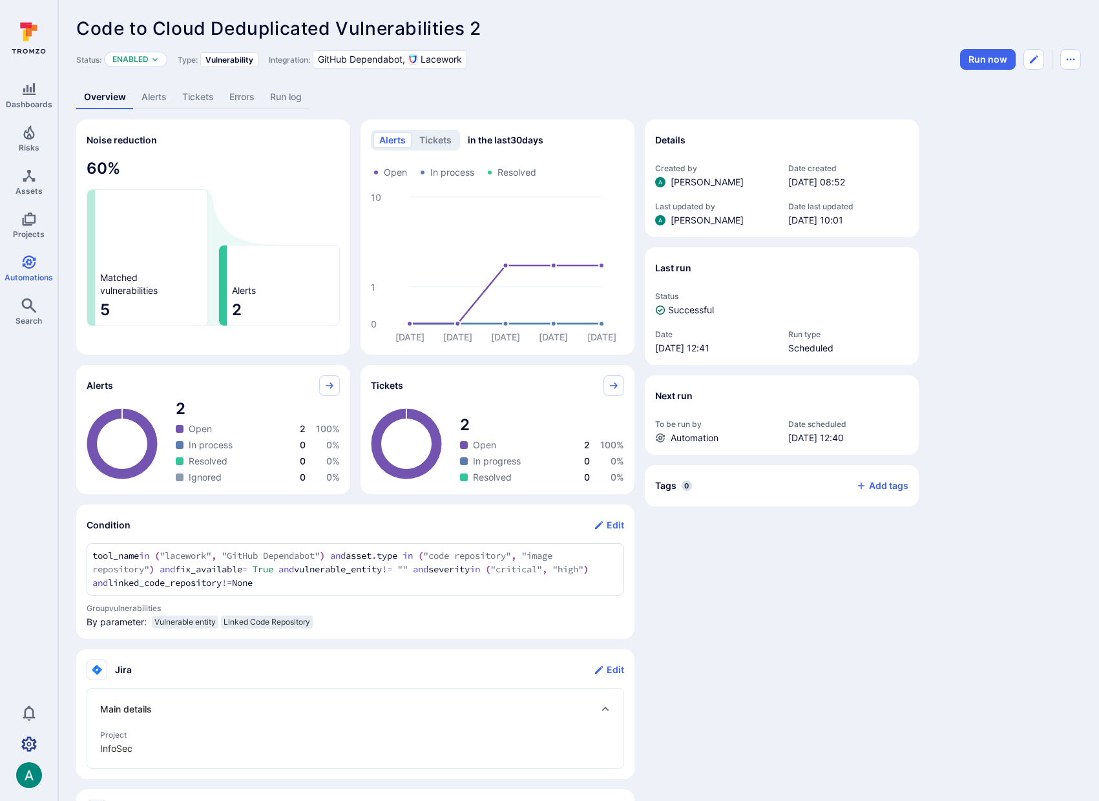
click at [32, 747] on icon "Settings" at bounding box center [29, 745] width 16 height 16
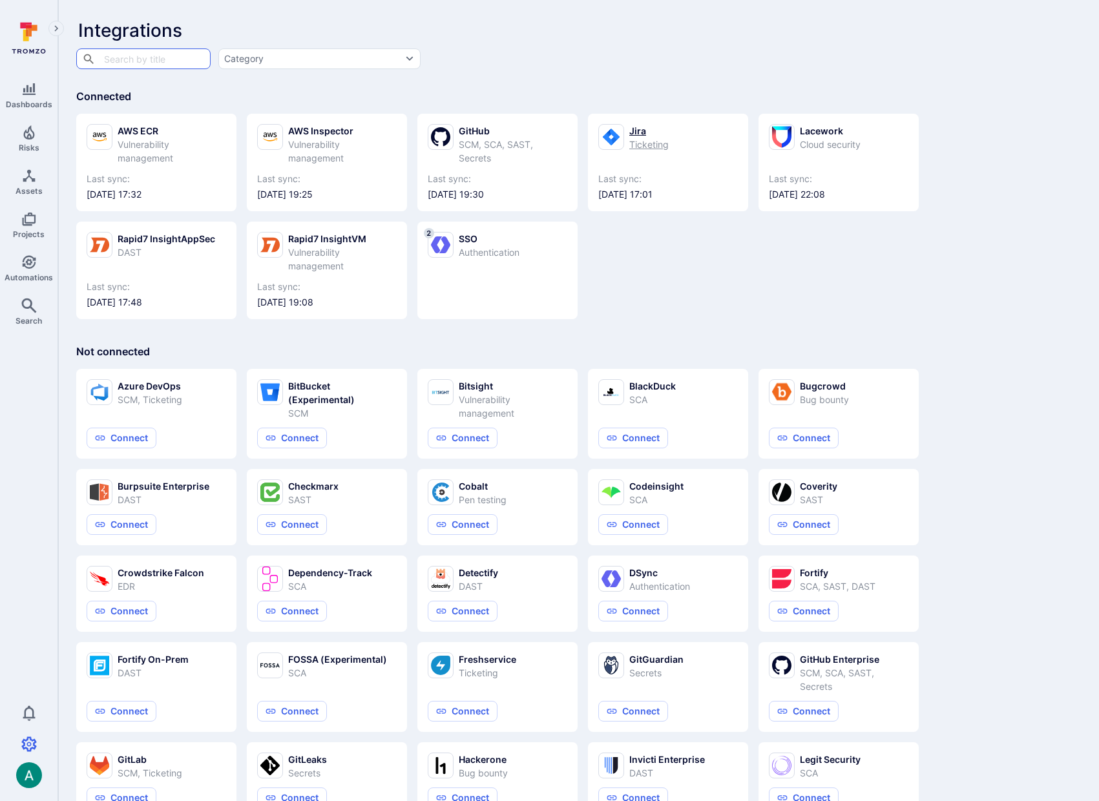
click at [627, 153] on link "Jira Ticketing Last sync: 2025/09/04 at 17:01" at bounding box center [668, 162] width 140 height 77
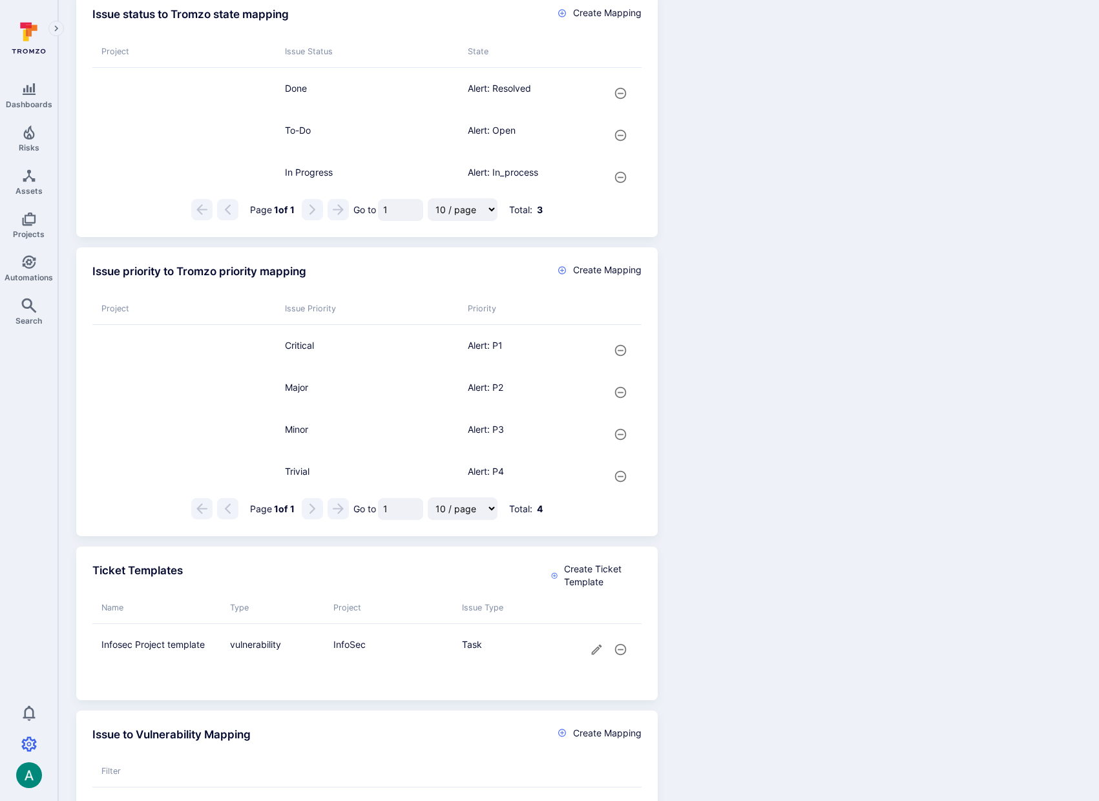
scroll to position [673, 0]
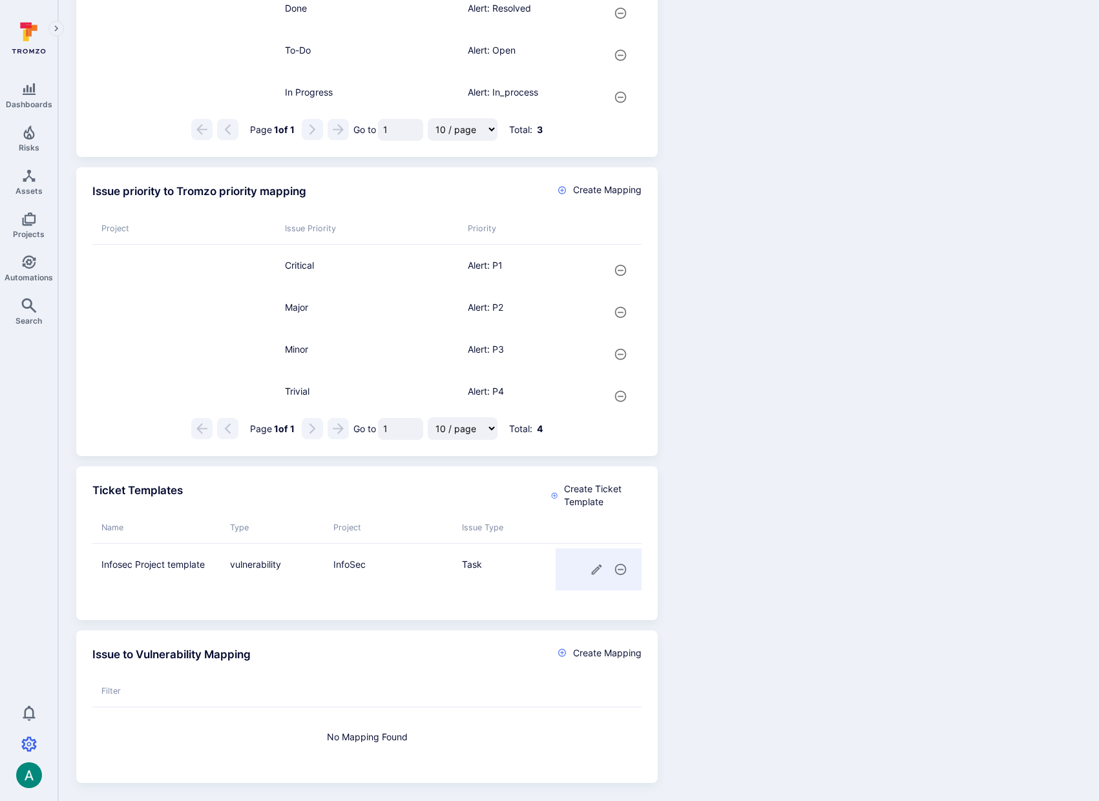
click at [593, 567] on icon "cell for" at bounding box center [597, 570] width 14 height 14
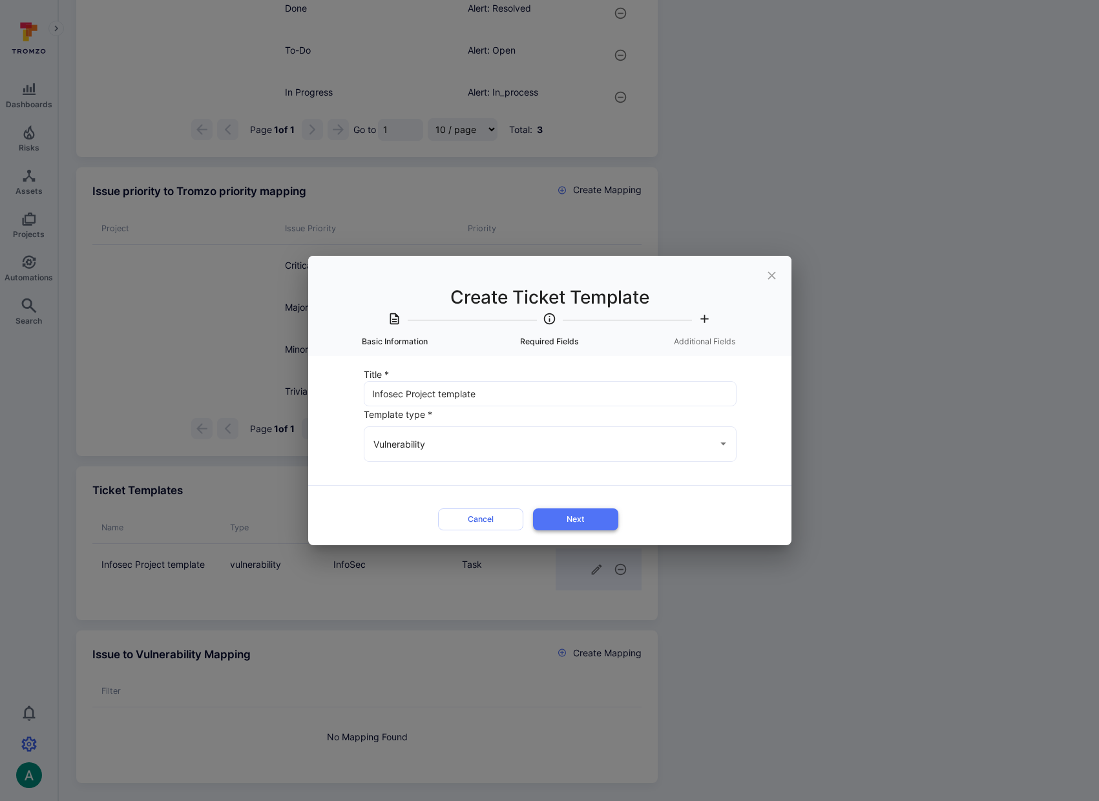
click at [592, 523] on button "Next" at bounding box center [575, 519] width 85 height 21
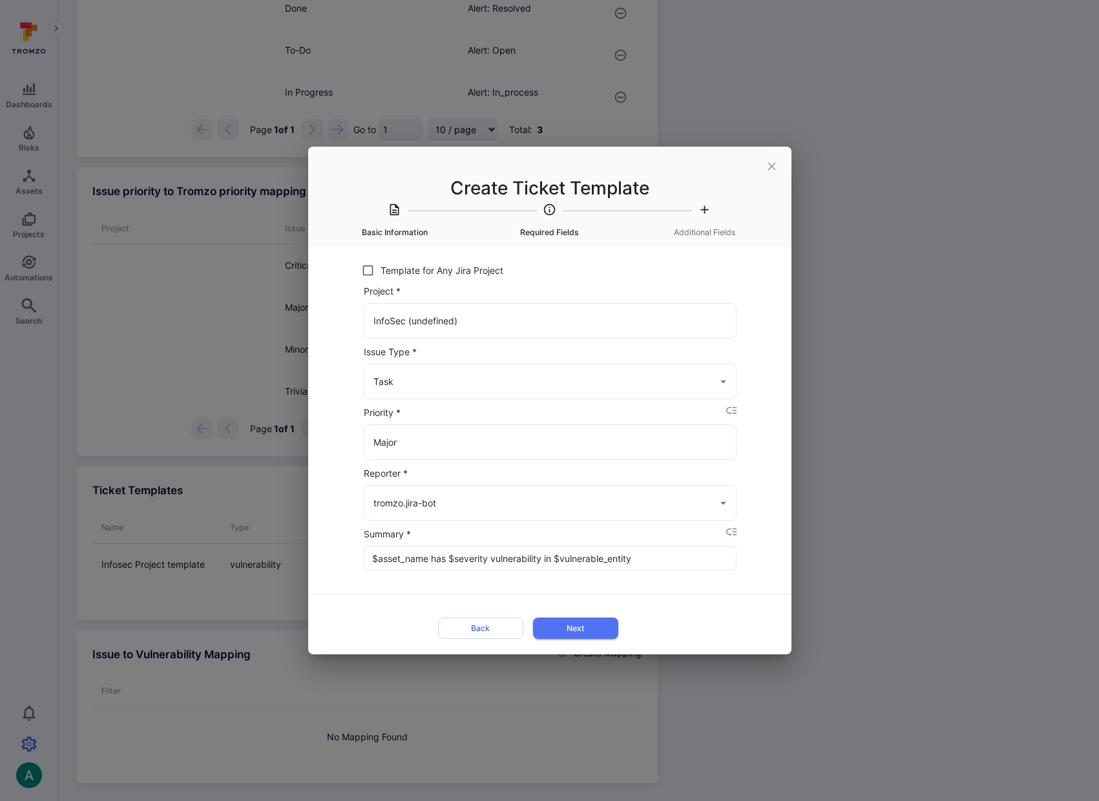
click at [584, 631] on button "Next" at bounding box center [575, 628] width 85 height 21
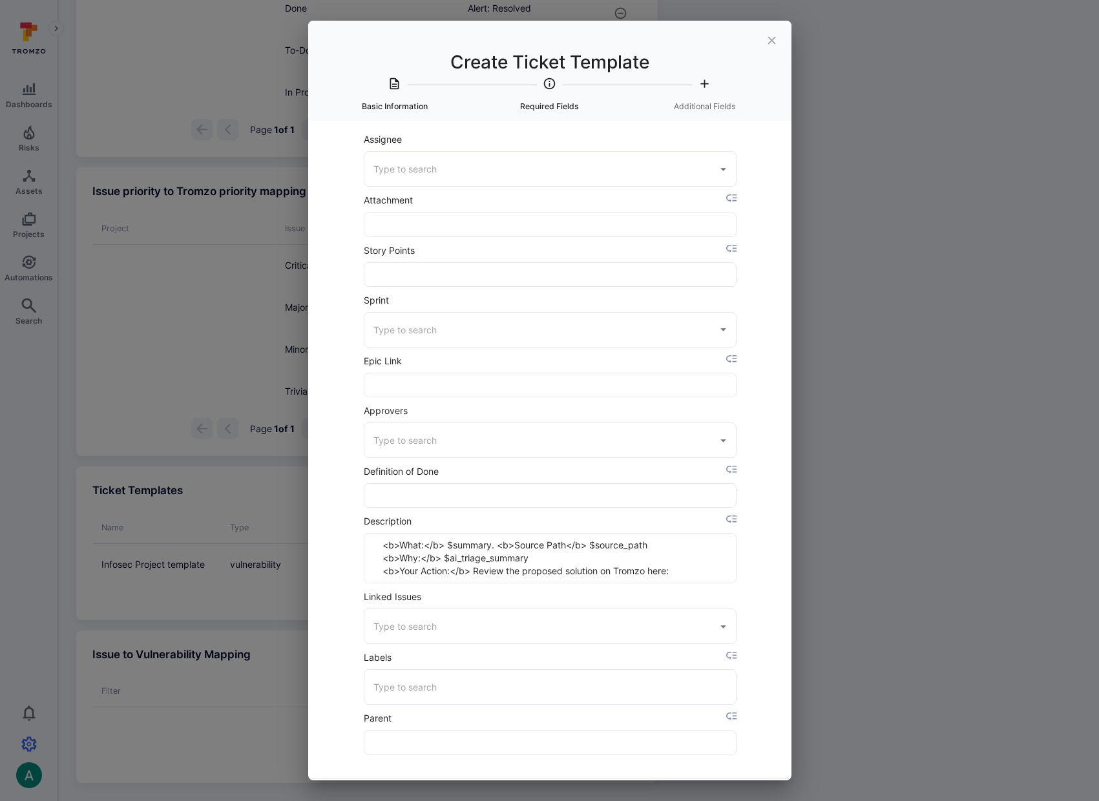
scroll to position [58, 0]
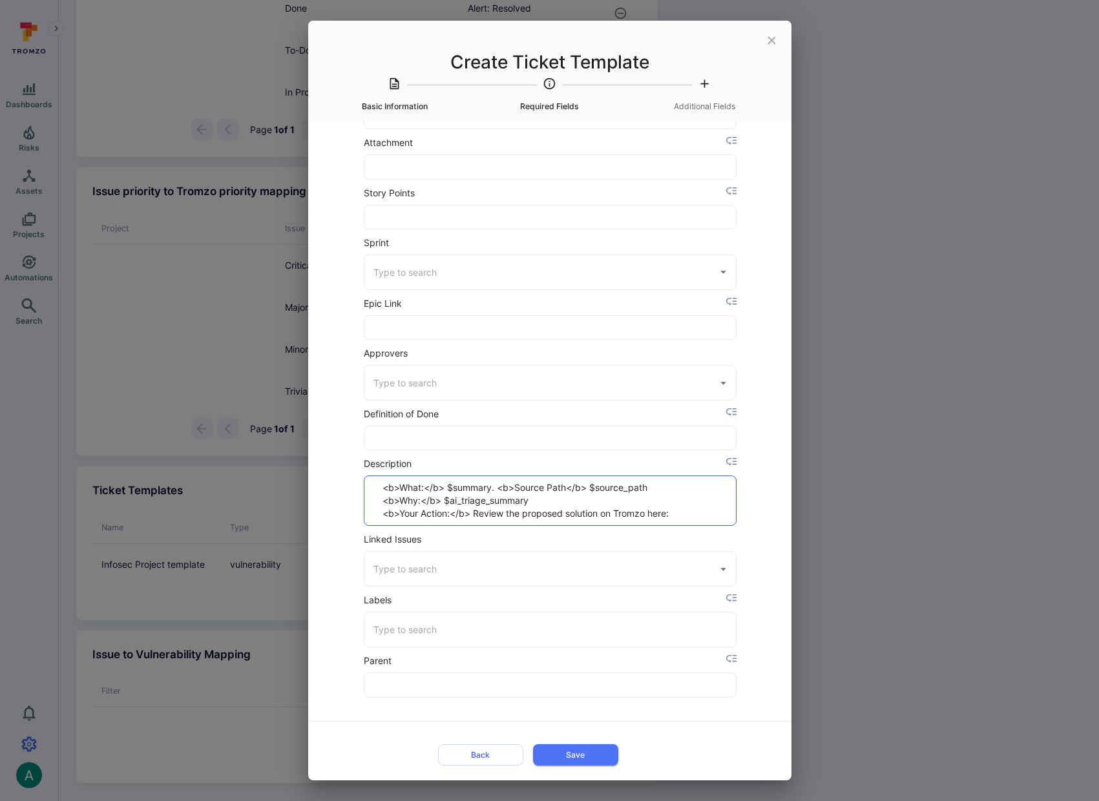
drag, startPoint x: 443, startPoint y: 489, endPoint x: 695, endPoint y: 520, distance: 253.2
click at [695, 520] on textarea "<b>What:</b> $summary. <b>Source Path</b> $source_path <b>Why:</b> $ai_triage_s…" at bounding box center [551, 500] width 352 height 49
click at [775, 41] on icon "close" at bounding box center [772, 41] width 14 height 14
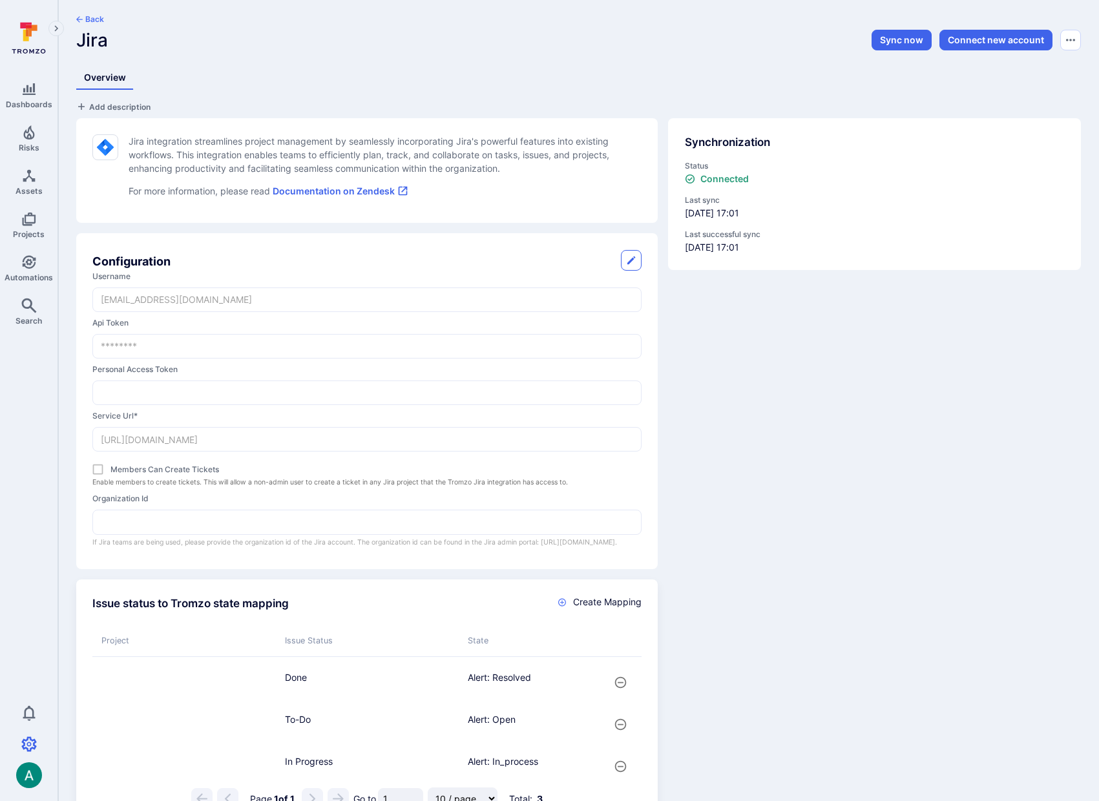
scroll to position [0, 0]
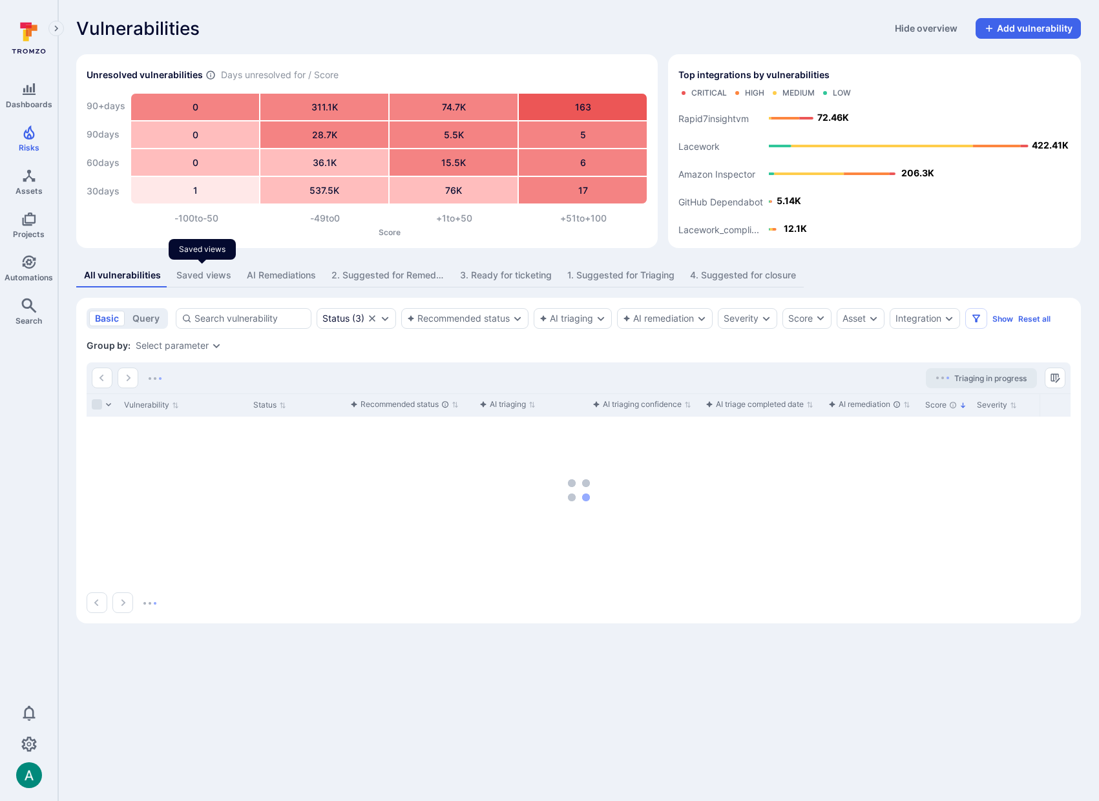
click at [191, 270] on div "Saved views" at bounding box center [203, 275] width 55 height 13
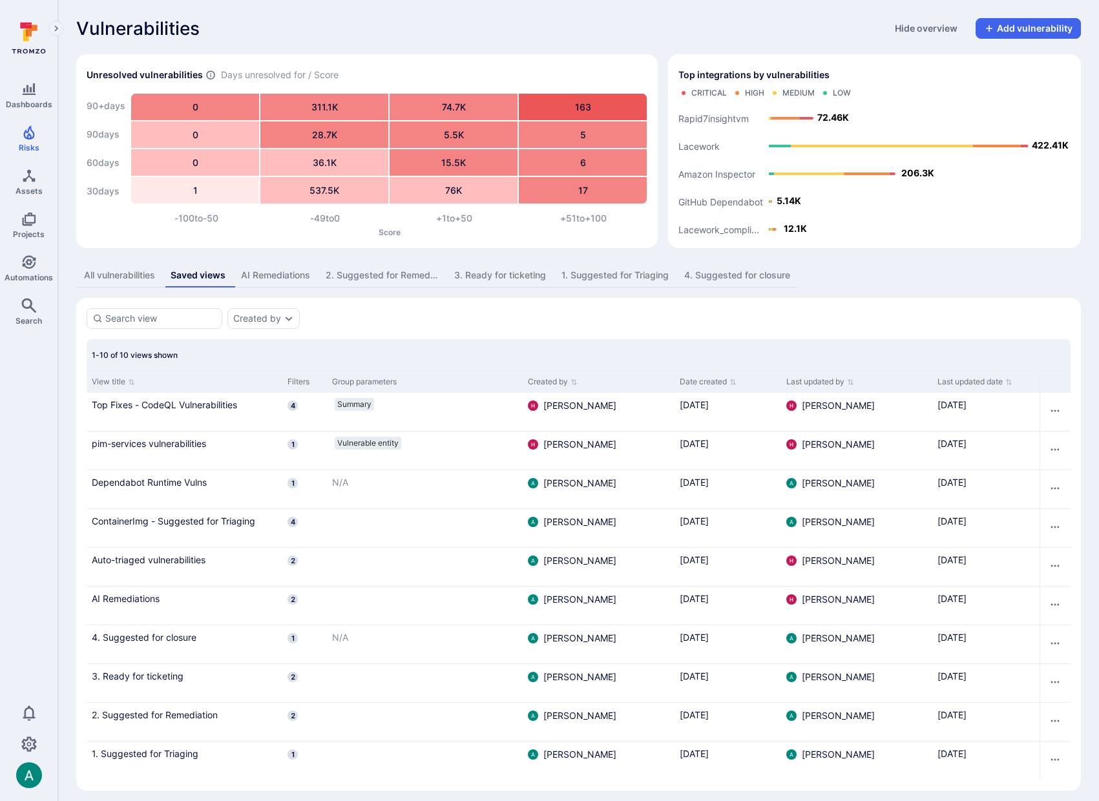
click at [306, 277] on div "AI Remediations" at bounding box center [275, 275] width 69 height 13
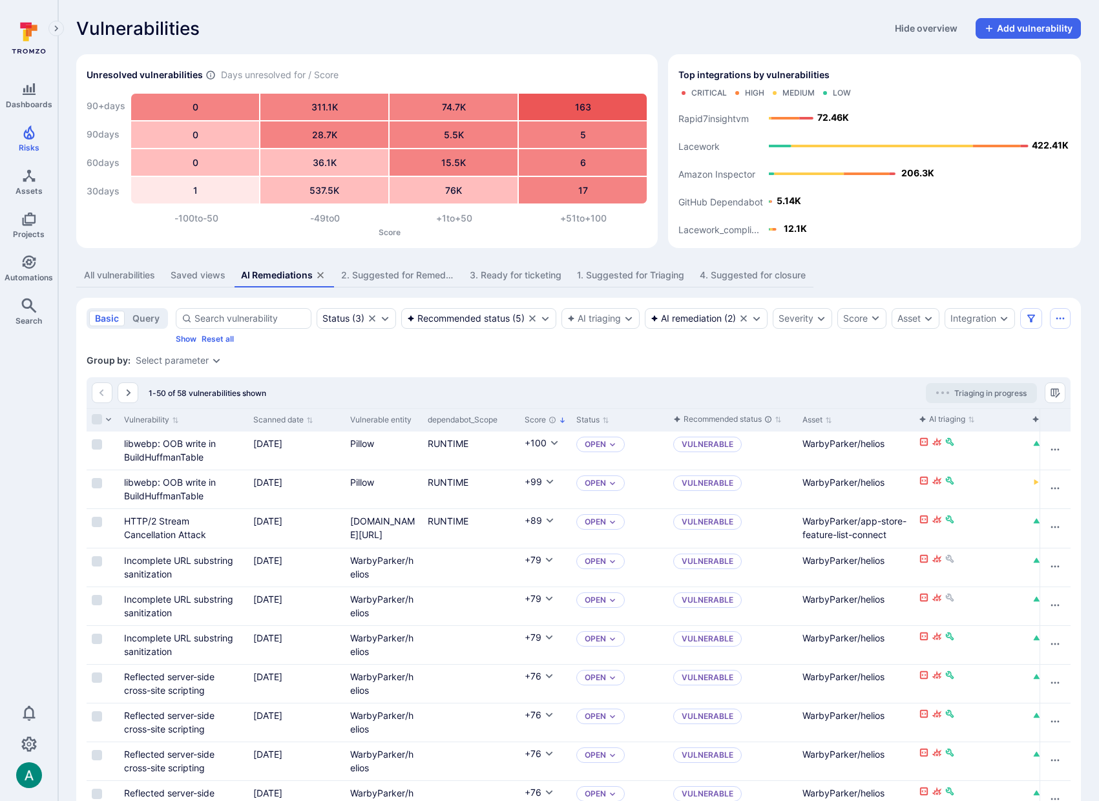
click at [317, 276] on icon "assets tabs" at bounding box center [320, 275] width 10 height 10
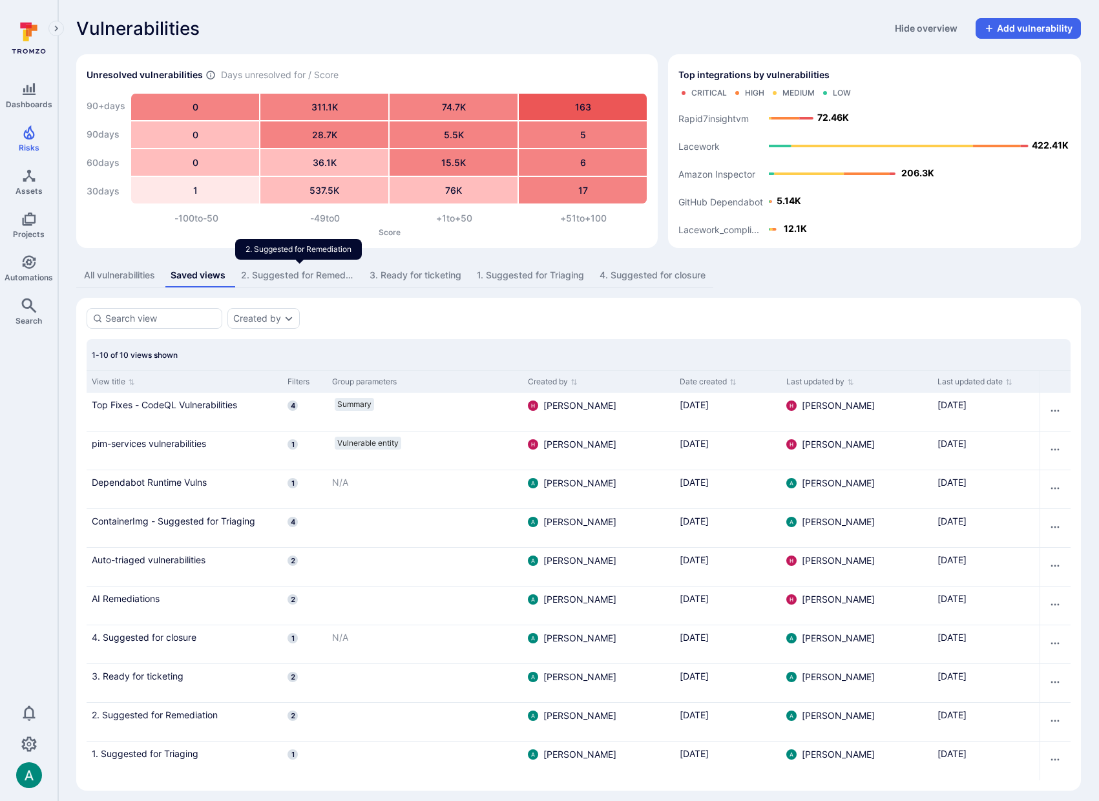
click at [315, 275] on div "2. Suggested for Remediation" at bounding box center [297, 275] width 113 height 13
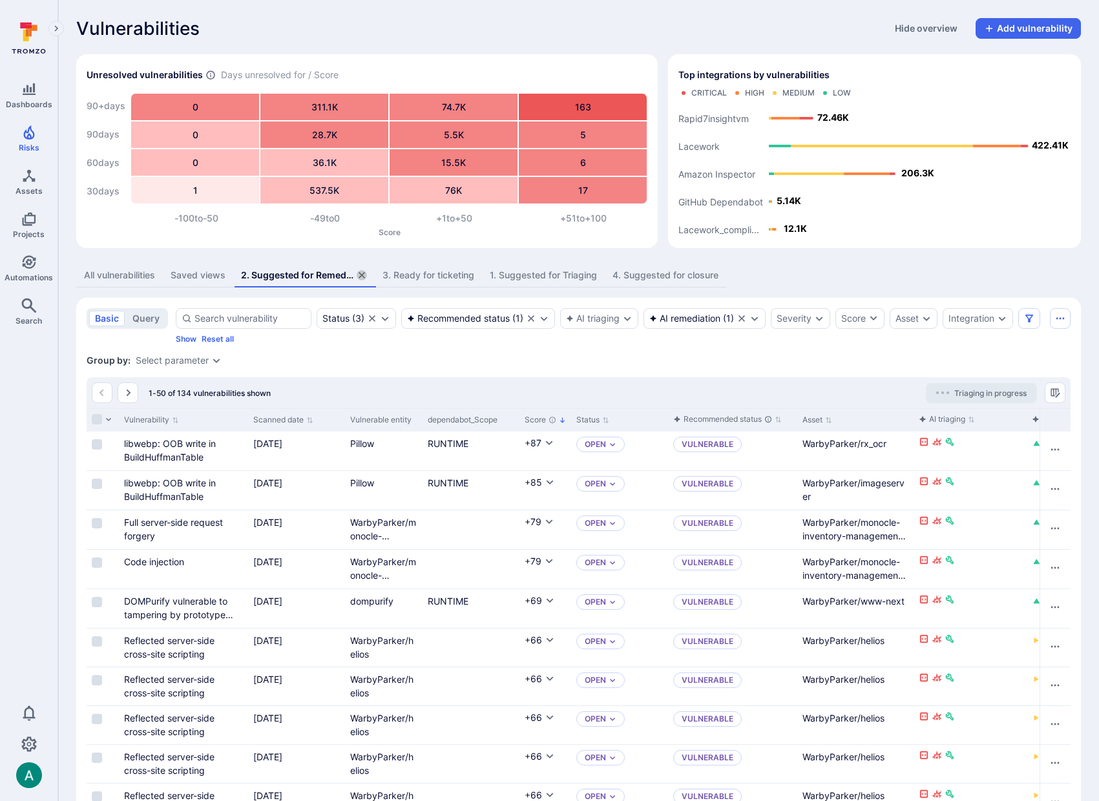
click at [363, 273] on icon "assets tabs" at bounding box center [362, 275] width 10 height 10
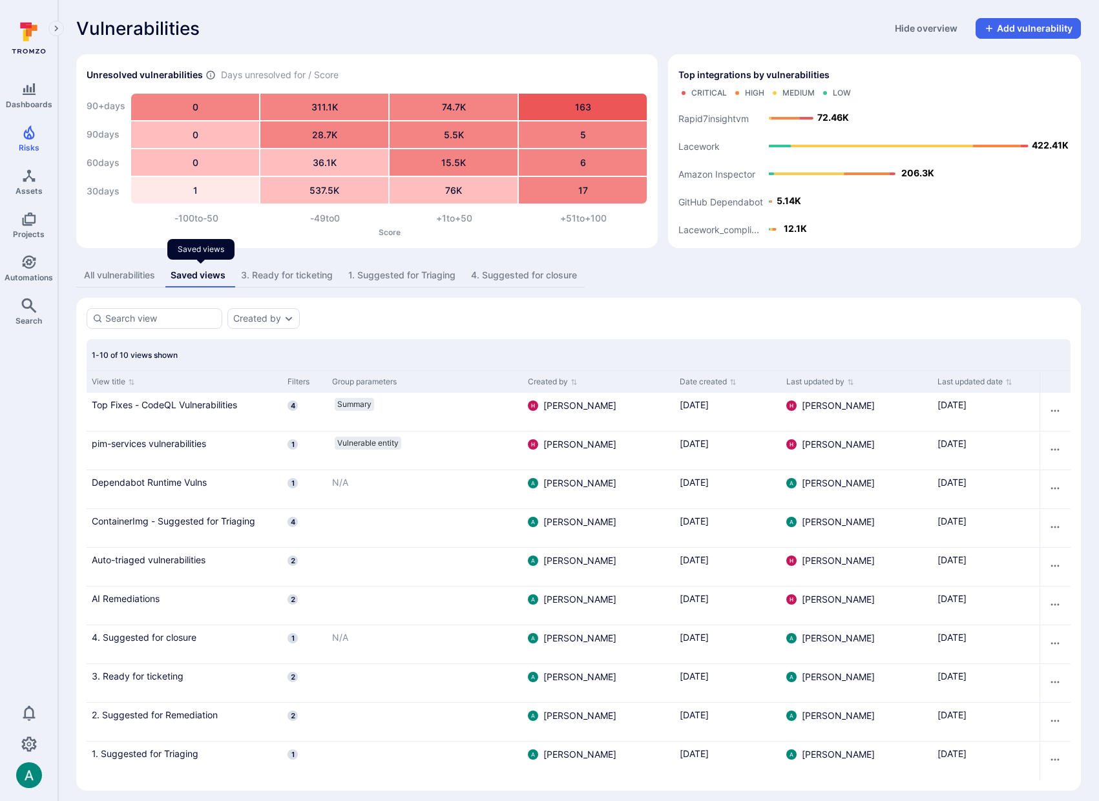
click at [194, 275] on div "Saved views" at bounding box center [198, 275] width 55 height 13
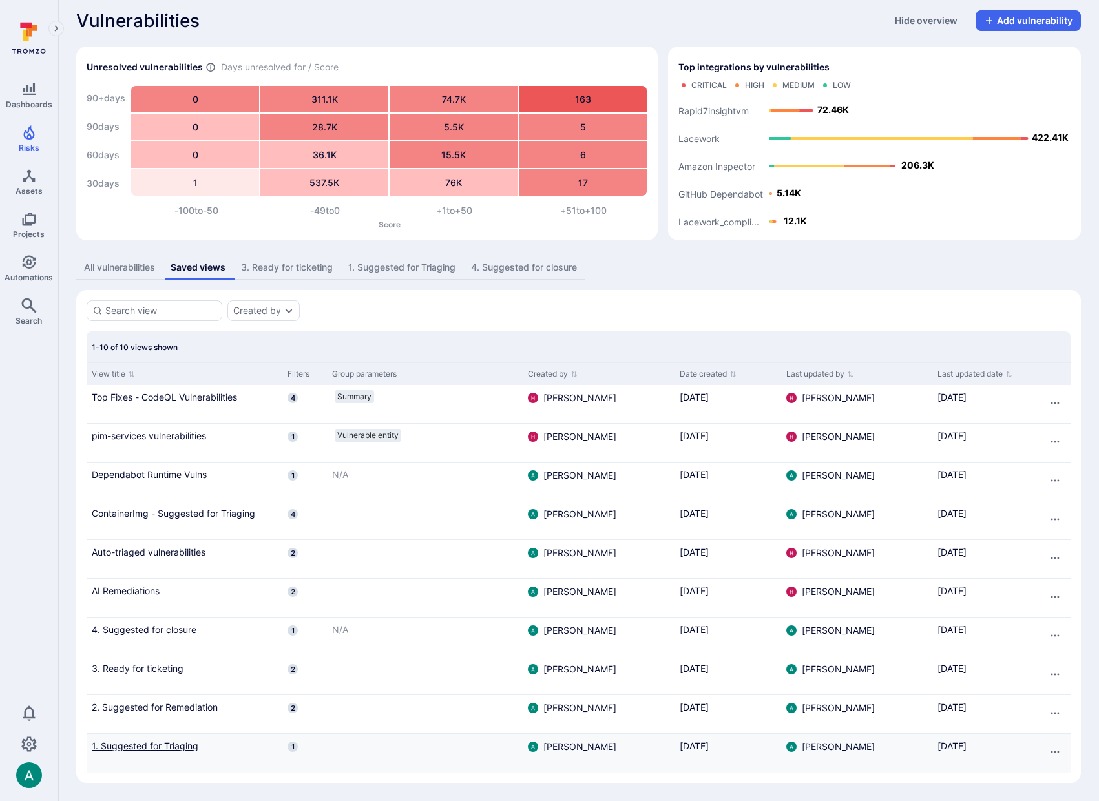
click at [158, 743] on link "1. Suggested for Triaging" at bounding box center [184, 746] width 185 height 14
click at [388, 266] on div "1. Suggested for Triaging" at bounding box center [401, 267] width 107 height 13
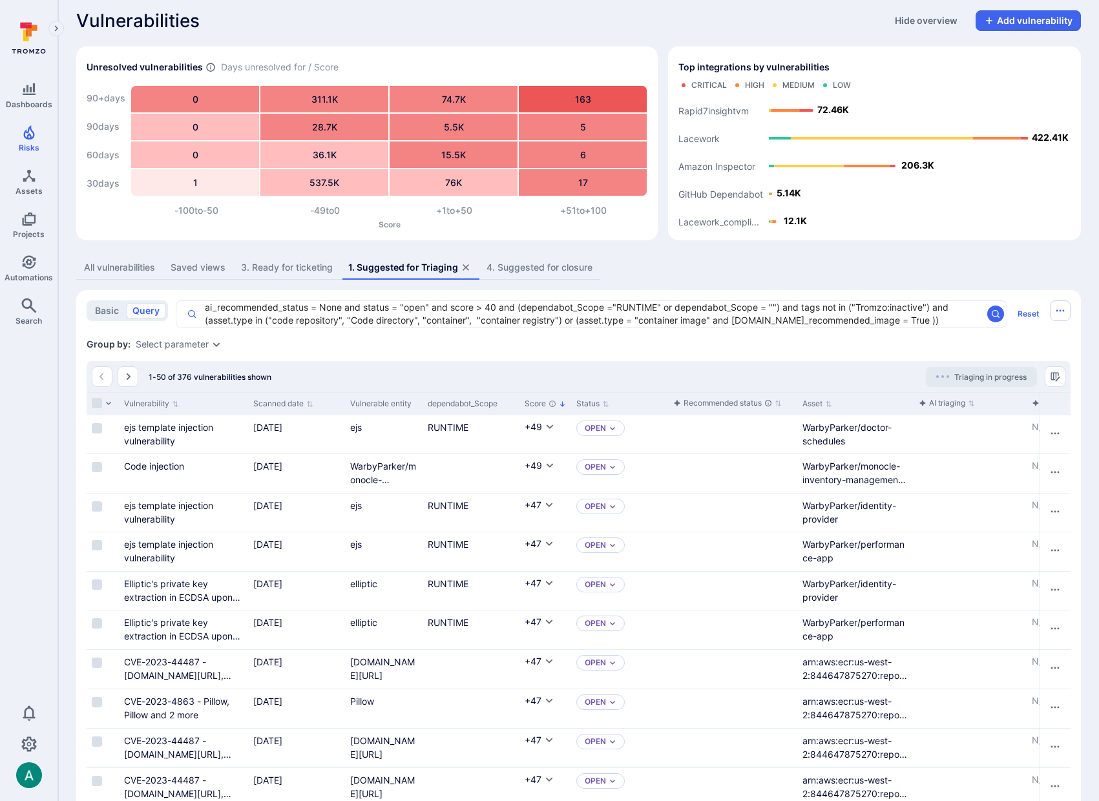
click at [230, 312] on textarea "ai_recommended_status = None and status = "open" and score > 40 and (dependabot…" at bounding box center [589, 314] width 785 height 26
click at [204, 308] on textarea "ai_recommended_status = None and status = "open" and score > 40 and (dependabot…" at bounding box center [589, 314] width 785 height 26
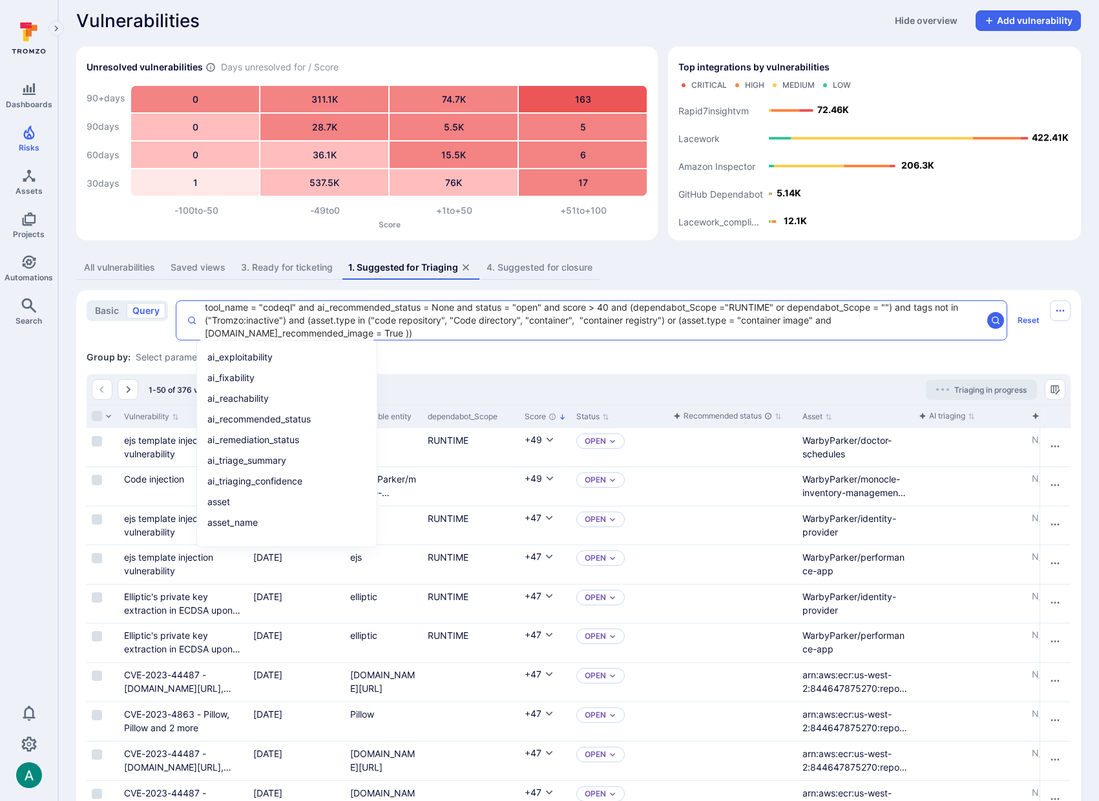
click at [348, 314] on textarea "tool_name = "codeql" and ai_recommended_status = None and status = "open" and s…" at bounding box center [589, 320] width 785 height 39
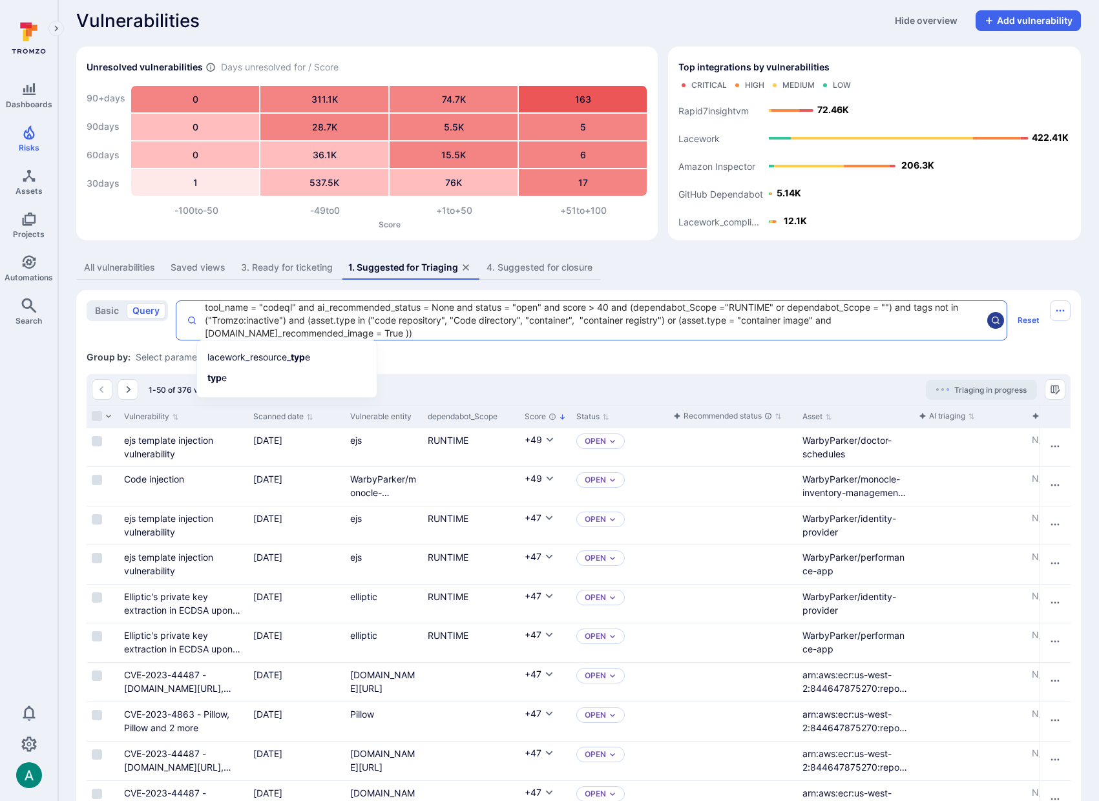
type textarea "tool_name = "codeql" and ai_recommended_status = None and status = "open" and s…"
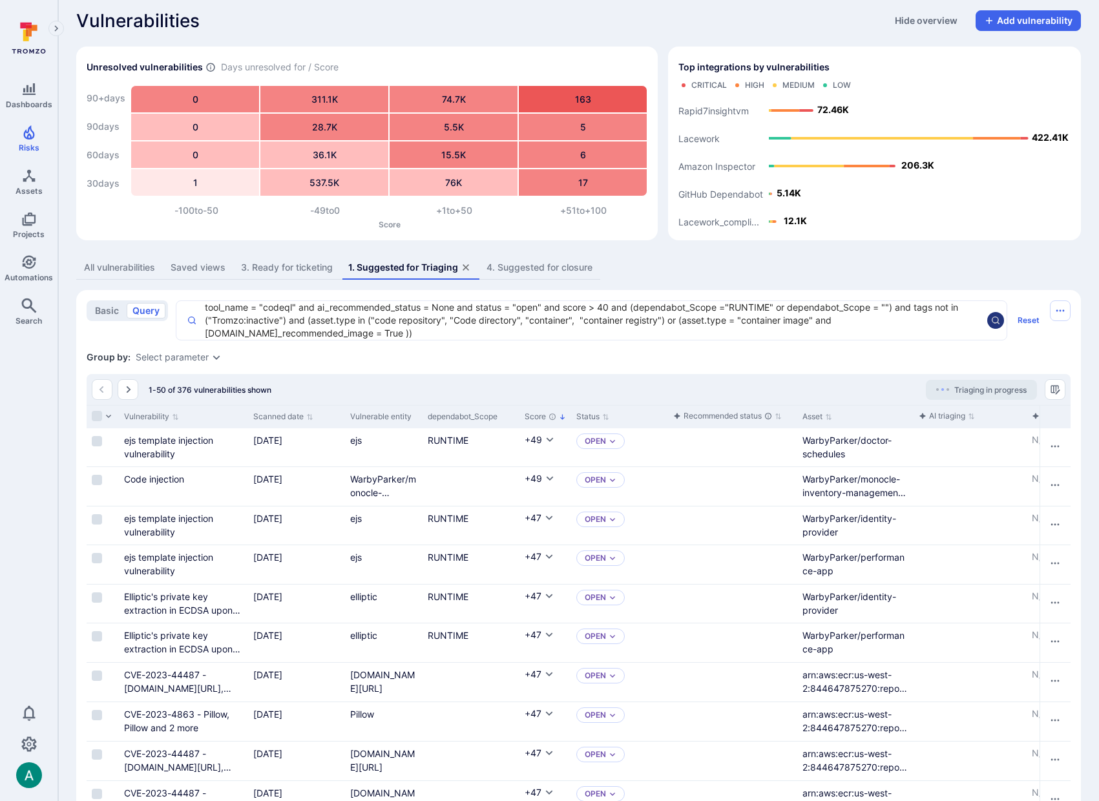
click at [994, 317] on icon "search" at bounding box center [996, 321] width 8 height 8
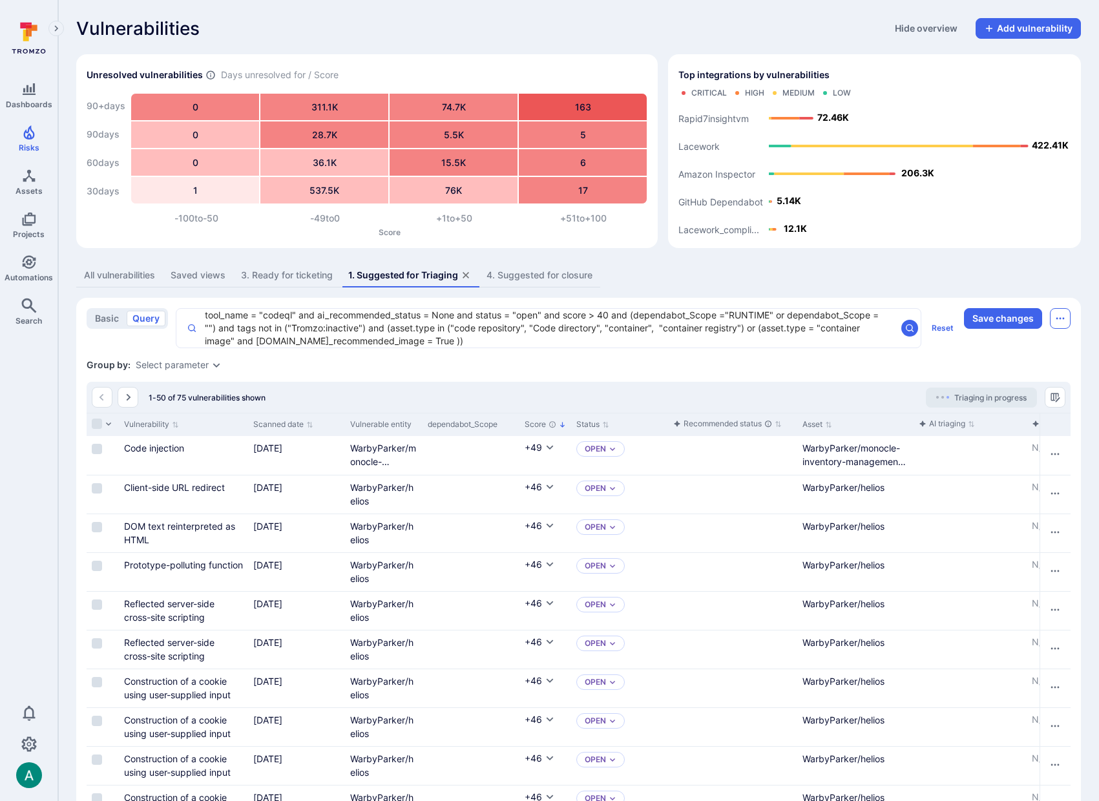
click at [1066, 322] on button "Saved view menu" at bounding box center [1060, 318] width 21 height 21
click at [1024, 347] on li "Save as new view" at bounding box center [1006, 347] width 118 height 21
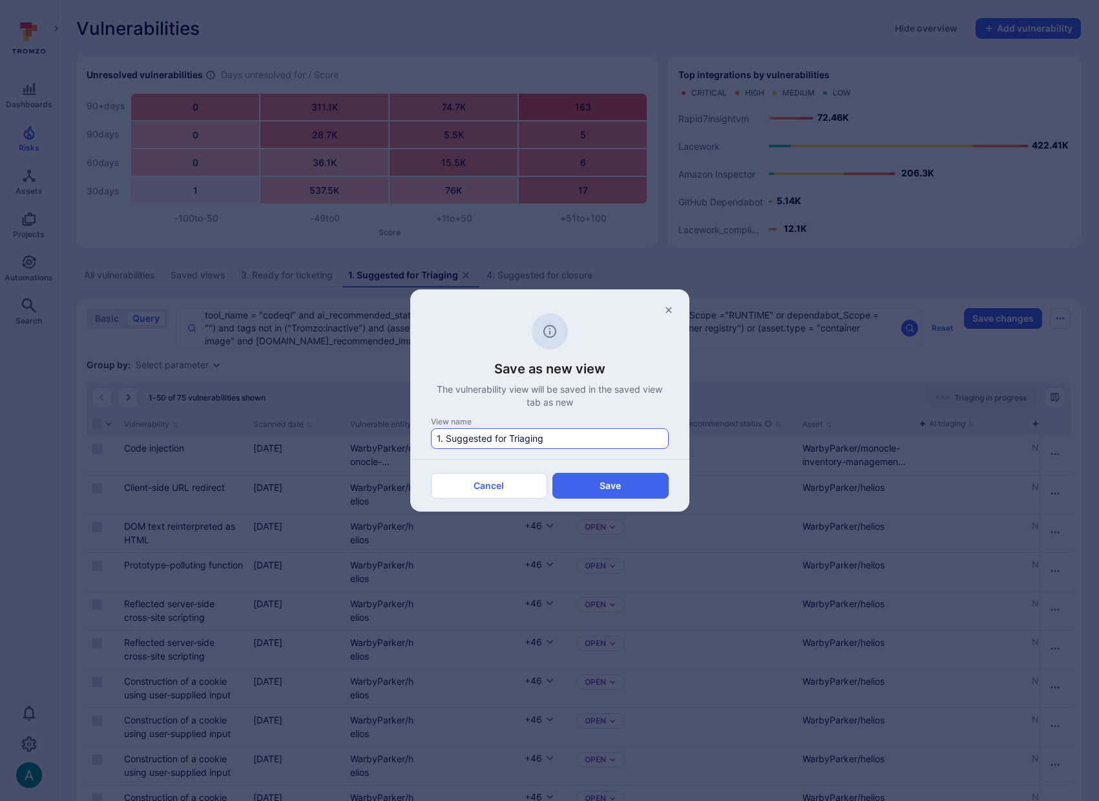
click at [441, 441] on input "1. Suggested for Triaging" at bounding box center [550, 438] width 226 height 13
click at [559, 441] on input "1a. Suggested for Triaging" at bounding box center [550, 438] width 226 height 13
type input "1a. Suggested for Triaging - codeql"
click at [613, 494] on button "Save" at bounding box center [611, 486] width 116 height 26
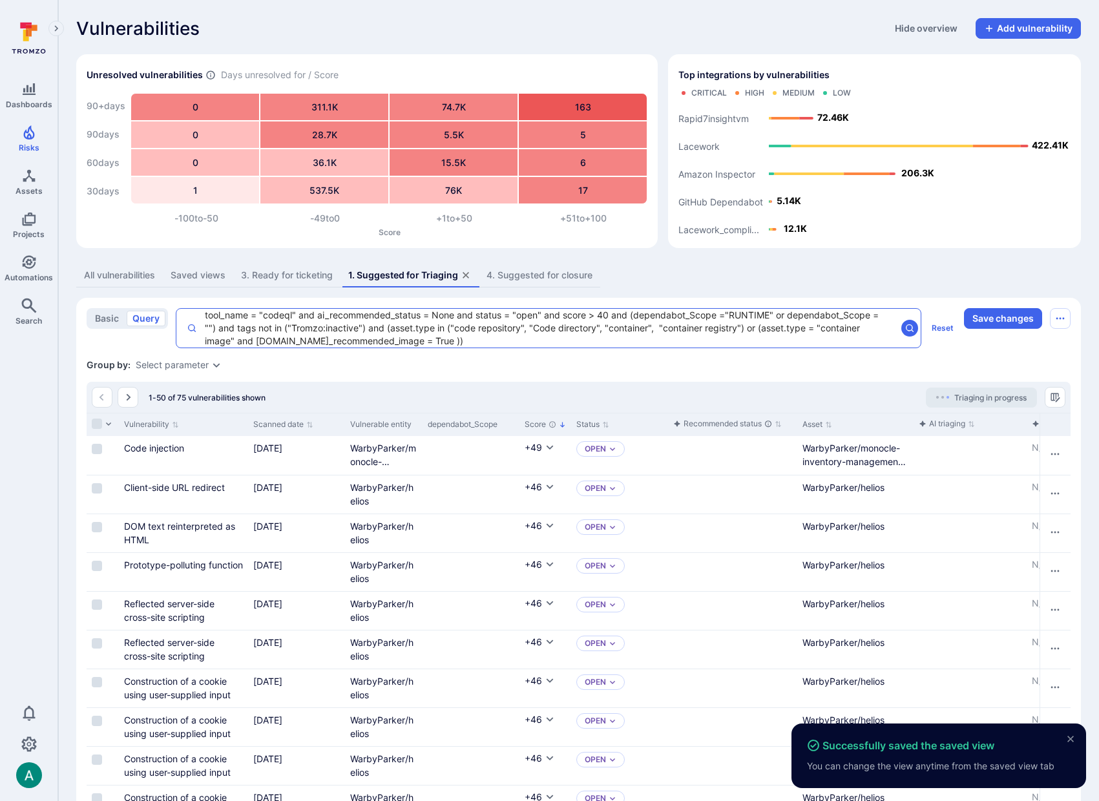
click at [624, 323] on textarea "tool_name = "codeql" and ai_recommended_status = None and status = "open" and s…" at bounding box center [546, 328] width 699 height 39
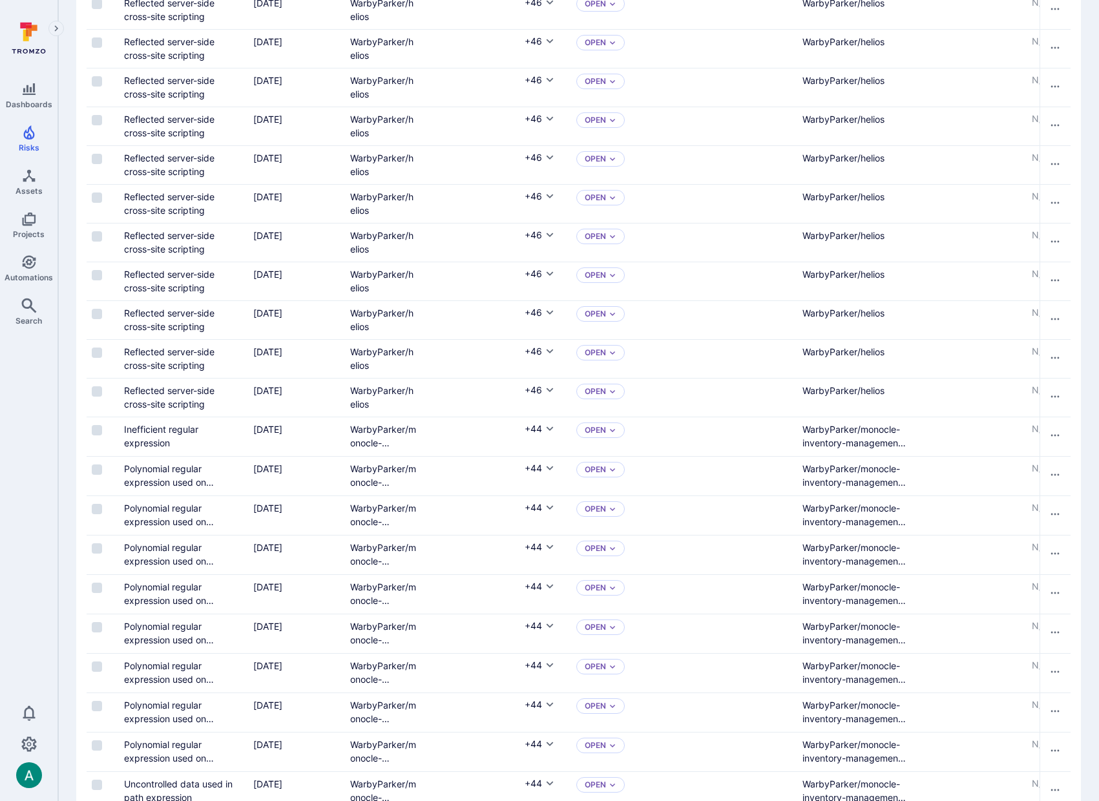
scroll to position [967, 0]
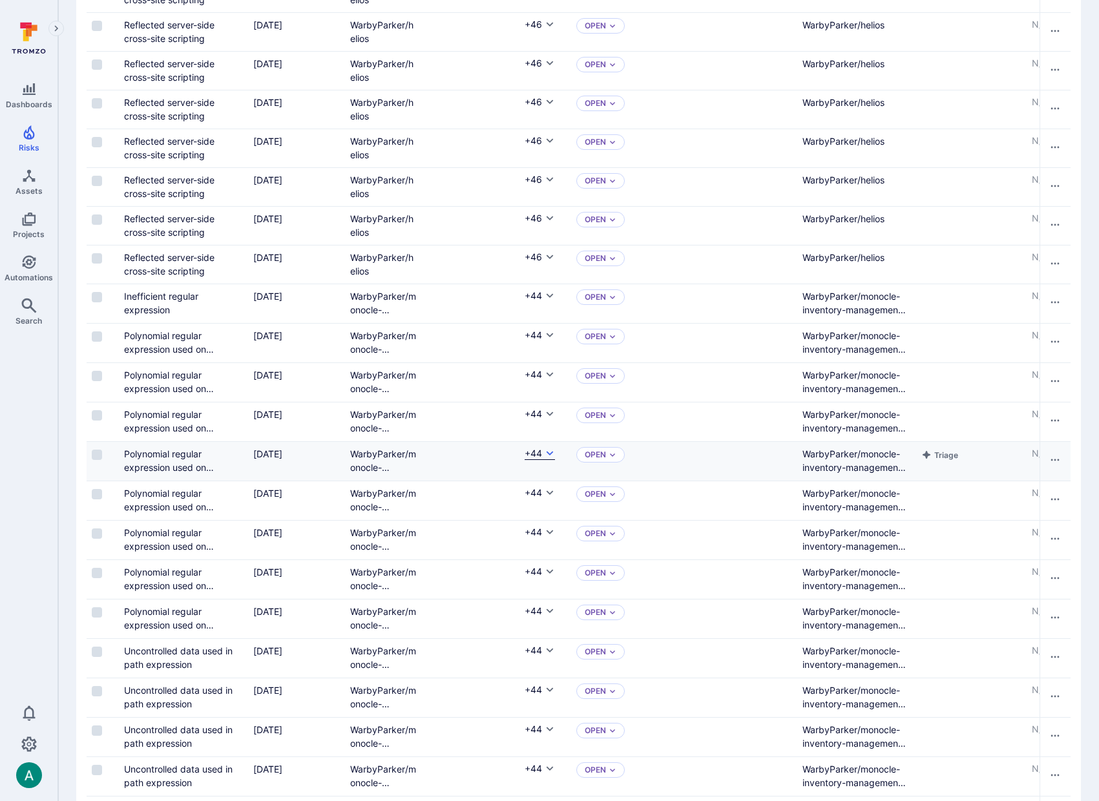
click at [545, 450] on icon "Cell for Score" at bounding box center [550, 454] width 10 height 10
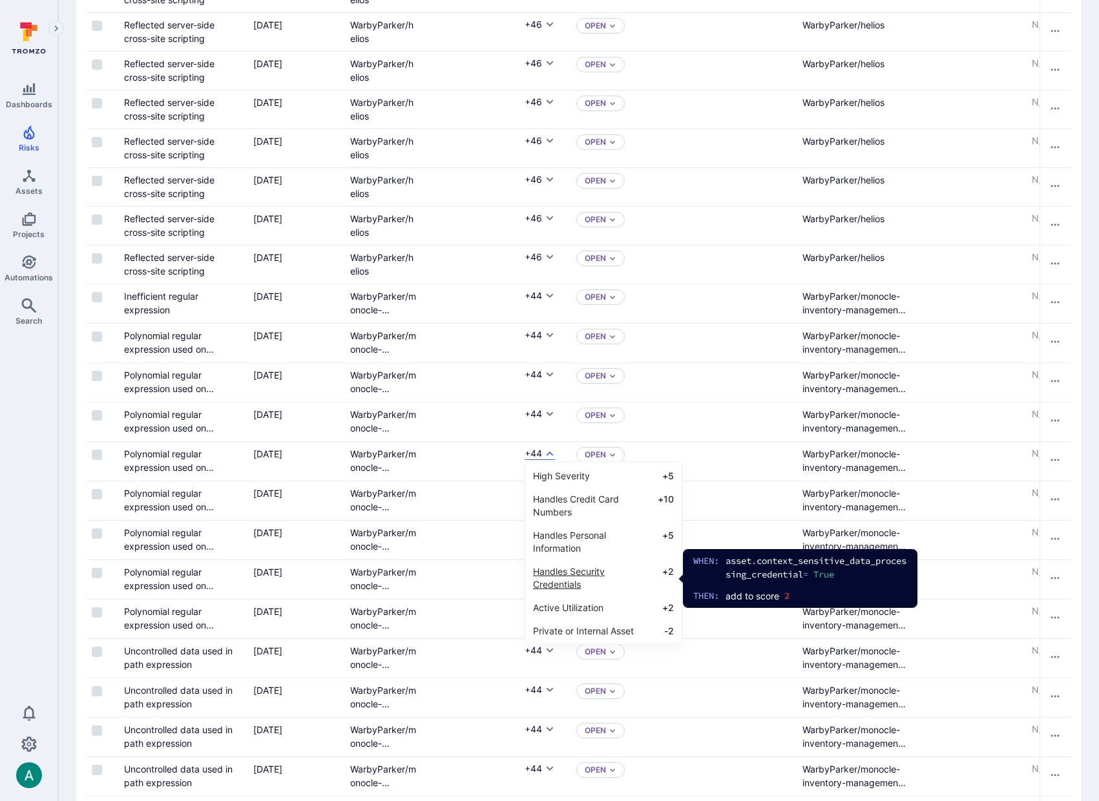
scroll to position [48, 0]
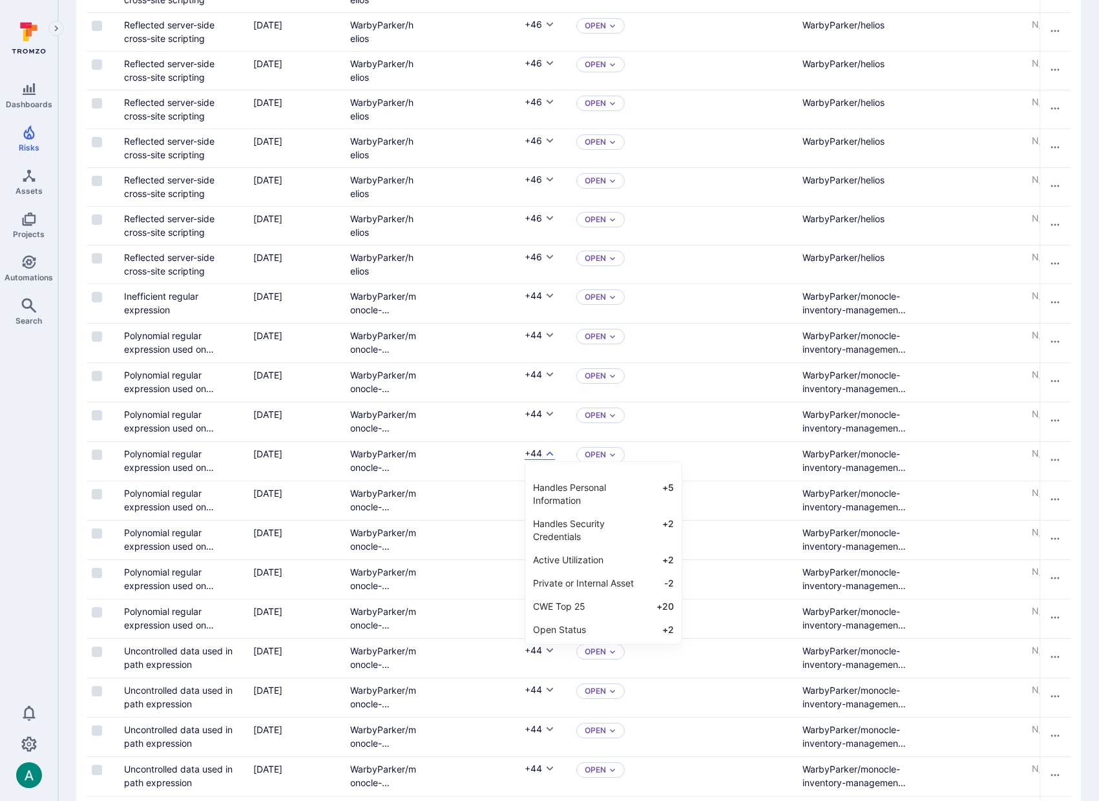
click at [73, 238] on div at bounding box center [549, 400] width 1099 height 801
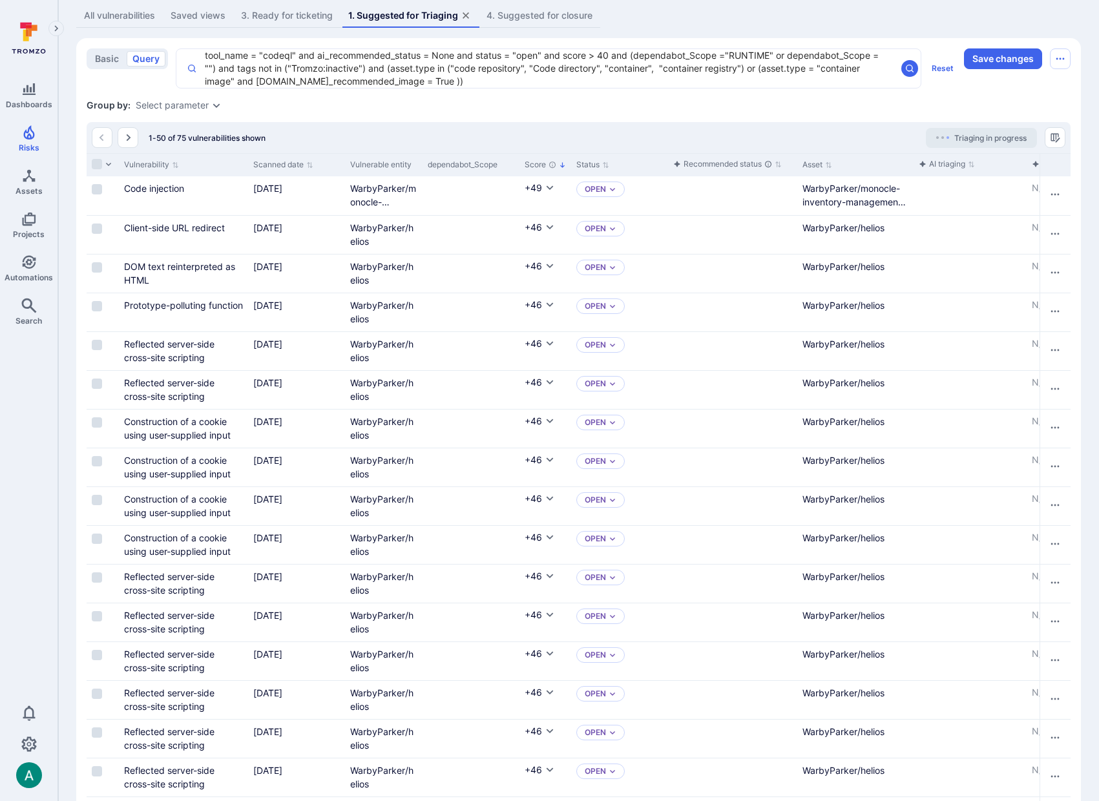
scroll to position [0, 0]
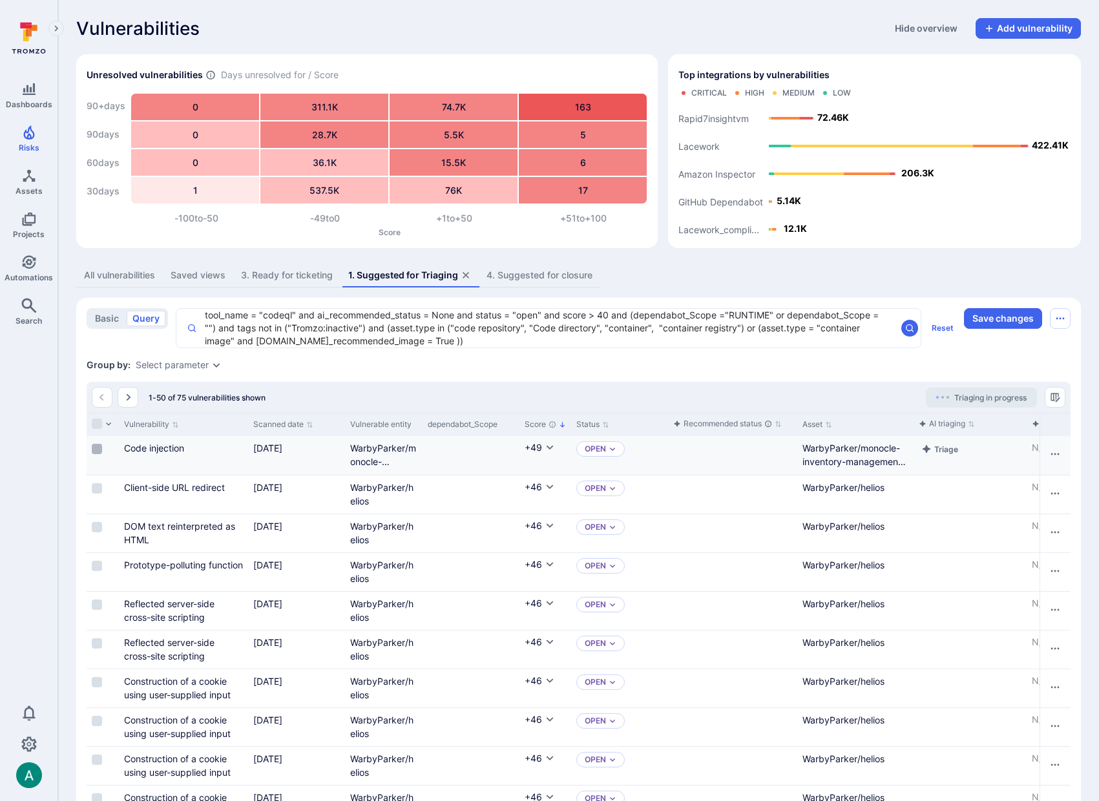
click at [99, 449] on input "Select row" at bounding box center [97, 449] width 10 height 10
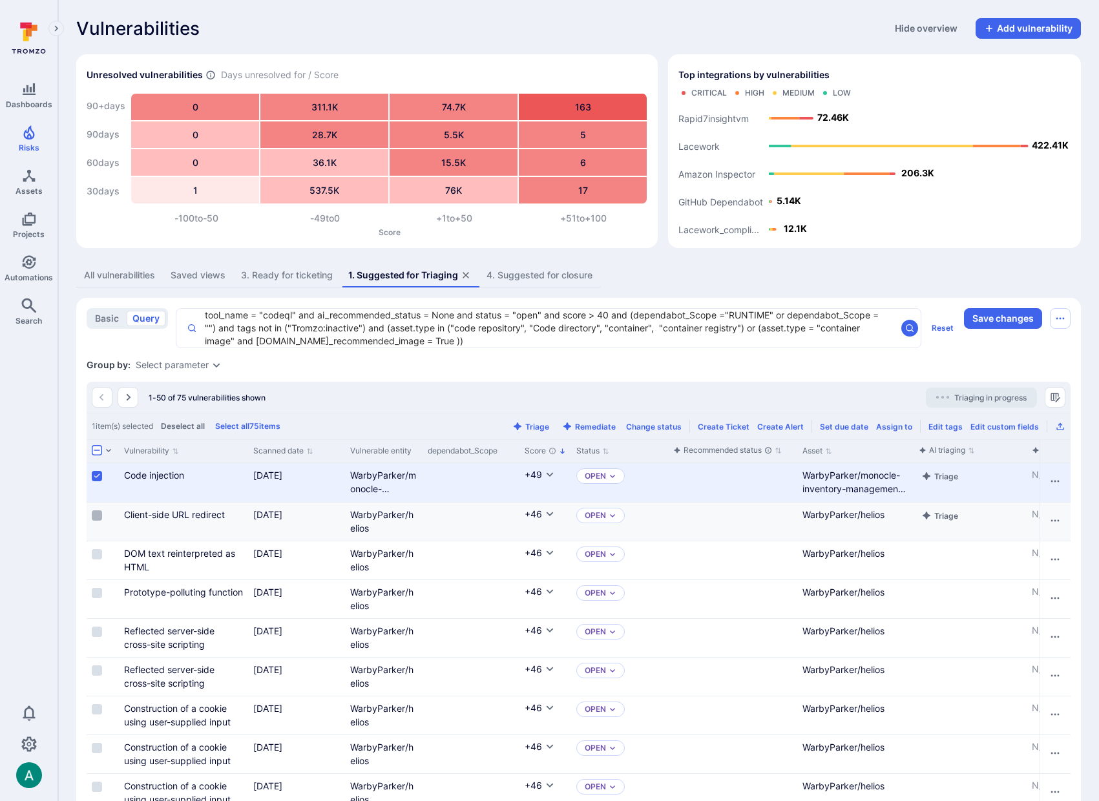
click at [94, 512] on input "Select row" at bounding box center [97, 516] width 10 height 10
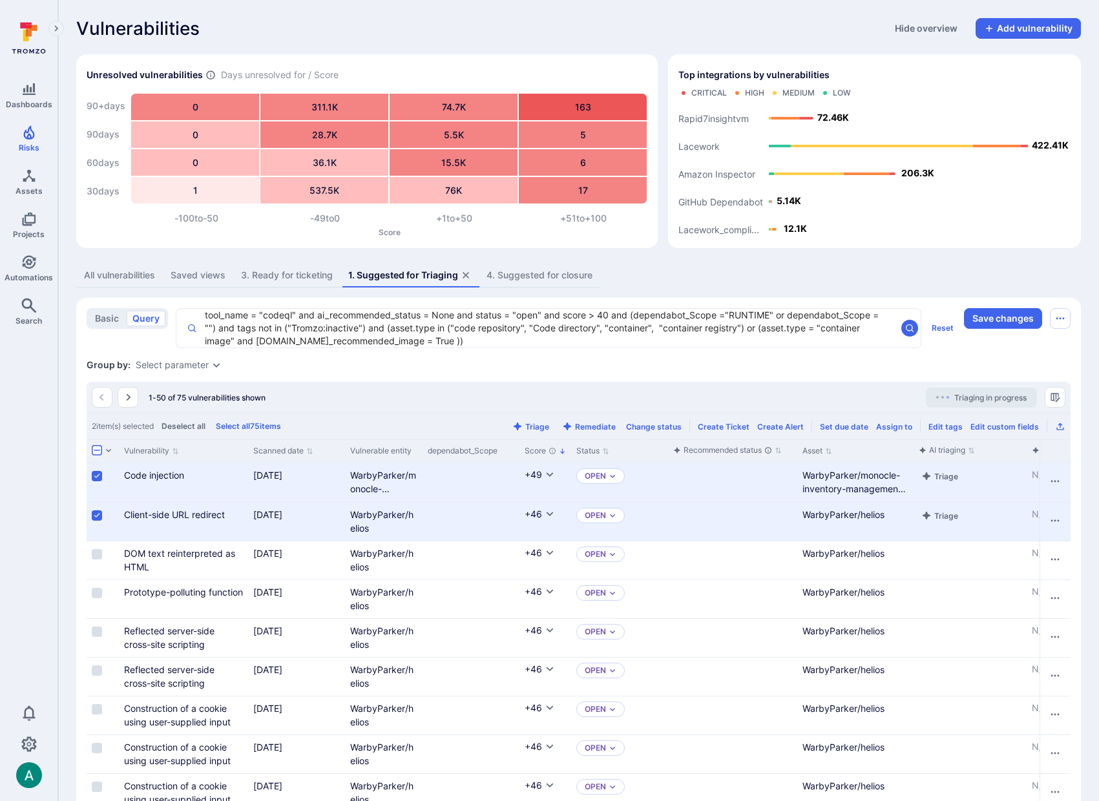
click at [99, 556] on input "Select row" at bounding box center [97, 554] width 10 height 10
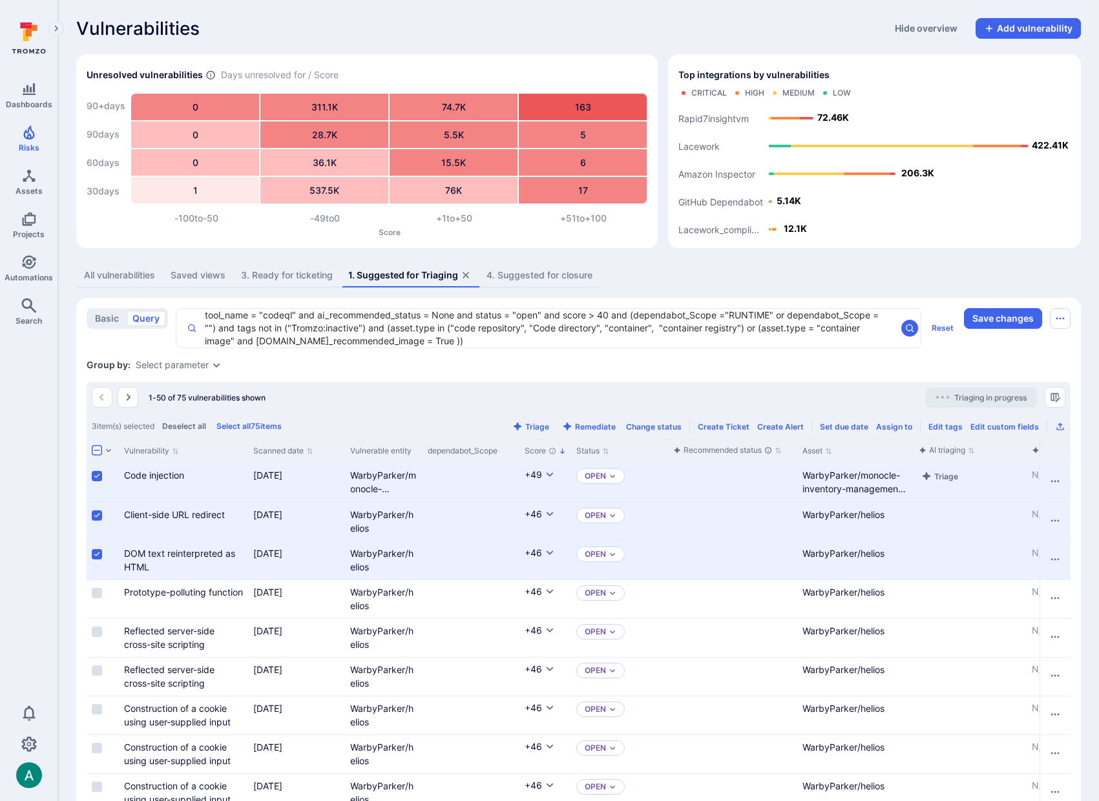
click at [542, 408] on div "1-50 of 75 vulnerabilities shown Triaging in progress" at bounding box center [579, 397] width 984 height 31
click at [539, 426] on button "Triage" at bounding box center [531, 427] width 42 height 10
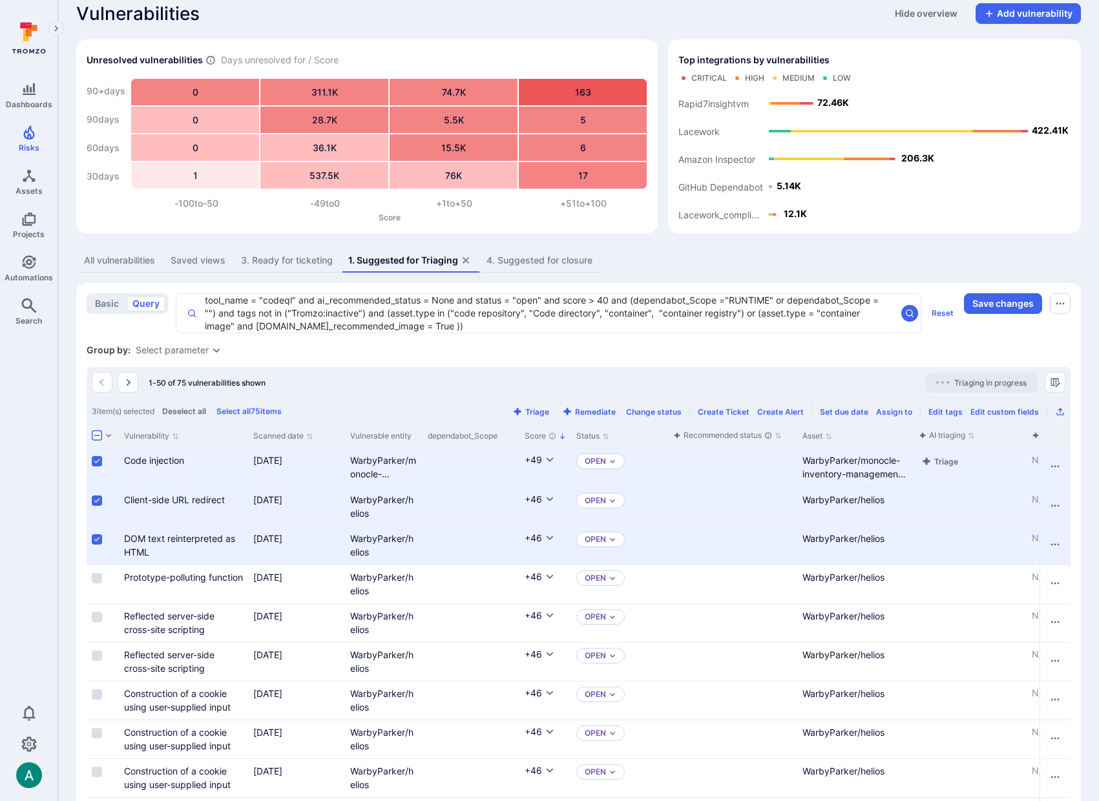
click at [639, 348] on div "Group by: Select parameter" at bounding box center [579, 350] width 984 height 13
click at [467, 259] on icon "assets tabs" at bounding box center [466, 260] width 6 height 6
click at [109, 262] on div "All vulnerabilities" at bounding box center [119, 260] width 71 height 13
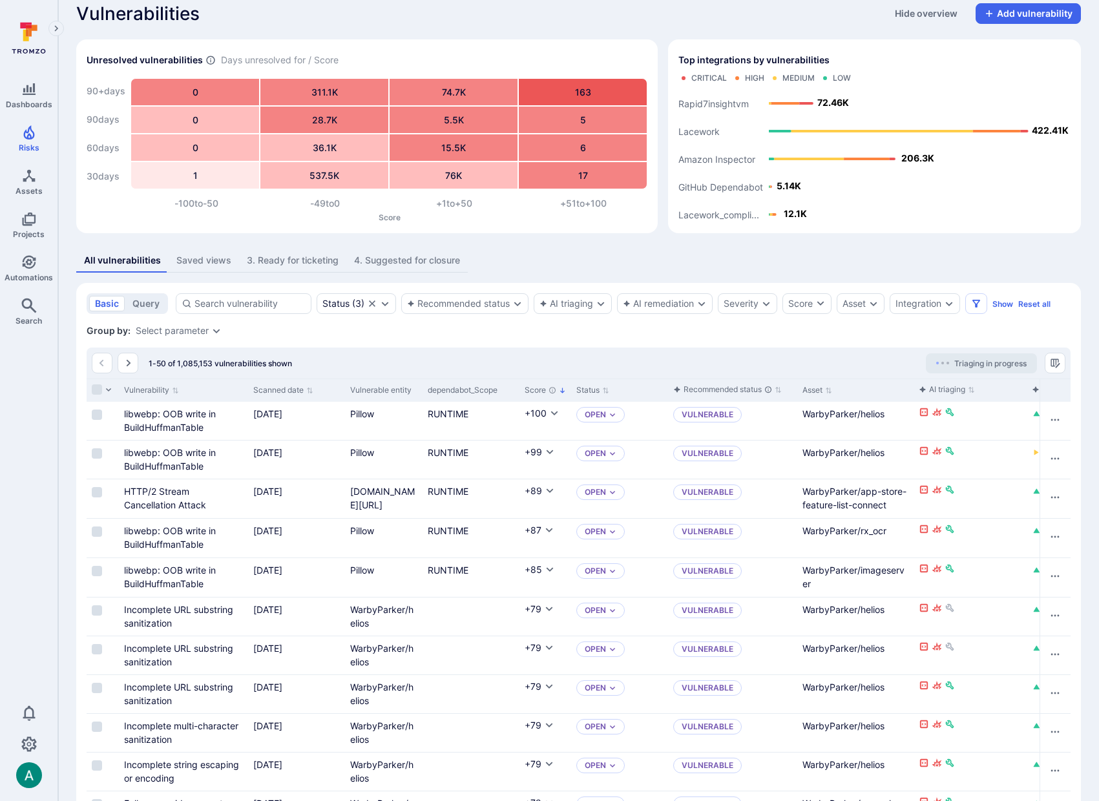
click at [184, 255] on div "Saved views" at bounding box center [203, 260] width 55 height 13
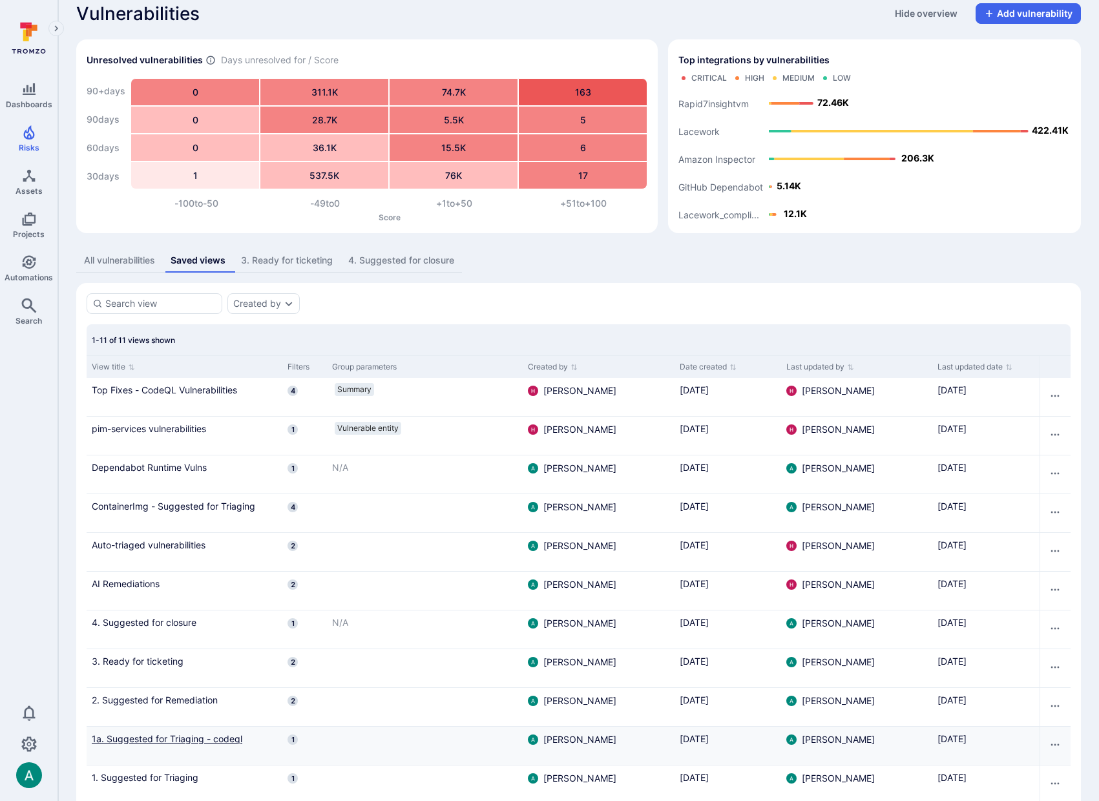
click at [177, 745] on link "1a. Suggested for Triaging - codeql" at bounding box center [184, 739] width 185 height 14
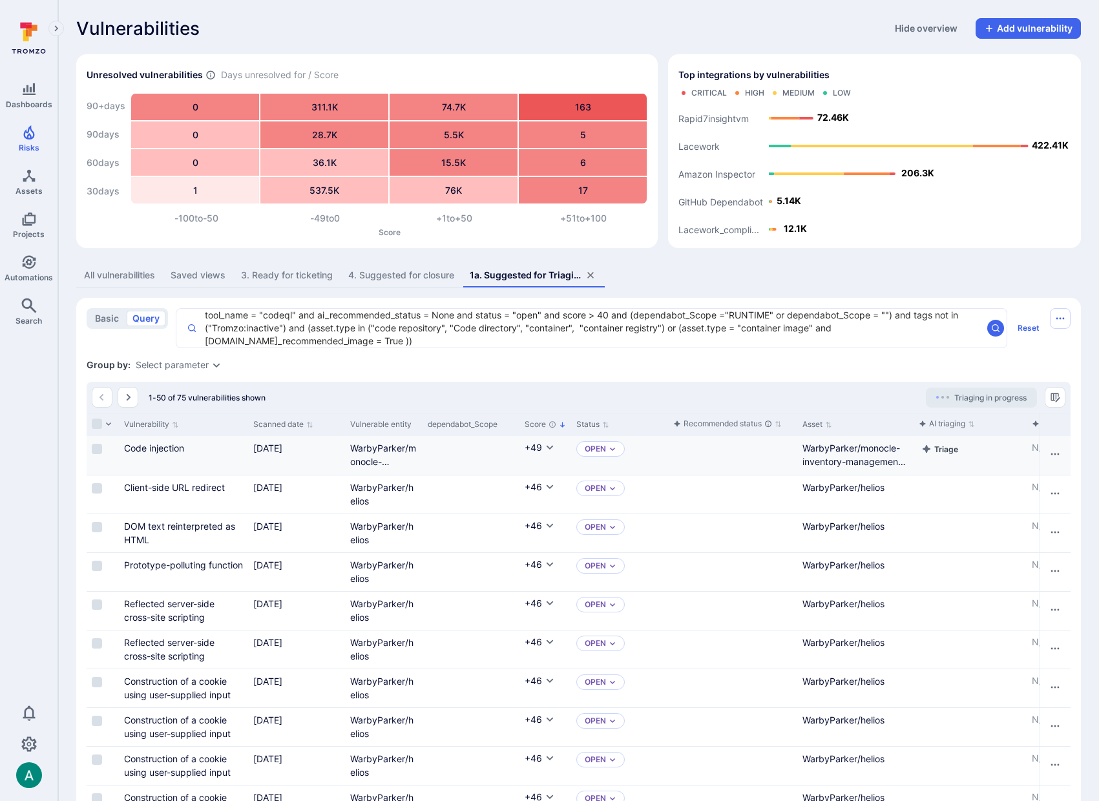
click at [947, 451] on button "Triage" at bounding box center [940, 449] width 42 height 16
click at [595, 274] on icon "assets tabs" at bounding box center [591, 275] width 10 height 10
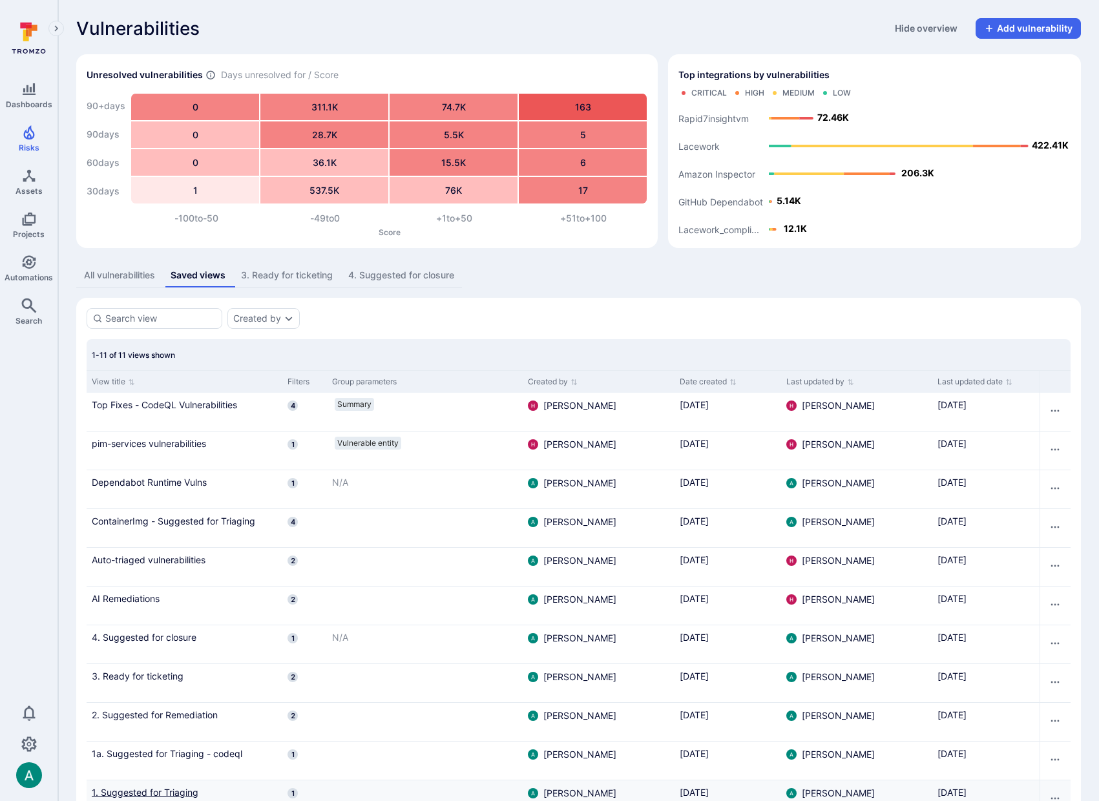
click at [156, 793] on link "1. Suggested for Triaging" at bounding box center [184, 793] width 185 height 14
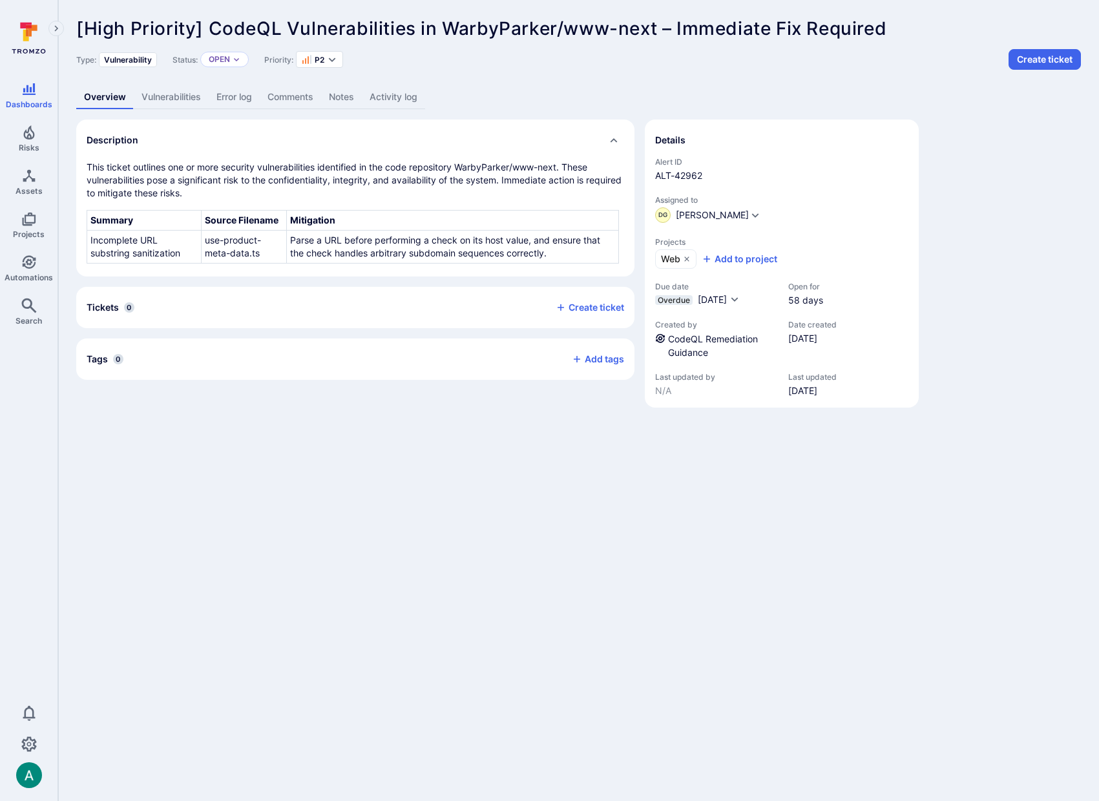
click at [175, 98] on link "Vulnerabilities" at bounding box center [171, 97] width 75 height 24
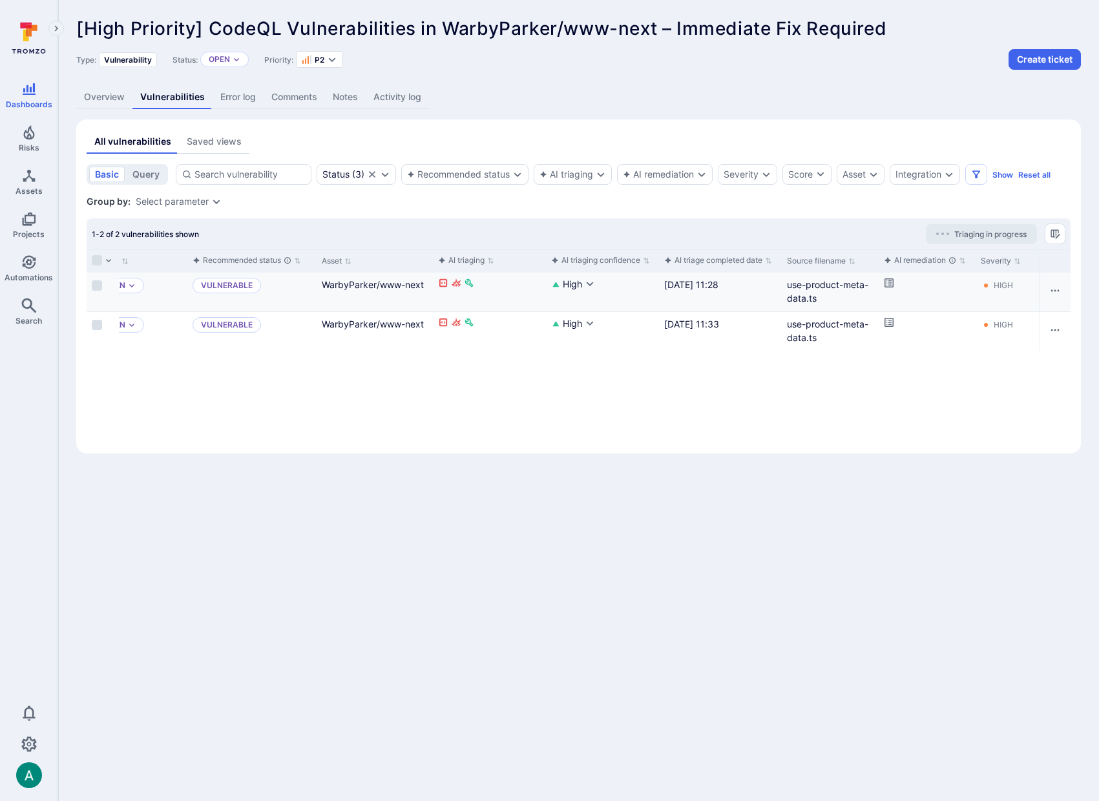
scroll to position [0, 561]
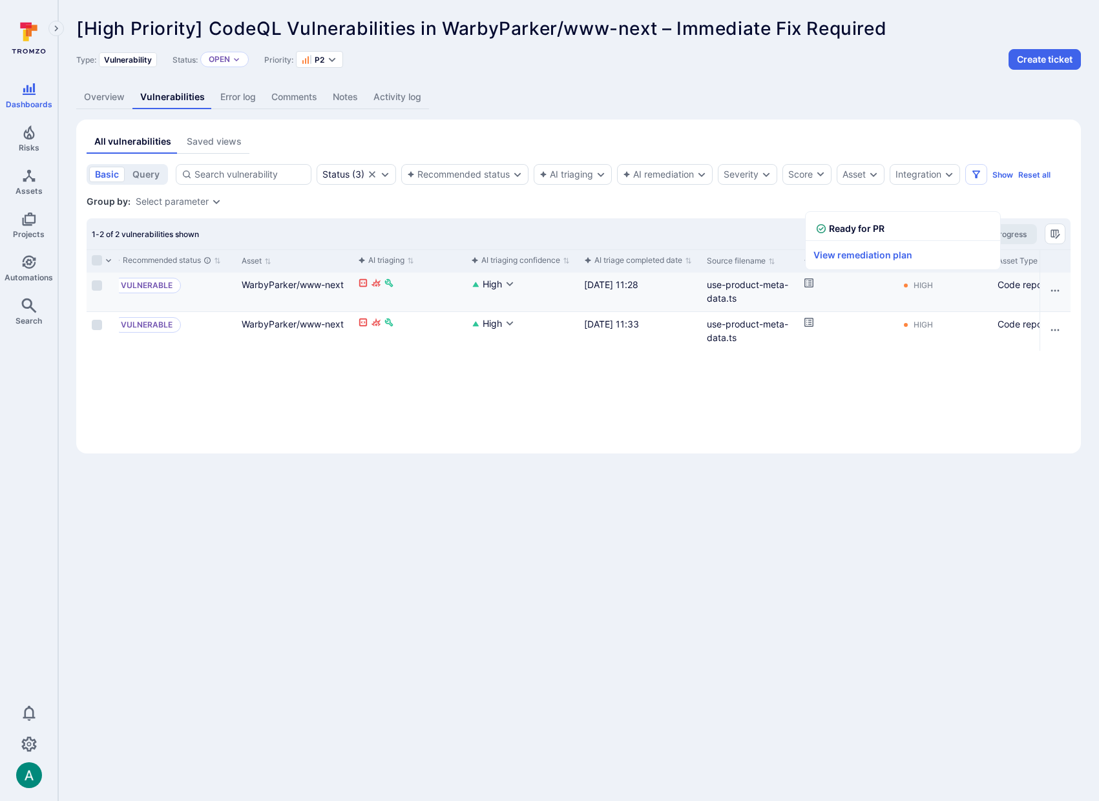
click at [807, 282] on icon "Cell for aiCtx.remediationStatus" at bounding box center [809, 283] width 10 height 10
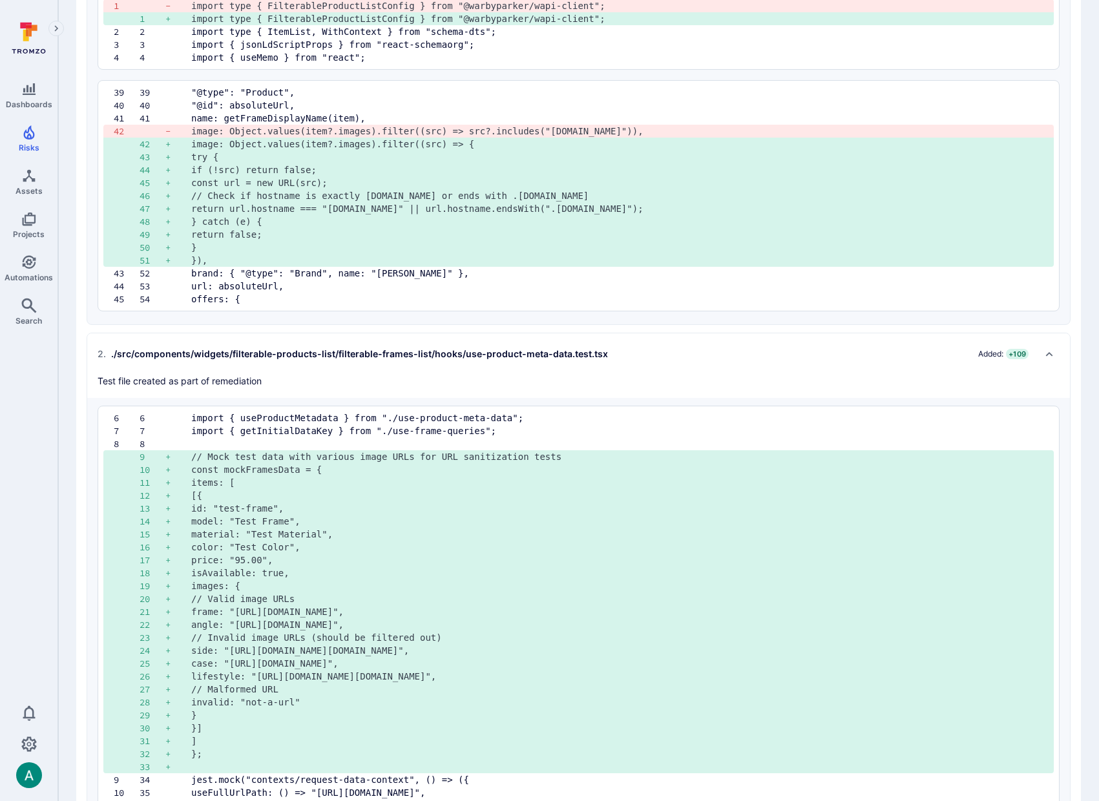
scroll to position [509, 0]
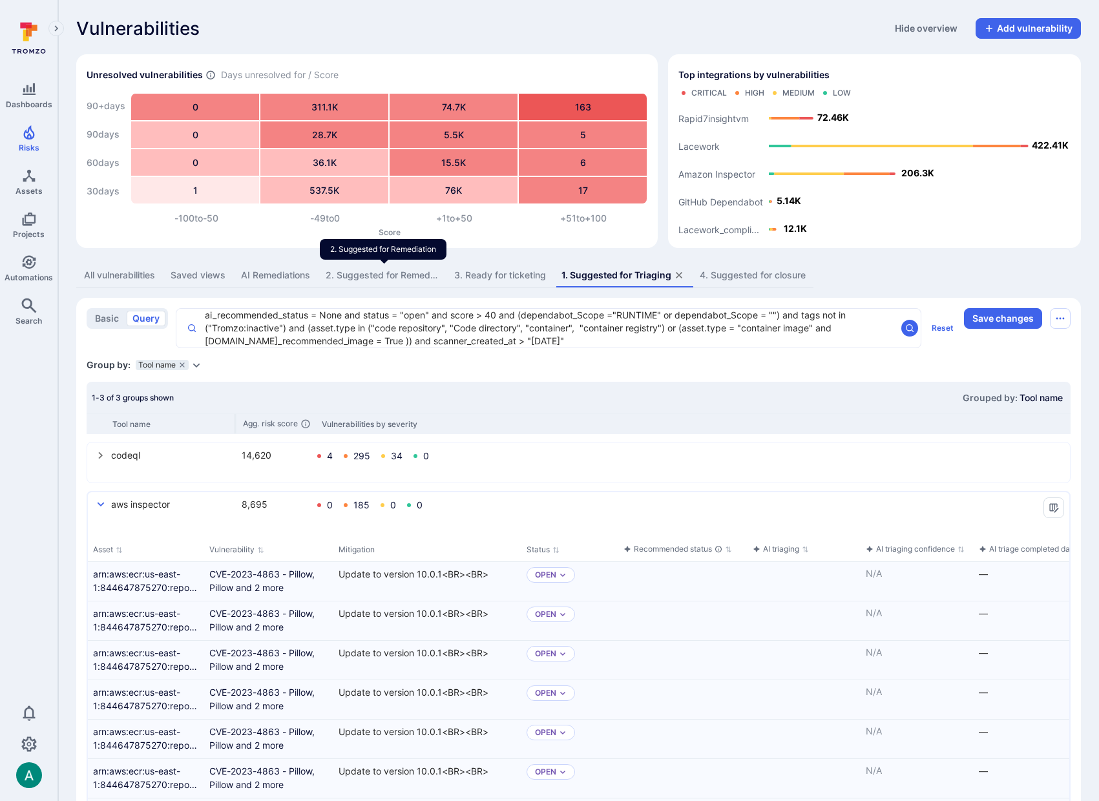
click at [403, 275] on div "2. Suggested for Remediation" at bounding box center [382, 275] width 113 height 13
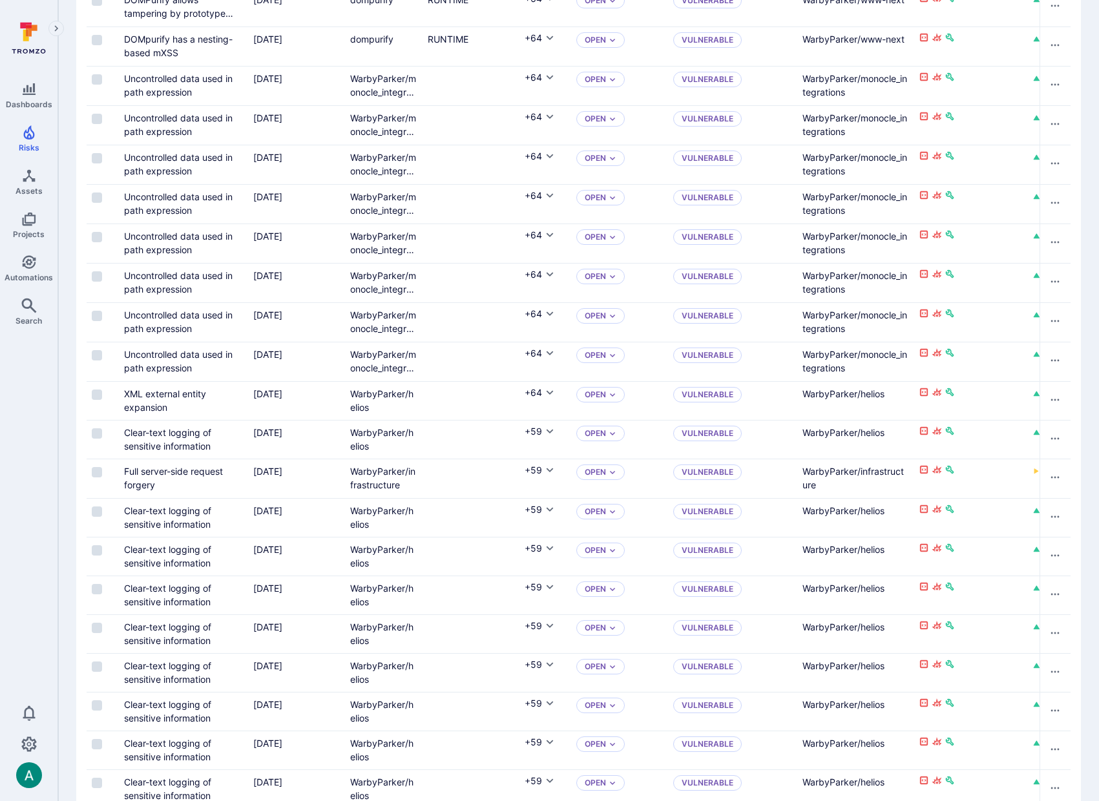
scroll to position [876, 0]
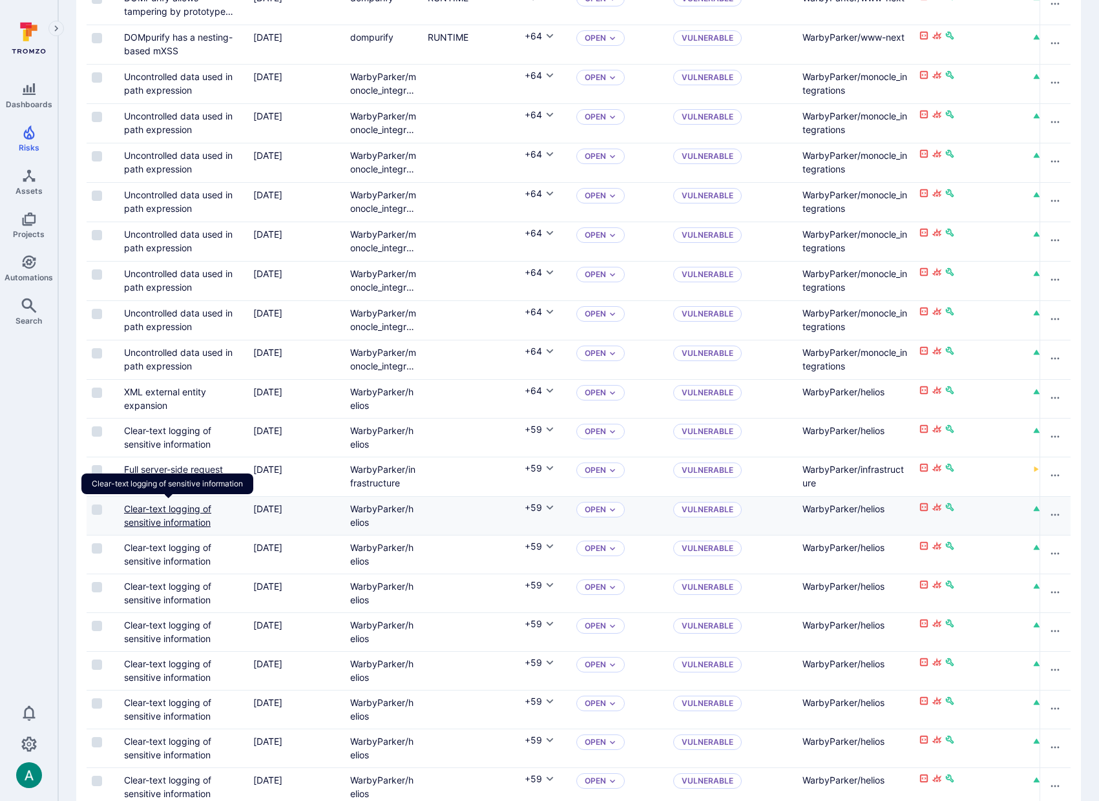
click at [175, 513] on link "Clear-text logging of sensitive information" at bounding box center [167, 515] width 87 height 25
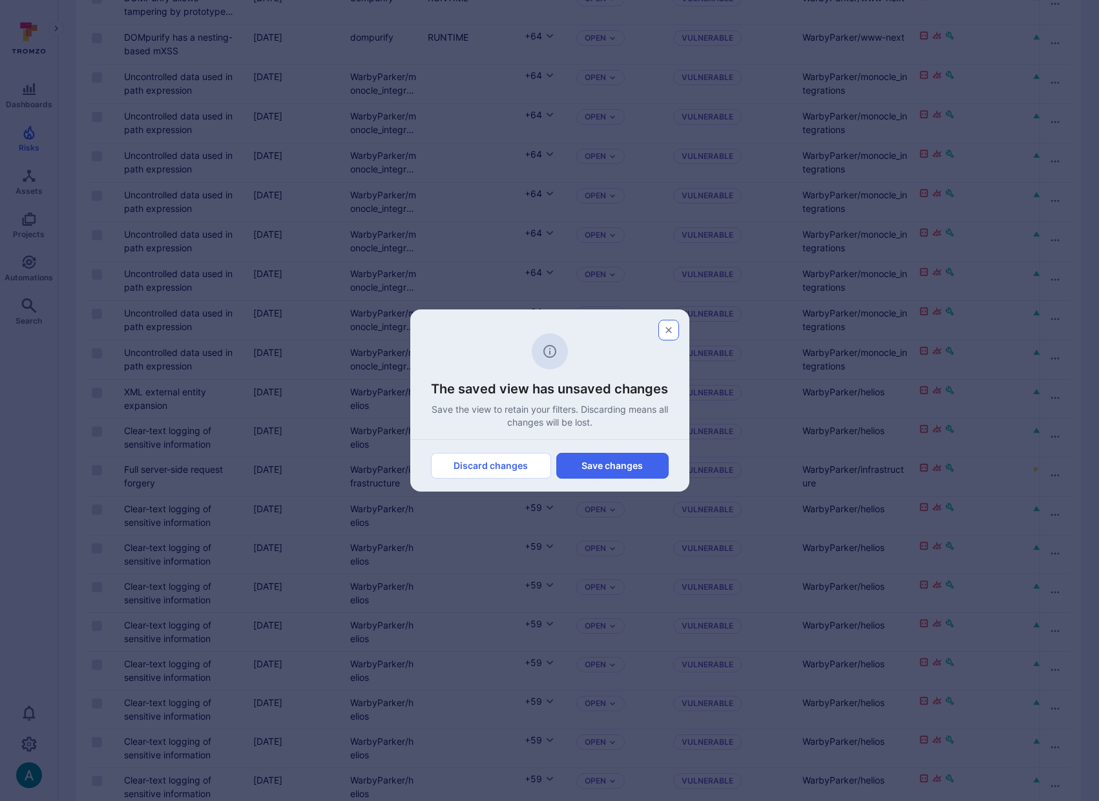
click at [670, 329] on icon "button" at bounding box center [669, 330] width 10 height 10
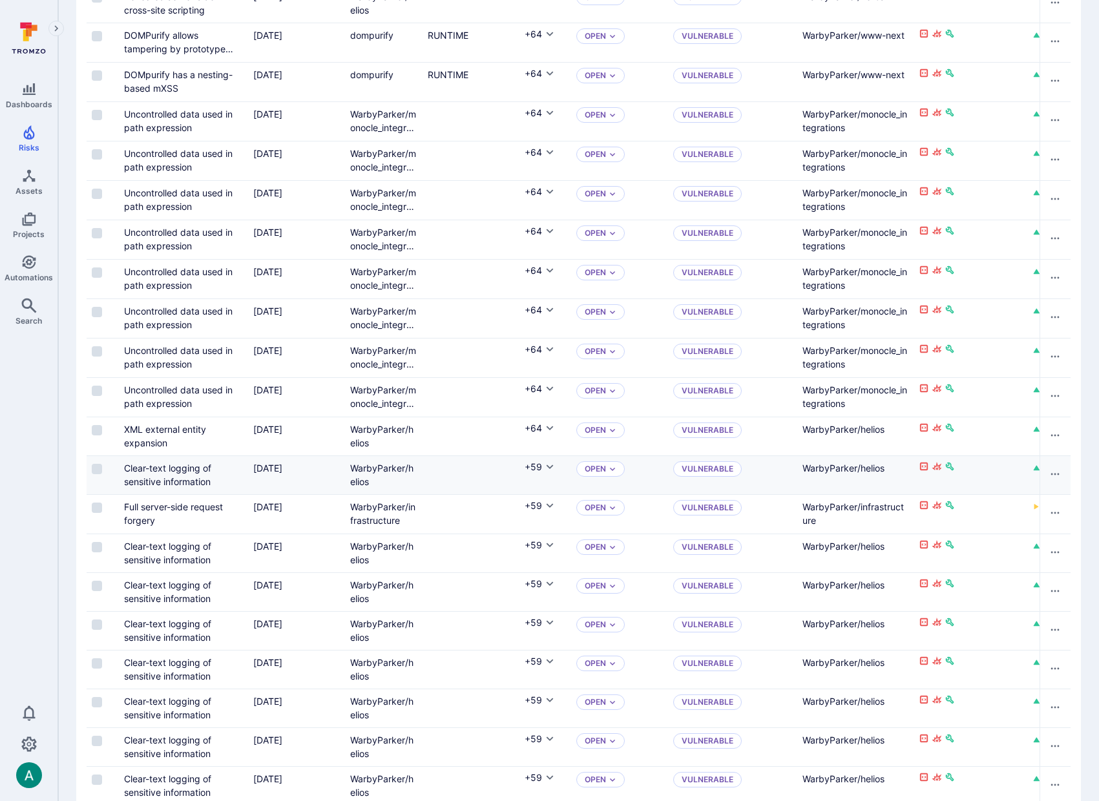
scroll to position [834, 0]
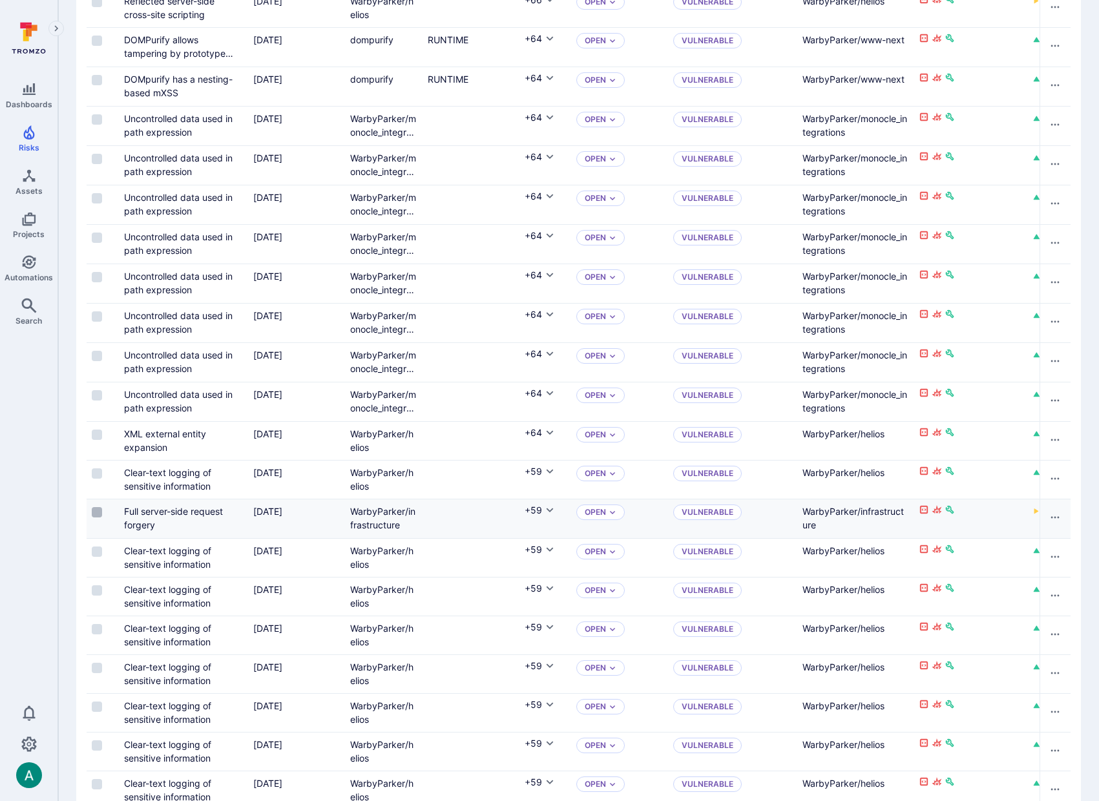
click at [97, 510] on input "Select row" at bounding box center [97, 512] width 10 height 10
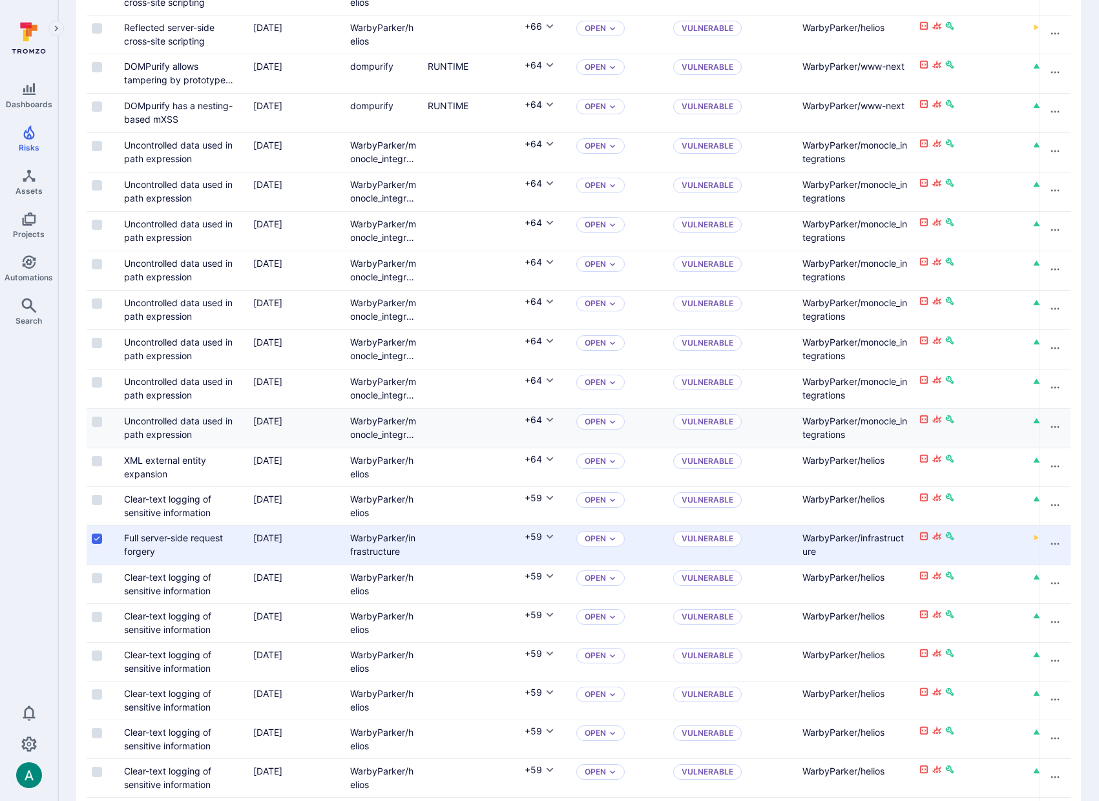
drag, startPoint x: 98, startPoint y: 459, endPoint x: 99, endPoint y: 412, distance: 47.2
click at [98, 459] on input "Select row" at bounding box center [97, 461] width 10 height 10
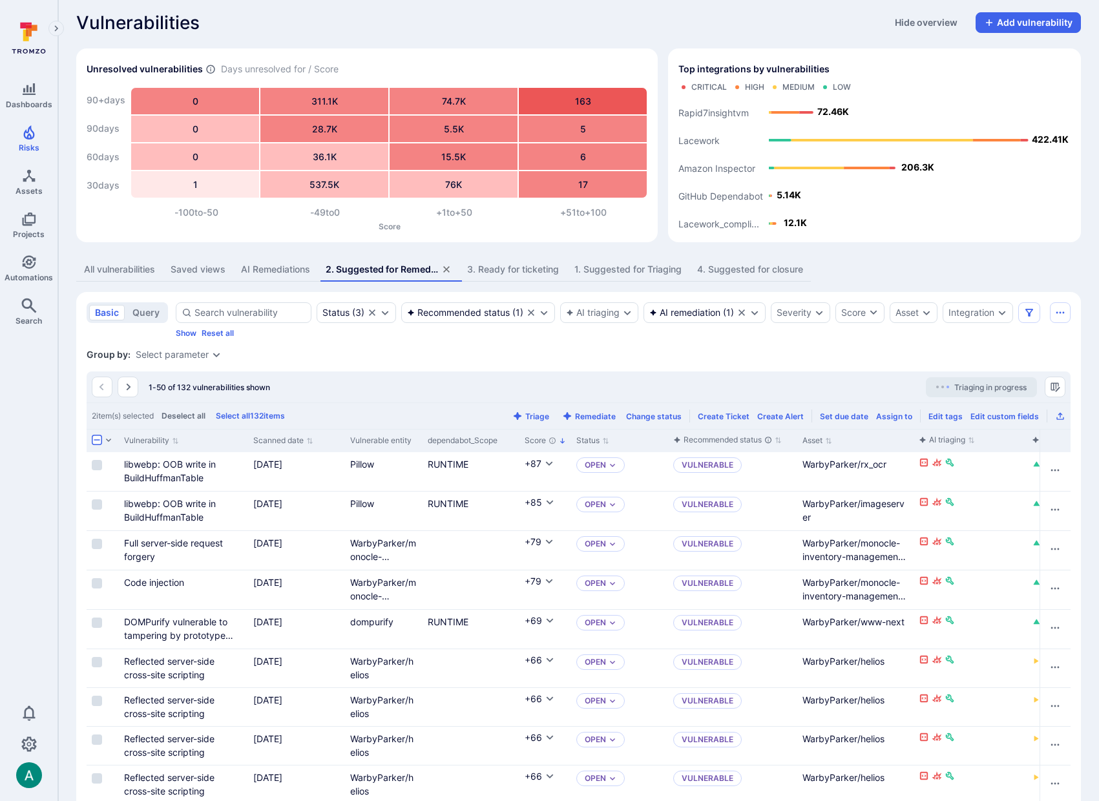
scroll to position [0, 0]
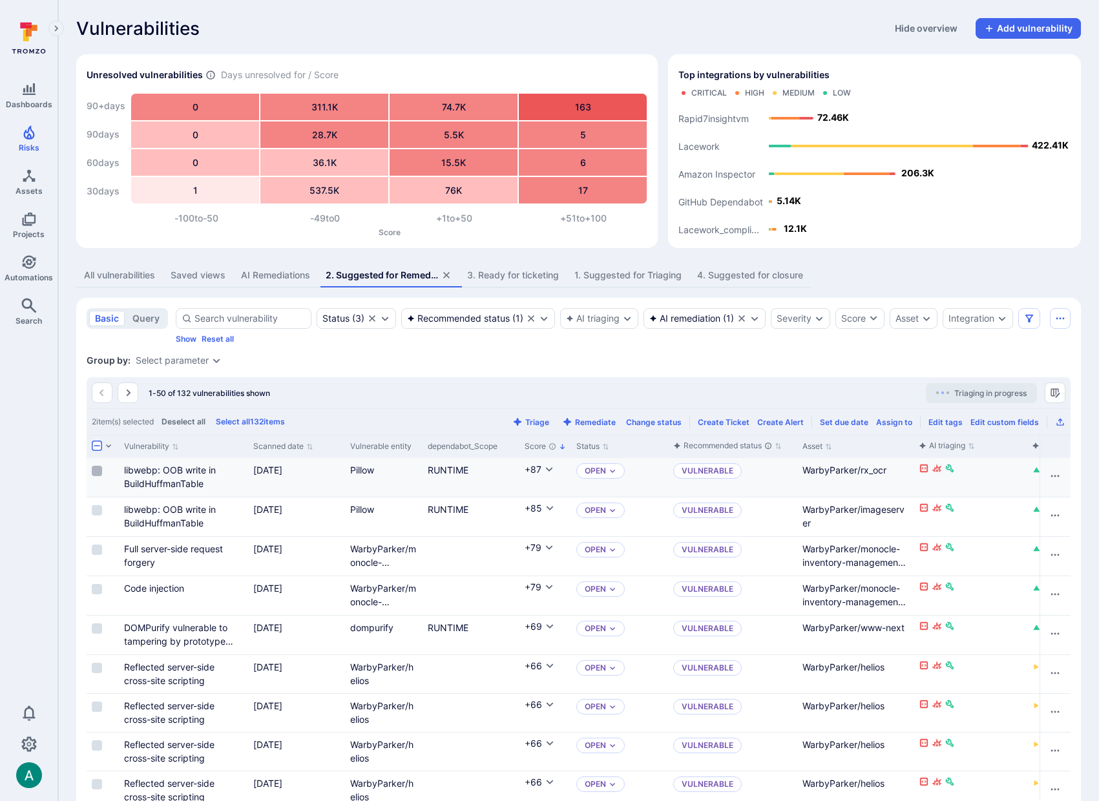
click at [100, 467] on input "Select row" at bounding box center [97, 471] width 10 height 10
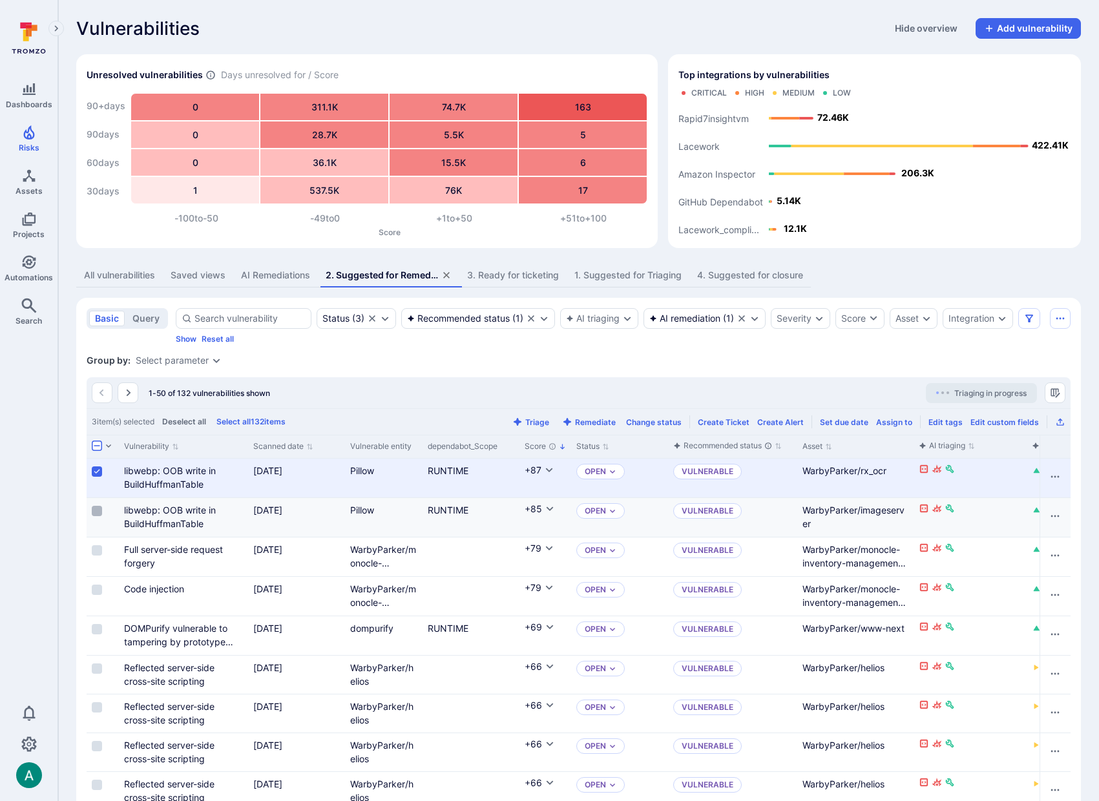
click at [98, 513] on input "Select row" at bounding box center [97, 511] width 10 height 10
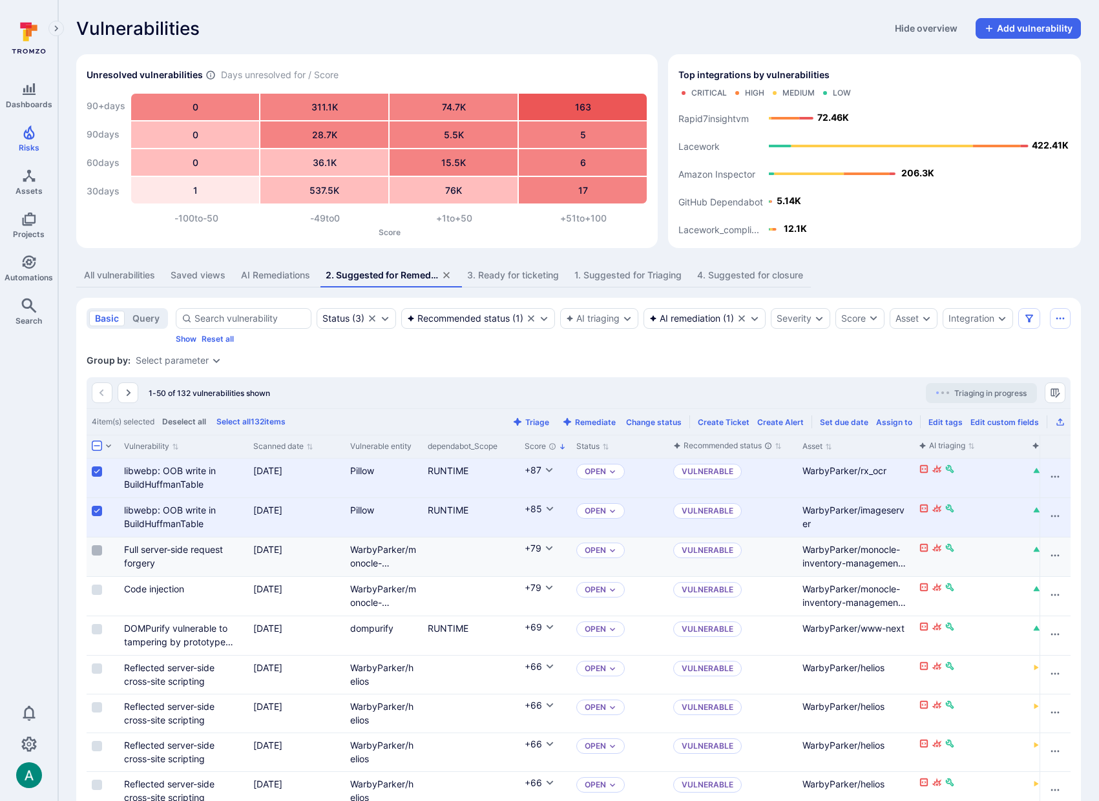
click at [97, 551] on input "Select row" at bounding box center [97, 550] width 10 height 10
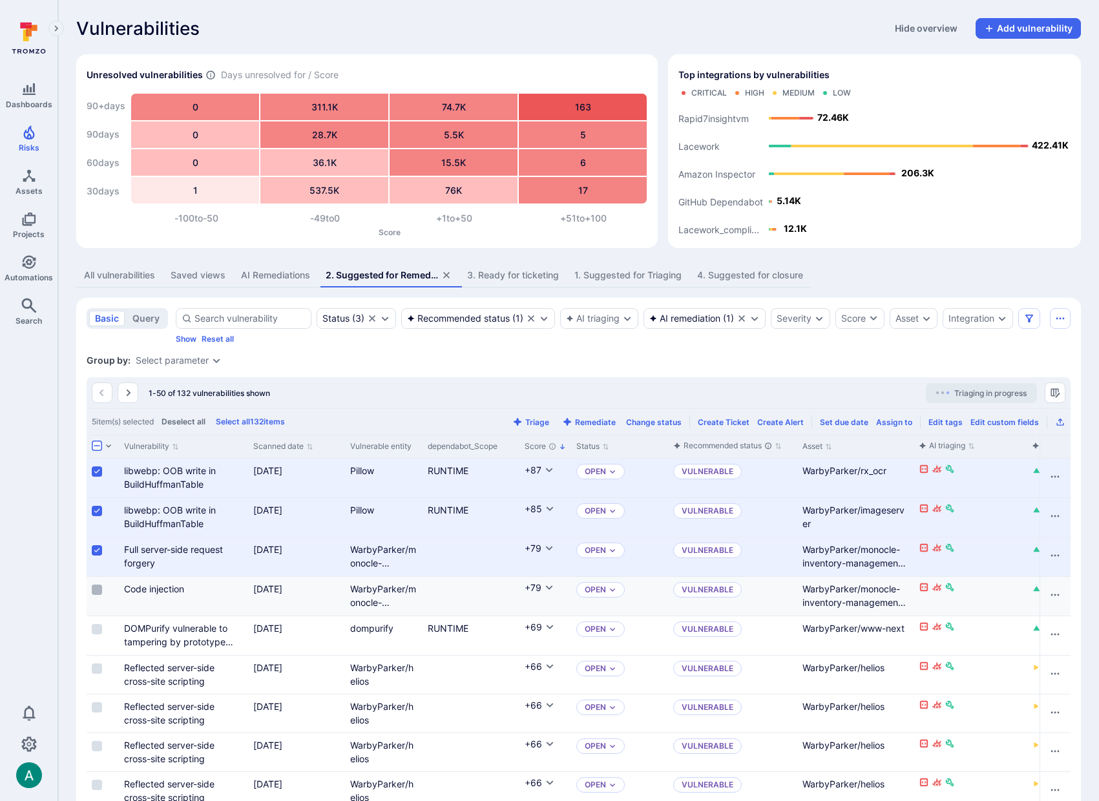
click at [98, 593] on input "Select row" at bounding box center [97, 590] width 10 height 10
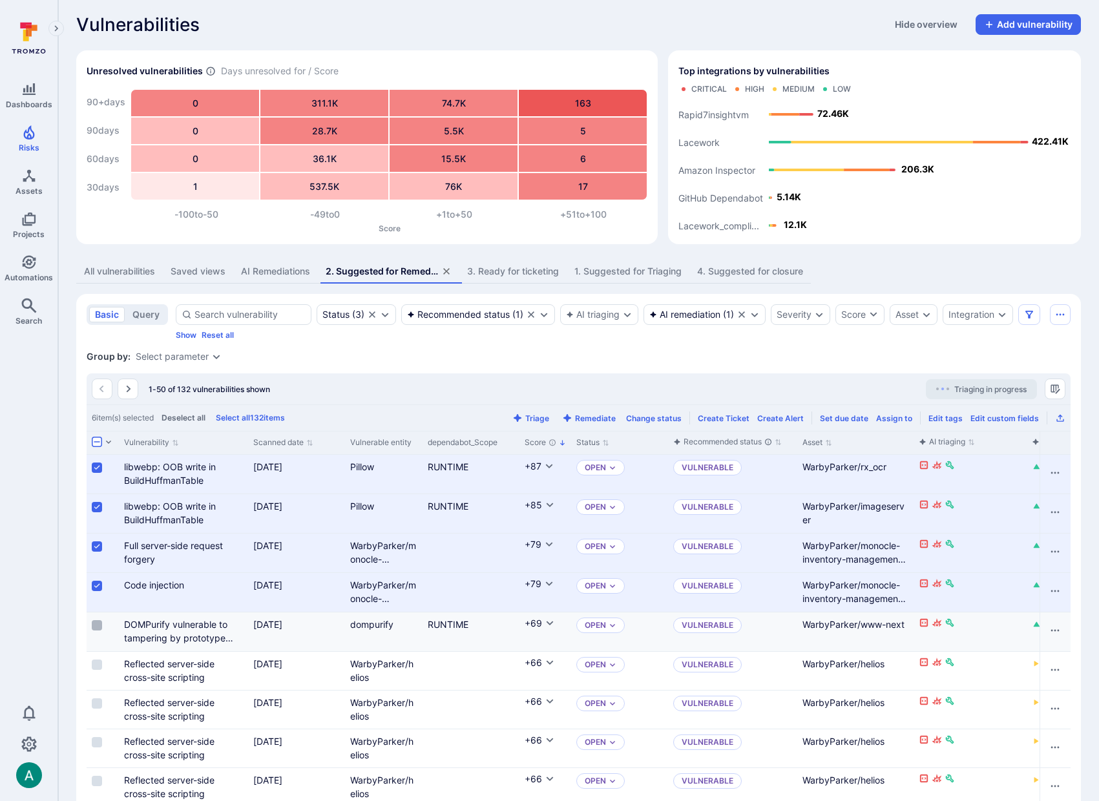
scroll to position [5, 0]
click at [100, 626] on input "Select row" at bounding box center [97, 624] width 10 height 10
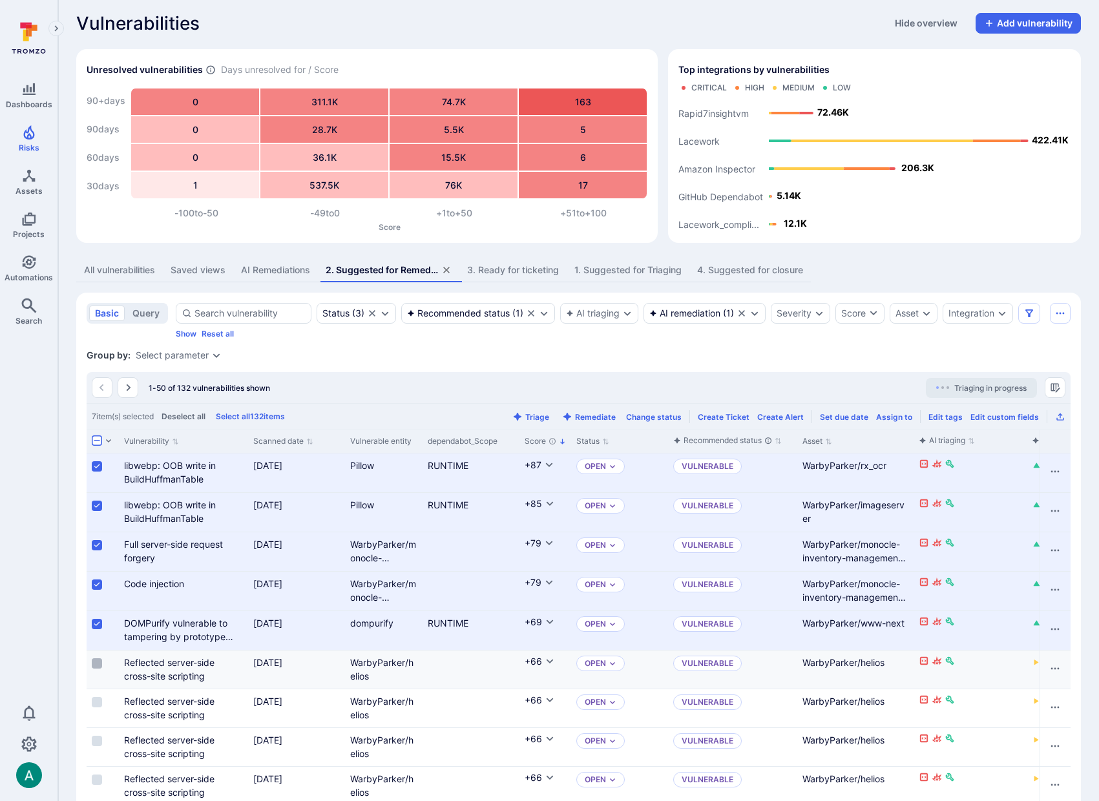
scroll to position [0, 0]
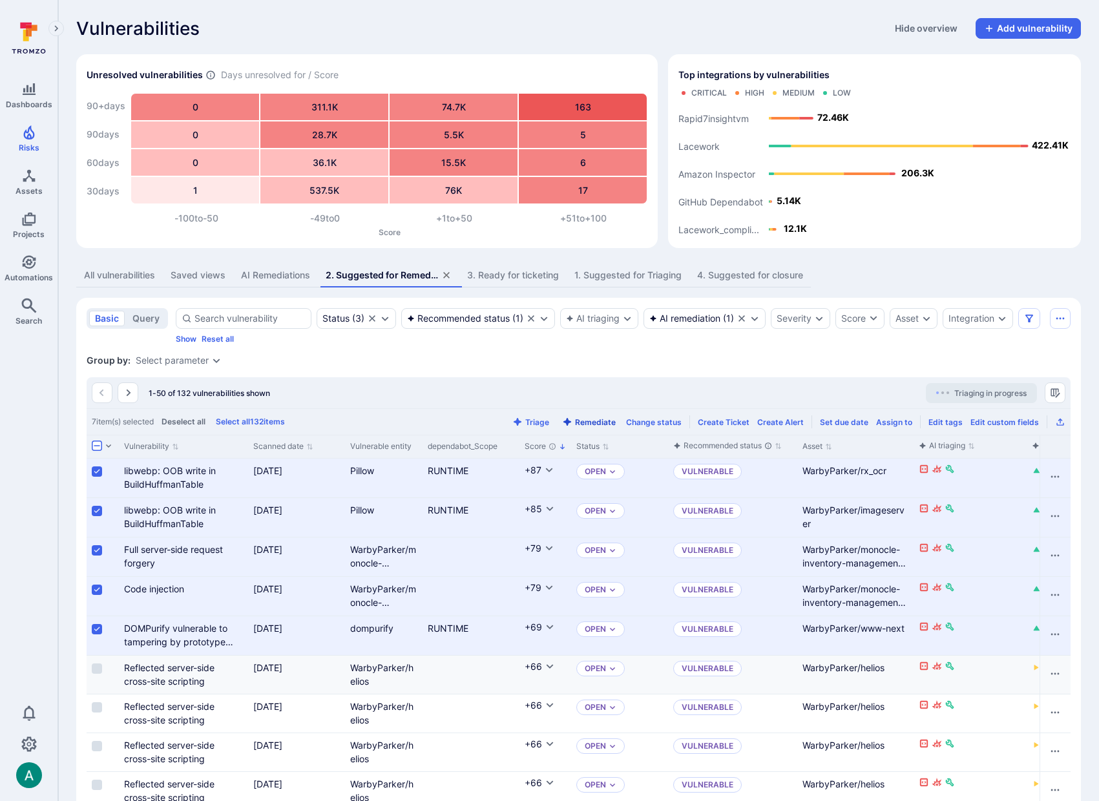
click at [604, 418] on button "Remediate" at bounding box center [589, 423] width 59 height 10
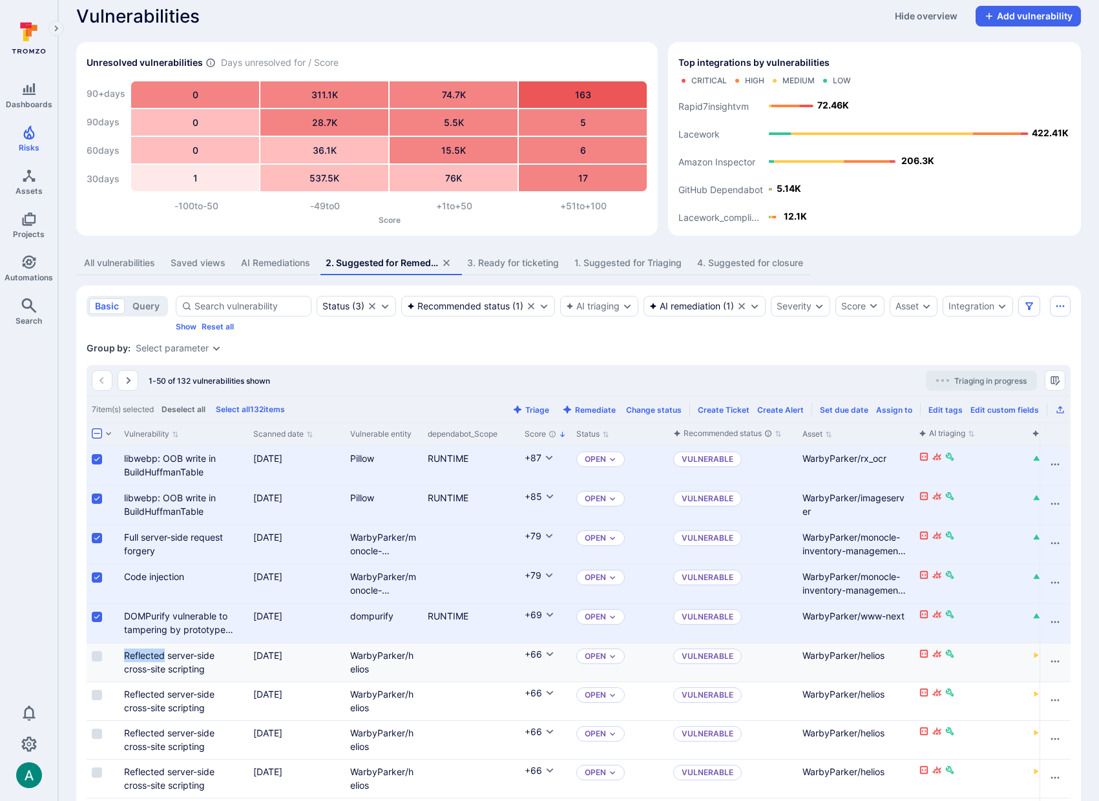
scroll to position [14, 0]
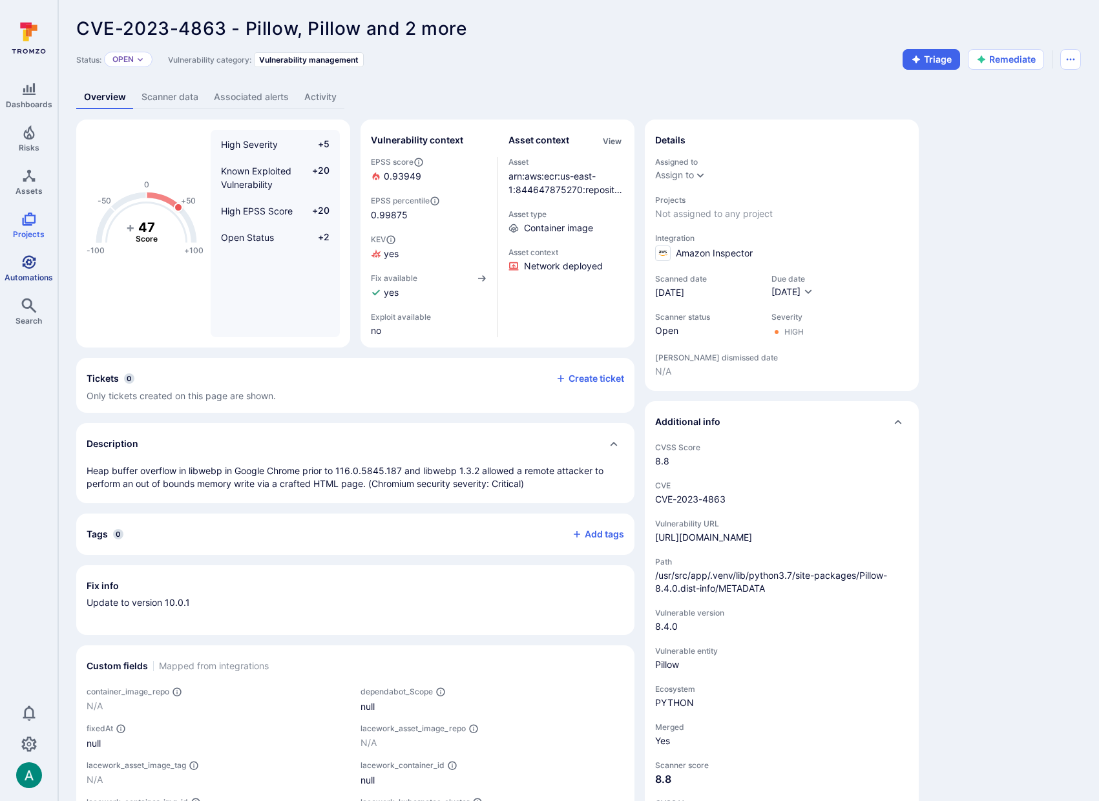
click at [31, 266] on icon "Automations" at bounding box center [29, 263] width 16 height 16
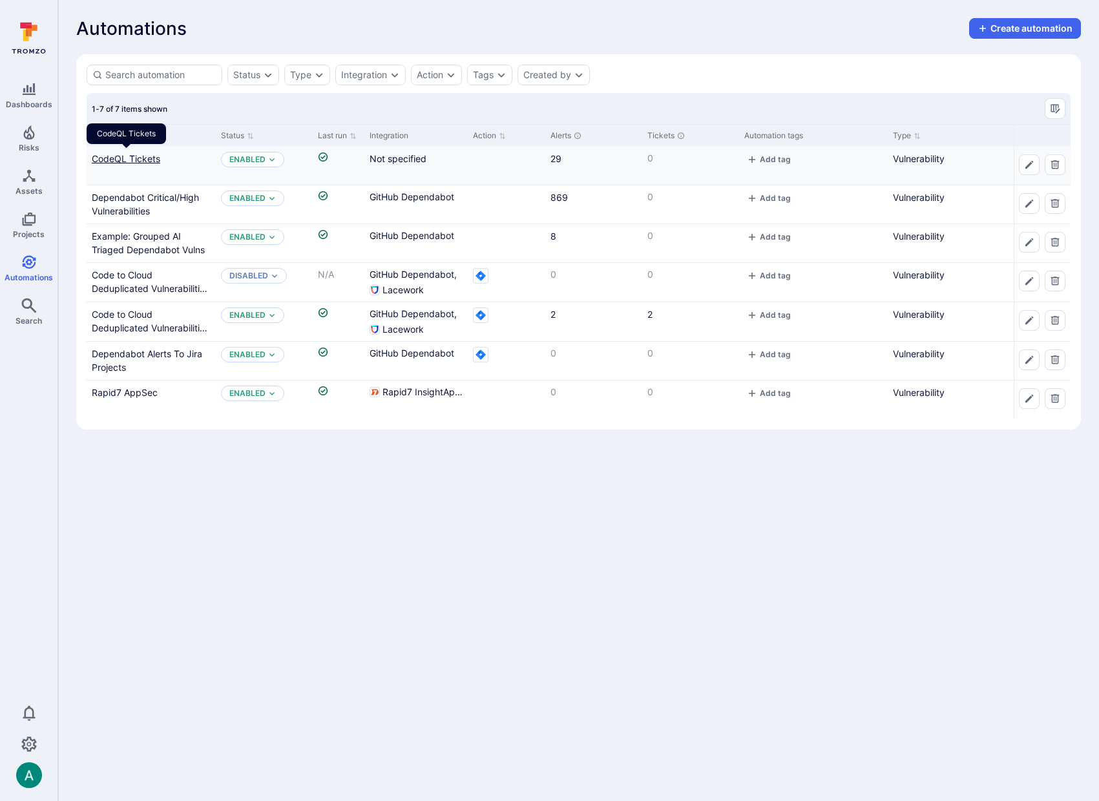
click at [136, 158] on link "CodeQL Tickets" at bounding box center [126, 158] width 69 height 11
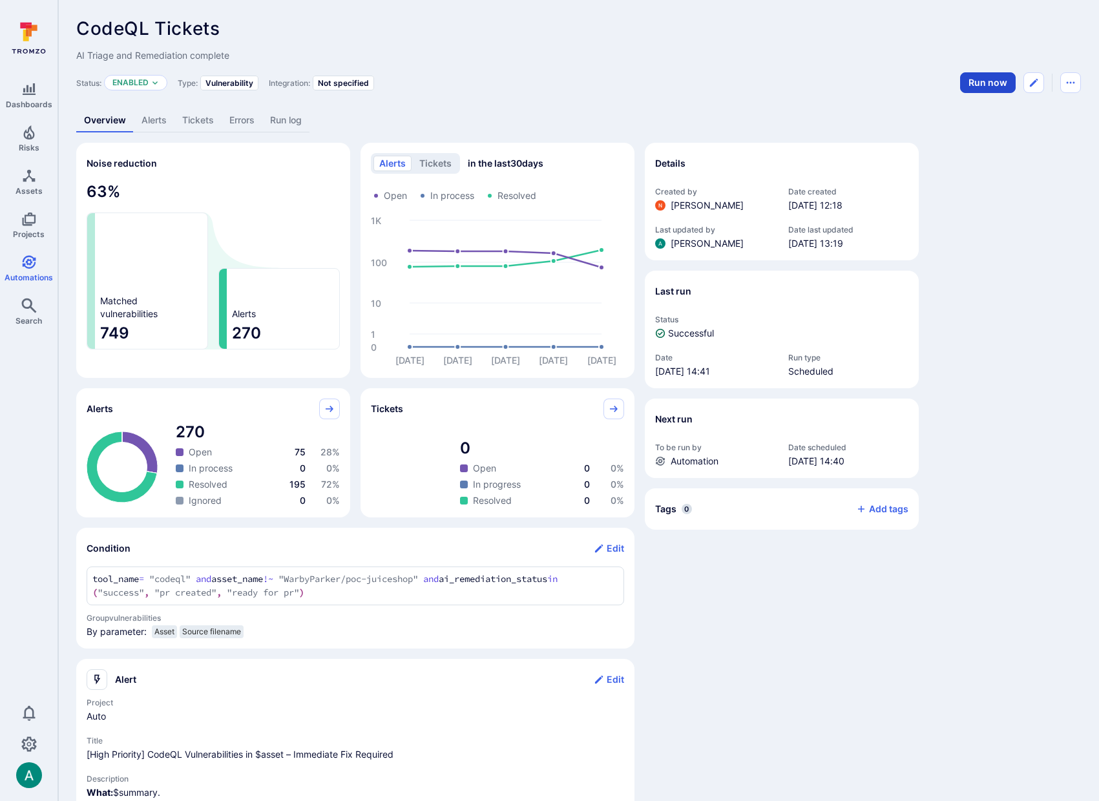
click at [971, 81] on button "Run now" at bounding box center [988, 82] width 56 height 21
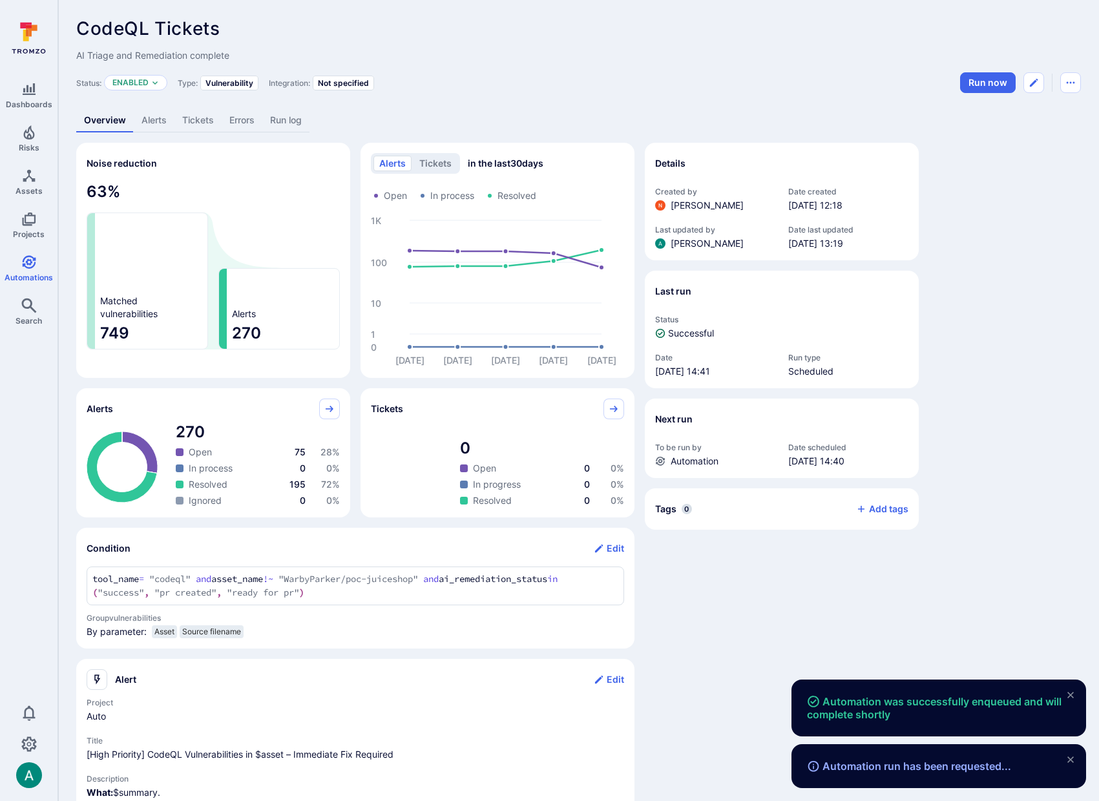
click at [149, 120] on link "Alerts" at bounding box center [154, 121] width 41 height 24
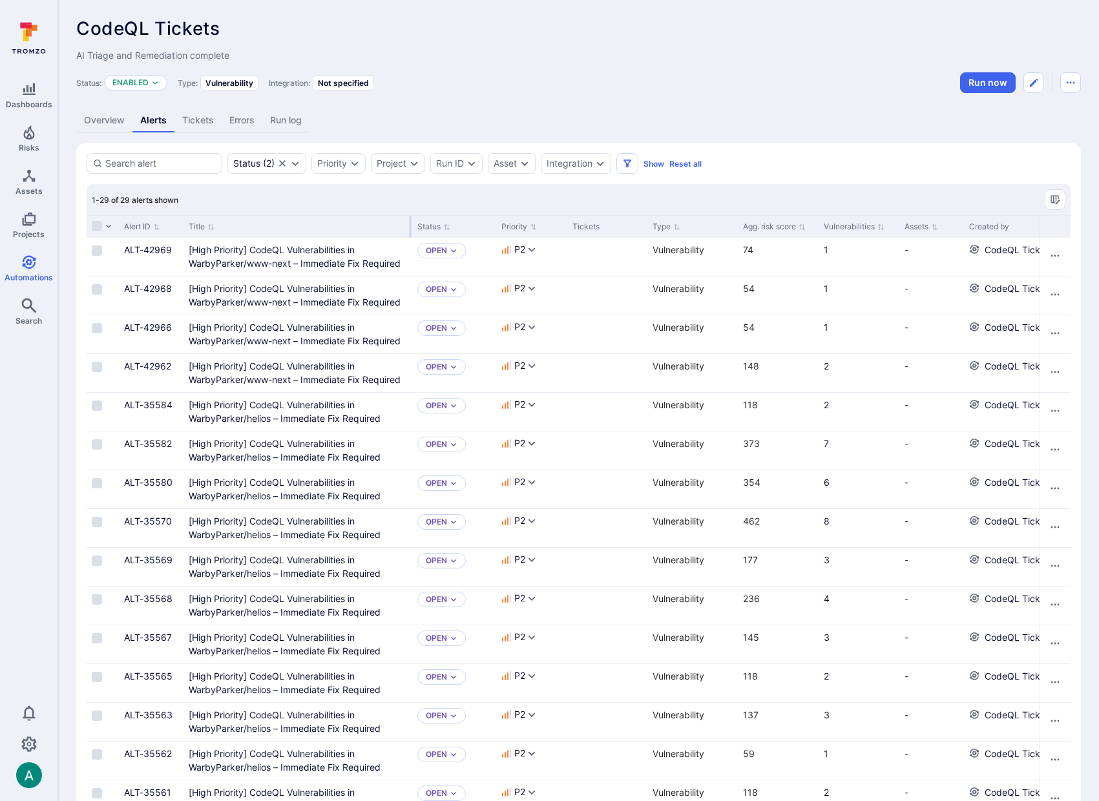
drag, startPoint x: 342, startPoint y: 228, endPoint x: 409, endPoint y: 225, distance: 67.3
click at [410, 225] on div at bounding box center [411, 227] width 2 height 22
click at [335, 373] on div "[High Priority] CodeQL Vulnerabilities in WarbyParker/www-next – Immediate Fix …" at bounding box center [298, 372] width 218 height 27
click at [329, 383] on Required"] "[High Priority] CodeQL Vulnerabilities in WarbyParker/www-next – Immediate Fix …" at bounding box center [295, 373] width 212 height 25
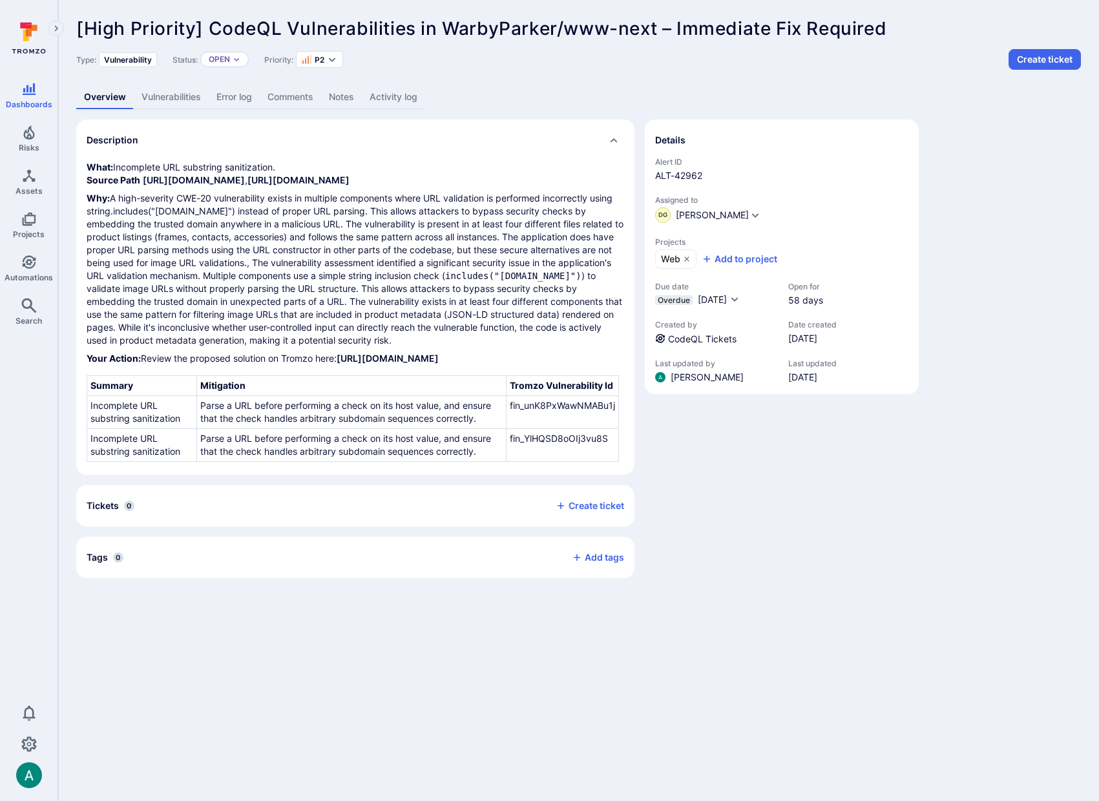
click at [148, 87] on link "Vulnerabilities" at bounding box center [171, 97] width 75 height 24
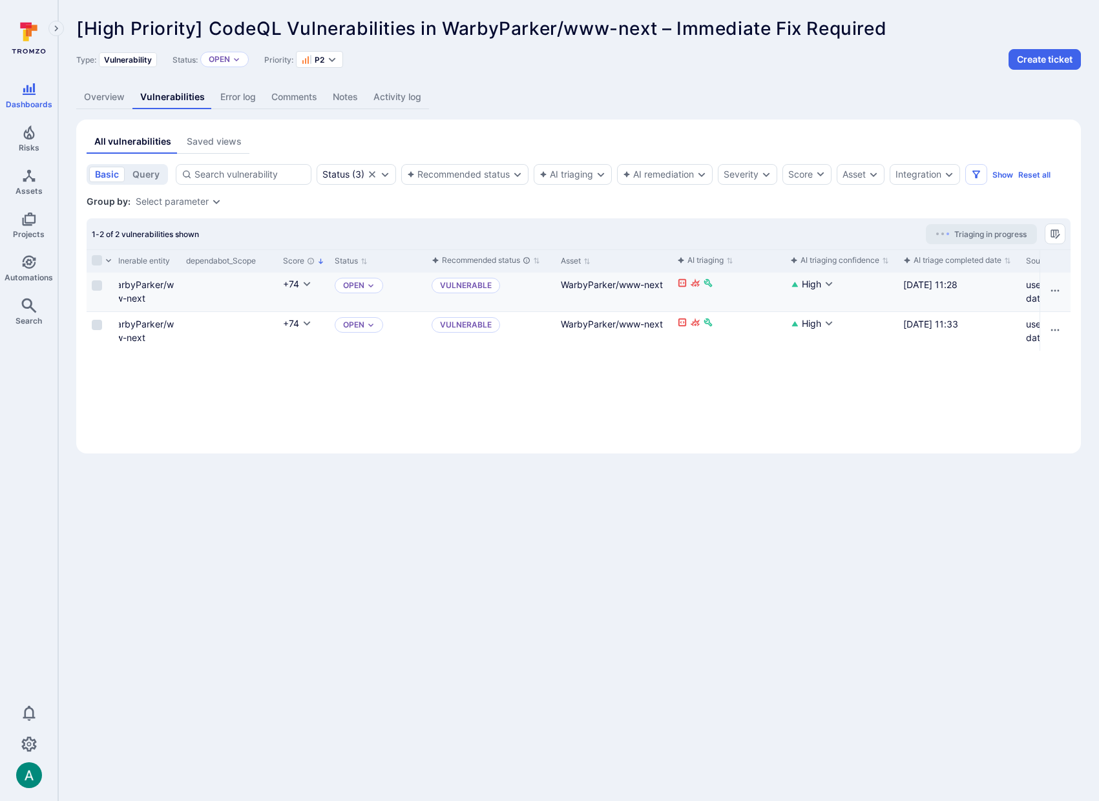
scroll to position [0, 472]
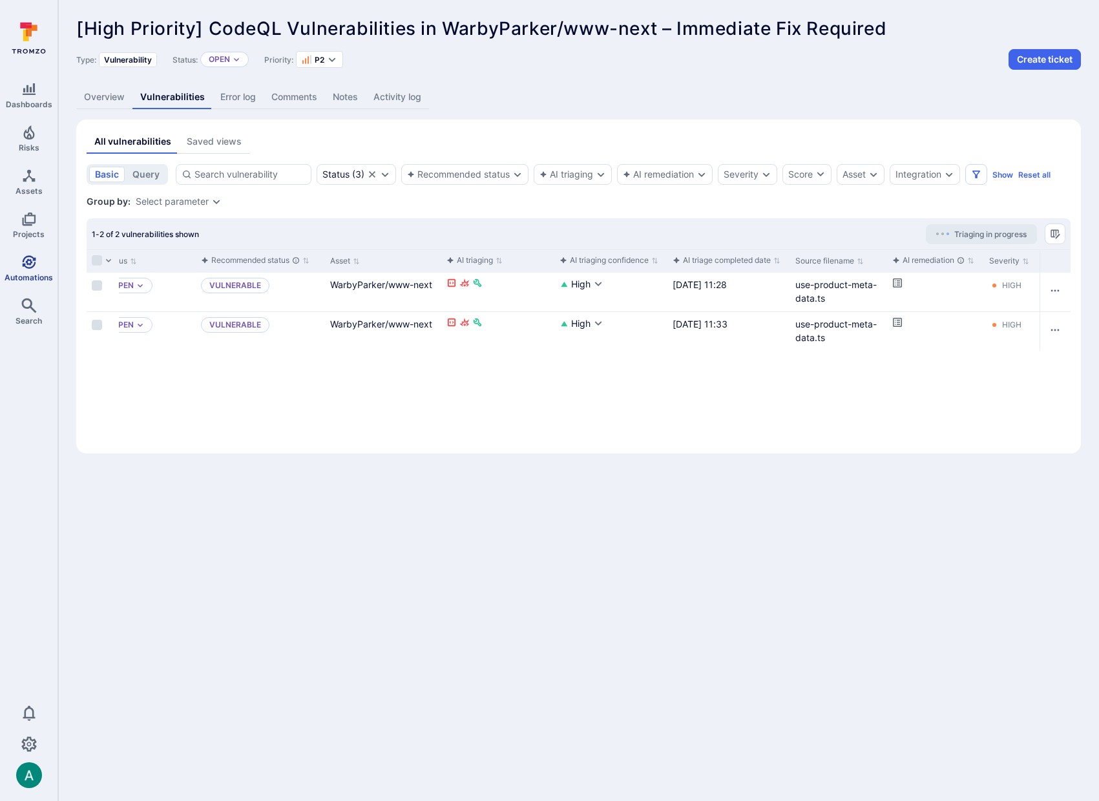
click at [36, 259] on icon "Automations" at bounding box center [29, 263] width 16 height 16
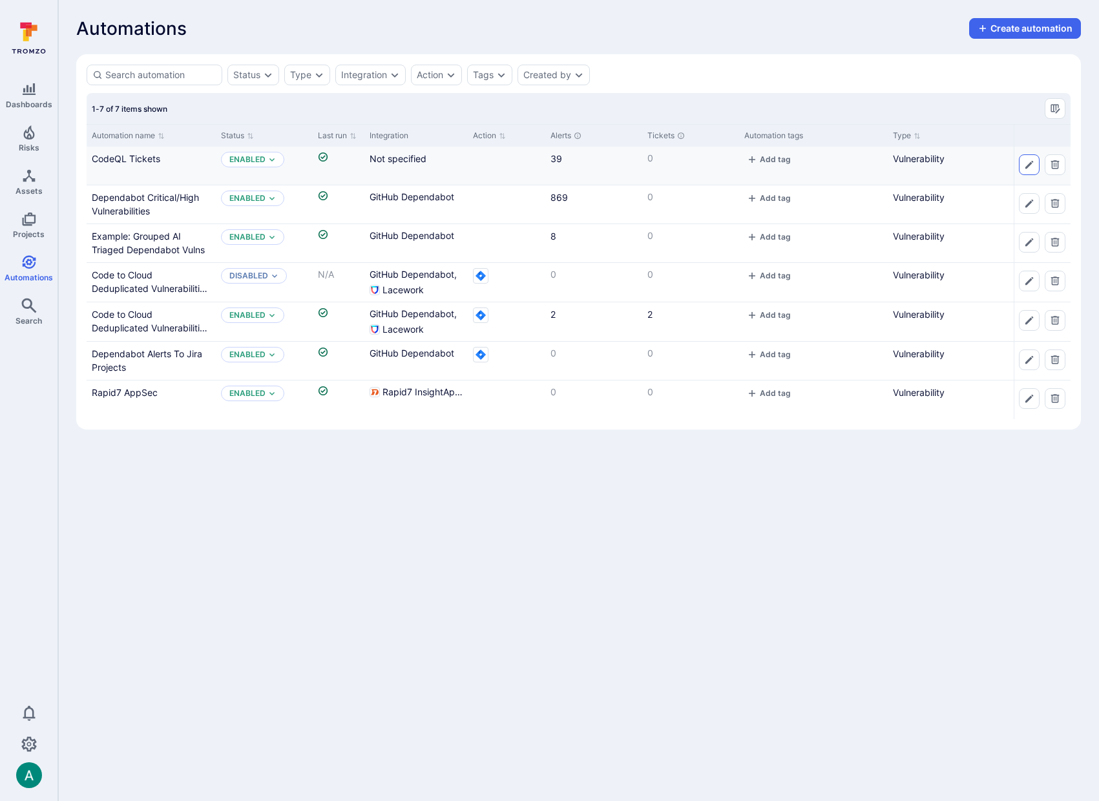
click at [1031, 162] on icon "Edit automation" at bounding box center [1030, 165] width 8 height 8
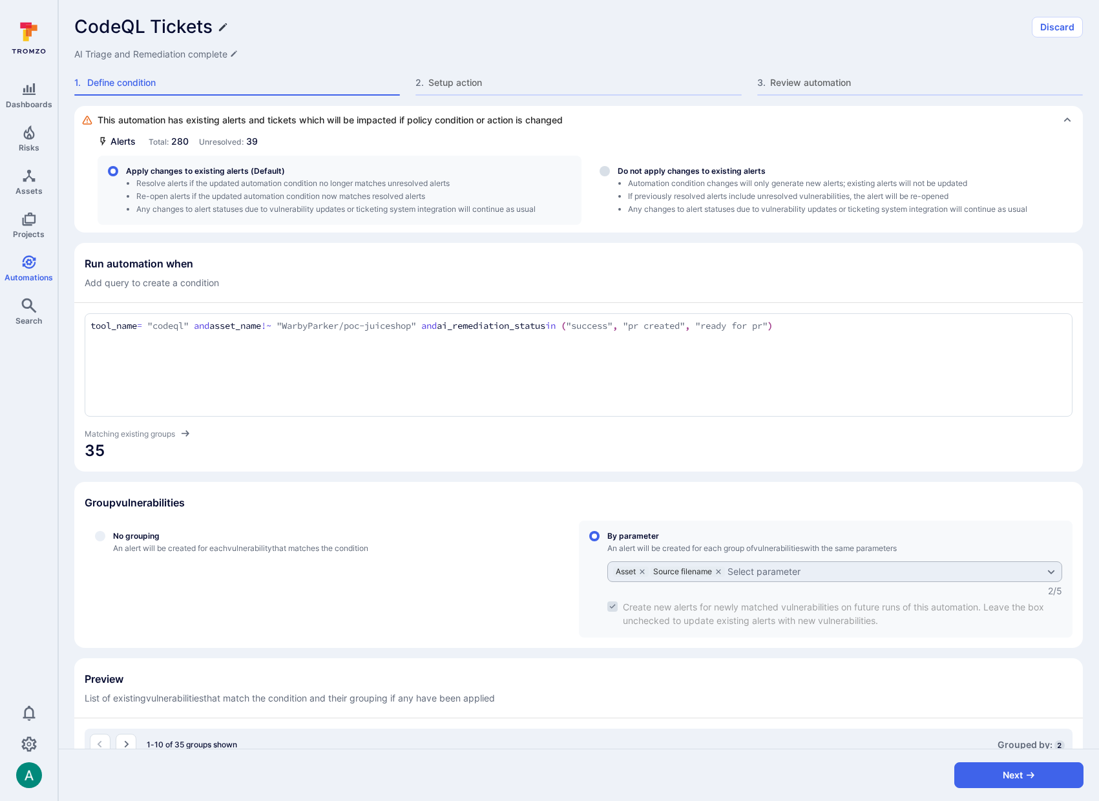
click at [226, 25] on icon "Edit title" at bounding box center [223, 27] width 10 height 10
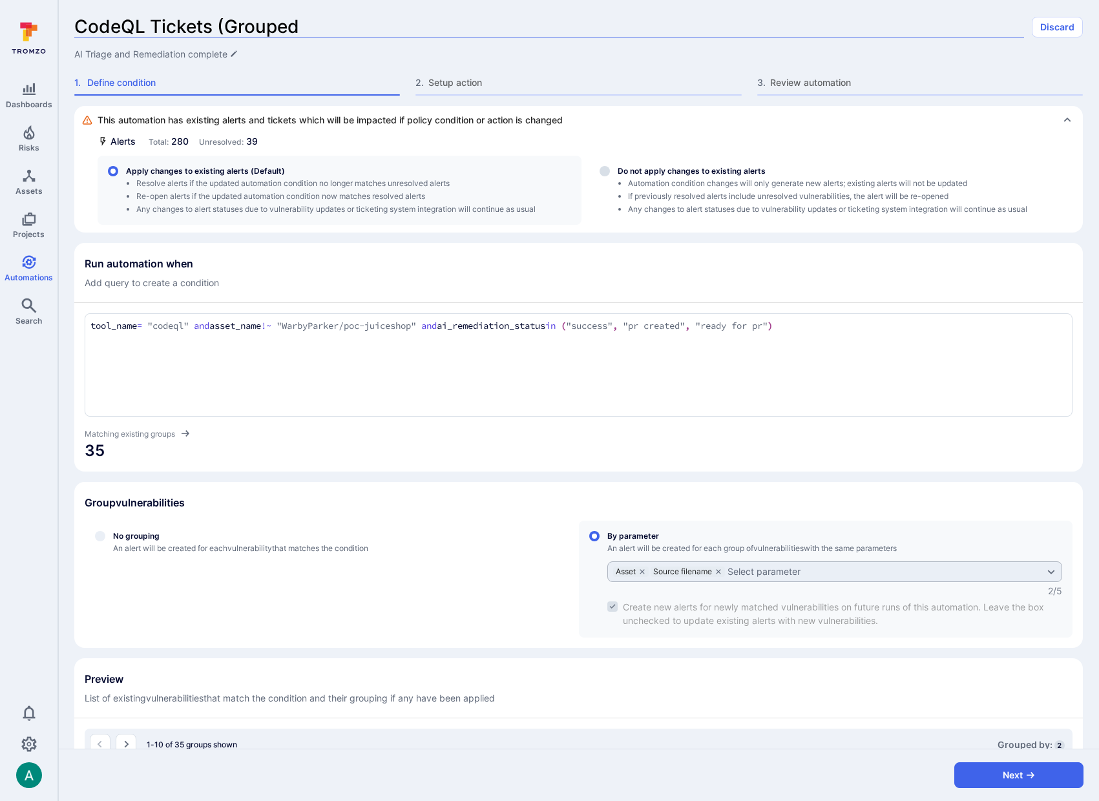
type input "CodeQL Tickets (Grouped)"
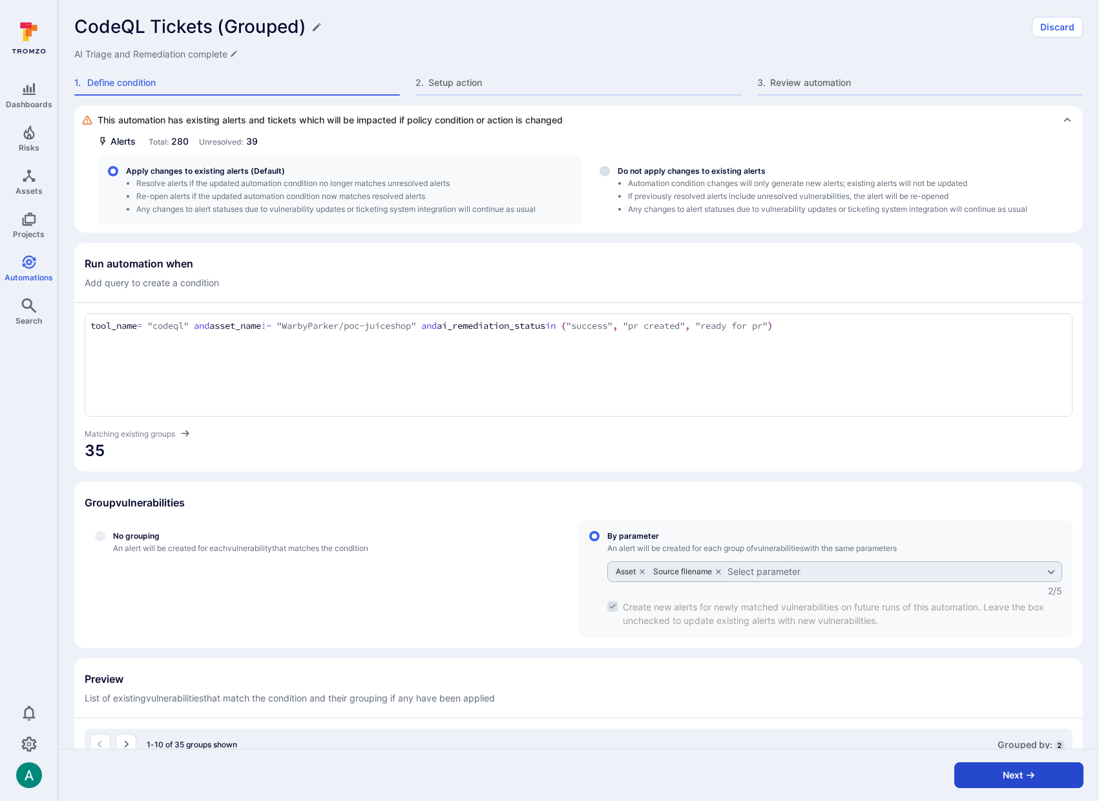
click at [1036, 777] on button "Next" at bounding box center [1019, 776] width 129 height 26
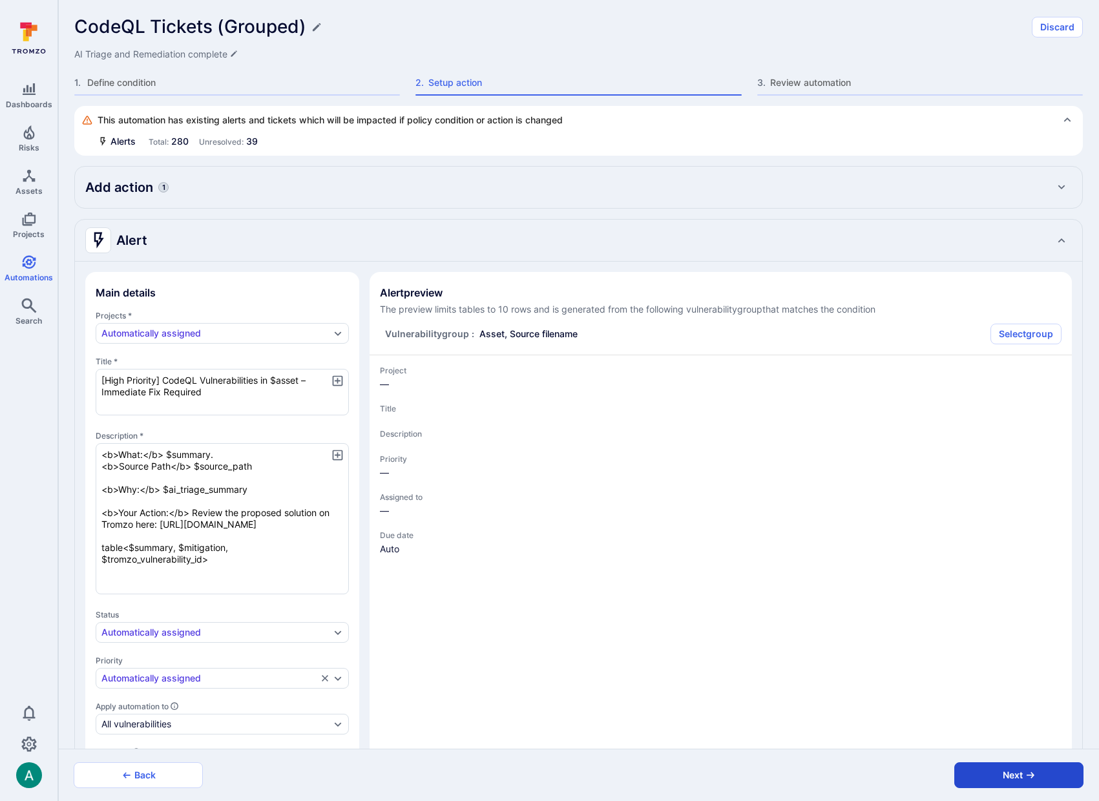
type textarea "x"
click at [1036, 777] on button "Next" at bounding box center [1019, 776] width 129 height 26
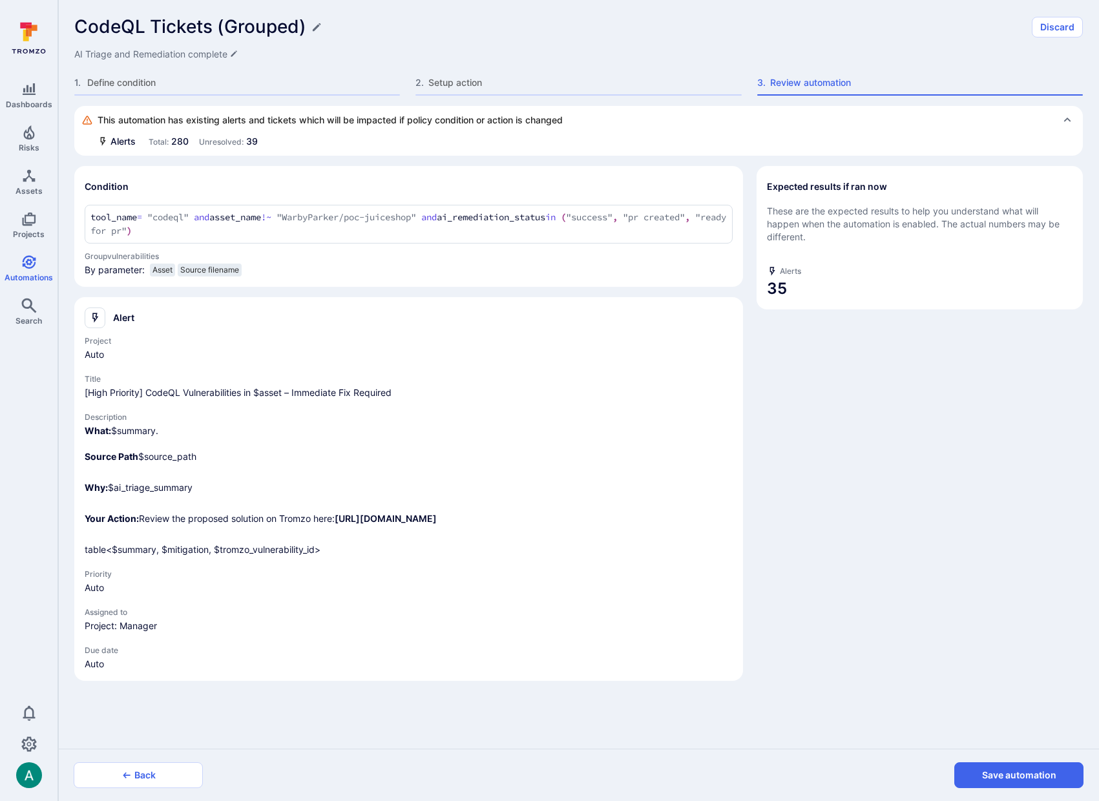
click at [1036, 777] on button "Save automation" at bounding box center [1019, 776] width 129 height 26
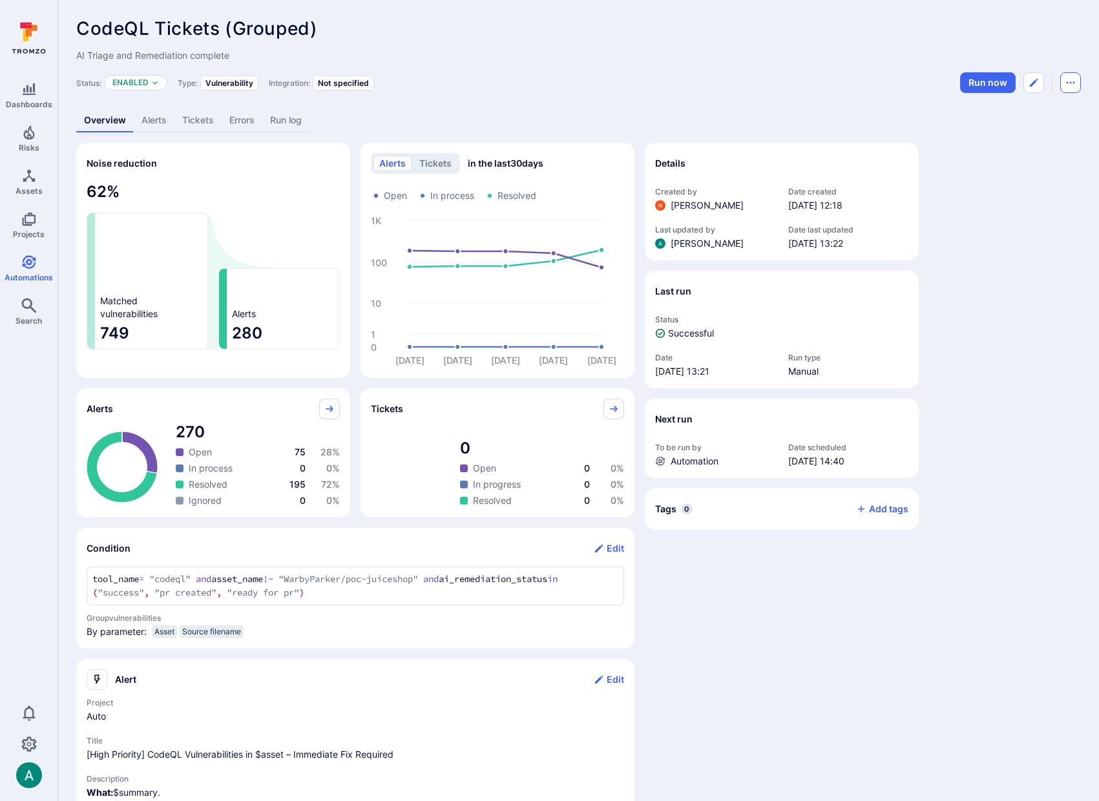
click at [1070, 82] on icon "Automation menu" at bounding box center [1071, 83] width 8 height 2
click at [1022, 105] on li "Duplicate" at bounding box center [1017, 111] width 118 height 21
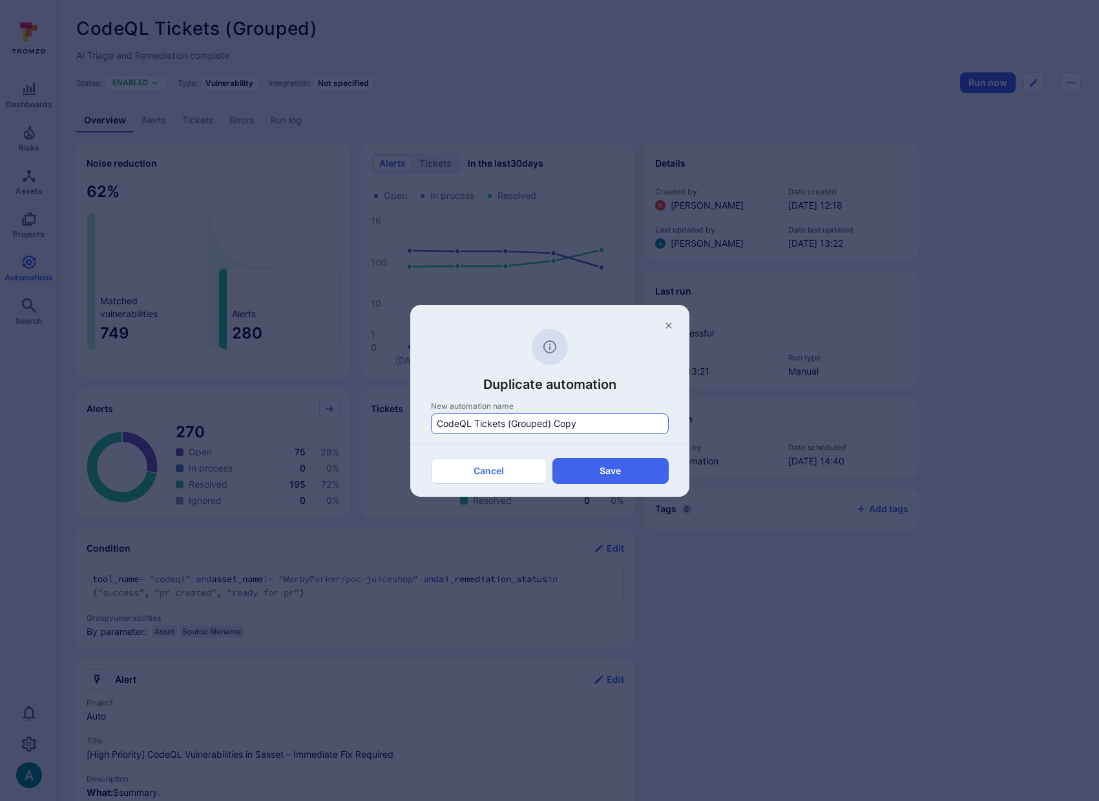
drag, startPoint x: 508, startPoint y: 423, endPoint x: 667, endPoint y: 426, distance: 159.0
click at [667, 426] on div "CodeQL Tickets (Grouped) Copy" at bounding box center [550, 424] width 238 height 21
type input "CodeQL Tickets (Not grouped)"
click at [619, 478] on button "Save" at bounding box center [611, 471] width 116 height 26
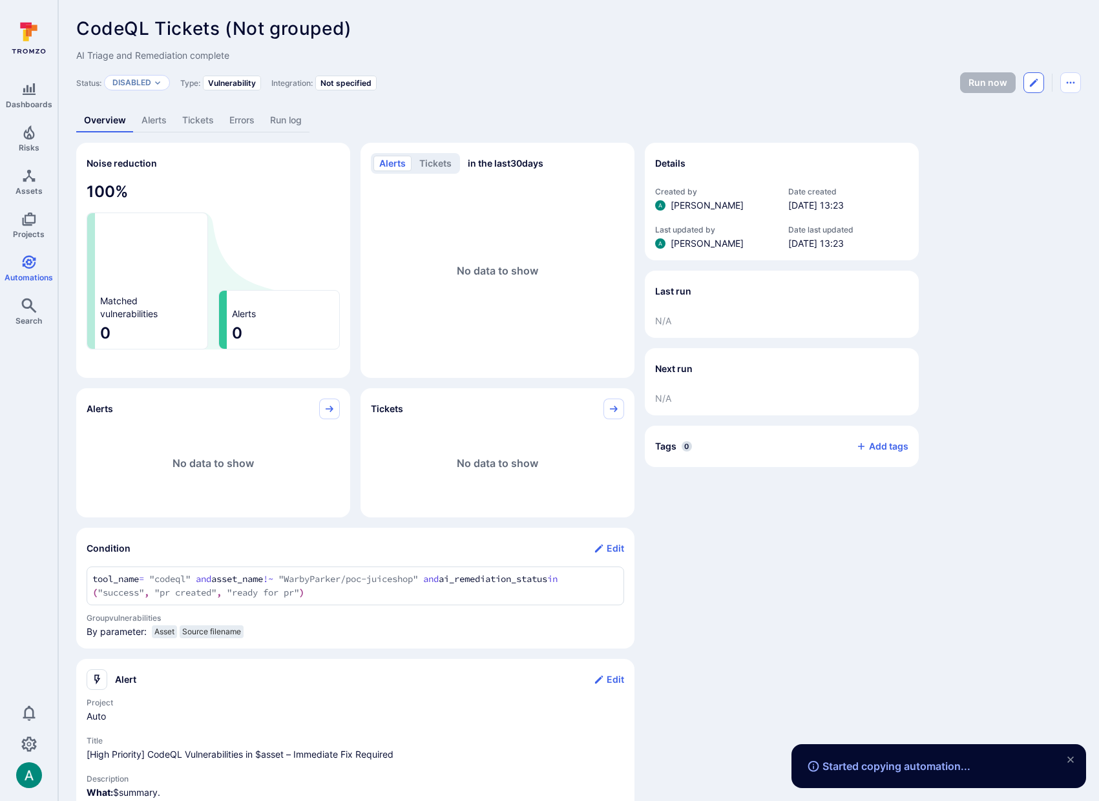
click at [1037, 85] on icon "Edit automation" at bounding box center [1034, 83] width 10 height 10
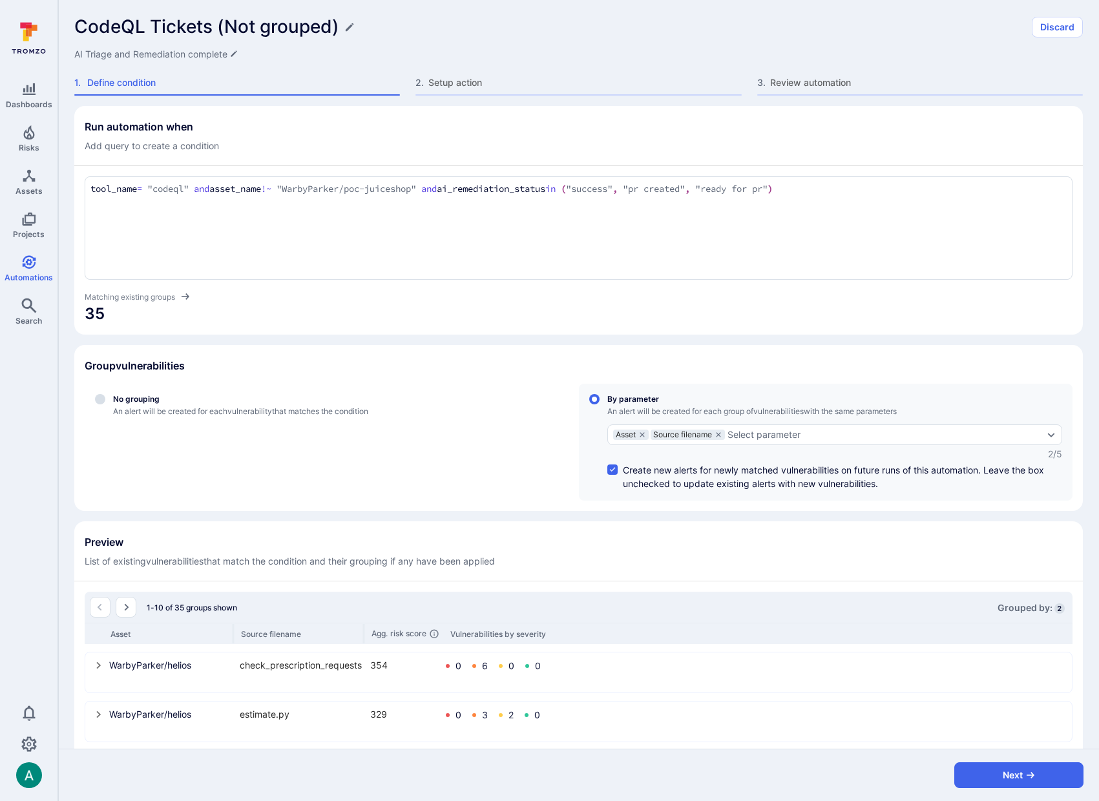
click at [120, 395] on span "No grouping" at bounding box center [240, 399] width 255 height 10
click at [105, 395] on input "No grouping An alert will be created for each vulnerability that matches the co…" at bounding box center [100, 399] width 10 height 10
radio input "true"
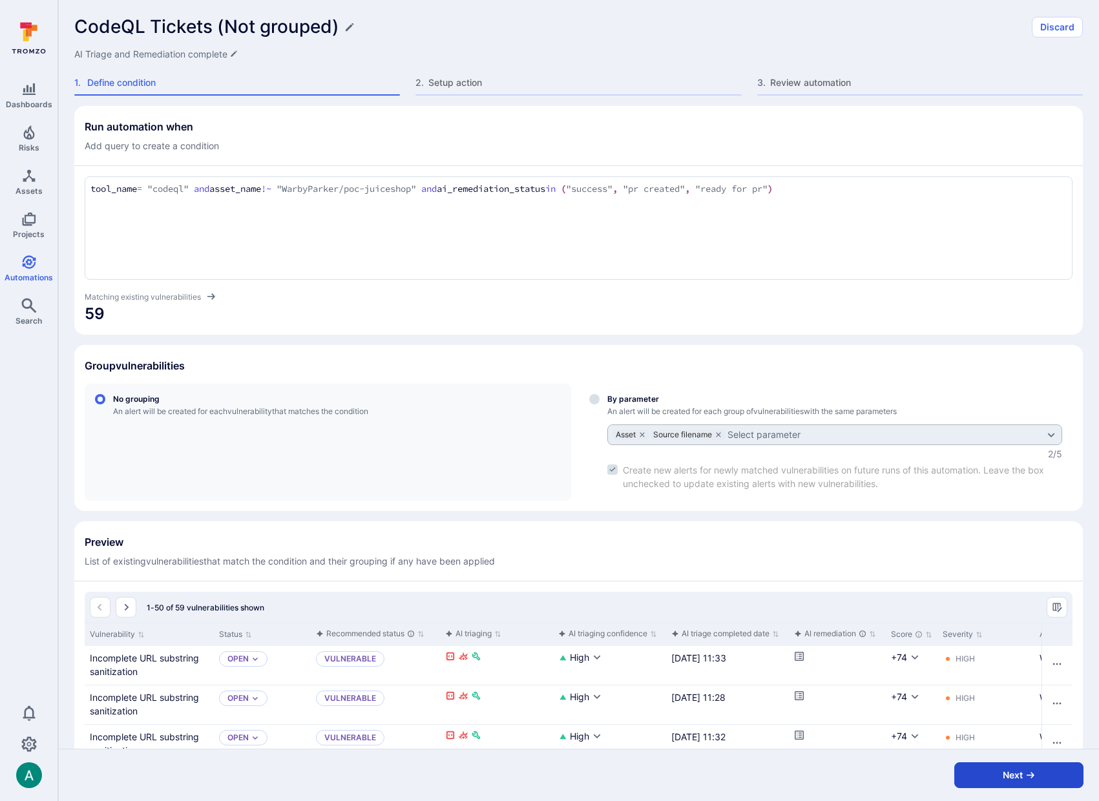
click at [1012, 768] on button "Next" at bounding box center [1019, 776] width 129 height 26
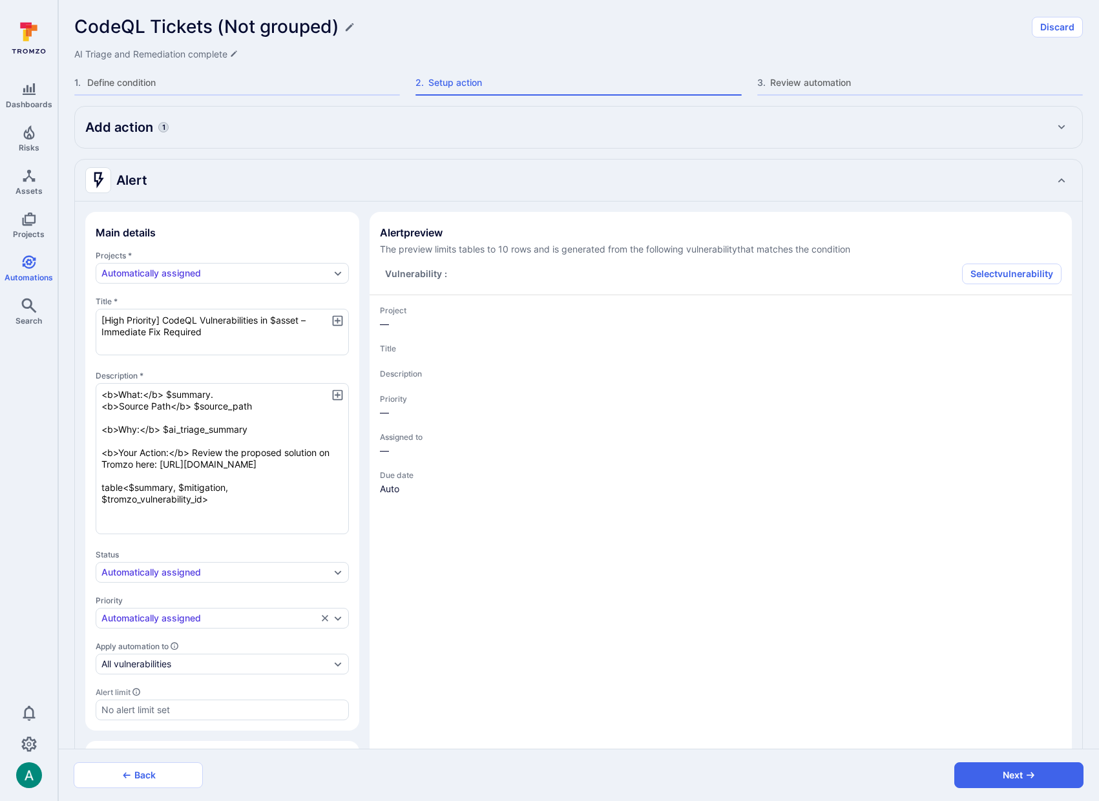
type textarea "x"
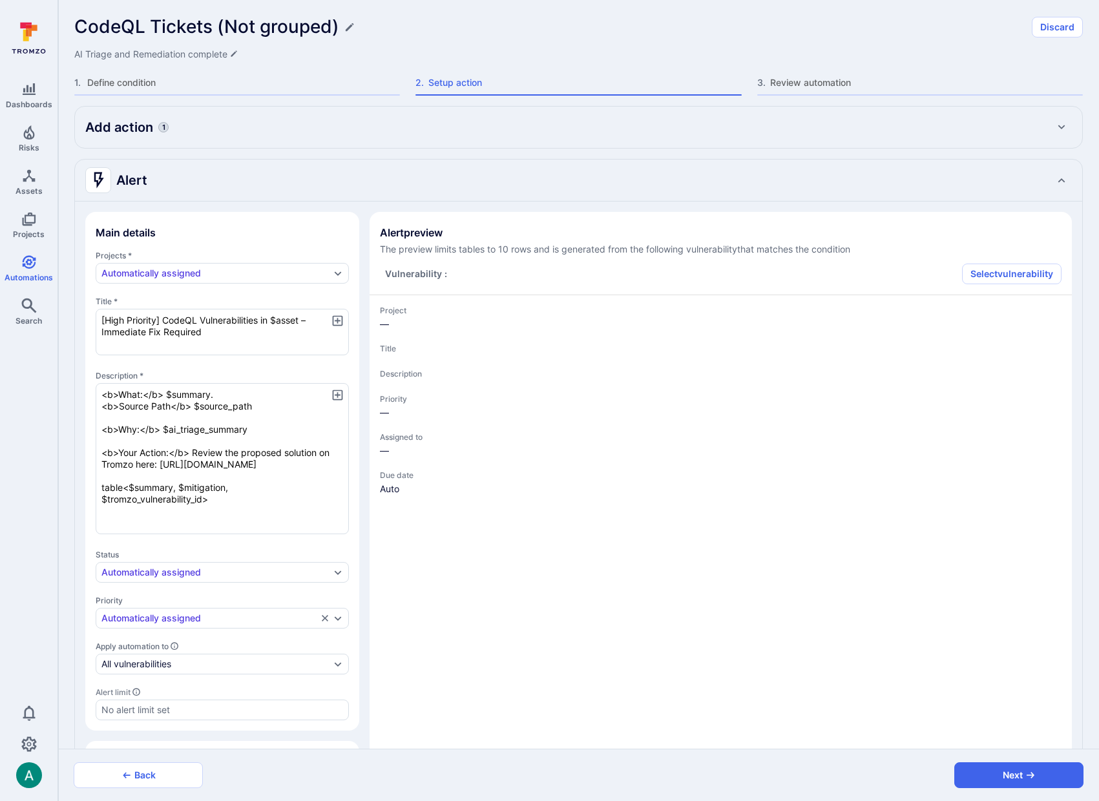
type textarea "x"
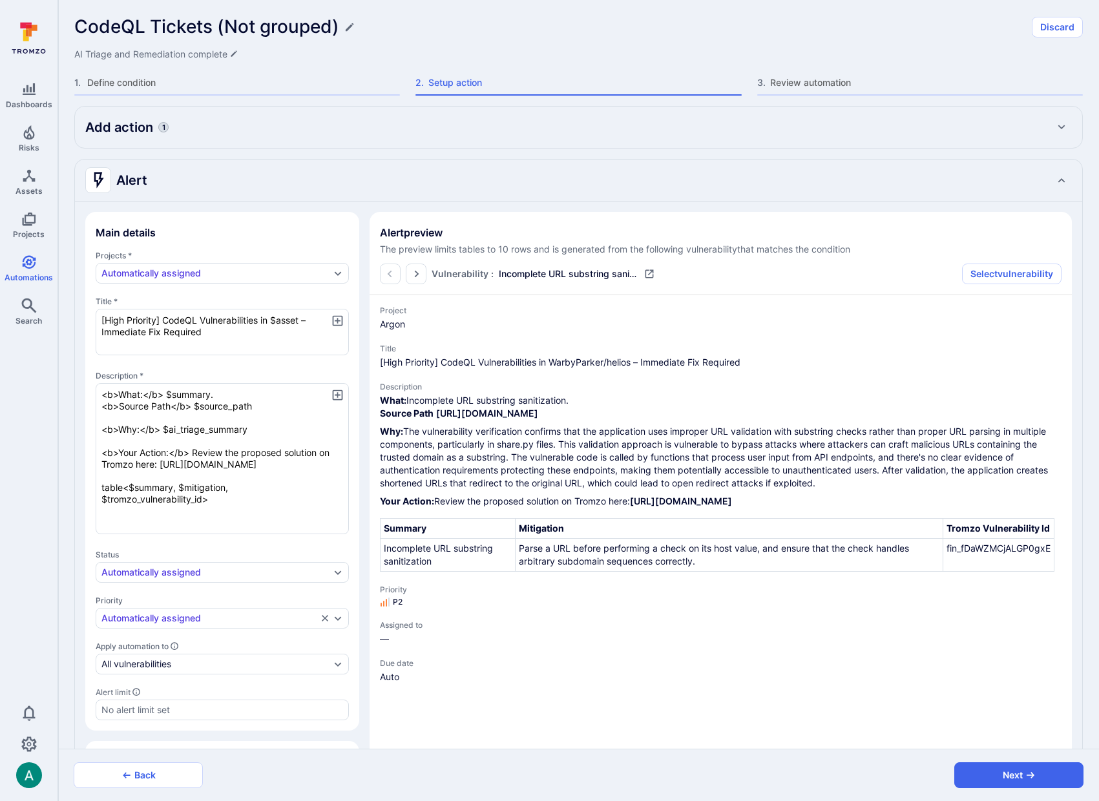
drag, startPoint x: 100, startPoint y: 511, endPoint x: 360, endPoint y: 539, distance: 261.4
click at [360, 539] on div "Main details Projects * Automatically assigned Title * [High Priority] CodeQL V…" at bounding box center [579, 623] width 1008 height 843
type textarea "x"
type textarea "<b>What:</b> $summary. <b>Source Path</b> $source_path <b>Why:</b> $ai_triage_s…"
type textarea "x"
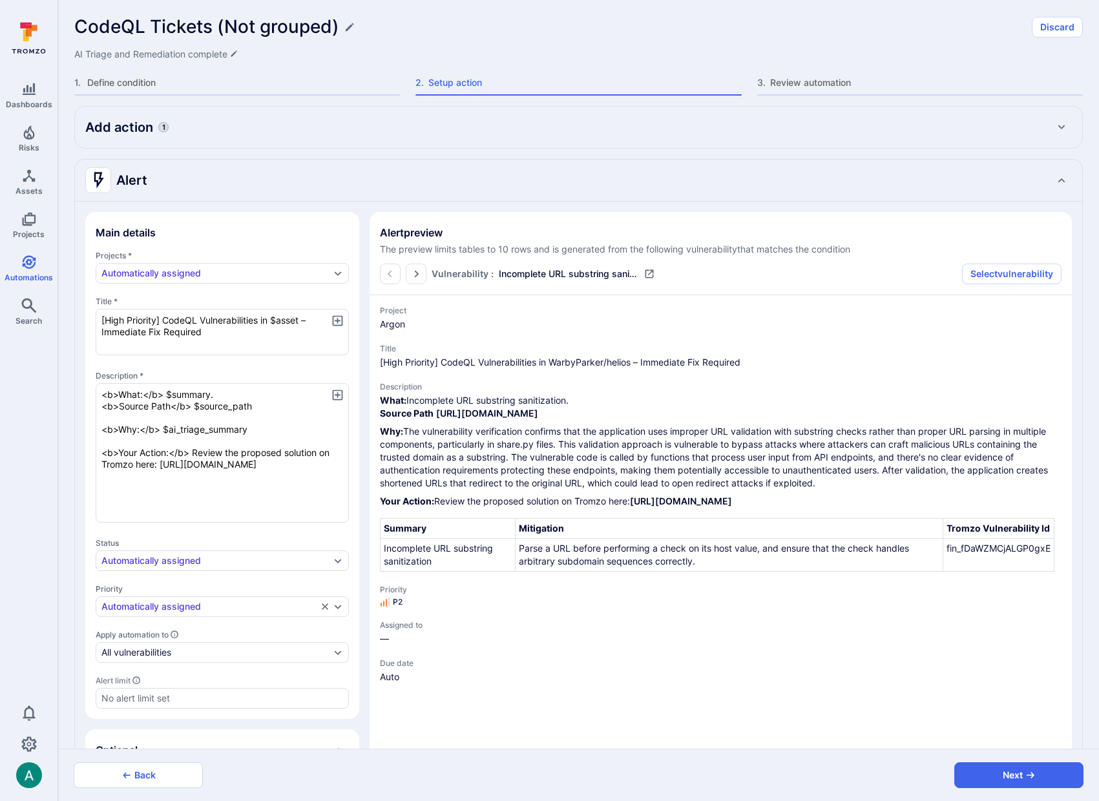
type textarea "x"
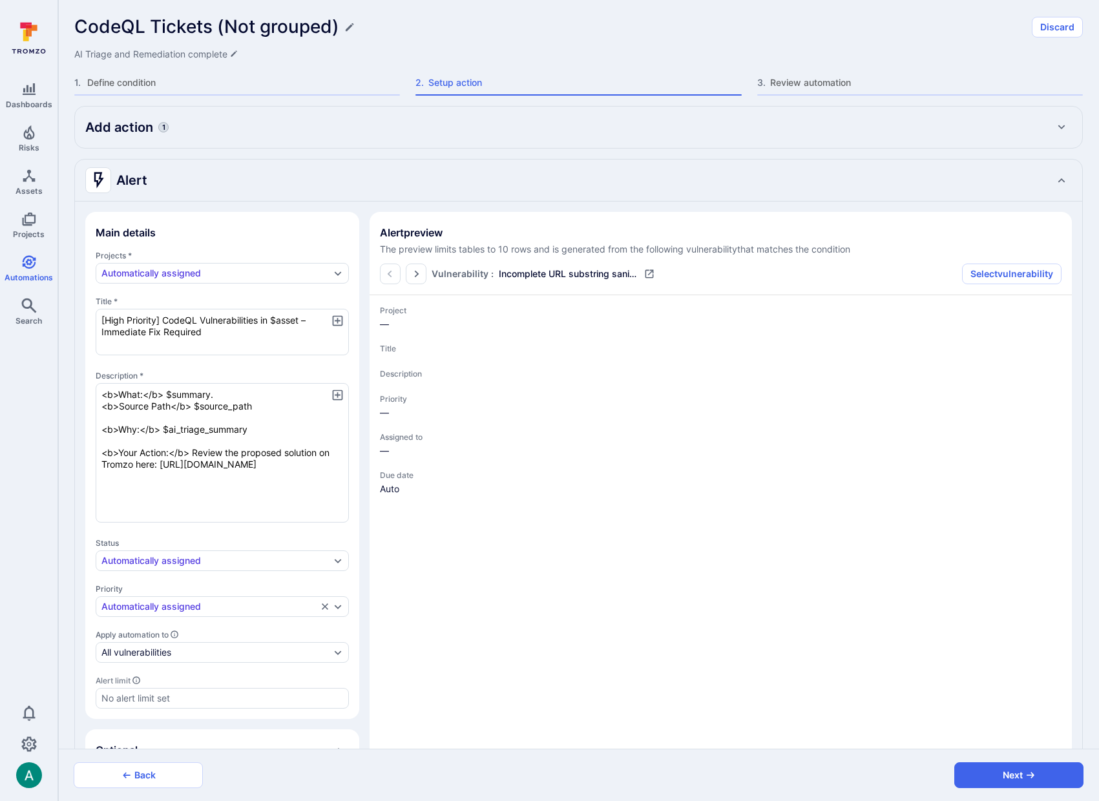
type textarea "x"
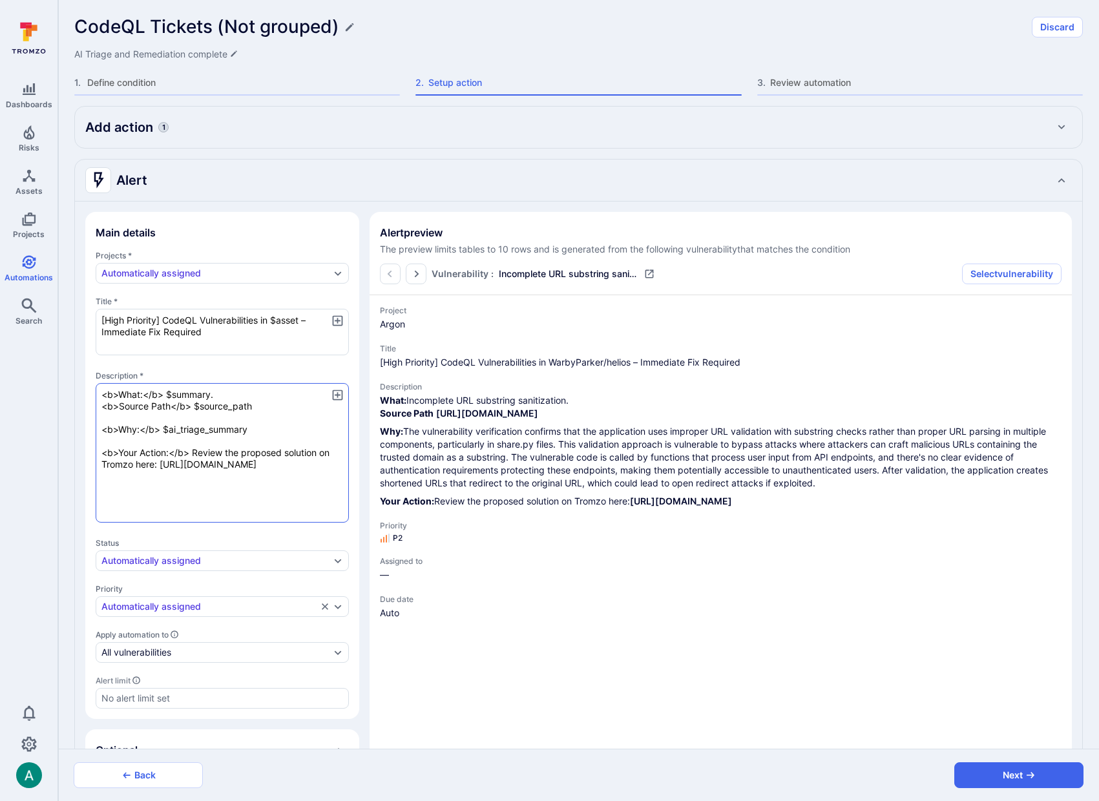
click at [143, 489] on textarea "<b>What:</b> $summary. <b>Source Path</b> $source_path <b>Why:</b> $ai_triage_s…" at bounding box center [222, 453] width 253 height 140
type textarea "x"
type textarea "<b>What:</b> $summary. <b>Source Path</b> $source_path <b>Why:</b> $ai_triage_s…"
type textarea "x"
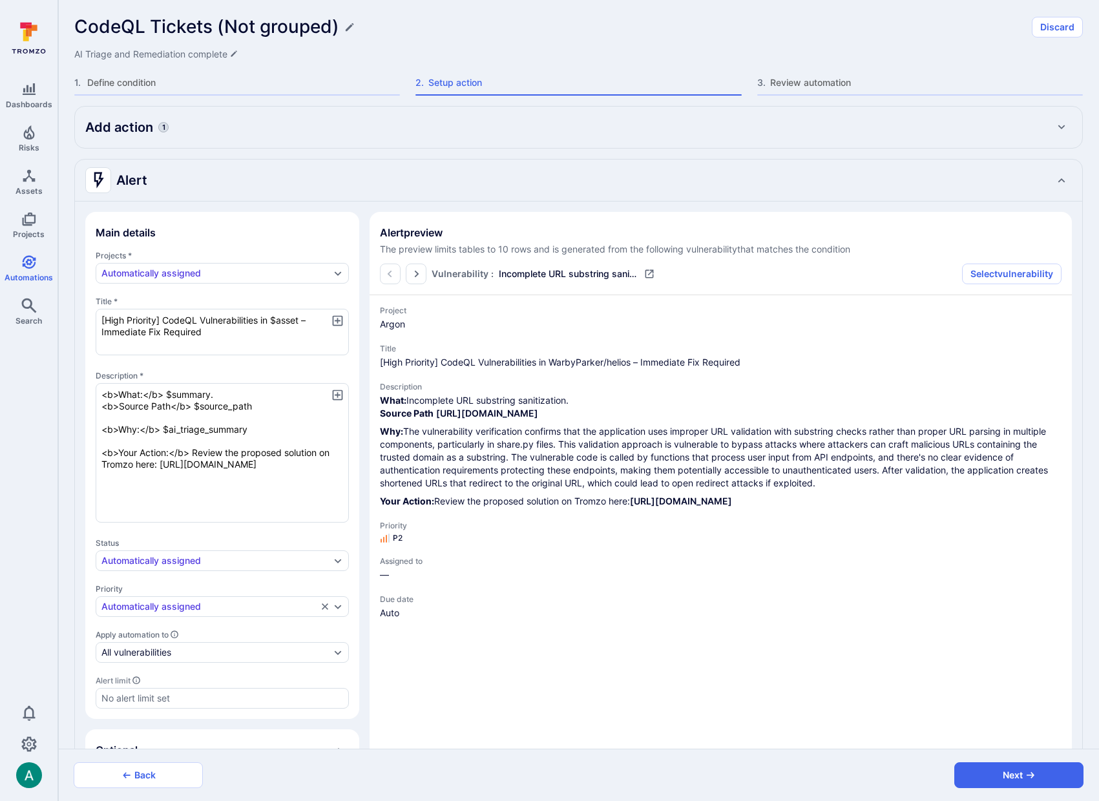
type textarea "x"
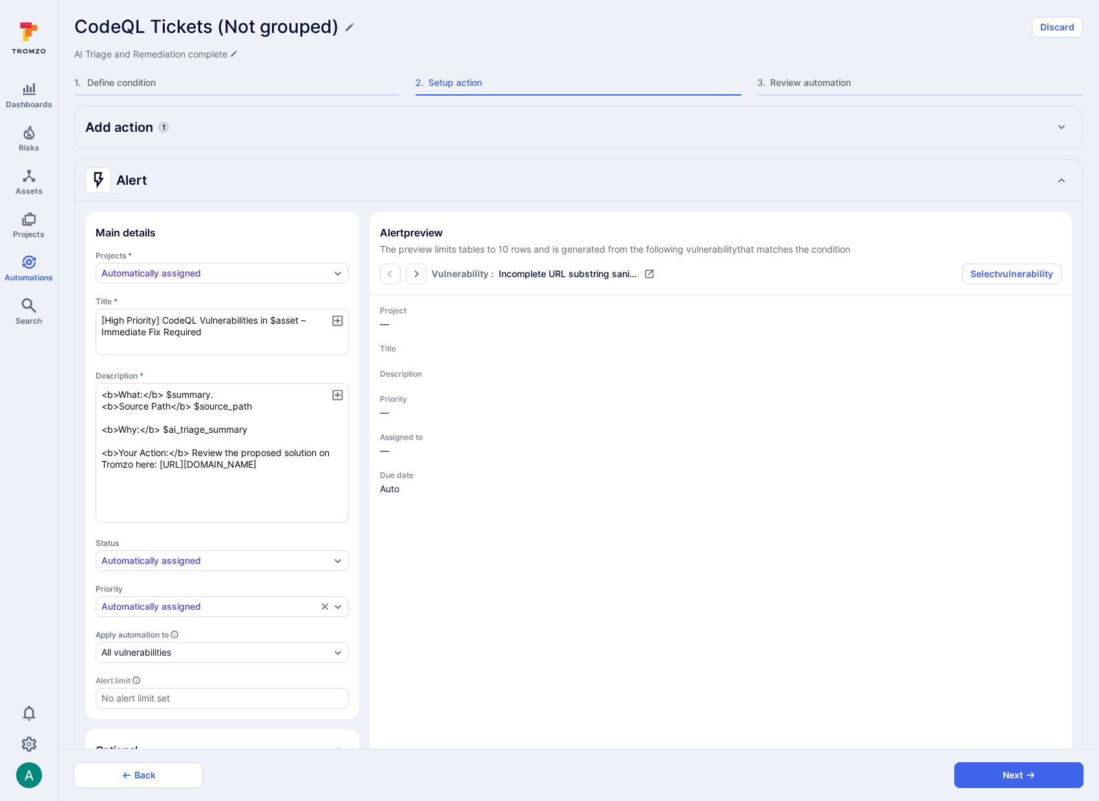
type textarea "x"
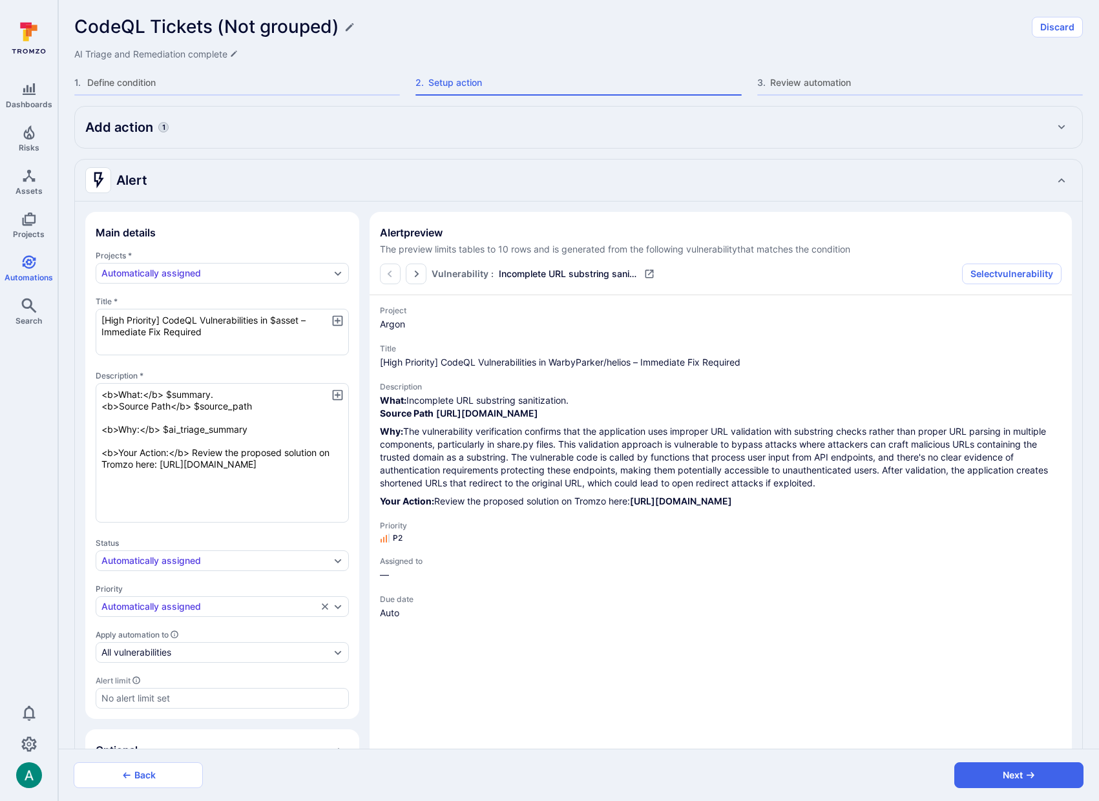
type textarea "<b>What:</b> $summary. <b>Source Path</b> $source_path <b>Why:</b> $ai_triage_s…"
click at [339, 394] on icon "button" at bounding box center [338, 395] width 14 height 14
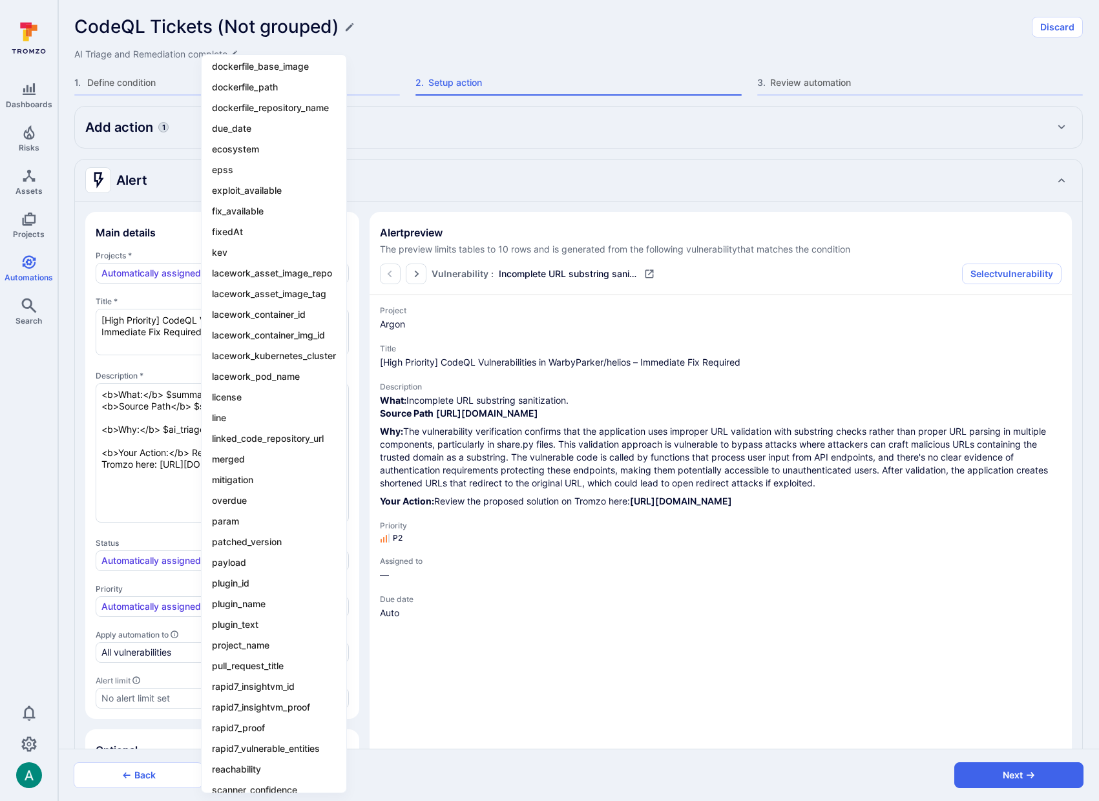
scroll to position [947, 0]
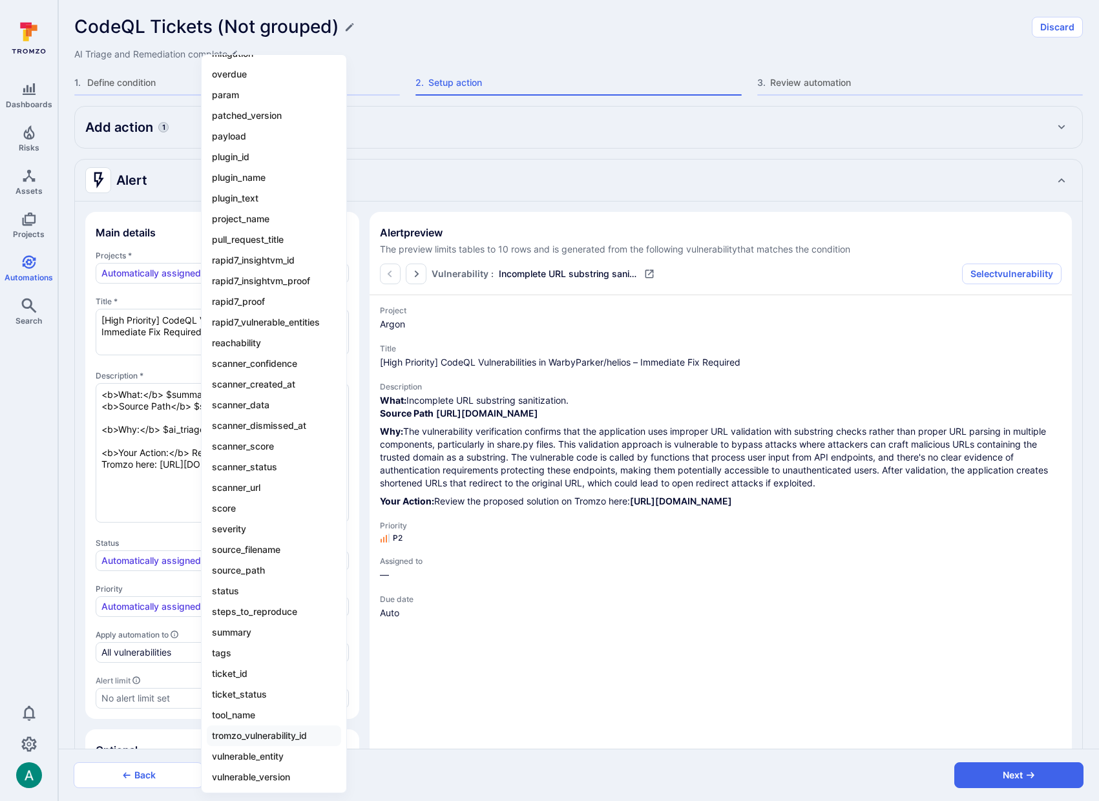
click at [266, 734] on li "tromzo_vulnerability_id" at bounding box center [274, 736] width 134 height 21
type textarea "x"
type textarea "<b>What:</b> $summary. <b>Source Path</b> $source_path <b>Why:</b> $ai_triage_s…"
type textarea "x"
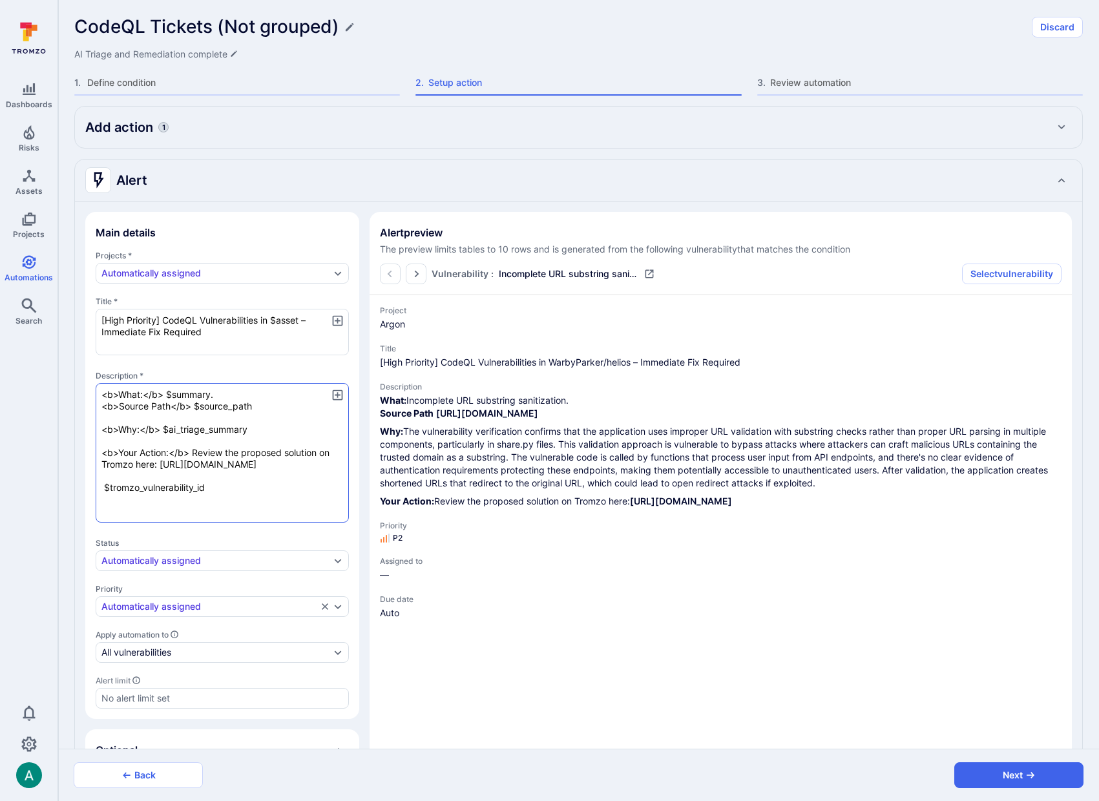
type textarea "x"
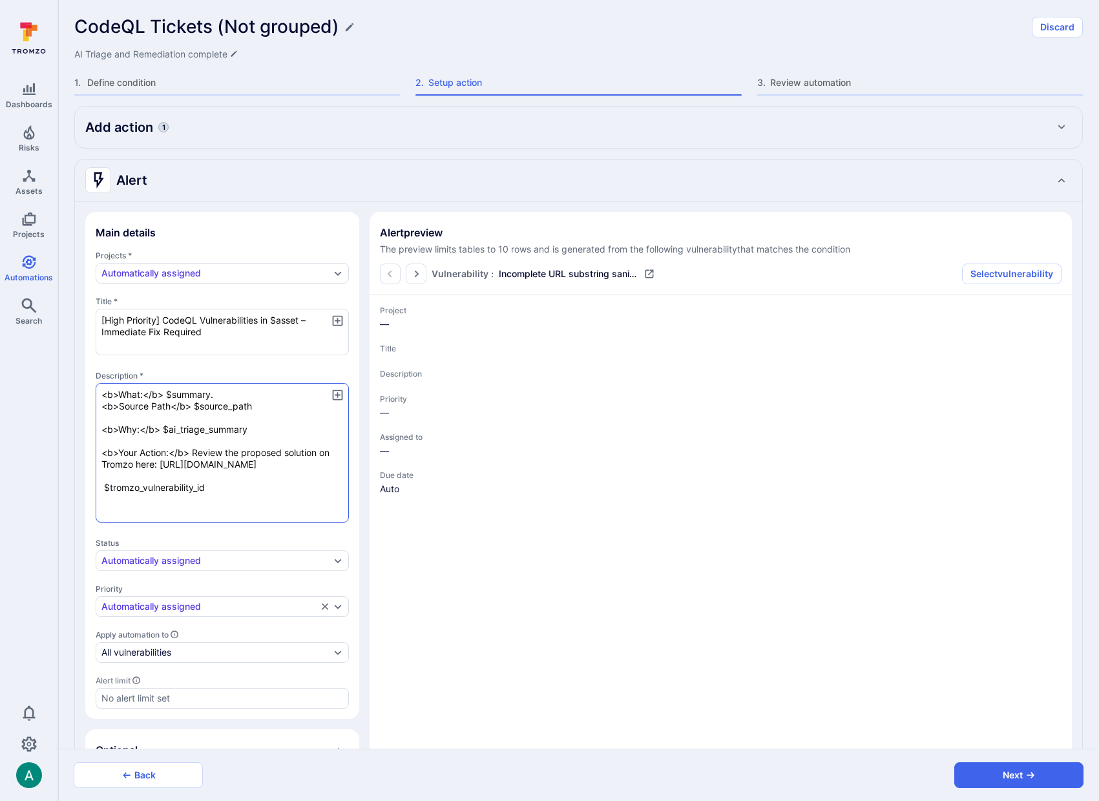
click at [226, 507] on textarea "<b>What:</b> $summary. <b>Source Path</b> $source_path <b>Why:</b> $ai_triage_s…" at bounding box center [222, 453] width 253 height 140
type textarea "x"
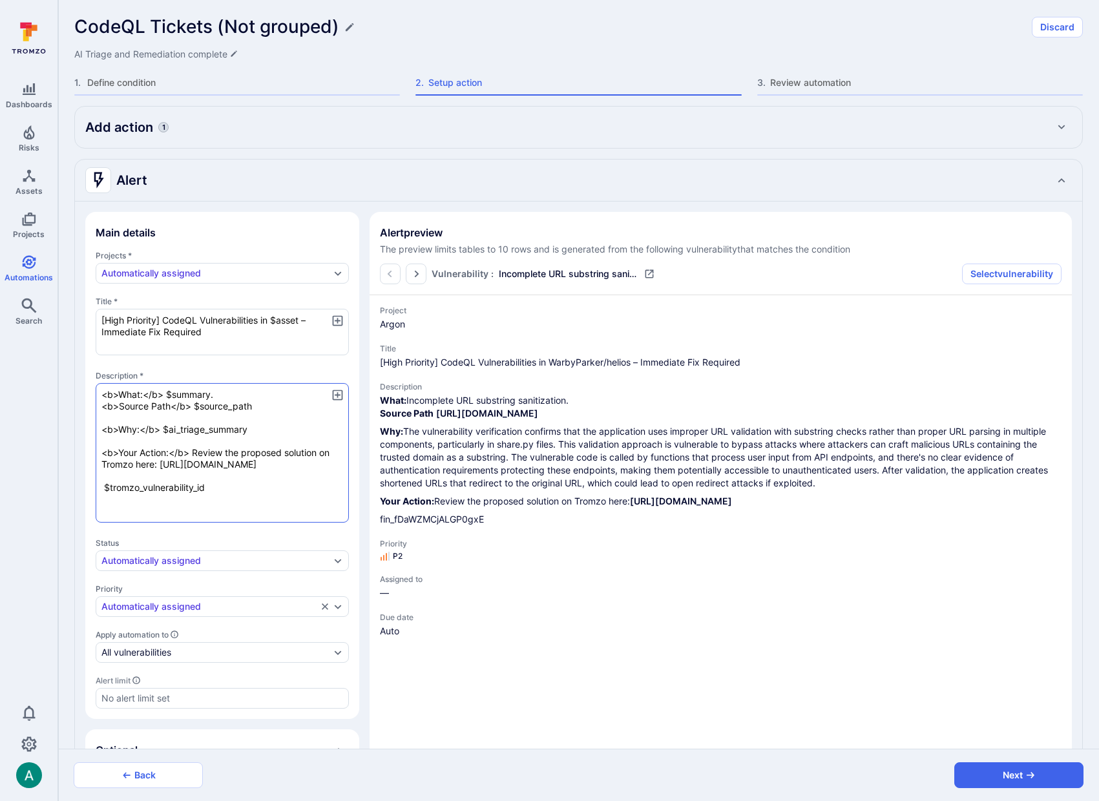
type textarea "x"
type textarea "<b>What:</b> $summary. <b>Source Path</b> $source_path <b>Why:</b> $ai_triage_s…"
type textarea "x"
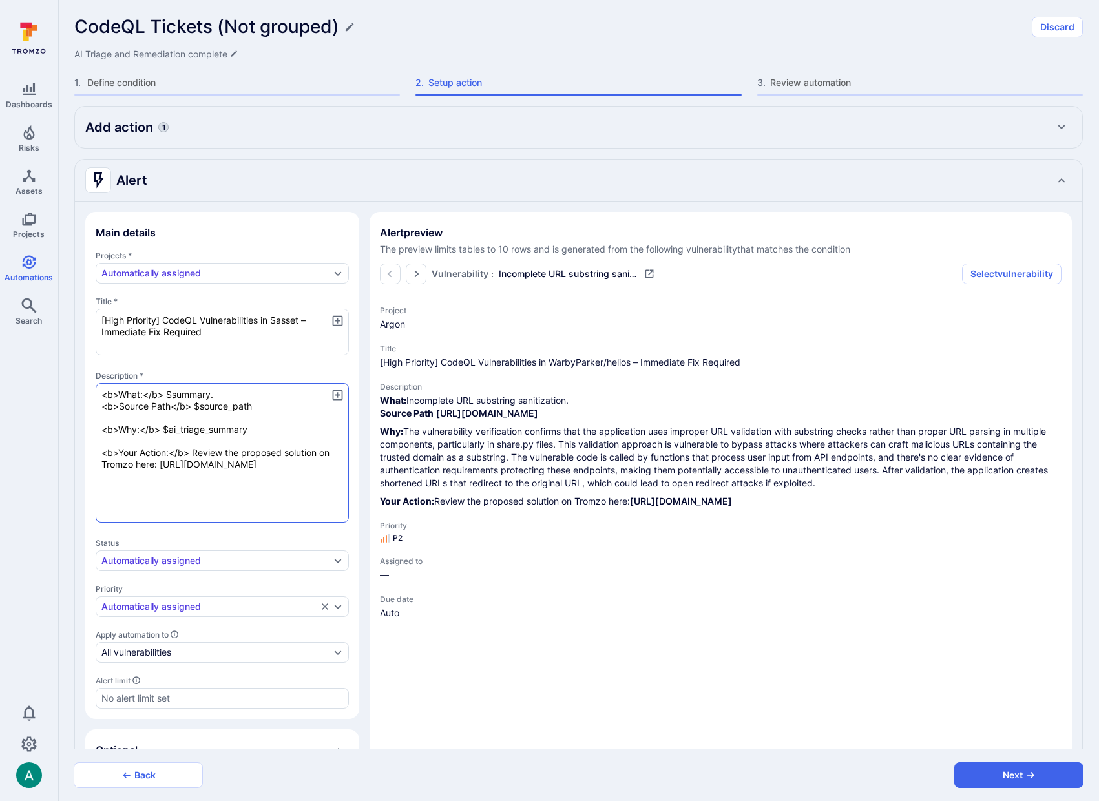
paste textarea "$tromzo_vulnerability_id"
type textarea "x"
type textarea "<b>What:</b> $summary. <b>Source Path</b> $source_path <b>Why:</b> $ai_triage_s…"
type textarea "x"
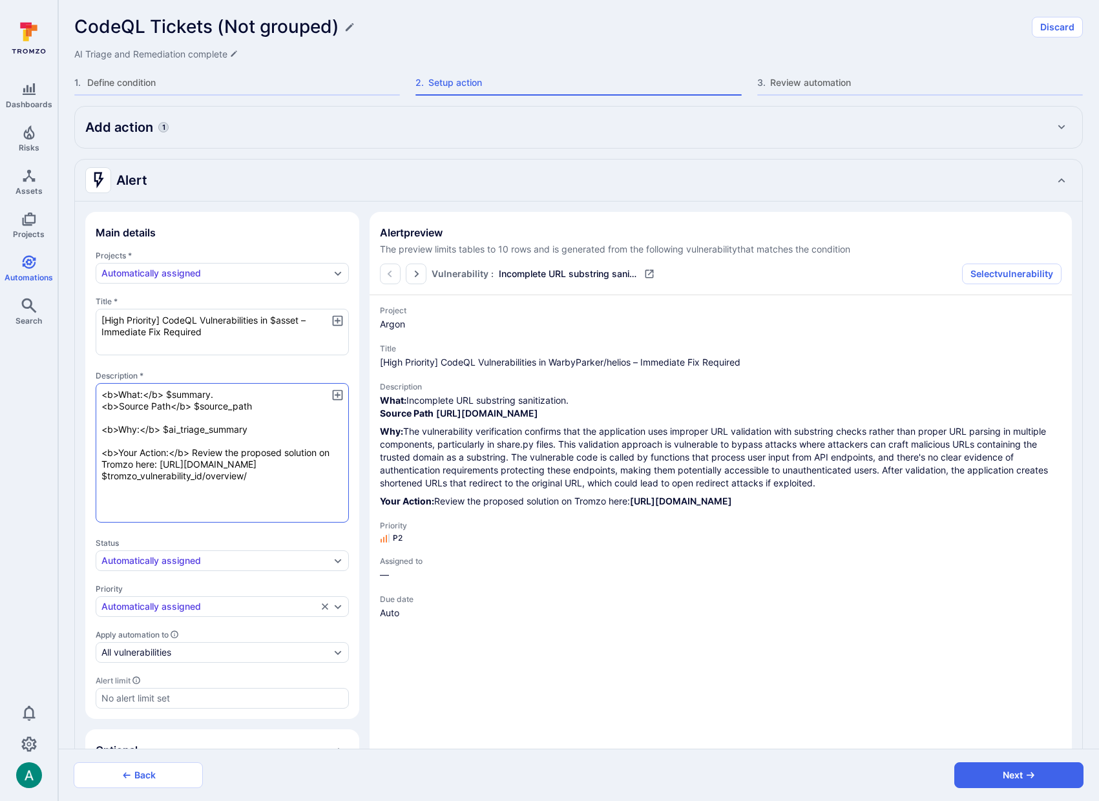
type textarea "x"
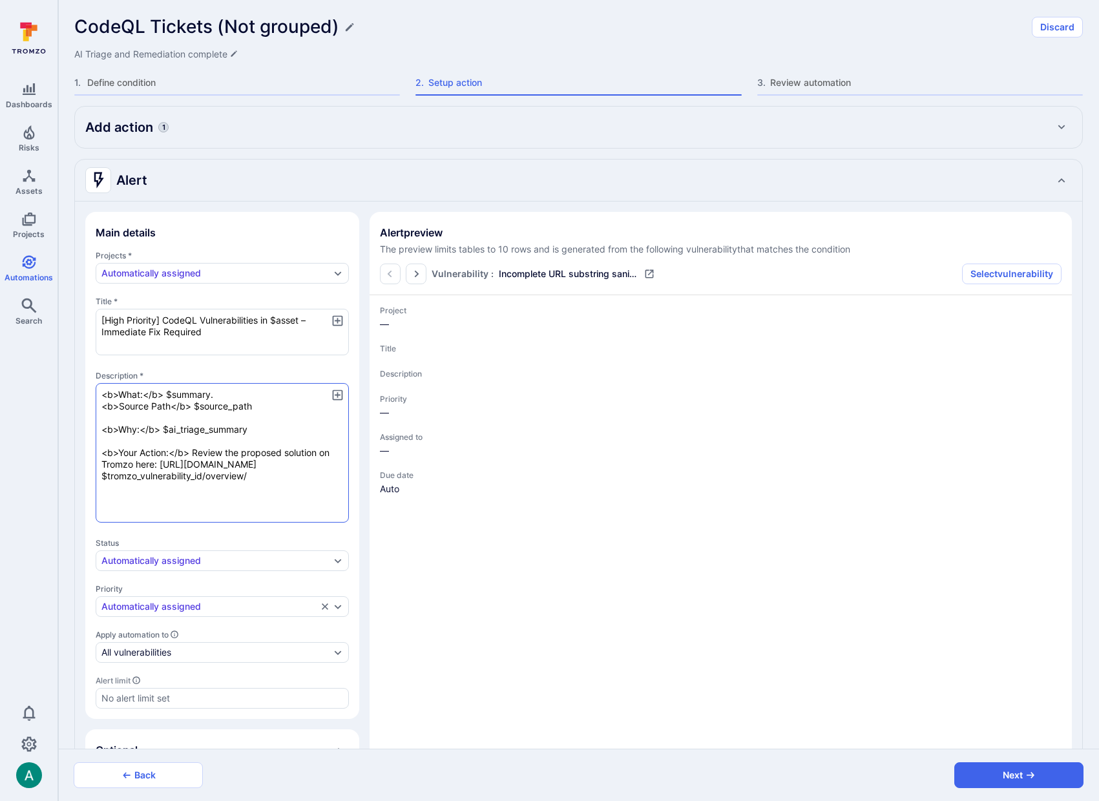
type textarea "x"
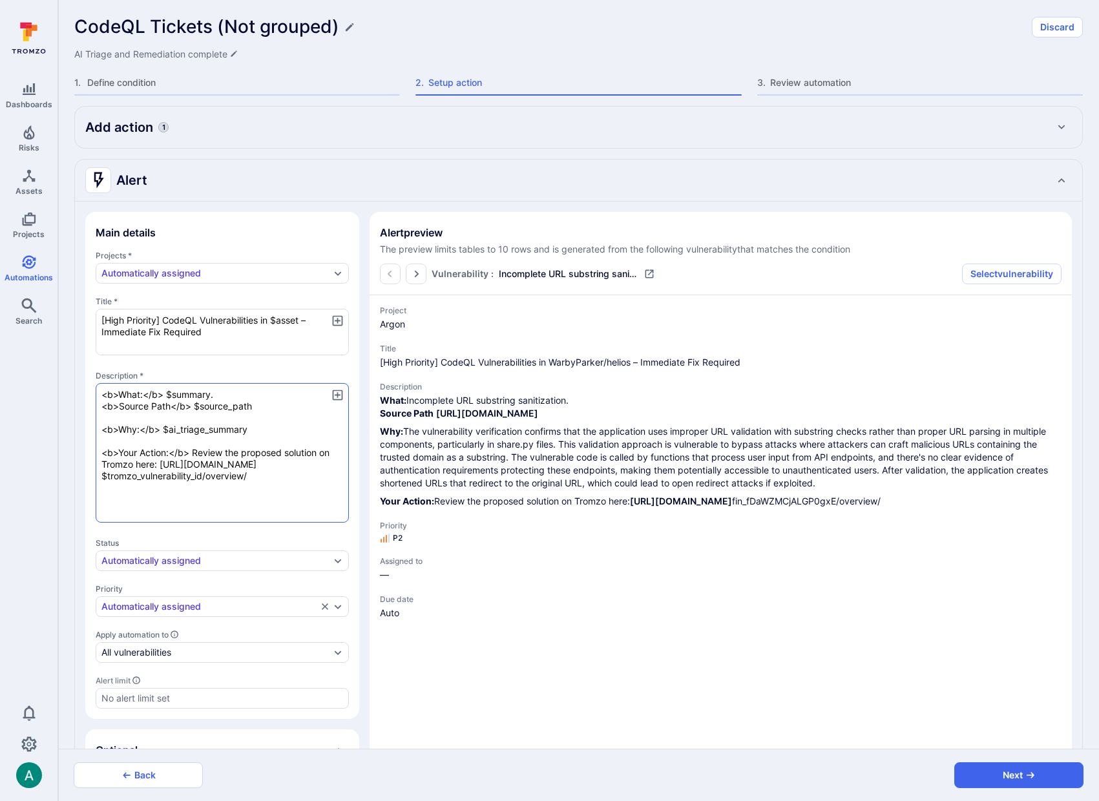
click at [264, 485] on textarea "<b>What:</b> $summary. <b>Source Path</b> $source_path <b>Why:</b> $ai_triage_s…" at bounding box center [222, 453] width 253 height 140
type textarea "x"
type textarea "<b>What:</b> $summary. <b>Source Path</b> $source_path <b>Why:</b> $ai_triage_s…"
type textarea "x"
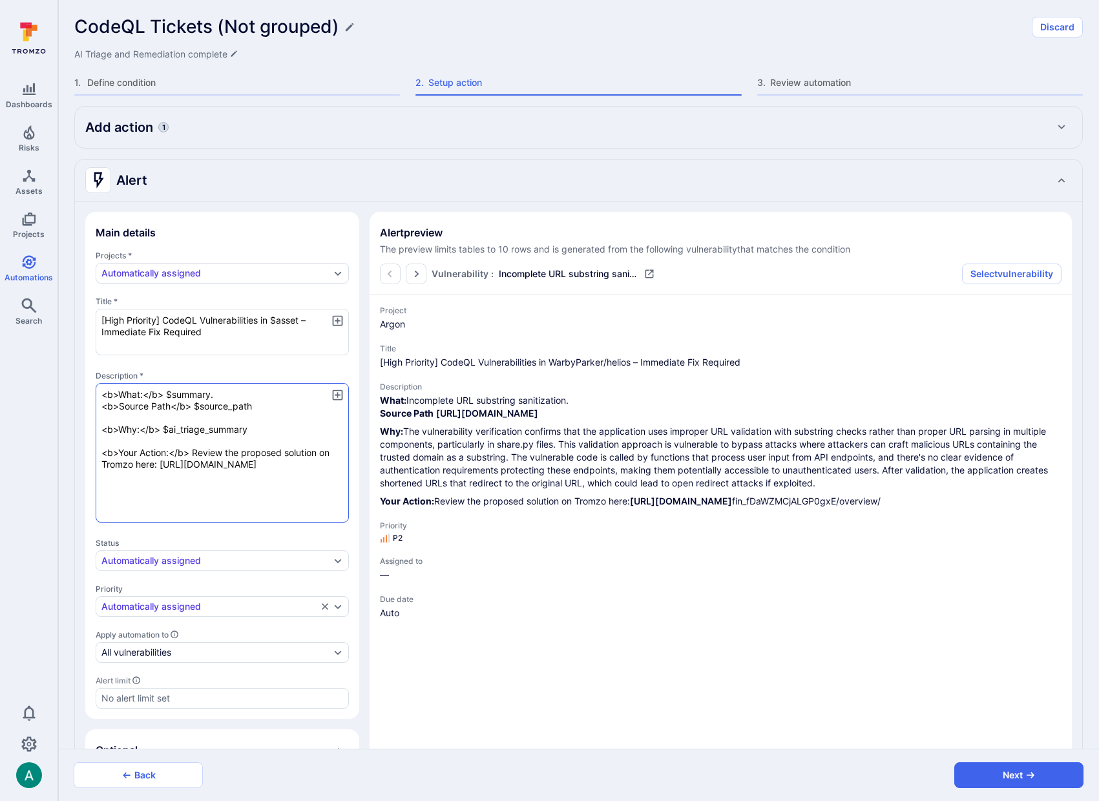
type textarea "x"
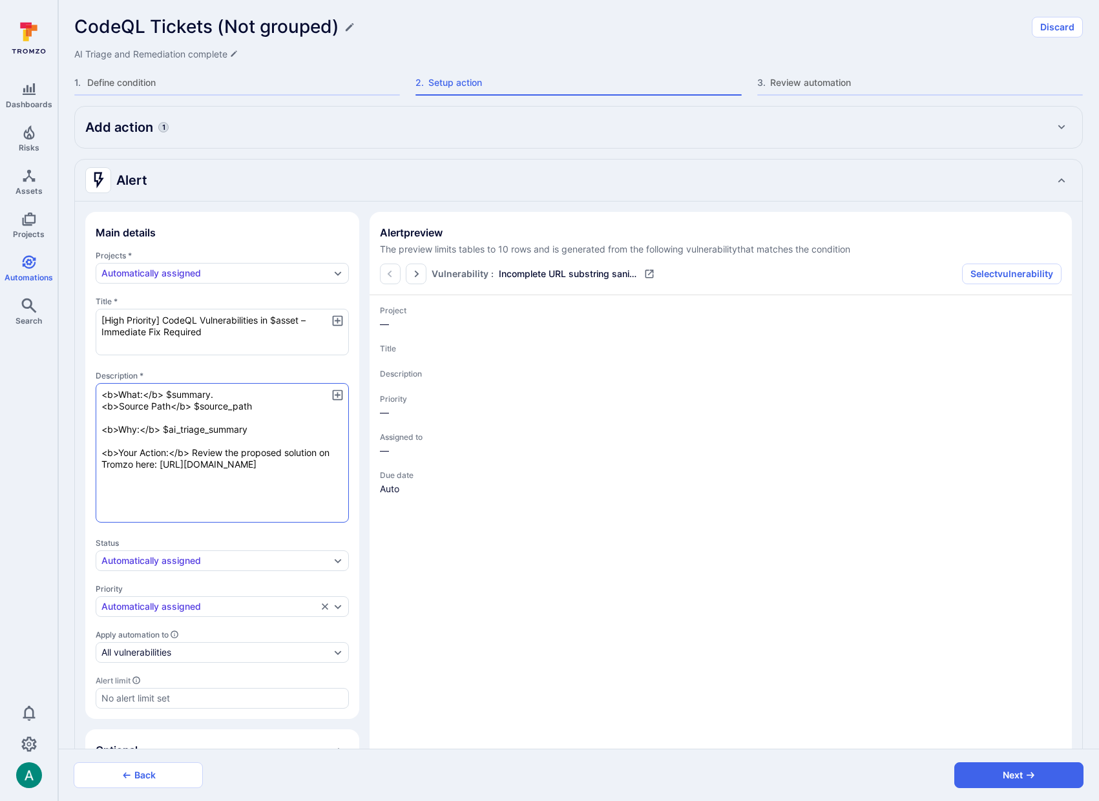
type textarea "x"
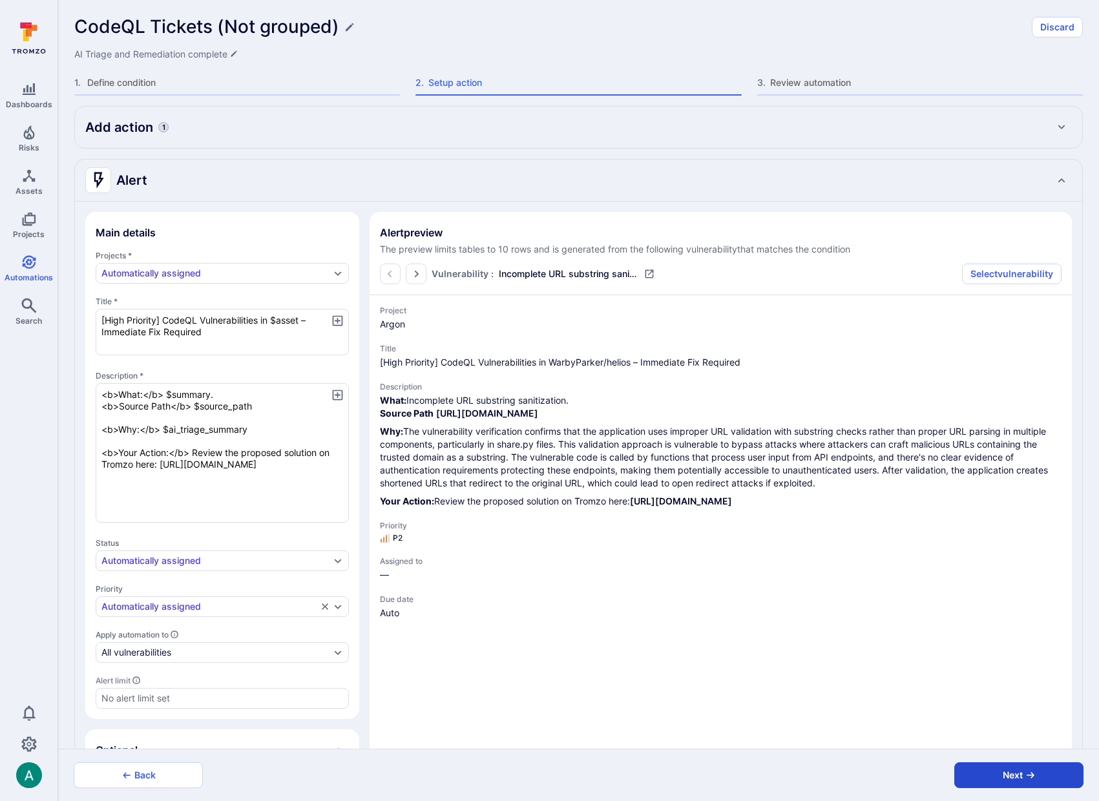
type textarea "<b>What:</b> $summary. <b>Source Path</b> $source_path <b>Why:</b> $ai_triage_s…"
click at [1004, 763] on button "Next" at bounding box center [1019, 776] width 129 height 26
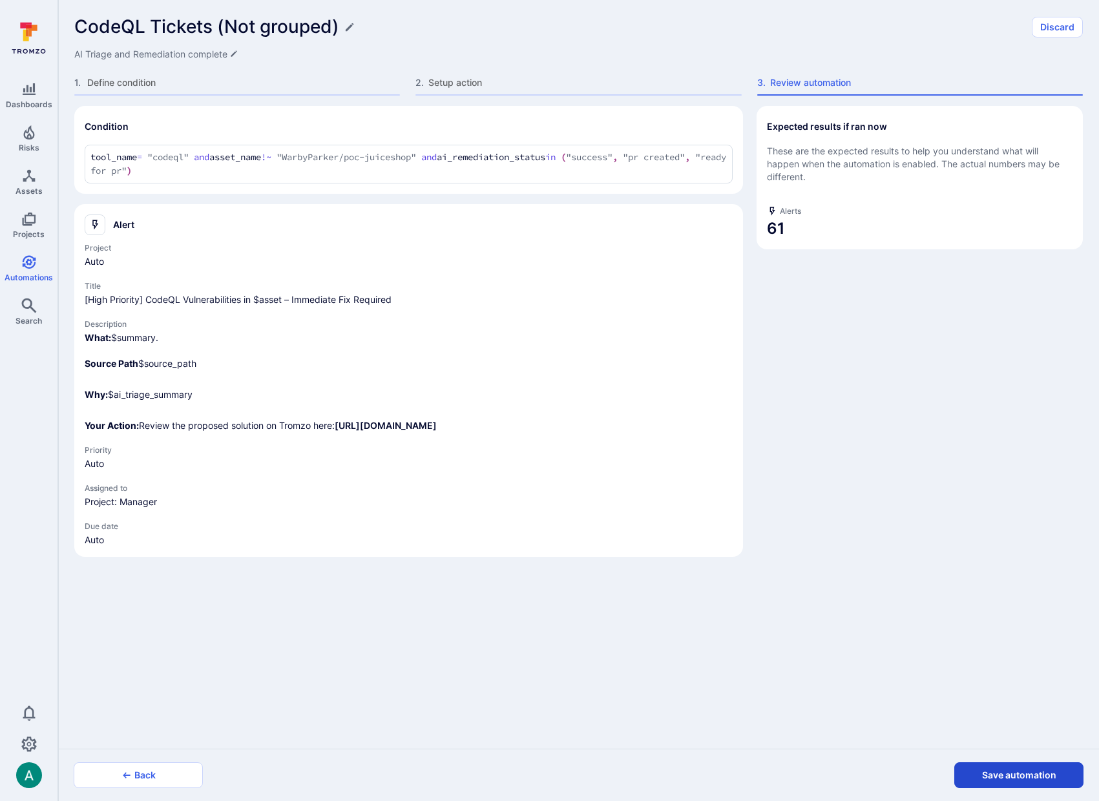
click at [1012, 769] on button "Save automation" at bounding box center [1019, 776] width 129 height 26
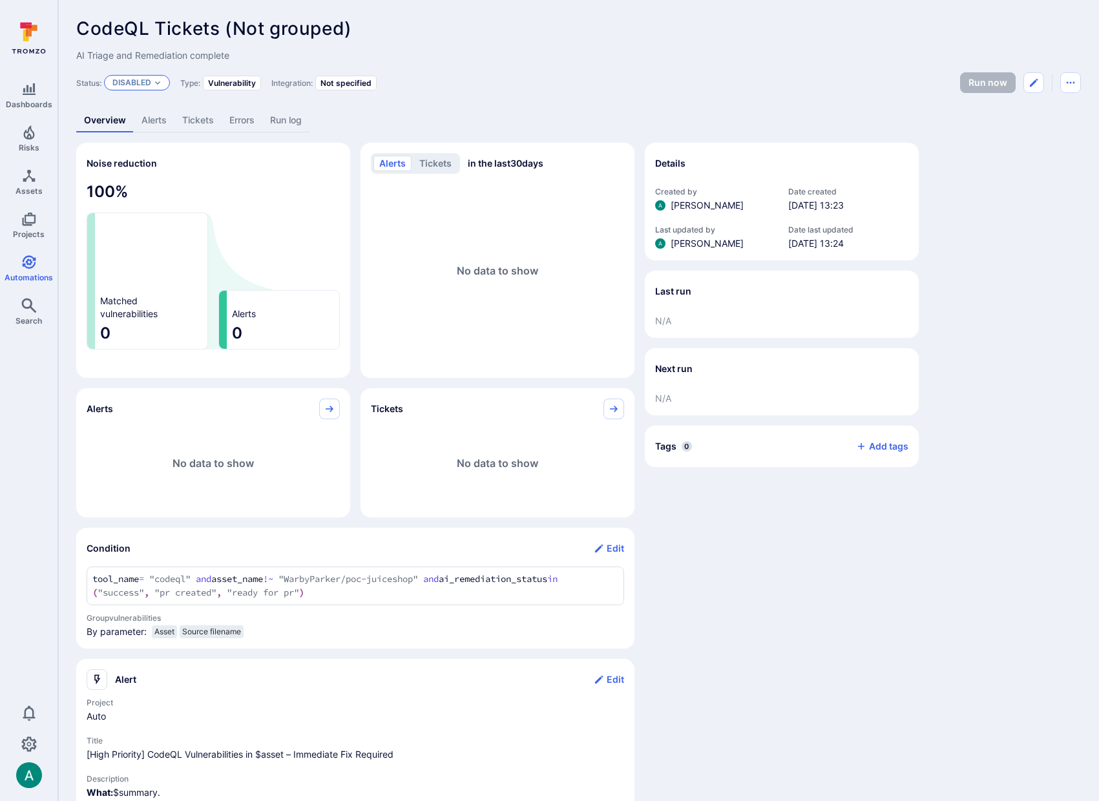
click at [136, 81] on p "Disabled" at bounding box center [131, 83] width 39 height 10
click at [143, 111] on span "Enabled" at bounding box center [134, 115] width 36 height 10
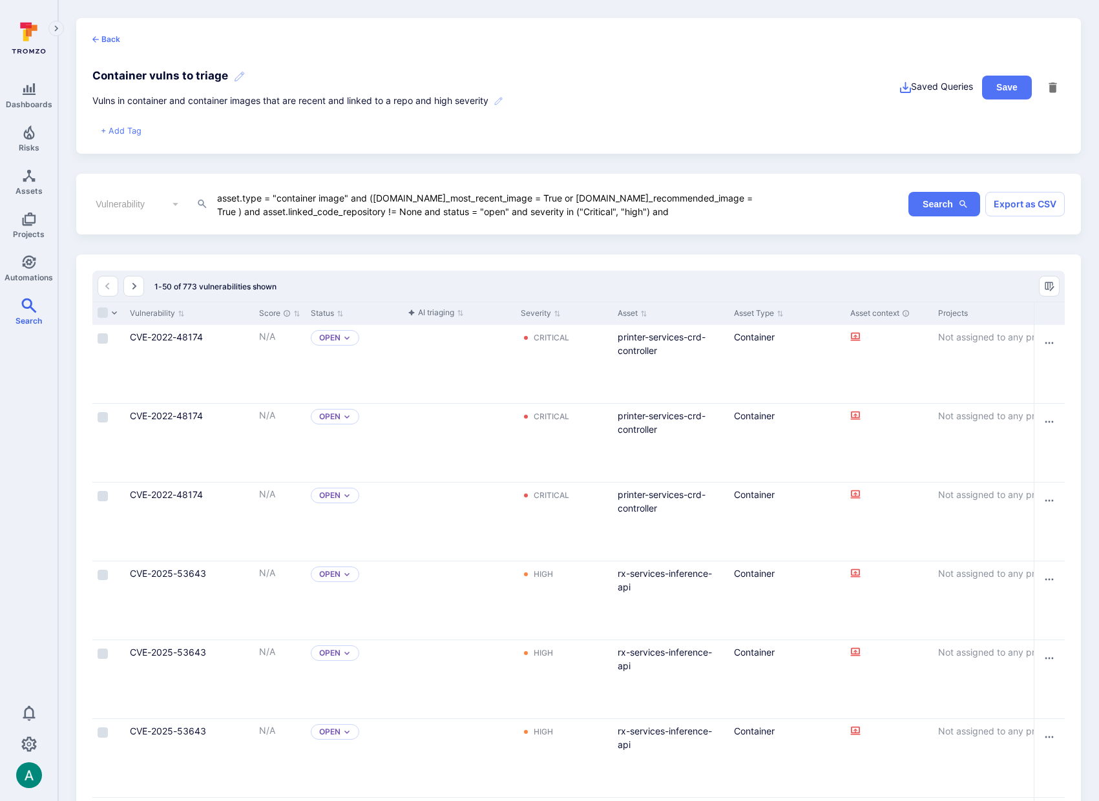
scroll to position [0, 9]
